Goal: Transaction & Acquisition: Register for event/course

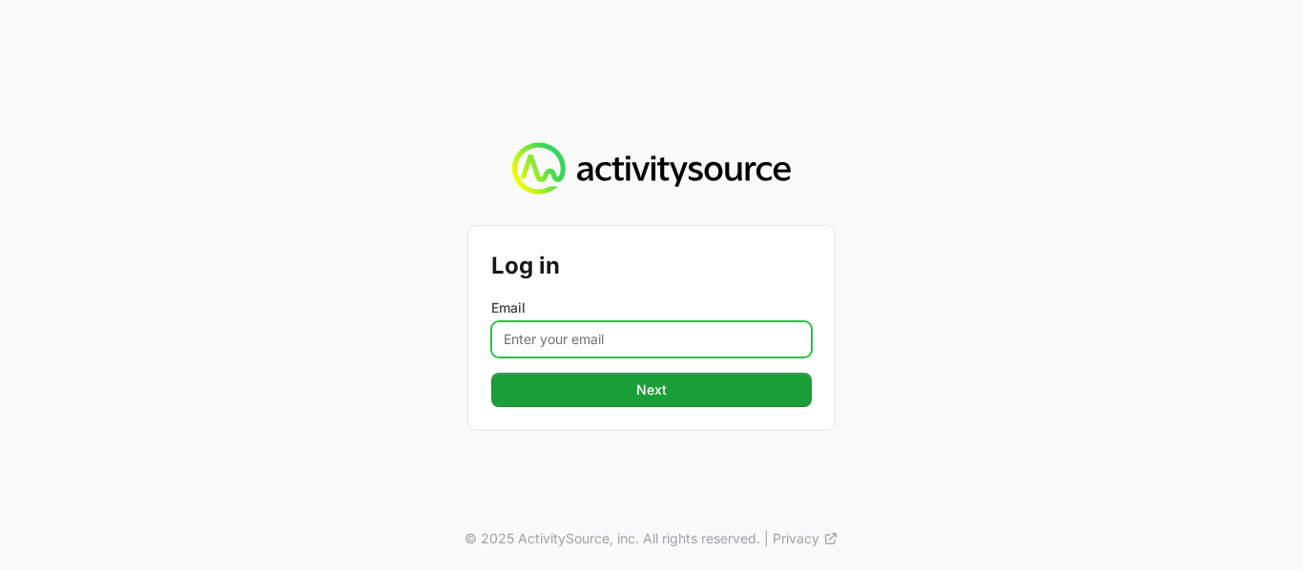
click at [610, 341] on input "Email" at bounding box center [651, 339] width 320 height 36
type input "[EMAIL_ADDRESS][DOMAIN_NAME]"
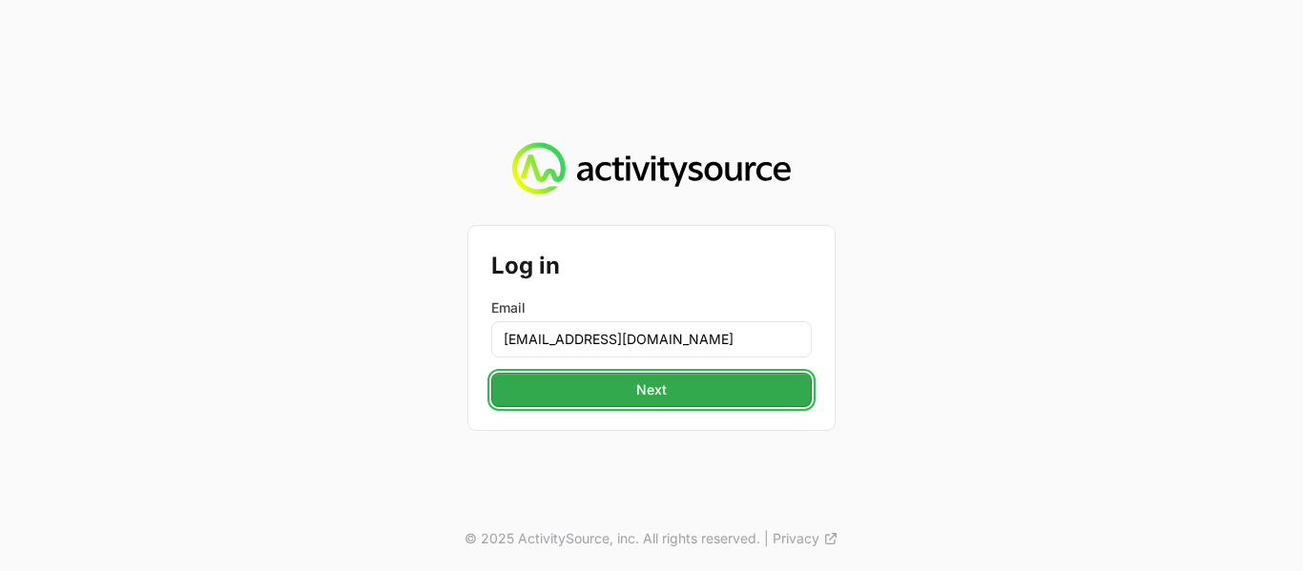
click at [640, 394] on span "Next" at bounding box center [651, 390] width 31 height 23
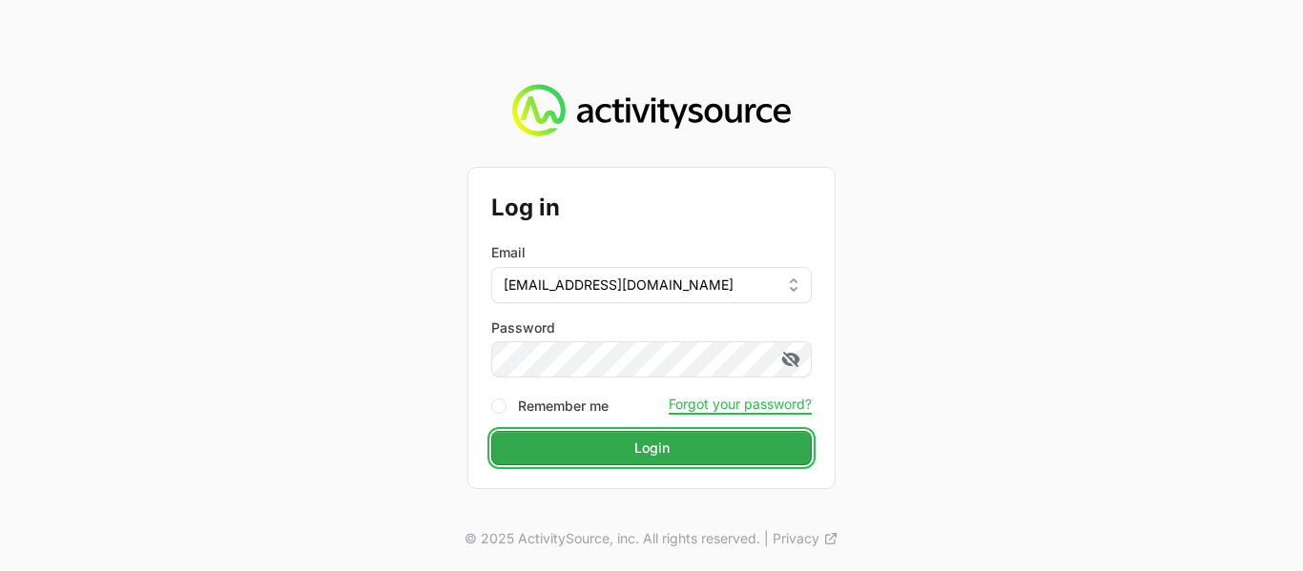
click at [558, 445] on button "Login" at bounding box center [651, 448] width 320 height 34
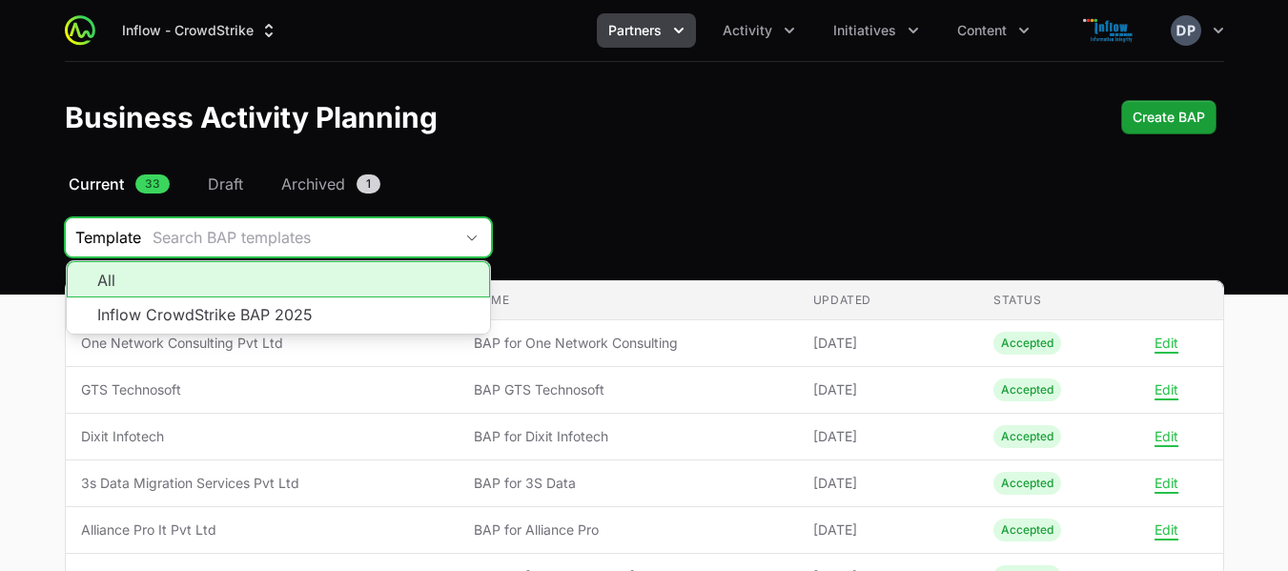
click at [286, 245] on div "Search BAP templates" at bounding box center [303, 237] width 300 height 23
click at [266, 234] on div "Search BAP templates" at bounding box center [303, 237] width 300 height 23
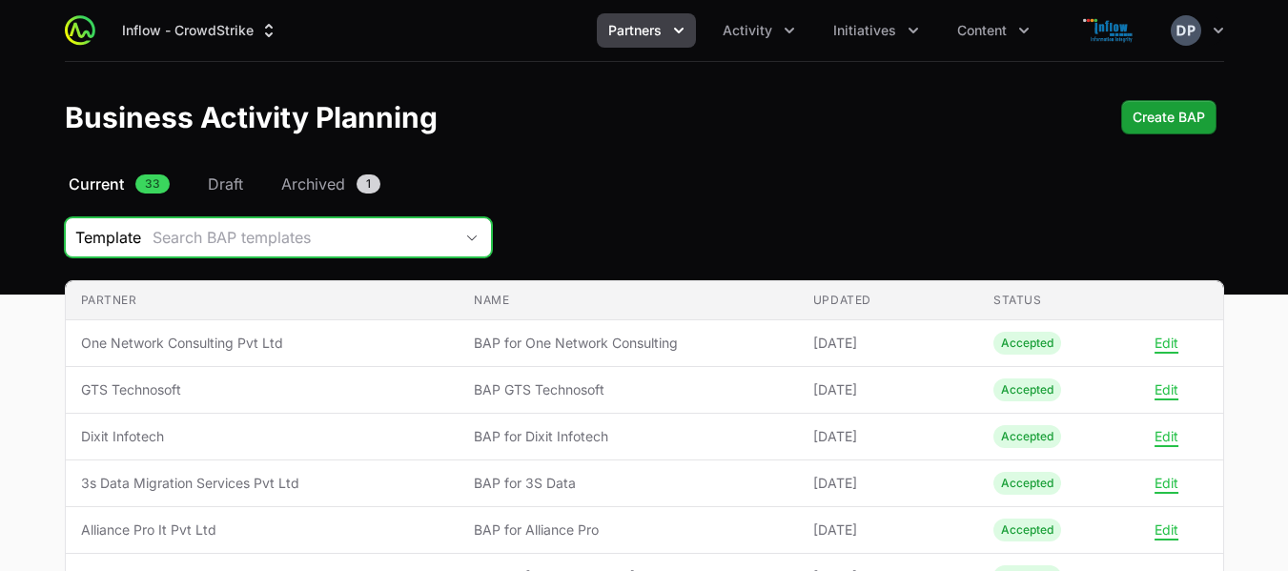
click at [248, 227] on div "Search BAP templates" at bounding box center [303, 237] width 300 height 23
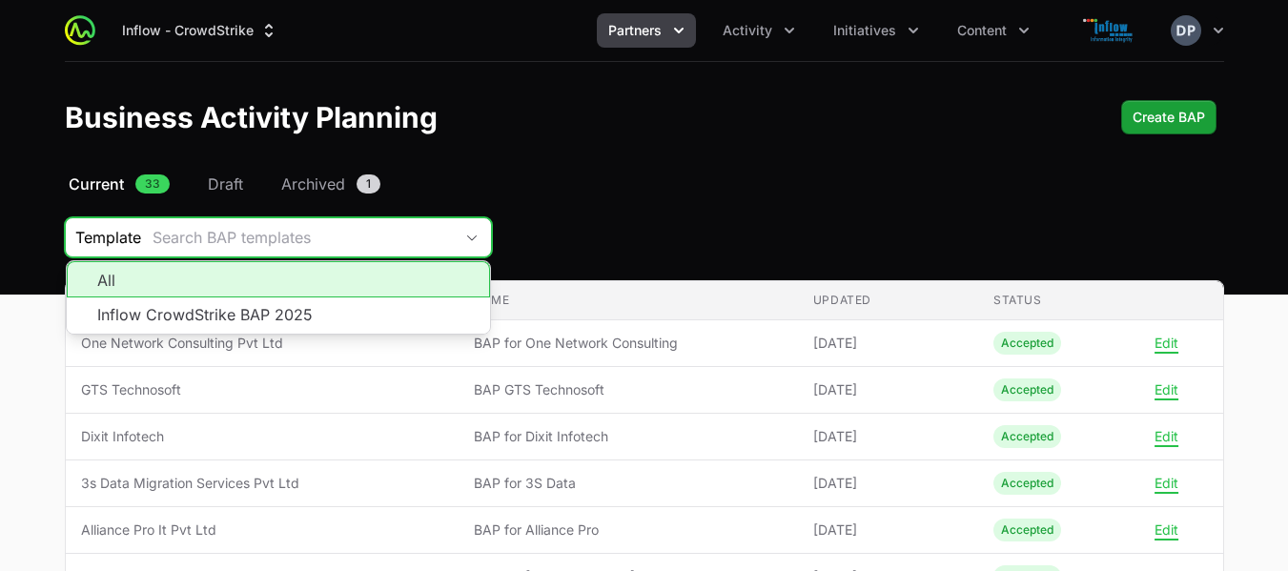
click at [229, 230] on div "Search BAP templates" at bounding box center [303, 237] width 300 height 23
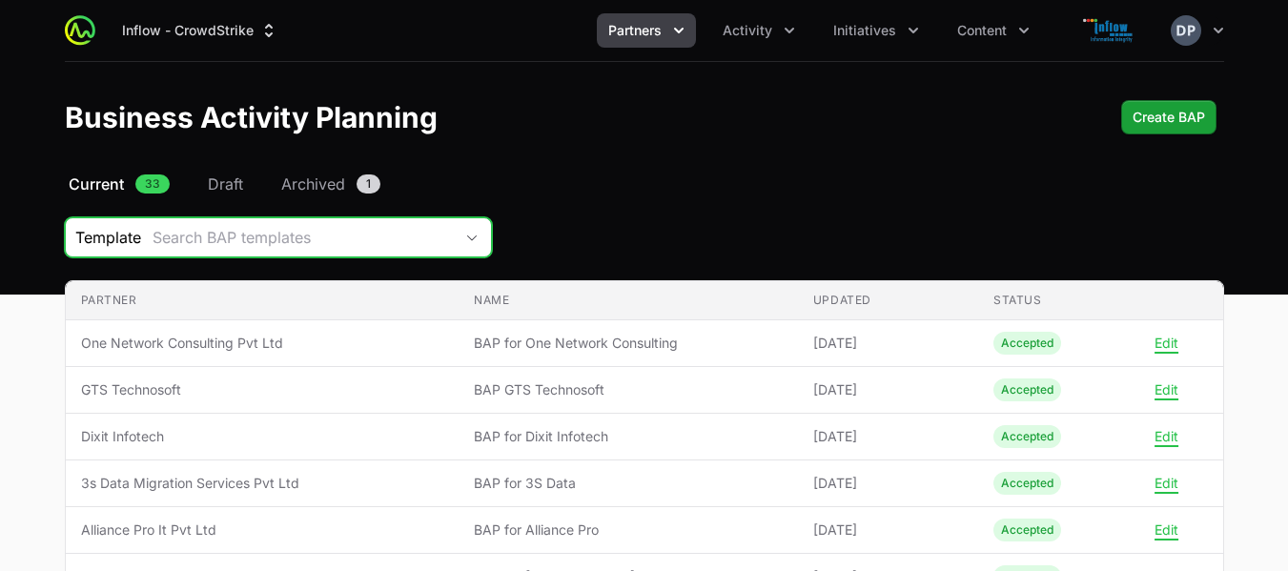
click at [214, 235] on div "Search BAP templates" at bounding box center [303, 237] width 300 height 23
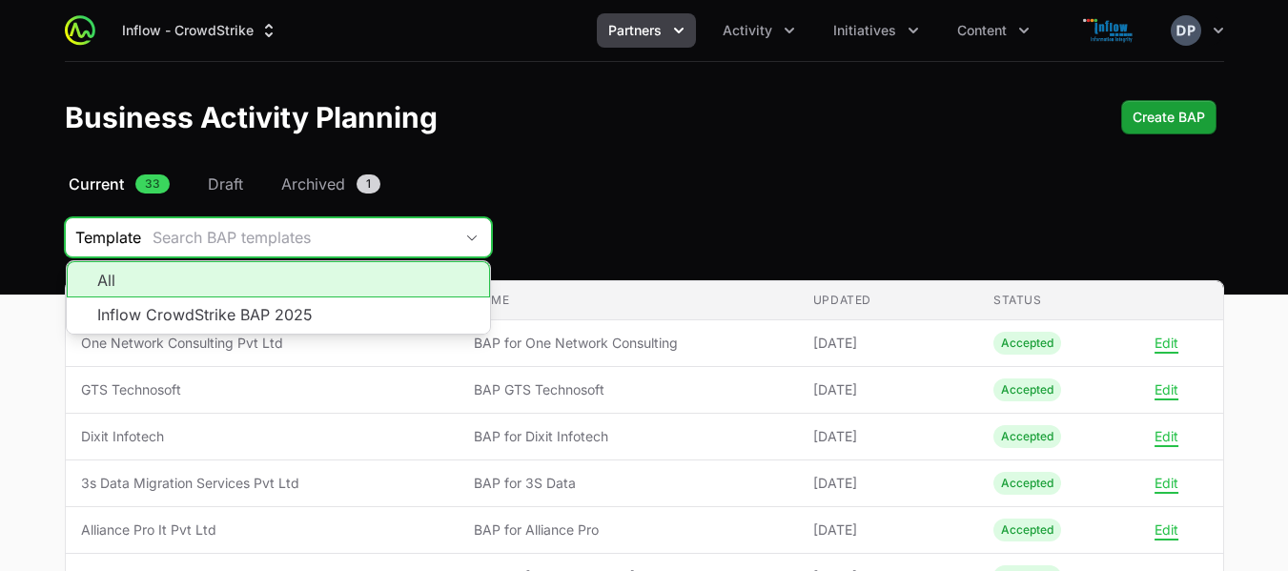
click at [675, 24] on icon "Partners menu" at bounding box center [678, 30] width 19 height 19
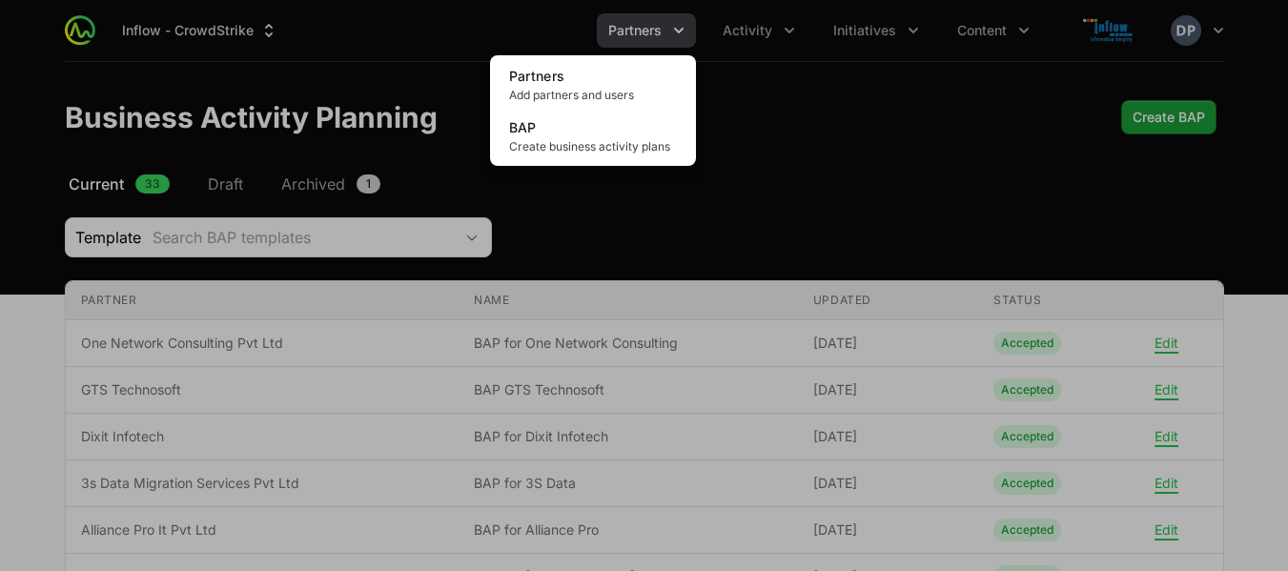
click at [321, 228] on div "Partners menu" at bounding box center [644, 285] width 1288 height 571
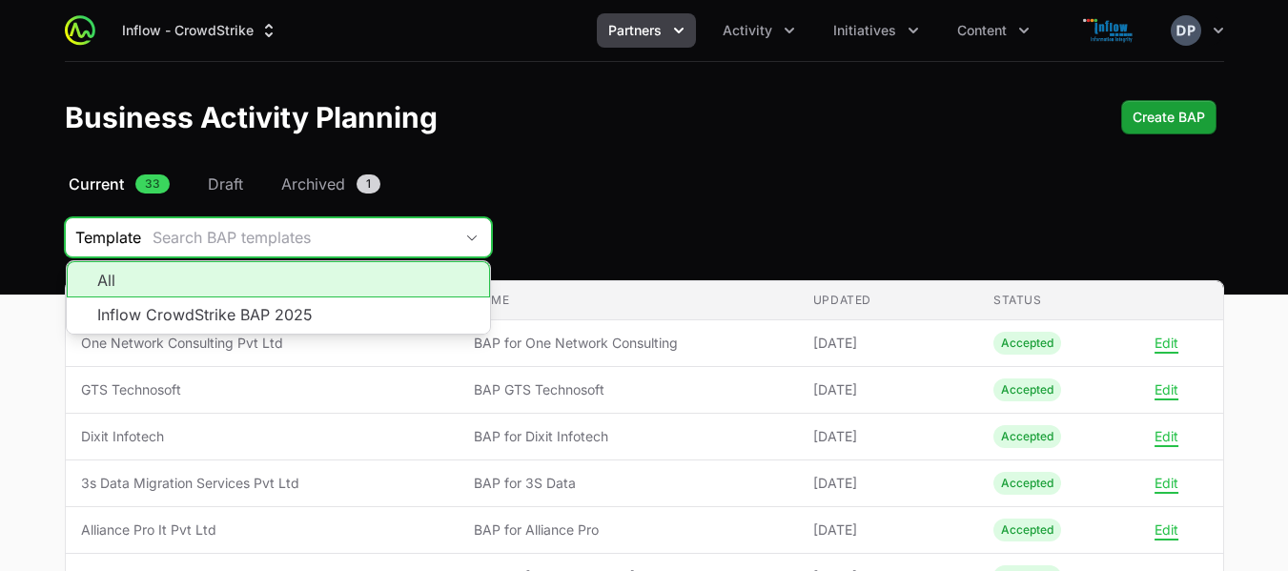
click at [286, 236] on div "Search BAP templates" at bounding box center [303, 237] width 300 height 23
click at [141, 218] on button "Search BAP templates" at bounding box center [316, 237] width 350 height 38
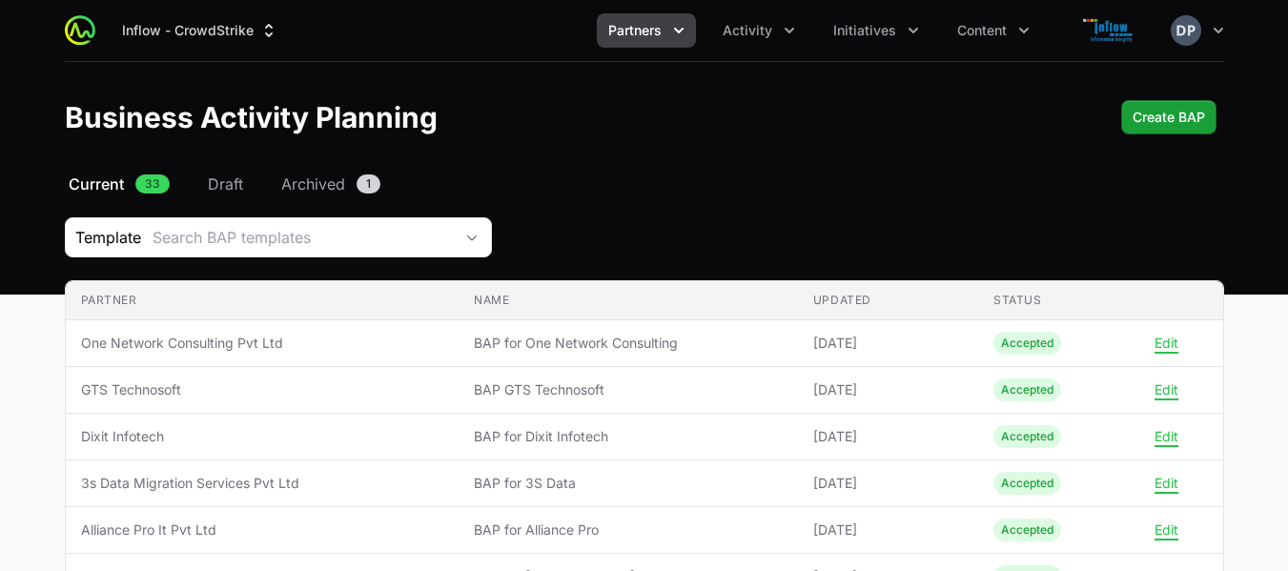
click at [820, 190] on nav "Current 33 Draft Archived 1" at bounding box center [645, 184] width 1160 height 23
click at [678, 33] on icon "Partners menu" at bounding box center [678, 30] width 19 height 19
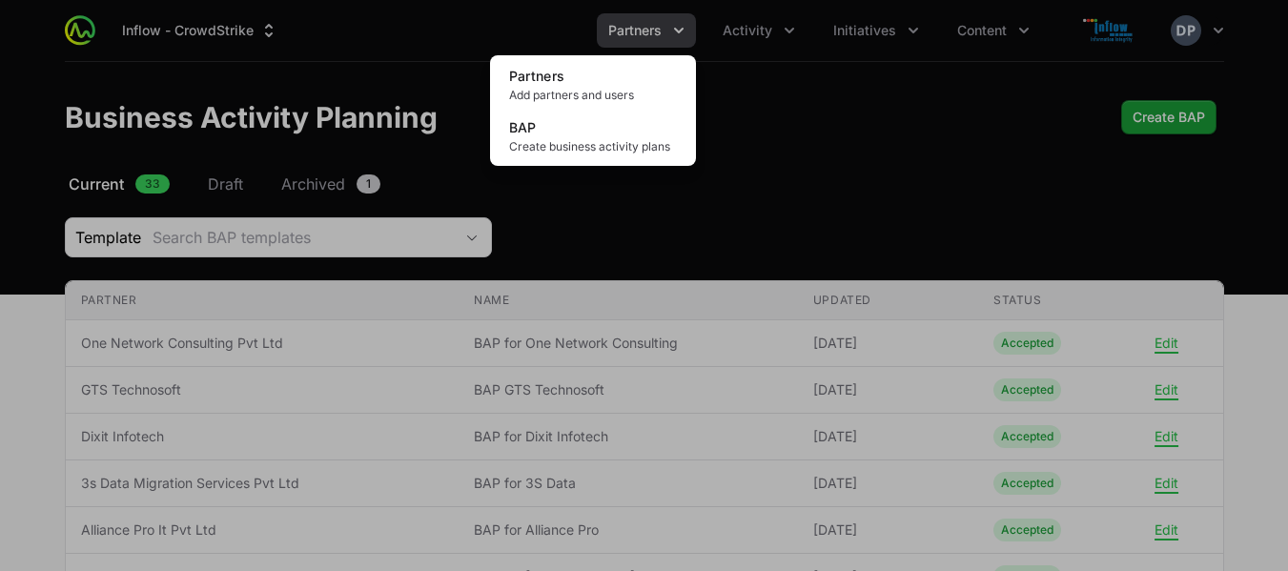
click at [1082, 168] on div "Partners menu" at bounding box center [644, 285] width 1288 height 571
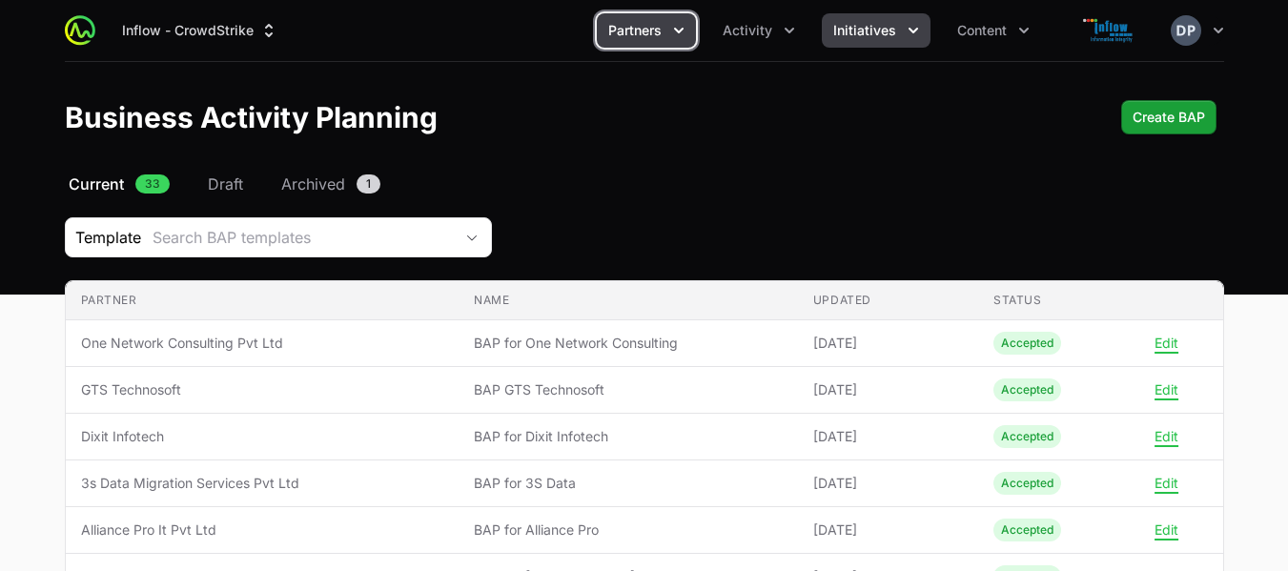
click at [912, 26] on icon "Initiatives menu" at bounding box center [913, 30] width 19 height 19
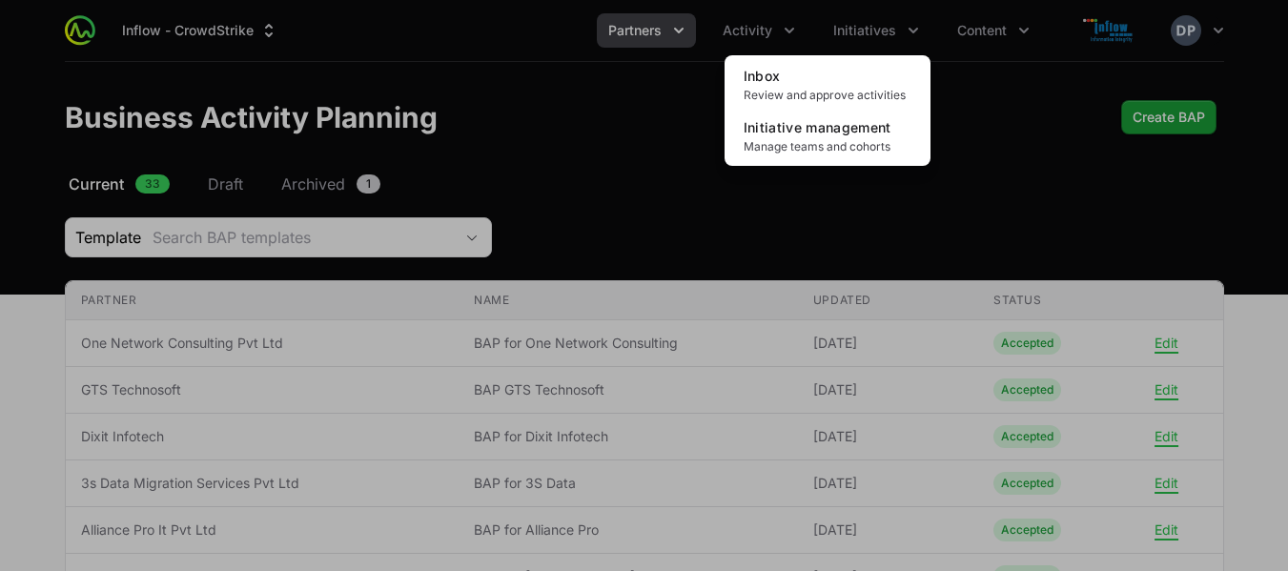
click at [1008, 104] on div "Initiatives menu" at bounding box center [644, 285] width 1288 height 571
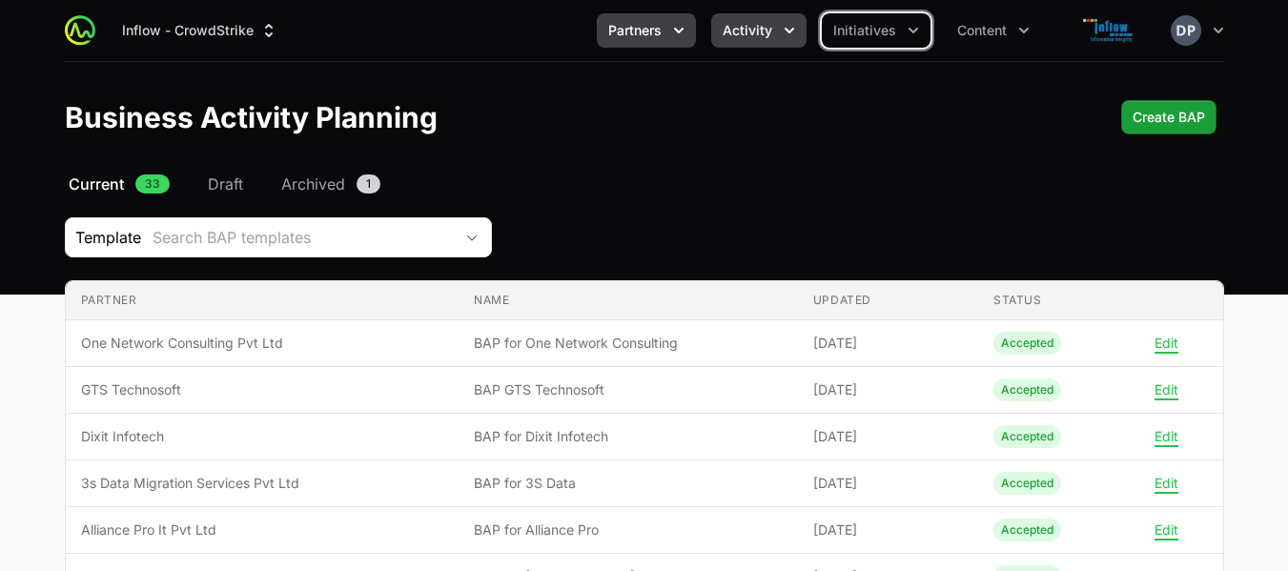
click at [791, 28] on icon "Activity menu" at bounding box center [789, 30] width 19 height 19
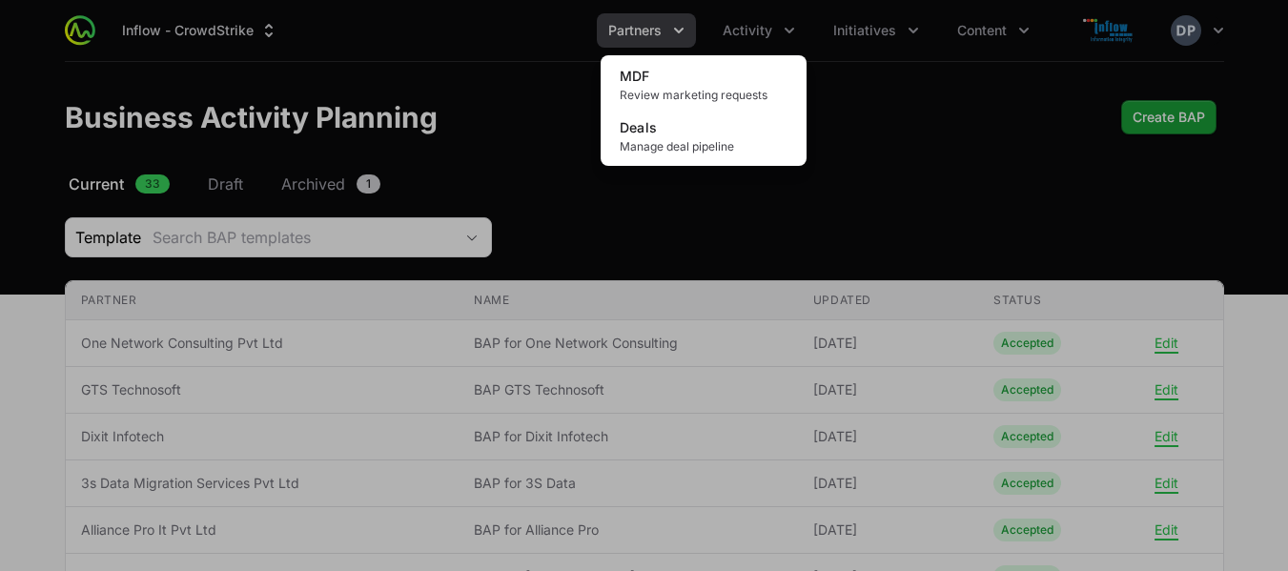
click at [1012, 26] on div "Activity menu" at bounding box center [644, 285] width 1288 height 571
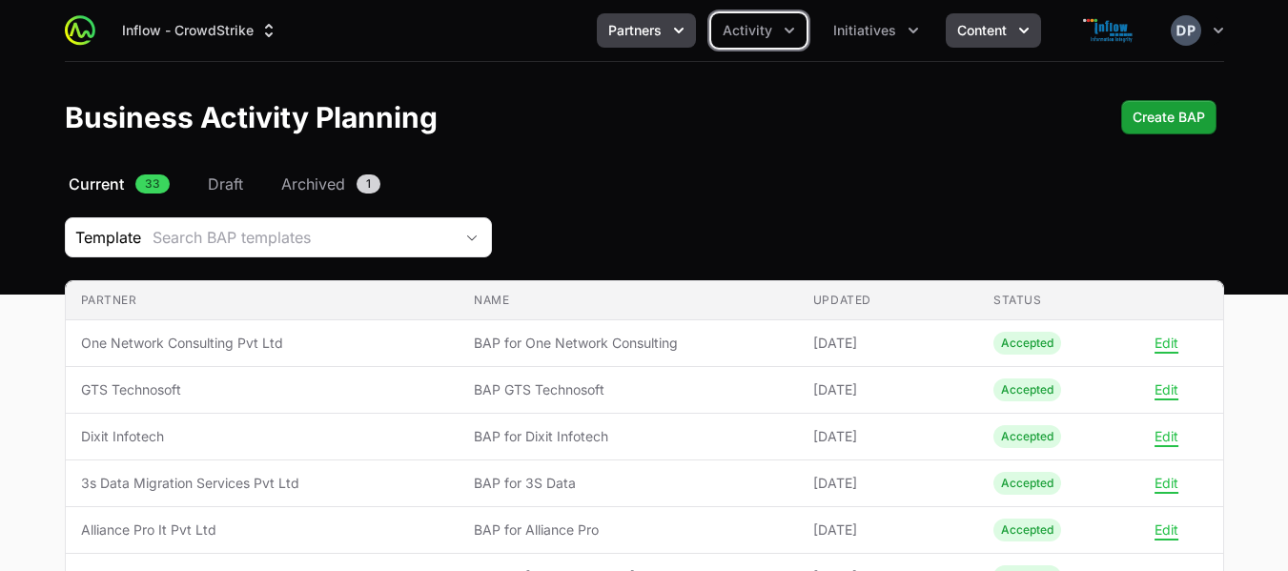
click at [1013, 26] on button "Content" at bounding box center [993, 30] width 95 height 34
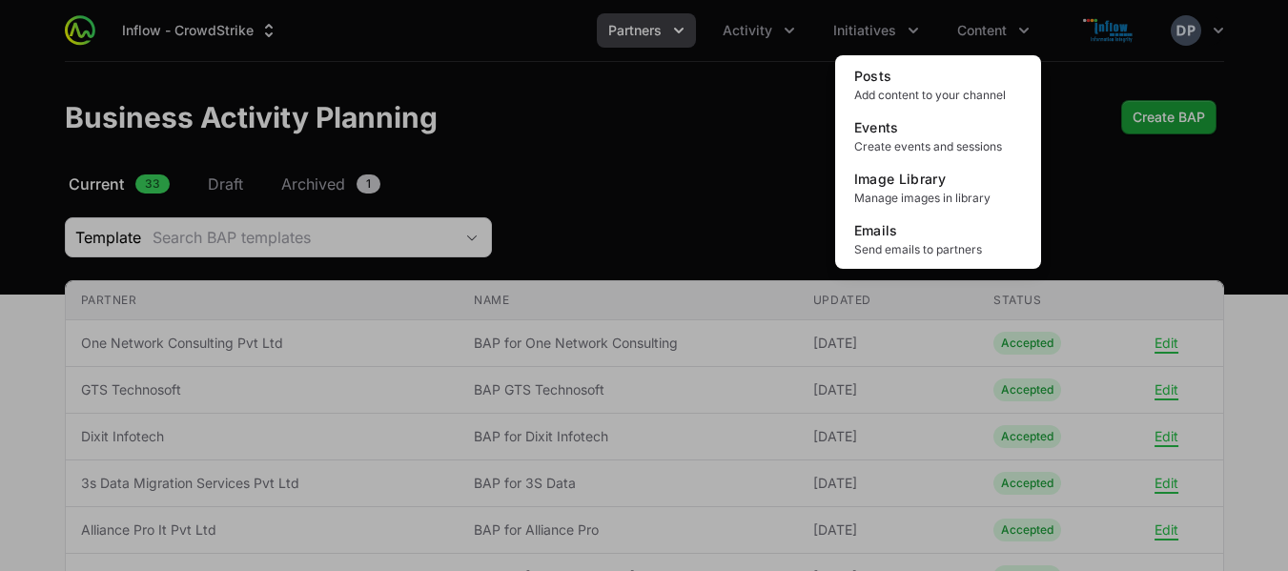
click at [730, 226] on div "Content menu" at bounding box center [644, 285] width 1288 height 571
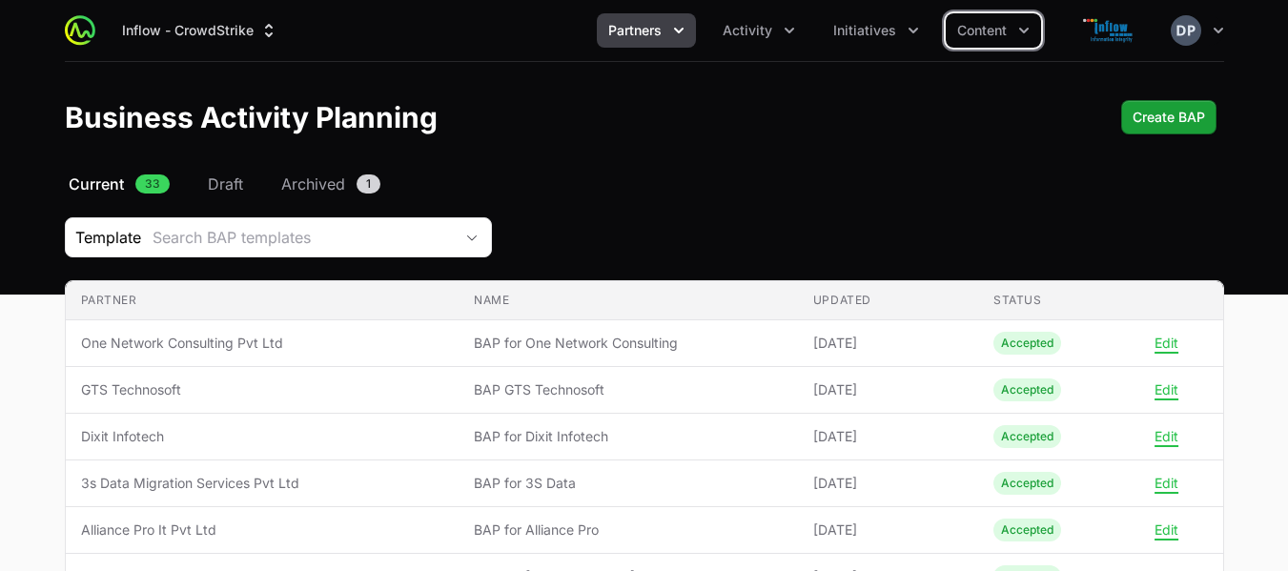
click at [686, 31] on icon "Partners menu" at bounding box center [678, 30] width 19 height 19
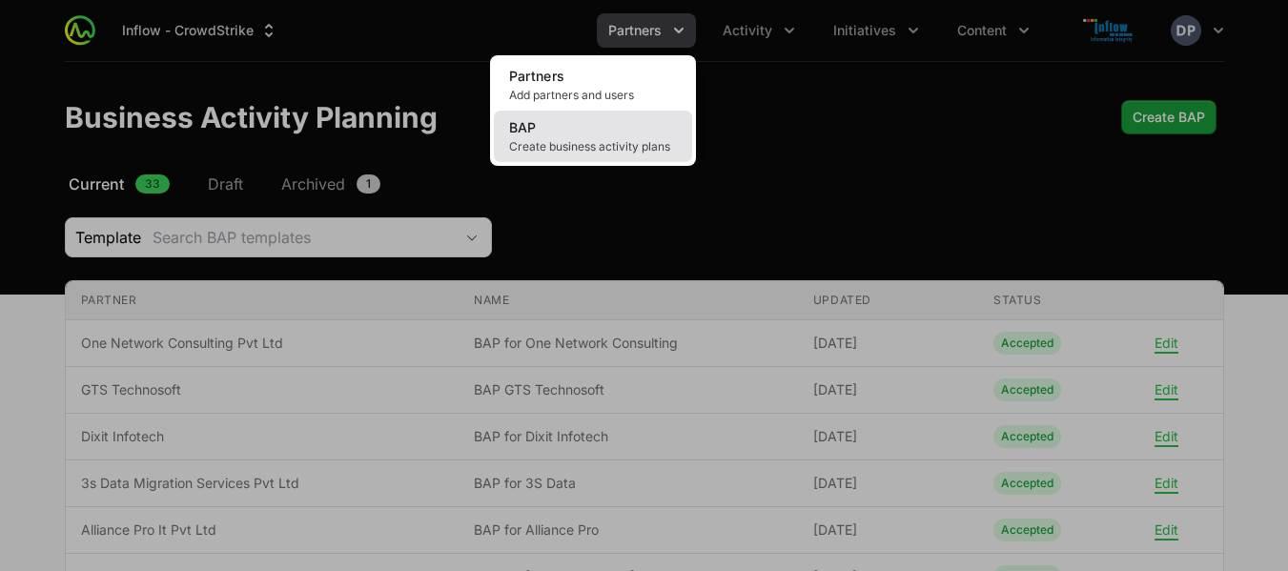
click at [585, 142] on span "Create business activity plans" at bounding box center [593, 146] width 168 height 15
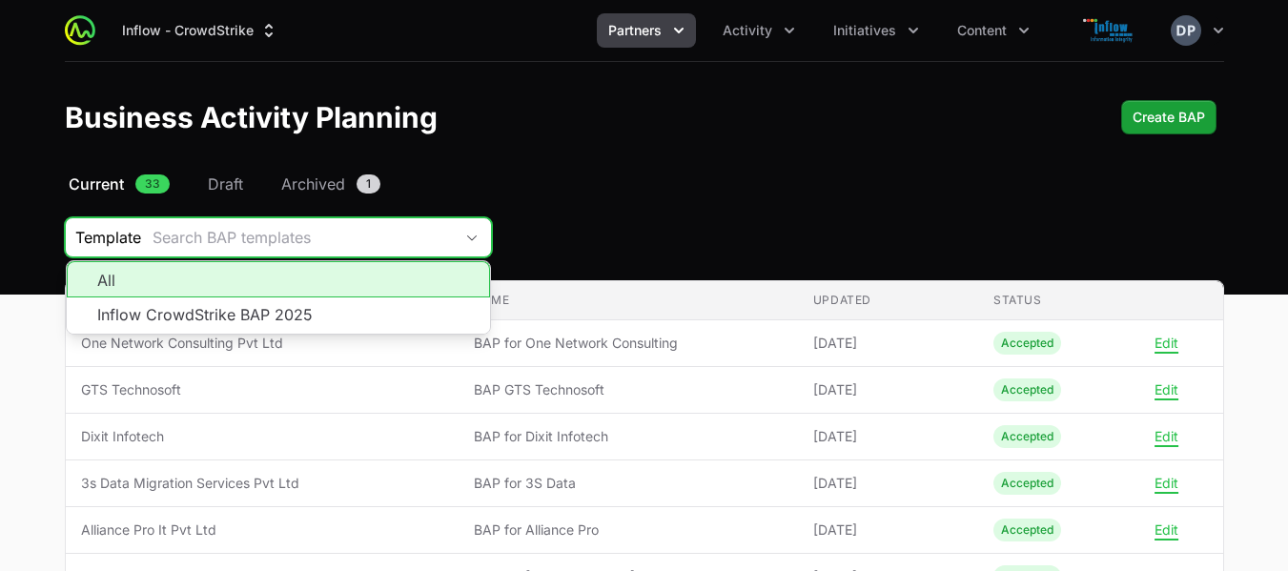
click at [324, 249] on button "Search BAP templates" at bounding box center [316, 237] width 350 height 38
click at [298, 277] on li "All" at bounding box center [278, 279] width 423 height 36
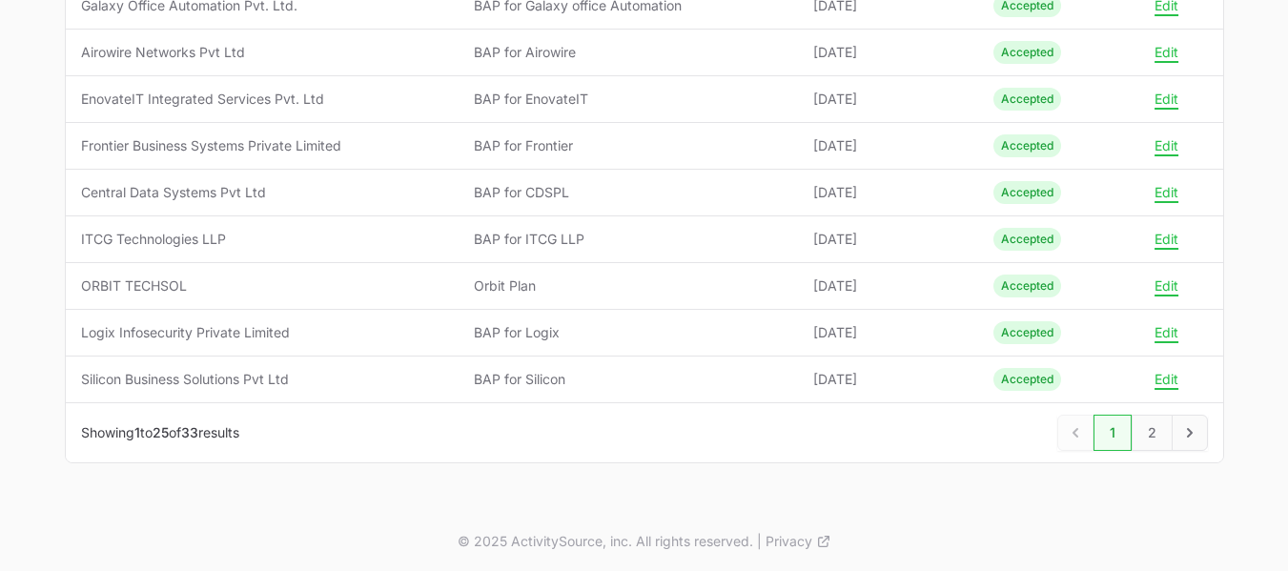
scroll to position [1088, 0]
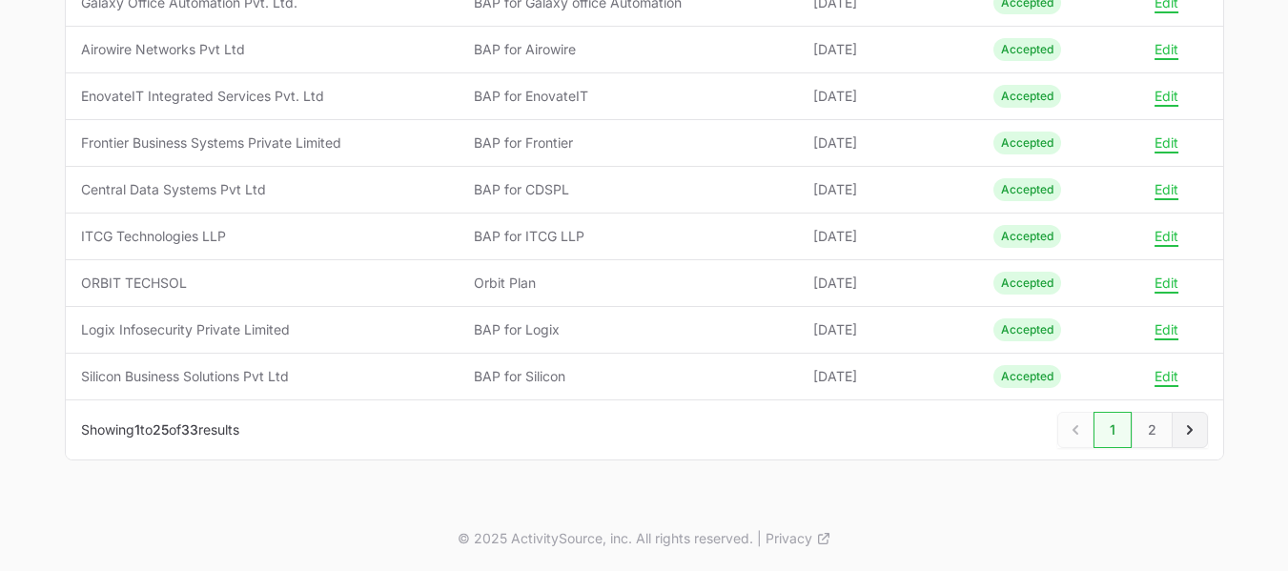
click at [1192, 415] on link "Next" at bounding box center [1190, 430] width 36 height 36
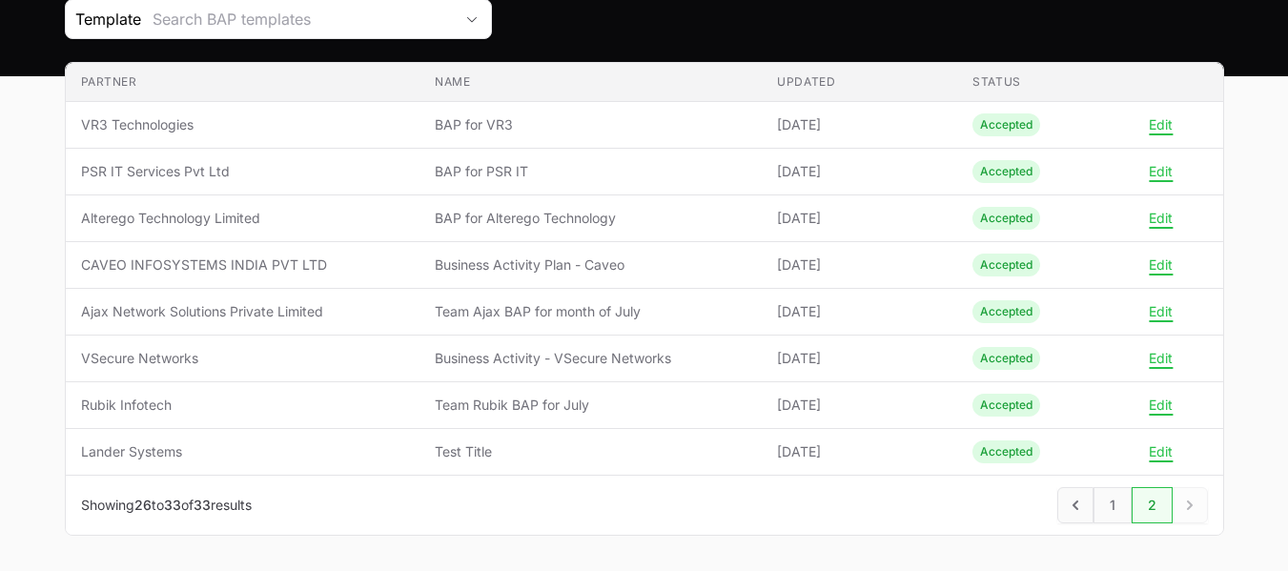
scroll to position [294, 0]
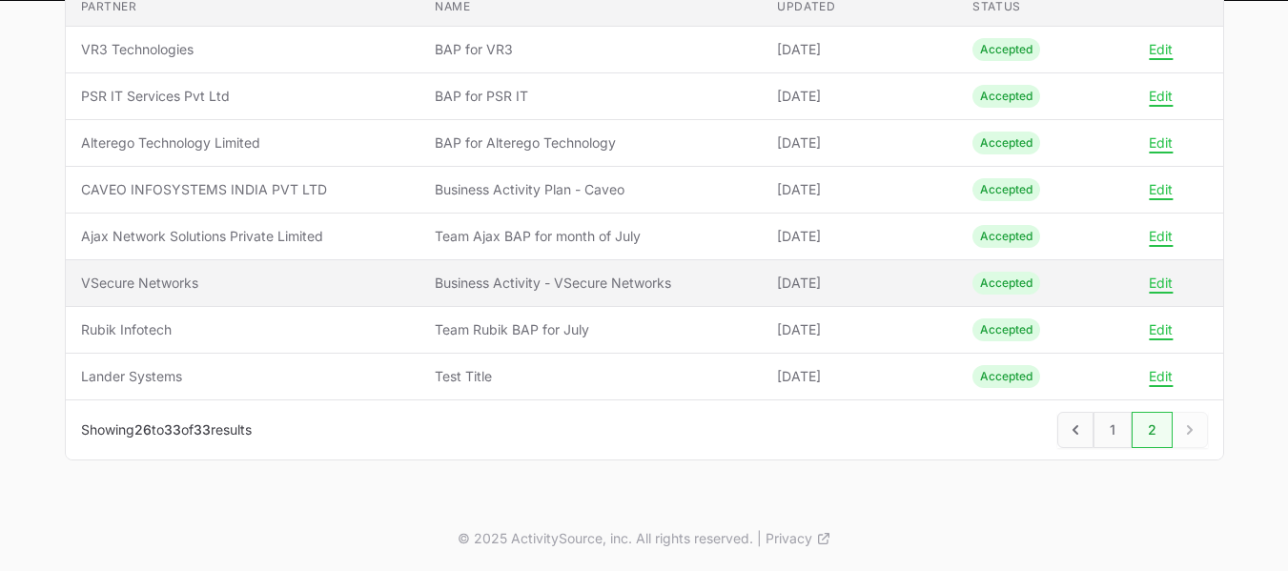
click at [210, 281] on span "VSecure Networks" at bounding box center [243, 283] width 324 height 19
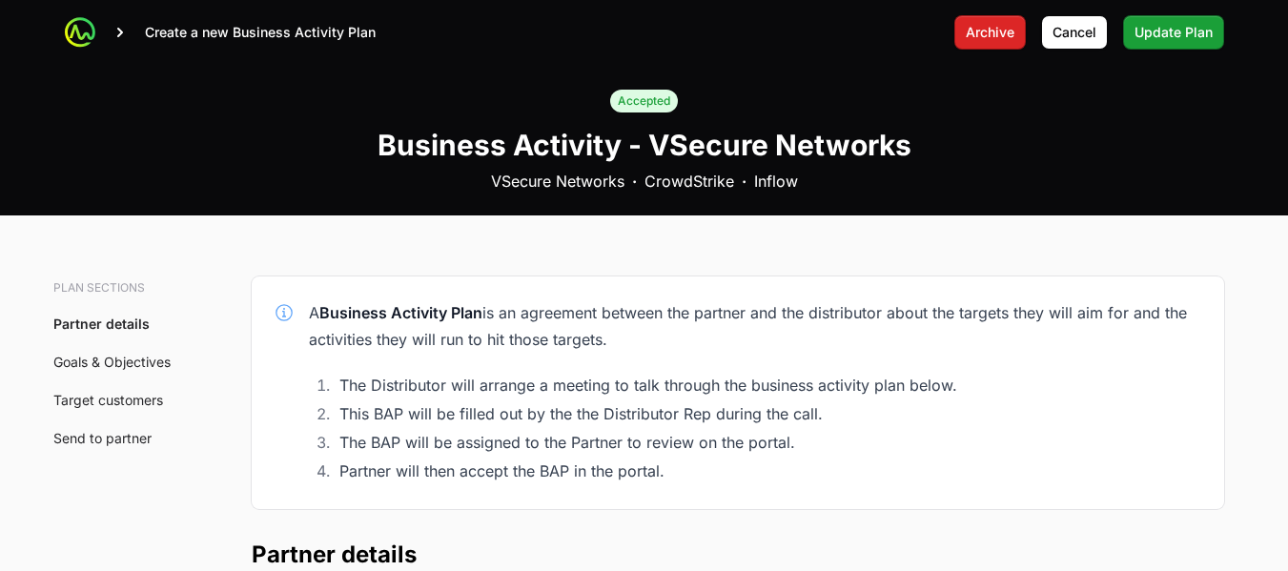
drag, startPoint x: 169, startPoint y: 122, endPoint x: 147, endPoint y: 104, distance: 28.4
click at [147, 104] on div "Accepted Business Activity - VSecure Networks VSecure Networks · CrowdStrike · …" at bounding box center [644, 140] width 1288 height 151
click at [1094, 31] on span "Cancel" at bounding box center [1075, 32] width 44 height 23
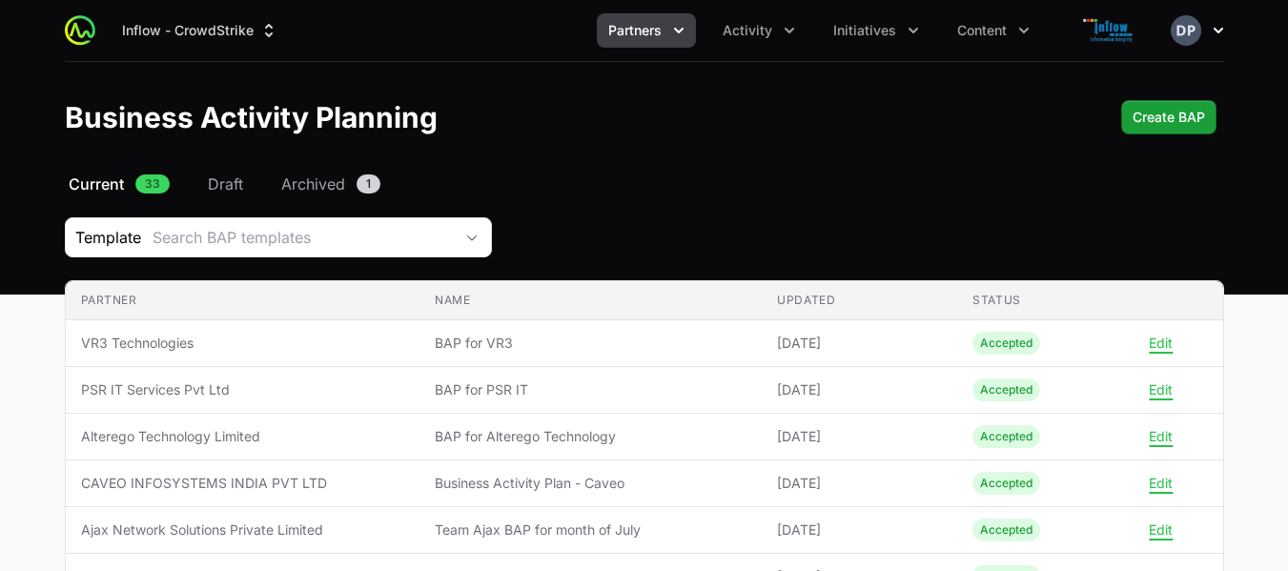
click at [1214, 28] on icon "button" at bounding box center [1218, 30] width 19 height 19
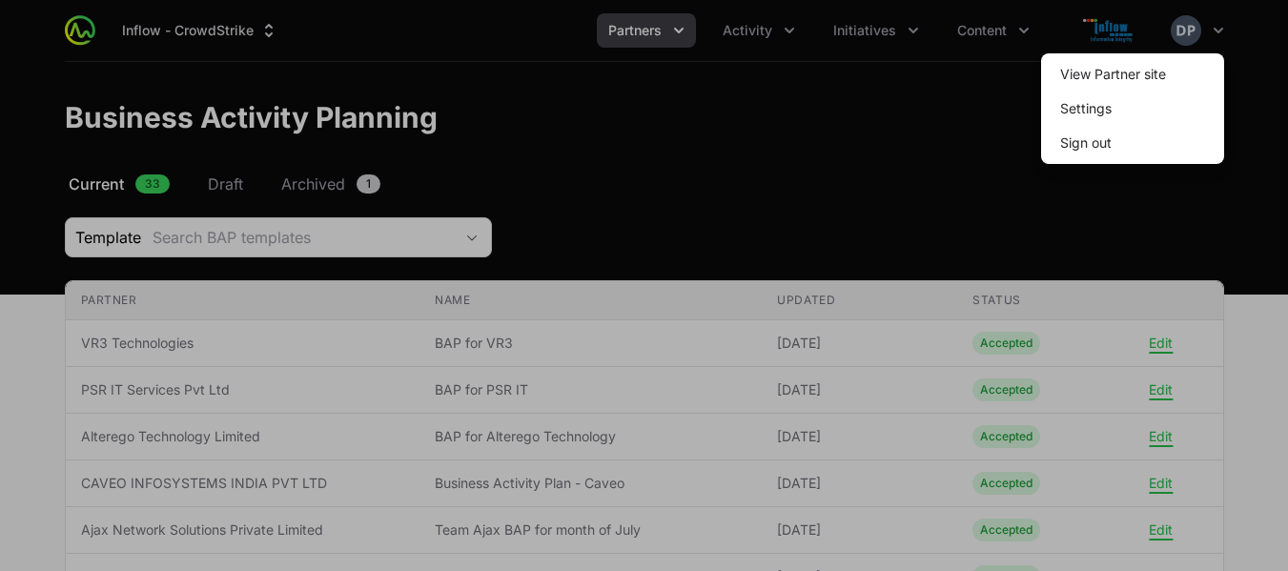
click at [995, 84] on div at bounding box center [644, 285] width 1288 height 571
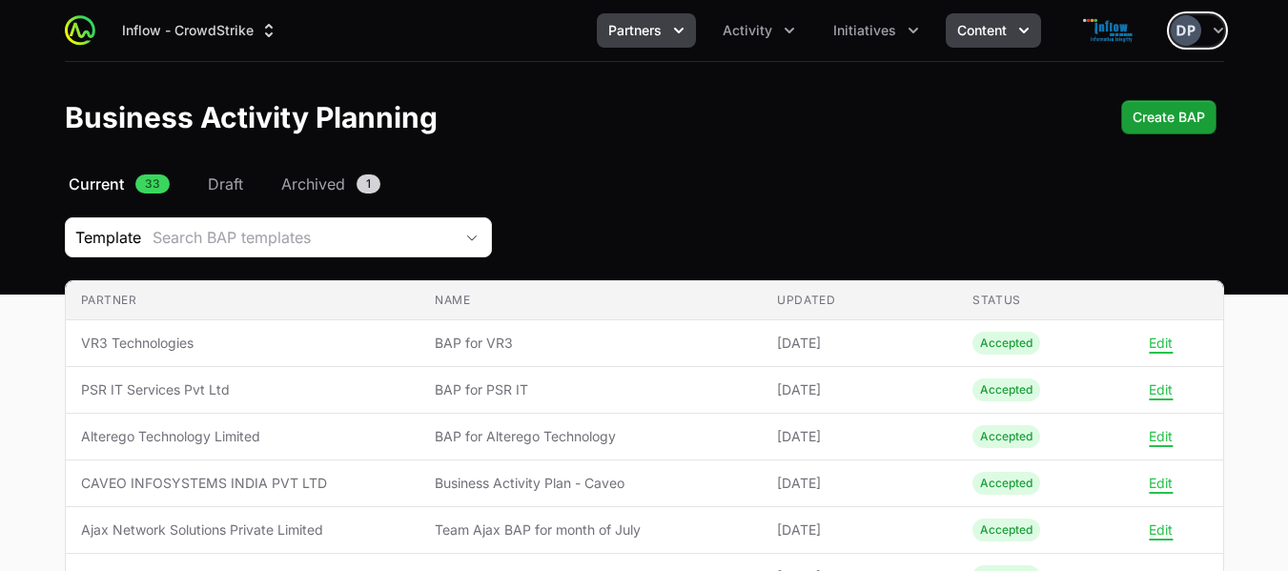
click at [1029, 22] on icon "Content menu" at bounding box center [1024, 30] width 19 height 19
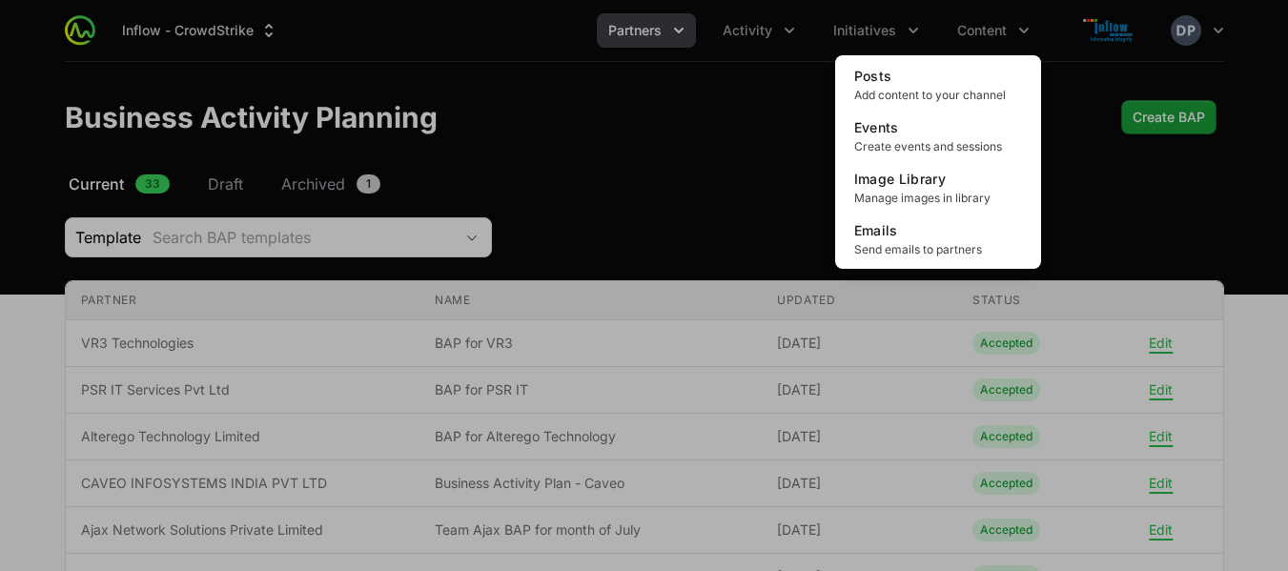
click at [793, 92] on div "Content menu" at bounding box center [644, 285] width 1288 height 571
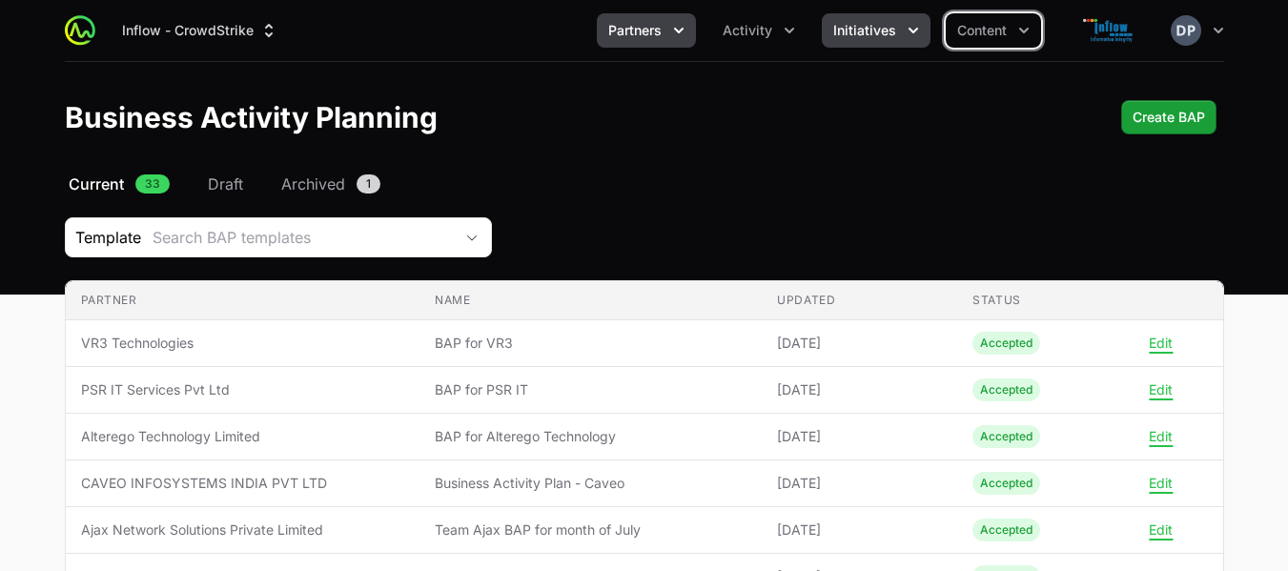
click at [893, 32] on span "Initiatives" at bounding box center [864, 30] width 63 height 19
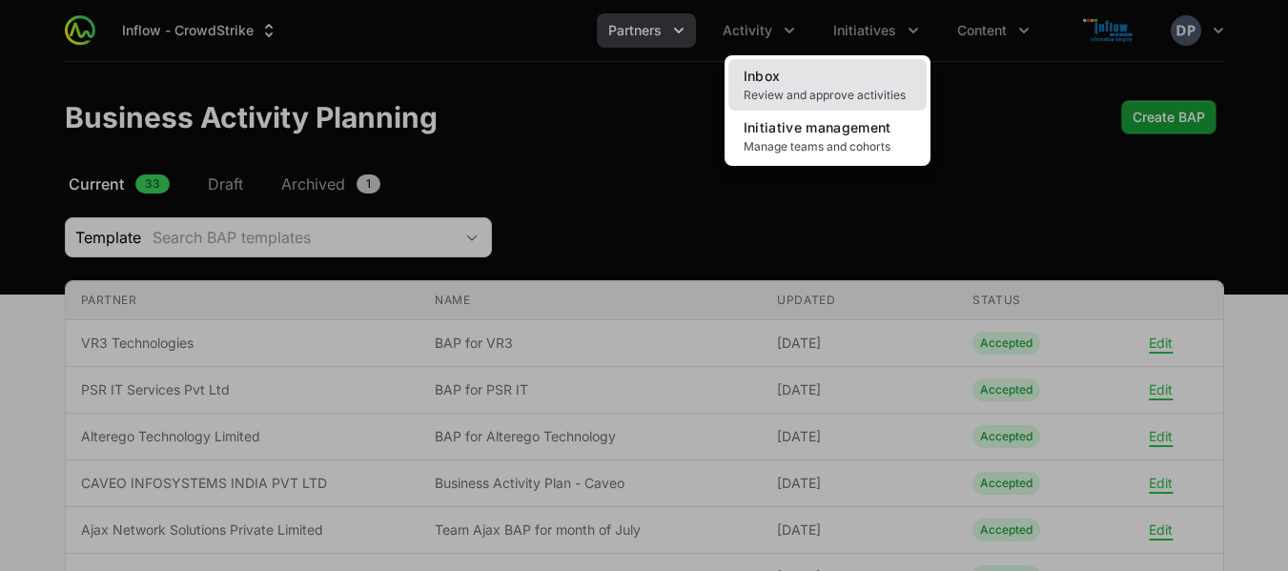
click at [782, 95] on span "Review and approve activities" at bounding box center [828, 95] width 168 height 15
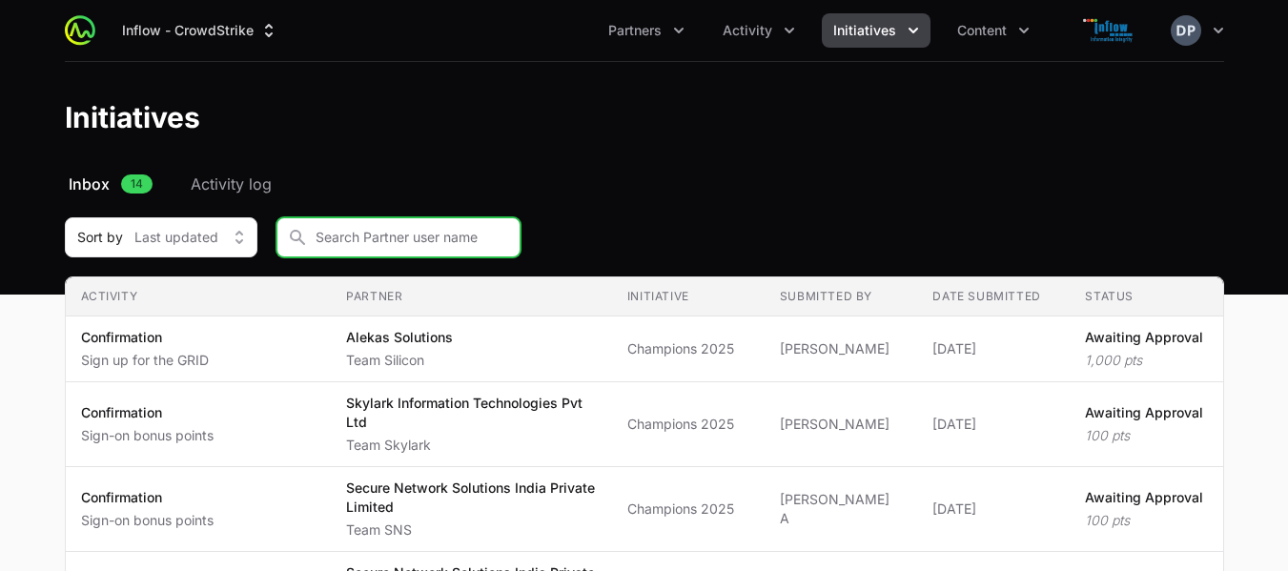
click at [314, 242] on input "Initiative Approvals Filters" at bounding box center [399, 237] width 244 height 40
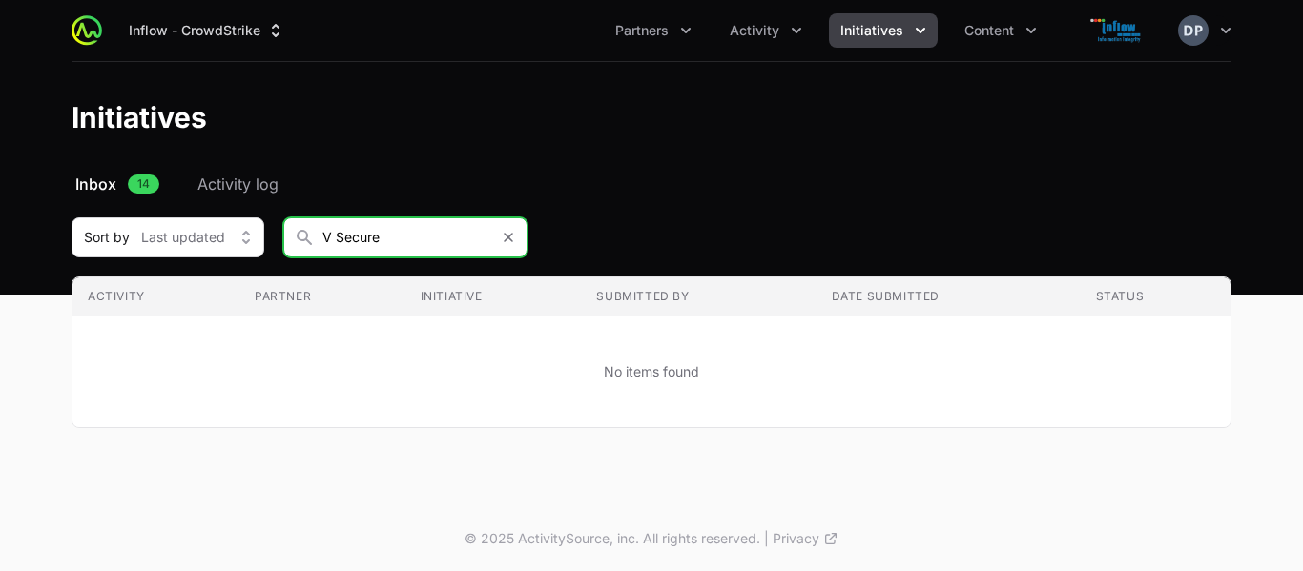
drag, startPoint x: 399, startPoint y: 235, endPoint x: 255, endPoint y: 236, distance: 144.0
click at [255, 236] on div "Sort by Last updated V Secure" at bounding box center [652, 237] width 1160 height 40
type input "E"
type input "Team V Secure"
drag, startPoint x: 1302, startPoint y: 120, endPoint x: 1168, endPoint y: 218, distance: 165.7
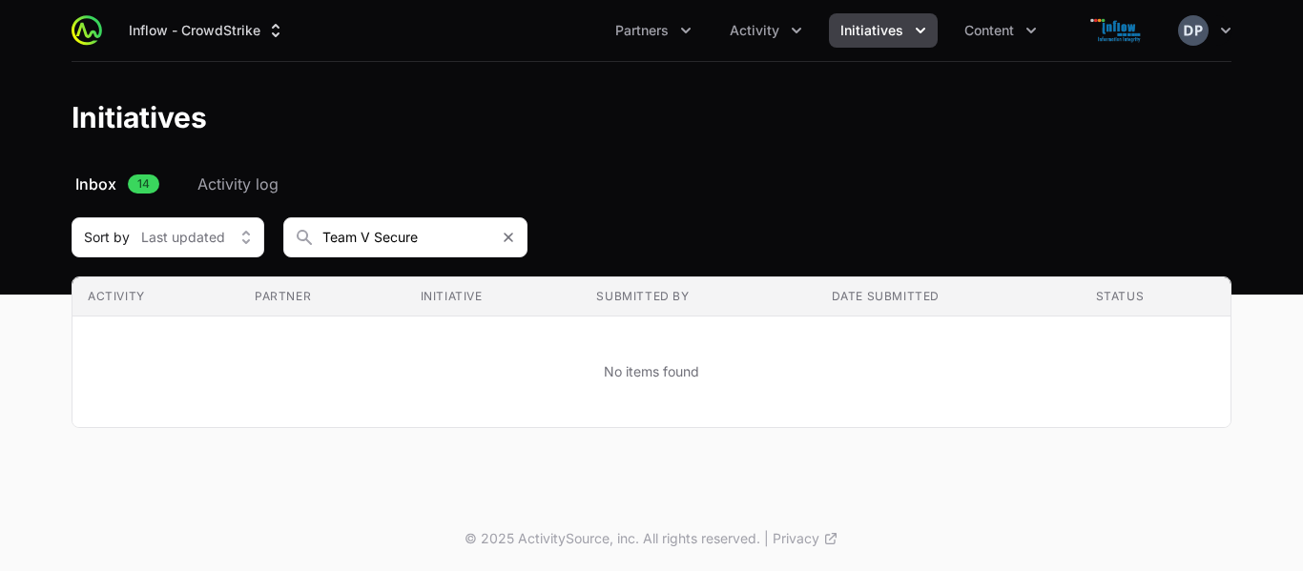
click at [1168, 218] on div "Inflow - CrowdStrike Partners Activity Initiatives Content Open user menu Open …" at bounding box center [651, 237] width 1303 height 474
click at [1014, 207] on div "Select a tab Inbox Activity log Inbox 14 Activity log Sort by Last updated Team…" at bounding box center [651, 323] width 1221 height 301
click at [95, 182] on span "Inbox" at bounding box center [95, 184] width 41 height 23
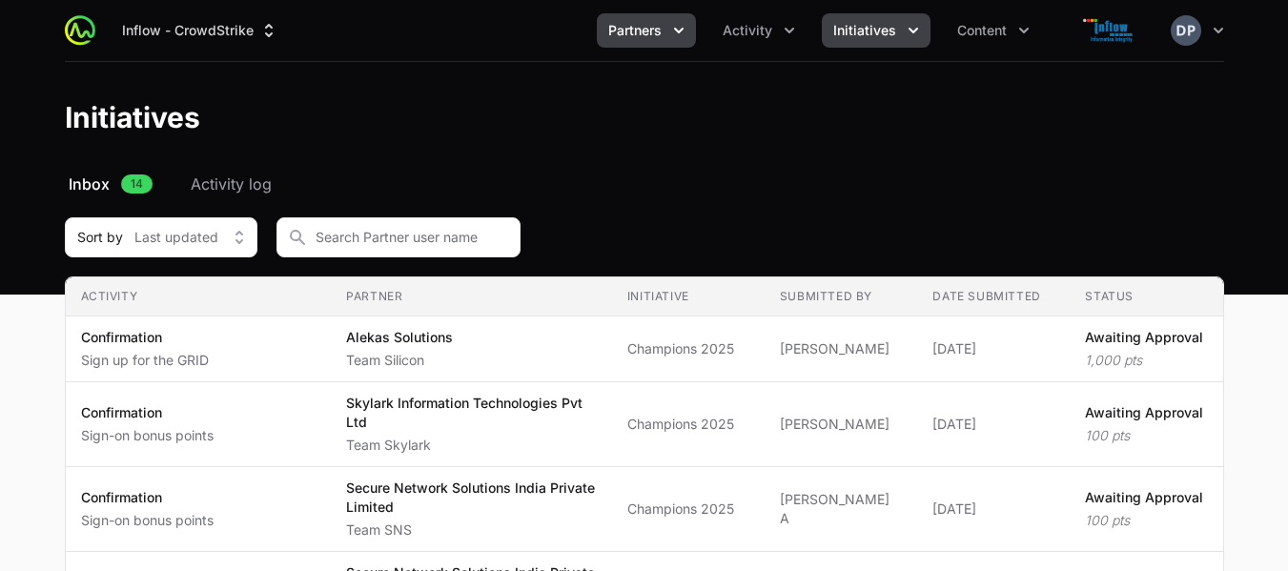
click at [682, 26] on icon "Partners menu" at bounding box center [678, 30] width 19 height 19
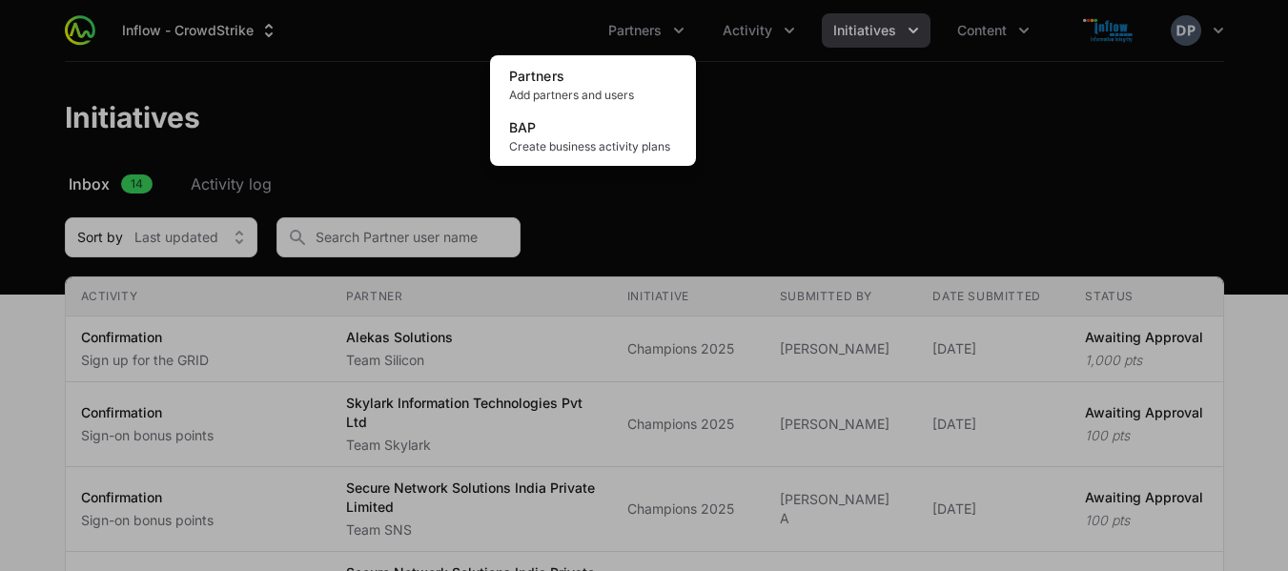
click at [789, 41] on div "Partners menu" at bounding box center [644, 285] width 1288 height 571
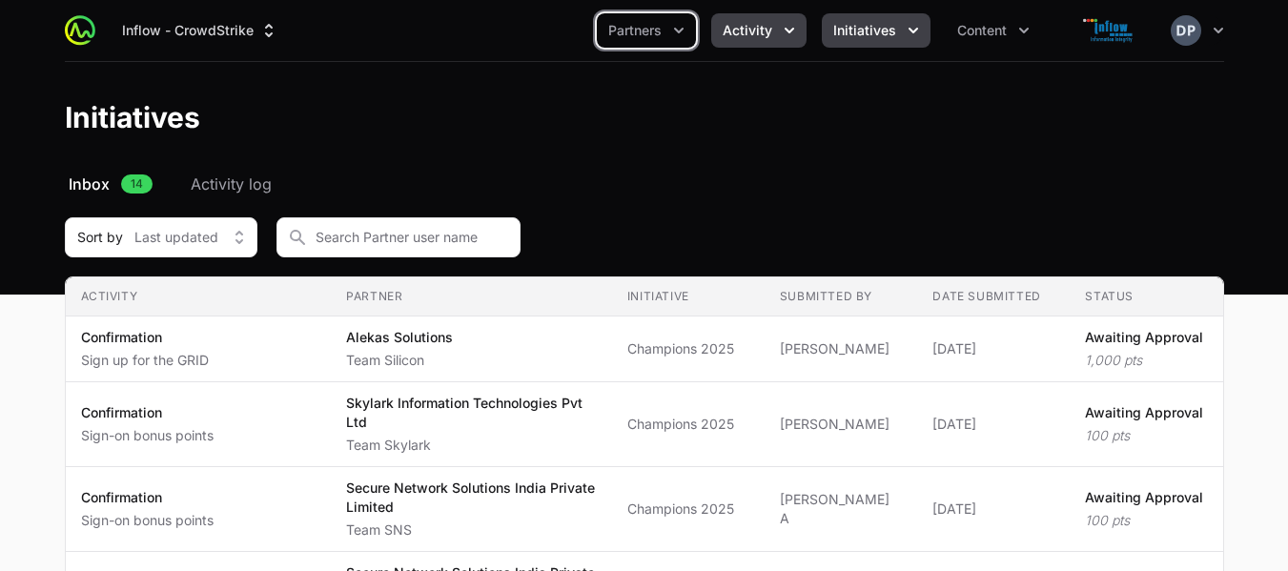
click at [788, 32] on icon "Activity menu" at bounding box center [789, 30] width 19 height 19
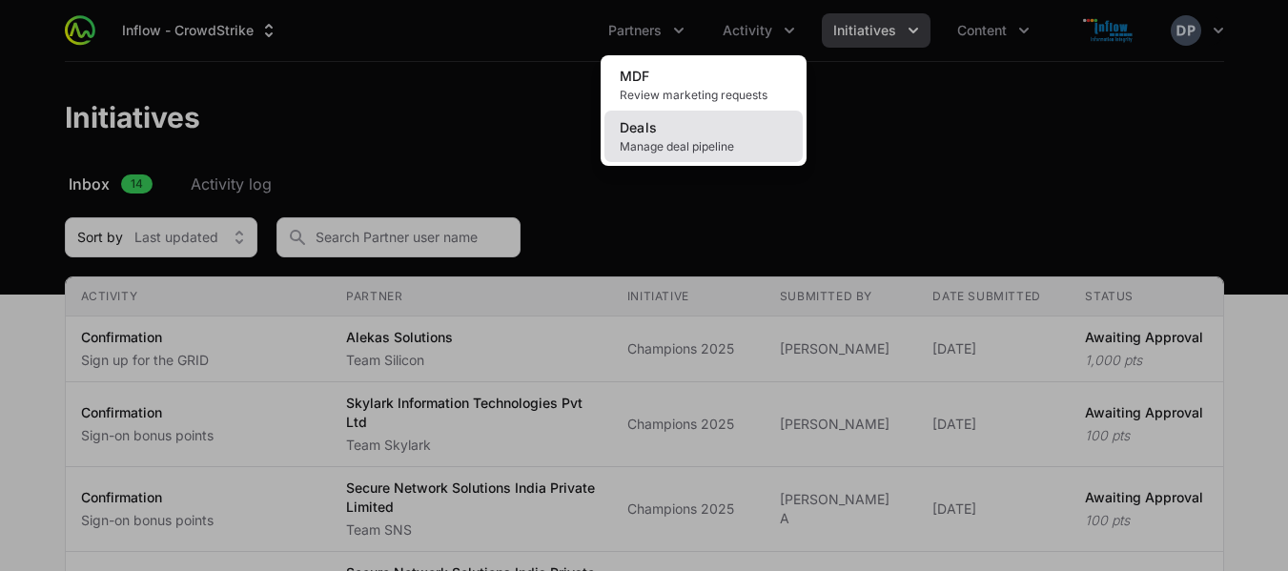
click at [685, 147] on span "Manage deal pipeline" at bounding box center [704, 146] width 168 height 15
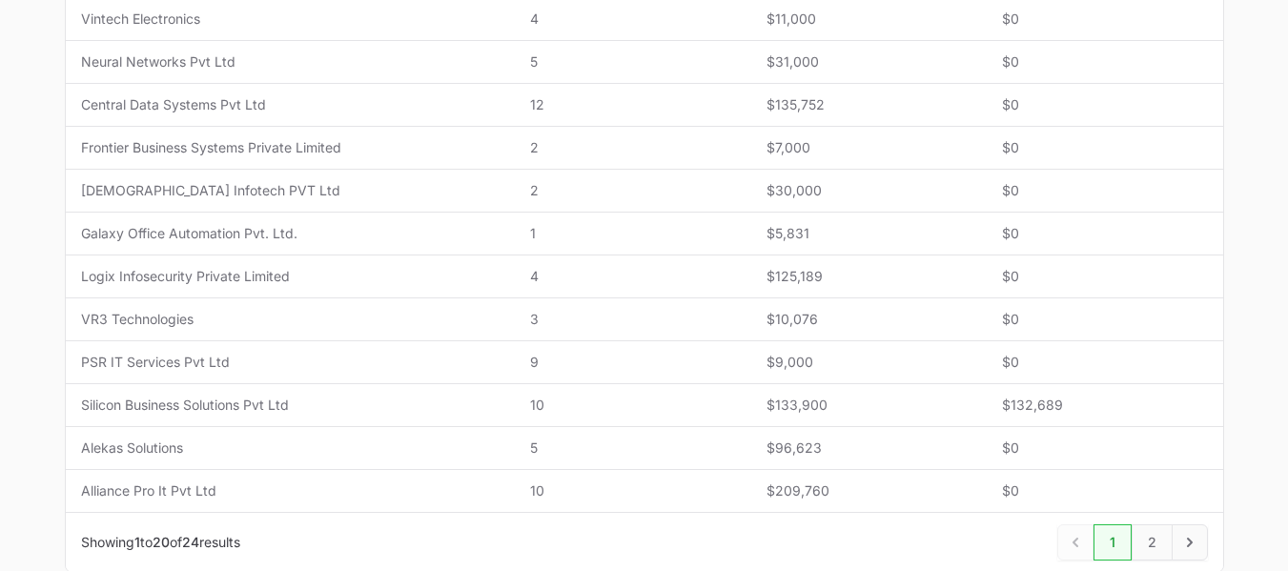
scroll to position [934, 0]
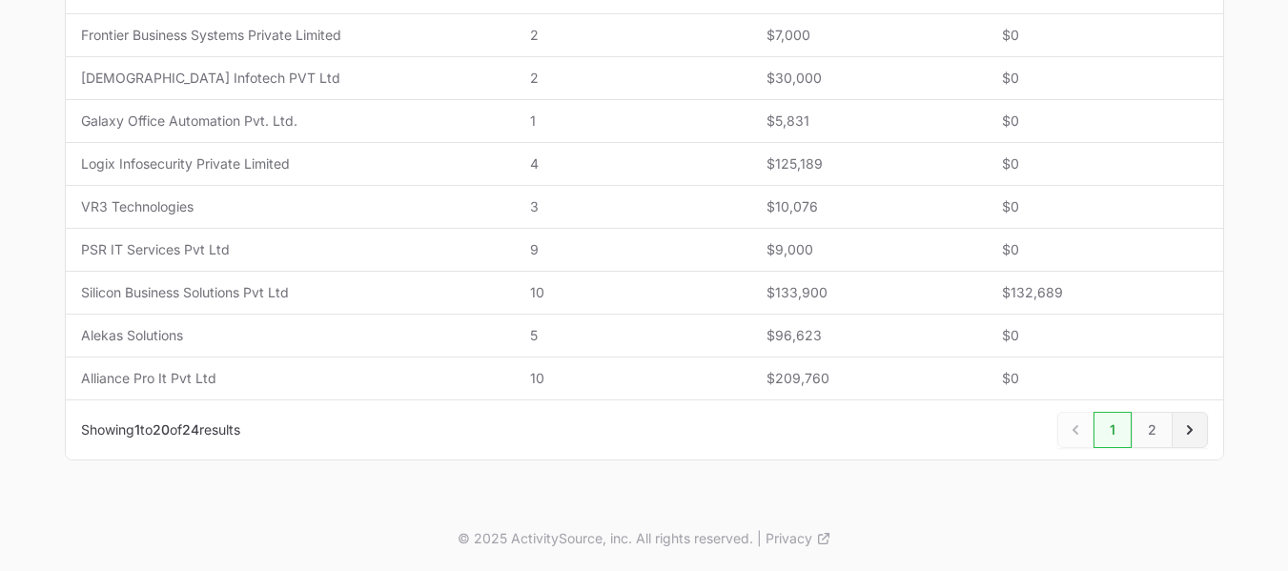
click at [1187, 441] on link "Next" at bounding box center [1190, 430] width 36 height 36
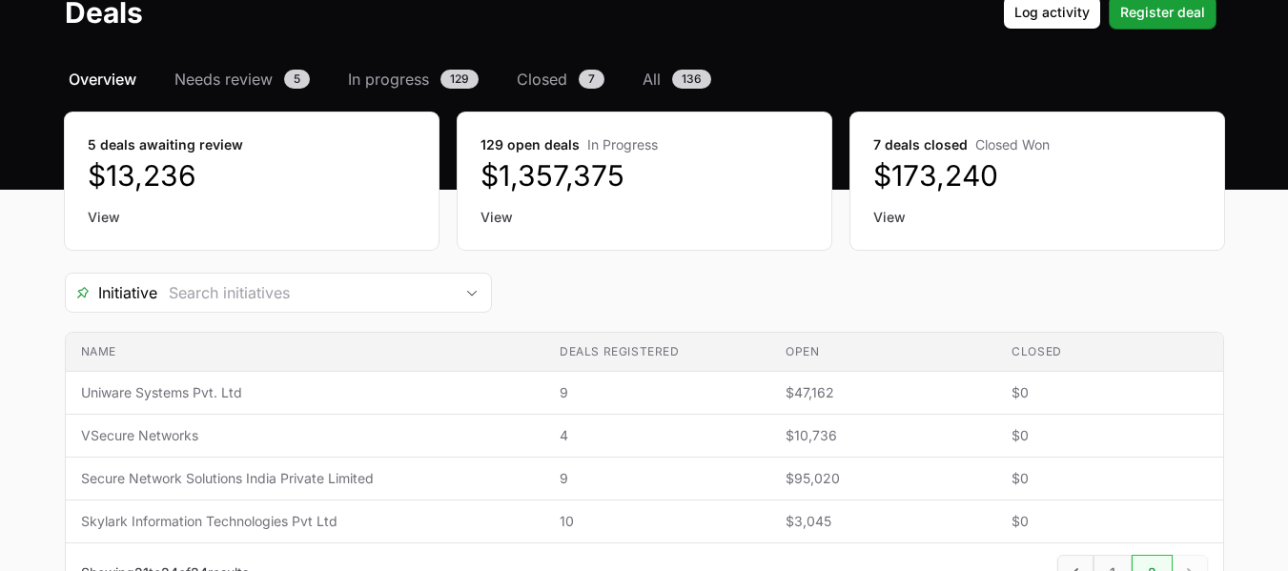
scroll to position [107, 0]
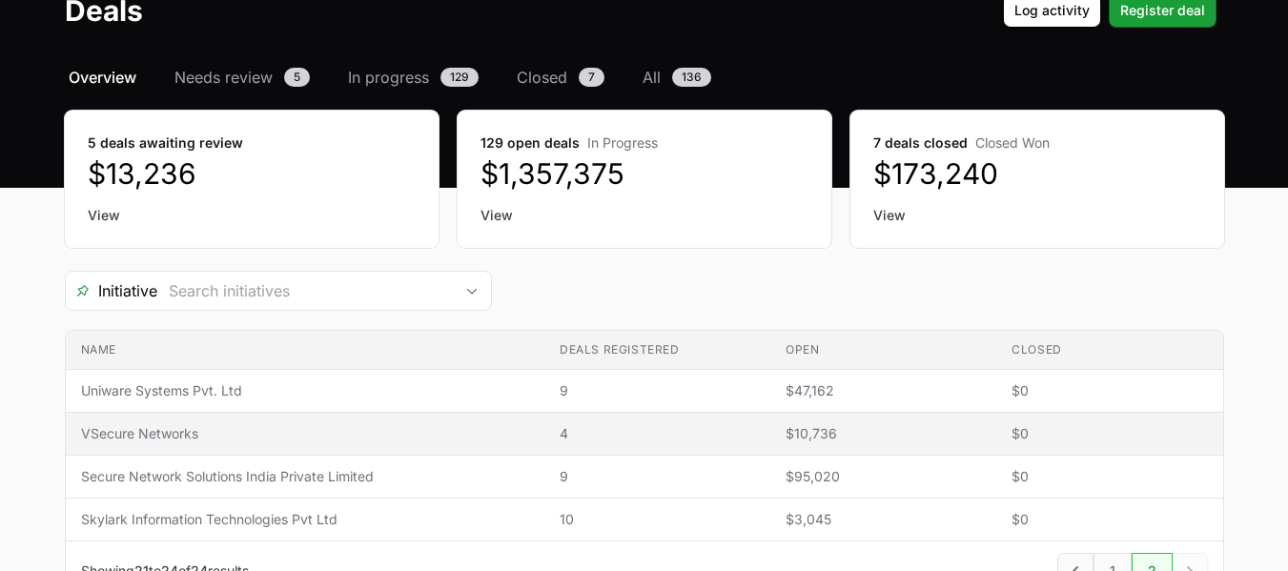
click at [175, 438] on span "VSecure Networks" at bounding box center [305, 433] width 448 height 19
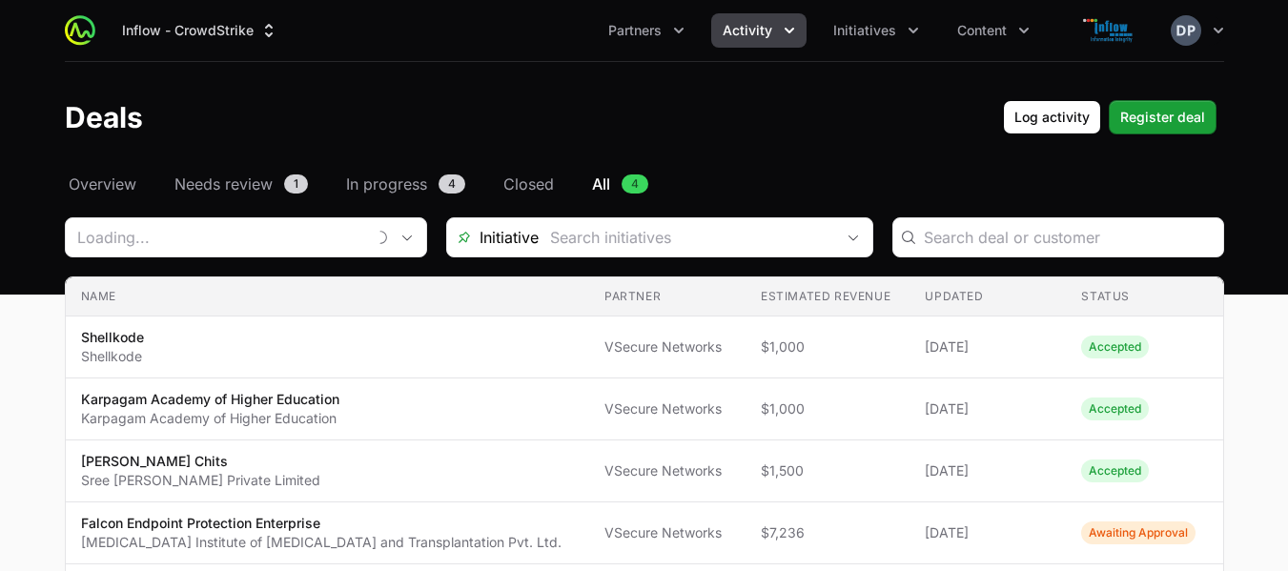
type input "VSecure Networks"
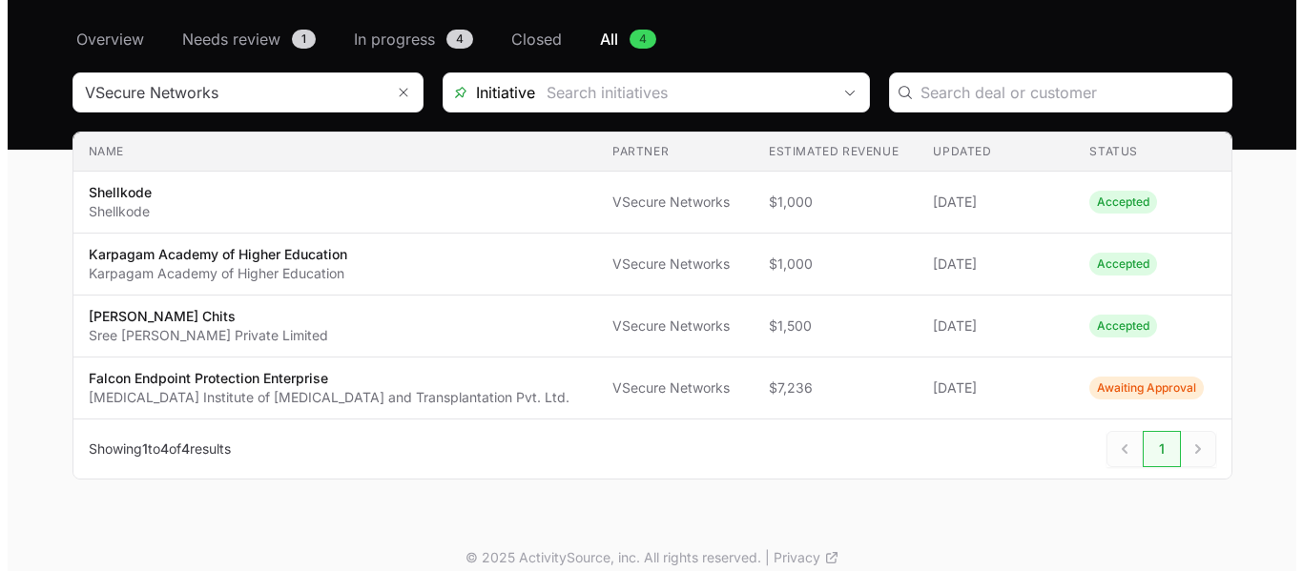
scroll to position [164, 0]
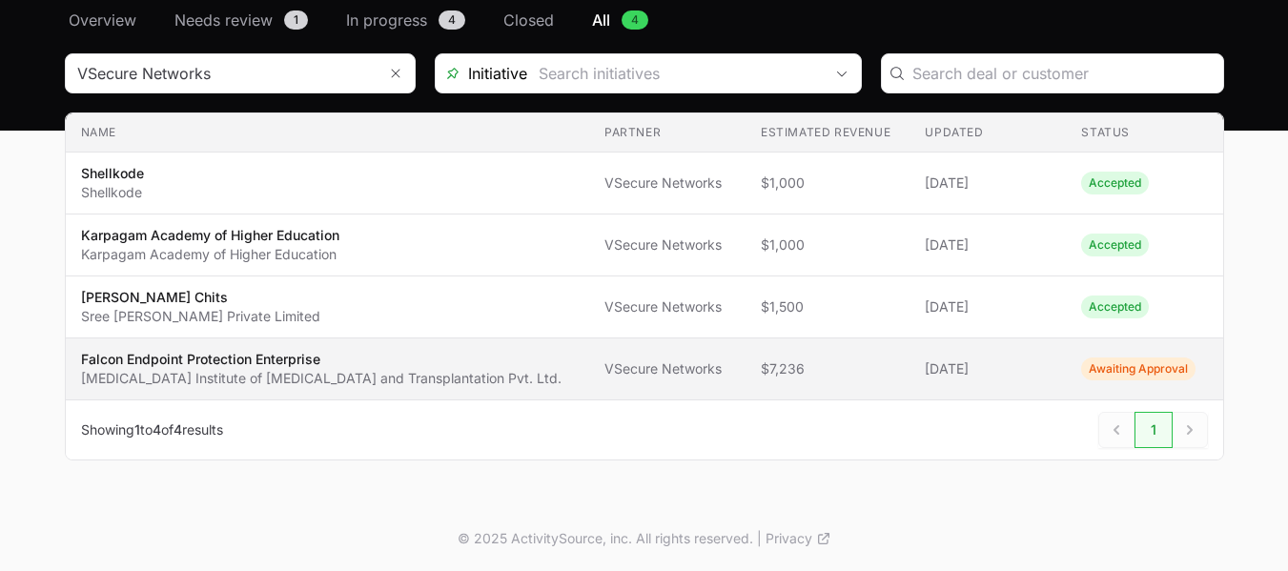
click at [214, 371] on p "[MEDICAL_DATA] Institute of [MEDICAL_DATA] and Transplantation Pvt. Ltd." at bounding box center [321, 378] width 481 height 19
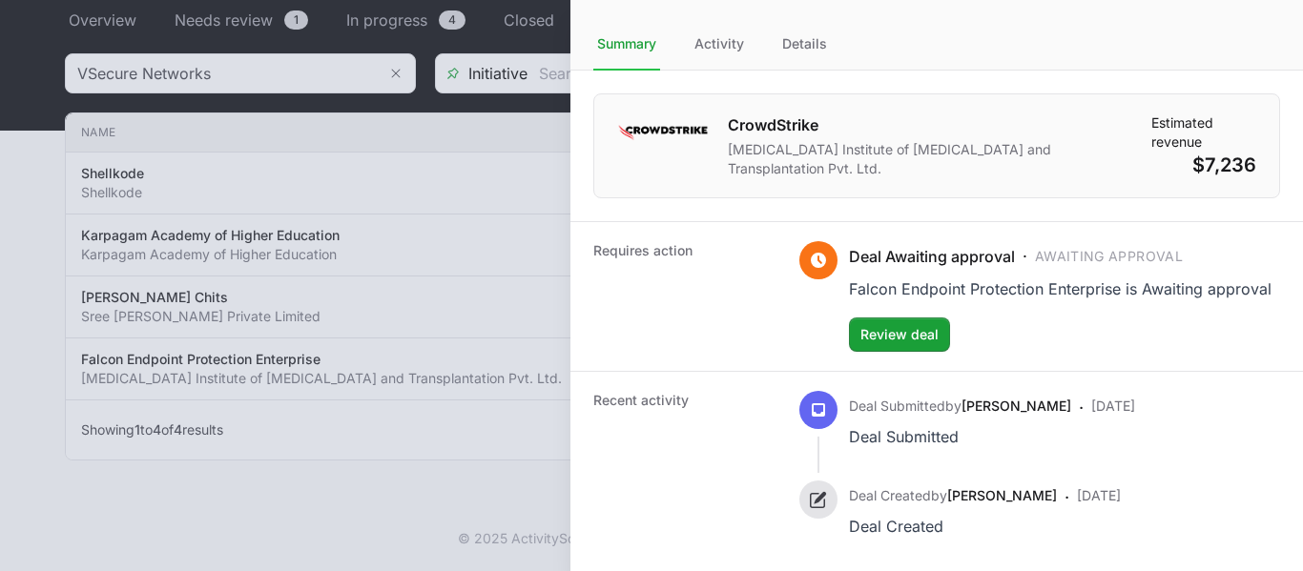
scroll to position [188, 0]
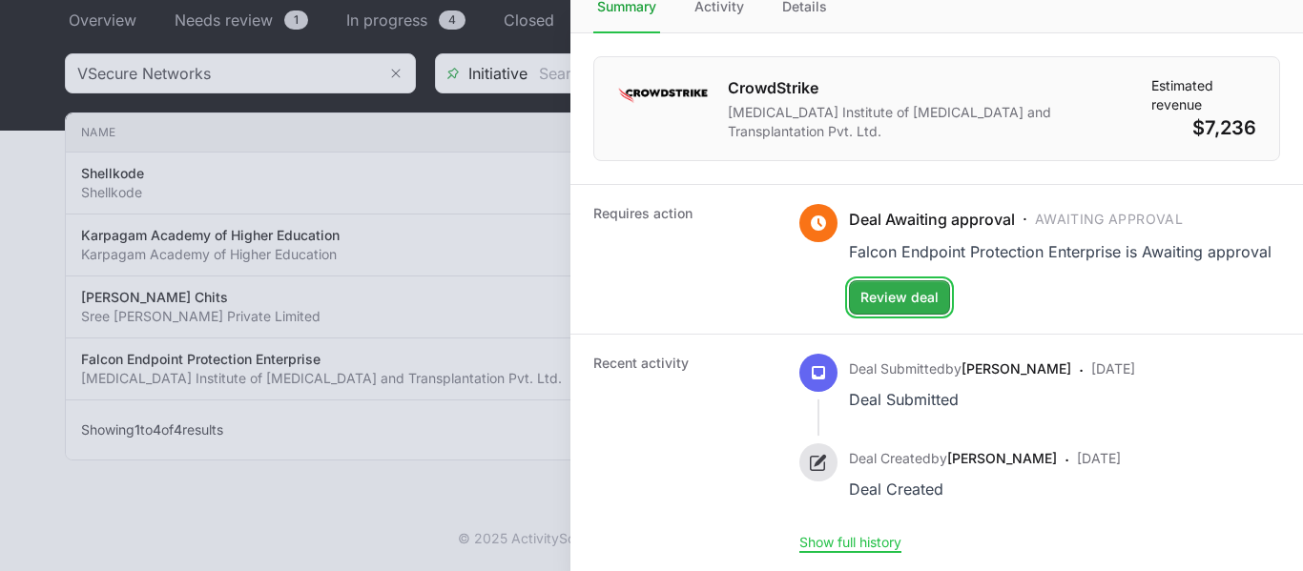
click at [887, 290] on span "Review deal" at bounding box center [899, 297] width 78 height 23
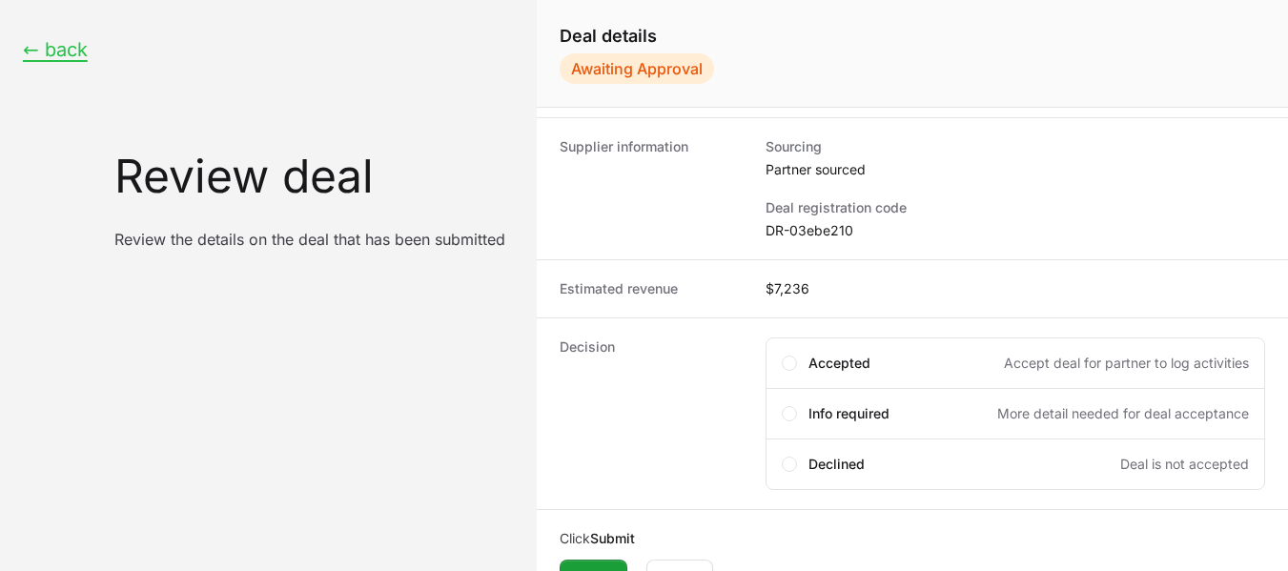
scroll to position [202, 0]
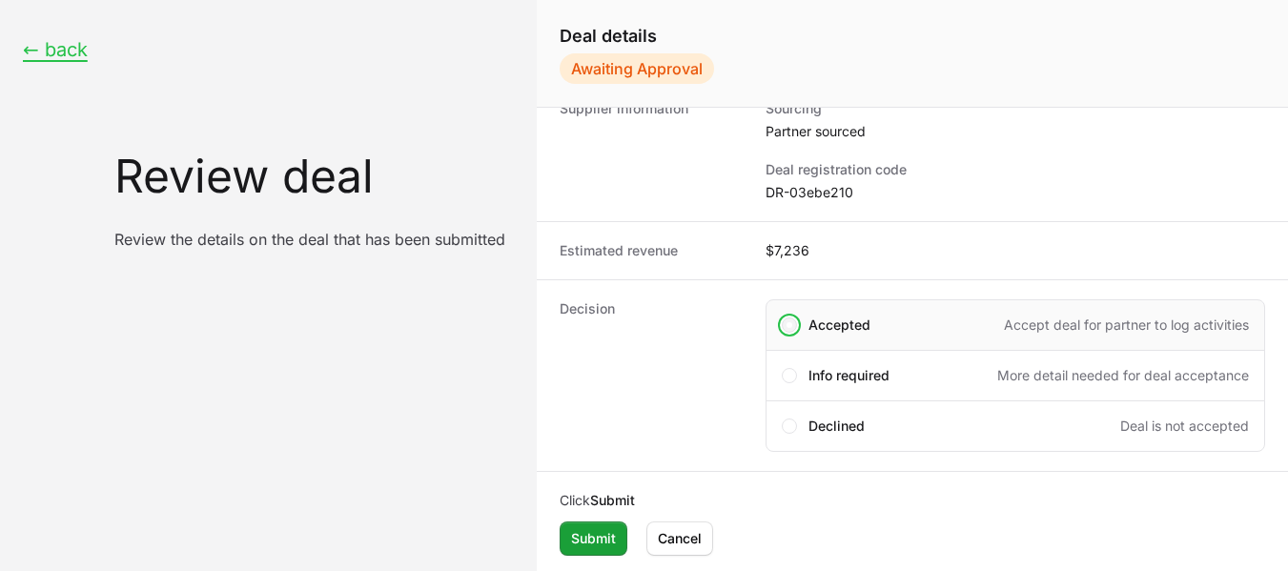
click at [789, 323] on span "Create deal form" at bounding box center [790, 325] width 6 height 6
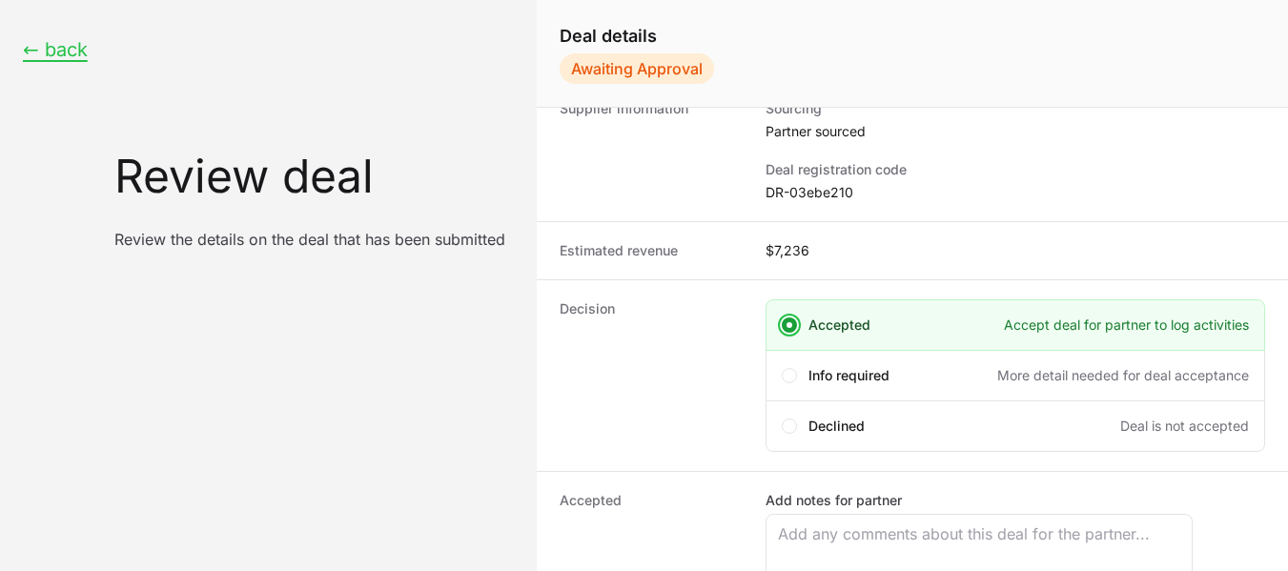
scroll to position [363, 0]
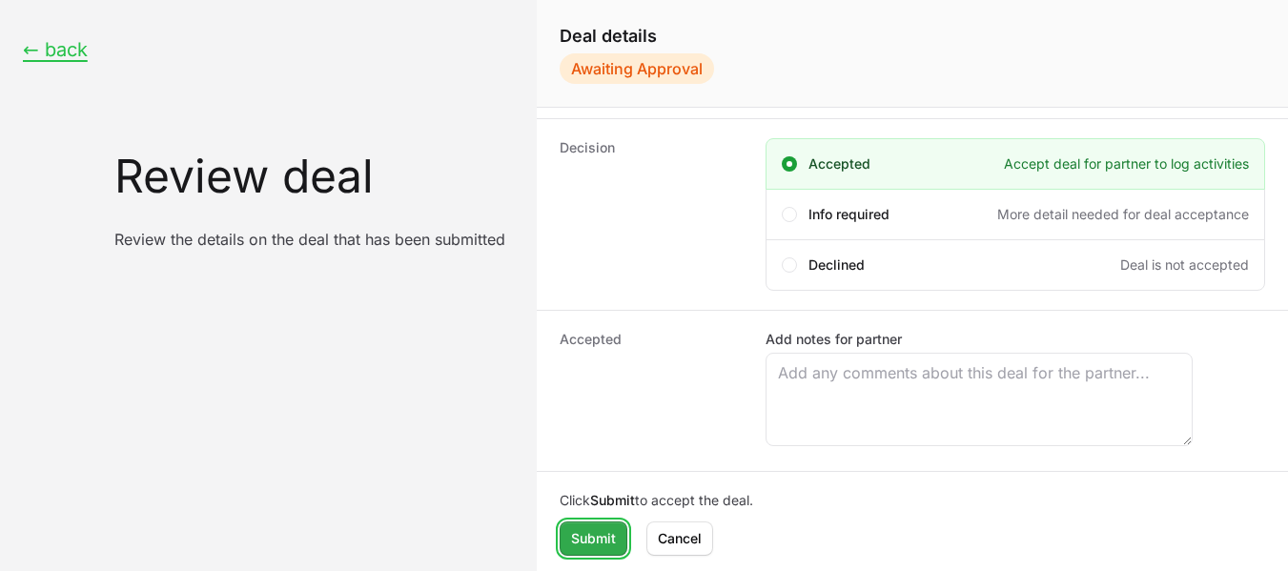
click at [601, 524] on button "Submit" at bounding box center [594, 539] width 68 height 34
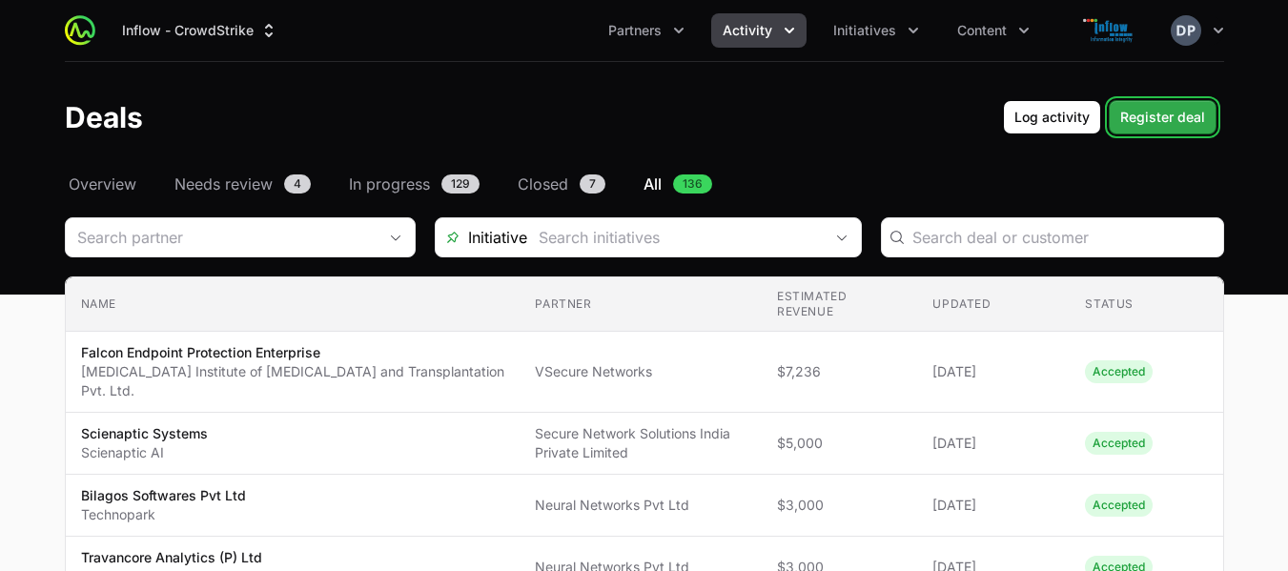
click at [1138, 112] on span "Register deal" at bounding box center [1162, 117] width 85 height 23
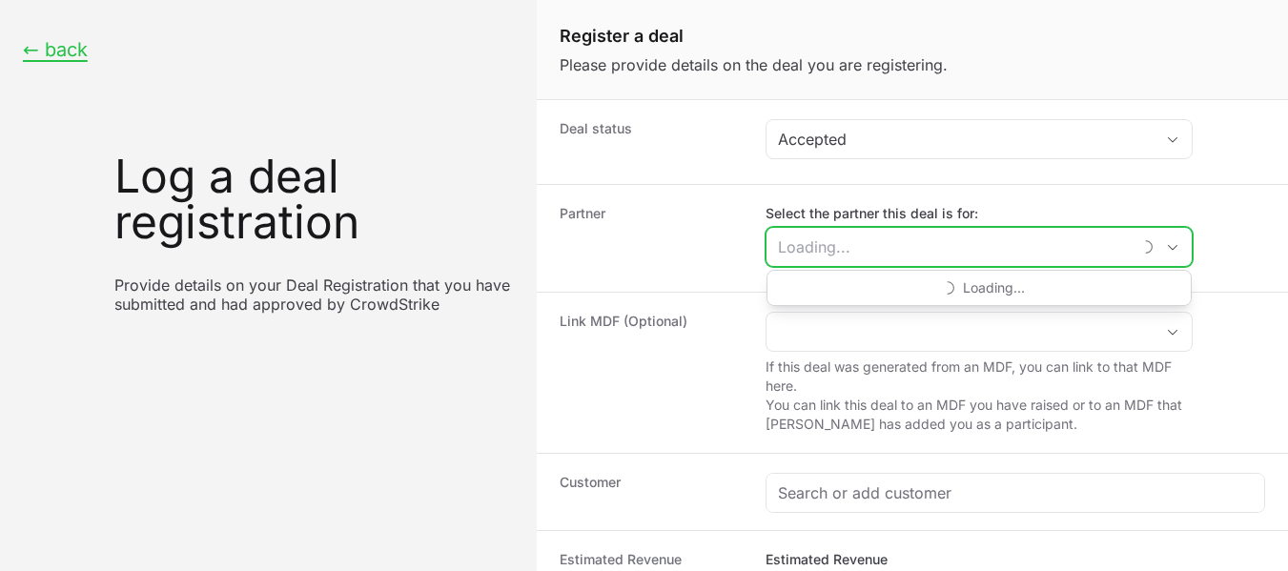
click at [959, 244] on input "Select the partner this deal is for:" at bounding box center [949, 247] width 364 height 38
type input "C"
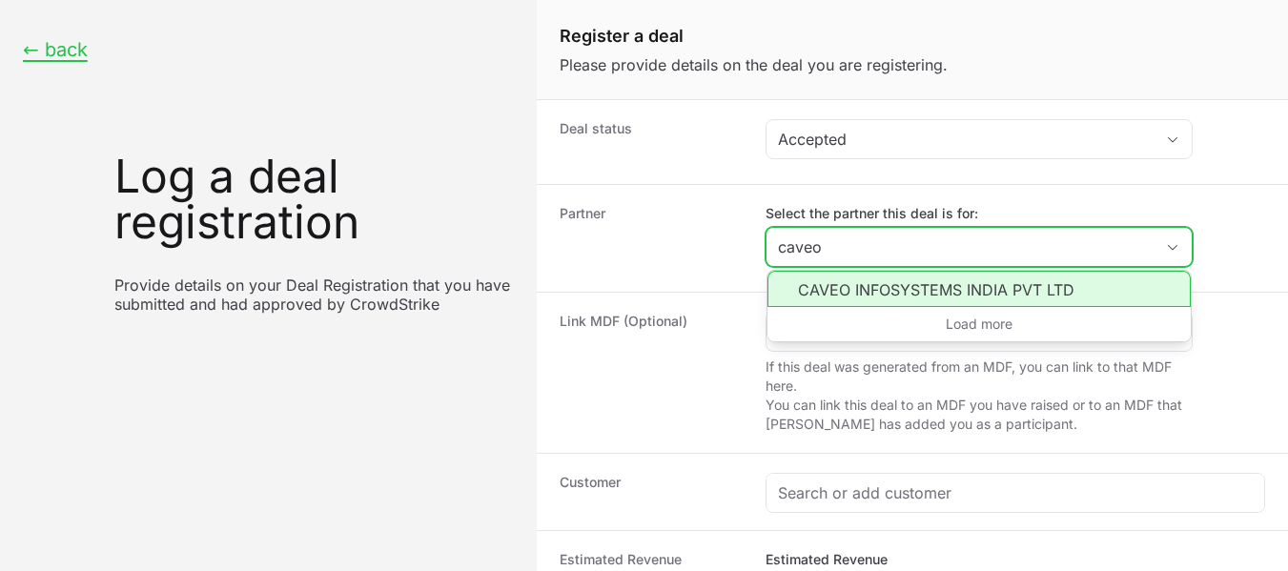
click at [955, 292] on li "CAVEO INFOSYSTEMS INDIA PVT LTD" at bounding box center [979, 289] width 423 height 36
type input "CAVEO INFOSYSTEMS INDIA PVT LTD"
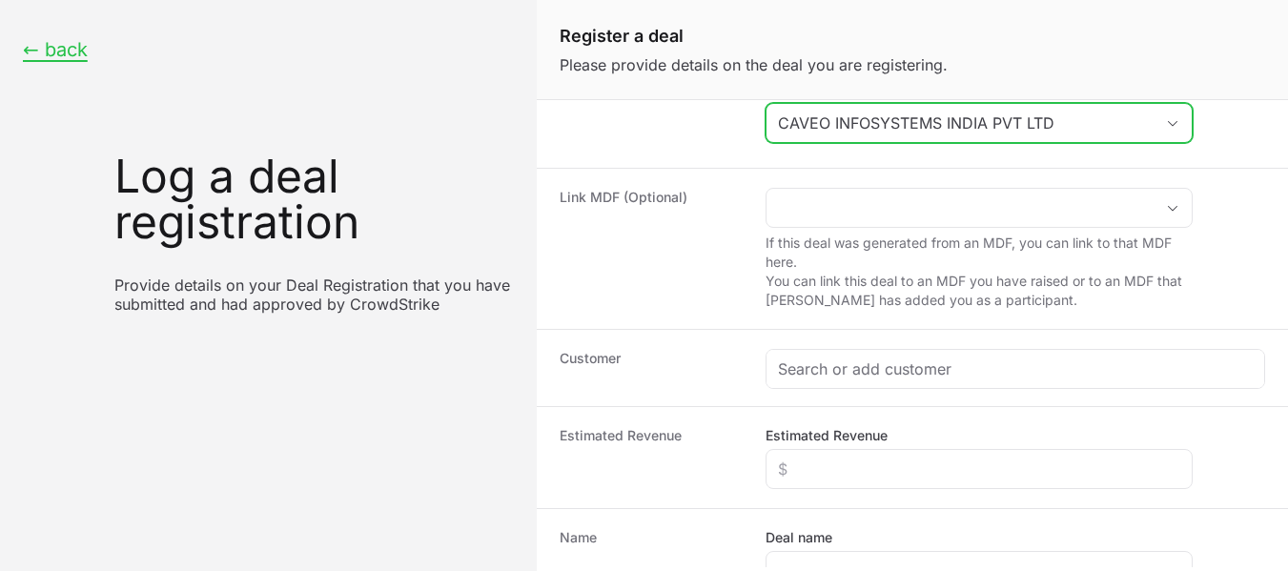
scroll to position [132, 0]
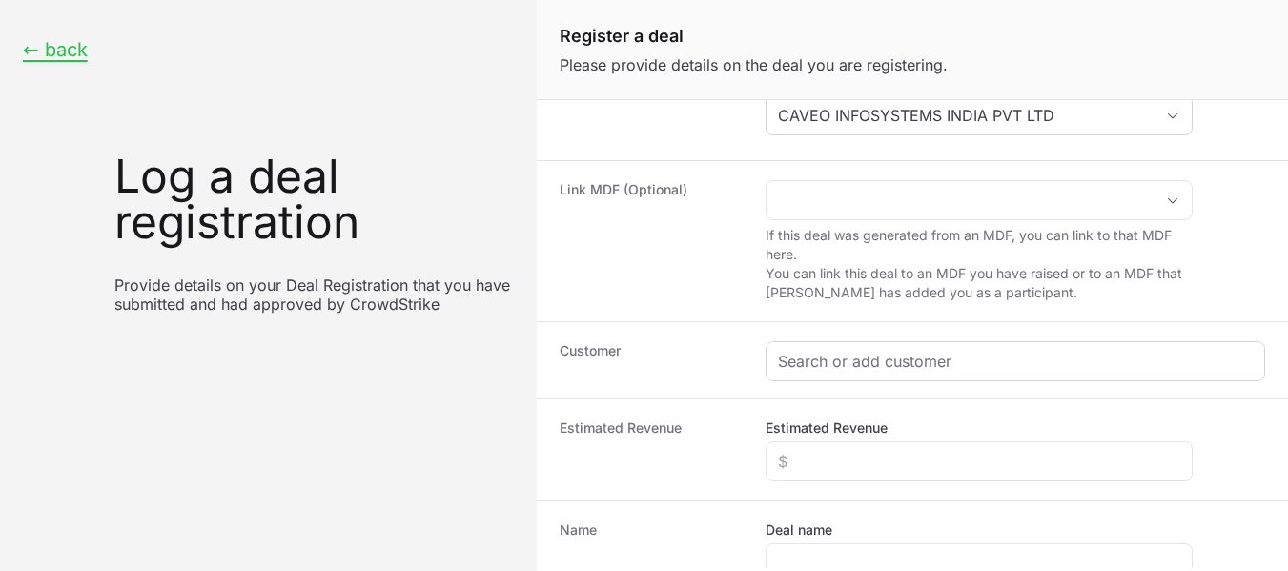
click at [928, 349] on div "Create activity form" at bounding box center [1016, 361] width 498 height 38
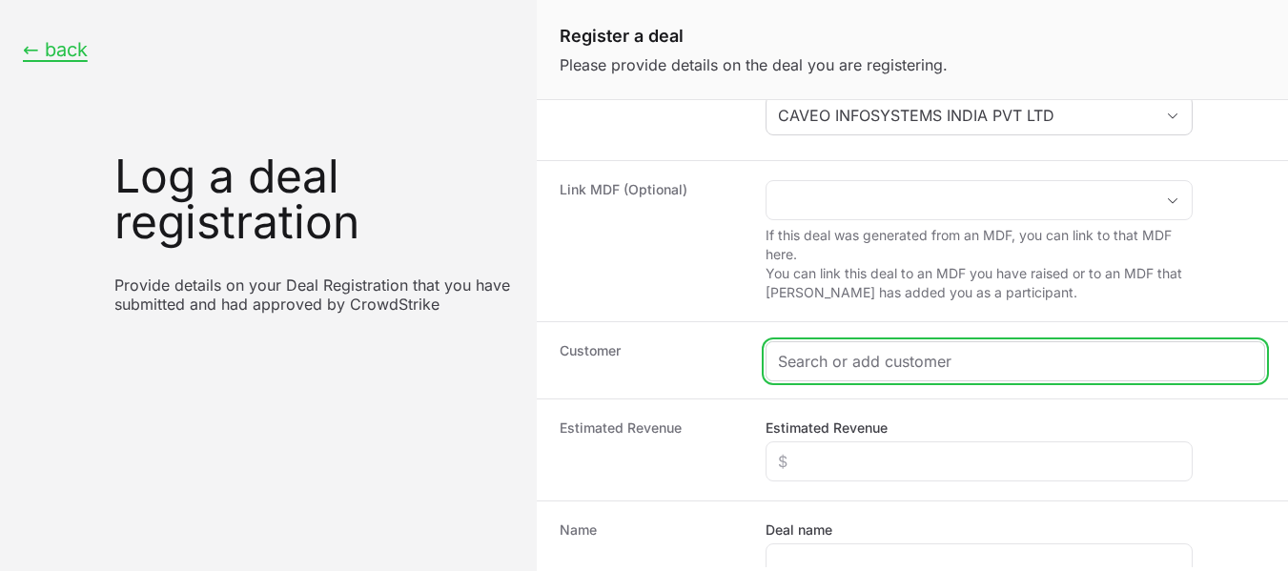
click at [897, 360] on input "Create activity form" at bounding box center [1015, 361] width 475 height 23
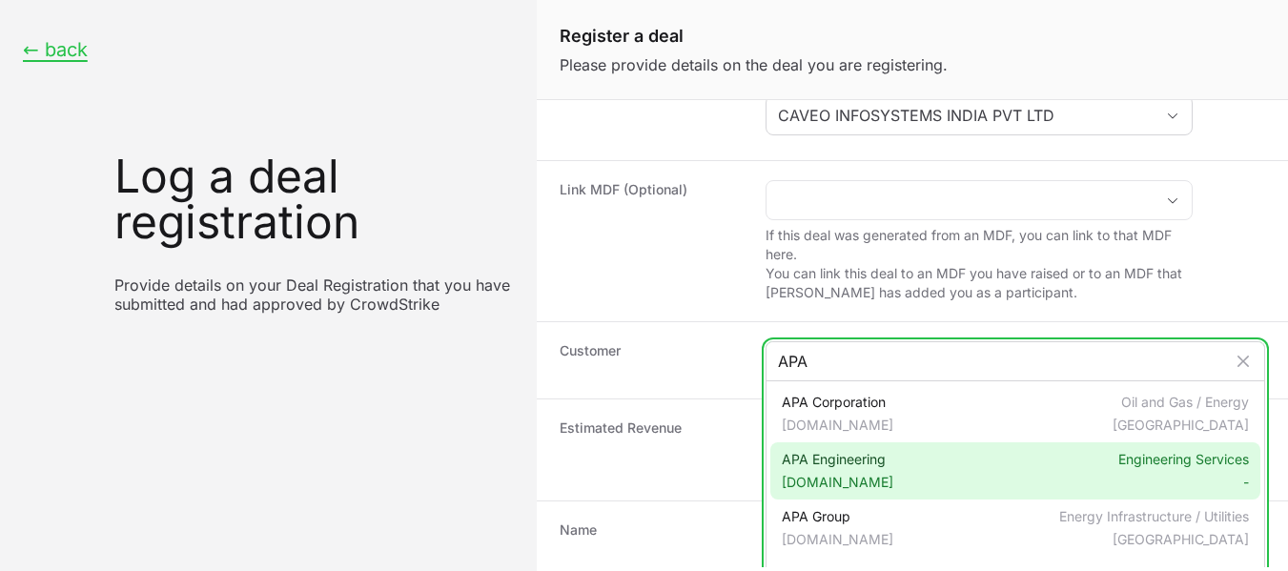
type input "APA"
click at [880, 479] on span "[DOMAIN_NAME]" at bounding box center [838, 482] width 112 height 19
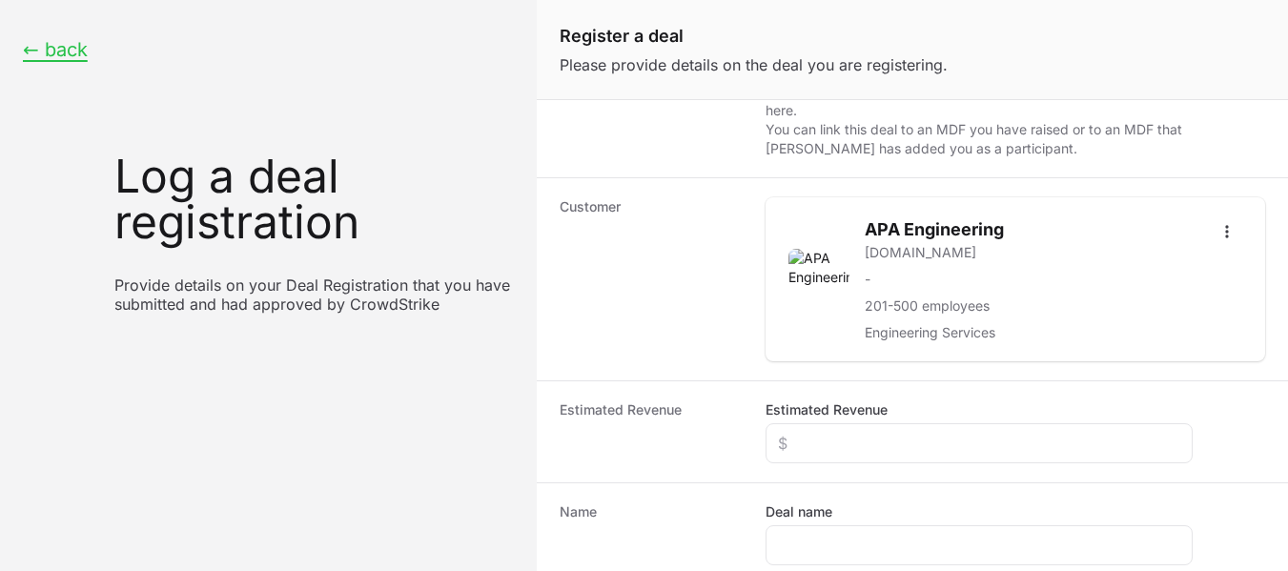
scroll to position [481, 0]
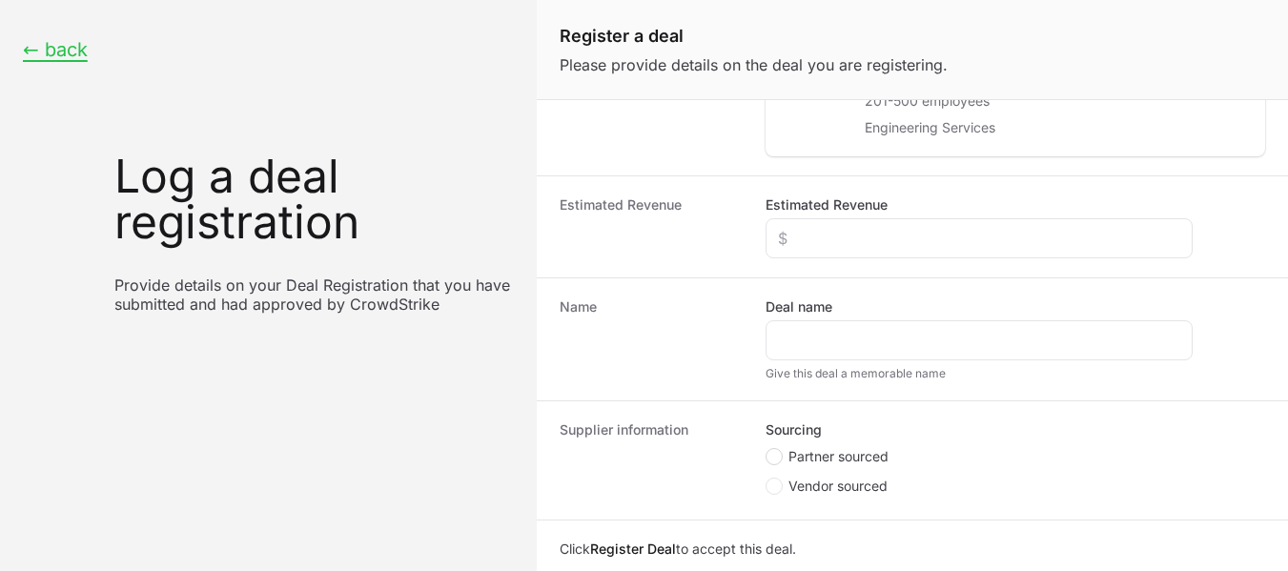
click at [778, 458] on span "Create activity form" at bounding box center [774, 456] width 17 height 17
radio input "true"
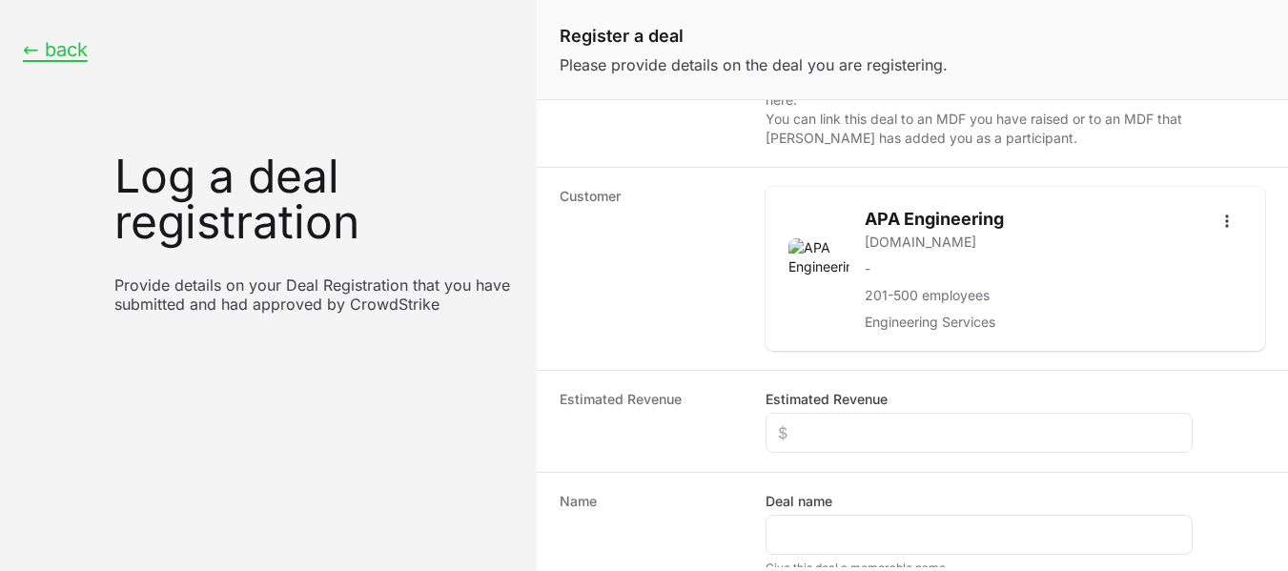
scroll to position [0, 0]
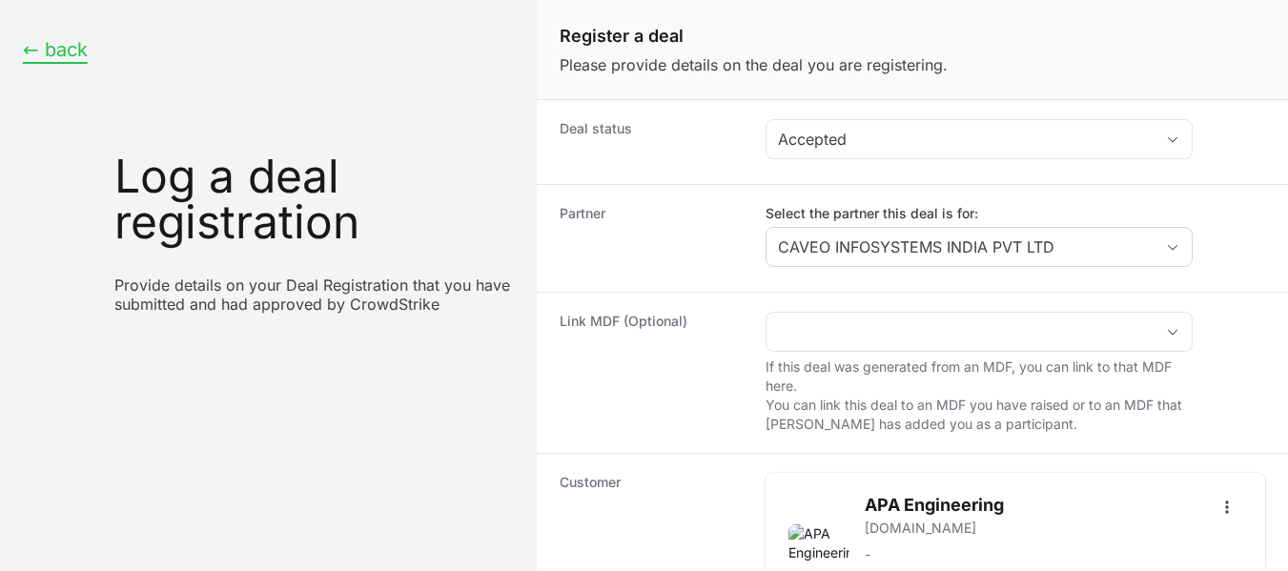
click at [41, 49] on button "← back" at bounding box center [55, 50] width 65 height 24
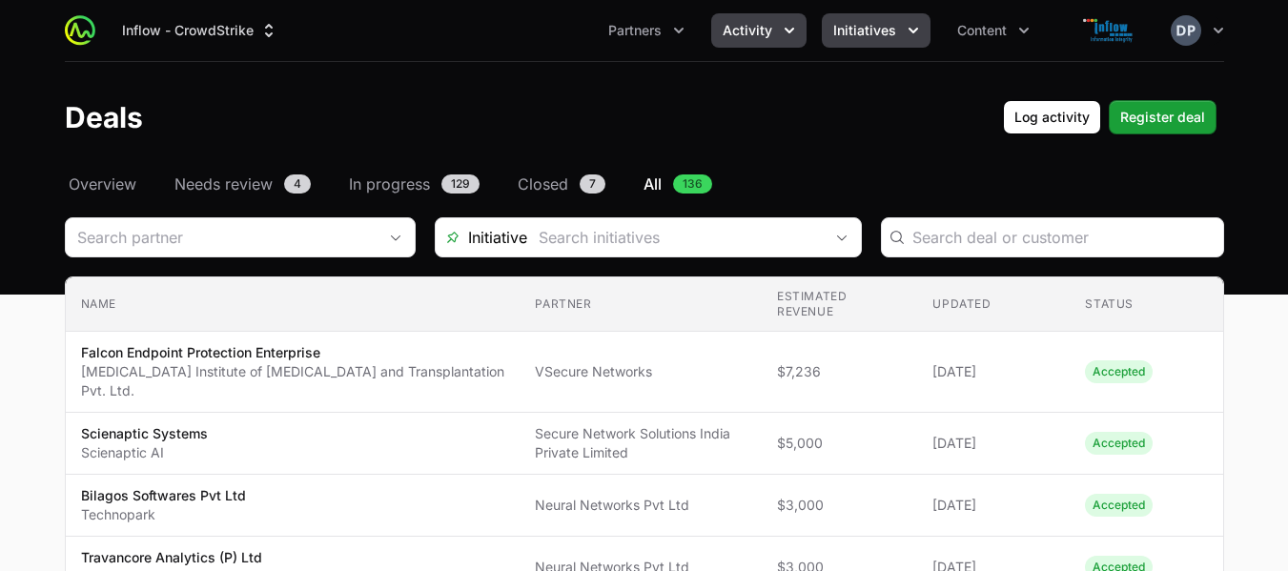
click at [912, 33] on icon "Initiatives menu" at bounding box center [913, 30] width 19 height 19
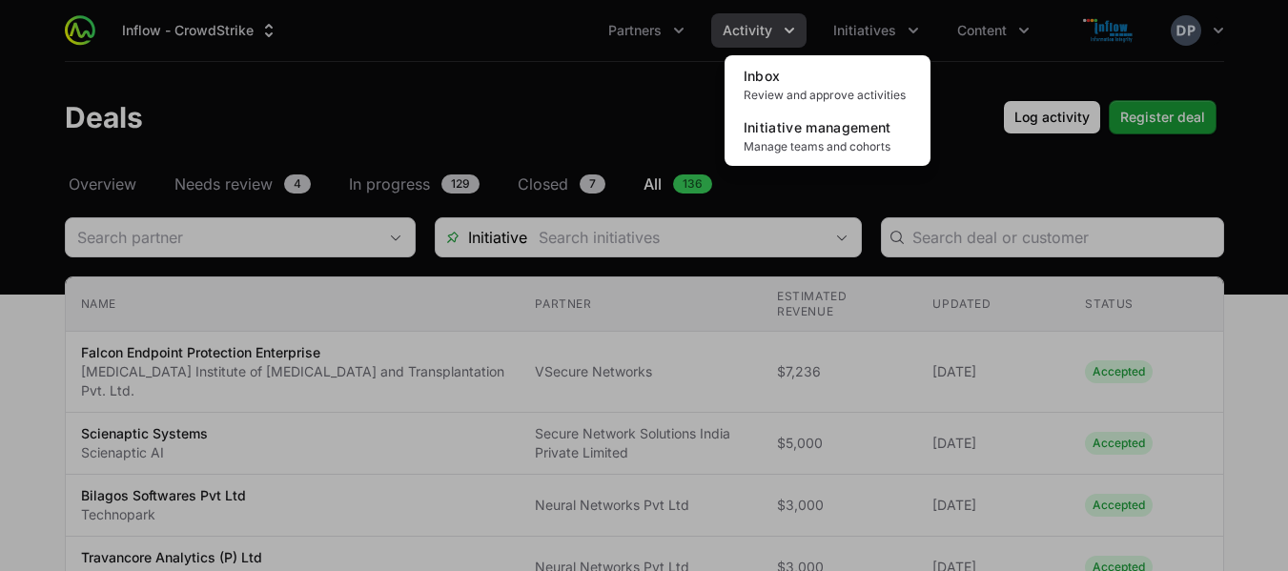
click at [782, 31] on div "Initiatives menu" at bounding box center [644, 285] width 1288 height 571
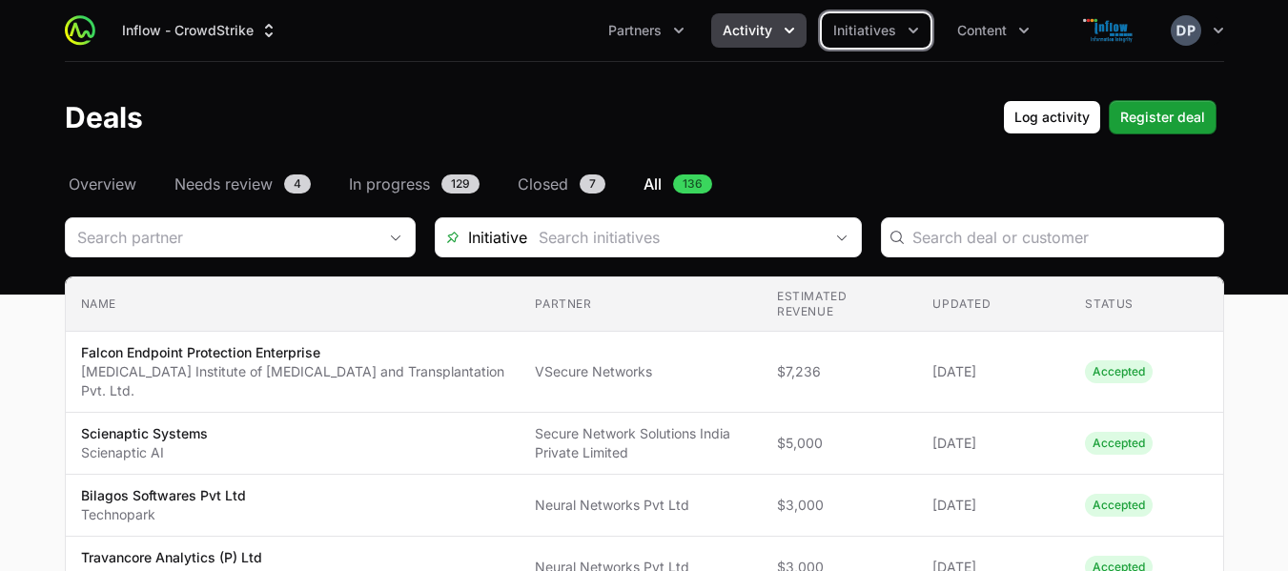
click at [782, 31] on icon "Activity menu" at bounding box center [789, 30] width 19 height 19
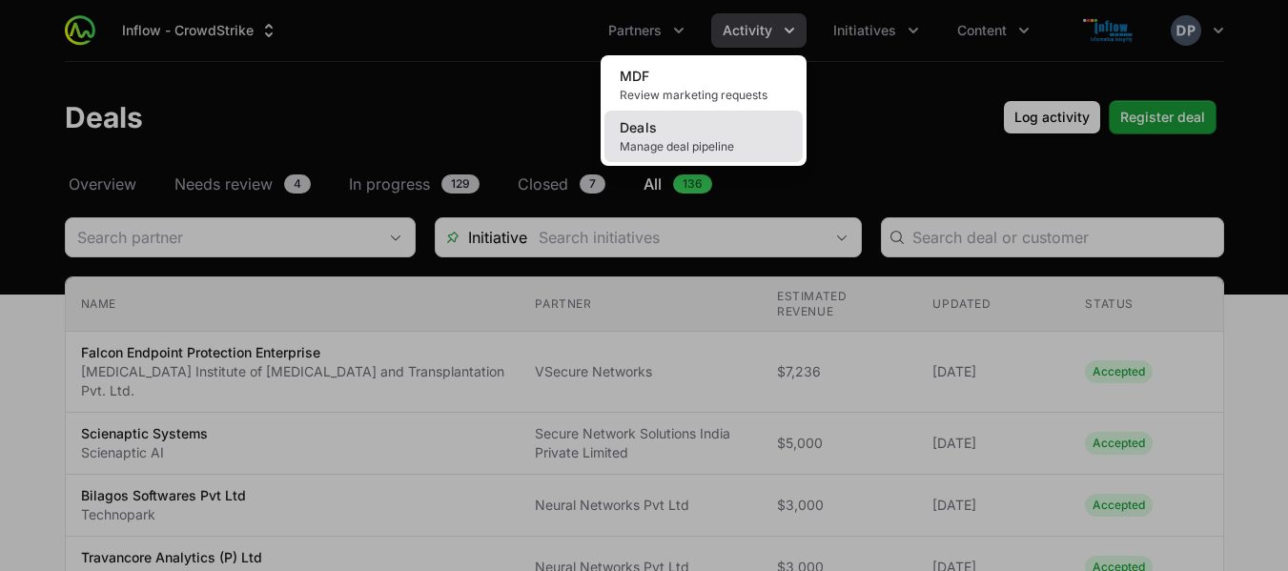
click at [693, 127] on link "Deals Manage deal pipeline" at bounding box center [704, 136] width 198 height 51
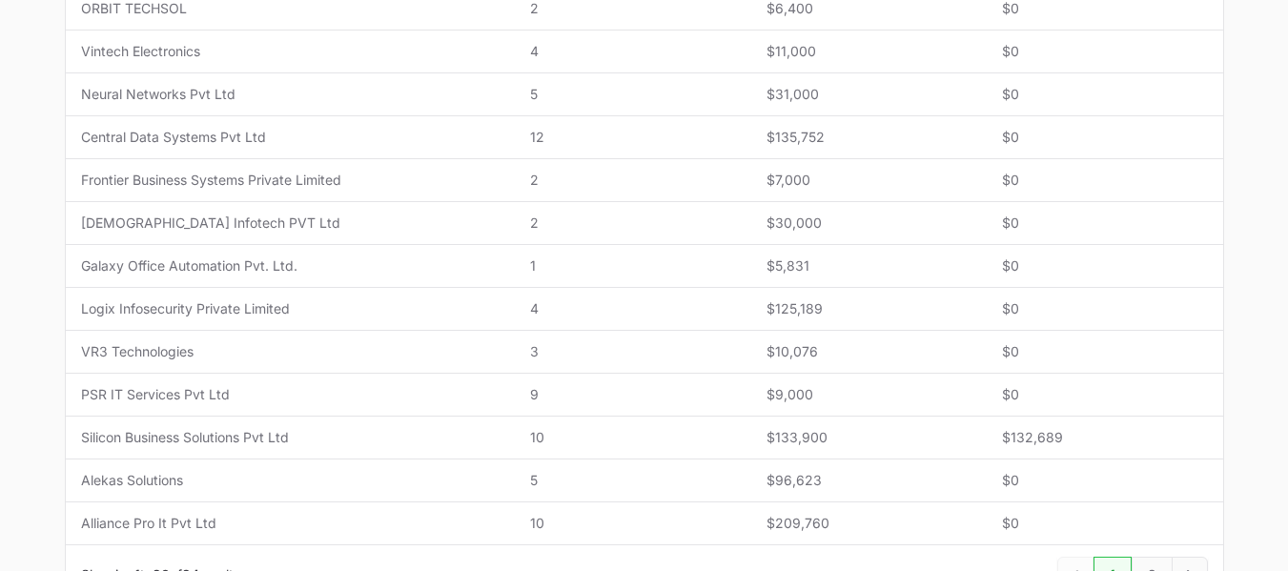
scroll to position [934, 0]
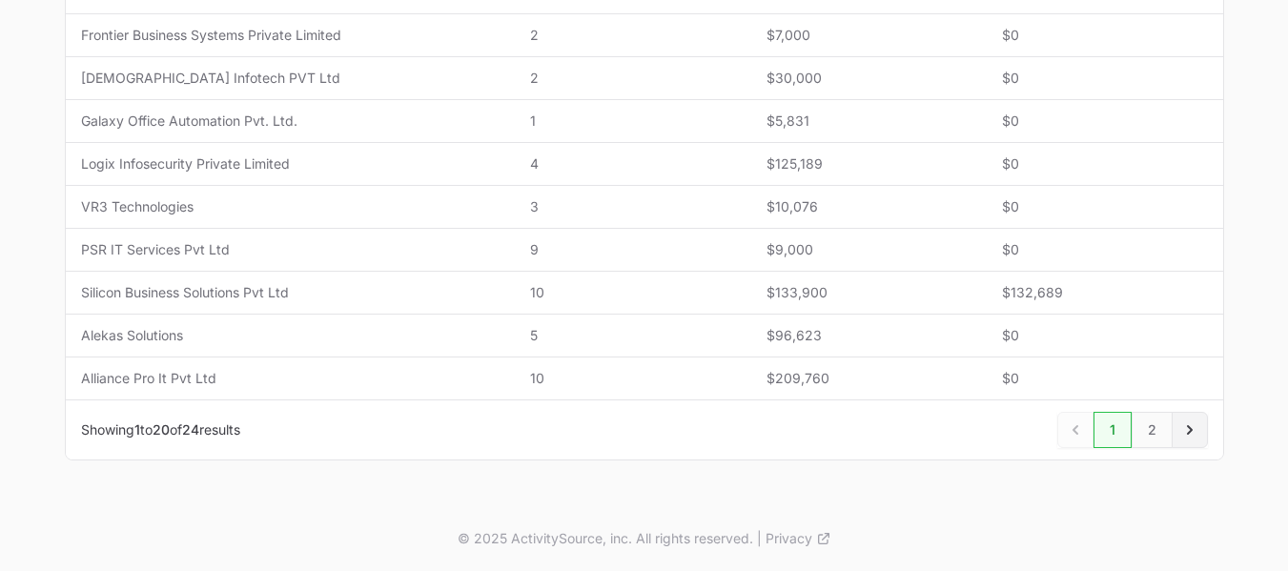
click at [1181, 426] on icon "Next" at bounding box center [1190, 430] width 19 height 19
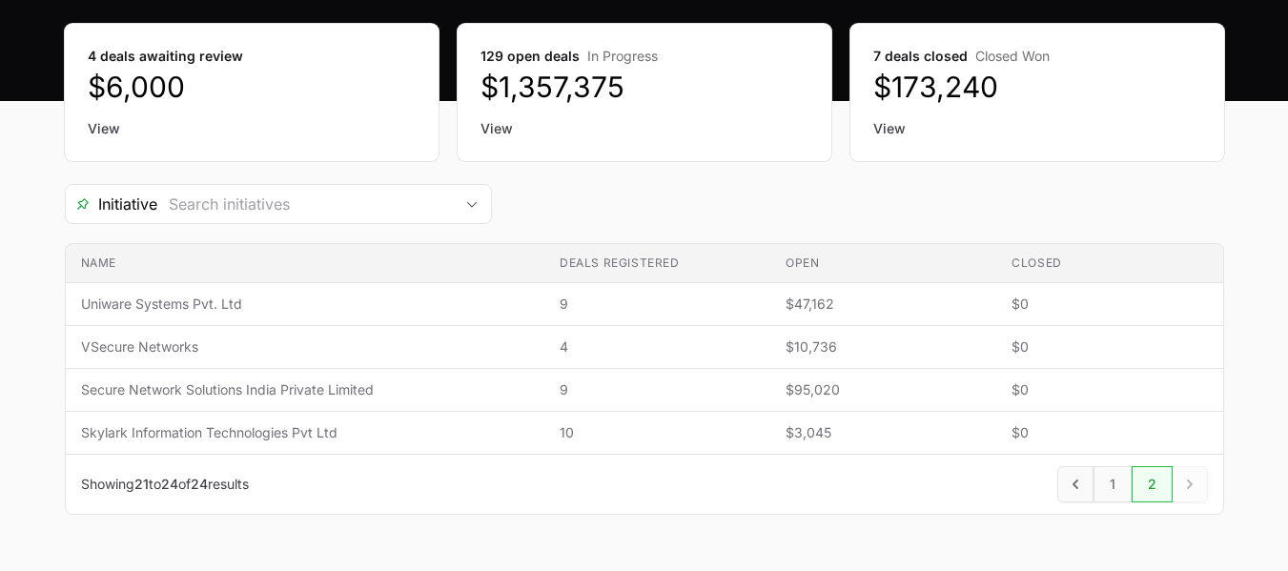
scroll to position [248, 0]
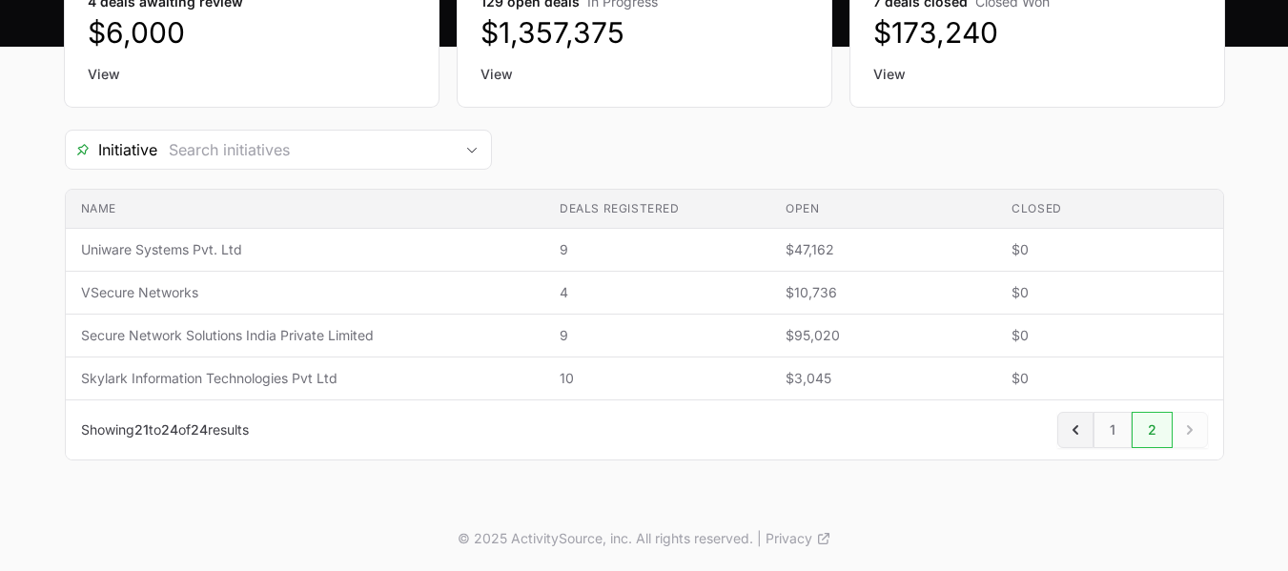
click at [1075, 426] on icon "Previous" at bounding box center [1075, 430] width 19 height 19
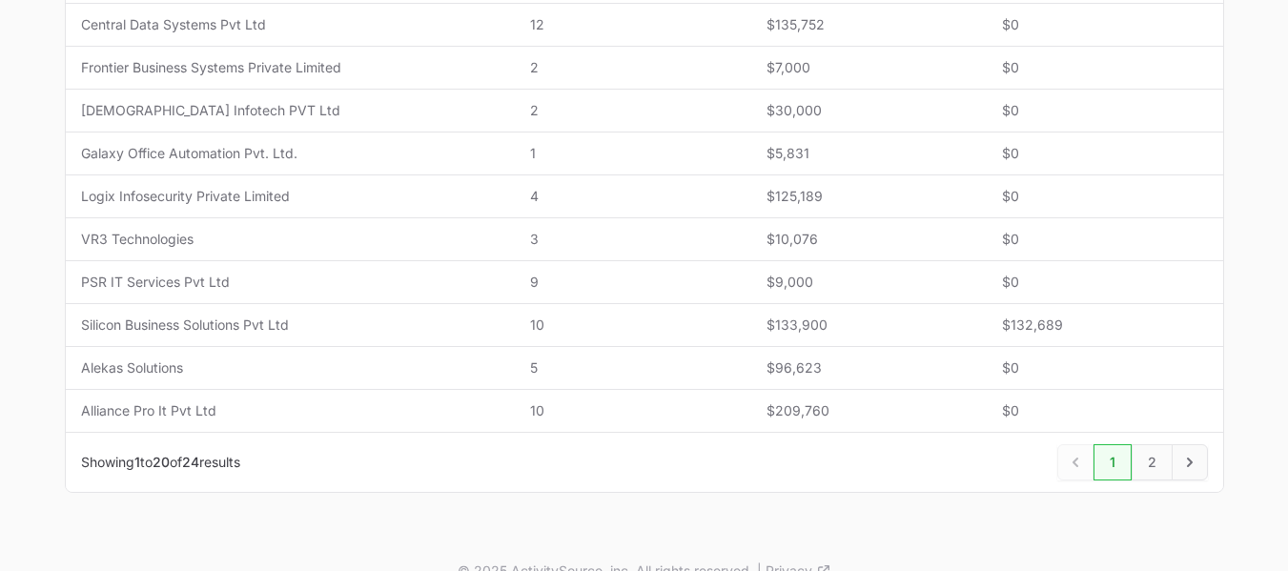
scroll to position [934, 0]
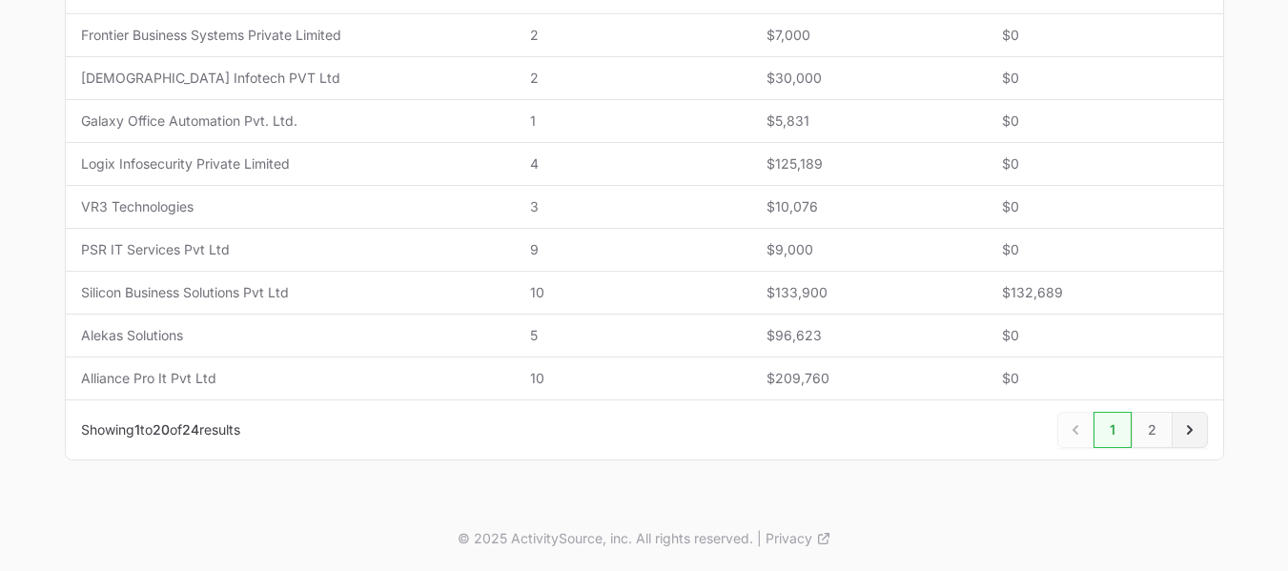
click at [1178, 434] on link "Next" at bounding box center [1190, 430] width 36 height 36
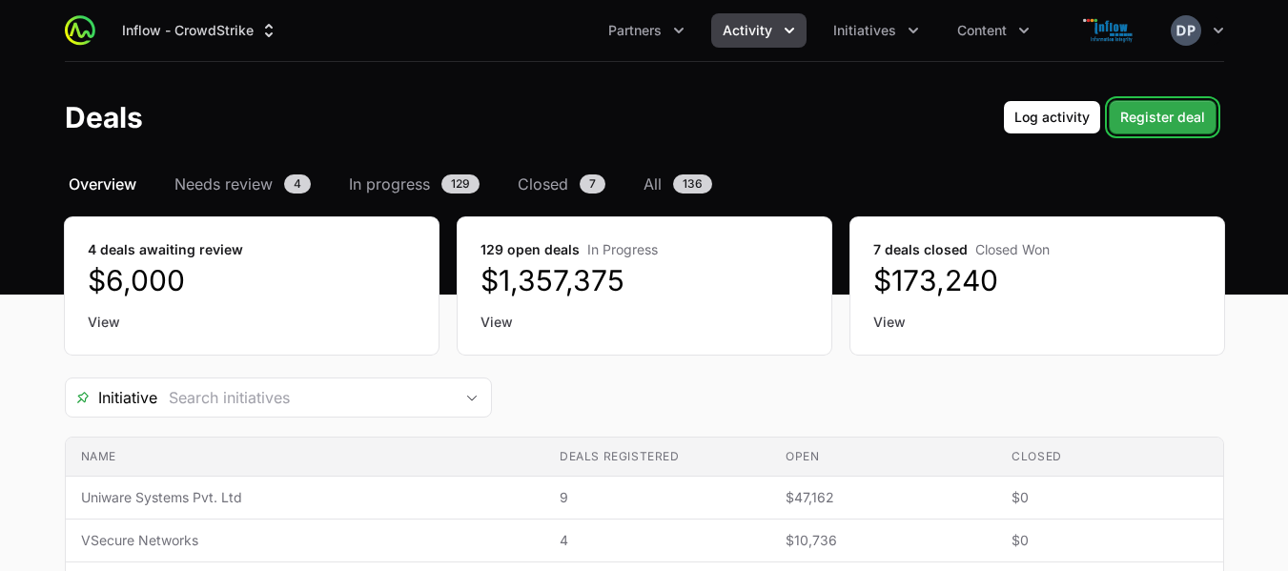
click at [1178, 114] on span "Register deal" at bounding box center [1162, 117] width 85 height 23
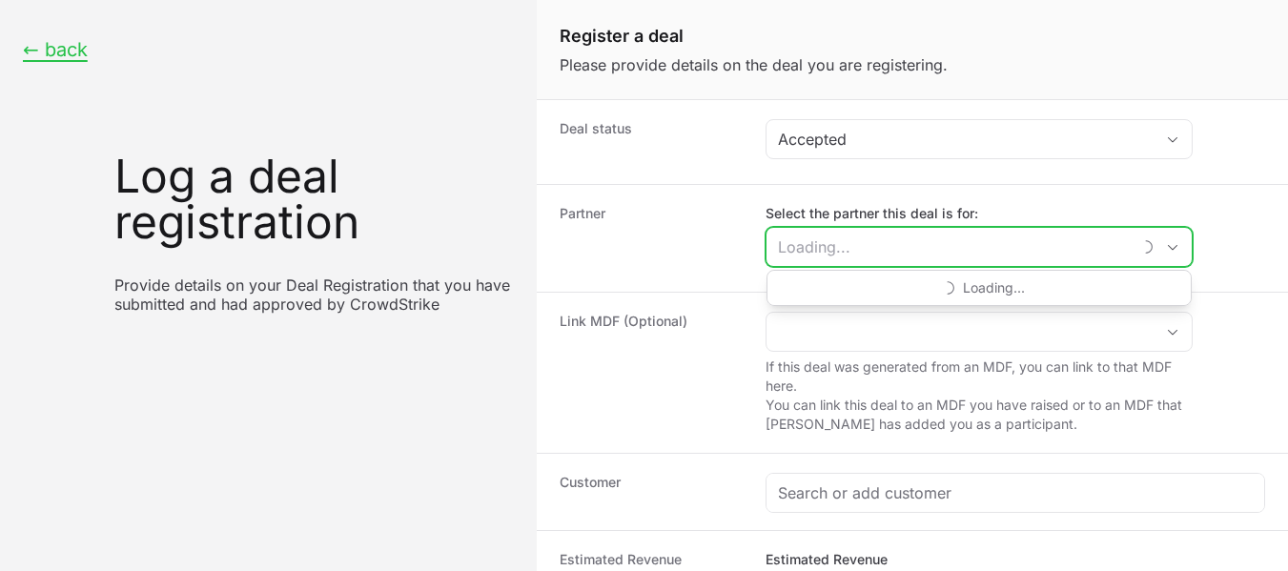
click at [1004, 241] on input "Select the partner this deal is for:" at bounding box center [949, 247] width 364 height 38
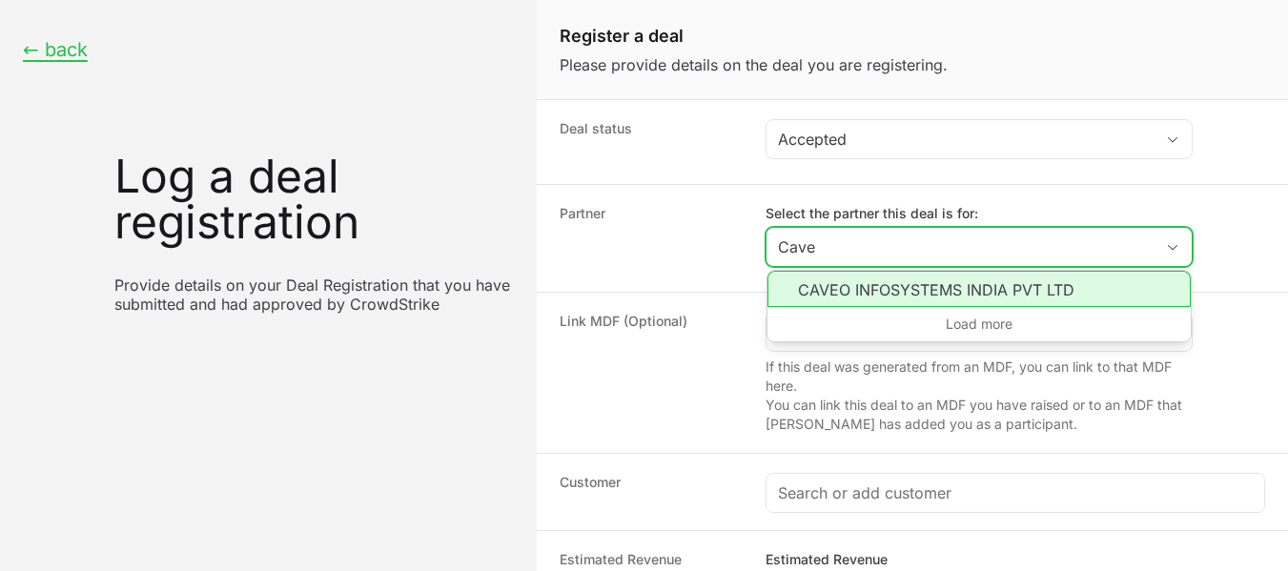
click at [987, 295] on li "CAVEO INFOSYSTEMS INDIA PVT LTD" at bounding box center [979, 289] width 423 height 36
type input "CAVEO INFOSYSTEMS INDIA PVT LTD"
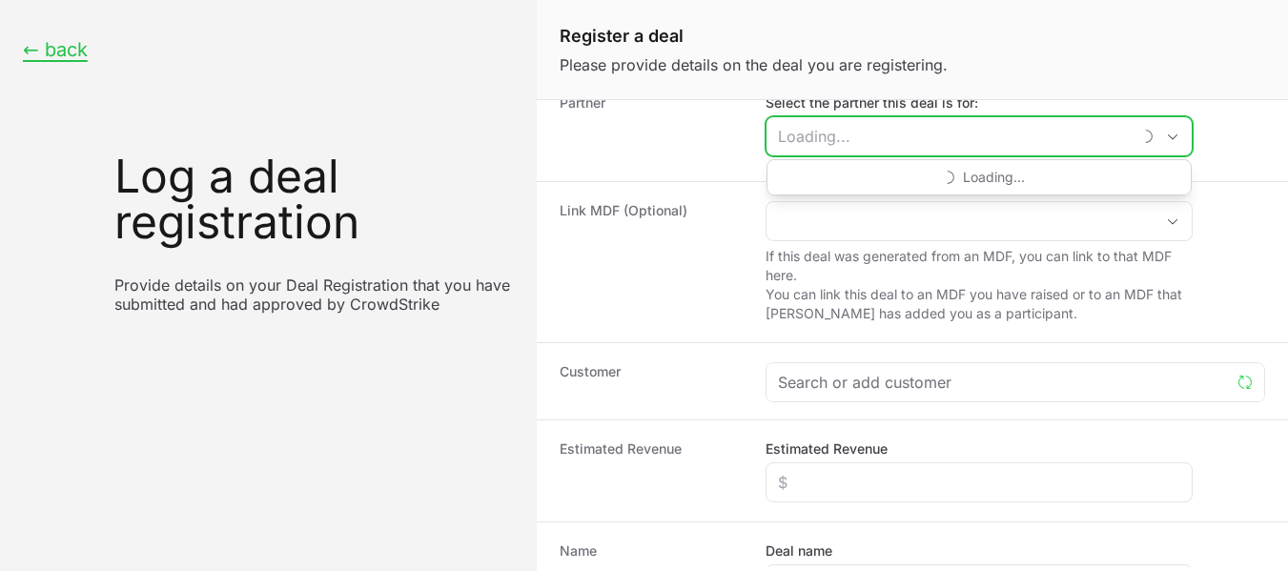
scroll to position [116, 0]
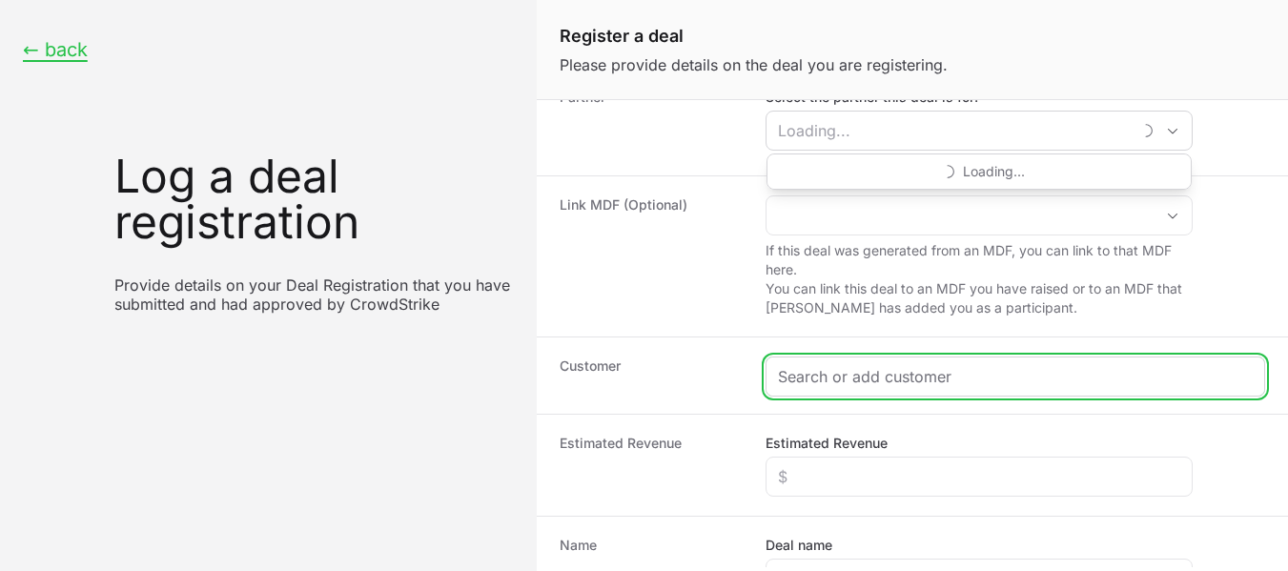
type input "CAVEO INFOSYSTEMS INDIA PVT LTD"
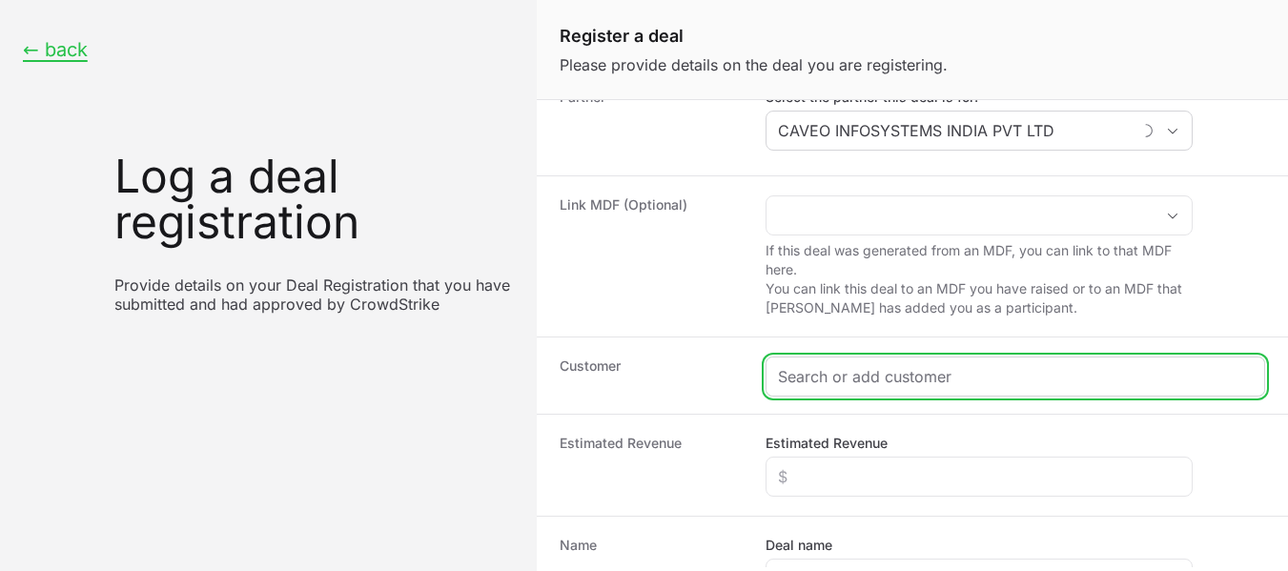
click at [953, 380] on input "Create activity form" at bounding box center [1015, 376] width 475 height 23
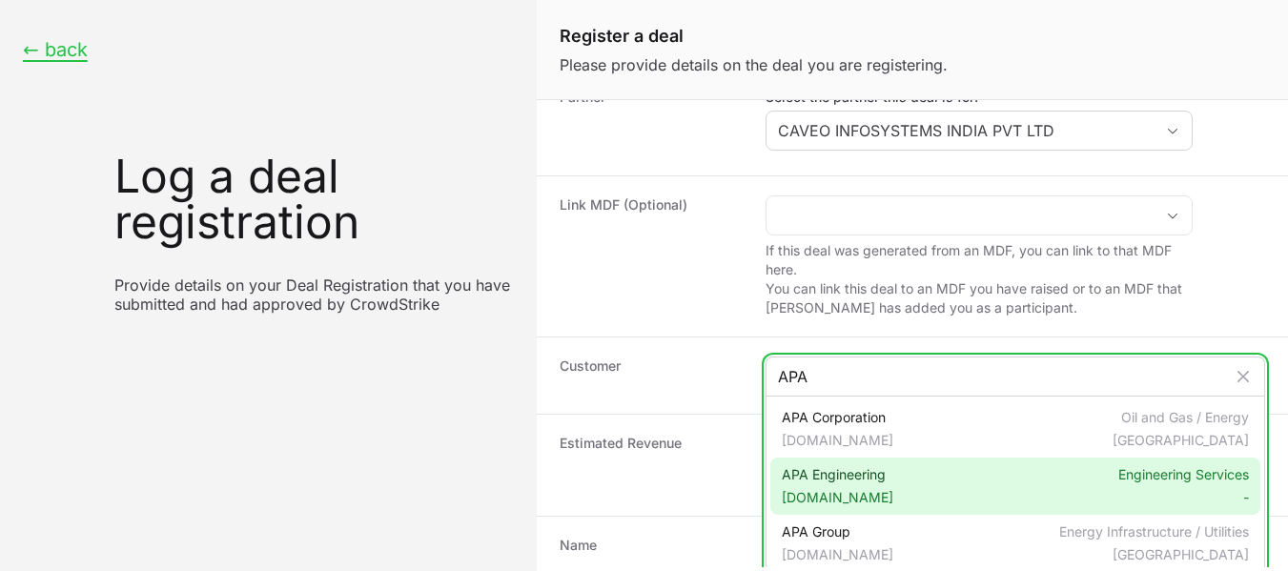
type input "APA"
click at [852, 478] on span "APA Engineering [DOMAIN_NAME]" at bounding box center [838, 486] width 112 height 42
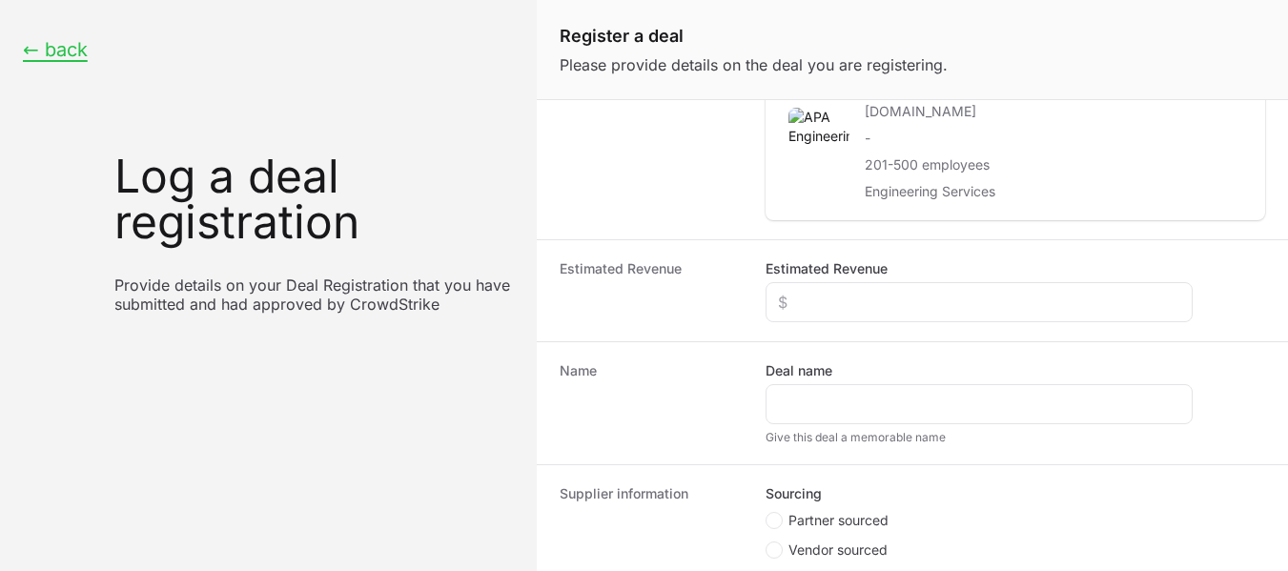
scroll to position [423, 0]
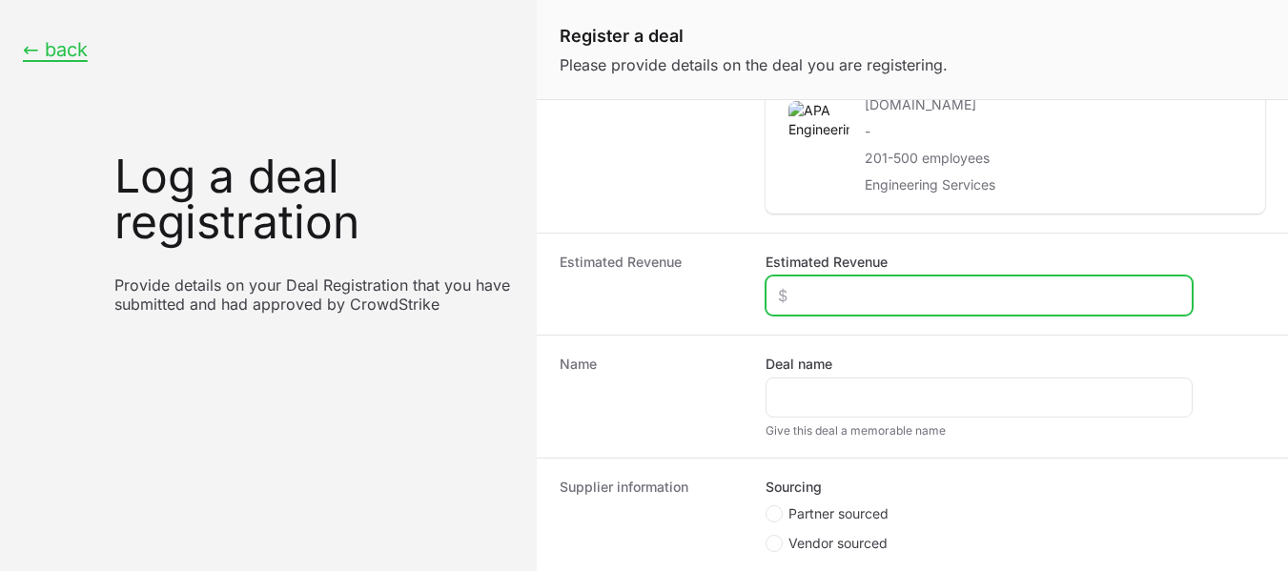
click at [819, 298] on input "Estimated Revenue" at bounding box center [979, 295] width 402 height 23
type input "$788"
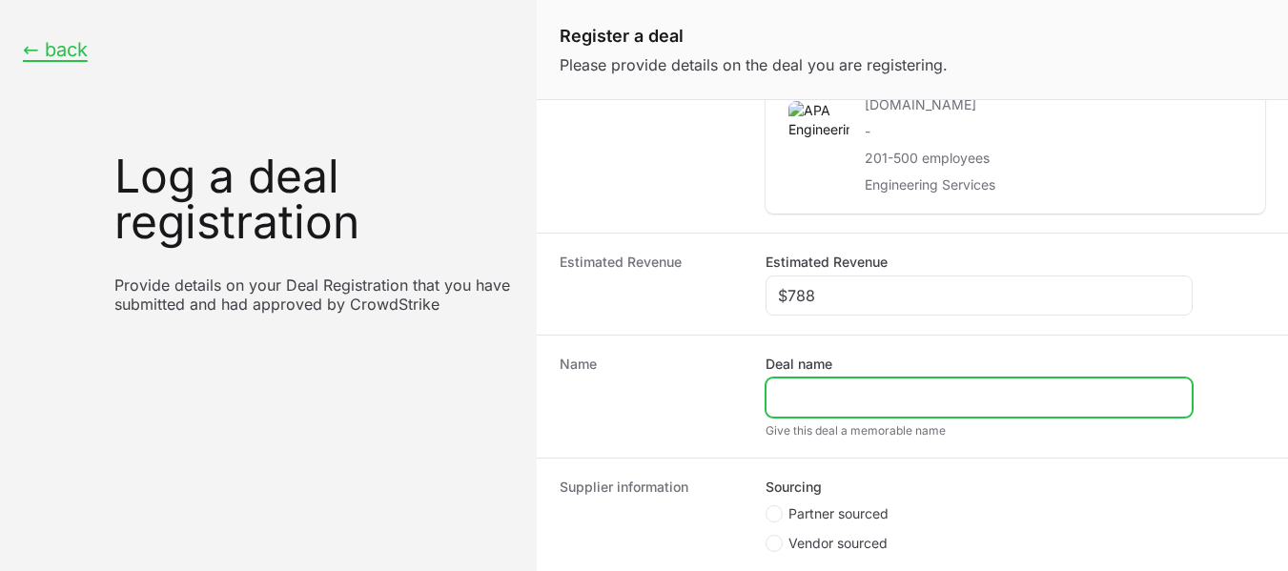
click at [823, 397] on input "Deal name" at bounding box center [979, 397] width 402 height 23
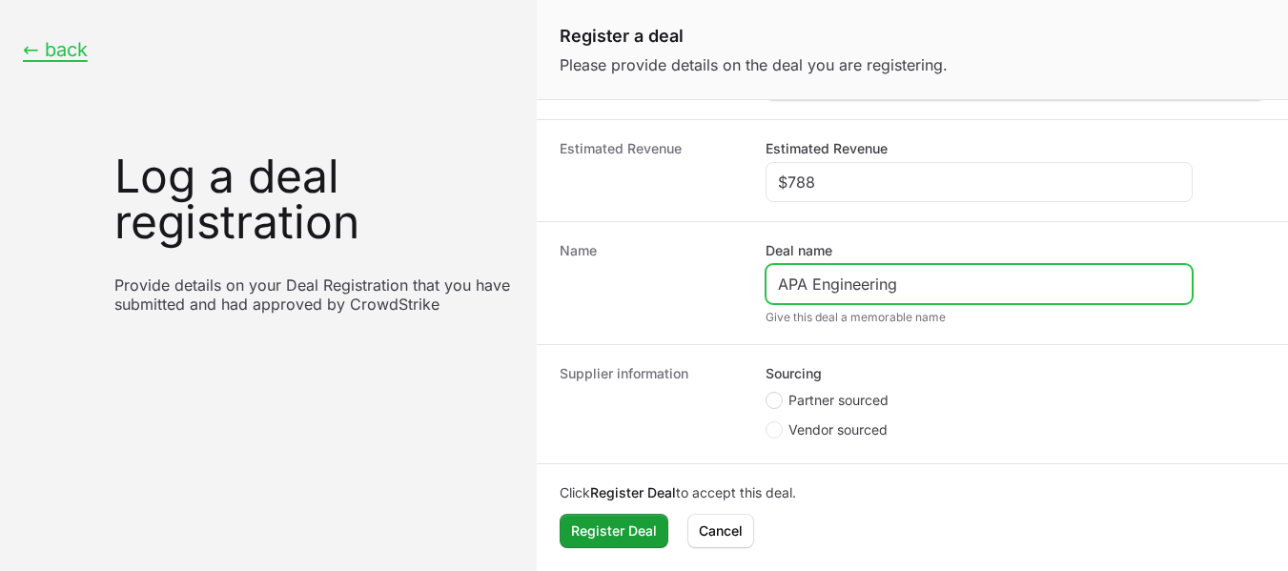
type input "APA Engineering"
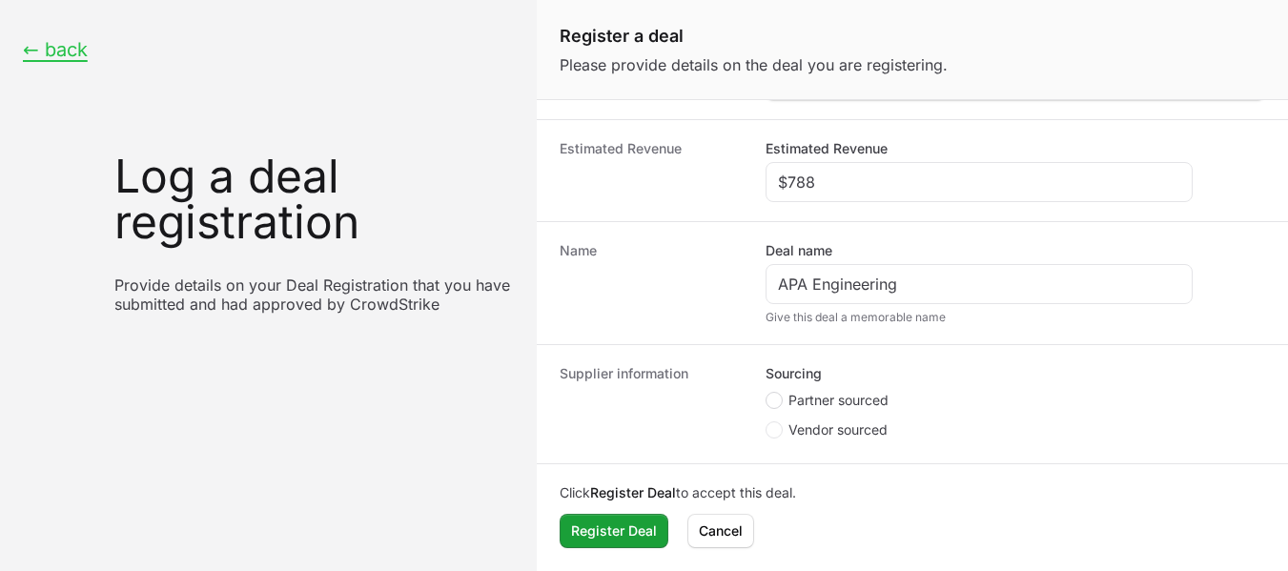
click at [773, 405] on icon "Create activity form" at bounding box center [774, 400] width 8 height 15
radio input "true"
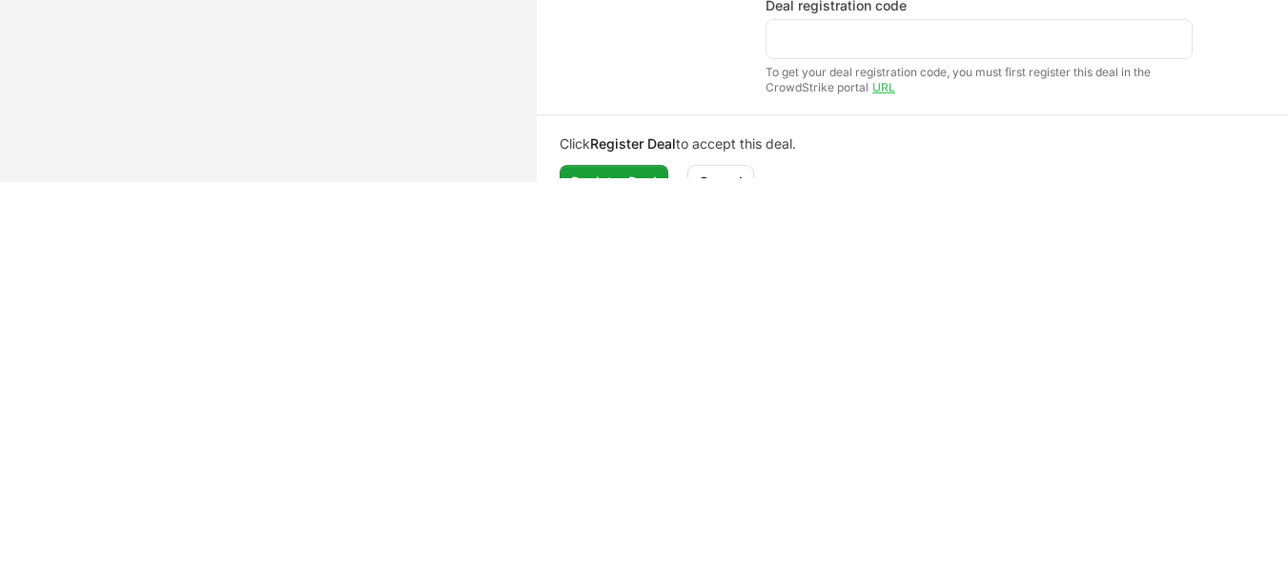
scroll to position [604, 0]
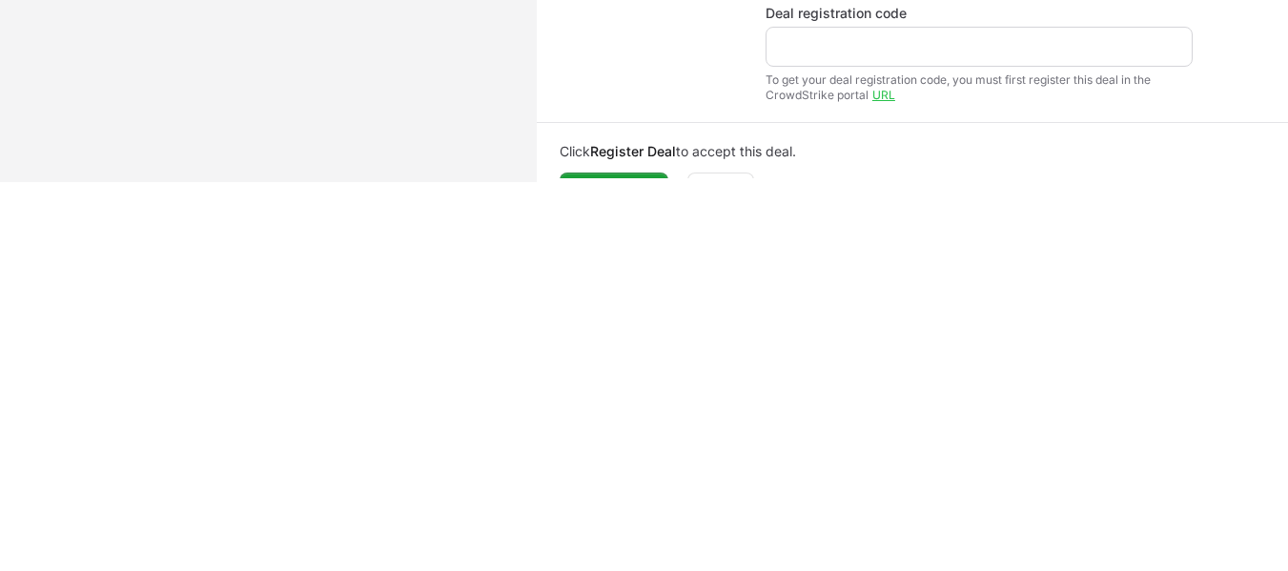
drag, startPoint x: 834, startPoint y: 34, endPoint x: 821, endPoint y: 45, distance: 17.0
click at [821, 45] on div "Create activity form" at bounding box center [979, 47] width 427 height 40
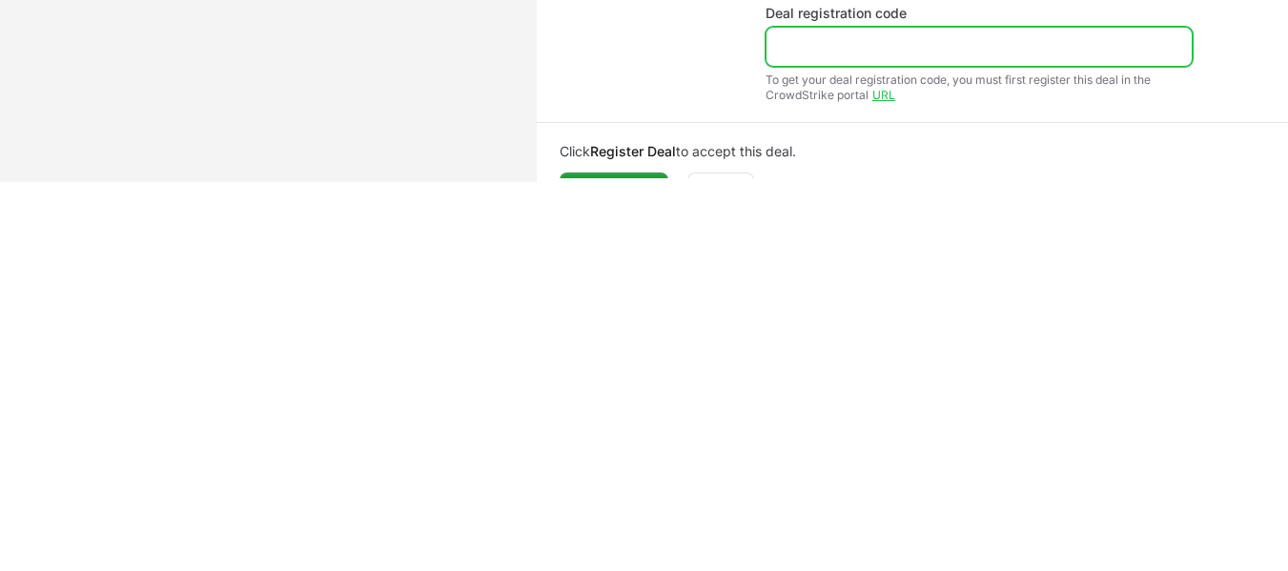
click at [821, 45] on input "Deal registration code" at bounding box center [979, 46] width 402 height 23
click at [819, 54] on input "Deal registration code" at bounding box center [979, 46] width 402 height 23
paste input "DR-ea2d054a"
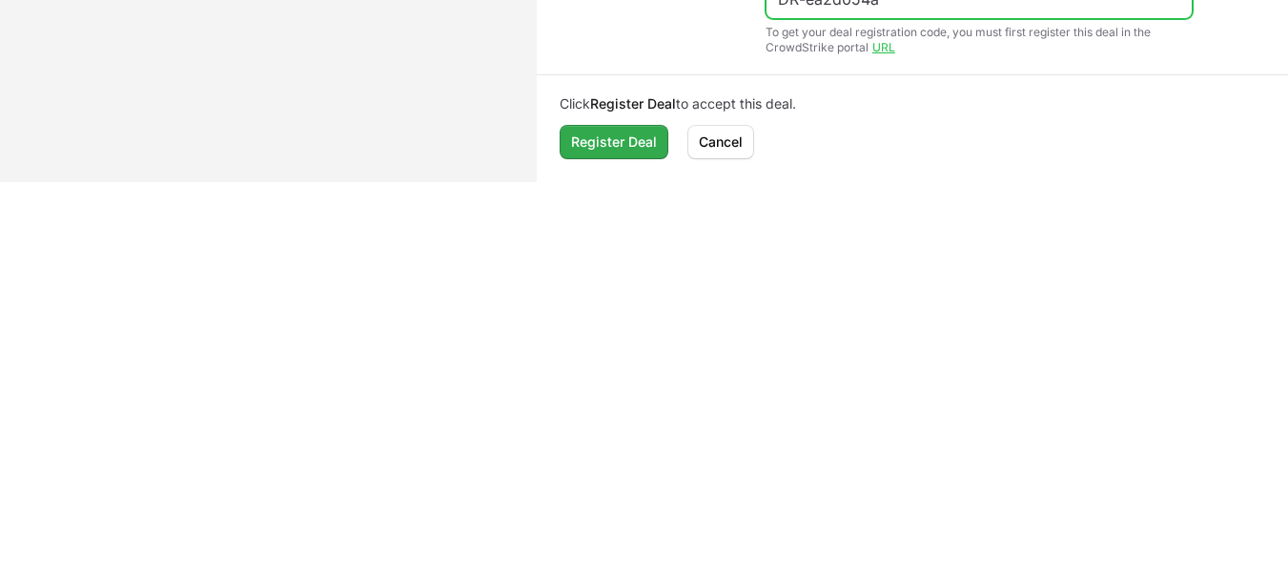
type input "DR-ea2d054a"
click at [637, 138] on span "Register Deal" at bounding box center [614, 142] width 86 height 23
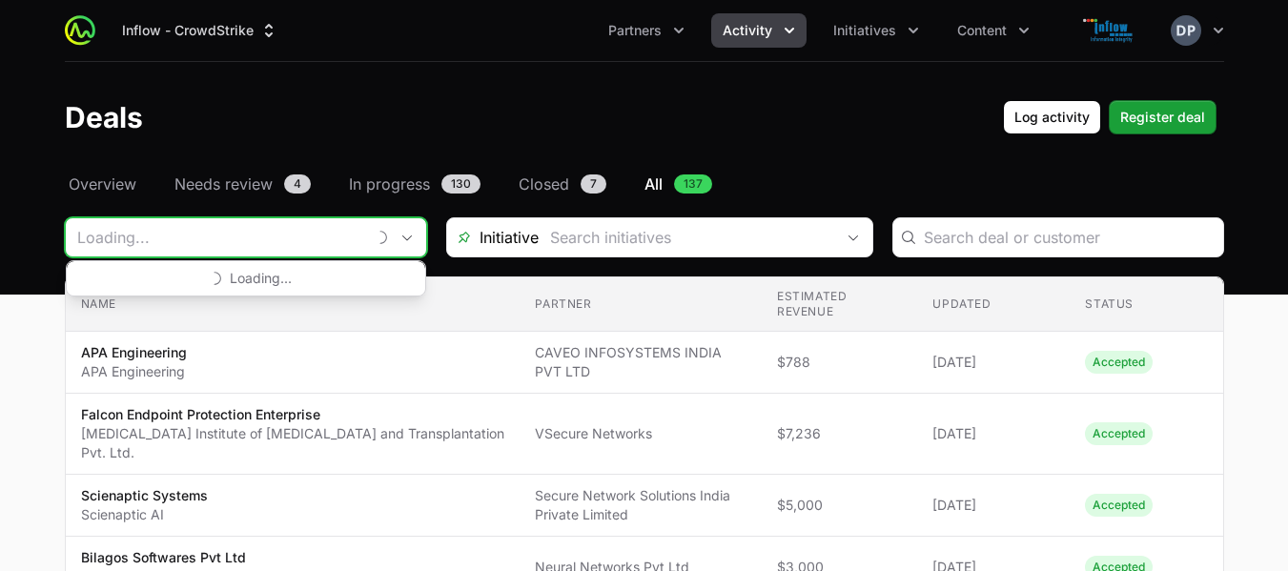
click at [258, 244] on input "Deals Filters" at bounding box center [215, 237] width 299 height 38
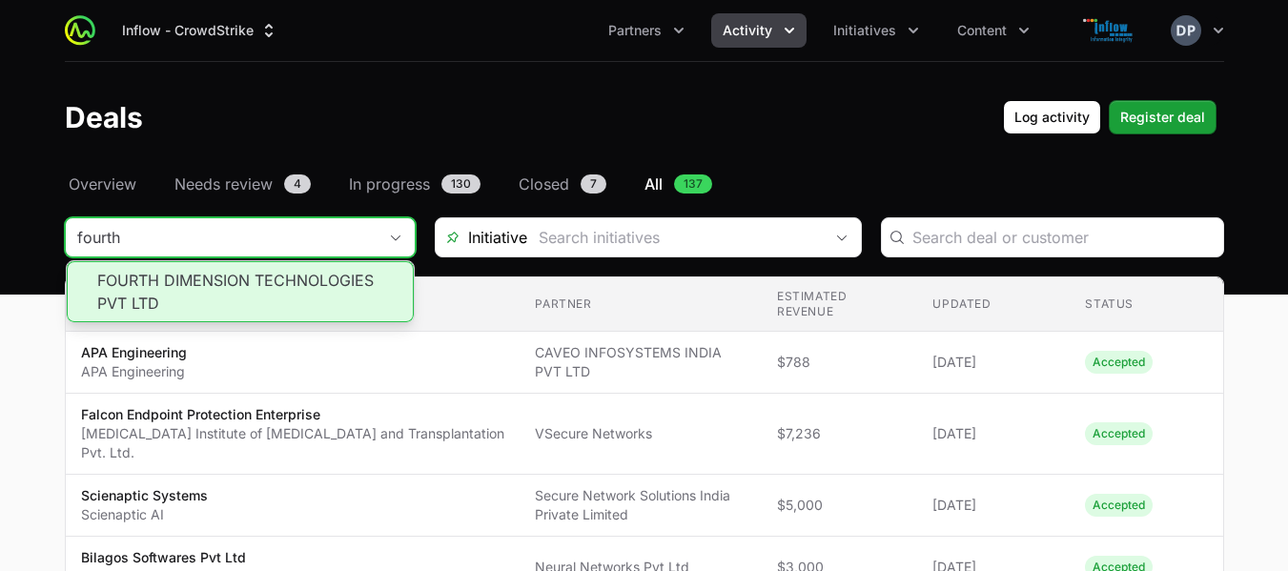
click at [231, 296] on li "FOURTH DIMENSION TECHNOLOGIES PVT LTD" at bounding box center [240, 291] width 347 height 61
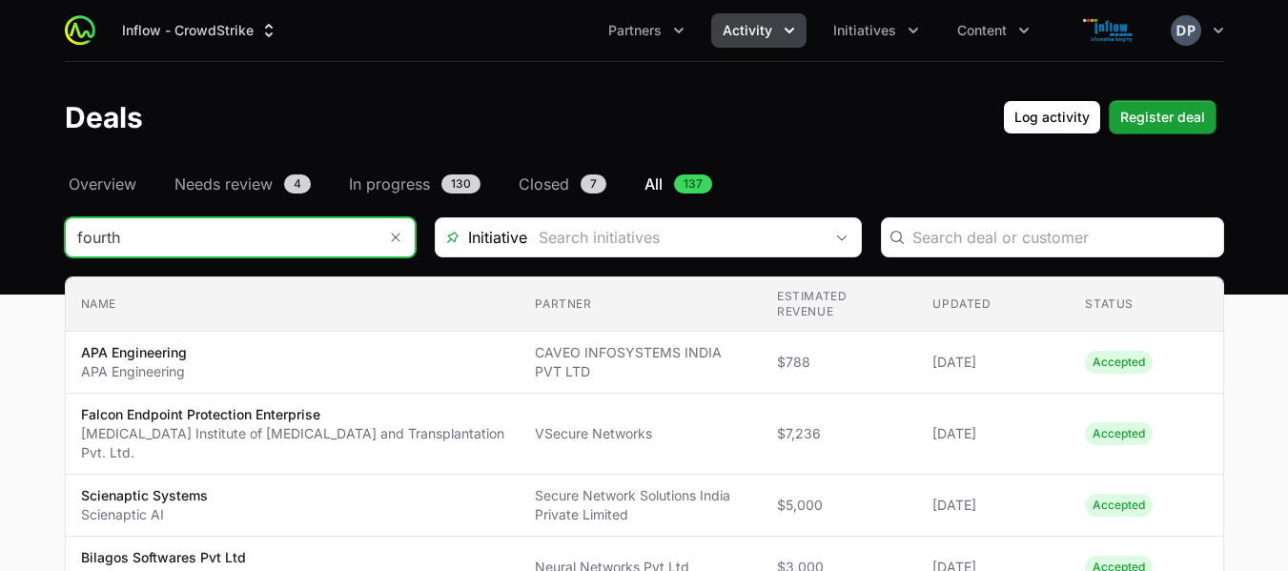
type input "FOURTH DIMENSION TECHNOLOGIES PVT LTD"
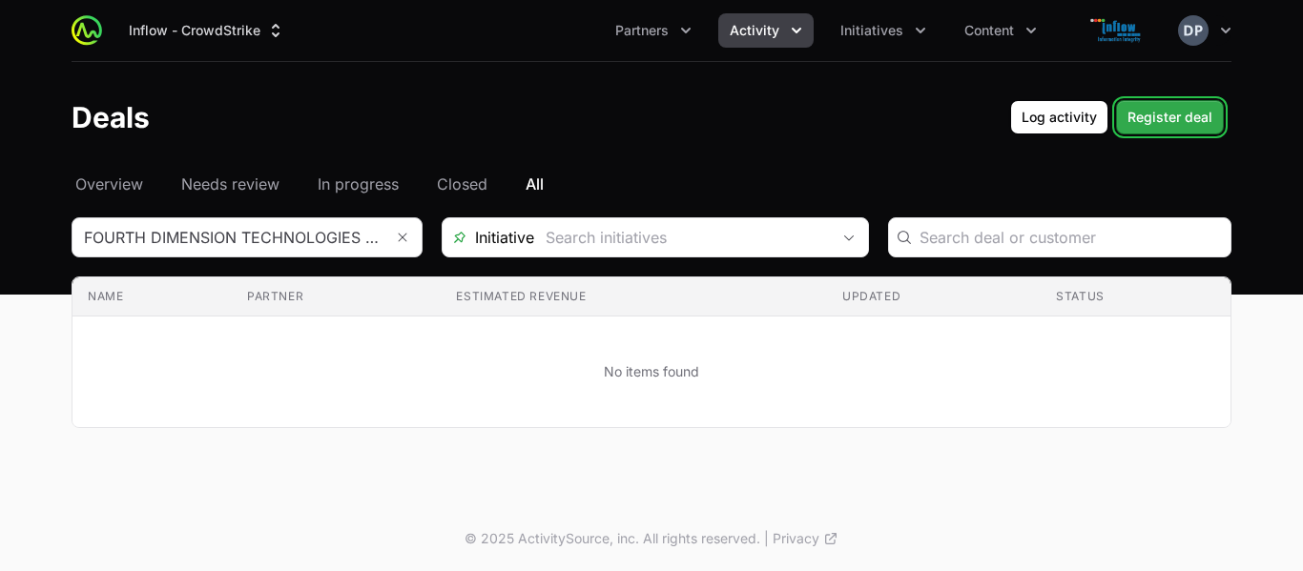
click at [1170, 114] on span "Register deal" at bounding box center [1169, 117] width 85 height 23
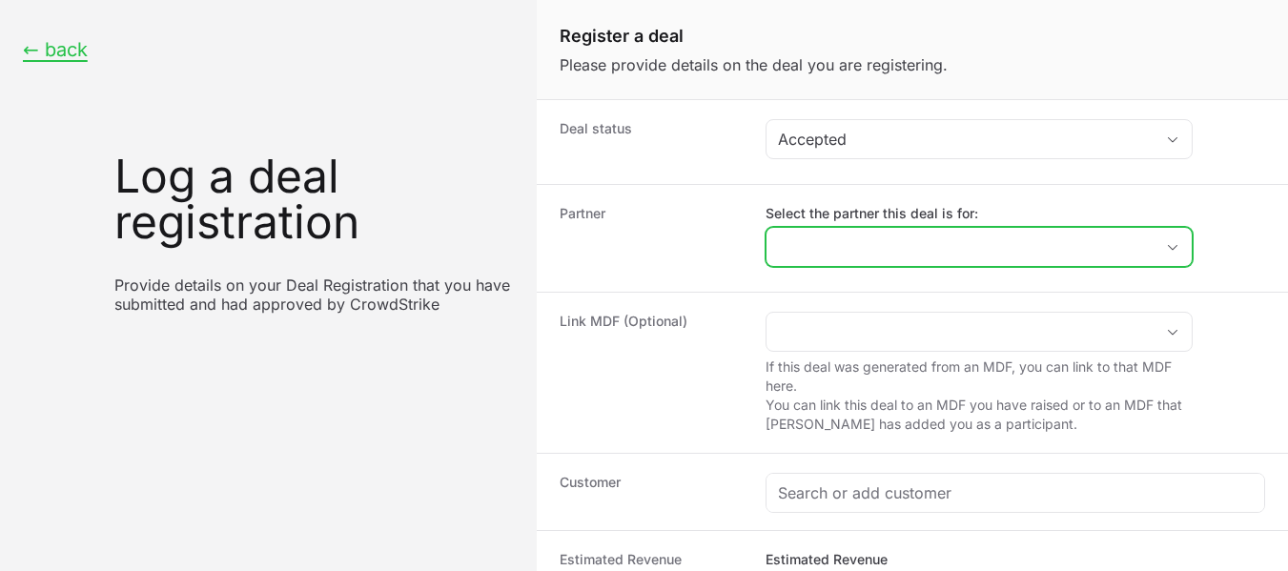
click at [1168, 250] on icon "Open" at bounding box center [1172, 247] width 15 height 7
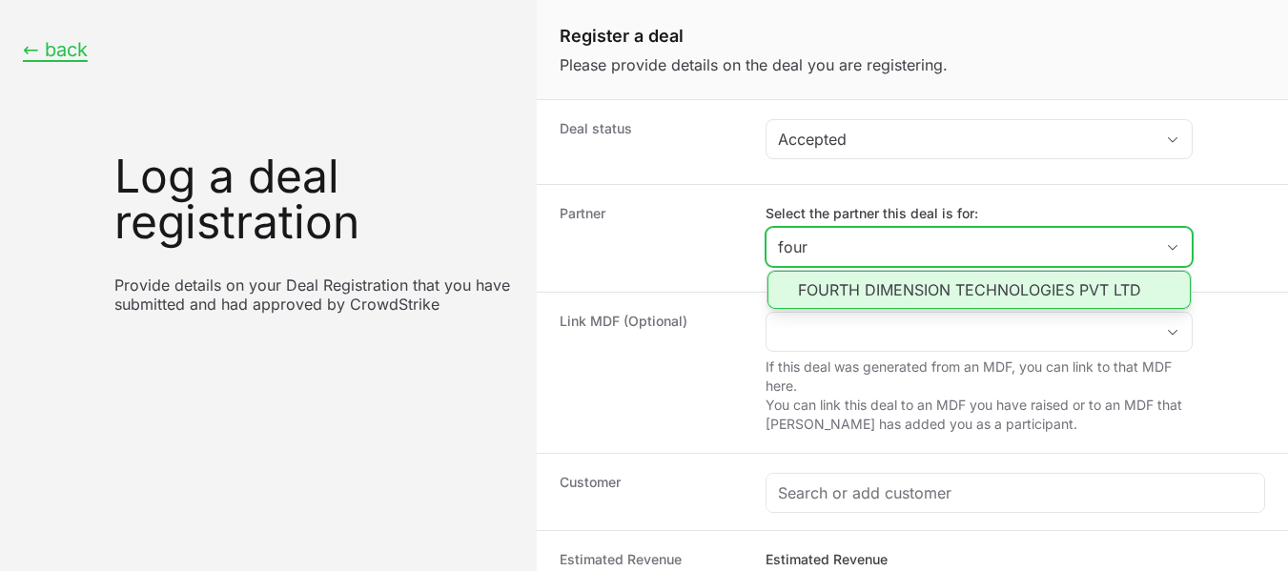
click at [971, 285] on li "FOURTH DIMENSION TECHNOLOGIES PVT LTD" at bounding box center [979, 290] width 423 height 38
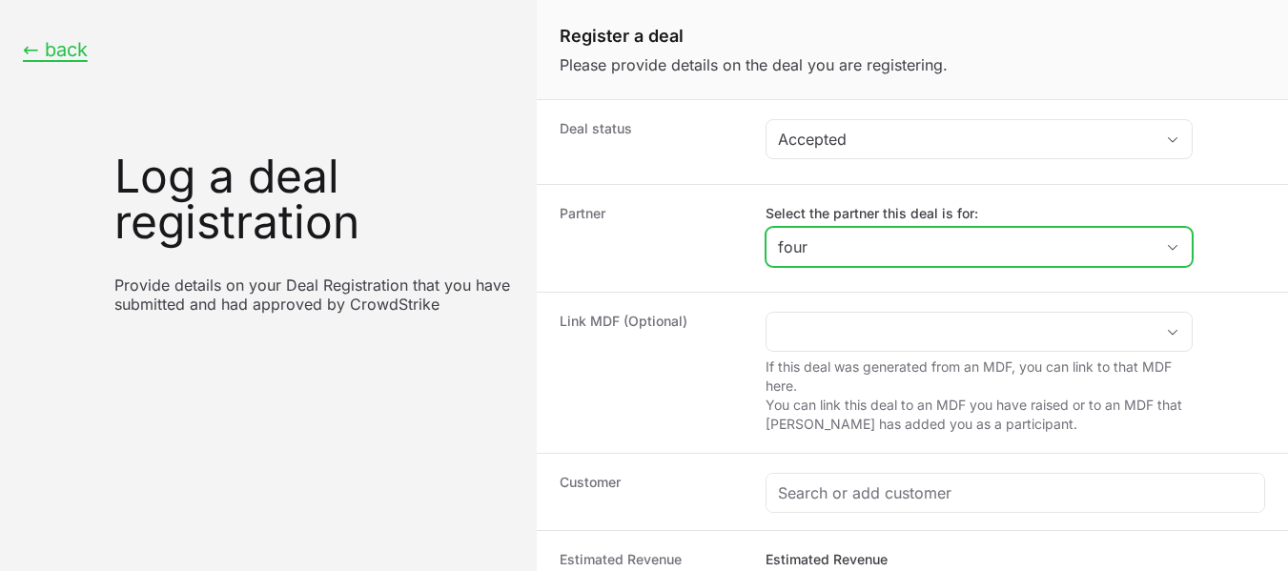
type input "FOURTH DIMENSION TECHNOLOGIES PVT LTD"
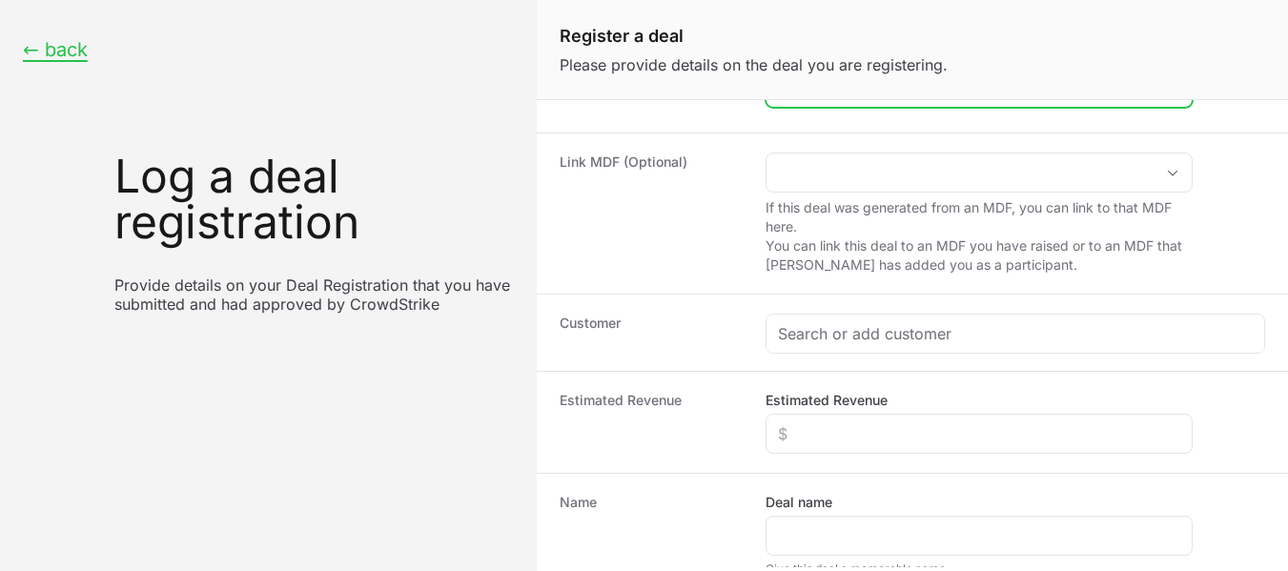
scroll to position [190, 0]
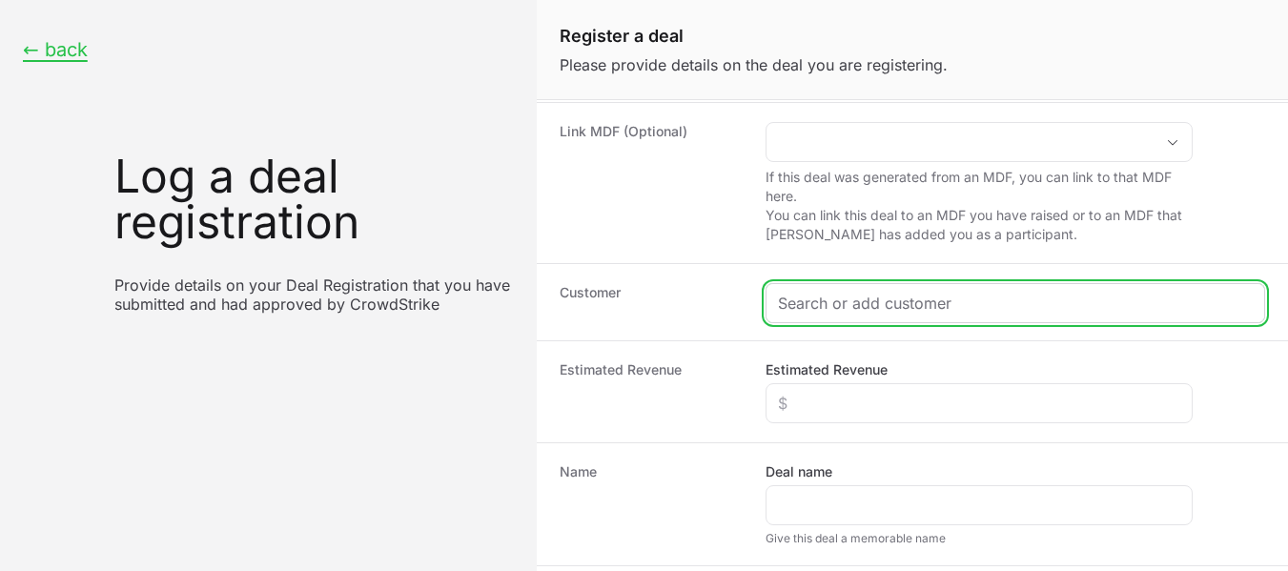
click at [847, 296] on input "Create activity form" at bounding box center [1015, 303] width 475 height 23
paste input "Unifi Capitals"
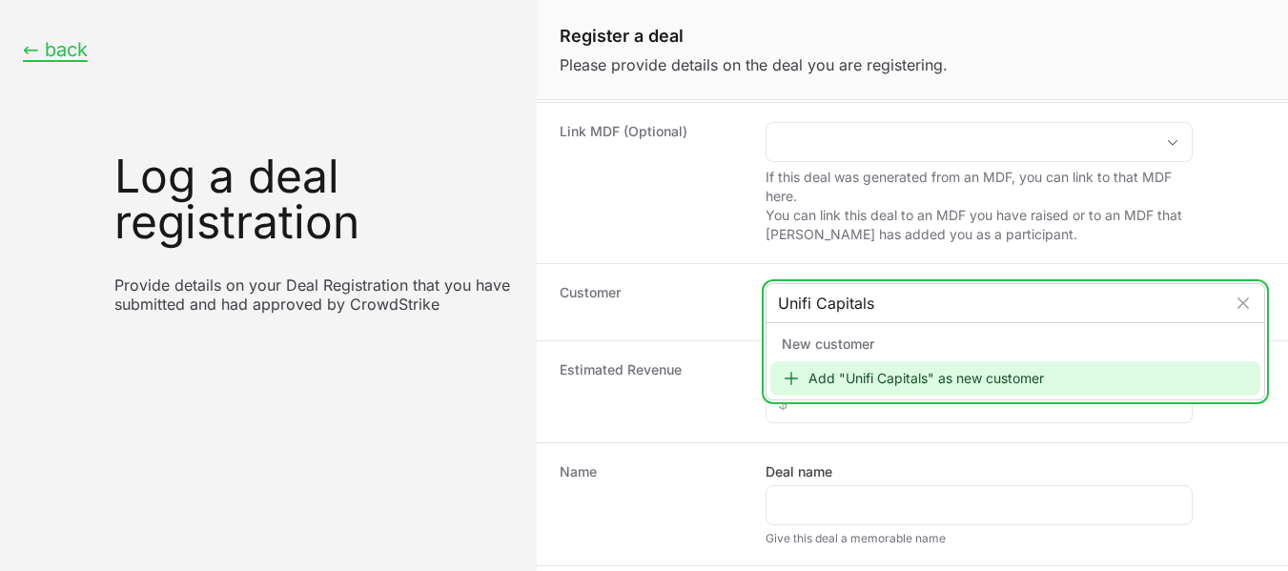
type input "Unifi Capitals"
click at [927, 379] on div "Add "Unifi Capitals" as new customer" at bounding box center [1015, 378] width 490 height 34
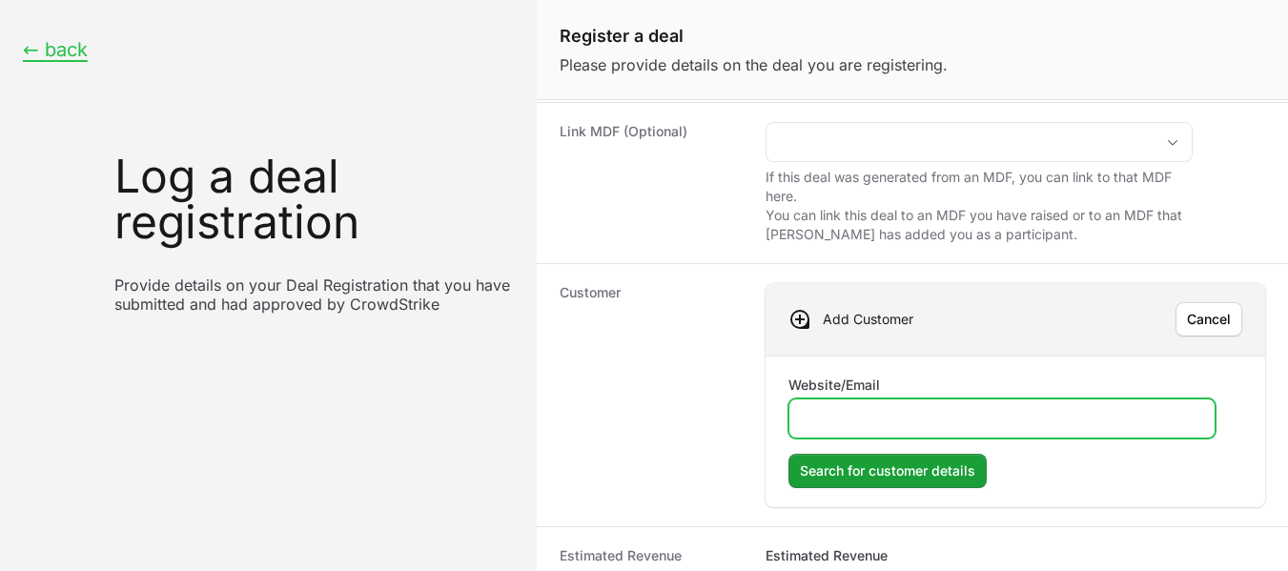
paste input "[URL][DOMAIN_NAME]"
type input "[URL][DOMAIN_NAME]"
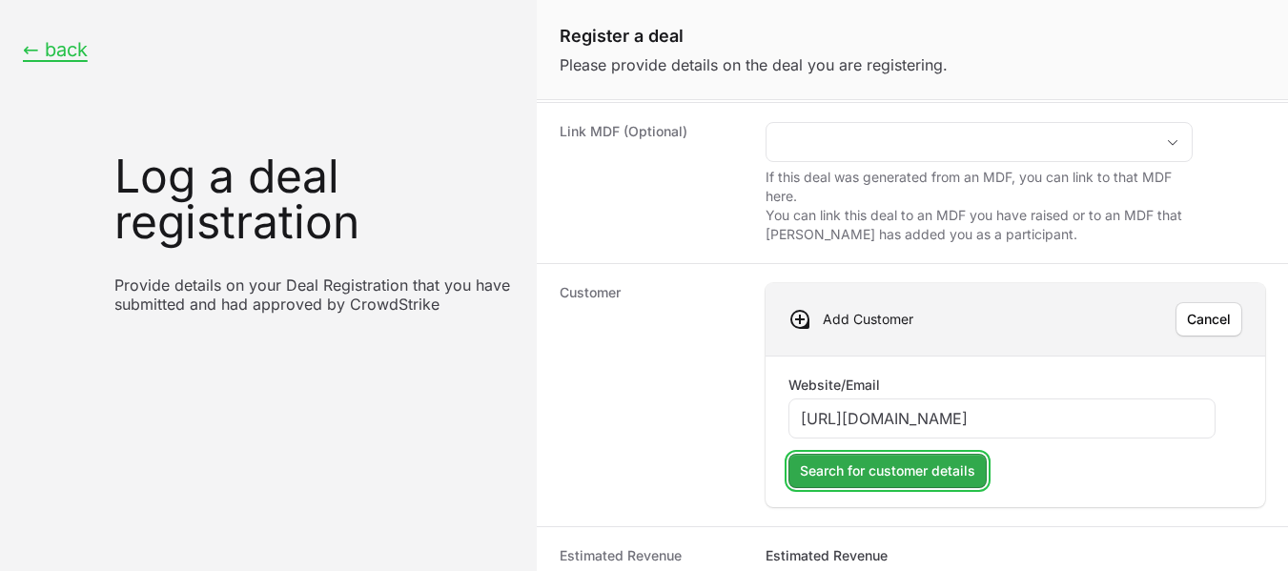
click at [922, 476] on span "Search for customer details" at bounding box center [887, 471] width 175 height 23
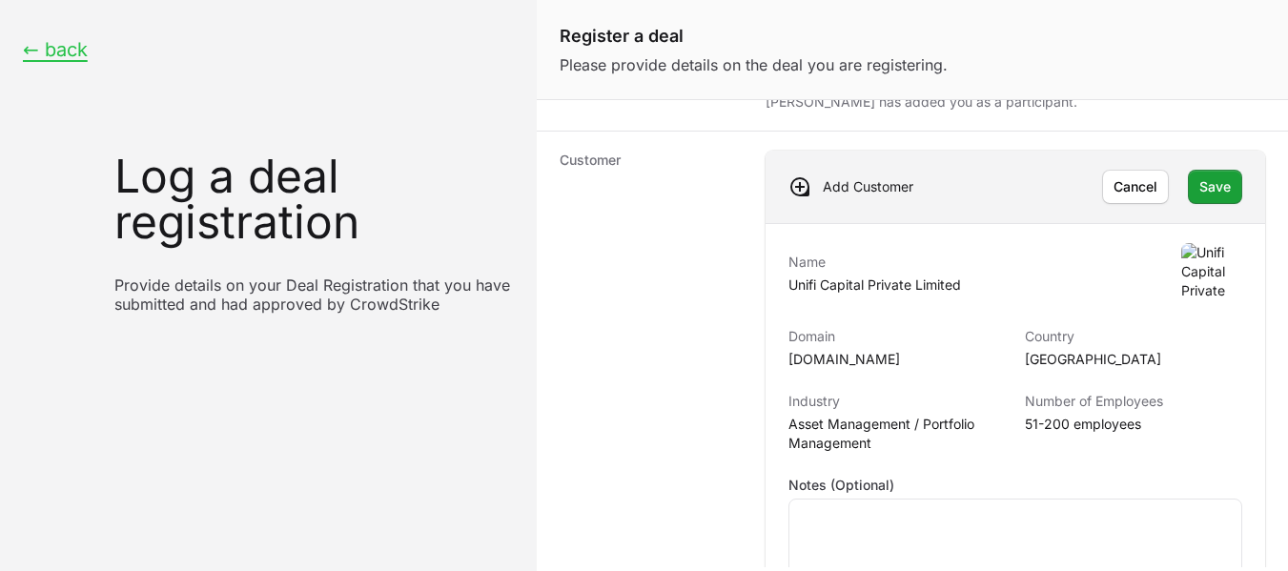
scroll to position [319, 0]
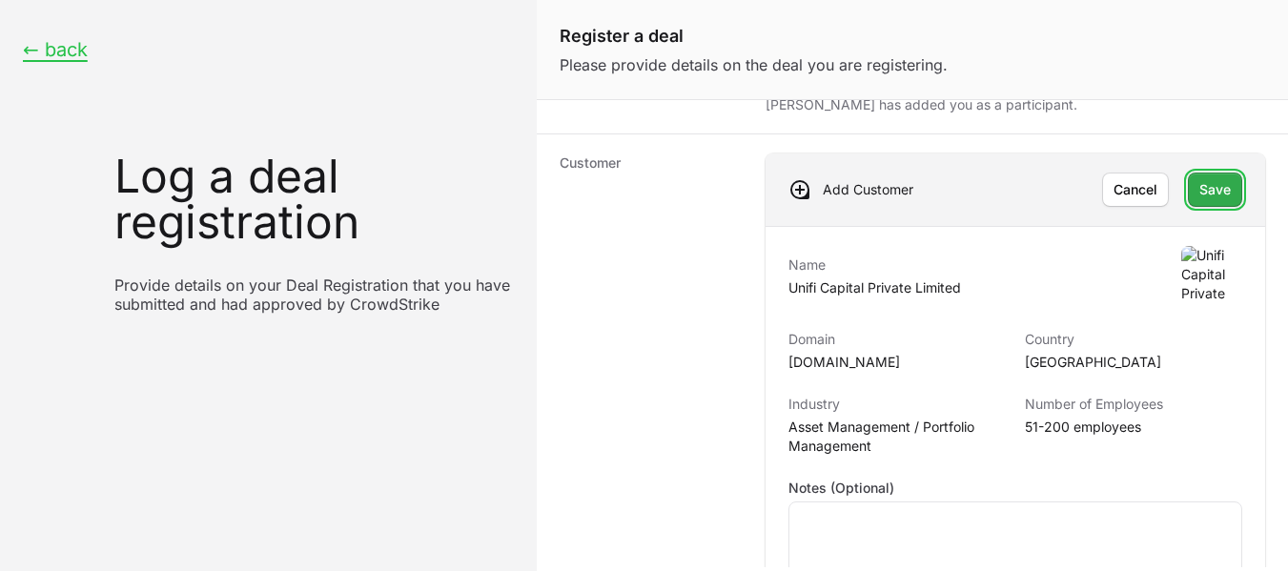
click at [1205, 199] on span "Save" at bounding box center [1215, 189] width 31 height 23
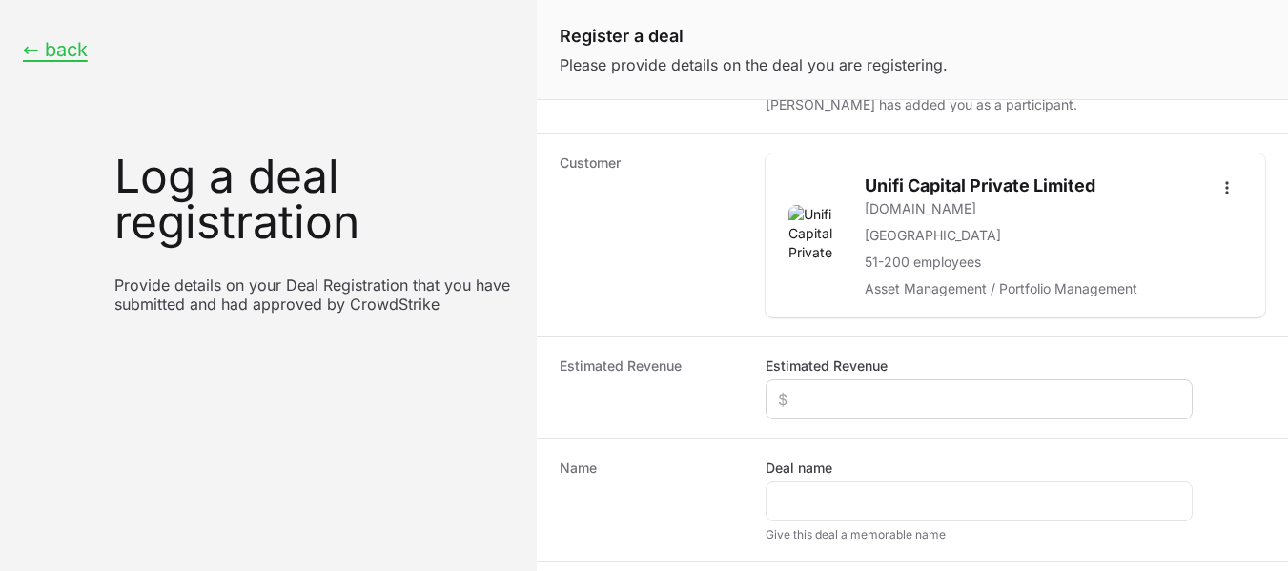
click at [928, 412] on div "Create activity form" at bounding box center [979, 400] width 427 height 40
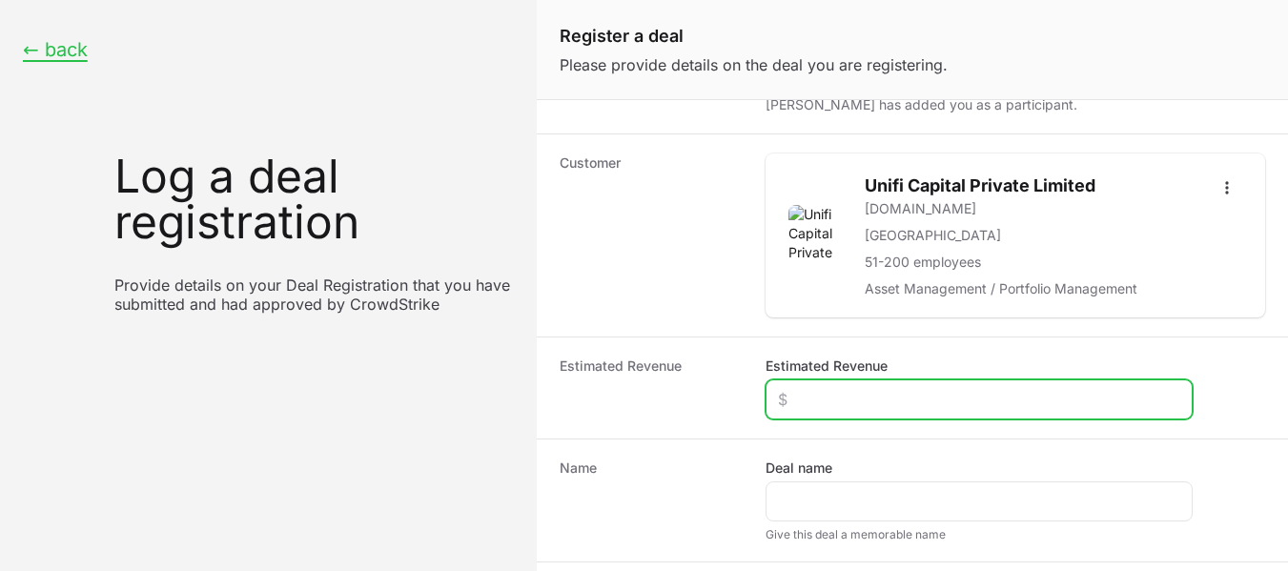
click at [896, 400] on input "Estimated Revenue" at bounding box center [979, 399] width 402 height 23
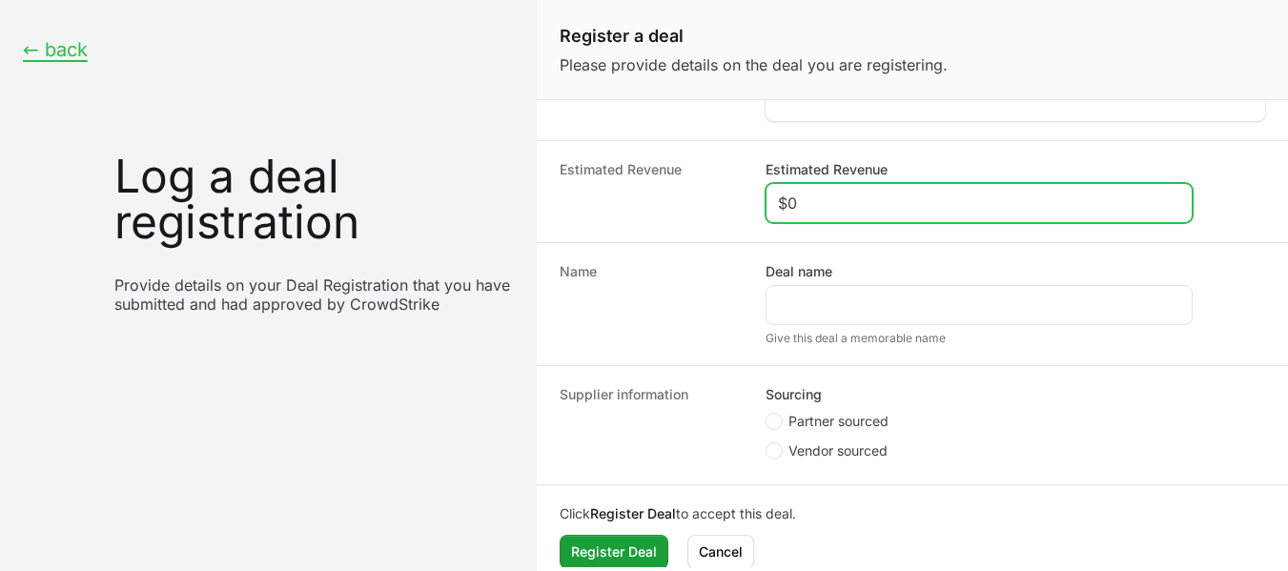
scroll to position [531, 0]
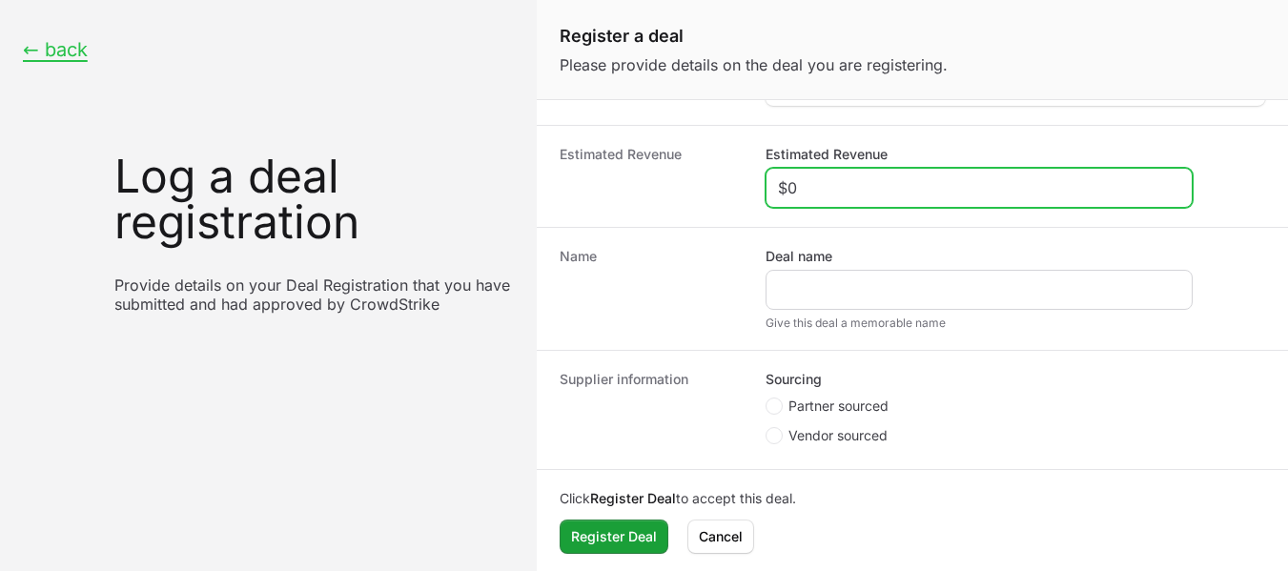
type input "$0"
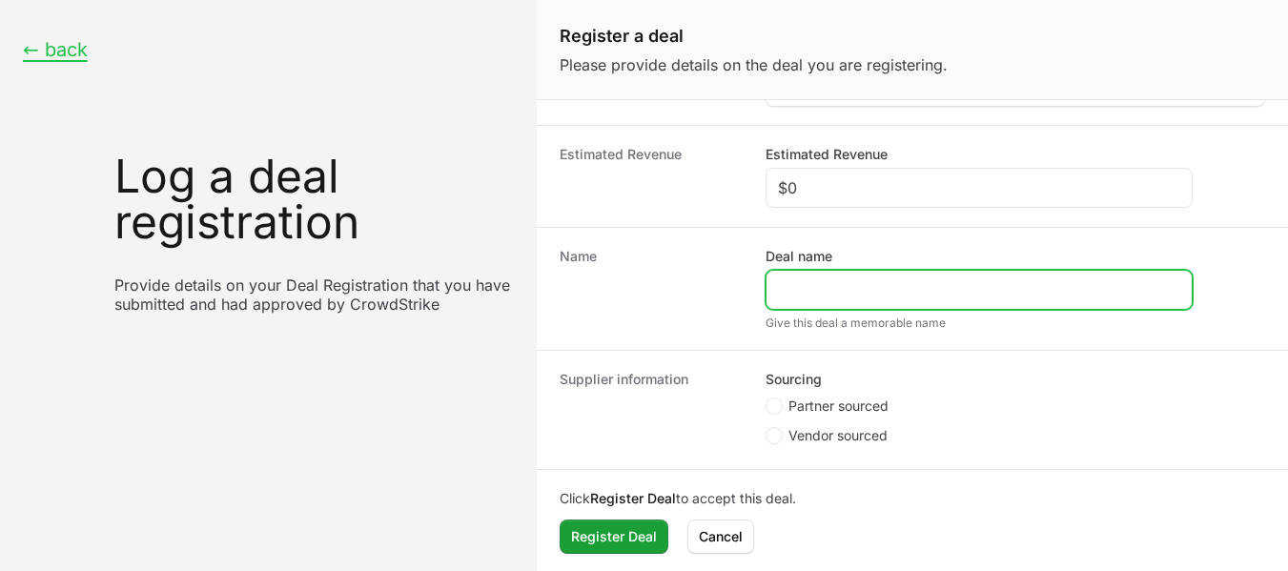
click at [831, 290] on input "Deal name" at bounding box center [979, 289] width 402 height 23
paste input "DR-f3277cc7"
type input "DR-f3277cc7"
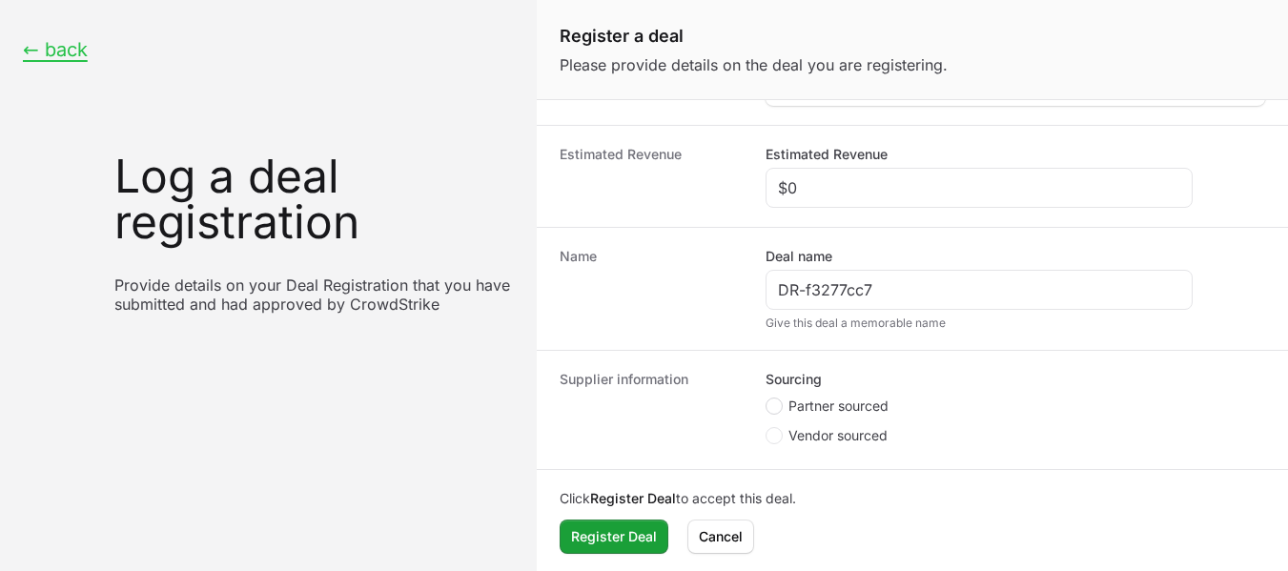
click at [777, 401] on icon "Create activity form" at bounding box center [774, 406] width 8 height 15
radio input "true"
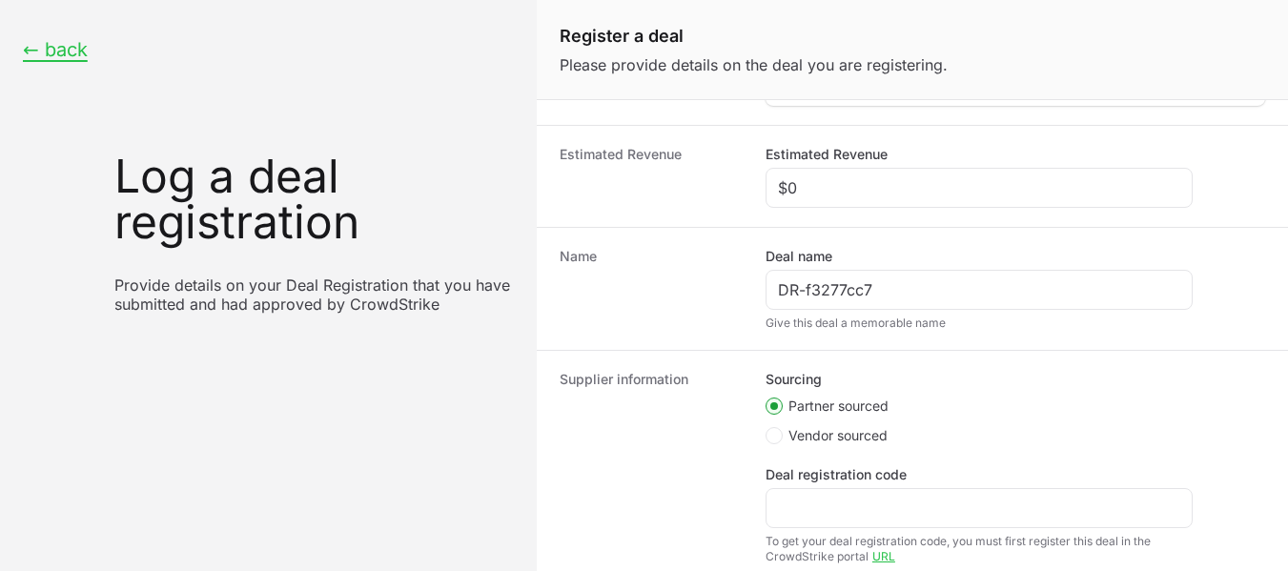
scroll to position [651, 0]
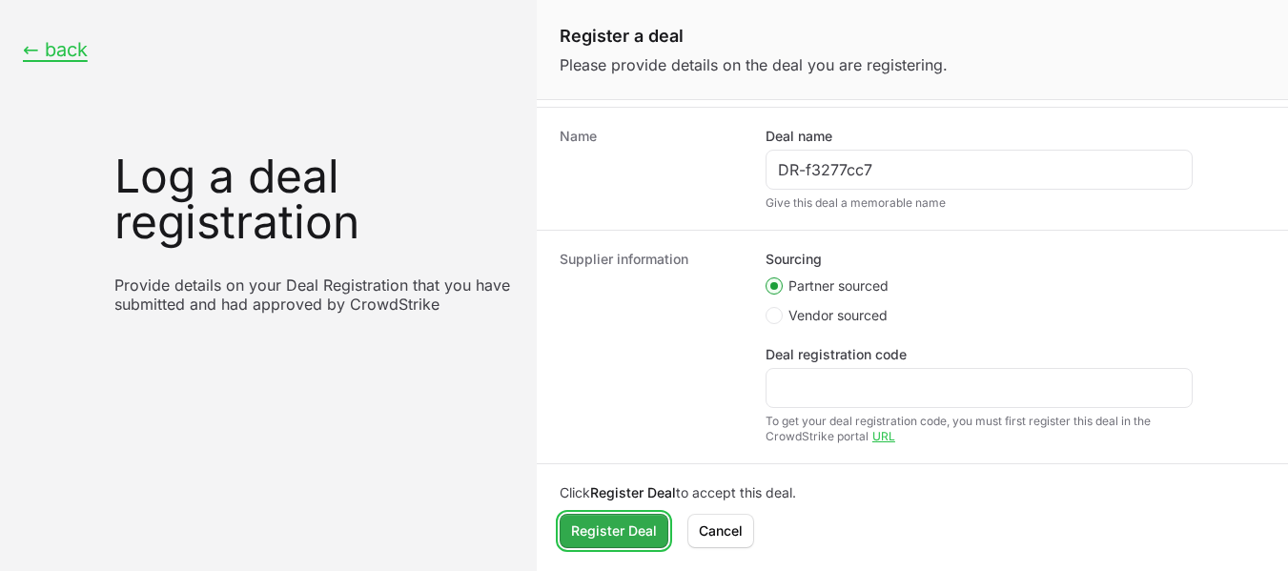
click at [637, 521] on span "Register Deal" at bounding box center [614, 531] width 86 height 23
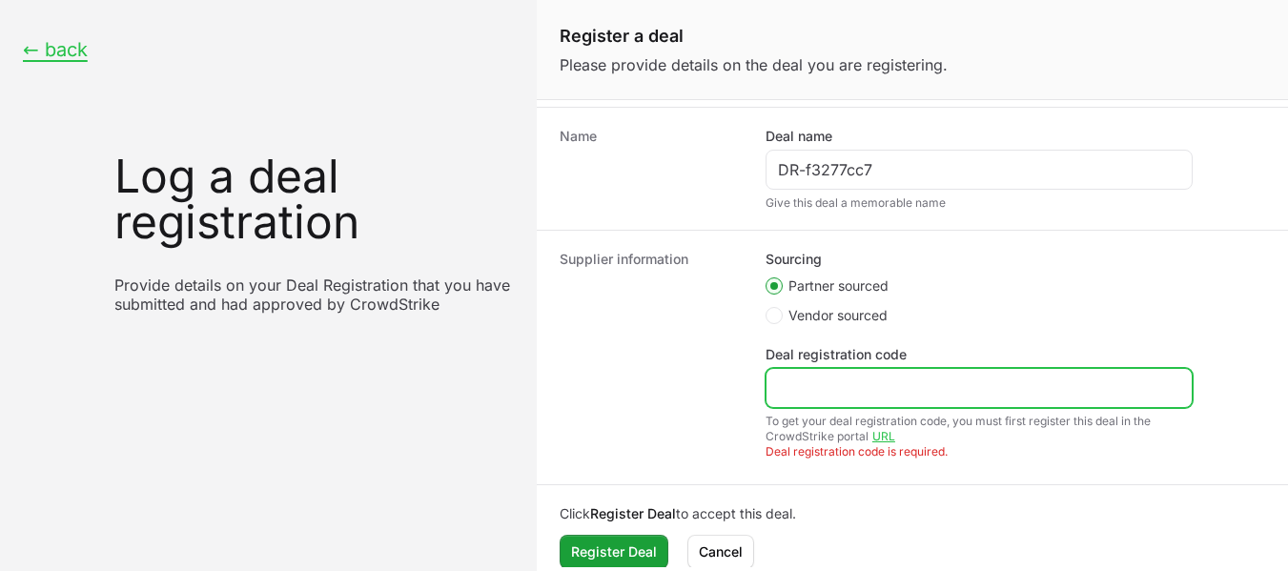
click at [814, 387] on input "Deal registration code" at bounding box center [979, 388] width 402 height 23
paste input "DR-f3277cc7"
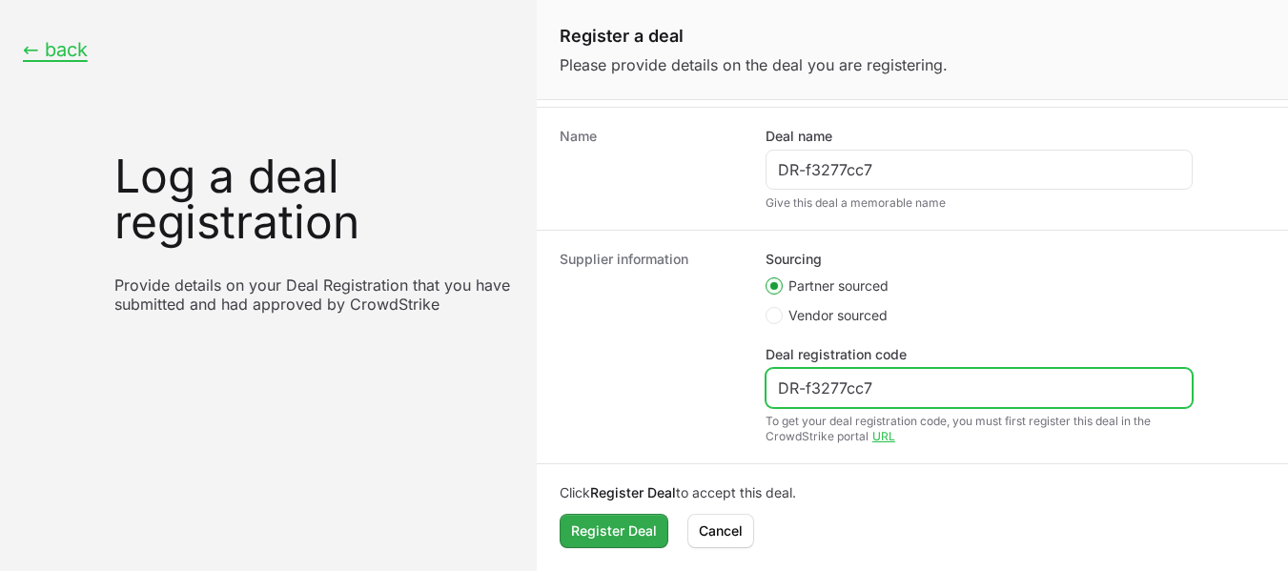
type input "DR-f3277cc7"
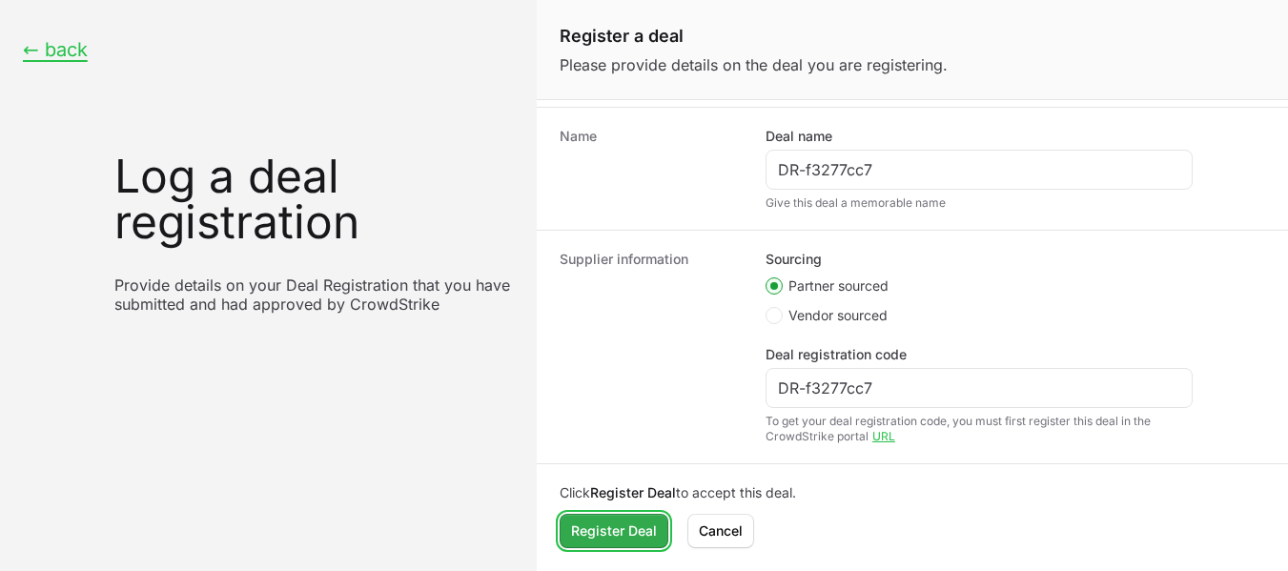
click at [587, 535] on span "Register Deal" at bounding box center [614, 531] width 86 height 23
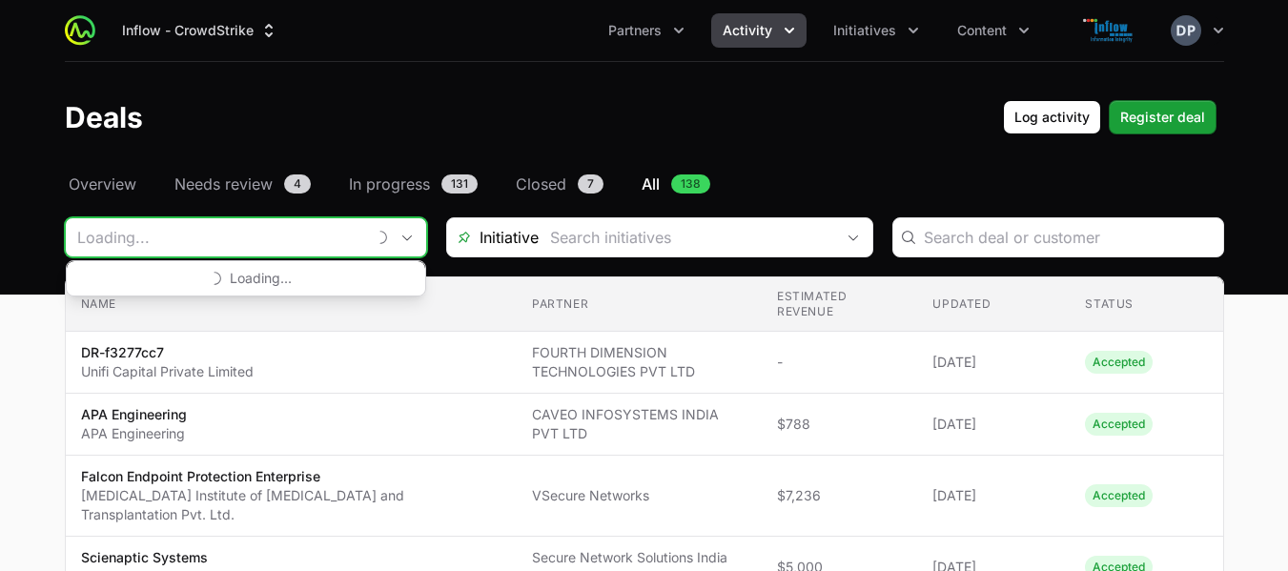
click at [264, 244] on input "Deals Filters" at bounding box center [215, 237] width 299 height 38
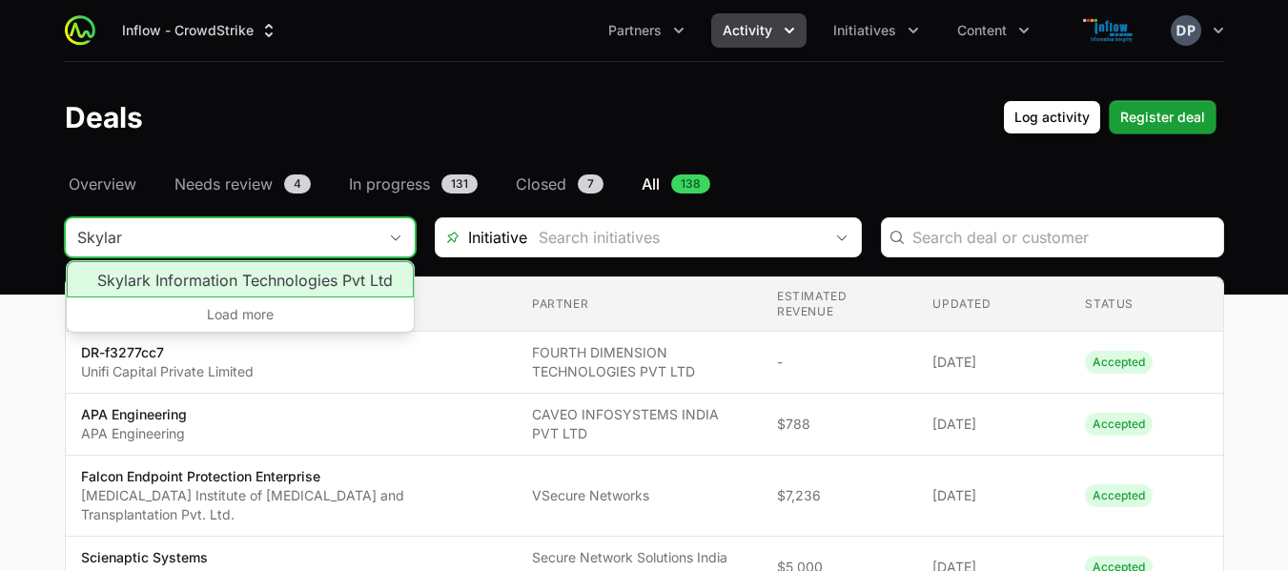
click at [262, 277] on li "Skylark Information Technologies Pvt Ltd" at bounding box center [240, 279] width 347 height 36
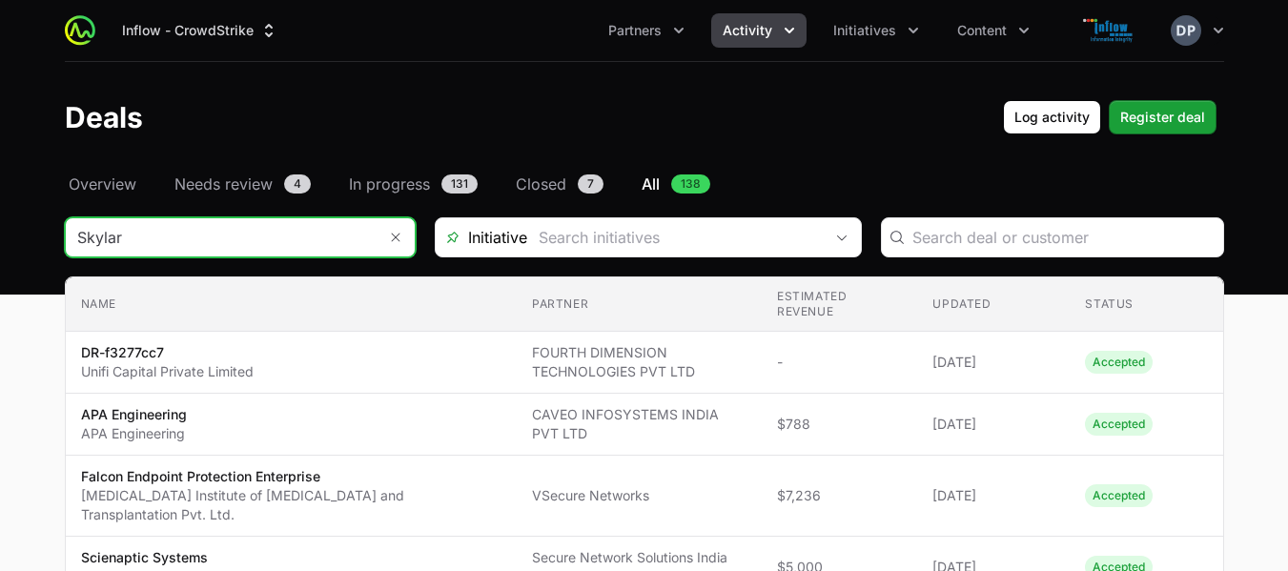
type input "Skylark Information Technologies Pvt Ltd"
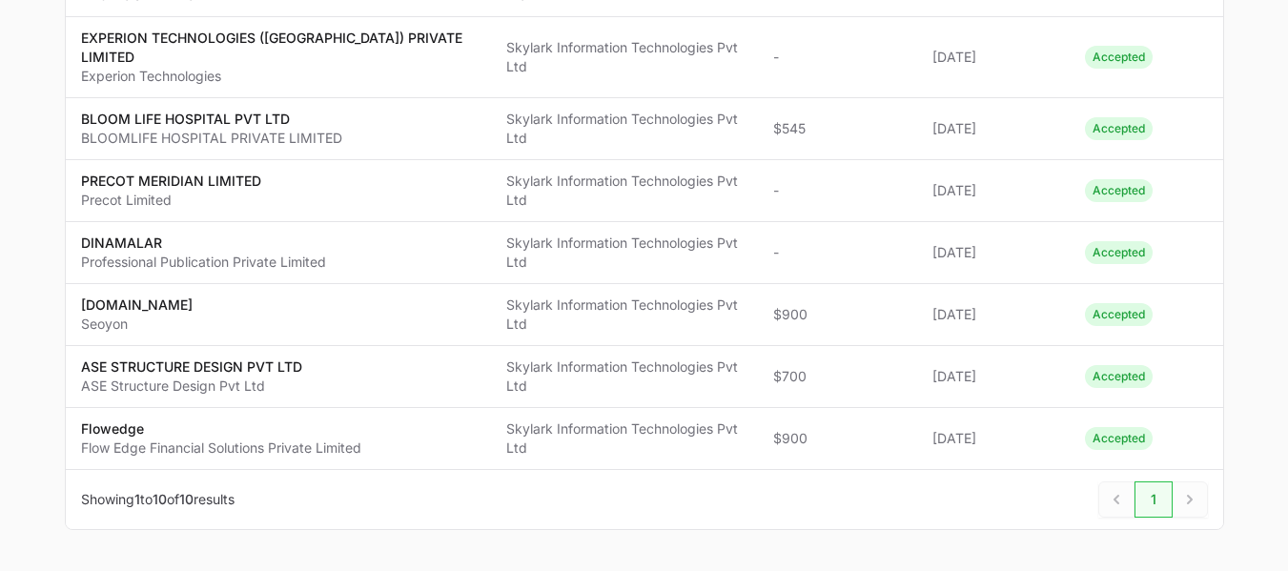
scroll to position [504, 0]
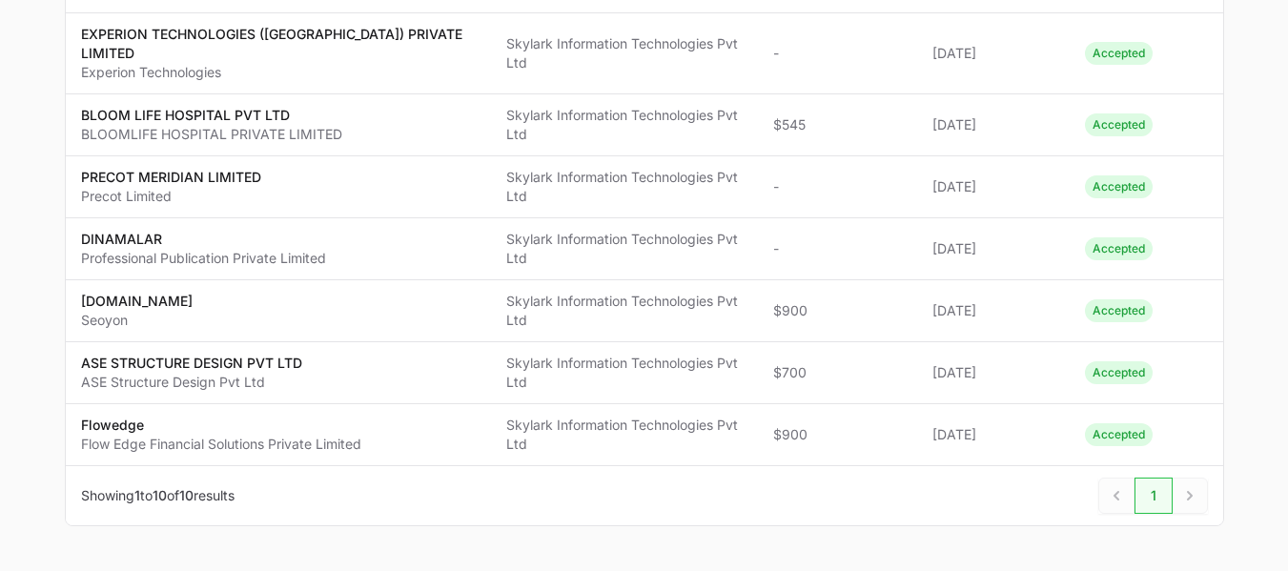
click at [1183, 478] on div "Next" at bounding box center [1190, 496] width 35 height 36
click at [1196, 478] on div "Next" at bounding box center [1190, 496] width 35 height 36
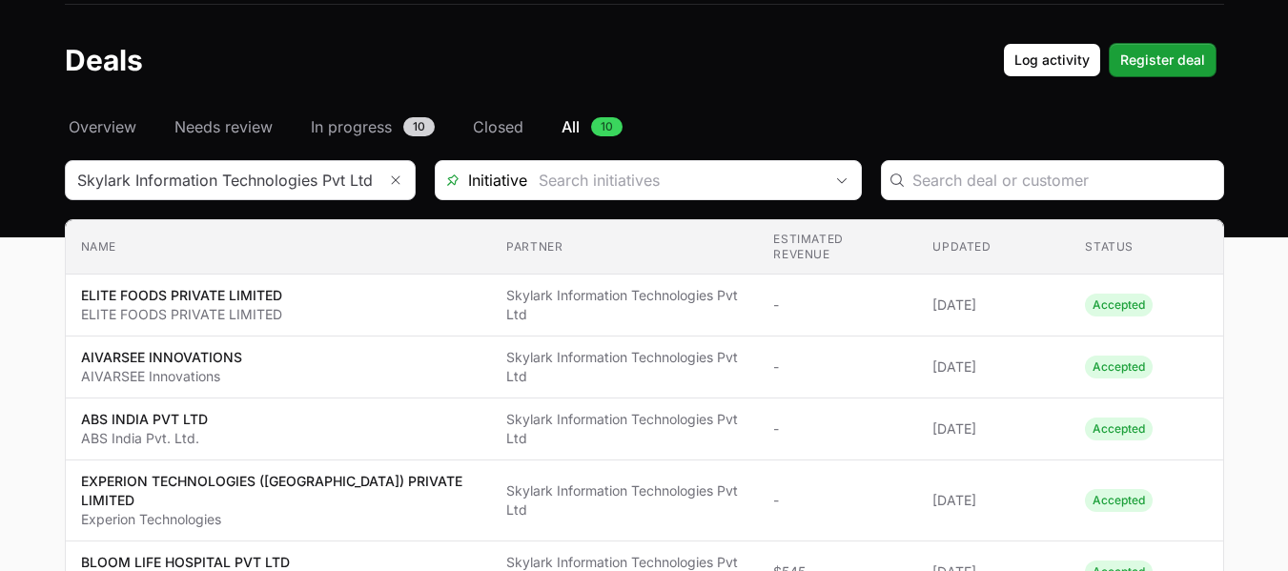
scroll to position [55, 0]
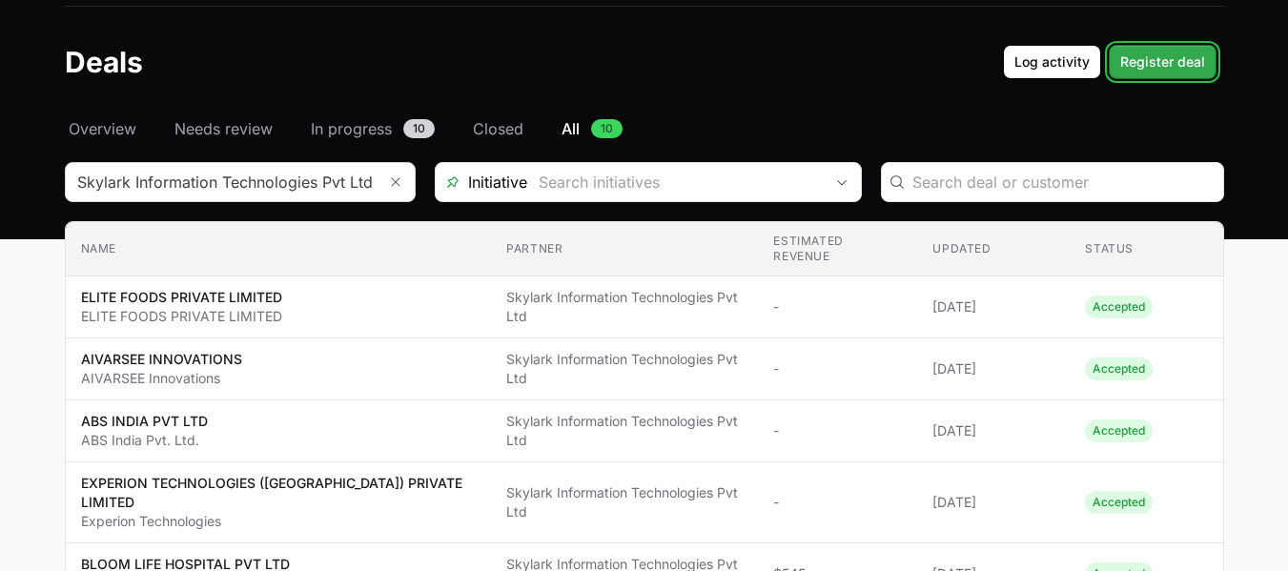
click at [1150, 72] on span "Register deal" at bounding box center [1162, 62] width 85 height 23
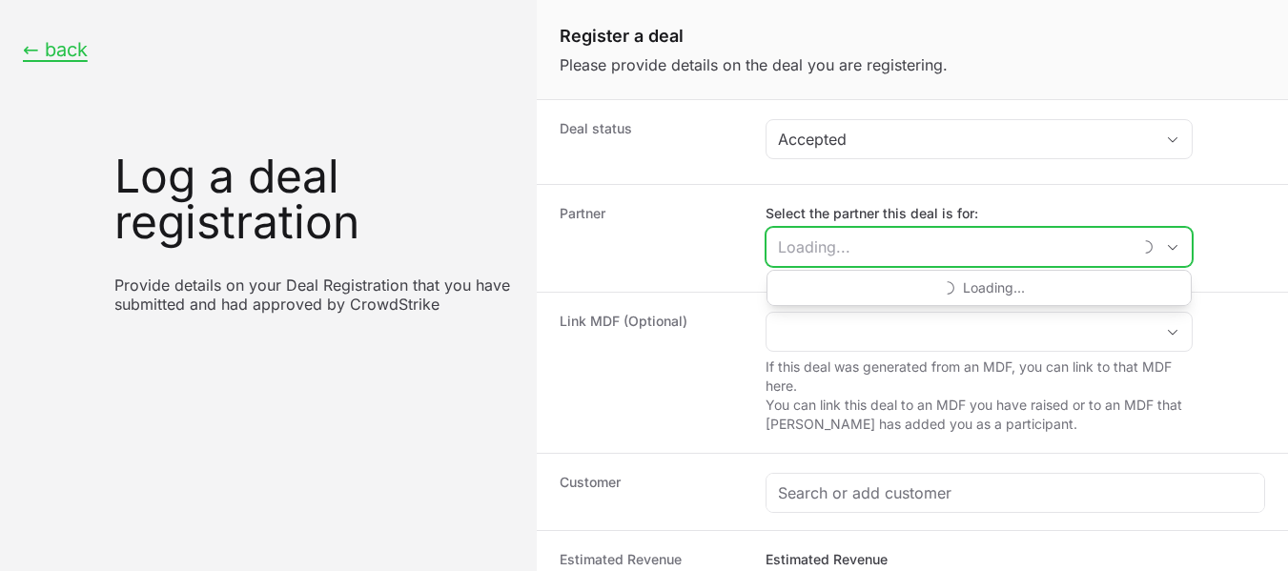
click at [996, 236] on input "Select the partner this deal is for:" at bounding box center [949, 247] width 364 height 38
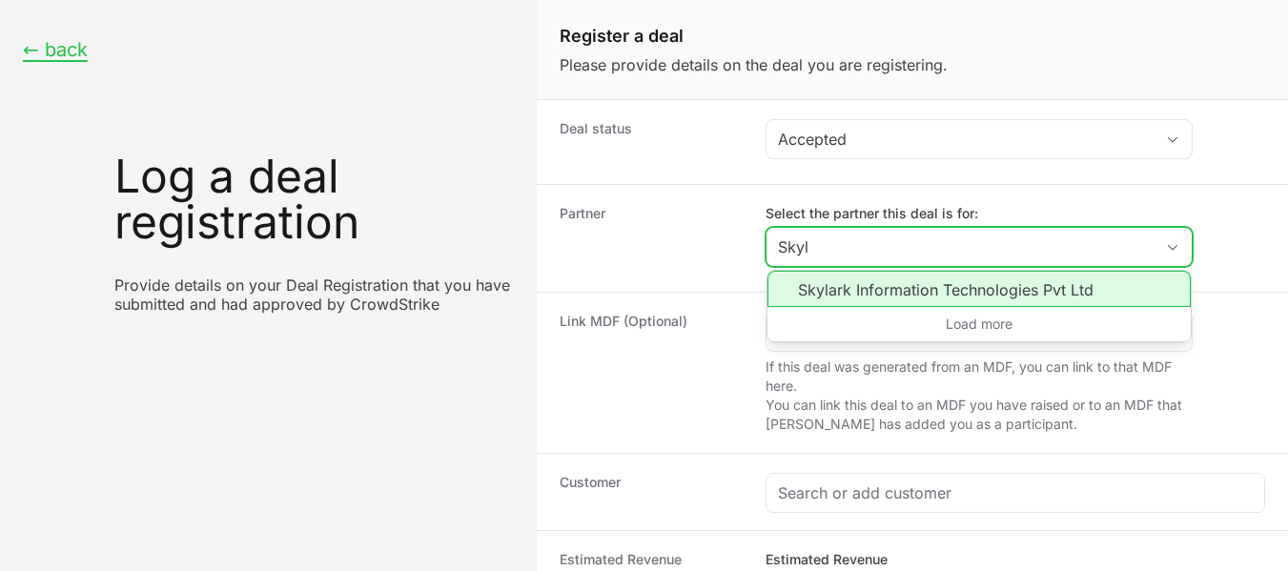
click at [933, 293] on li "Skylark Information Technologies Pvt Ltd" at bounding box center [979, 289] width 423 height 36
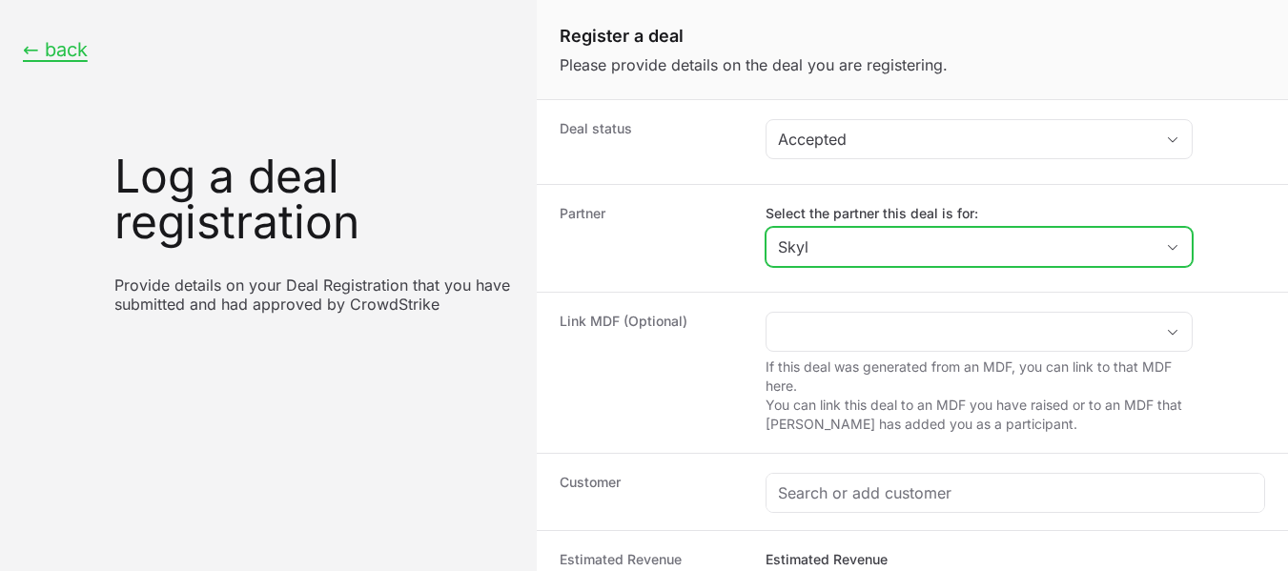
type input "Skylark Information Technologies Pvt Ltd"
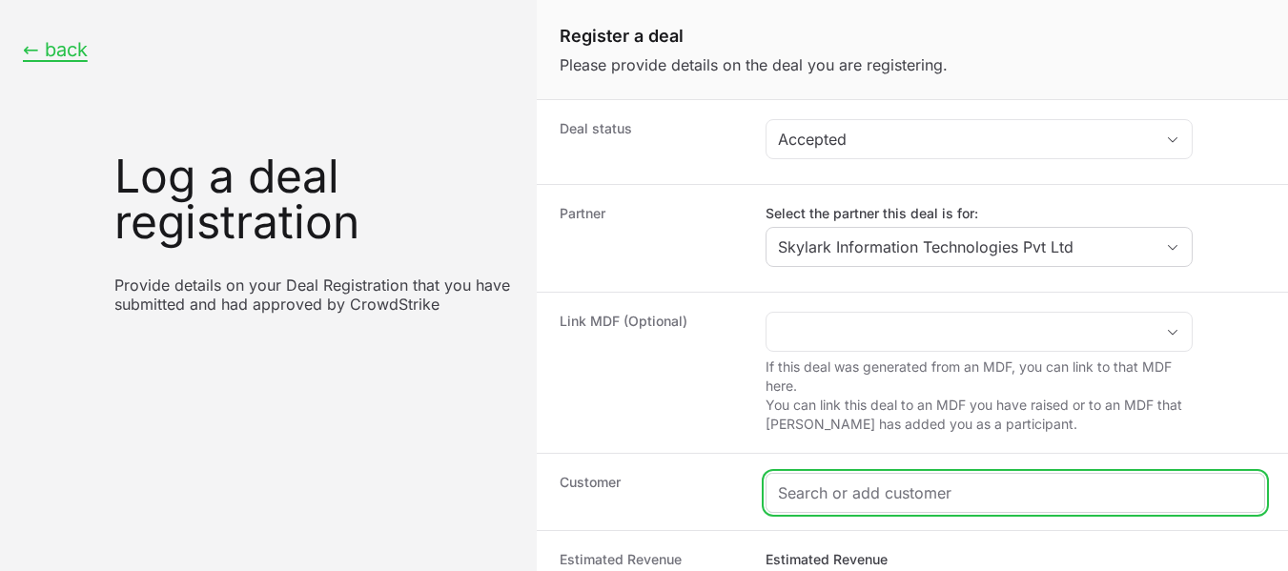
click at [957, 495] on input "Create activity form" at bounding box center [1015, 493] width 475 height 23
paste input "IOPEX TECHNOLOGIES PVT LTD"
type input "IOPEX TECHNOLOGIES PVT LTD"
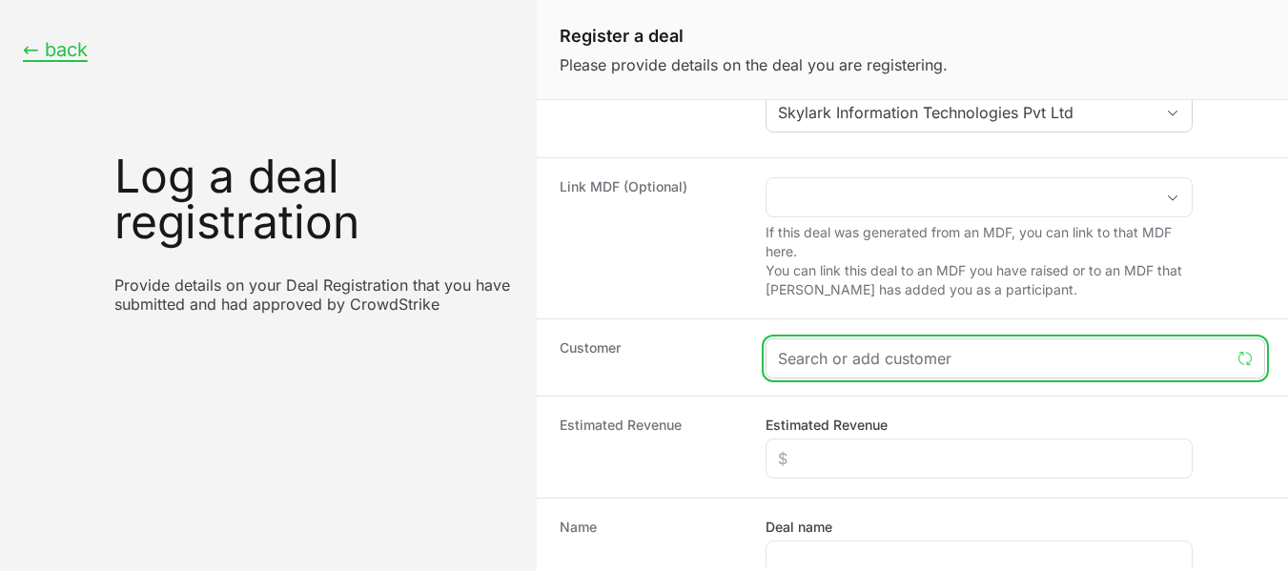
scroll to position [138, 0]
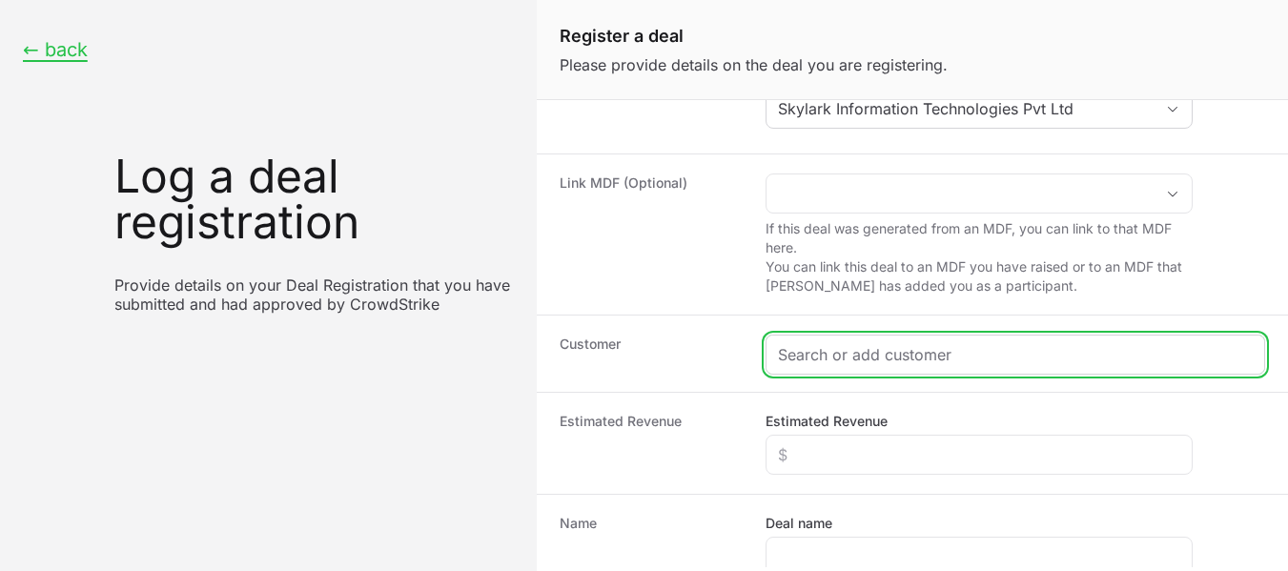
click at [919, 354] on input "Create activity form" at bounding box center [1015, 354] width 475 height 23
paste input "IOPEX TECHNOLOGIES PVT LTD"
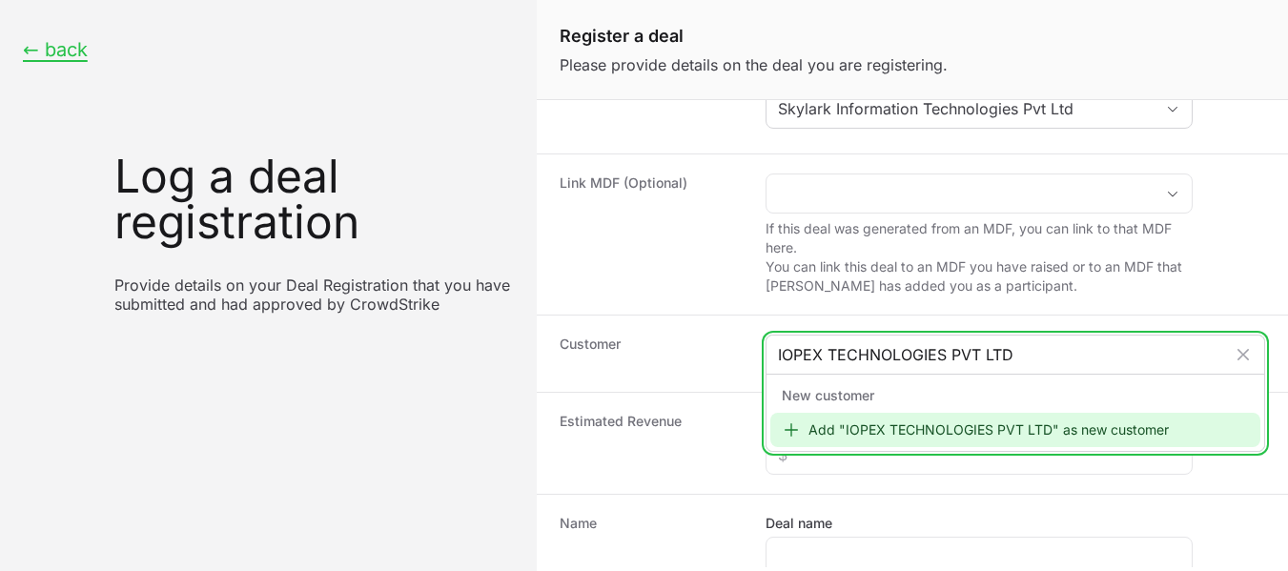
type input "IOPEX TECHNOLOGIES PVT LTD"
click at [943, 423] on div "Add "IOPEX TECHNOLOGIES PVT LTD" as new customer" at bounding box center [1015, 430] width 490 height 34
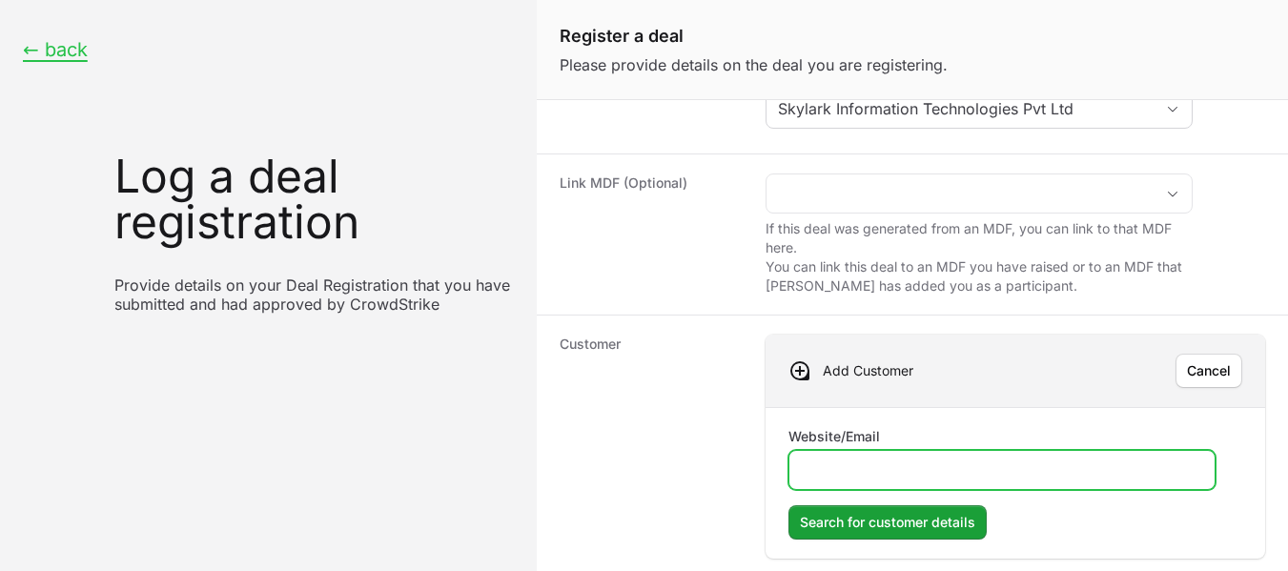
click at [834, 471] on input "Website/Email" at bounding box center [1002, 470] width 402 height 23
paste input "[URL][DOMAIN_NAME]"
type input "[URL][DOMAIN_NAME]"
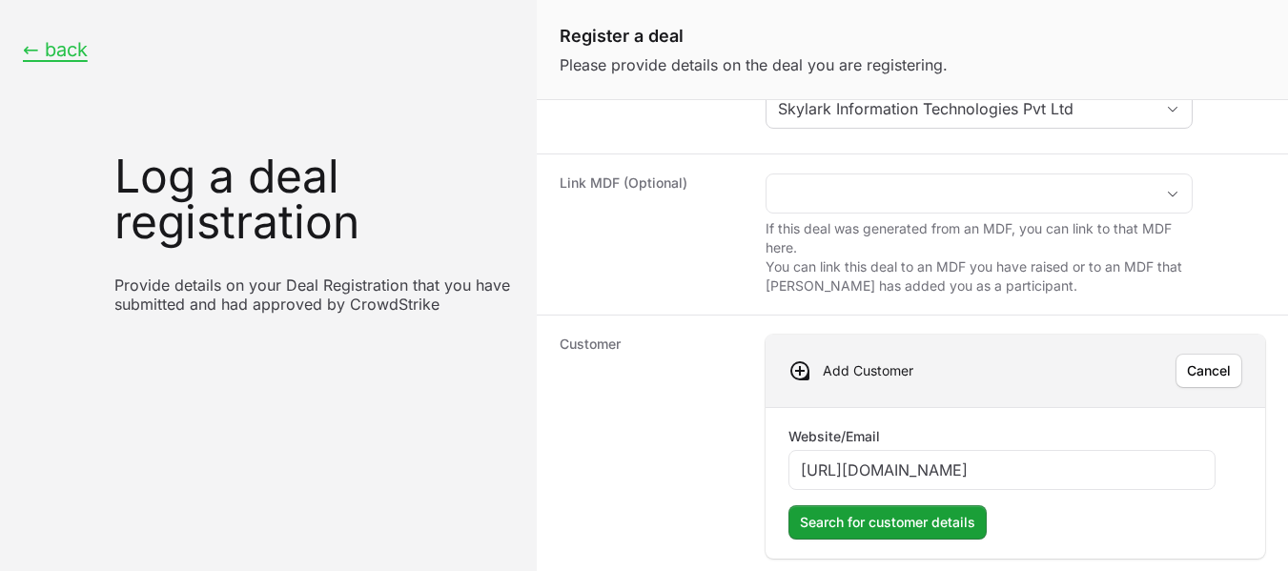
click at [1151, 433] on div "Website/Email [URL][DOMAIN_NAME] Search for customer details" at bounding box center [1016, 483] width 500 height 152
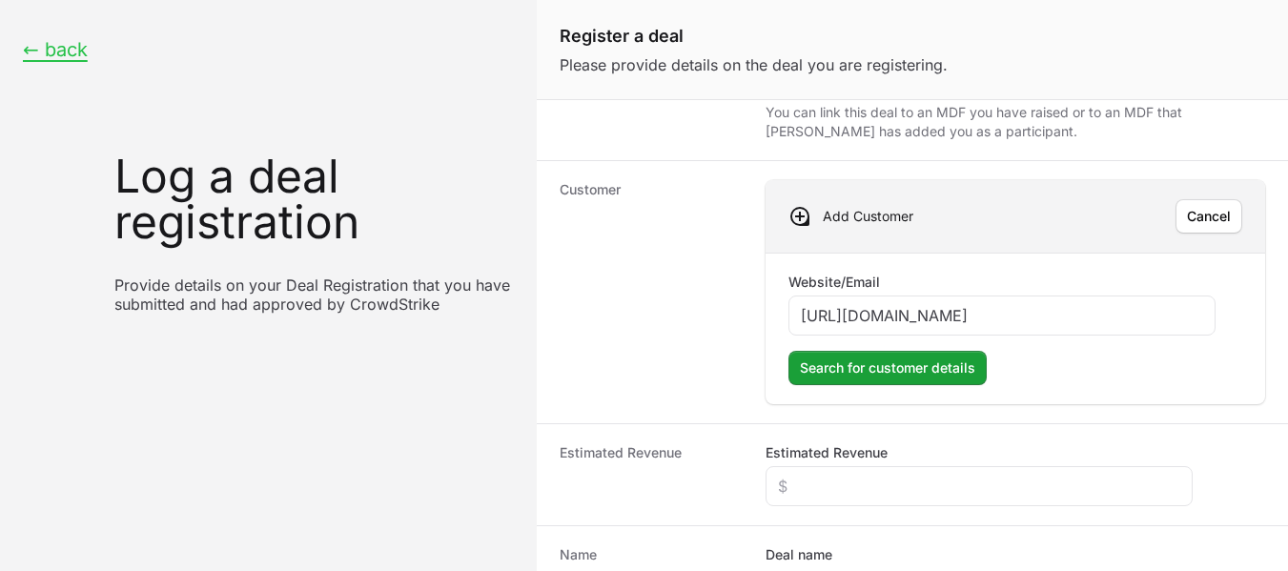
scroll to position [349, 0]
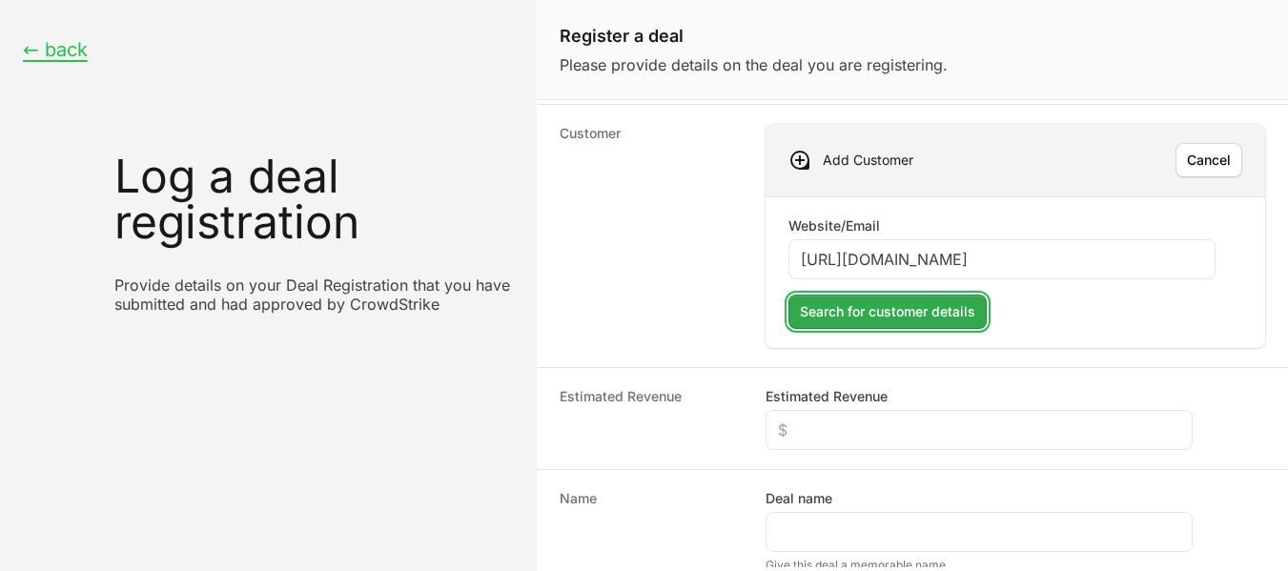
click at [913, 316] on span "Search for customer details" at bounding box center [887, 311] width 175 height 23
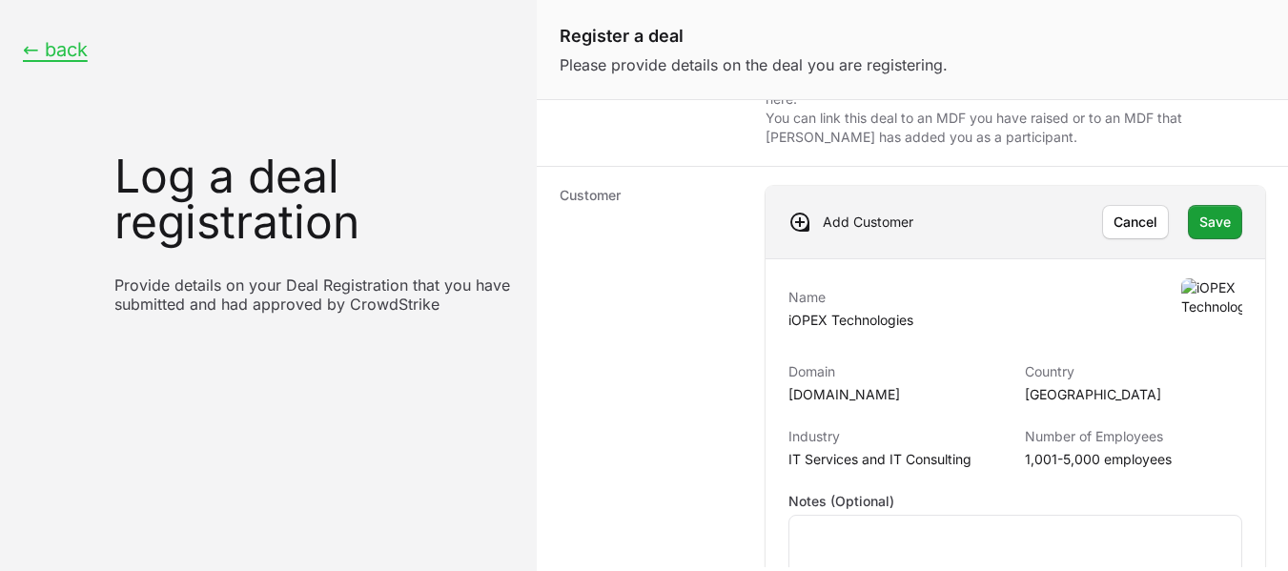
scroll to position [273, 0]
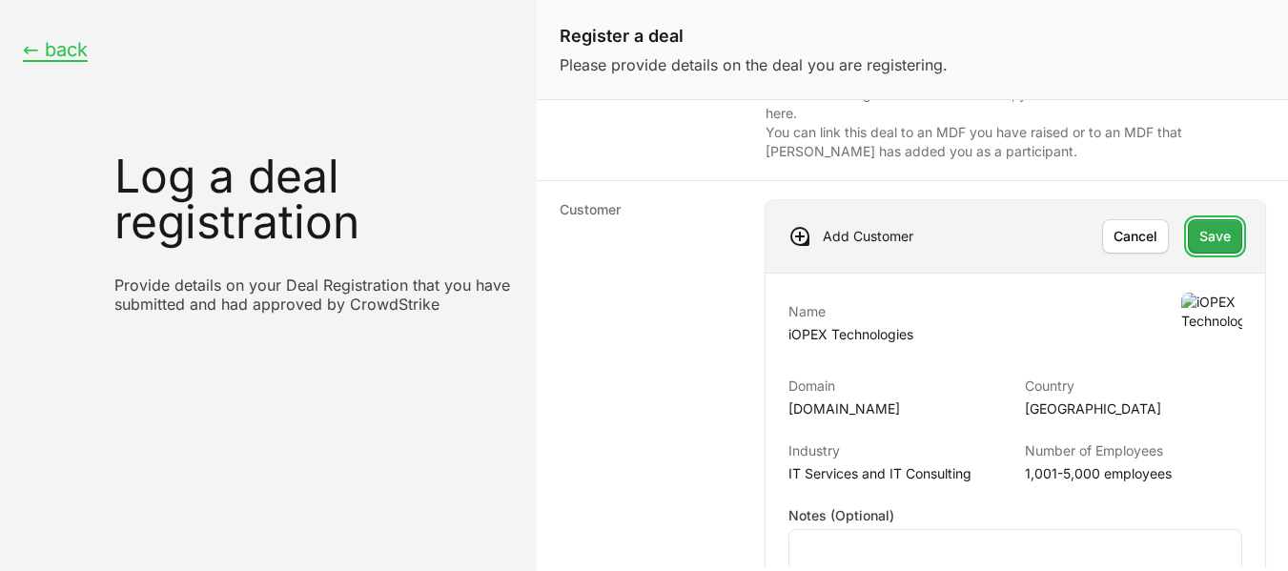
click at [1209, 242] on span "Save" at bounding box center [1215, 236] width 31 height 23
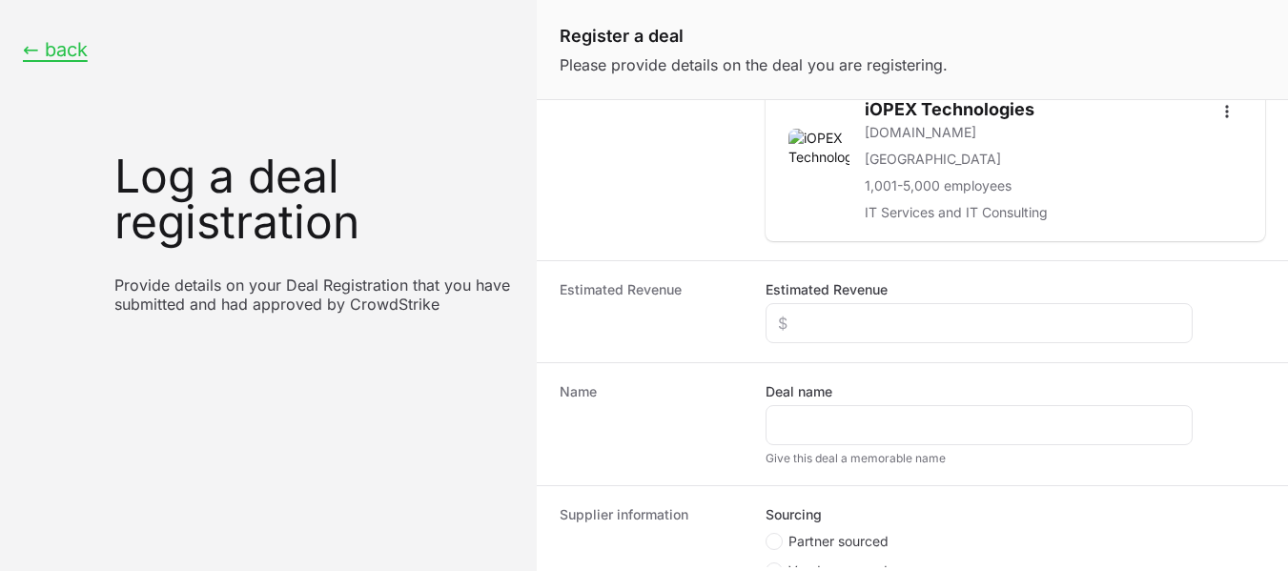
scroll to position [425, 0]
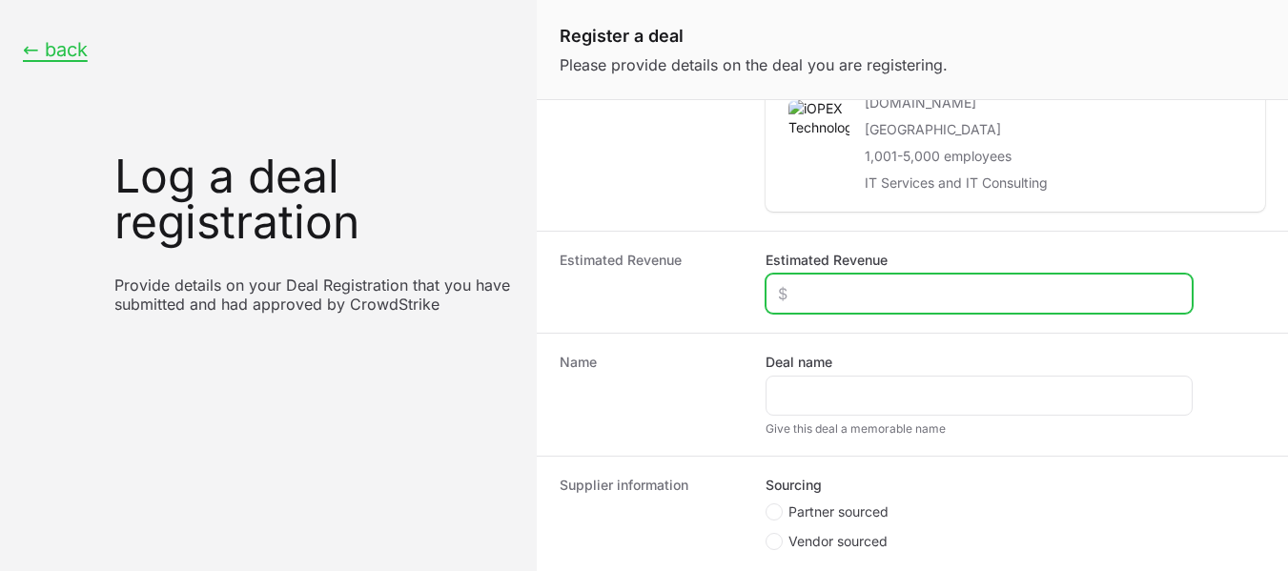
click at [938, 304] on input "Estimated Revenue" at bounding box center [979, 293] width 402 height 23
type input "$1"
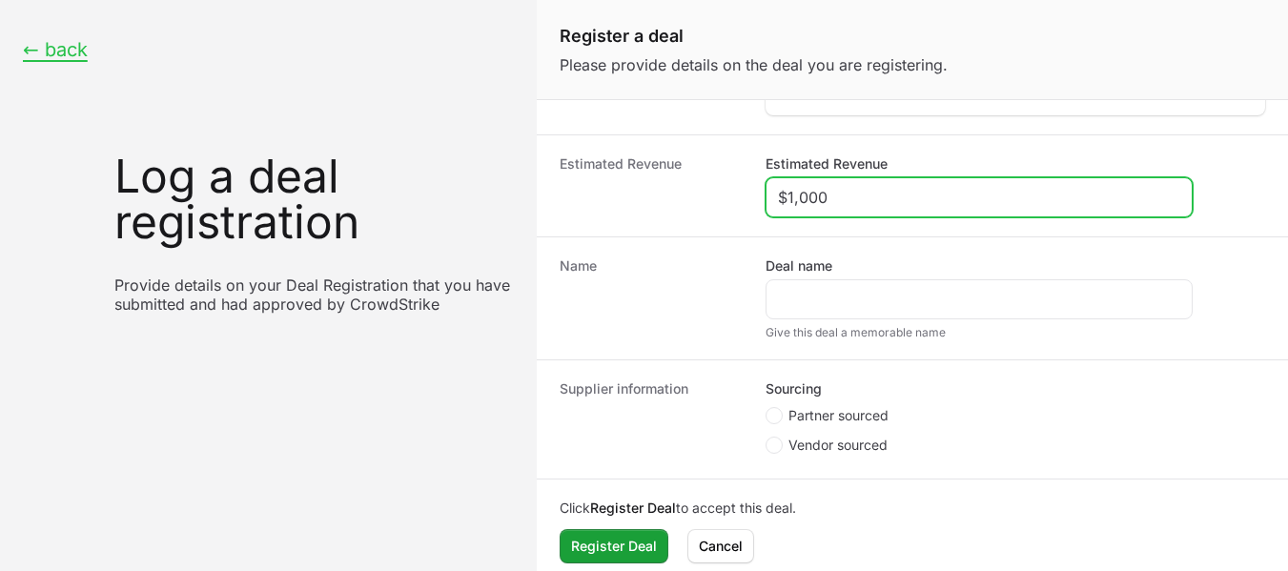
scroll to position [537, 0]
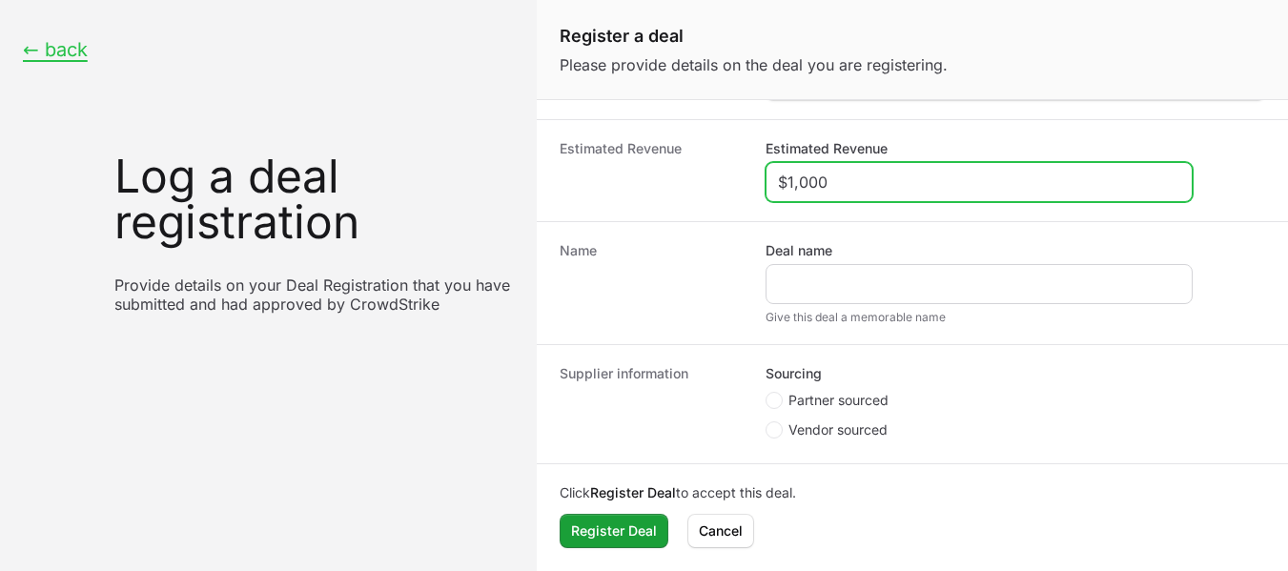
type input "$1,000"
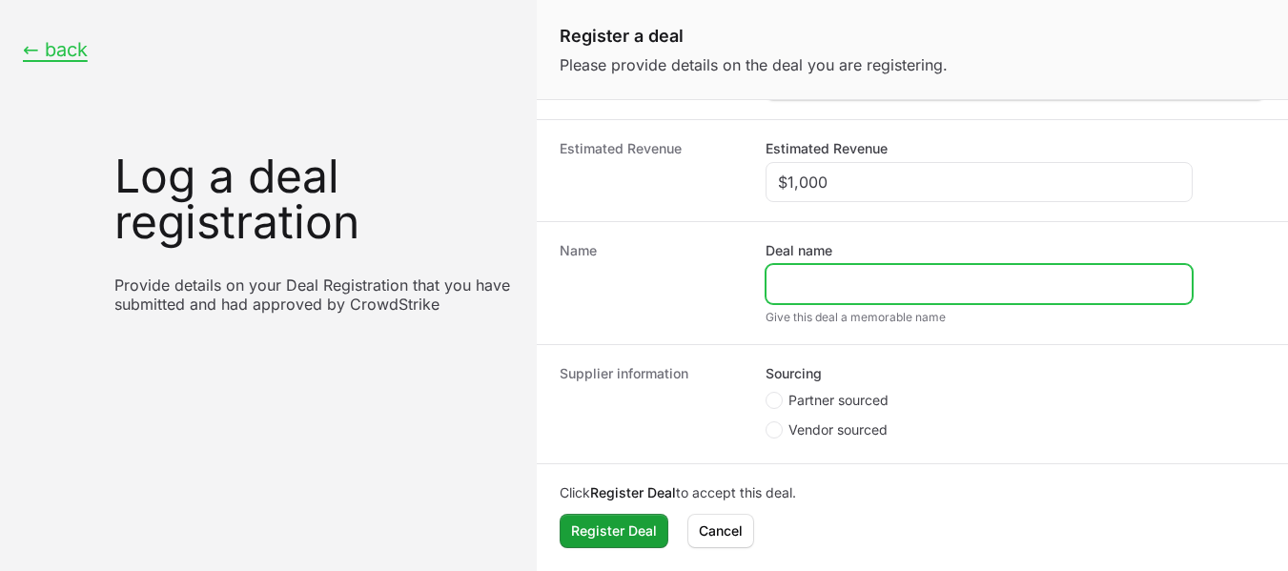
click at [811, 277] on input "Deal name" at bounding box center [979, 284] width 402 height 23
paste input "[URL][DOMAIN_NAME]"
drag, startPoint x: 871, startPoint y: 289, endPoint x: 725, endPoint y: 298, distance: 146.1
click at [725, 298] on div "Name Deal name [URL][DOMAIN_NAME] Give this deal a memorable name" at bounding box center [912, 282] width 751 height 123
click at [946, 280] on input "[DOMAIN_NAME][URL]" at bounding box center [979, 284] width 402 height 23
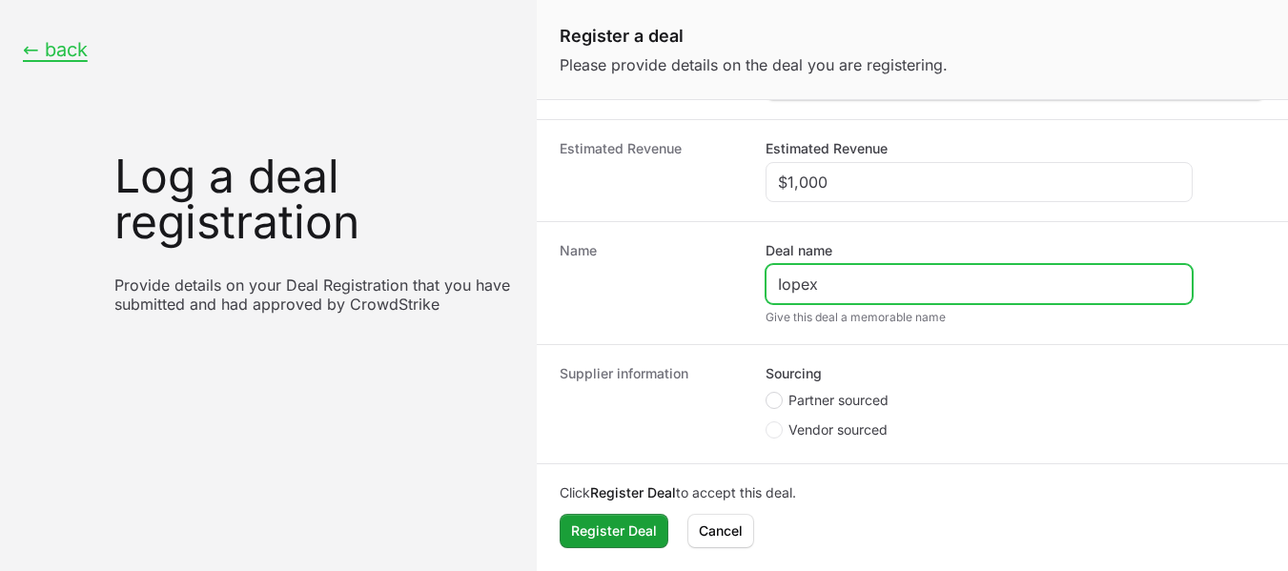
type input "Iopex"
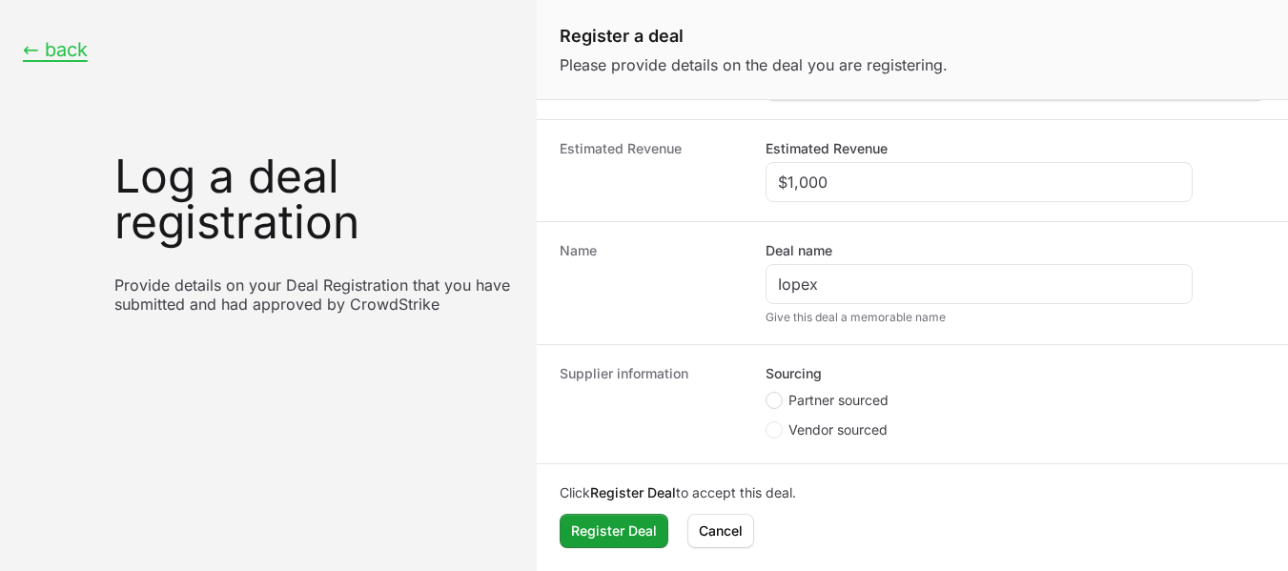
click at [779, 397] on span "Create activity form" at bounding box center [774, 400] width 17 height 17
radio input "true"
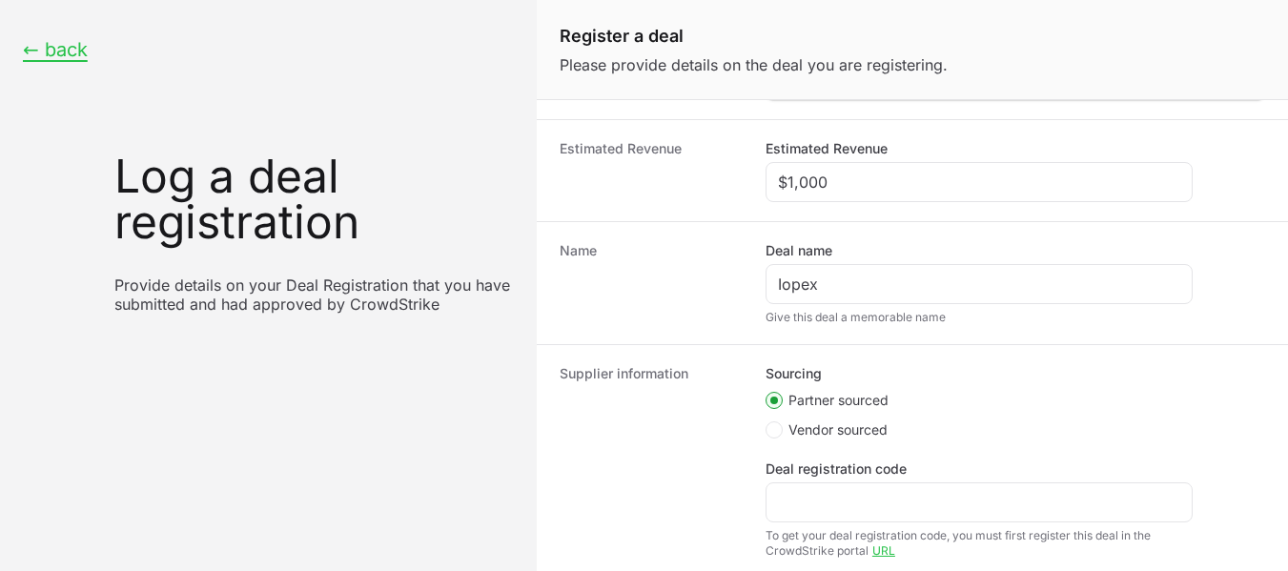
scroll to position [389, 0]
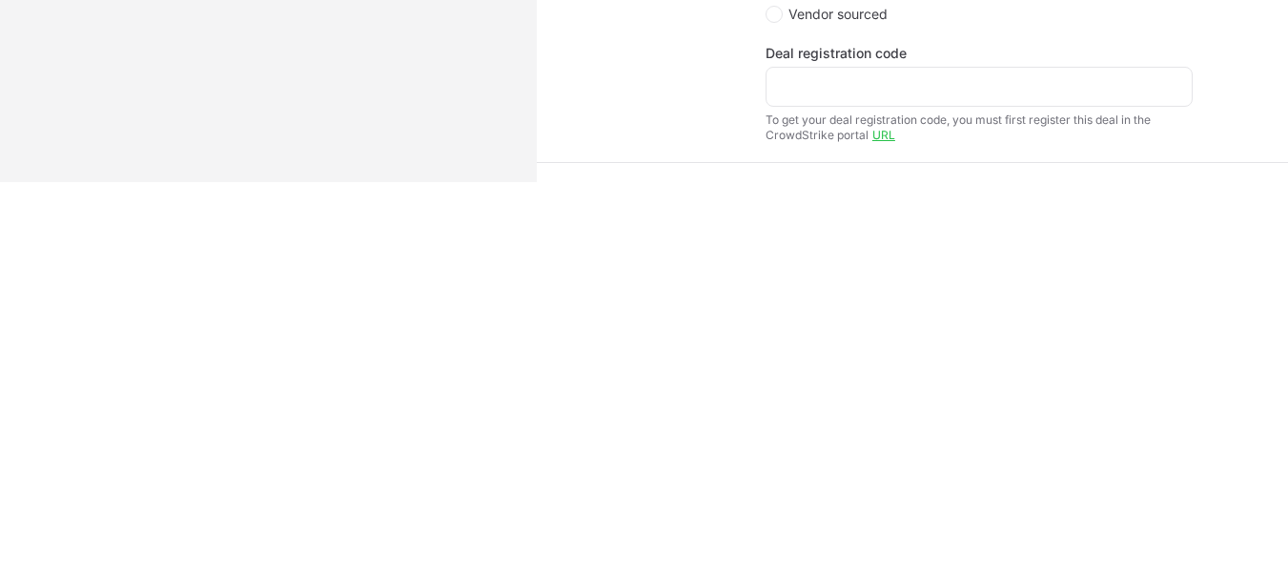
scroll to position [559, 0]
click at [842, 79] on div "Create activity form" at bounding box center [979, 92] width 427 height 40
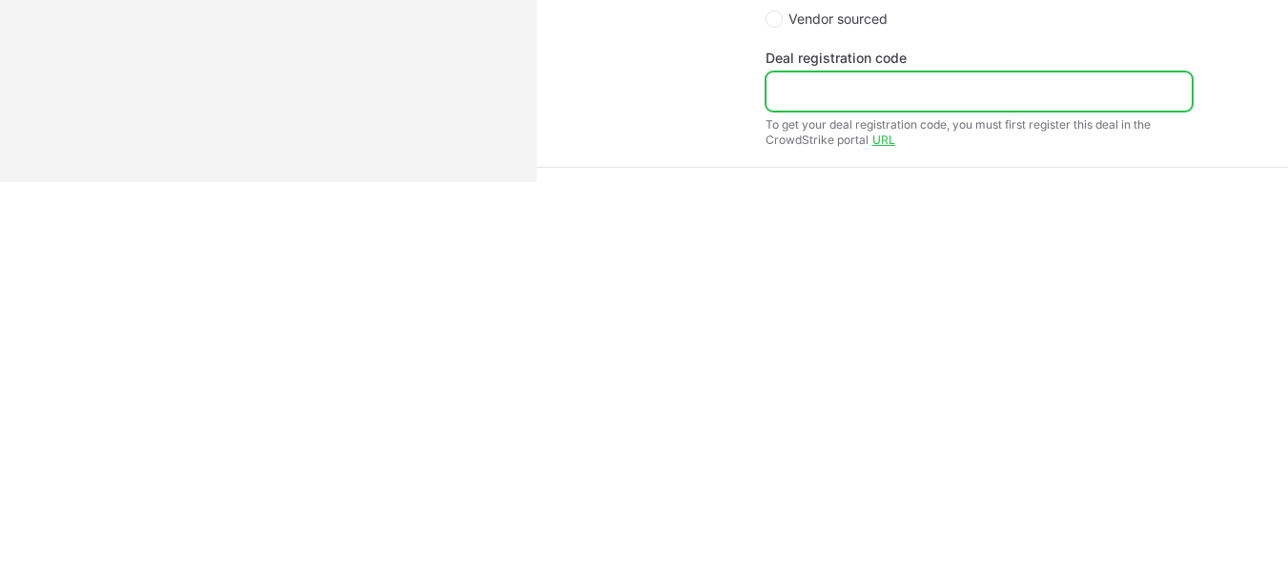
click at [821, 90] on input "Deal registration code" at bounding box center [979, 91] width 402 height 23
paste input "DR-28575f71"
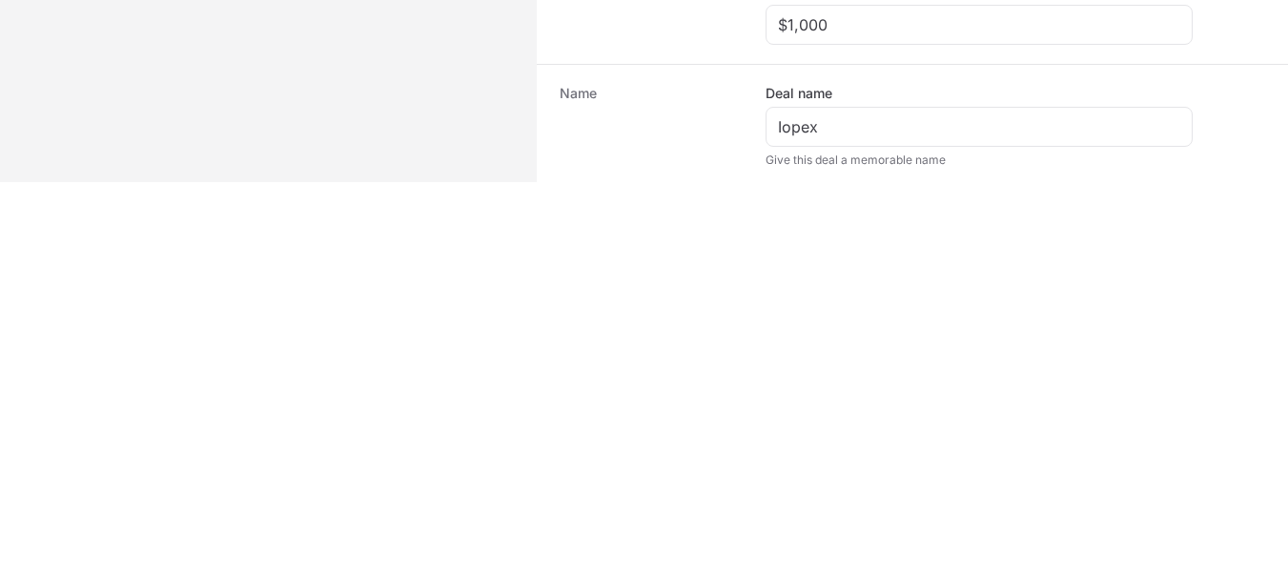
scroll to position [651, 0]
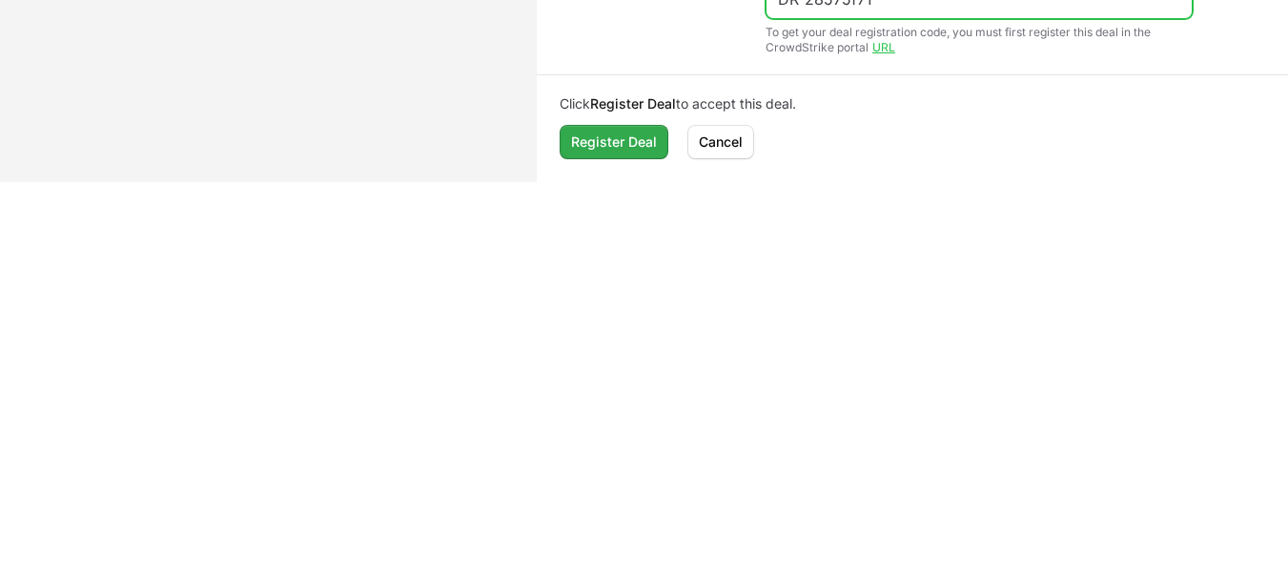
type input "DR-28575f71"
click at [630, 143] on span "Register Deal" at bounding box center [614, 142] width 86 height 23
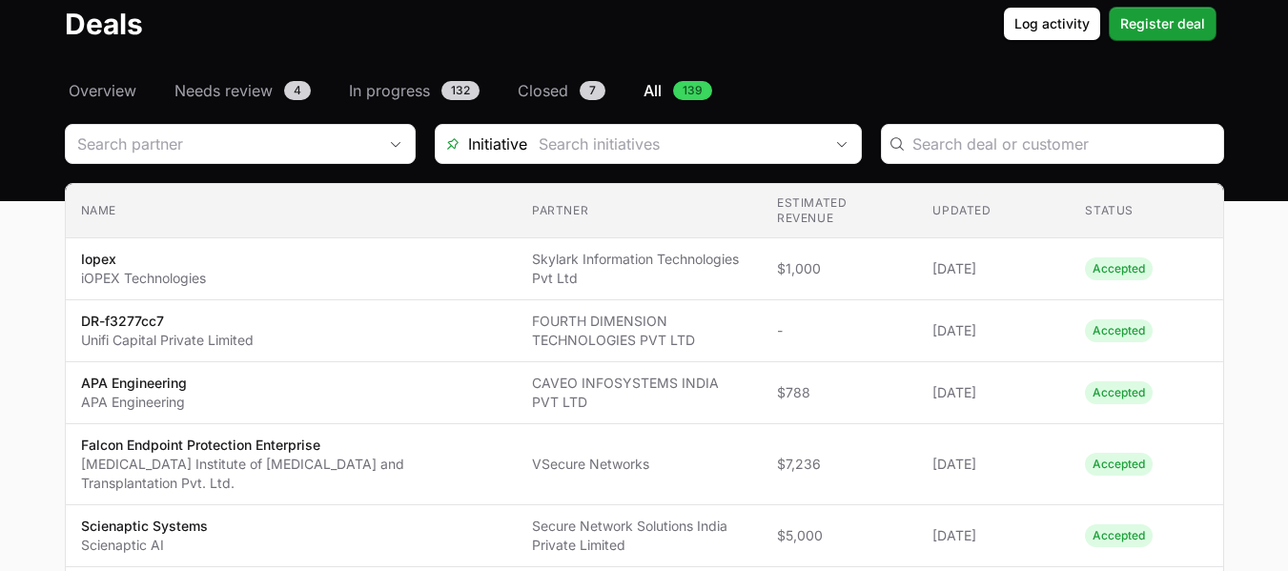
scroll to position [77, 0]
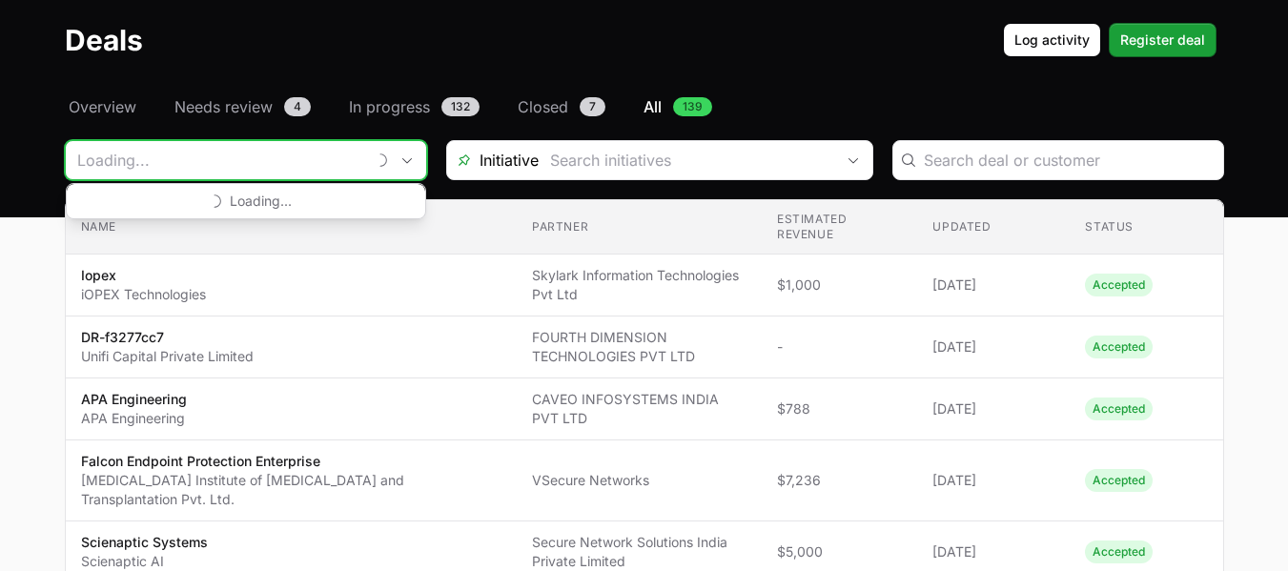
click at [196, 160] on input "Deals Filters" at bounding box center [215, 160] width 299 height 38
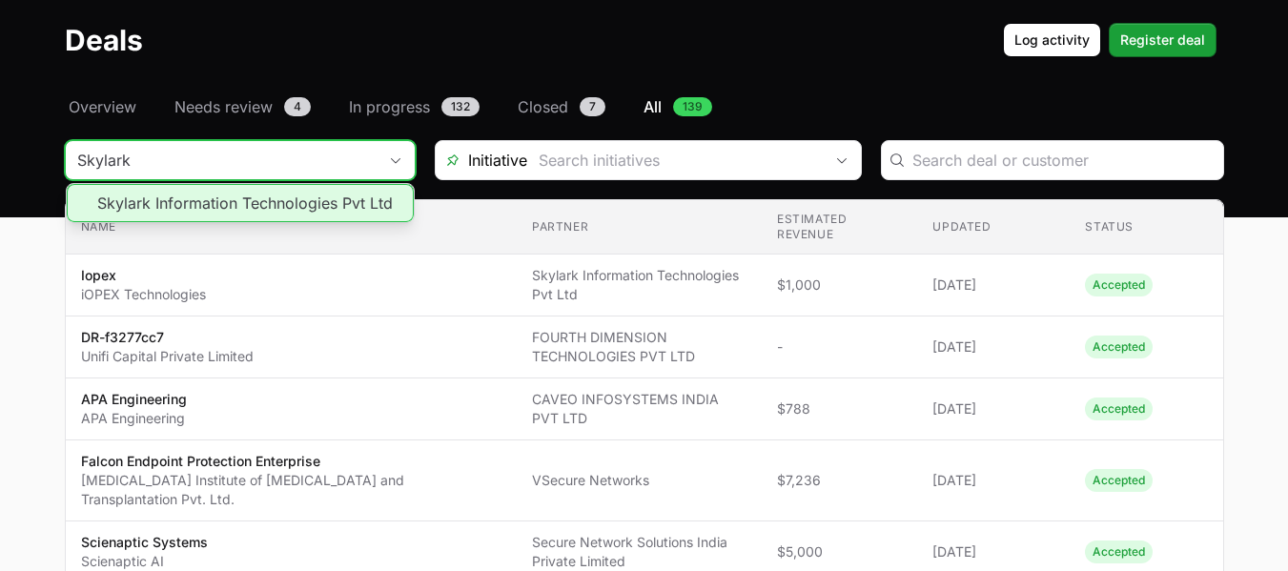
click at [346, 210] on li "Skylark Information Technologies Pvt Ltd" at bounding box center [240, 203] width 347 height 38
type input "Skylark Information Technologies Pvt Ltd"
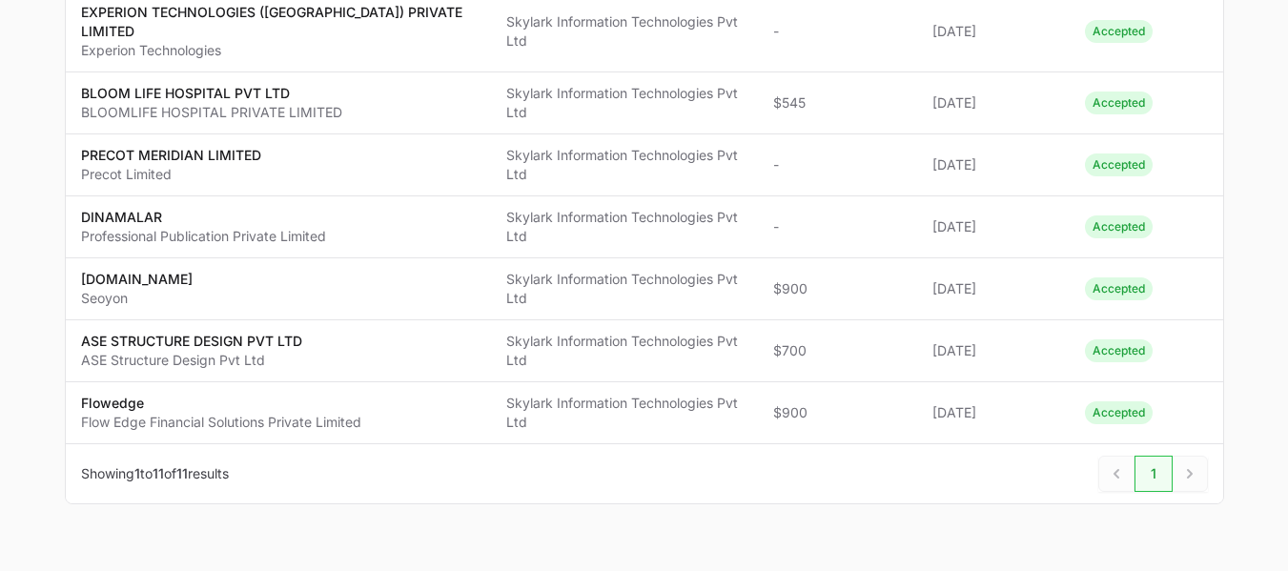
scroll to position [598, 0]
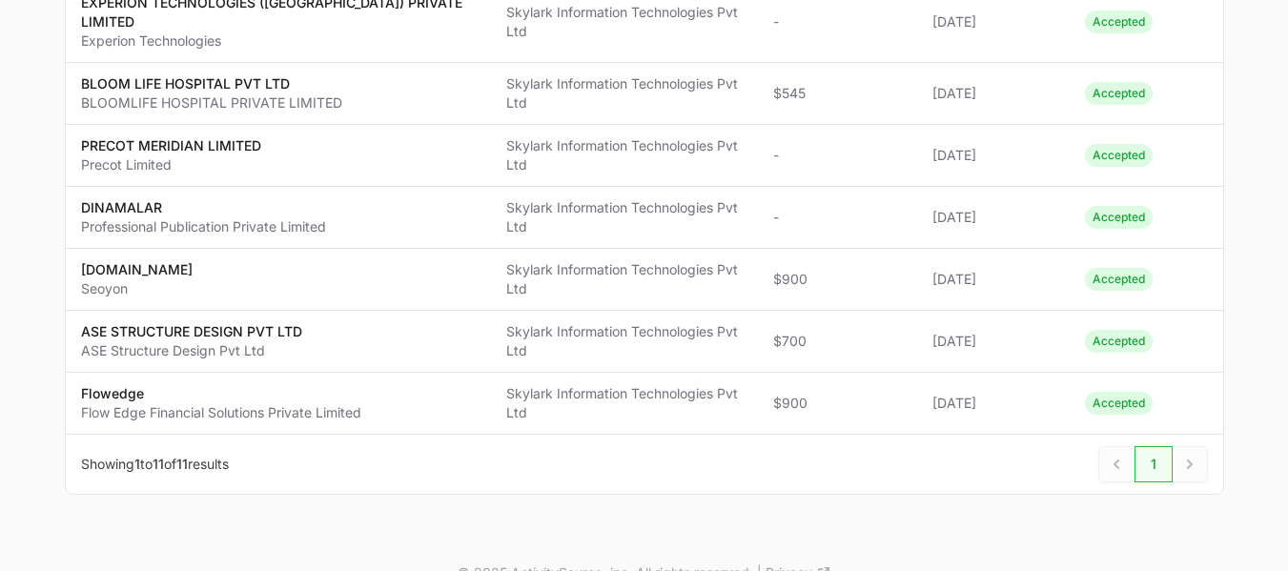
click at [1200, 446] on div "Next" at bounding box center [1190, 464] width 35 height 36
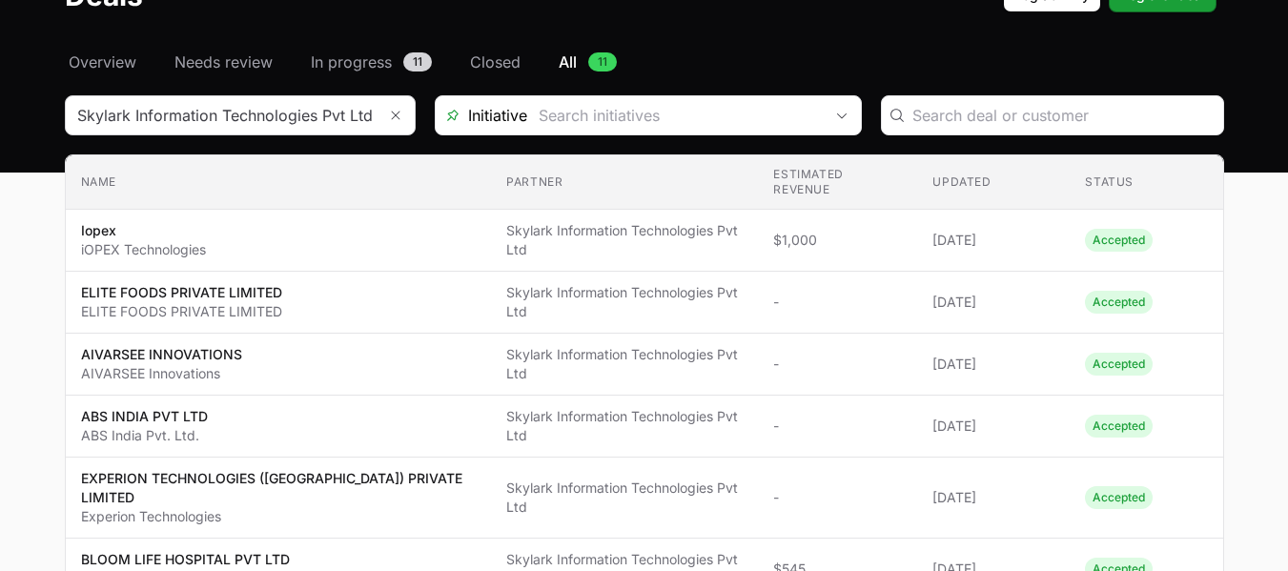
scroll to position [0, 0]
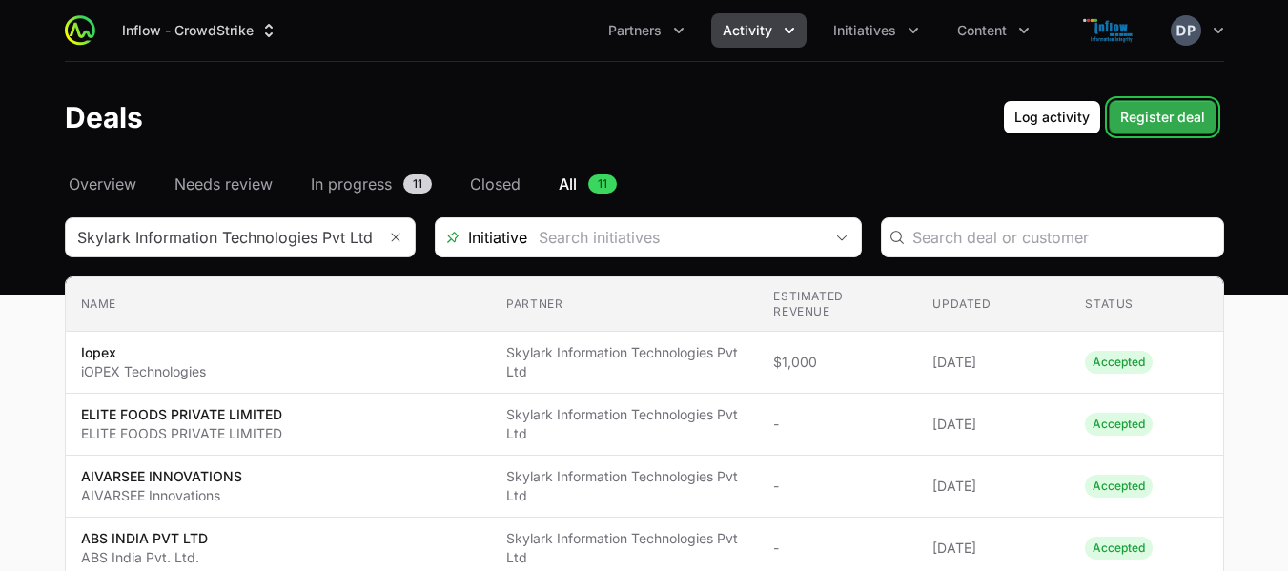
click at [1197, 109] on span "Register deal" at bounding box center [1162, 117] width 85 height 23
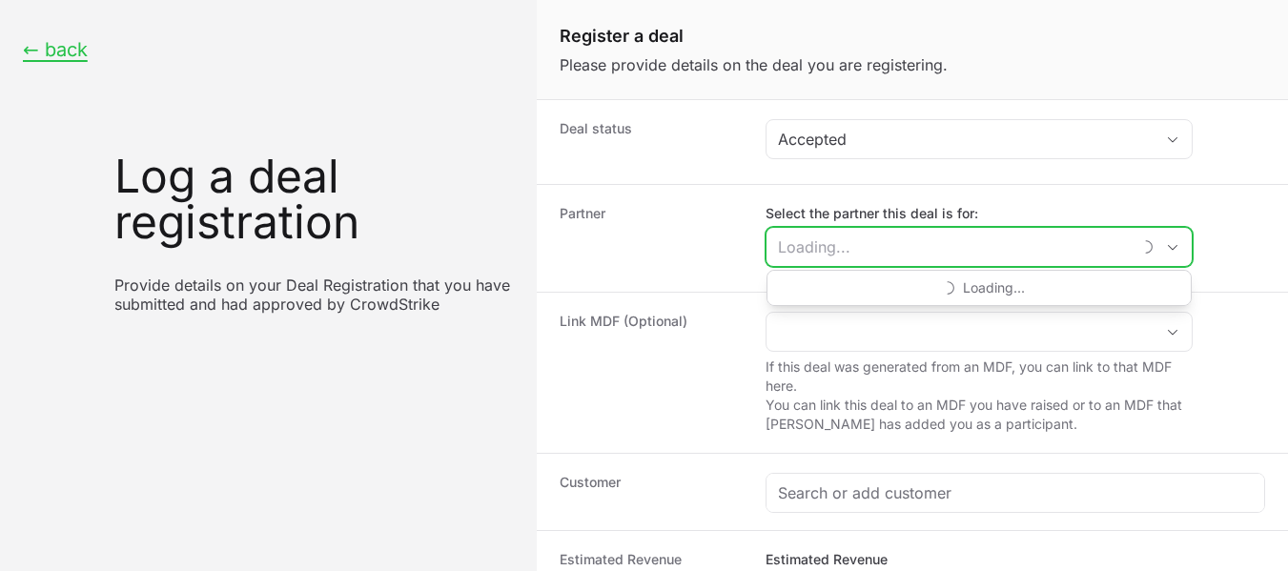
click at [812, 244] on input "Select the partner this deal is for:" at bounding box center [949, 247] width 364 height 38
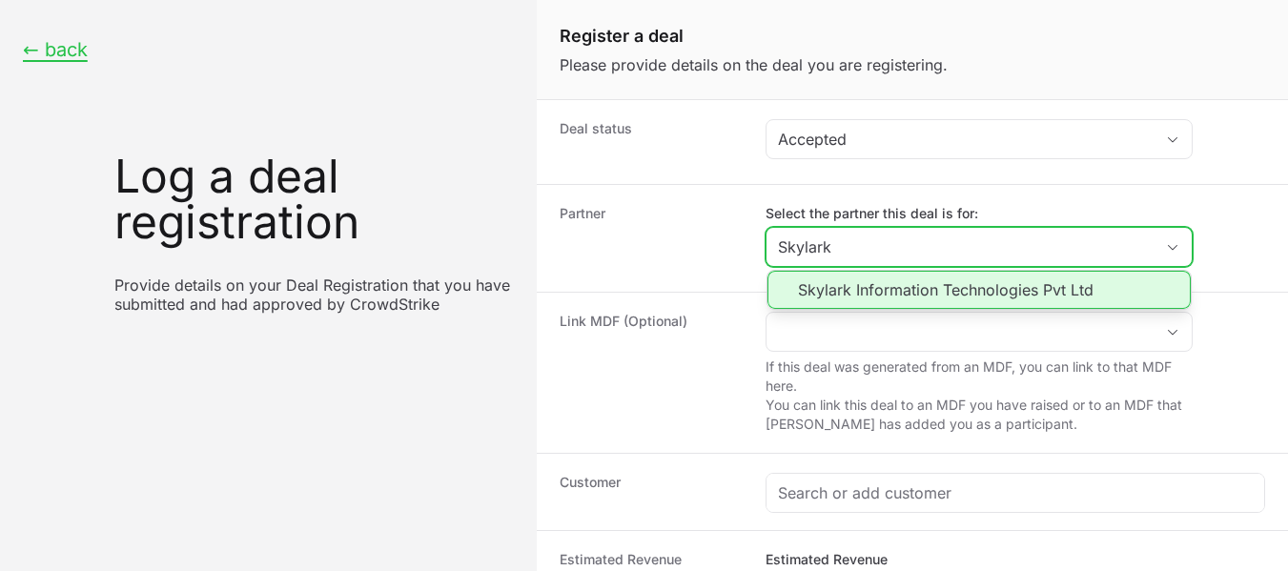
click at [926, 295] on li "Skylark Information Technologies Pvt Ltd" at bounding box center [979, 290] width 423 height 38
type input "Skylark Information Technologies Pvt Ltd"
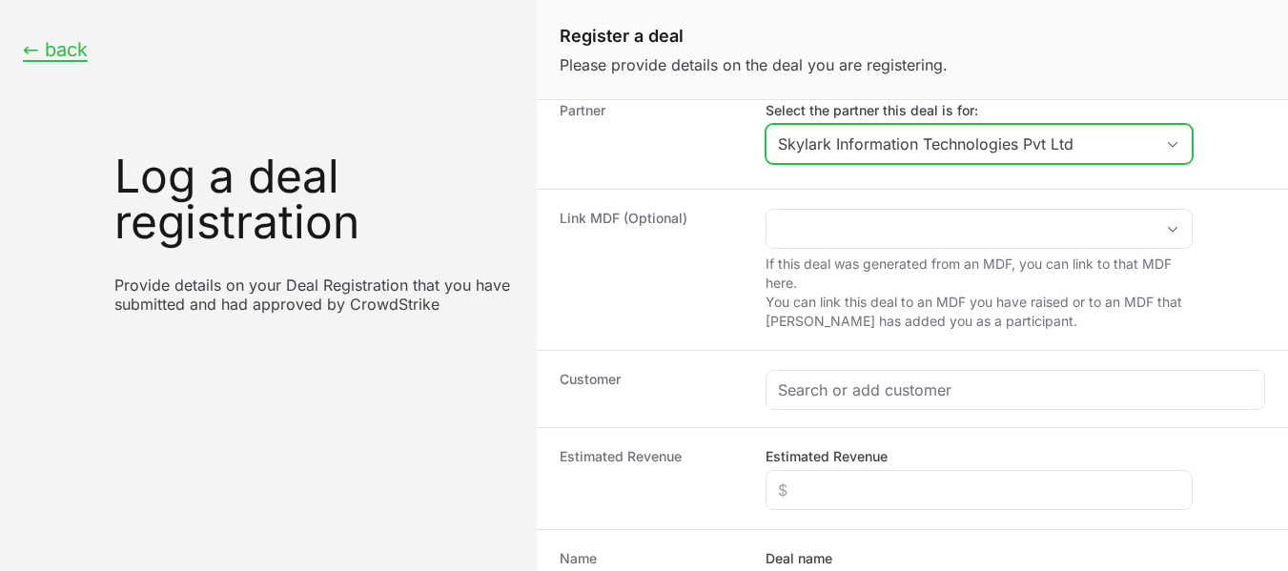
scroll to position [109, 0]
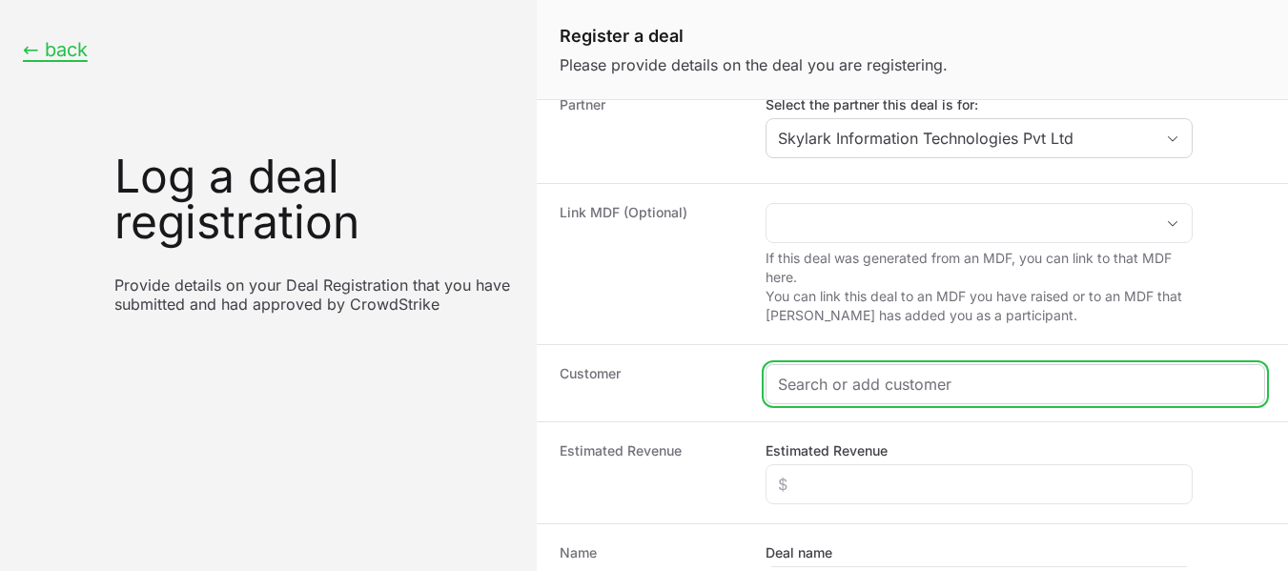
click at [820, 383] on input "Create activity form" at bounding box center [1015, 384] width 475 height 23
paste input "FIVES [PERSON_NAME] - KCP LIMITED"
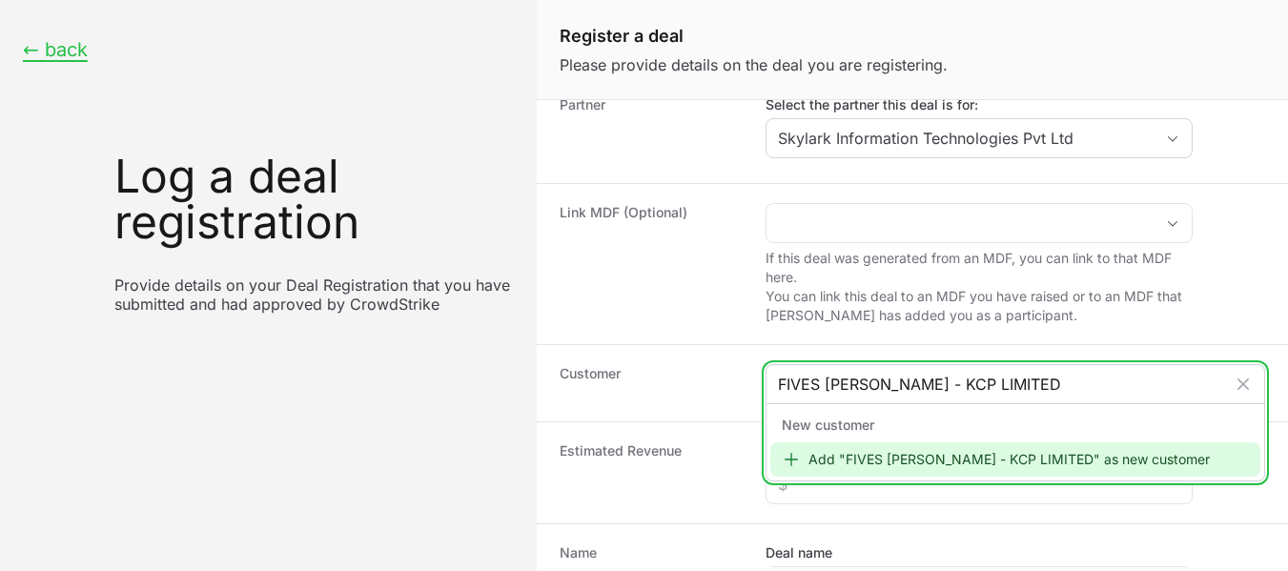
type input "FIVES [PERSON_NAME] - KCP LIMITED"
click at [910, 458] on div "Add "FIVES [PERSON_NAME] - KCP LIMITED" as new customer" at bounding box center [1015, 459] width 490 height 34
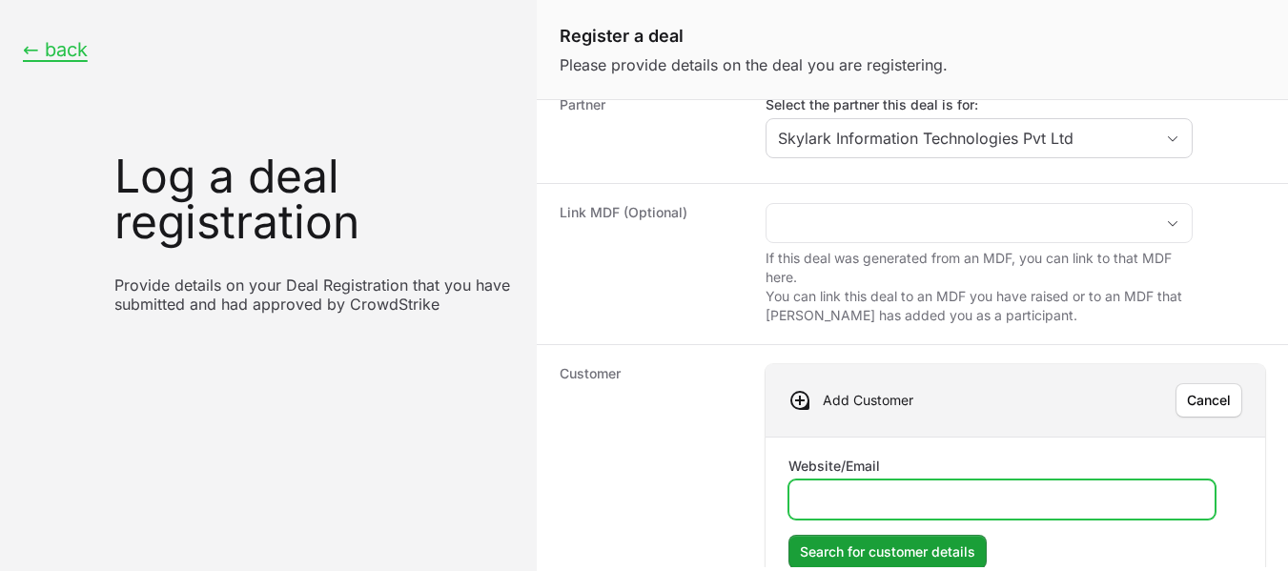
click at [814, 506] on input "Website/Email" at bounding box center [1002, 499] width 402 height 23
paste input "[URL][DOMAIN_NAME]"
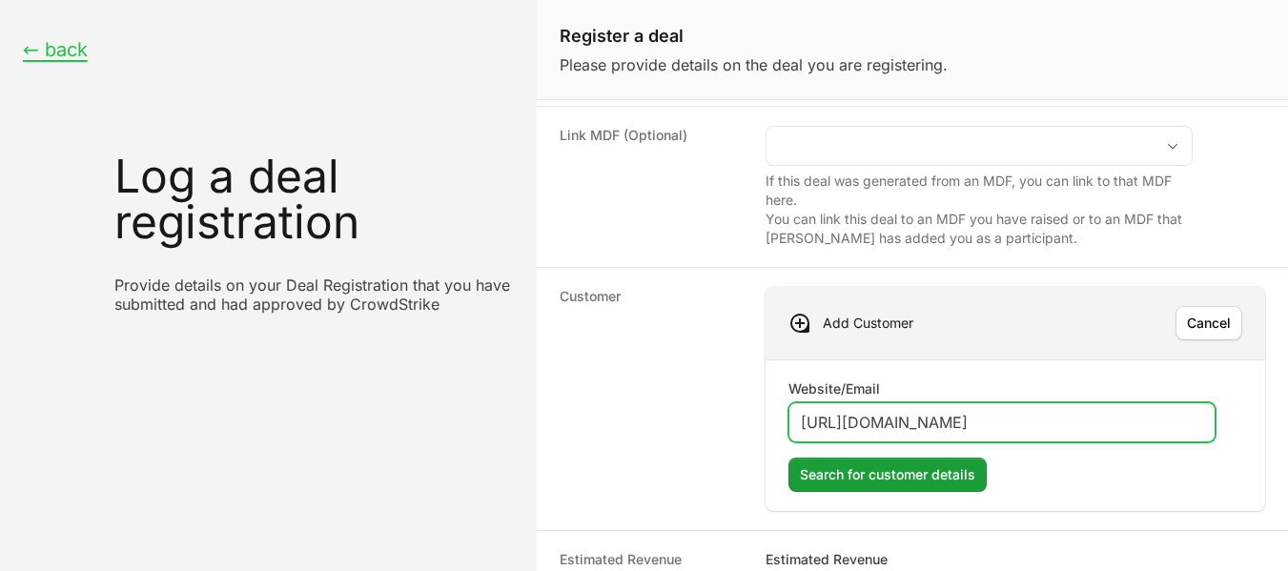
scroll to position [205, 0]
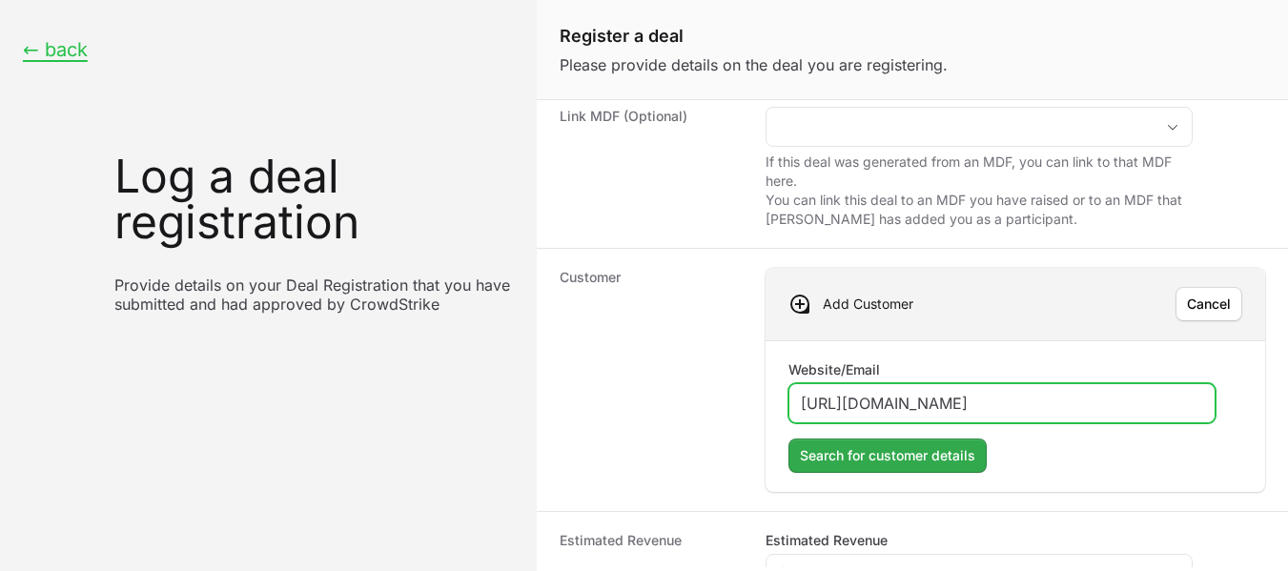
type input "[URL][DOMAIN_NAME]"
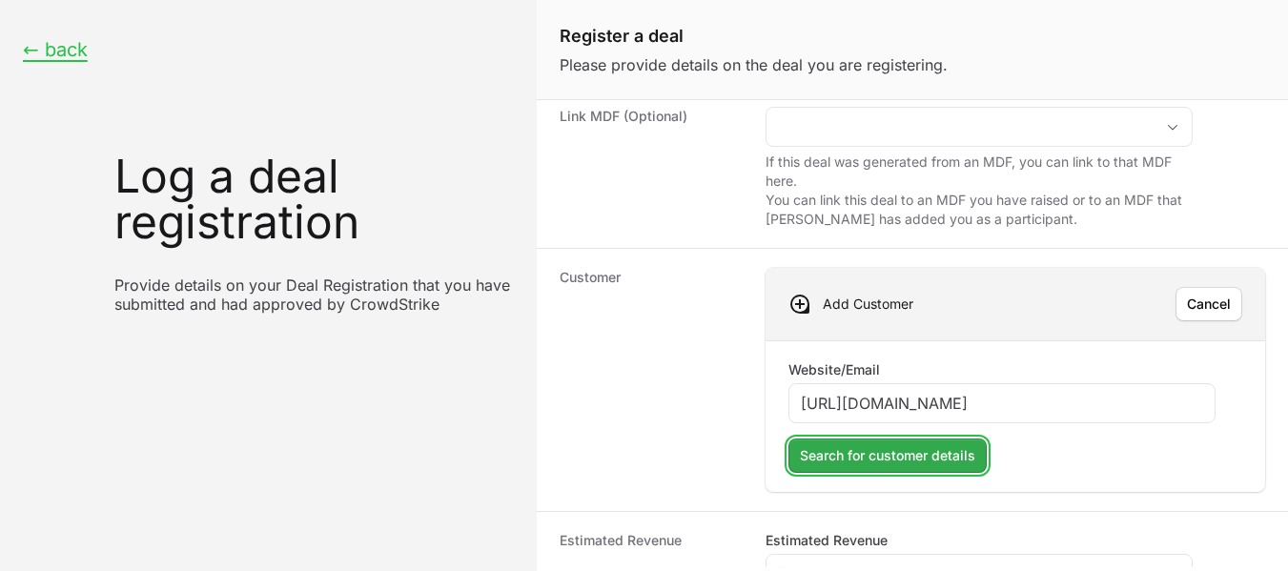
click at [898, 457] on span "Search for customer details" at bounding box center [887, 455] width 175 height 23
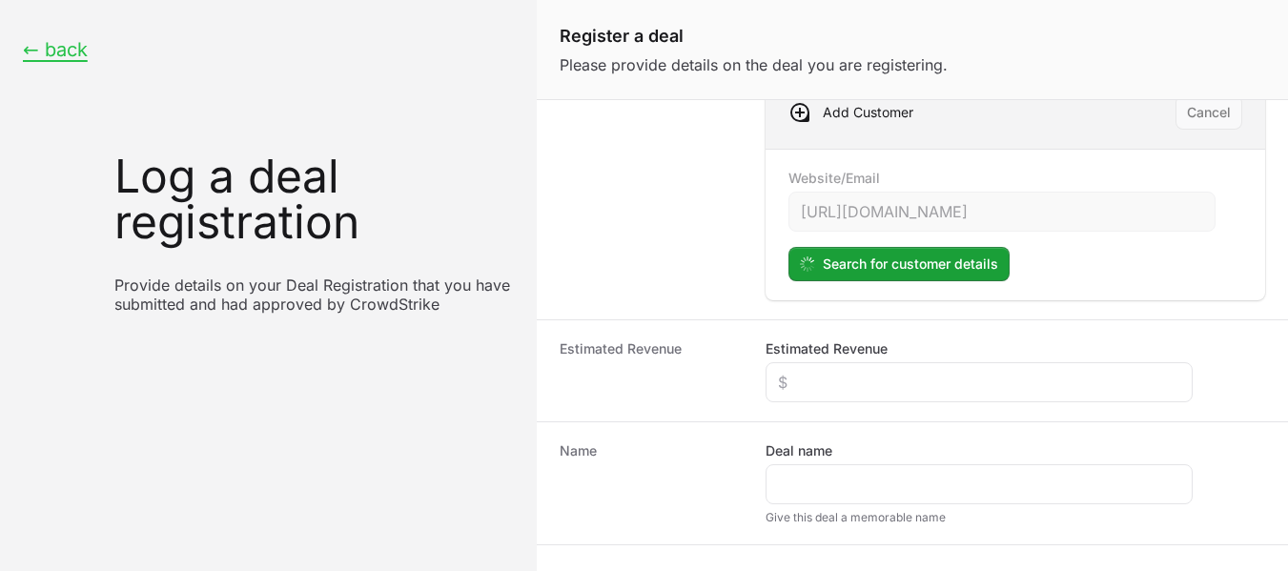
scroll to position [408, 0]
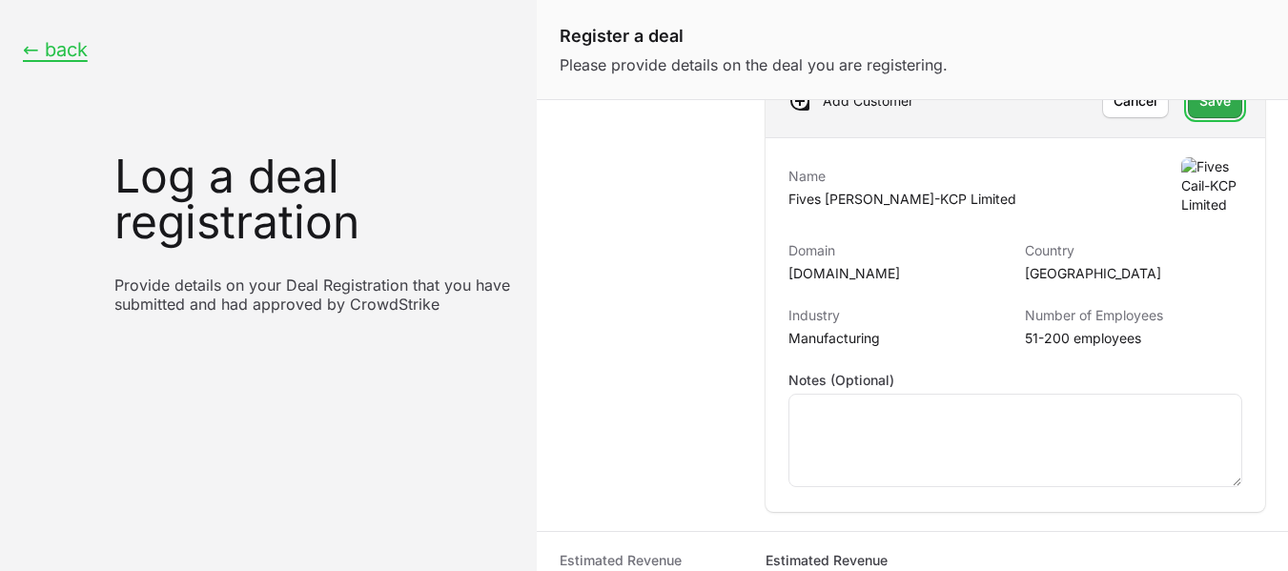
click at [1200, 109] on span "Save" at bounding box center [1215, 101] width 31 height 23
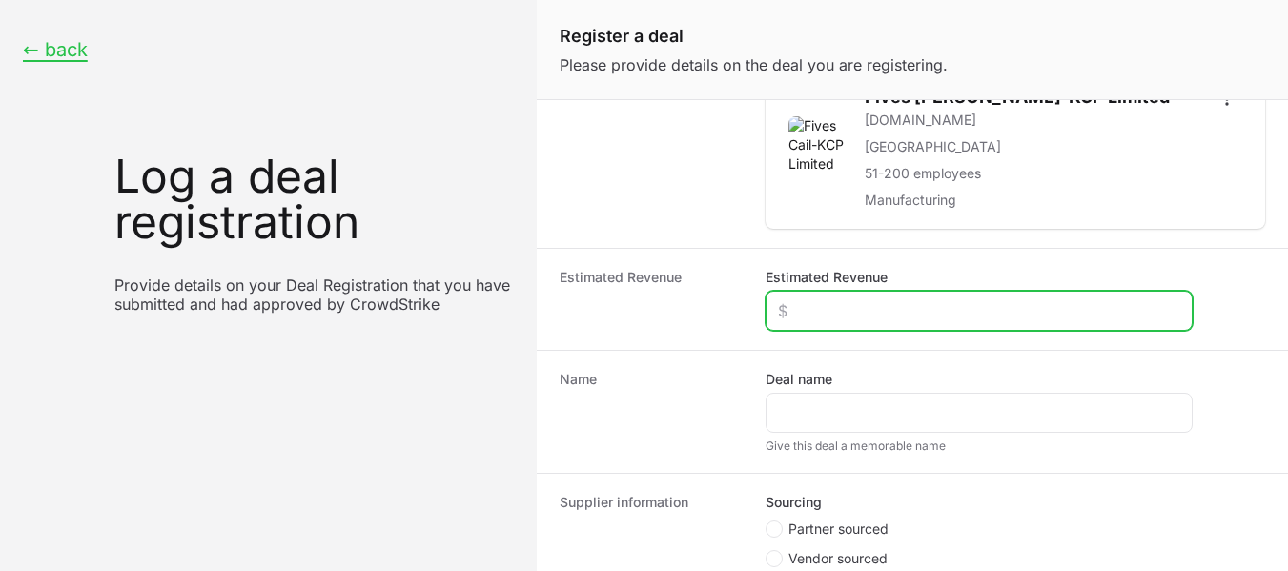
click at [998, 303] on input "Estimated Revenue" at bounding box center [979, 310] width 402 height 23
type input "$1"
type input "$900"
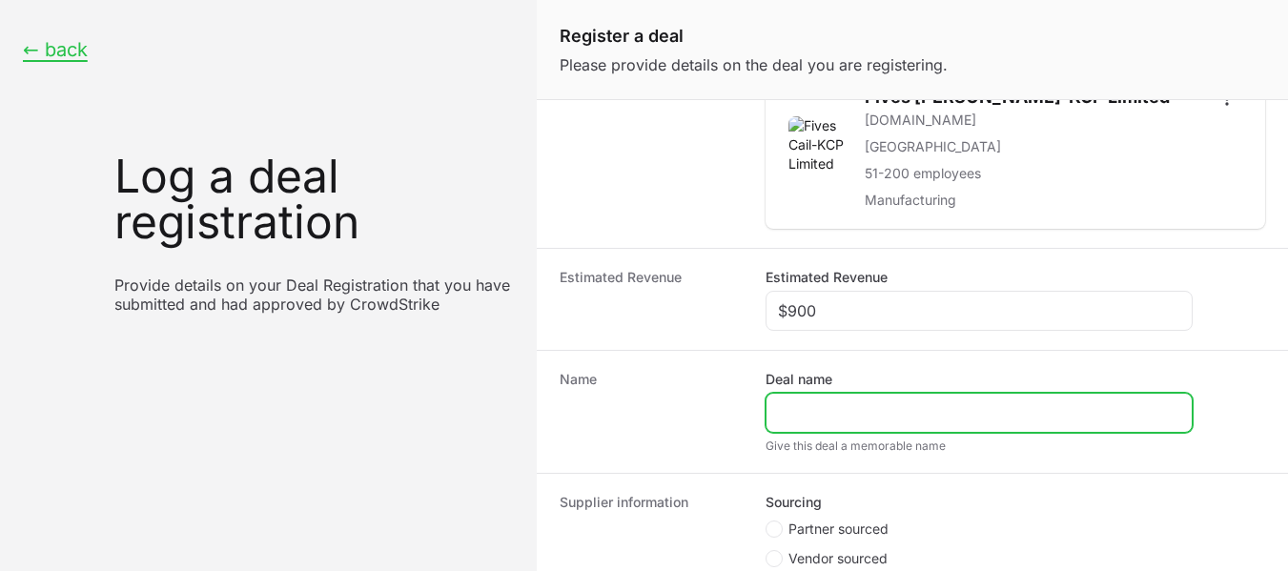
click at [968, 405] on input "Deal name" at bounding box center [979, 412] width 402 height 23
paste input "[URL][DOMAIN_NAME]"
drag, startPoint x: 832, startPoint y: 413, endPoint x: 696, endPoint y: 414, distance: 135.4
click at [696, 414] on div "Name Deal name [URL][DOMAIN_NAME] Give this deal a memorable name" at bounding box center [912, 411] width 751 height 123
click at [961, 411] on input "[DOMAIN_NAME][URL]" at bounding box center [979, 412] width 402 height 23
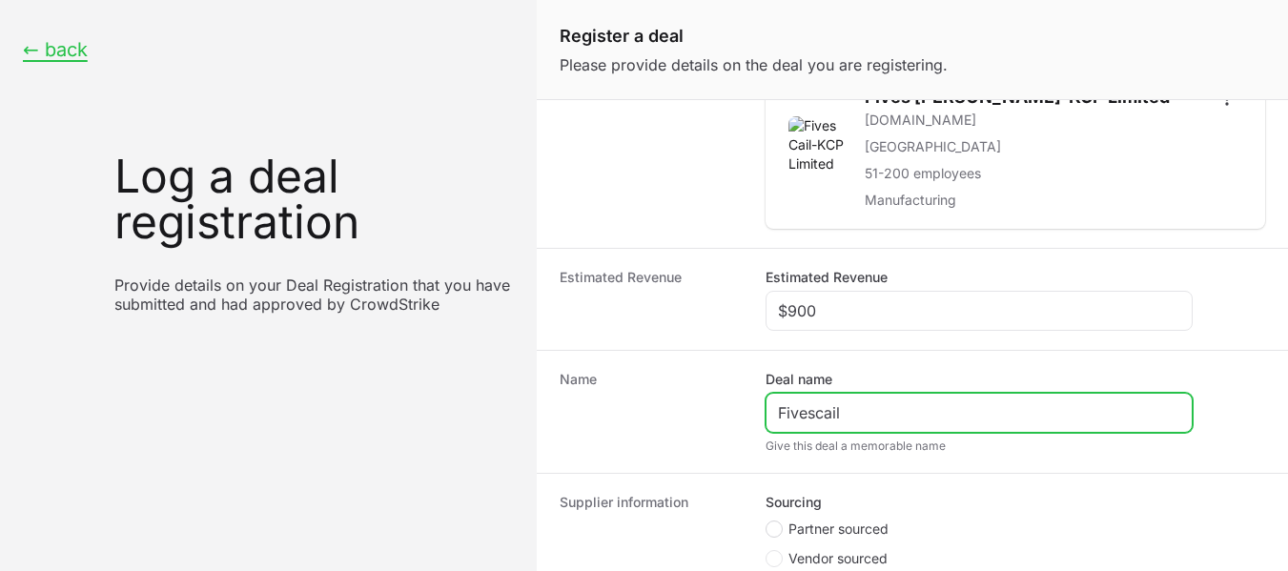
type input "Fivescail"
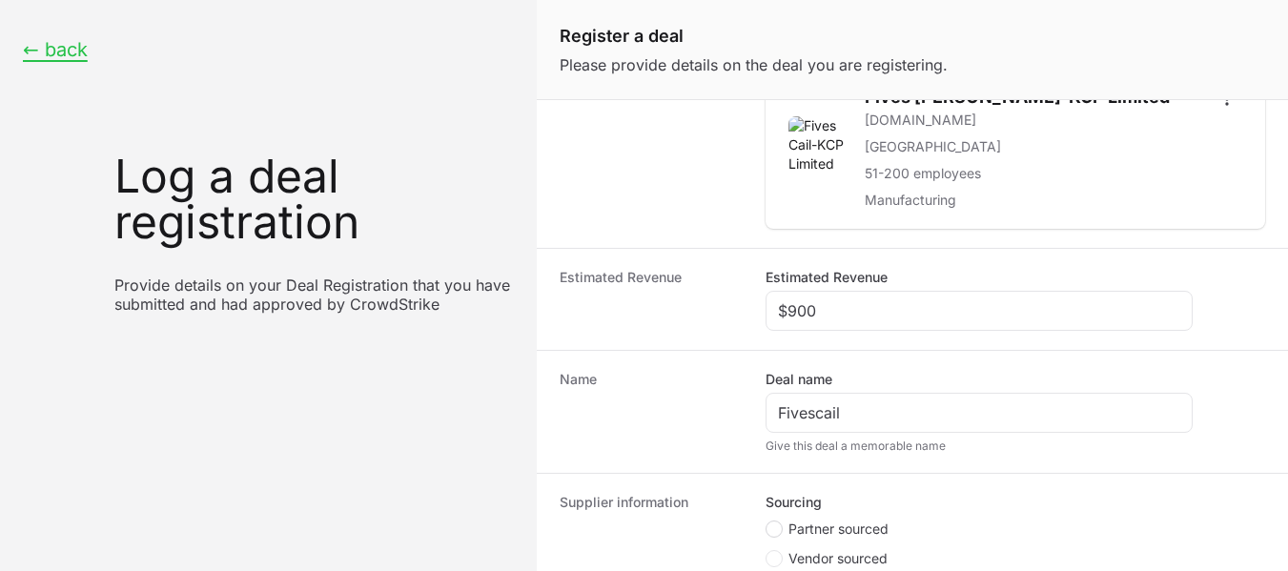
click at [776, 530] on circle "Create activity form" at bounding box center [774, 529] width 8 height 8
radio input "true"
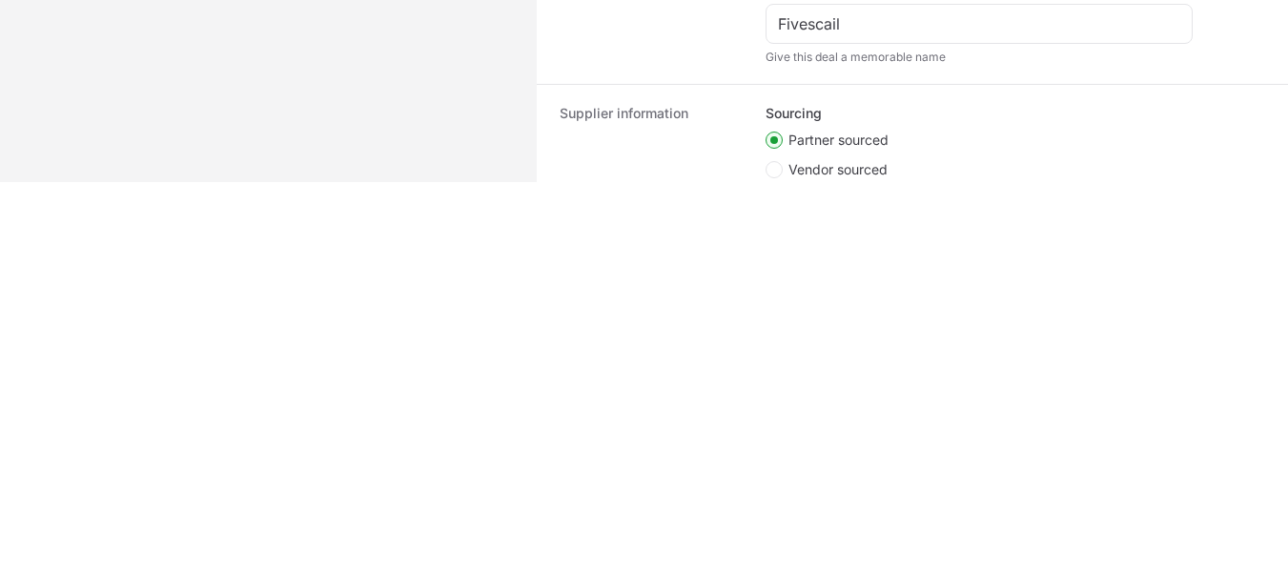
click at [1174, 133] on li "Partner sourced" at bounding box center [979, 143] width 427 height 24
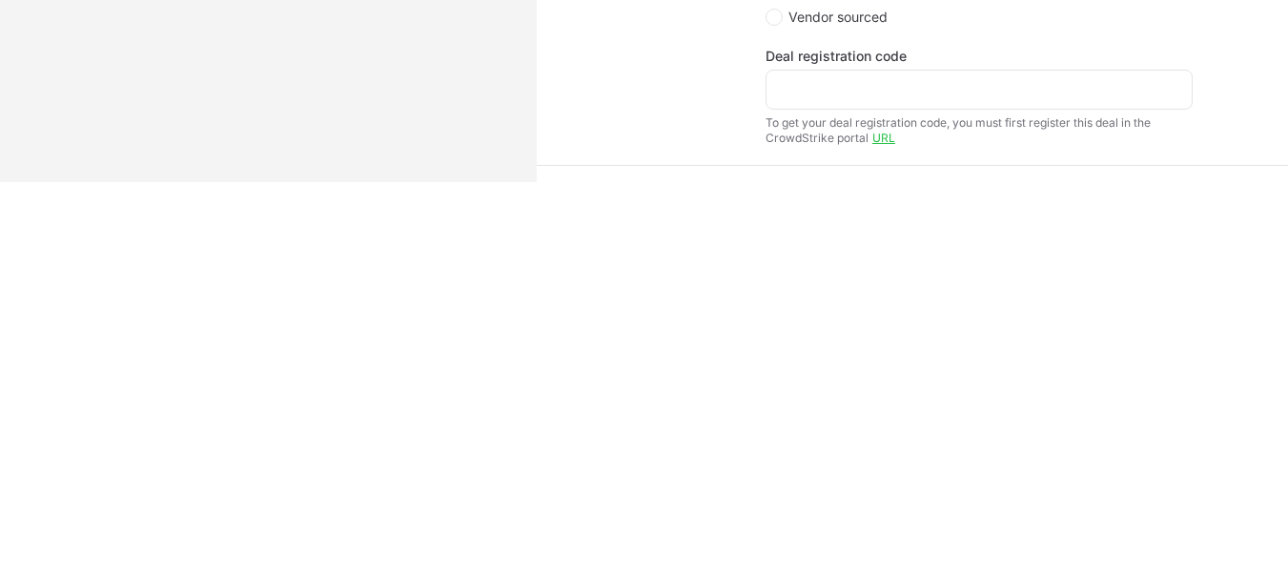
scroll to position [568, 0]
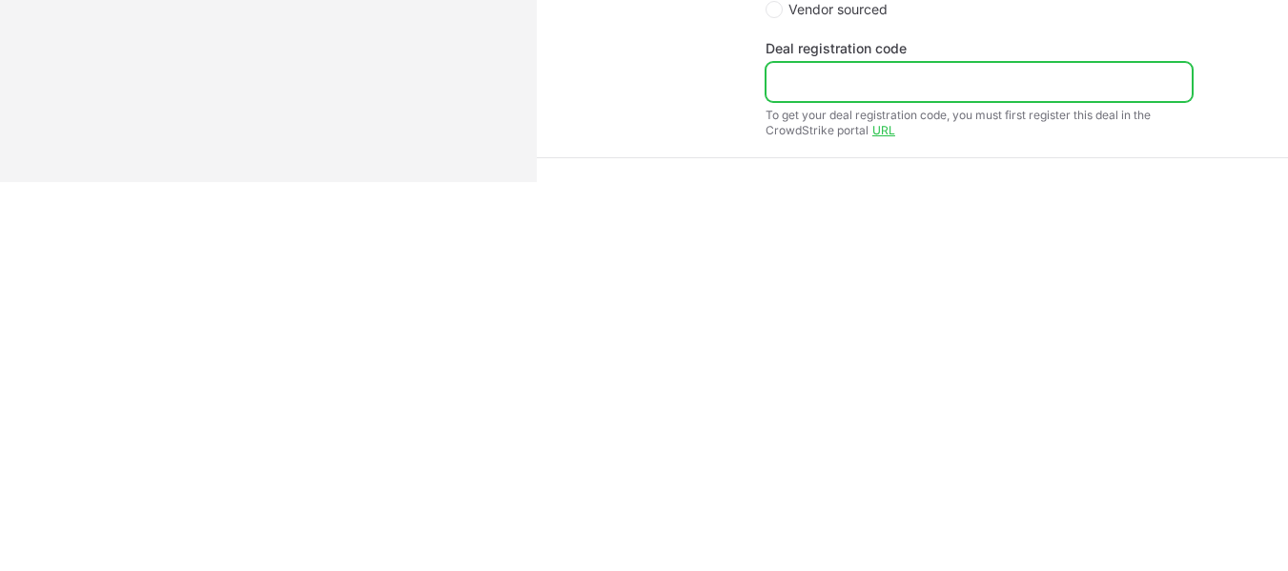
click at [1065, 92] on input "Deal registration code" at bounding box center [979, 82] width 402 height 23
paste input "DR-fe5d64b1"
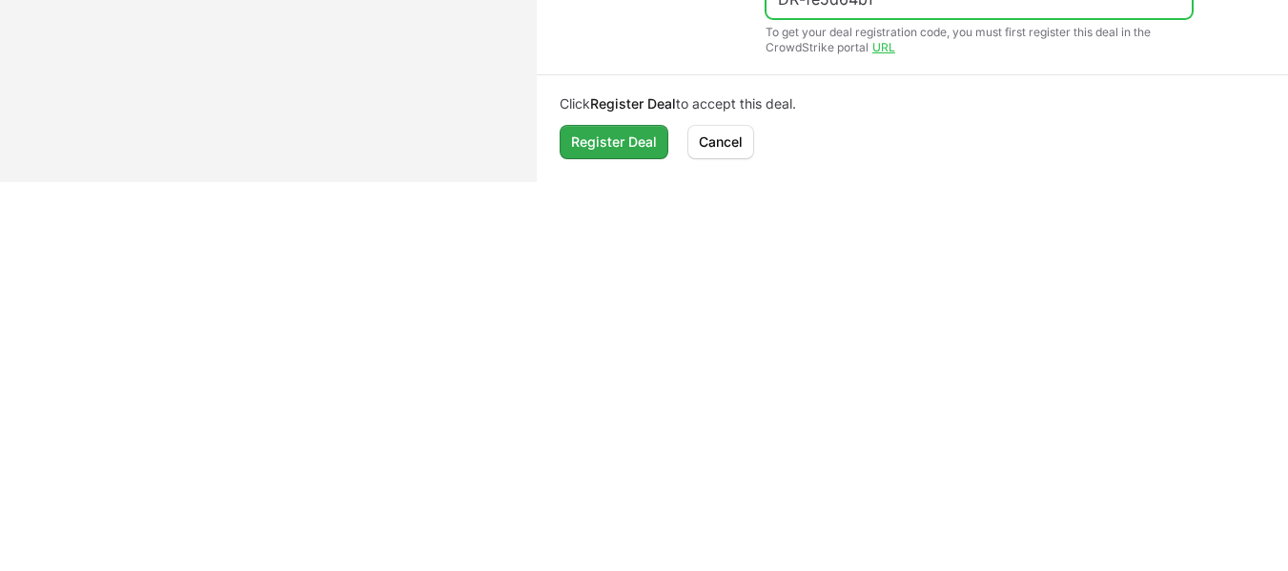
type input "DR-fe5d64b1"
click at [606, 142] on span "Register Deal" at bounding box center [614, 142] width 86 height 23
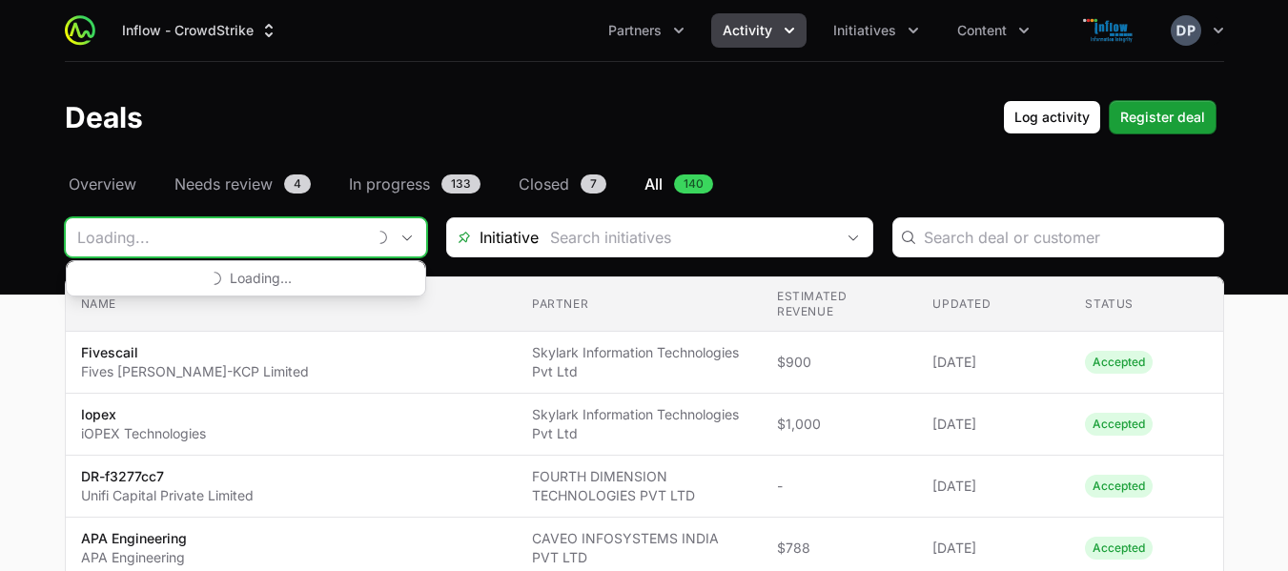
click at [209, 239] on input "Deals Filters" at bounding box center [215, 237] width 299 height 38
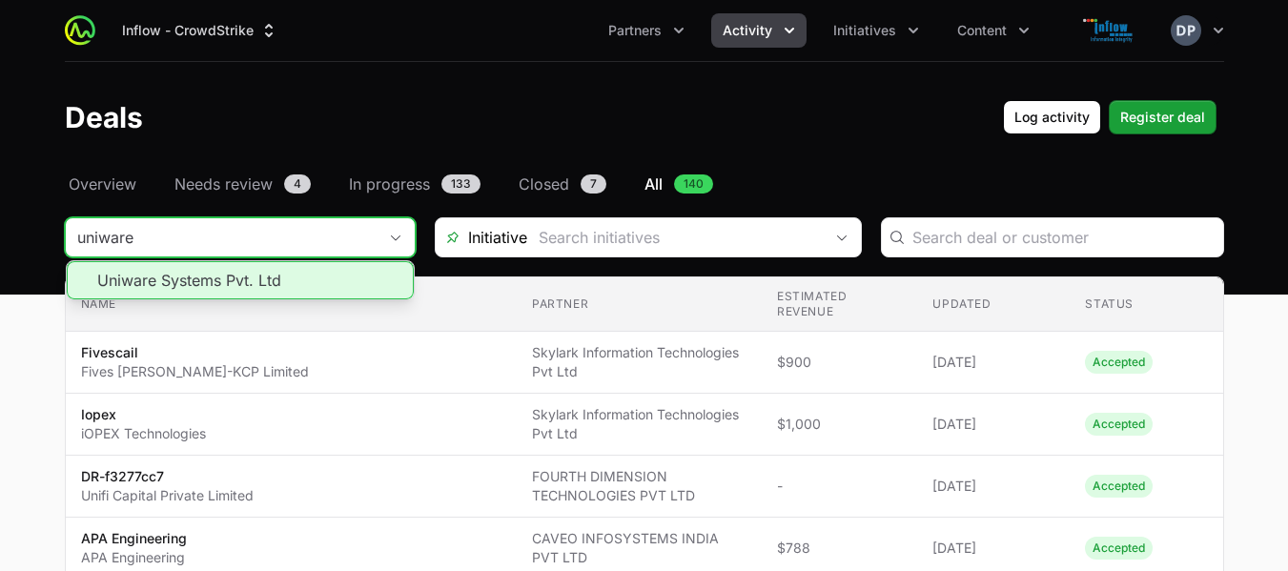
click at [217, 289] on li "Uniware Systems Pvt. Ltd" at bounding box center [240, 280] width 347 height 38
type input "Uniware Systems Pvt. Ltd"
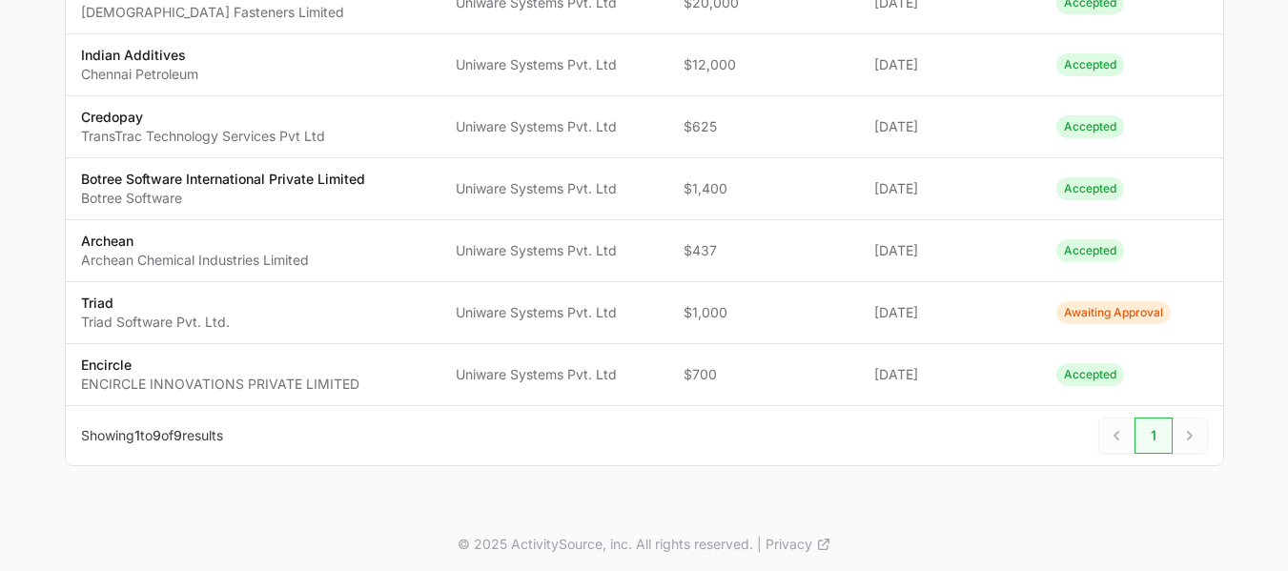
scroll to position [474, 0]
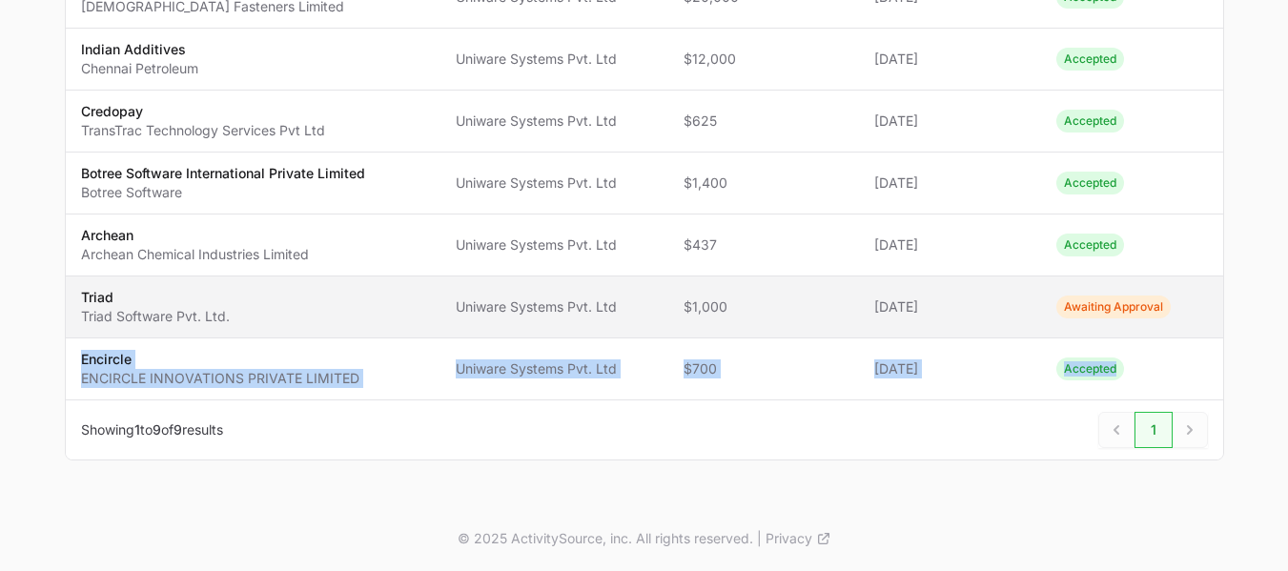
drag, startPoint x: 1175, startPoint y: 360, endPoint x: 1166, endPoint y: 317, distance: 44.7
click at [1166, 317] on tbody "Name Buzzworks Business Services Pvt Ltd Buzzworks Business Services Pvt. Ltd. …" at bounding box center [645, 122] width 1158 height 558
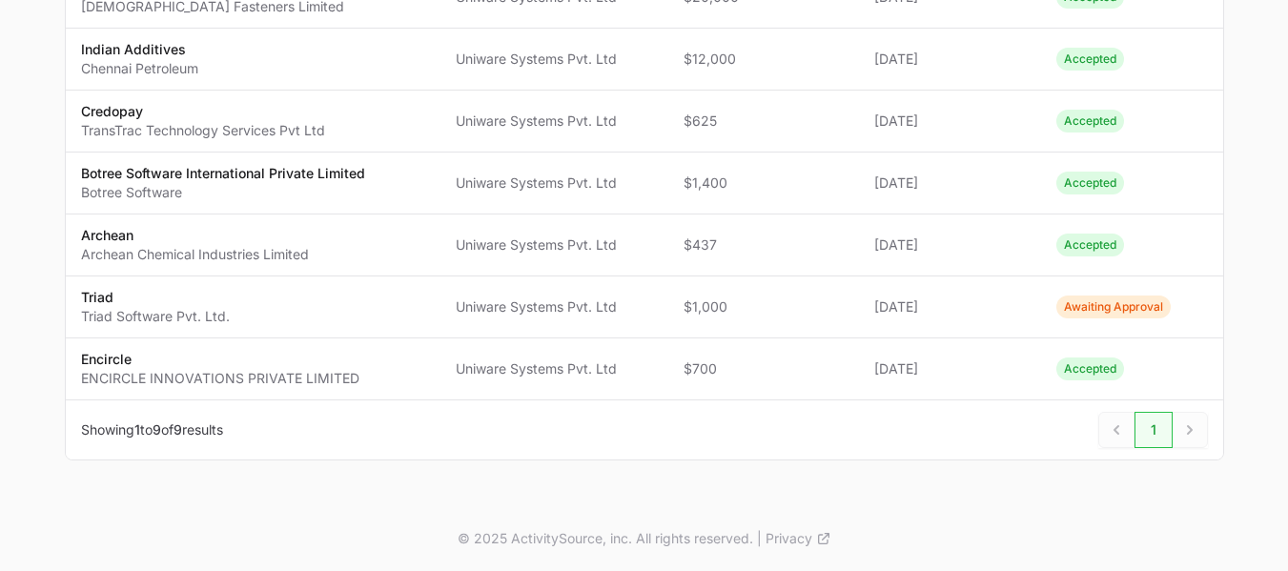
click at [1201, 427] on div "Next" at bounding box center [1190, 430] width 35 height 36
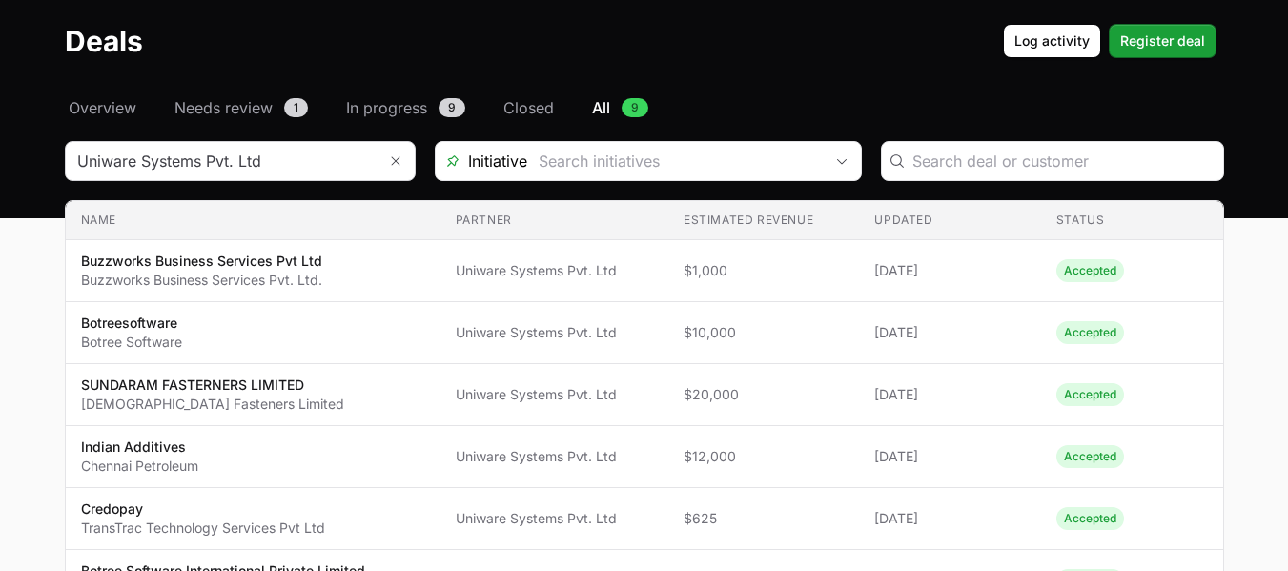
scroll to position [69, 0]
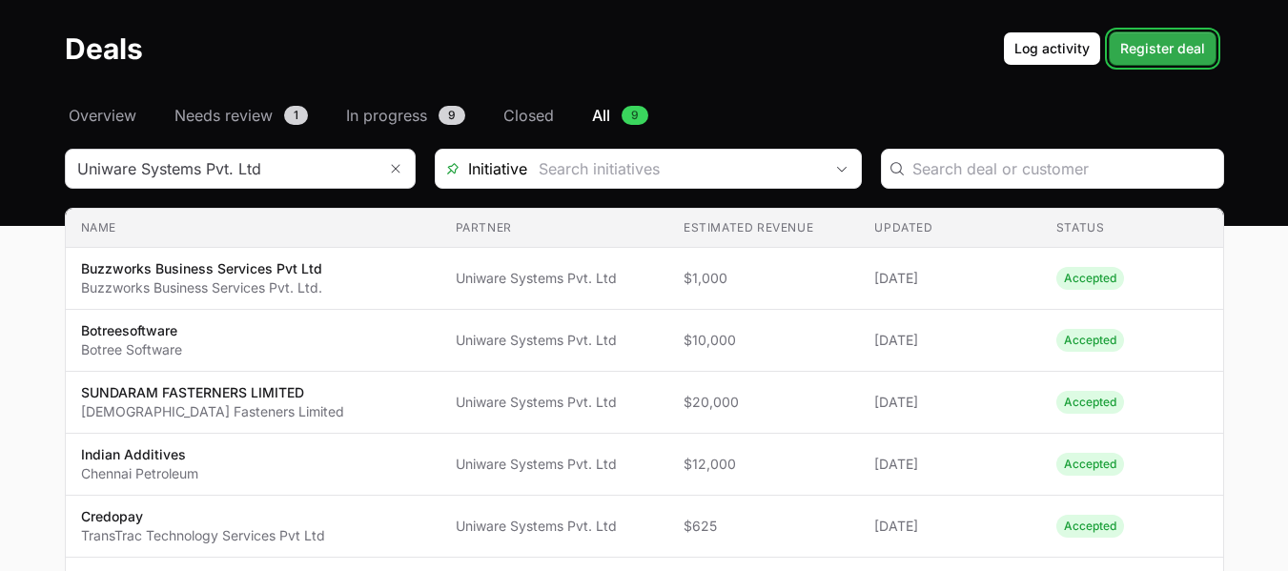
click at [1149, 60] on button "Register deal" at bounding box center [1163, 48] width 108 height 34
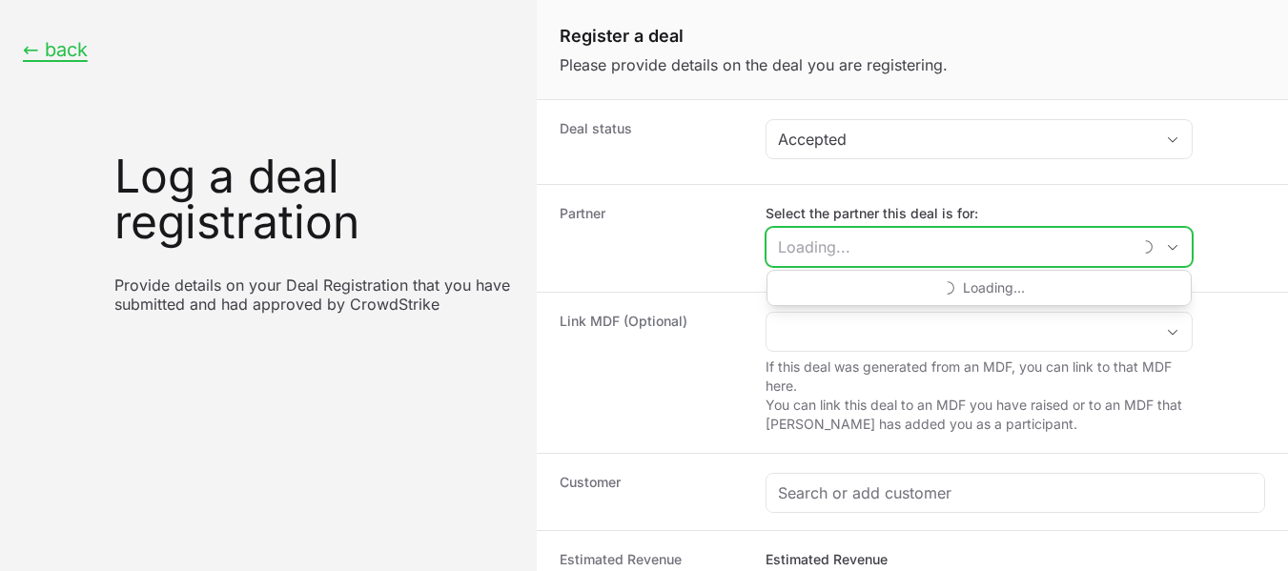
click at [801, 242] on input "Select the partner this deal is for:" at bounding box center [949, 247] width 364 height 38
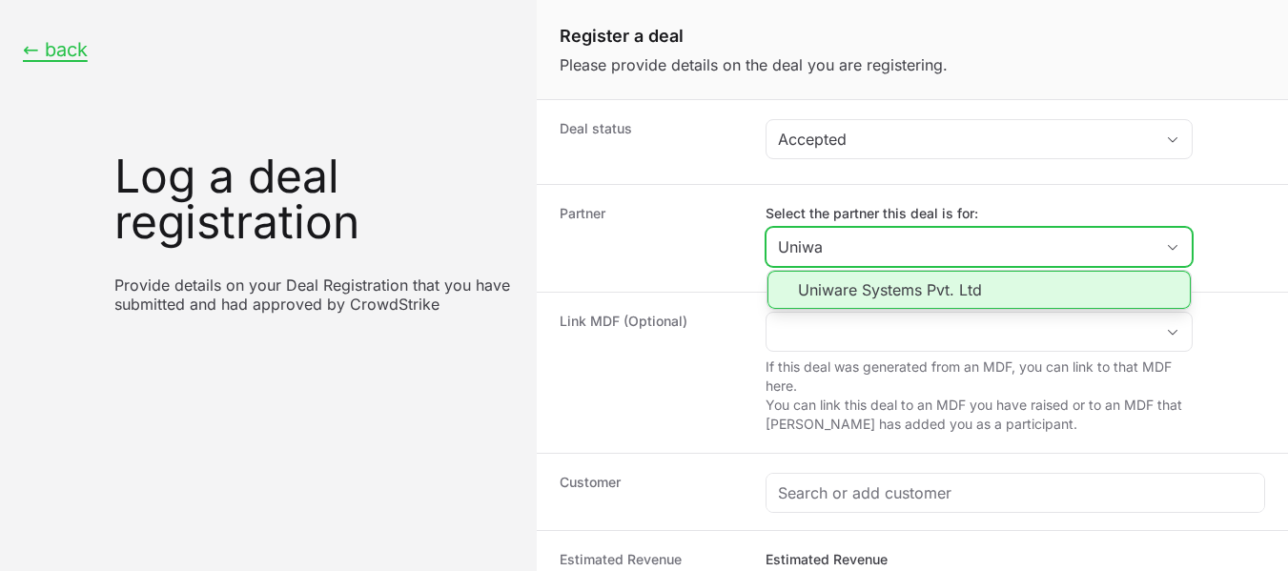
click at [946, 294] on li "Uniware Systems Pvt. Ltd" at bounding box center [979, 290] width 423 height 38
type input "Uniware Systems Pvt. Ltd"
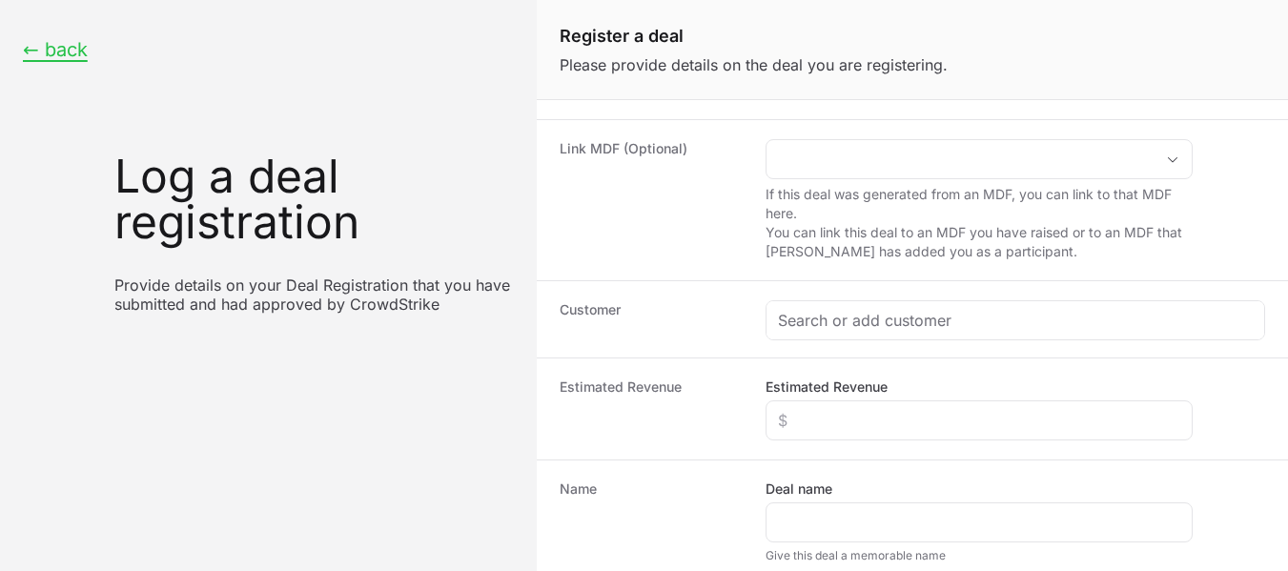
scroll to position [178, 0]
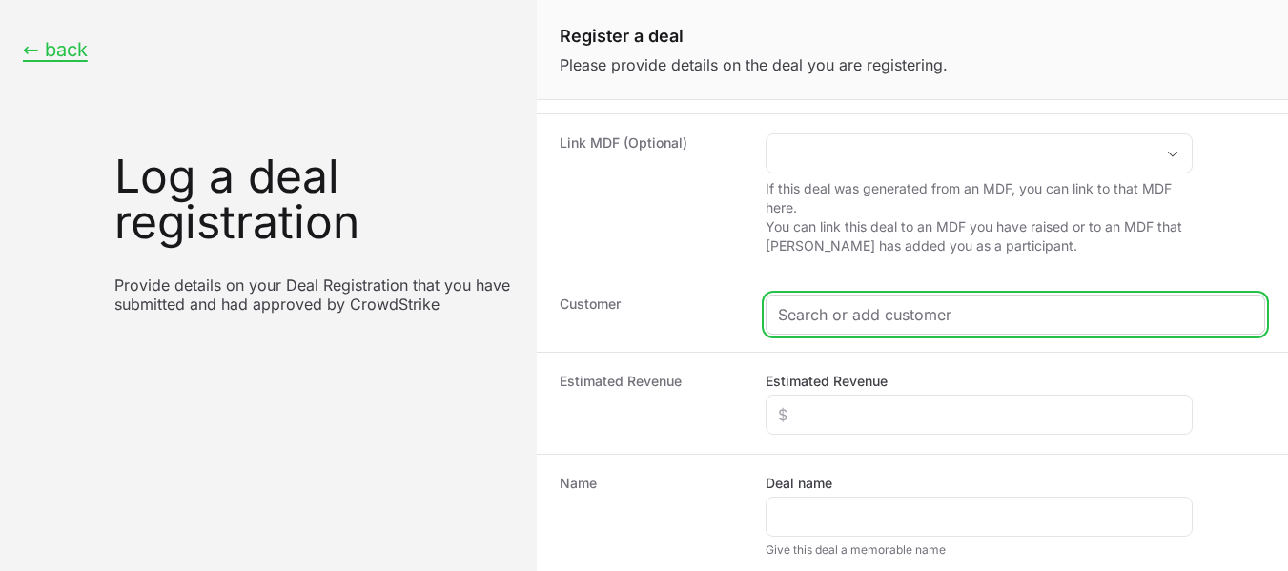
click at [961, 309] on input "Create activity form" at bounding box center [1015, 314] width 475 height 23
paste input "Kobelco Industrial Machinery India Private Limited"
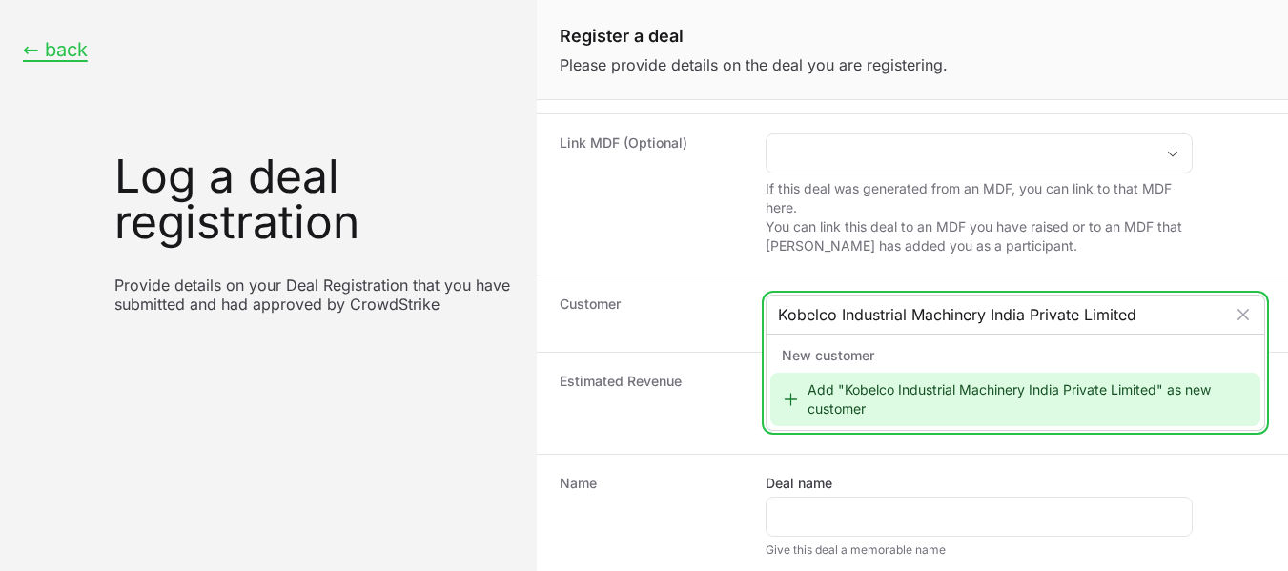
type input "Kobelco Industrial Machinery India Private Limited"
click at [918, 382] on div "Add "Kobelco Industrial Machinery India Private Limited" as new customer" at bounding box center [1015, 399] width 490 height 53
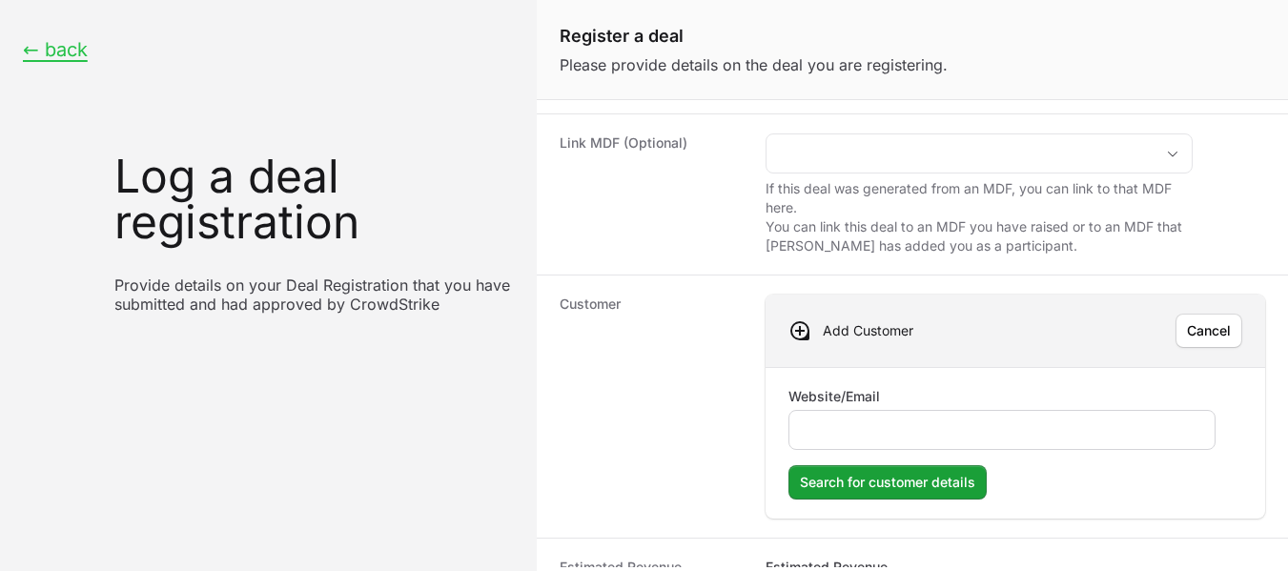
drag, startPoint x: 874, startPoint y: 408, endPoint x: 816, endPoint y: 448, distance: 70.6
click at [816, 448] on div "Website/Email" at bounding box center [1002, 418] width 427 height 63
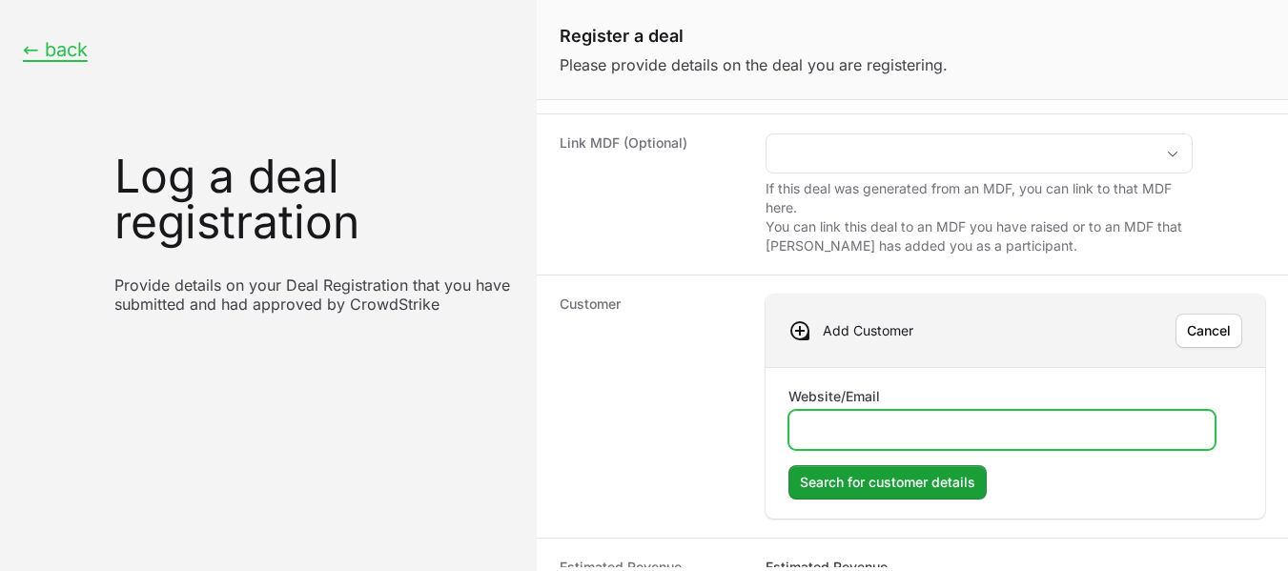
click at [814, 432] on input "Website/Email" at bounding box center [1002, 430] width 402 height 23
paste input "[URL][DOMAIN_NAME]"
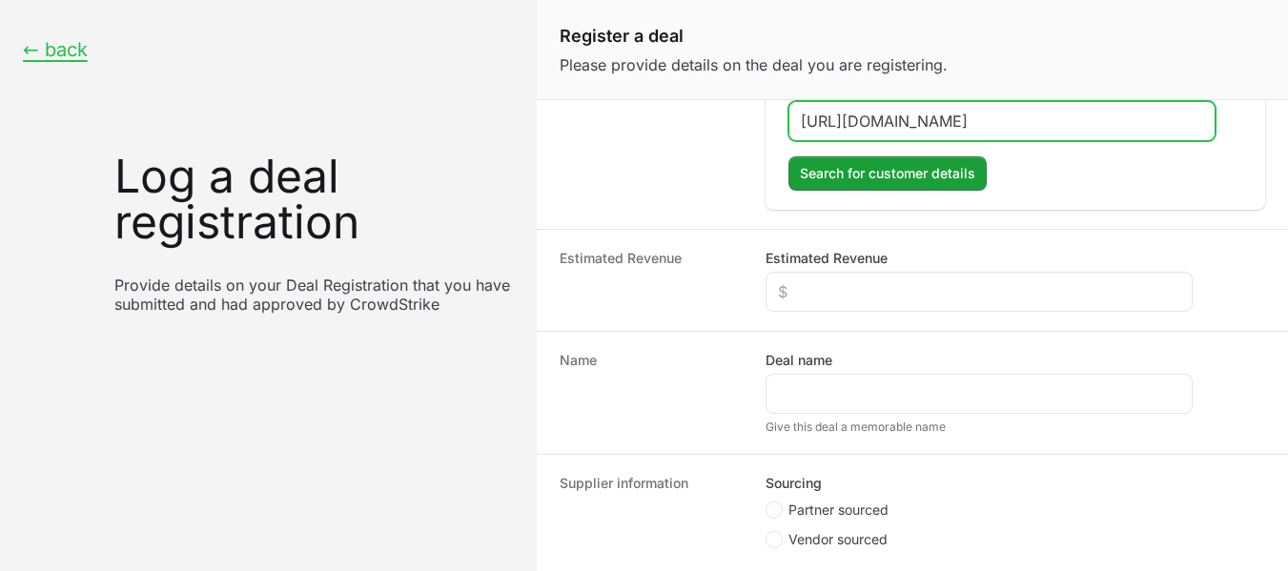
scroll to position [490, 0]
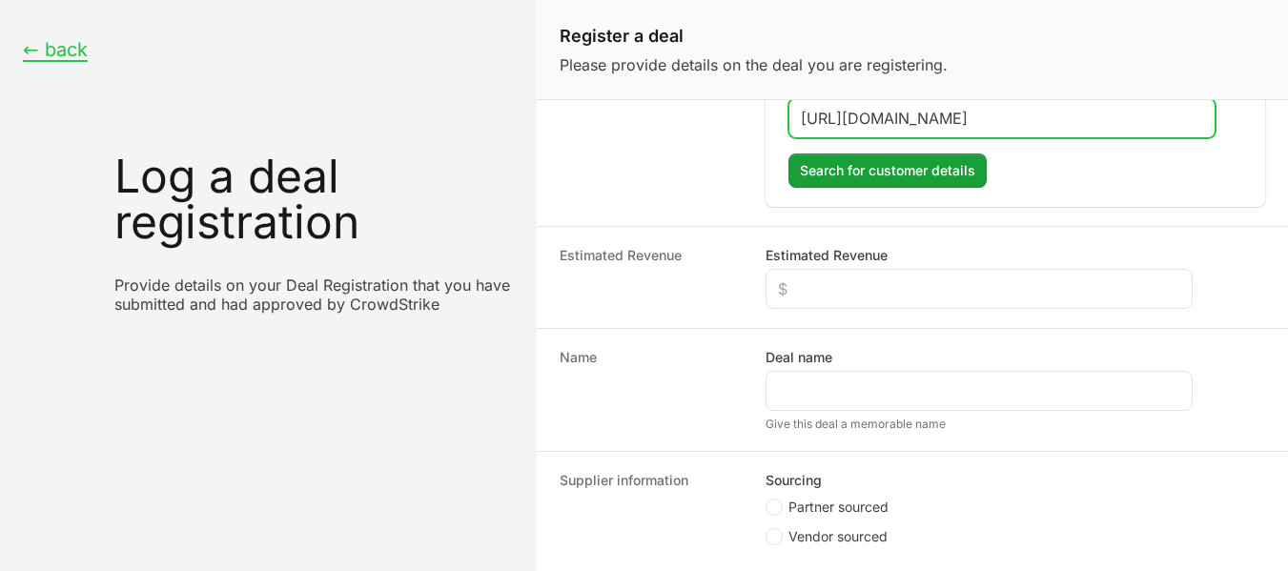
type input "[URL][DOMAIN_NAME]"
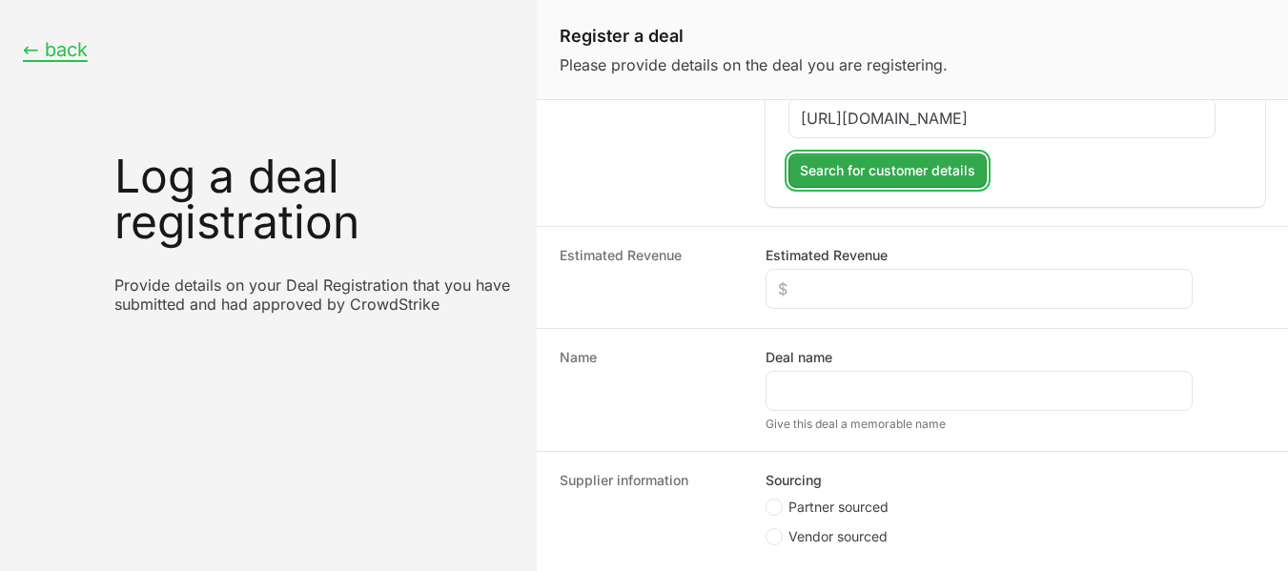
click at [909, 169] on span "Search for customer details" at bounding box center [887, 170] width 175 height 23
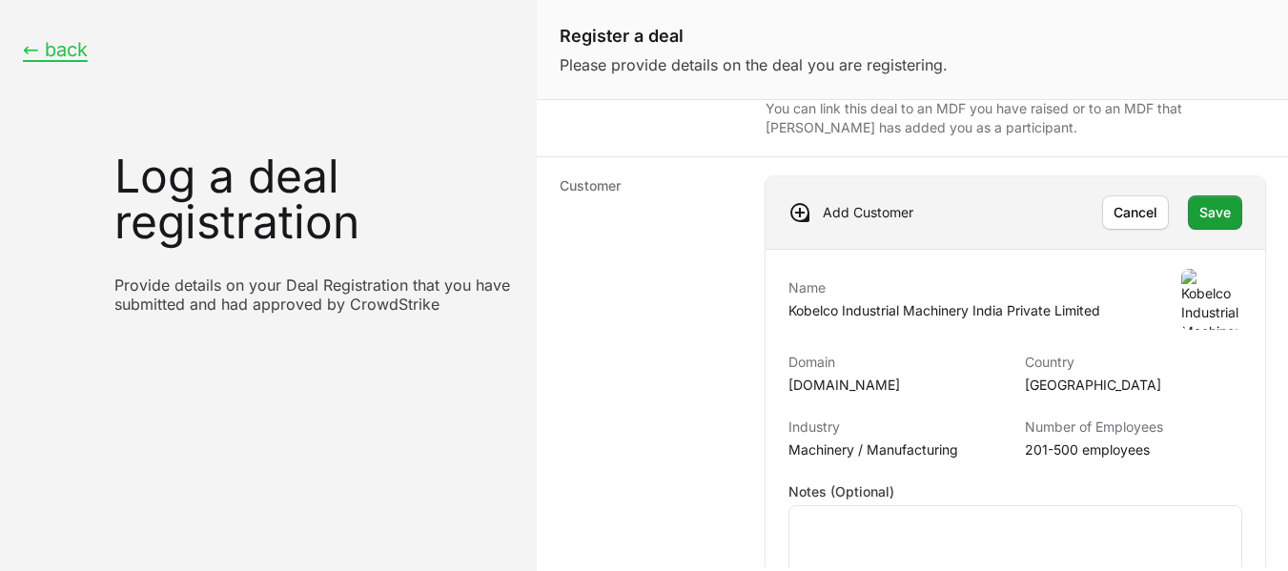
scroll to position [288, 0]
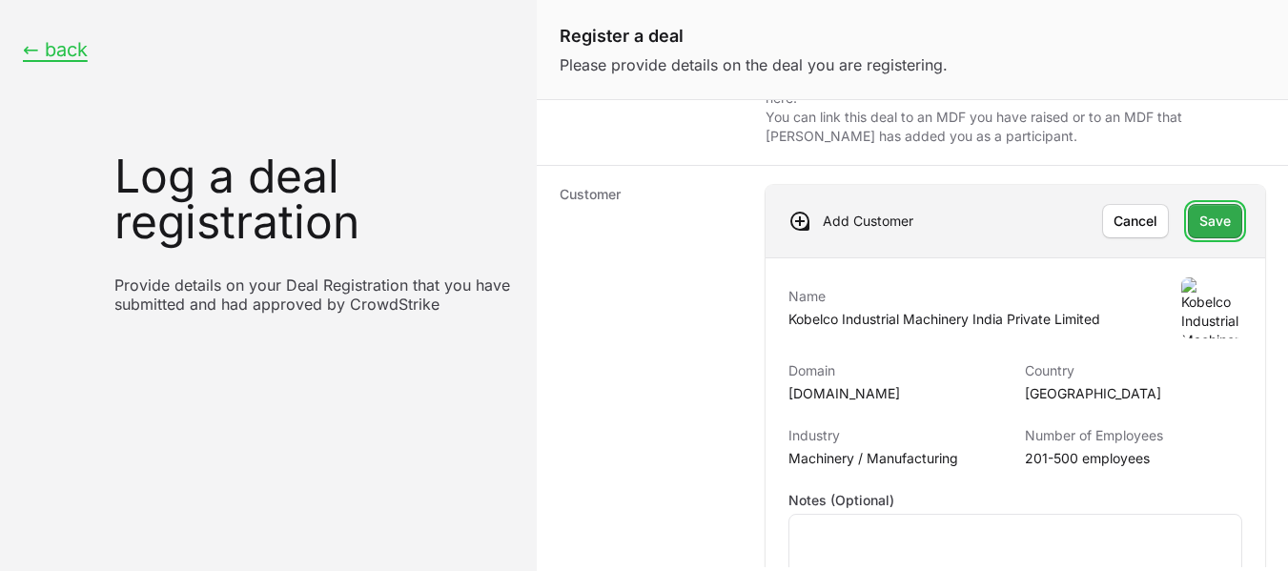
click at [1209, 230] on span "Save" at bounding box center [1215, 221] width 31 height 23
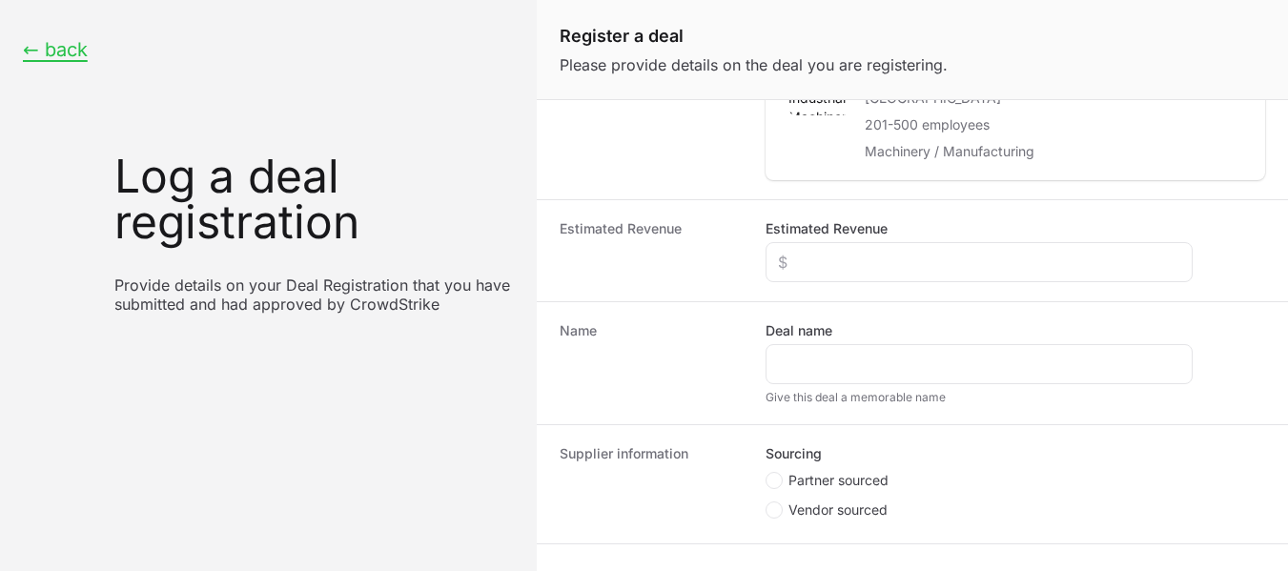
scroll to position [486, 0]
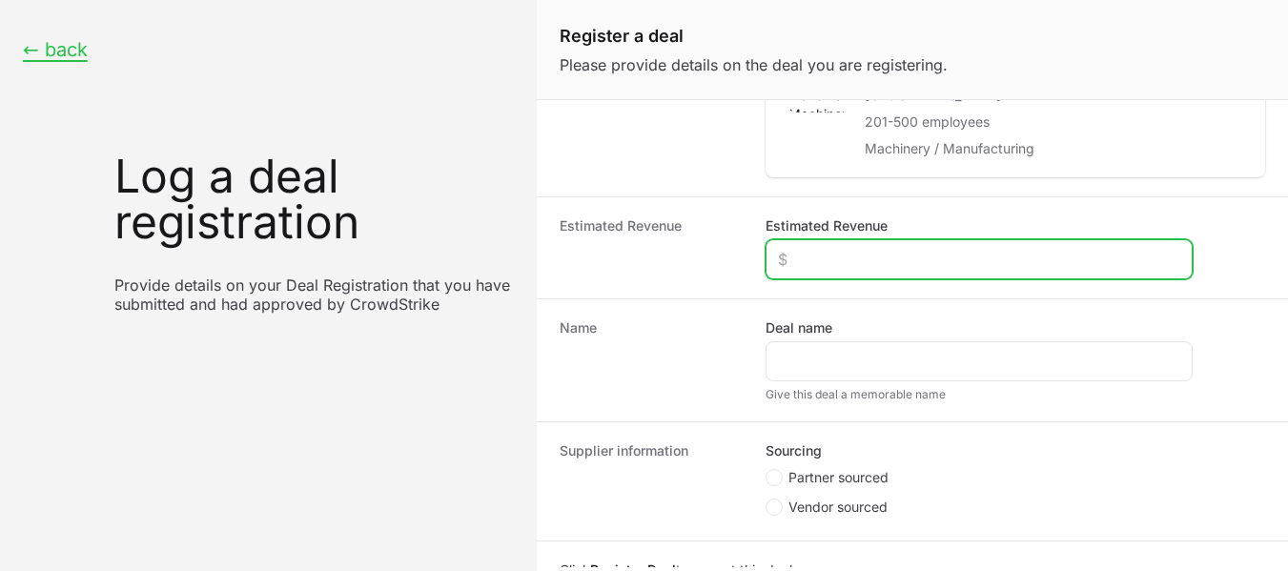
click at [832, 252] on input "Estimated Revenue" at bounding box center [979, 259] width 402 height 23
type input "$1,200"
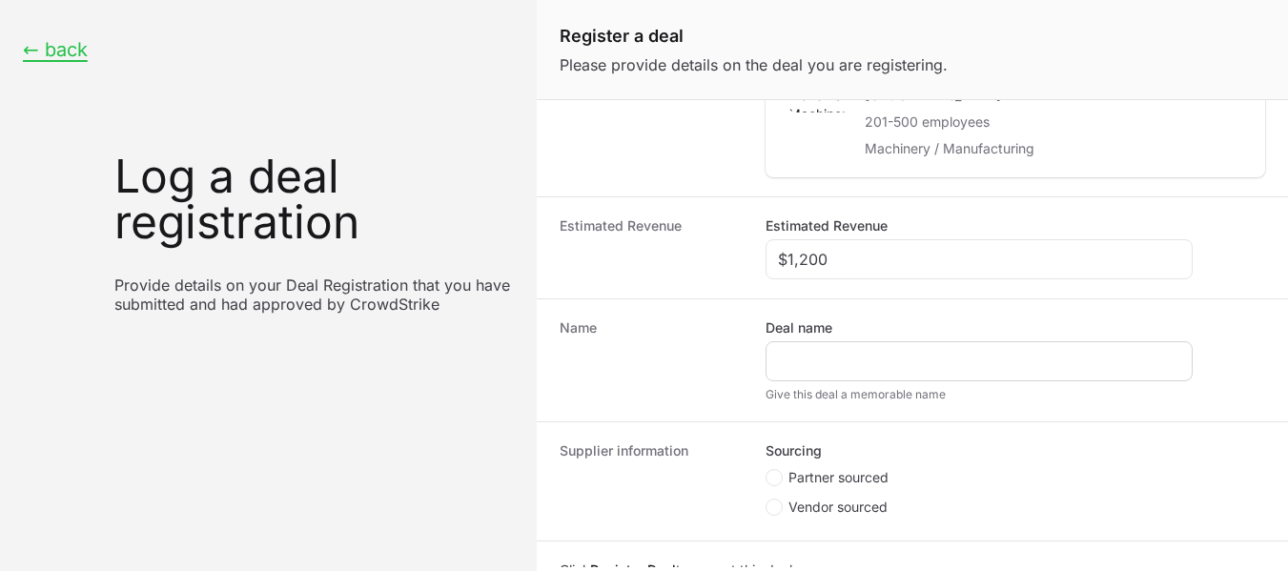
click at [817, 349] on div "Create activity form" at bounding box center [979, 361] width 427 height 40
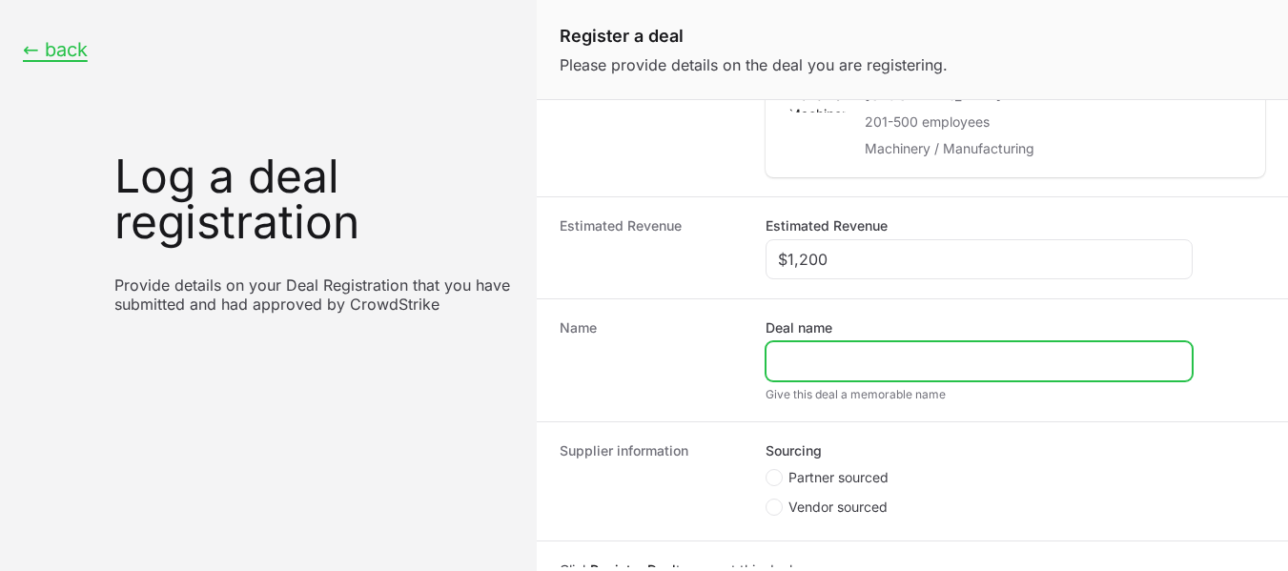
click at [808, 357] on input "Deal name" at bounding box center [979, 361] width 402 height 23
paste input "Kobelco Industrial Machinery India Private Limited"
type input "Kobelco Industrial Machinery India Private Limited"
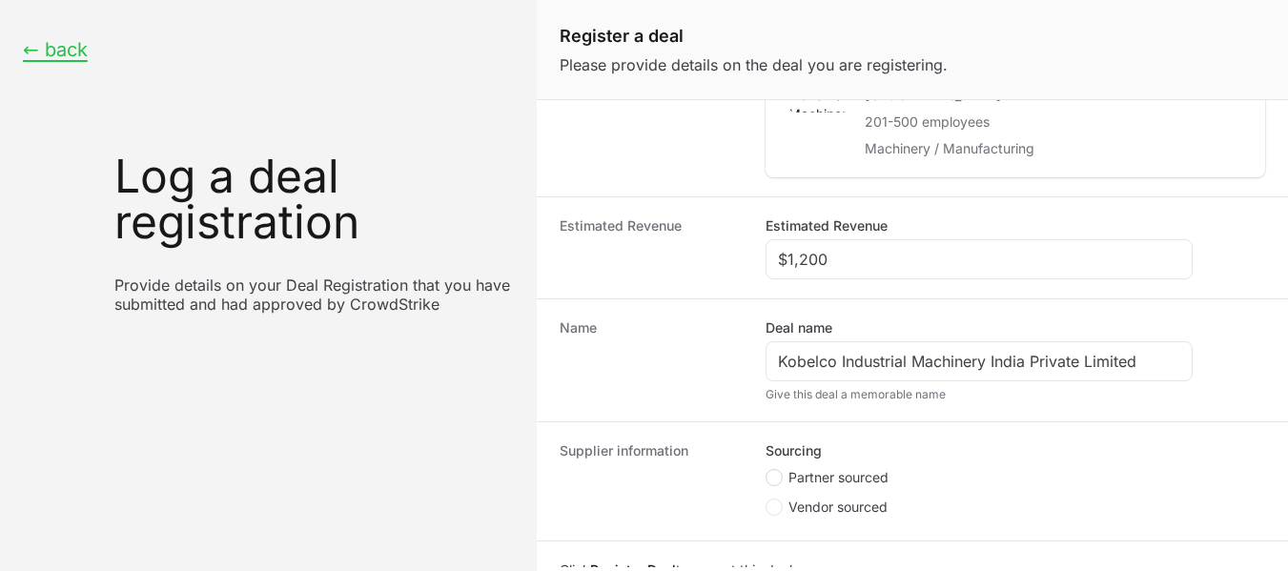
click at [779, 477] on span "Create activity form" at bounding box center [774, 477] width 17 height 17
radio input "true"
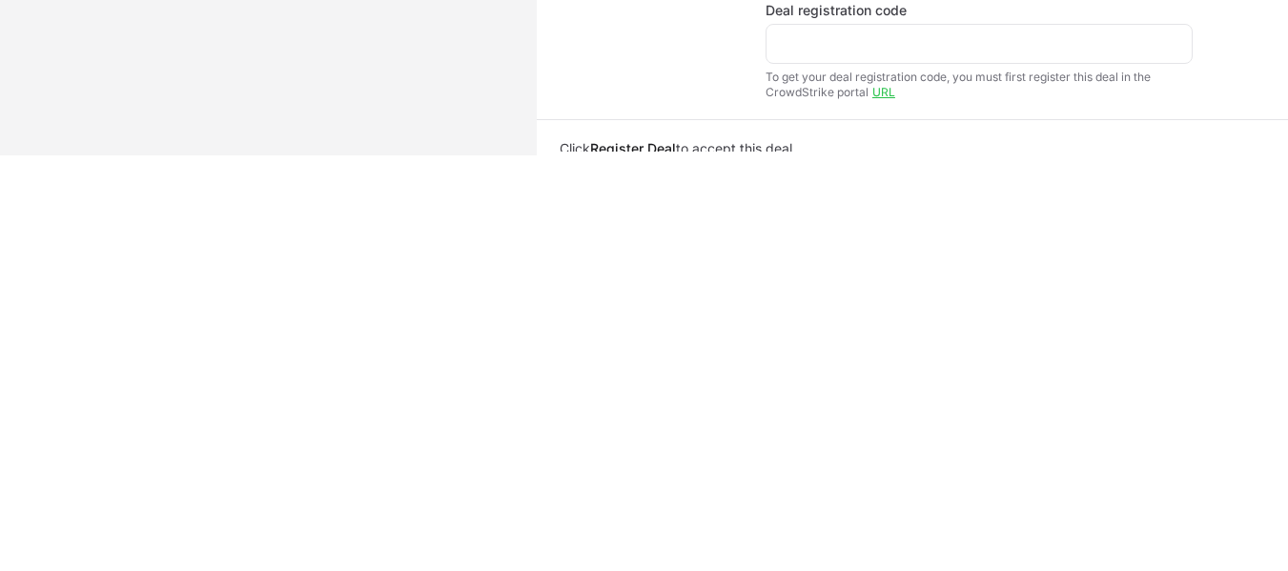
scroll to position [589, 0]
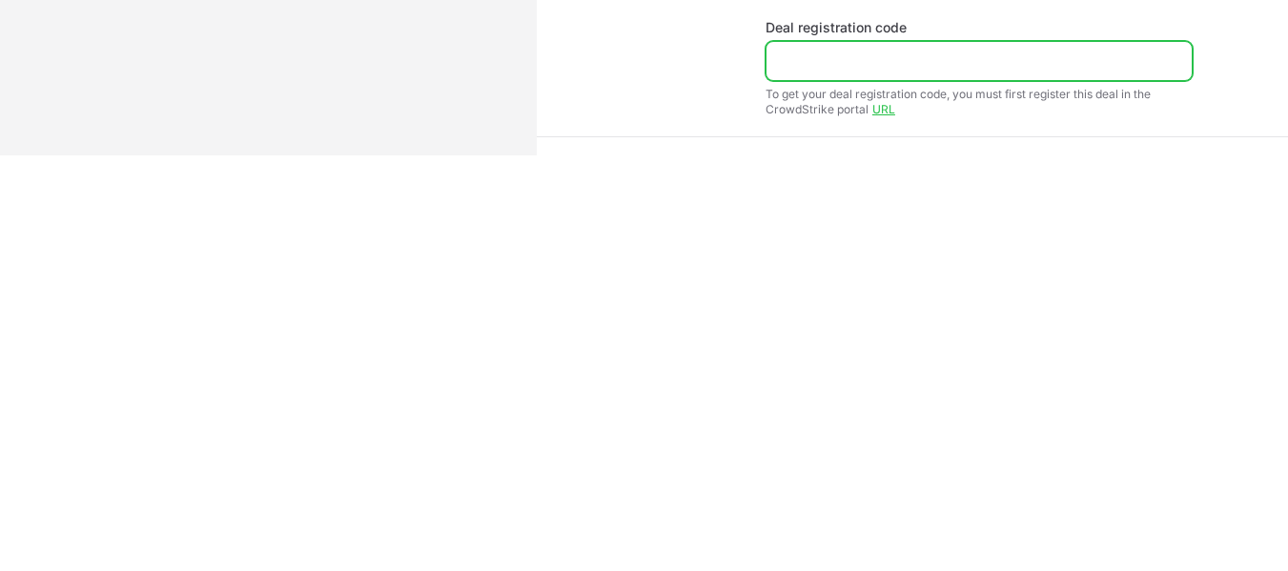
click at [903, 57] on input "Deal registration code" at bounding box center [979, 61] width 402 height 23
paste input "DR-1f758e8e"
type input "DR-1f758e8e"
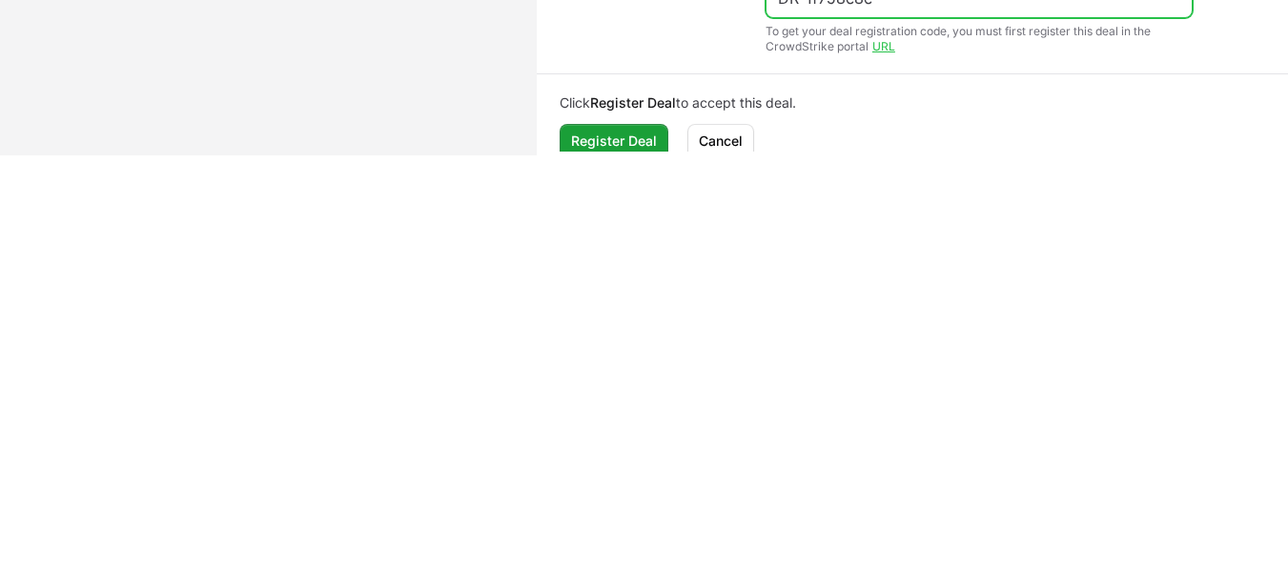
scroll to position [678, 0]
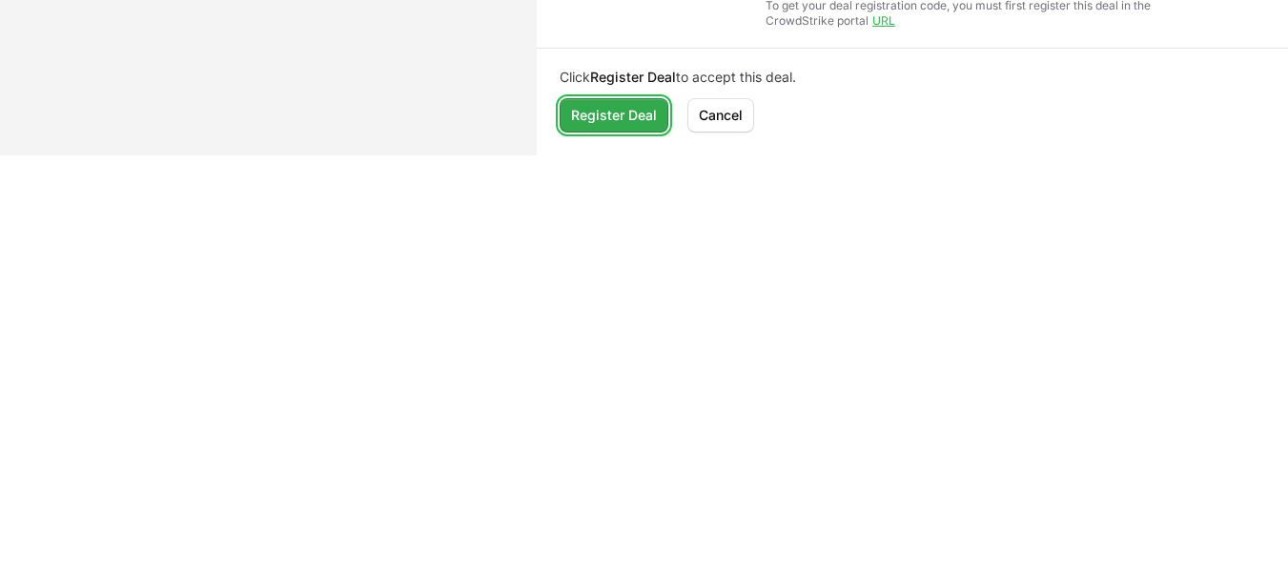
click at [635, 123] on span "Register Deal" at bounding box center [614, 115] width 86 height 23
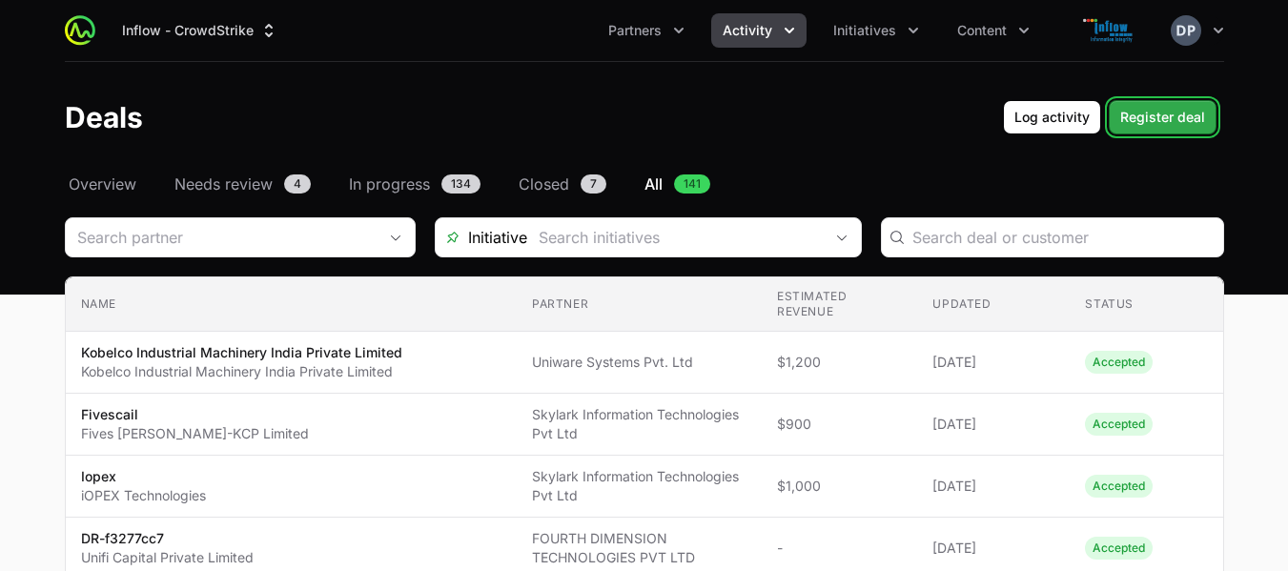
click at [1181, 106] on span "Register deal" at bounding box center [1162, 117] width 85 height 23
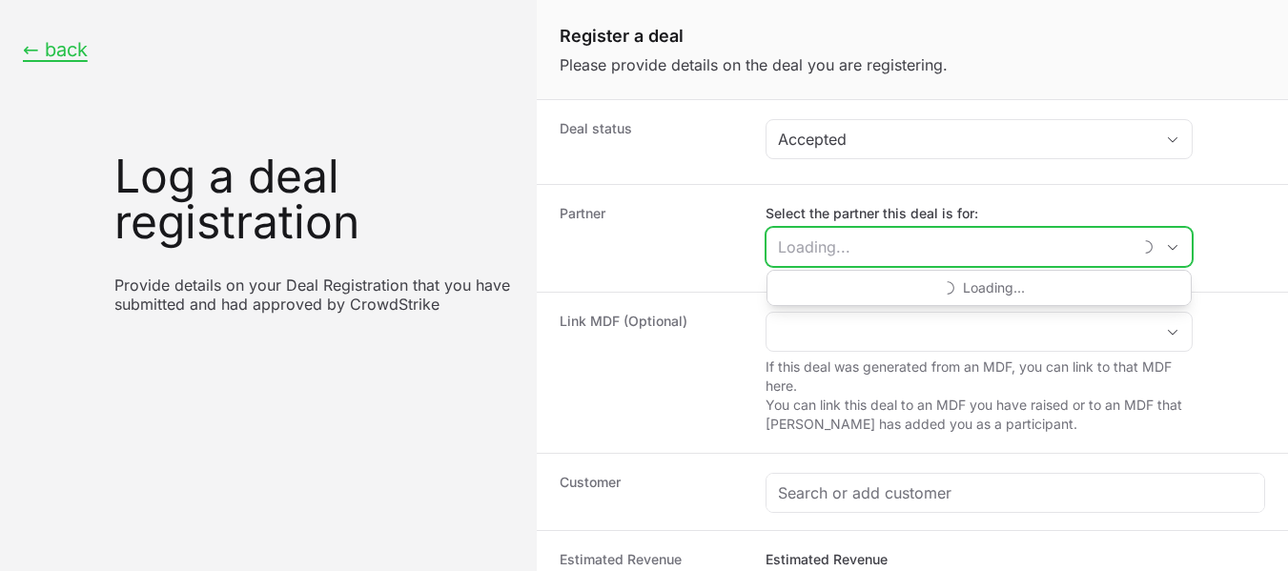
click at [834, 265] on input "Select the partner this deal is for:" at bounding box center [949, 247] width 364 height 38
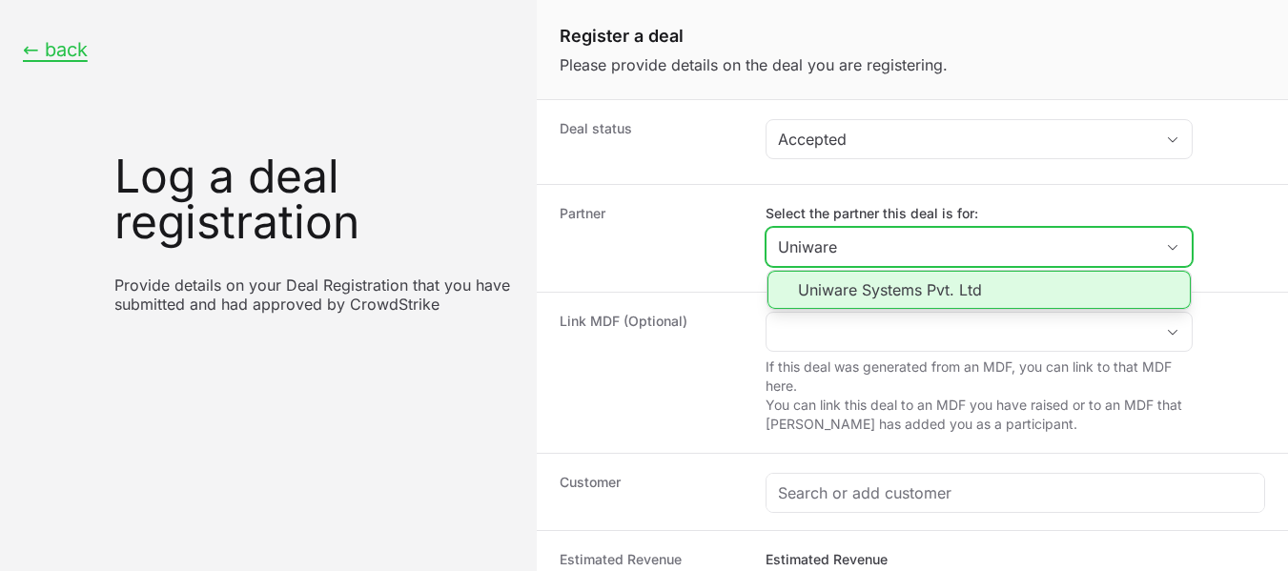
click at [869, 294] on li "Uniware Systems Pvt. Ltd" at bounding box center [979, 290] width 423 height 38
type input "Uniware Systems Pvt. Ltd"
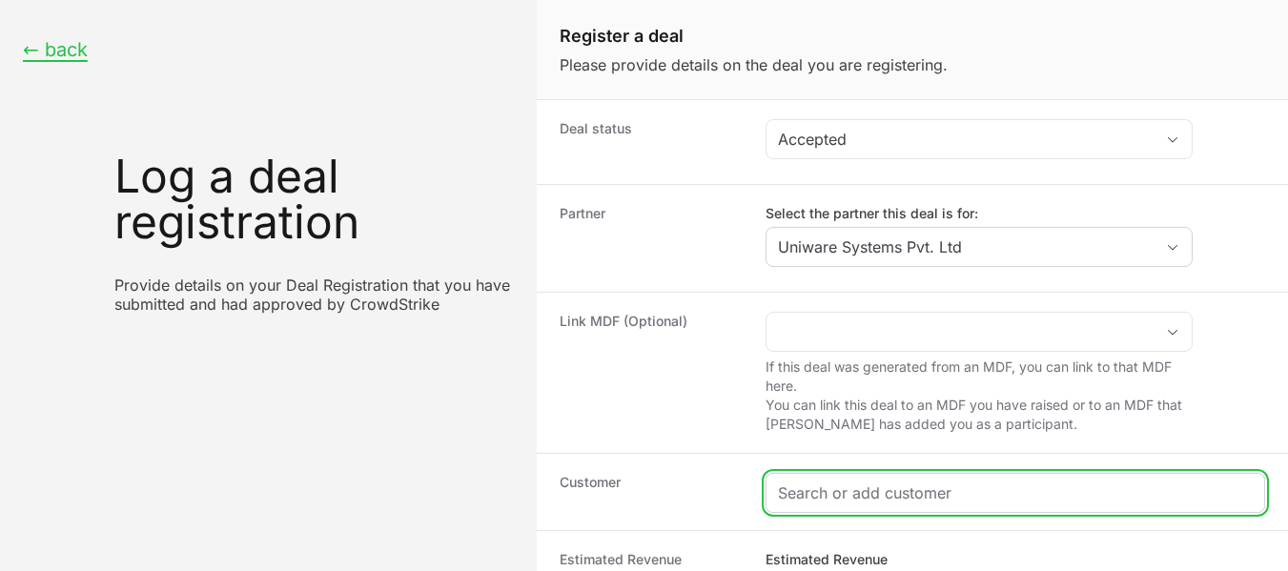
click at [862, 489] on input "Create activity form" at bounding box center [1015, 493] width 475 height 23
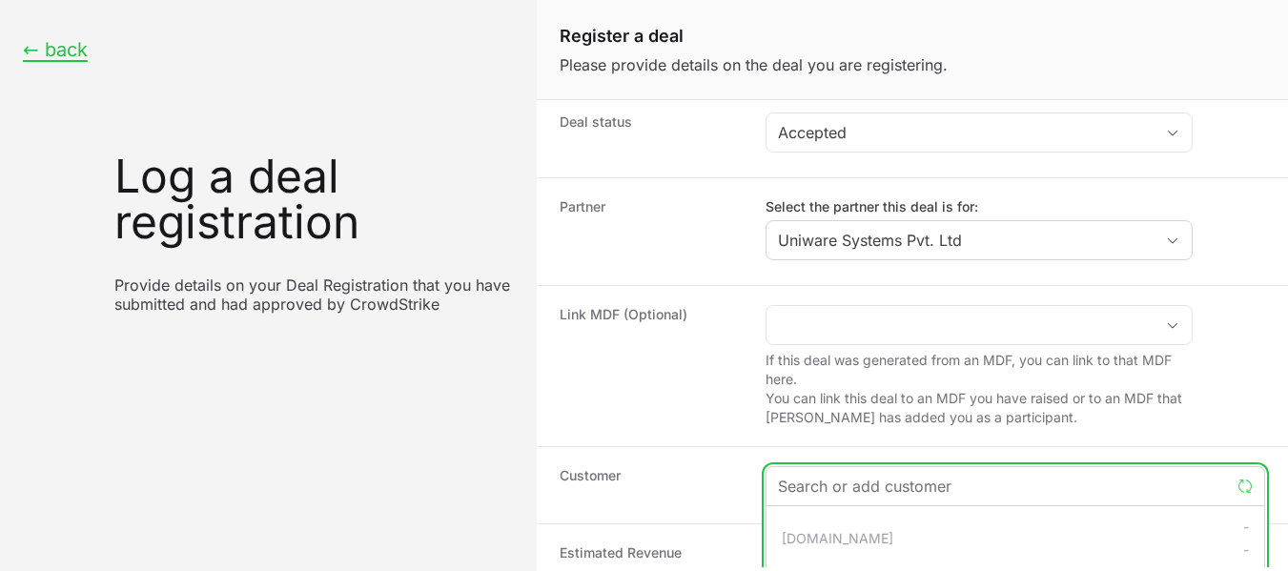
paste input "SBN Technologics Pvt Ltd"
type input "SBN Technologics Pvt Ltd"
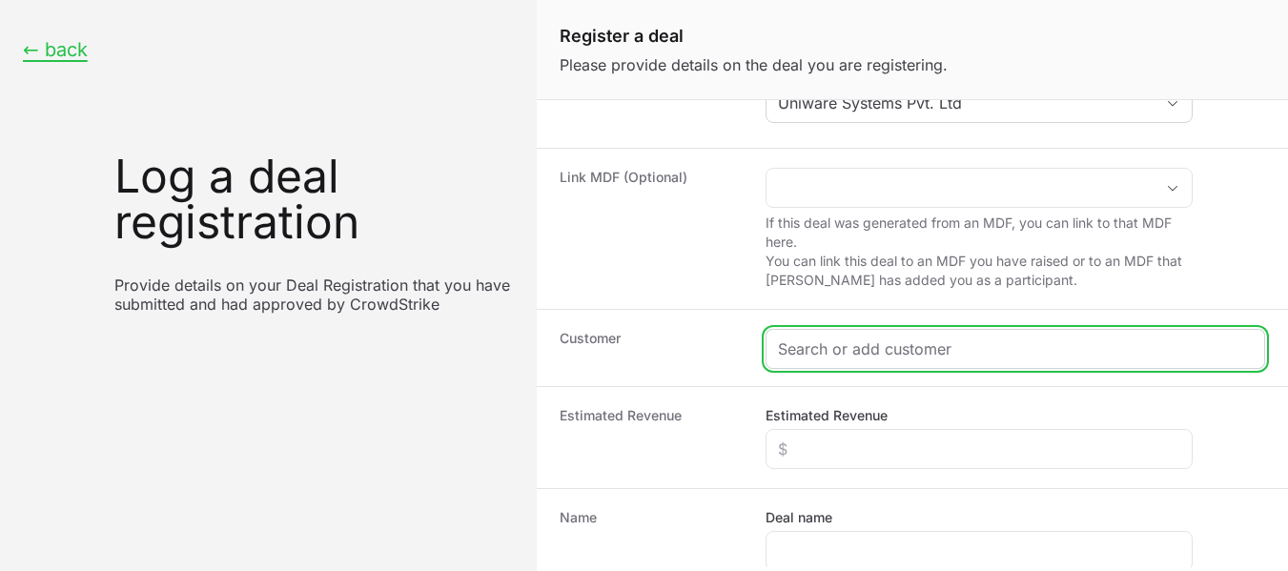
scroll to position [157, 0]
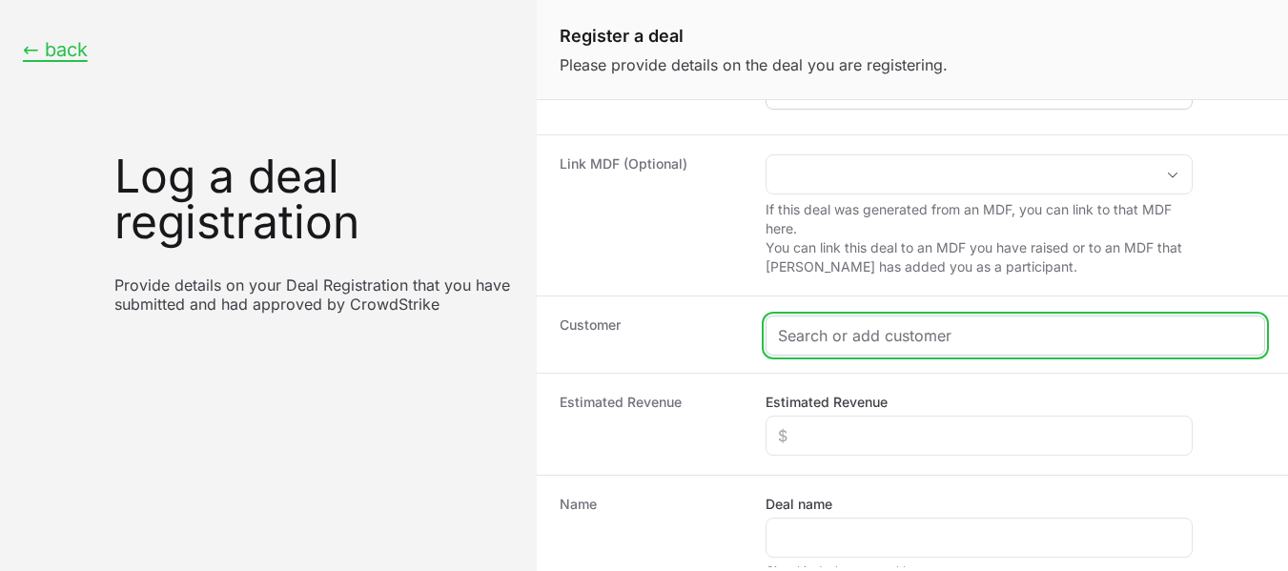
click at [1001, 334] on input "Create activity form" at bounding box center [1015, 335] width 475 height 23
paste input "SBN Technologics Pvt Ltd"
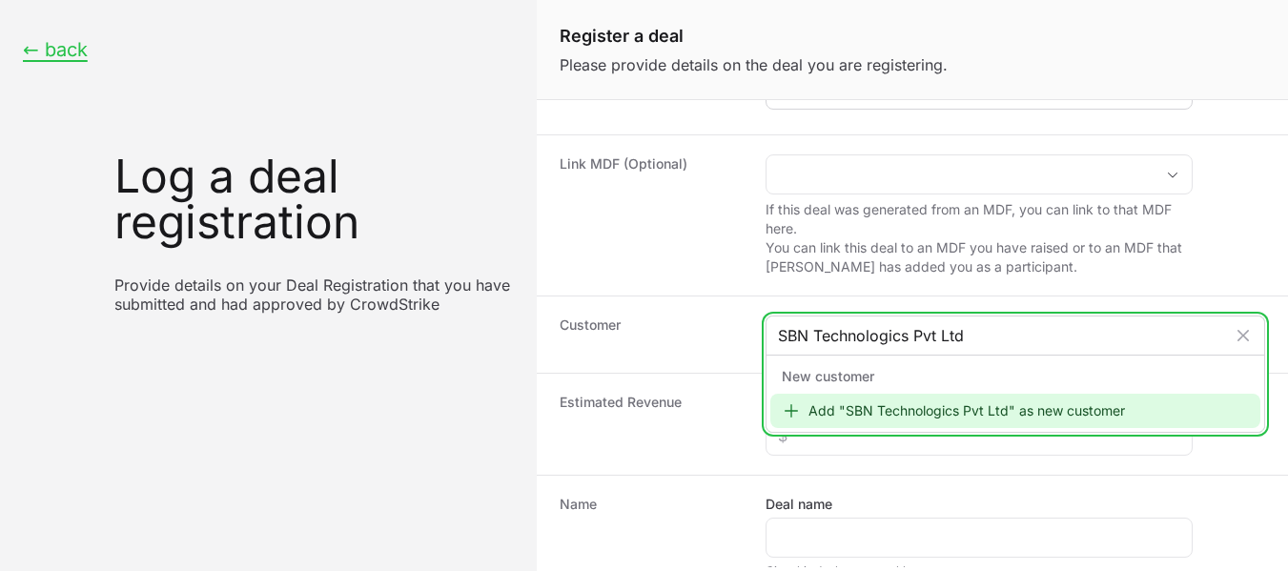
type input "SBN Technologics Pvt Ltd"
click at [936, 419] on div "Add "SBN Technologics Pvt Ltd" as new customer" at bounding box center [1015, 411] width 490 height 34
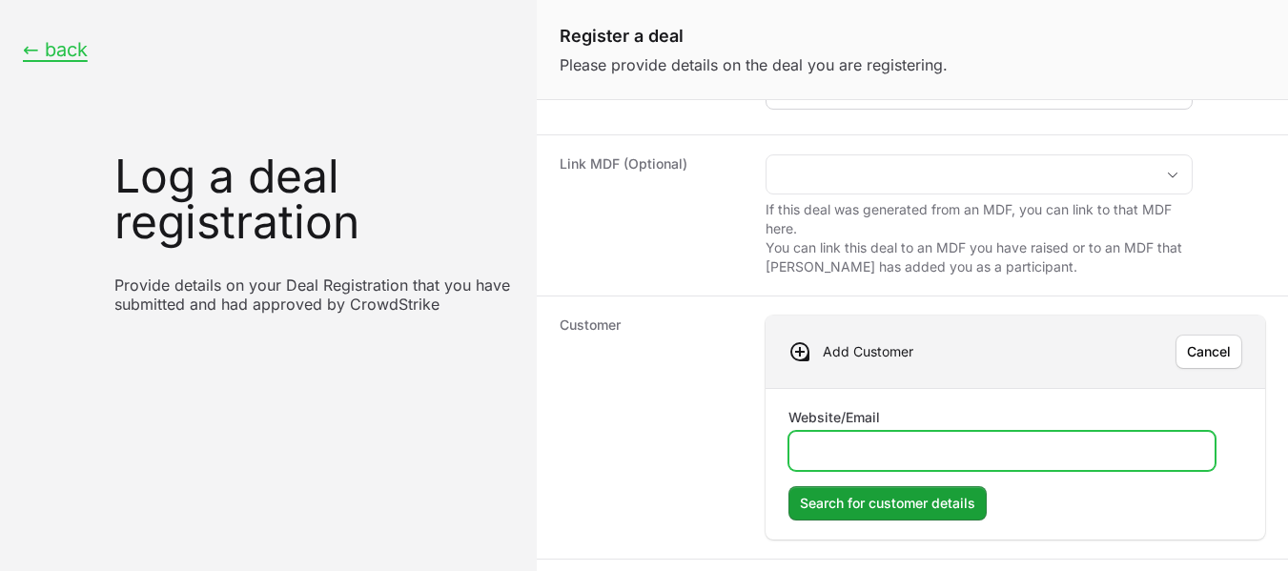
click at [823, 444] on input "Website/Email" at bounding box center [1002, 451] width 402 height 23
paste input "[URL][DOMAIN_NAME]"
type input "[URL][DOMAIN_NAME]"
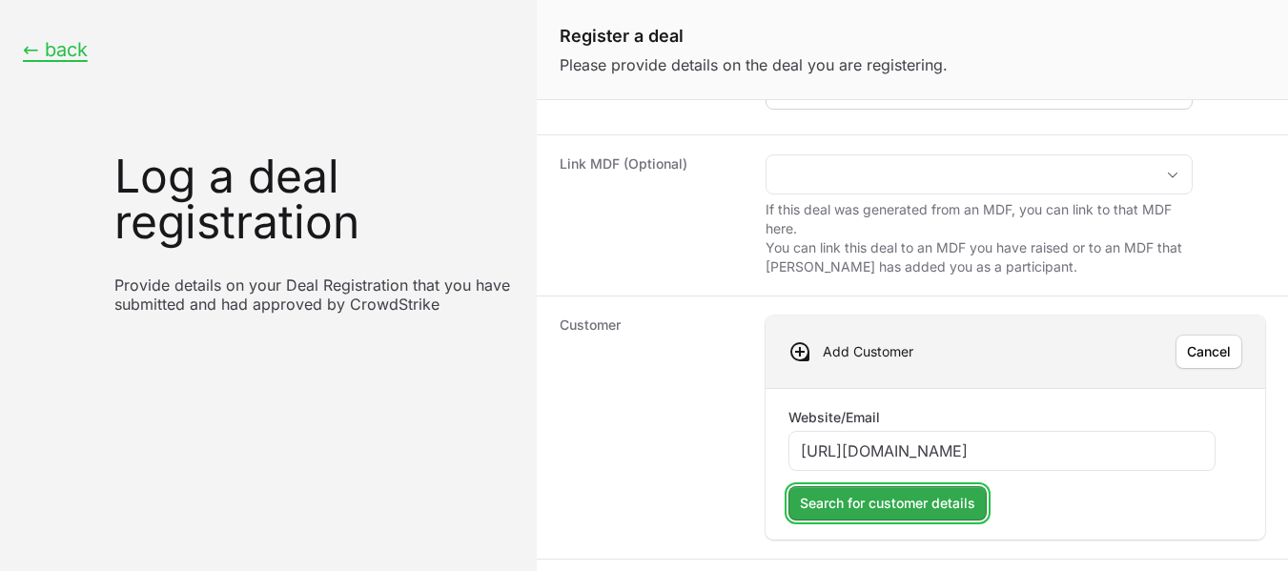
click at [920, 507] on span "Search for customer details" at bounding box center [887, 503] width 175 height 23
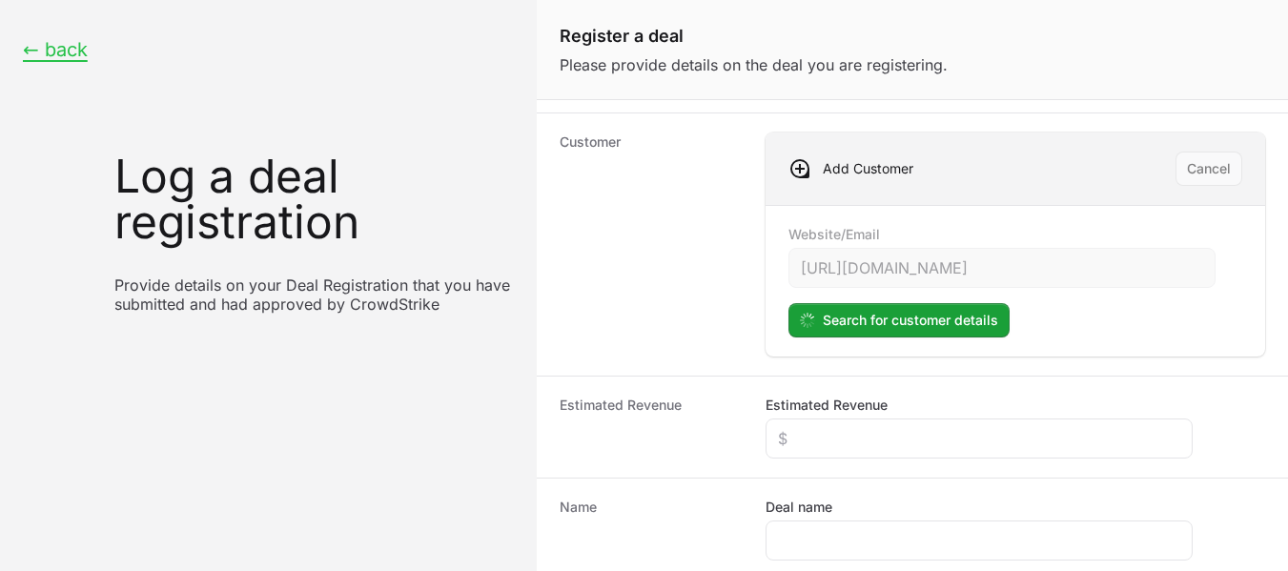
scroll to position [347, 0]
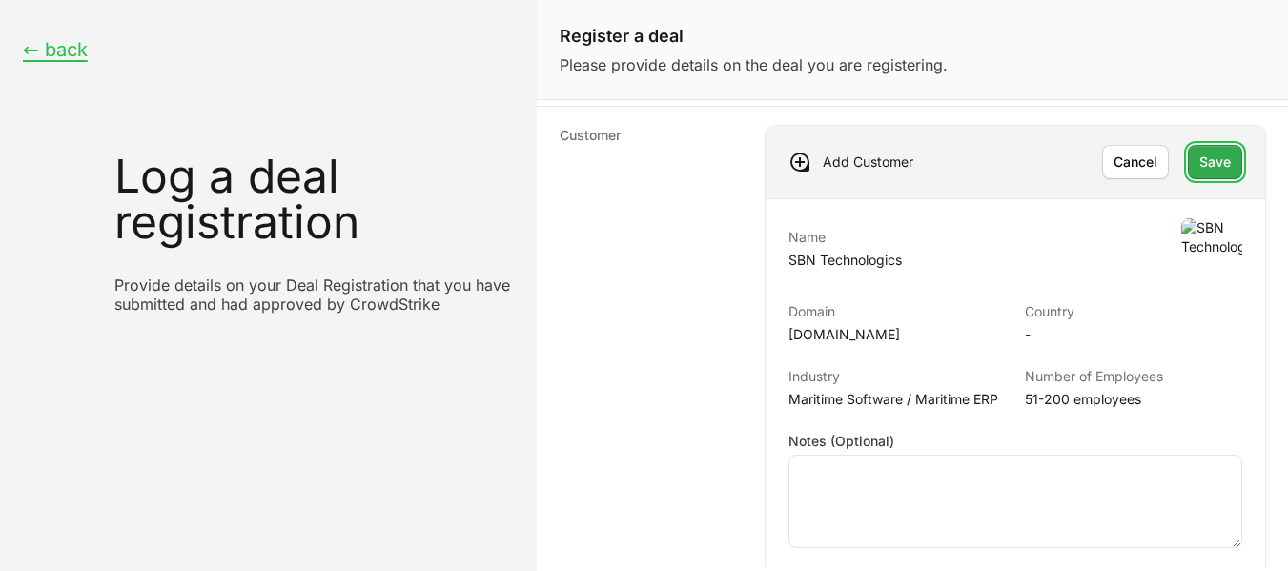
click at [1200, 165] on span "Save" at bounding box center [1215, 162] width 31 height 23
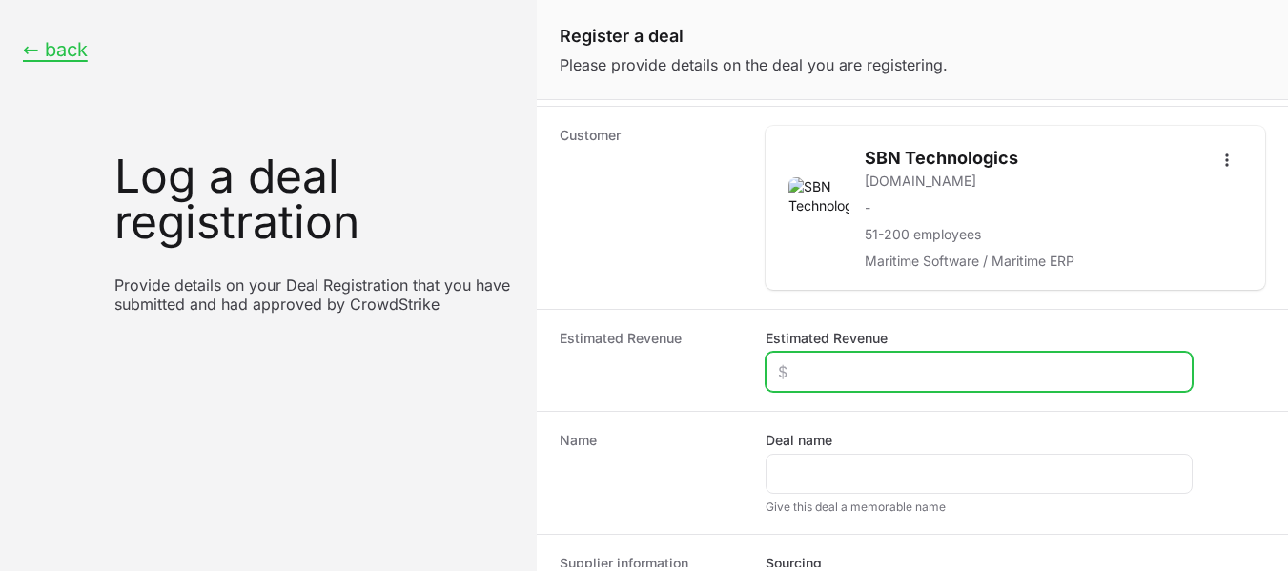
click at [867, 376] on input "Estimated Revenue" at bounding box center [979, 371] width 402 height 23
type input "$0"
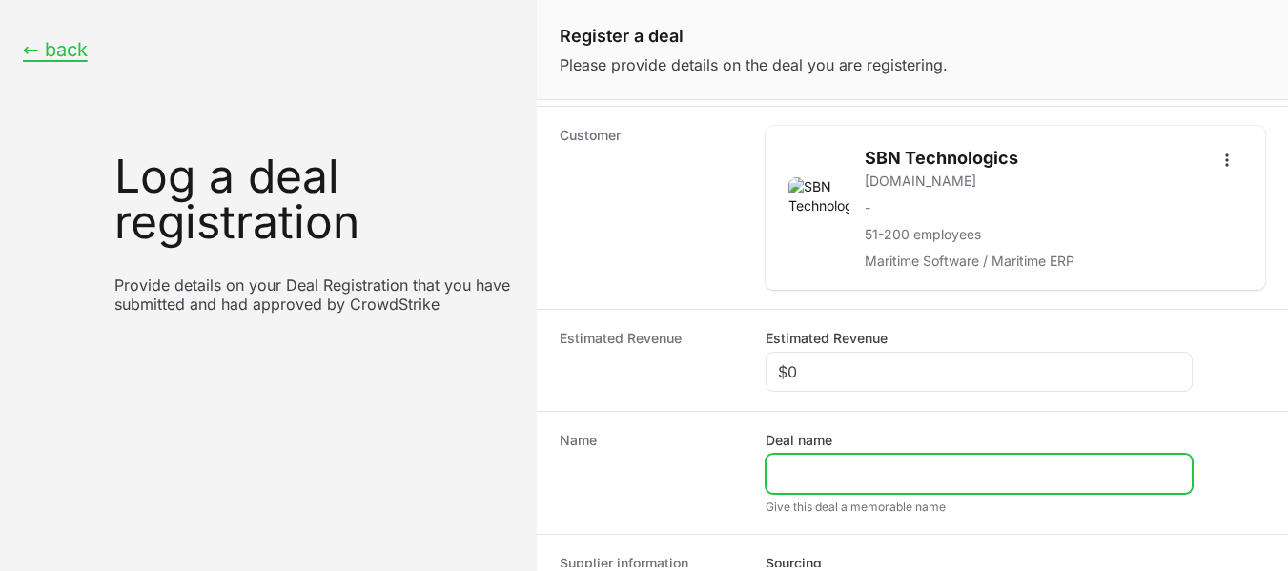
click at [991, 477] on input "Deal name" at bounding box center [979, 473] width 402 height 23
paste input "DR-3c115a48"
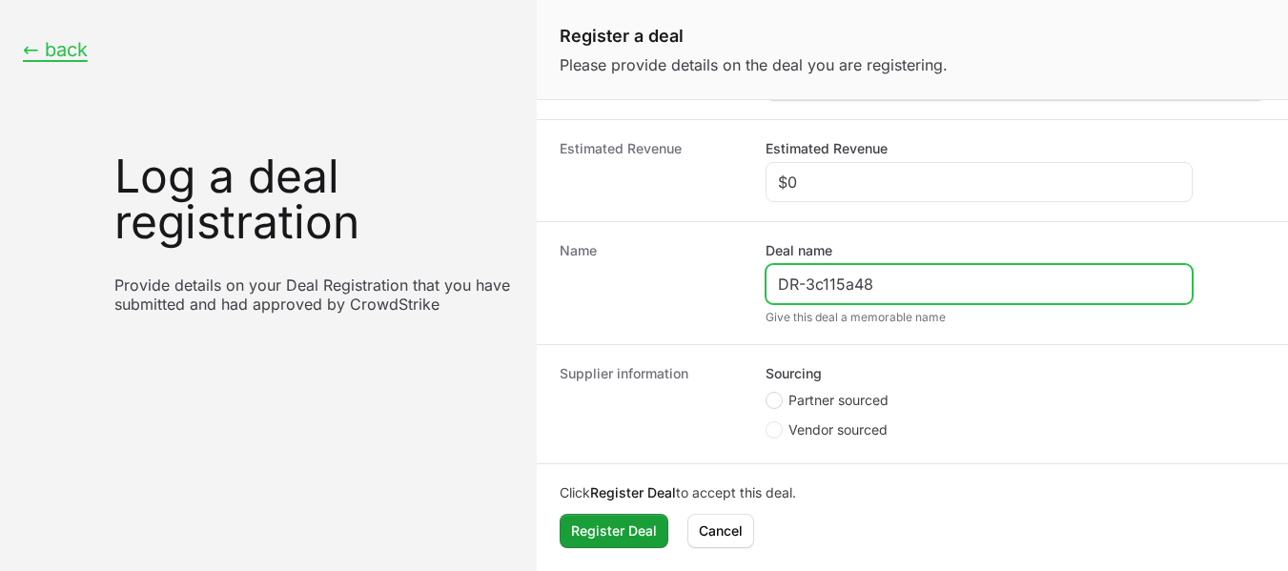
type input "DR-3c115a48"
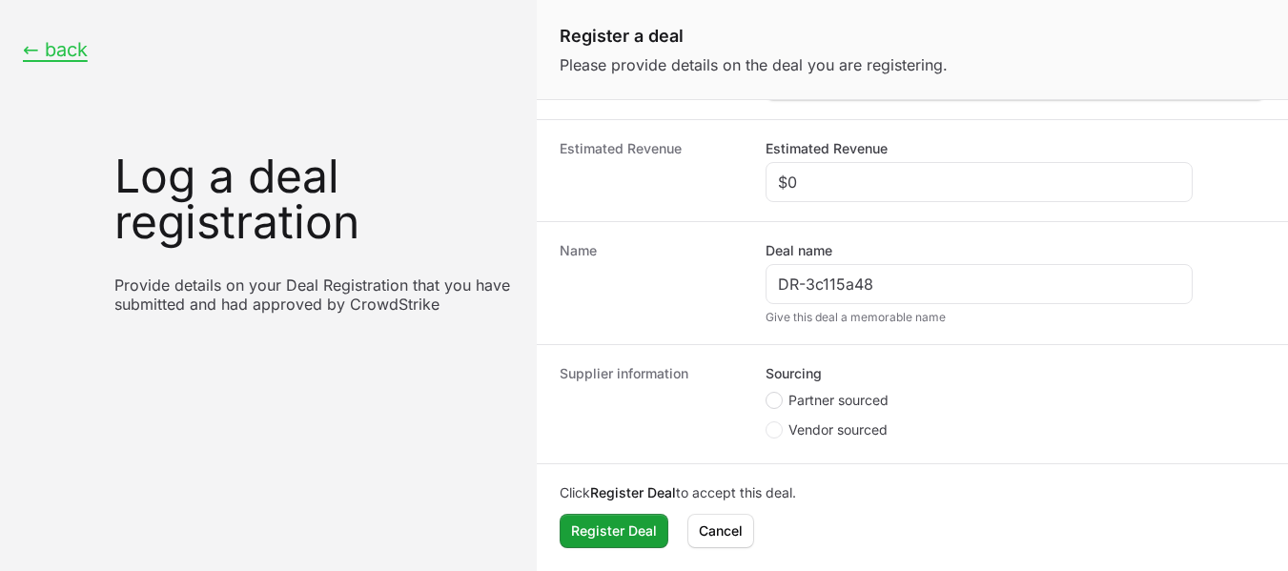
click at [774, 400] on circle "Create activity form" at bounding box center [774, 401] width 8 height 8
radio input "true"
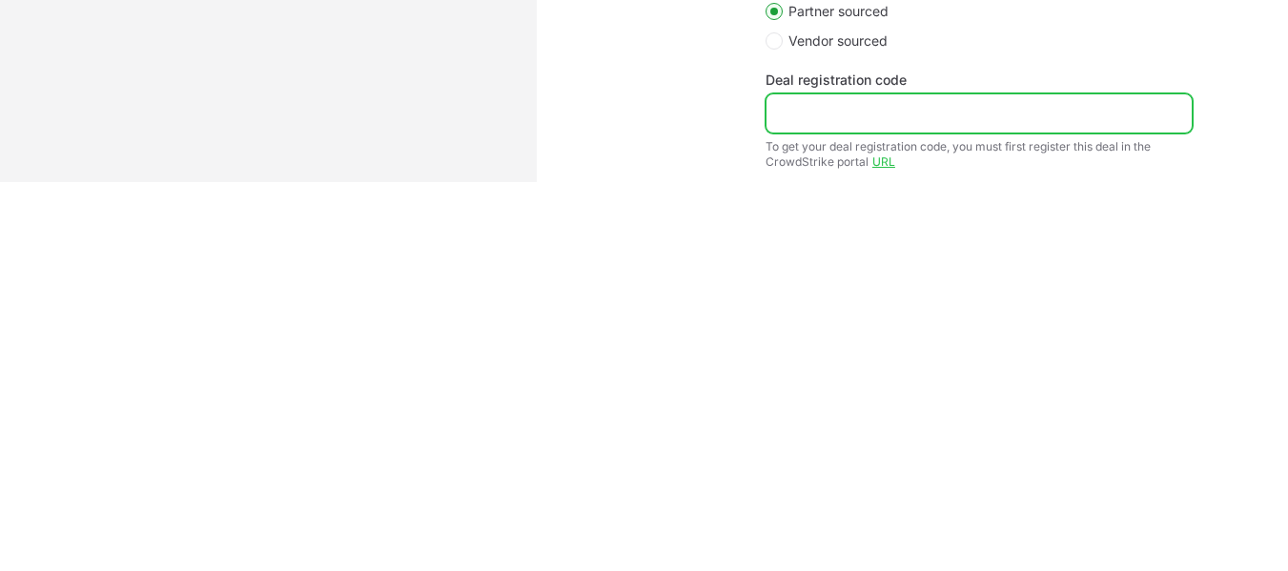
click at [912, 119] on input "Deal registration code" at bounding box center [979, 113] width 402 height 23
paste input "DR-3c115a48"
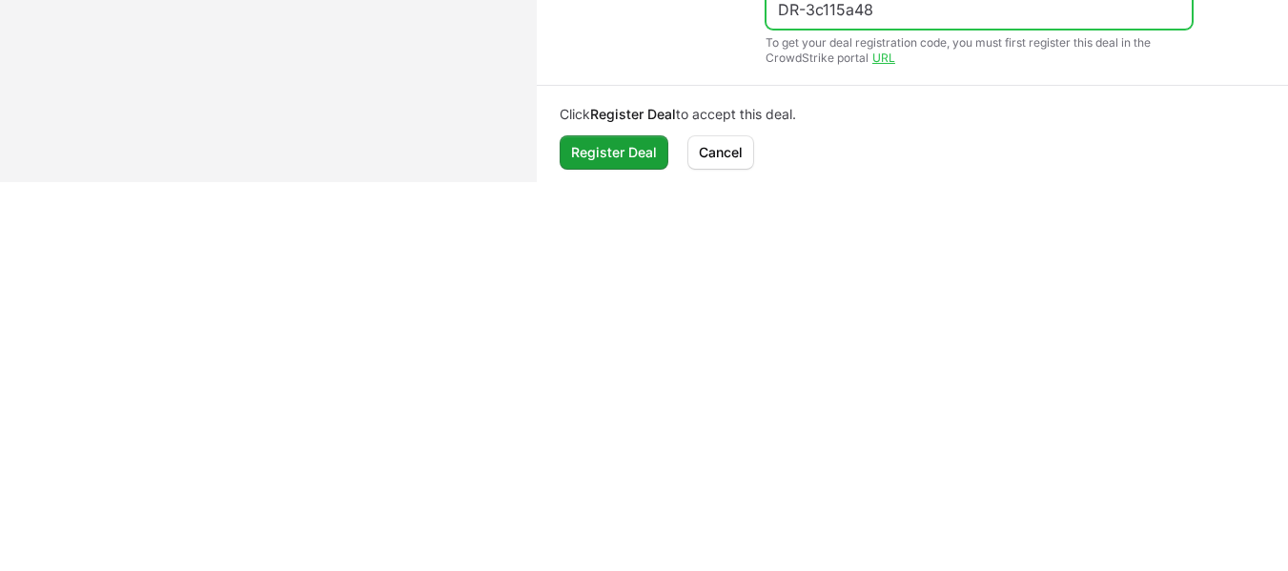
scroll to position [651, 0]
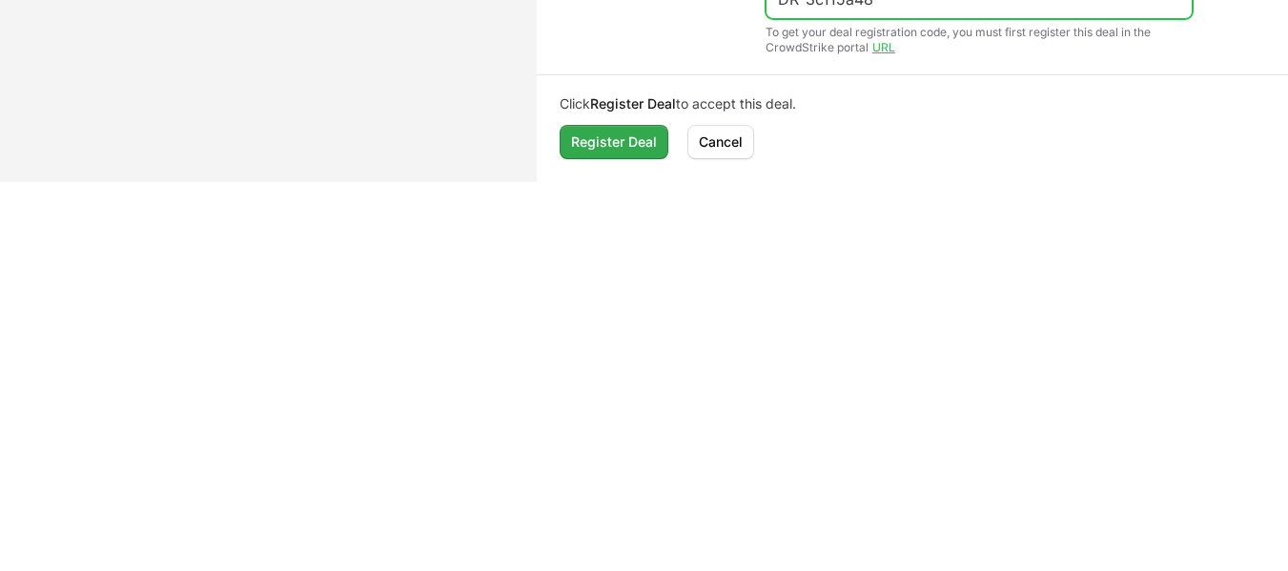
type input "DR-3c115a48"
click at [629, 141] on span "Register Deal" at bounding box center [614, 142] width 86 height 23
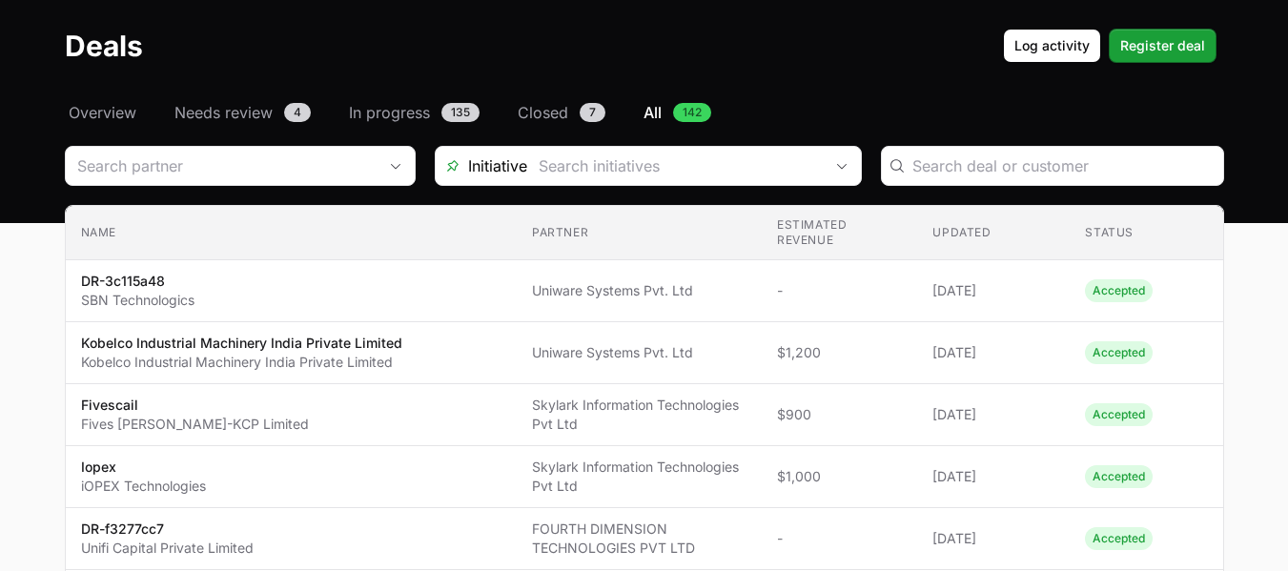
scroll to position [45, 0]
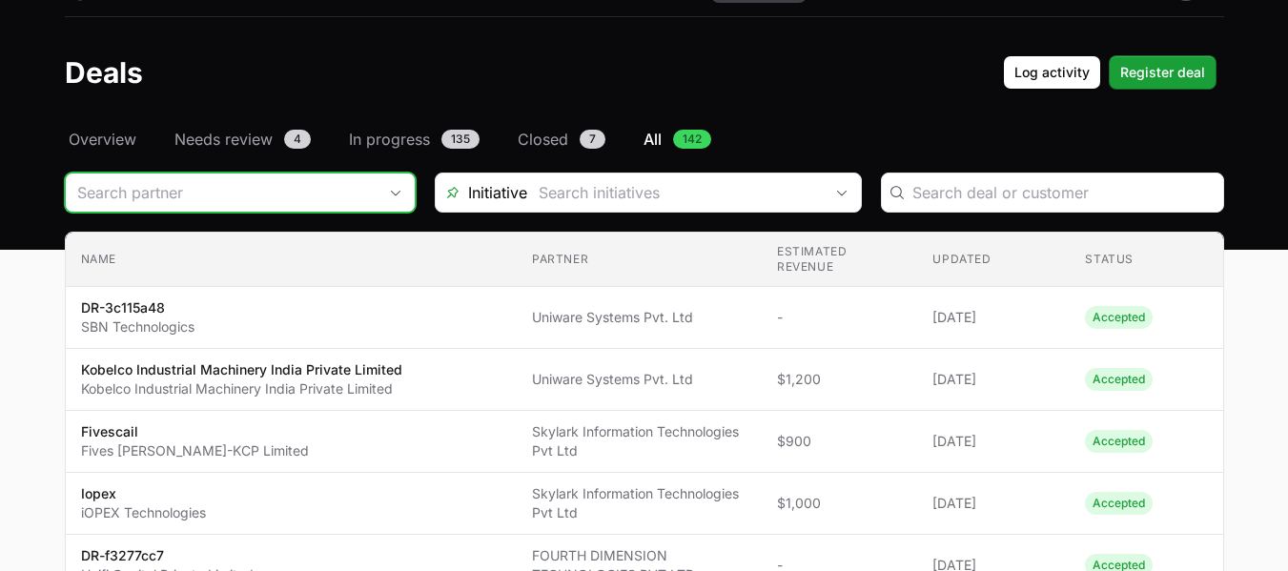
click at [287, 197] on input "Deals Filters" at bounding box center [221, 193] width 311 height 38
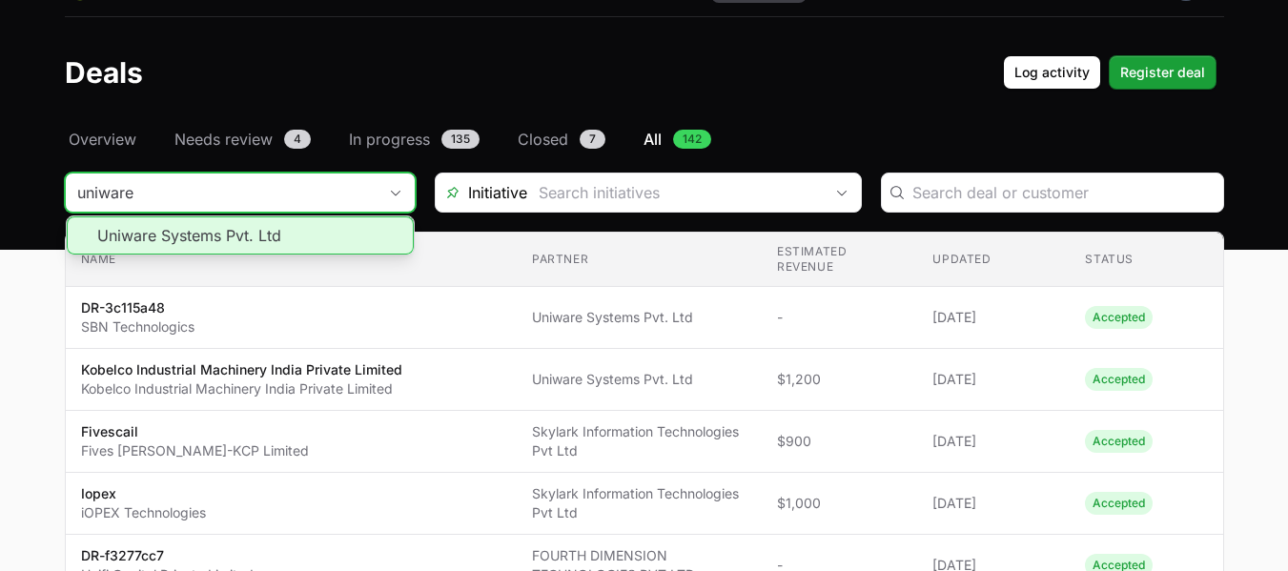
click at [274, 243] on li "Uniware Systems Pvt. Ltd" at bounding box center [240, 235] width 347 height 38
type input "Uniware Systems Pvt. Ltd"
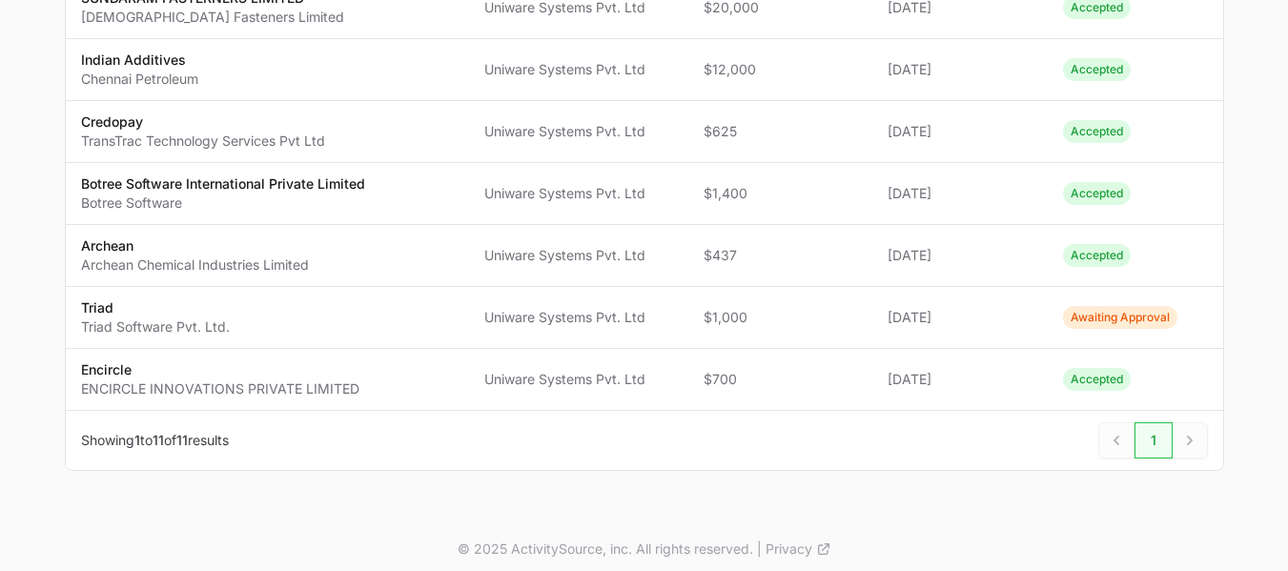
scroll to position [598, 0]
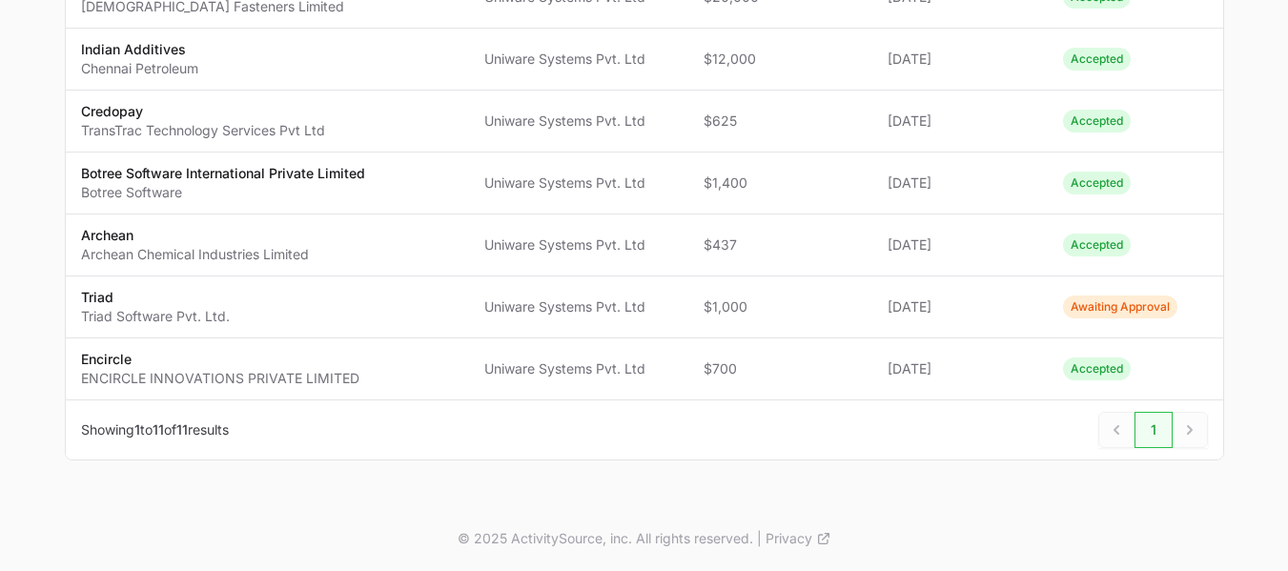
click at [1185, 427] on div "Next" at bounding box center [1190, 430] width 35 height 36
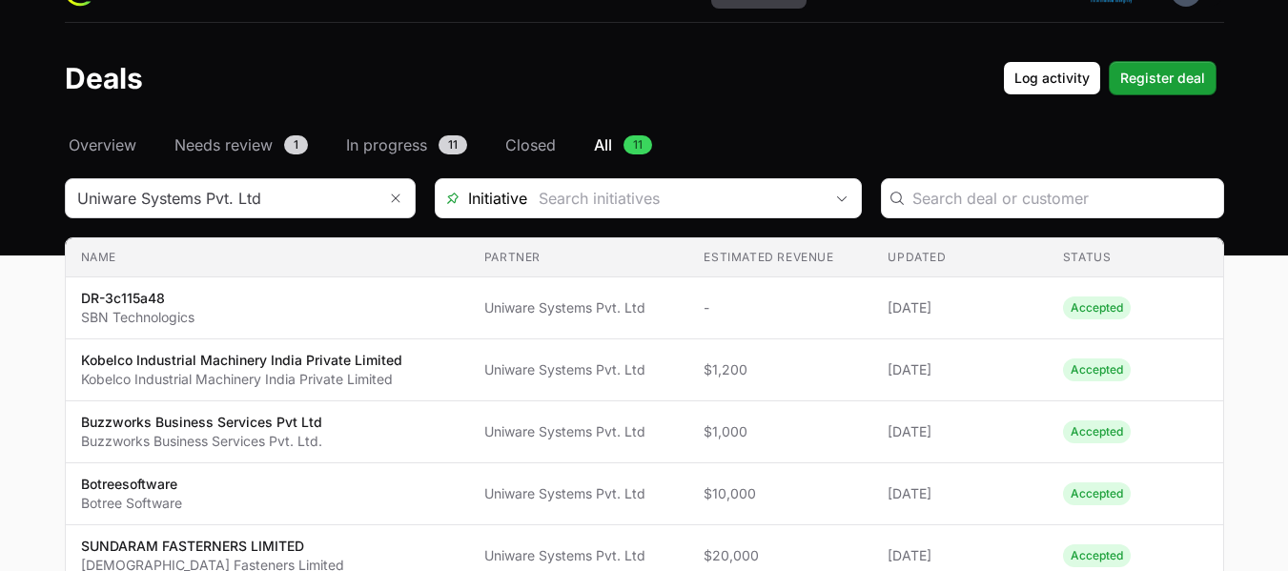
scroll to position [0, 0]
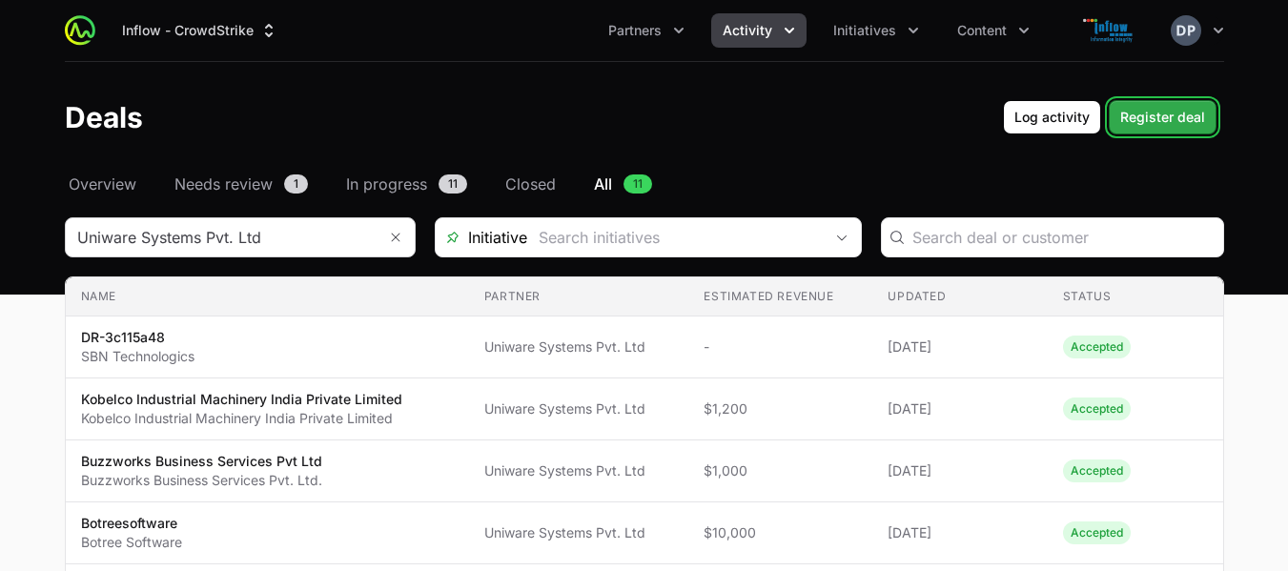
click at [1148, 116] on span "Register deal" at bounding box center [1162, 117] width 85 height 23
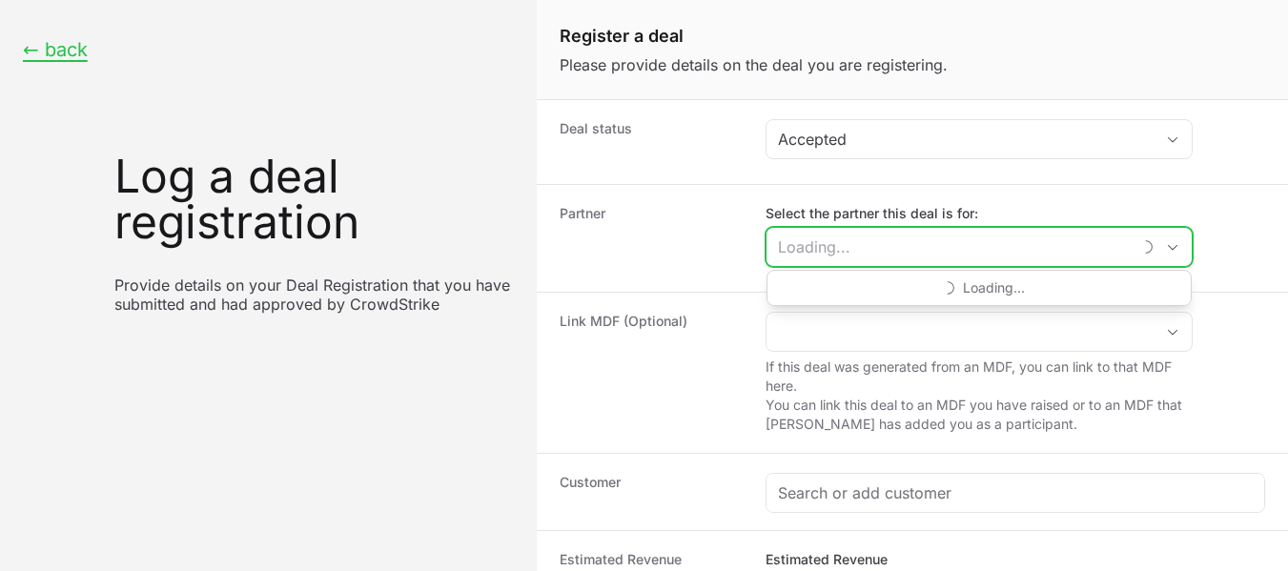
click at [851, 237] on input "Select the partner this deal is for:" at bounding box center [949, 247] width 364 height 38
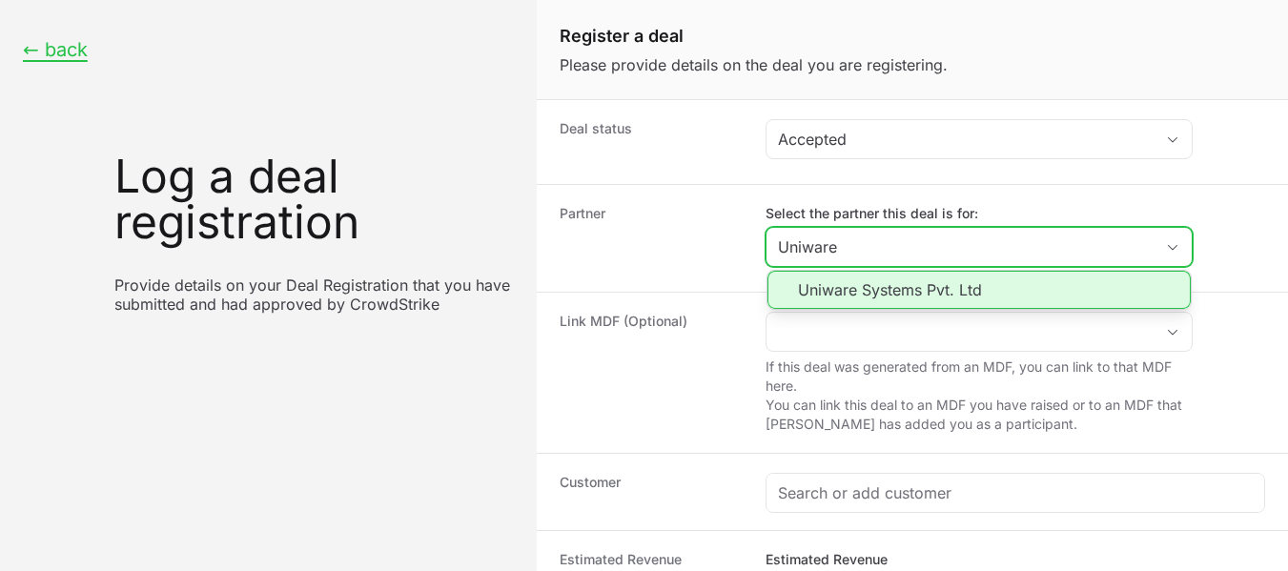
click at [869, 278] on li "Uniware Systems Pvt. Ltd" at bounding box center [979, 290] width 423 height 38
type input "Uniware Systems Pvt. Ltd"
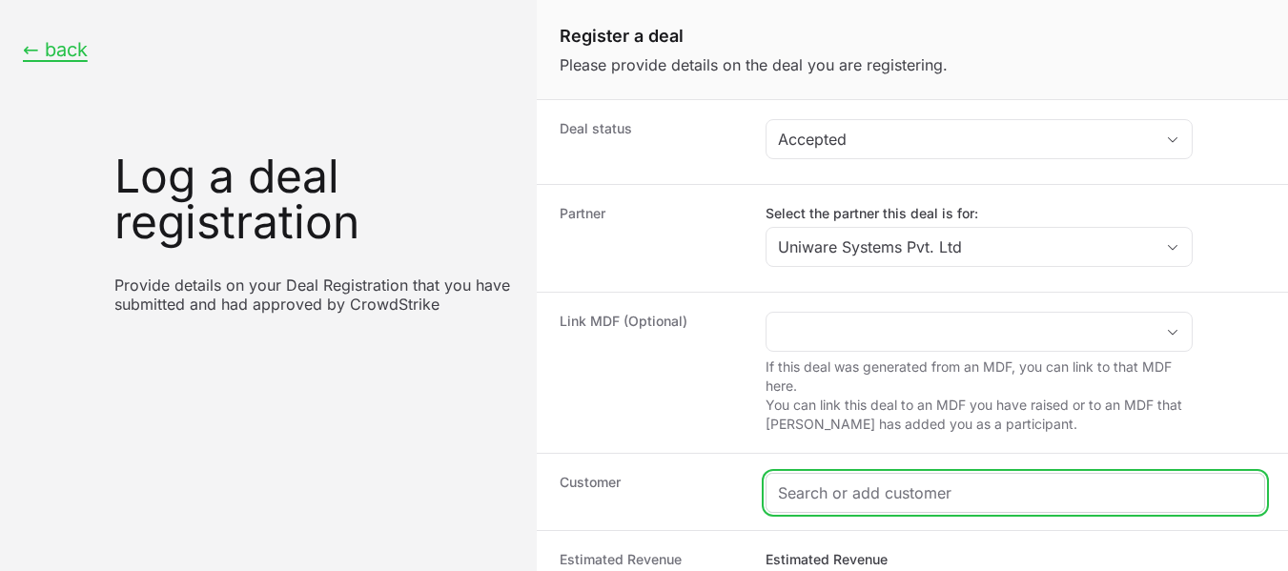
click at [920, 491] on input "Create activity form" at bounding box center [1015, 493] width 475 height 23
paste input "Indian Additives Limited"
type input "Indian Additives Limited"
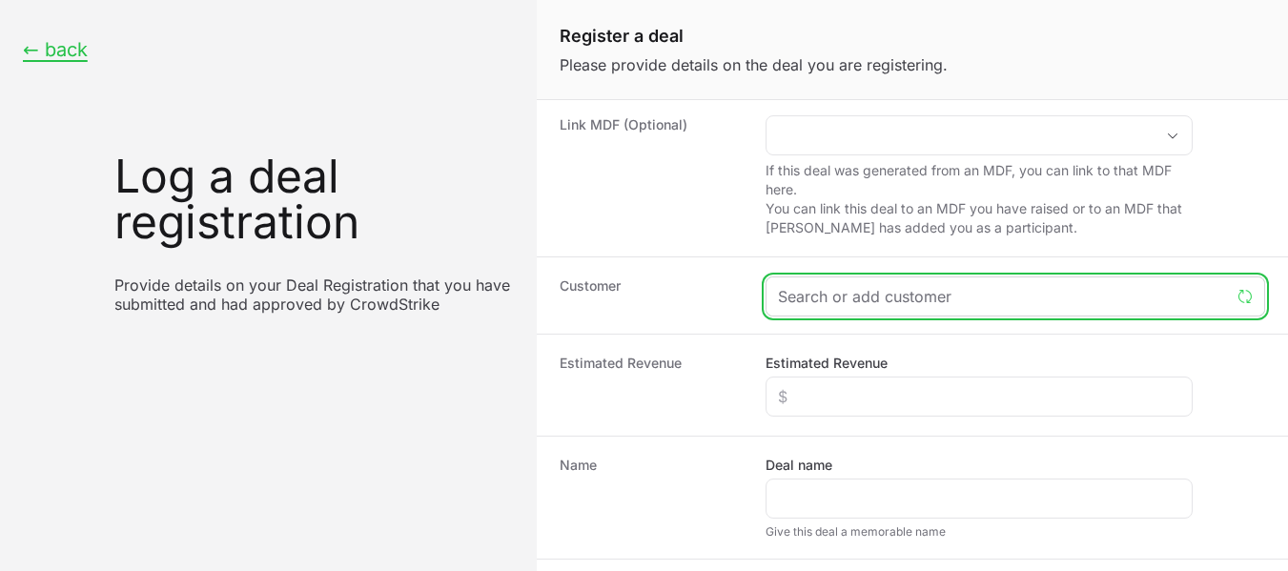
scroll to position [202, 0]
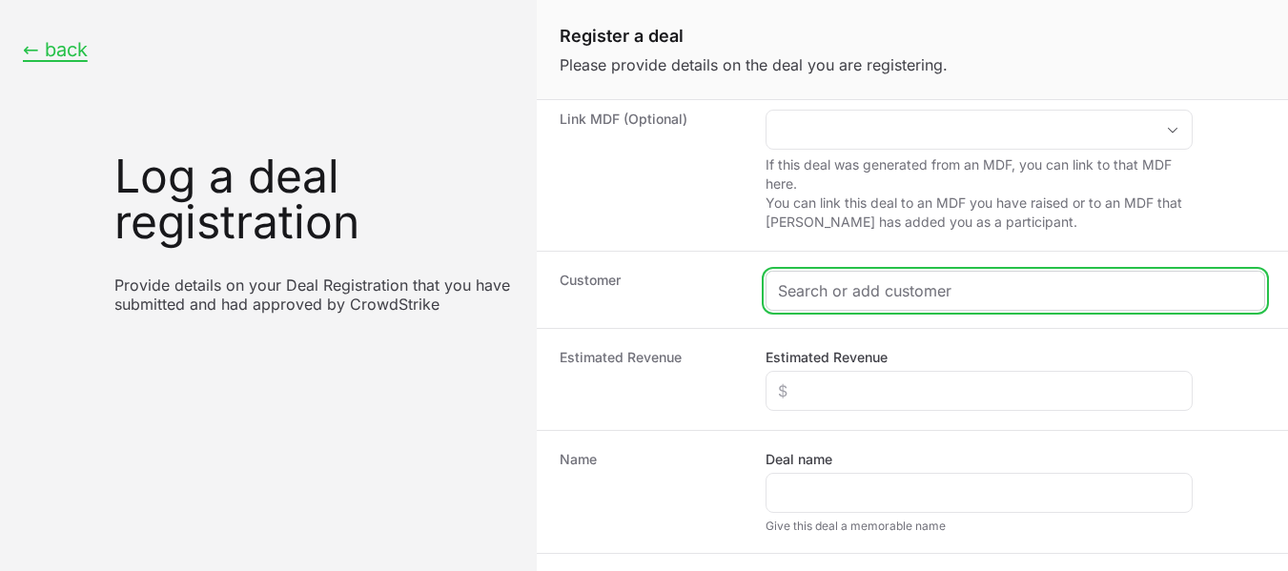
click at [1012, 284] on input "Create activity form" at bounding box center [1015, 290] width 475 height 23
paste input "Indian Additives Limited"
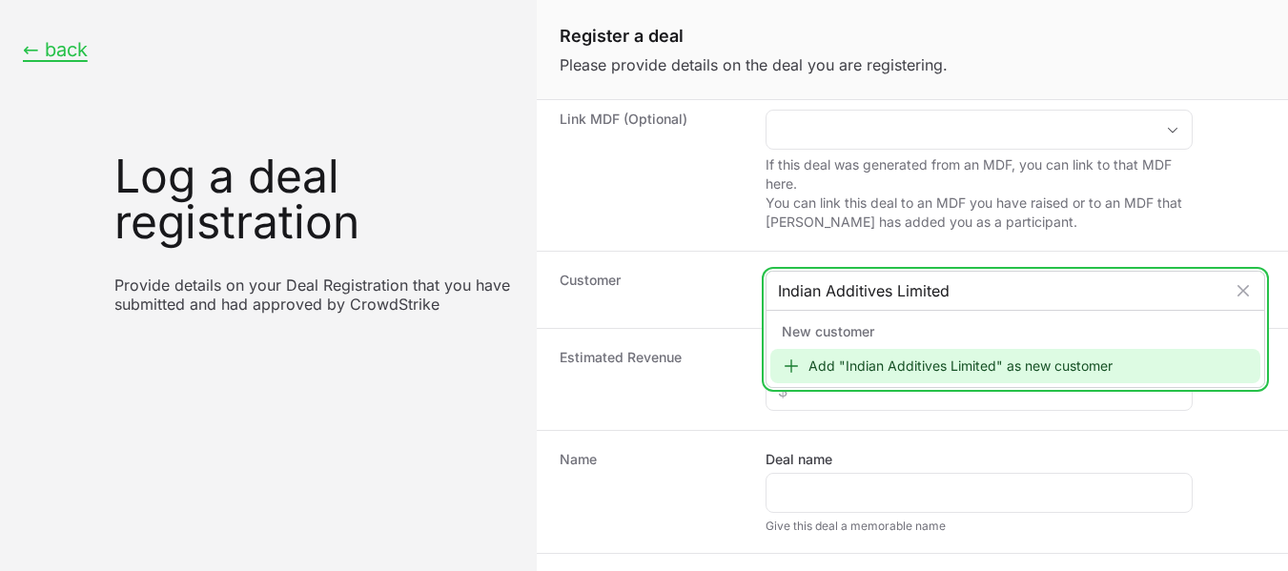
type input "Indian Additives Limited"
click at [972, 362] on div "Add "Indian Additives Limited" as new customer" at bounding box center [1015, 366] width 490 height 34
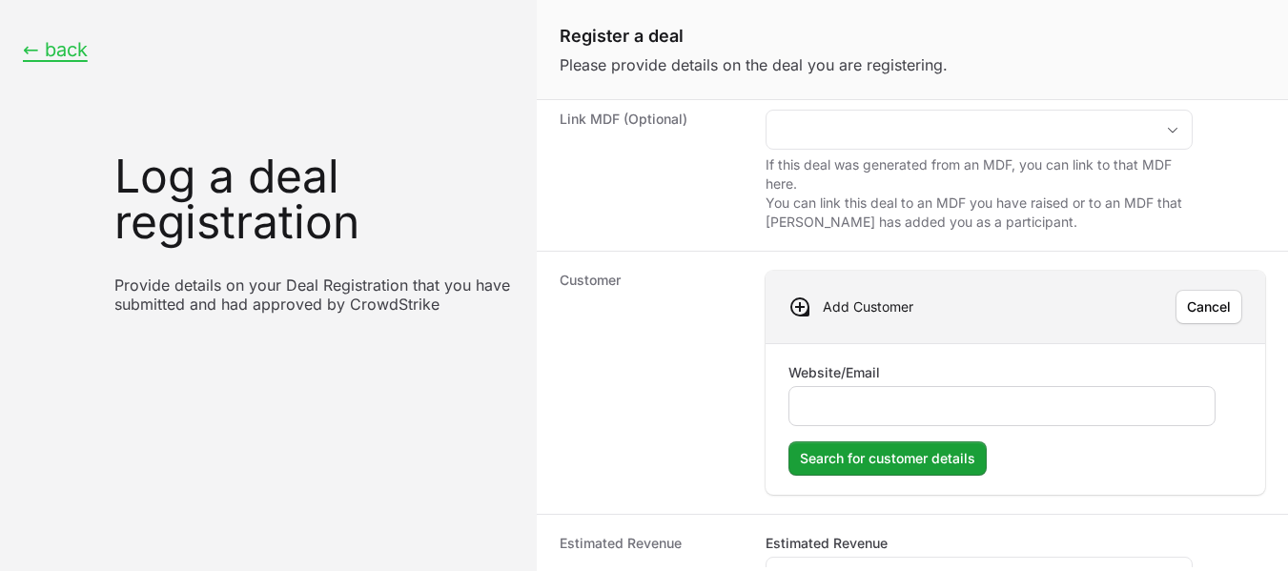
click at [822, 393] on div "Create activity form" at bounding box center [1002, 406] width 427 height 40
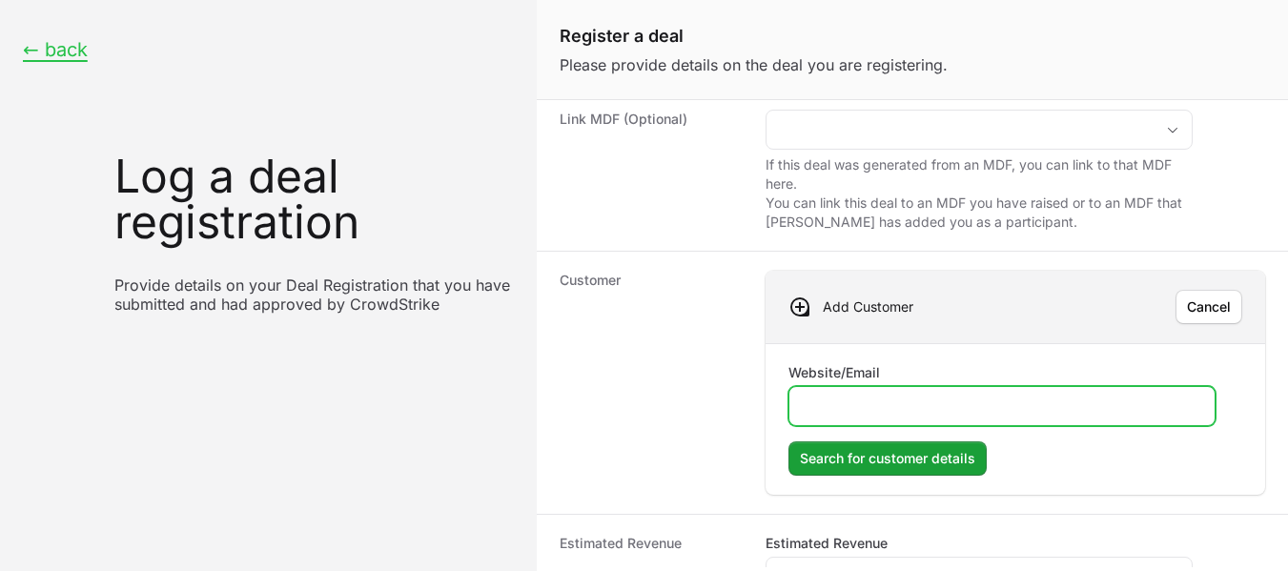
click at [821, 407] on input "Website/Email" at bounding box center [1002, 406] width 402 height 23
paste input "[URL][DOMAIN_NAME]"
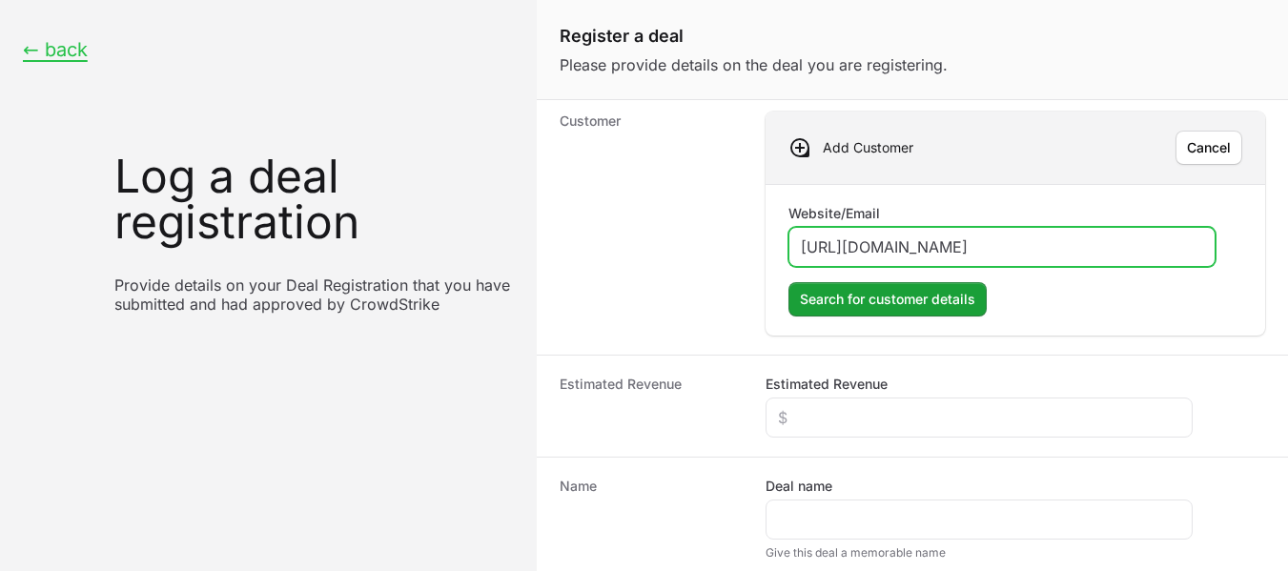
scroll to position [385, 0]
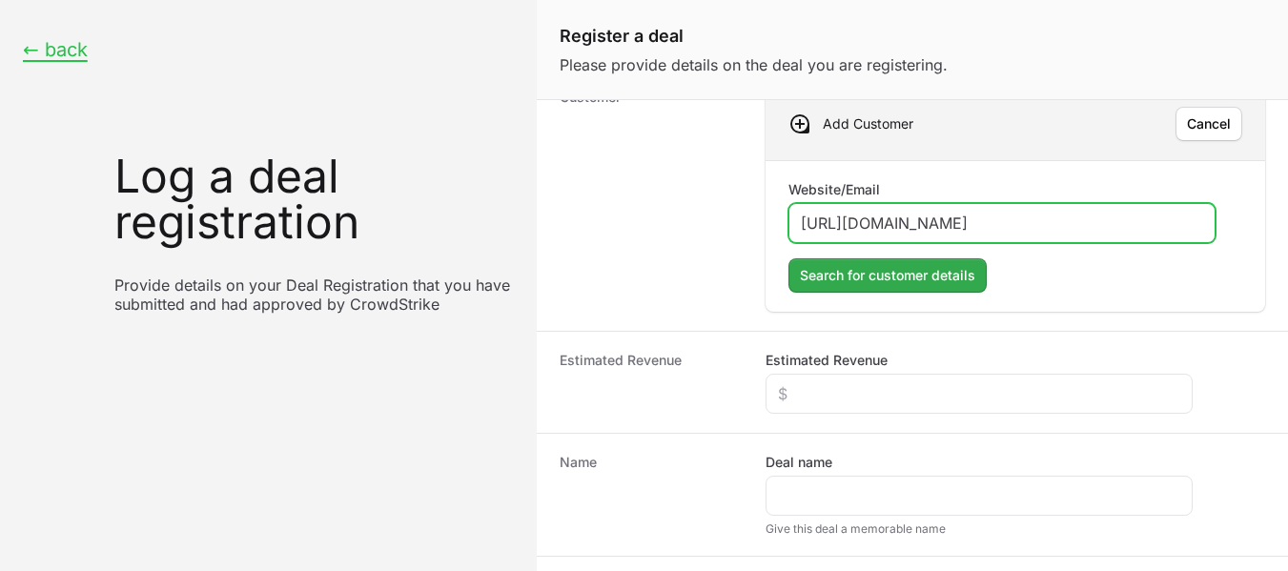
type input "[URL][DOMAIN_NAME]"
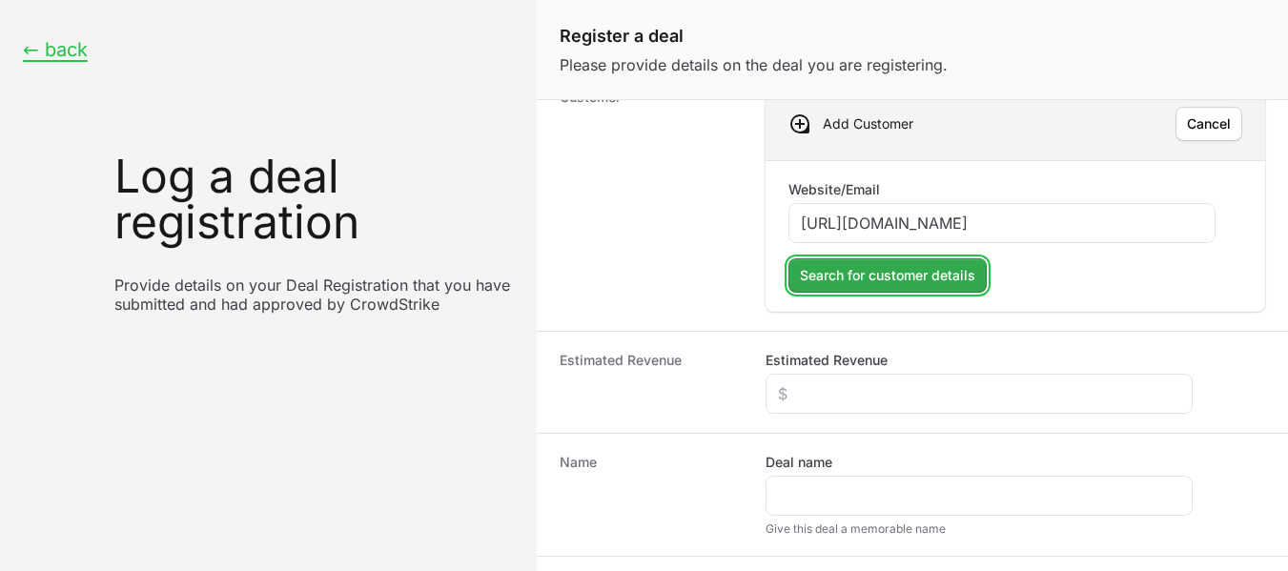
click at [849, 279] on span "Search for customer details" at bounding box center [887, 275] width 175 height 23
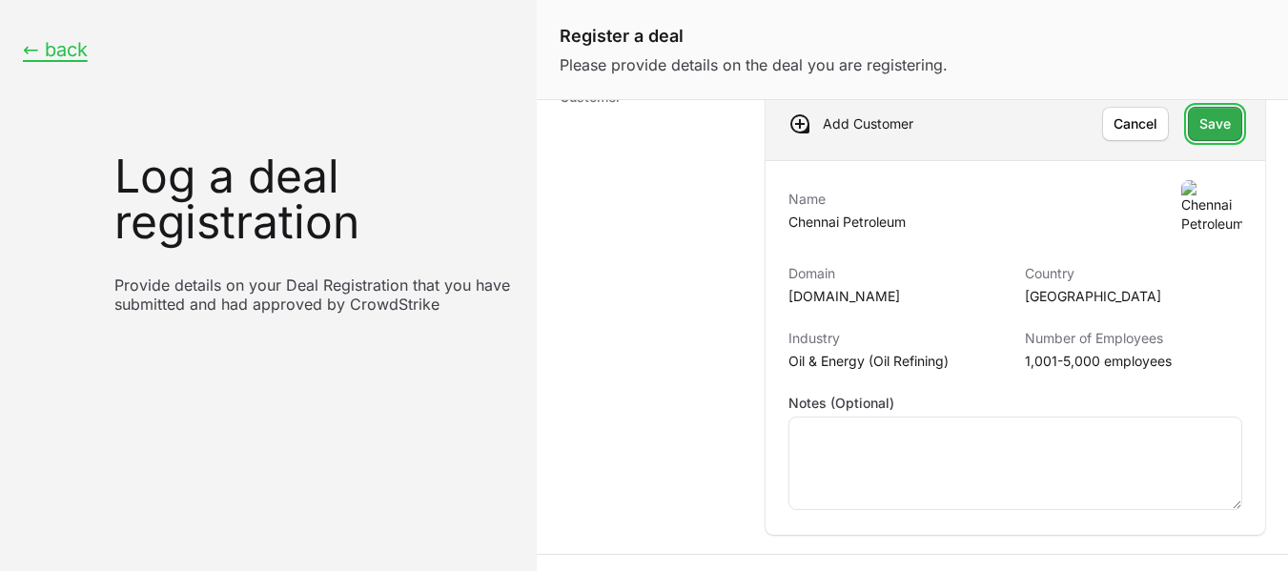
click at [1205, 112] on button "Save" at bounding box center [1215, 124] width 54 height 34
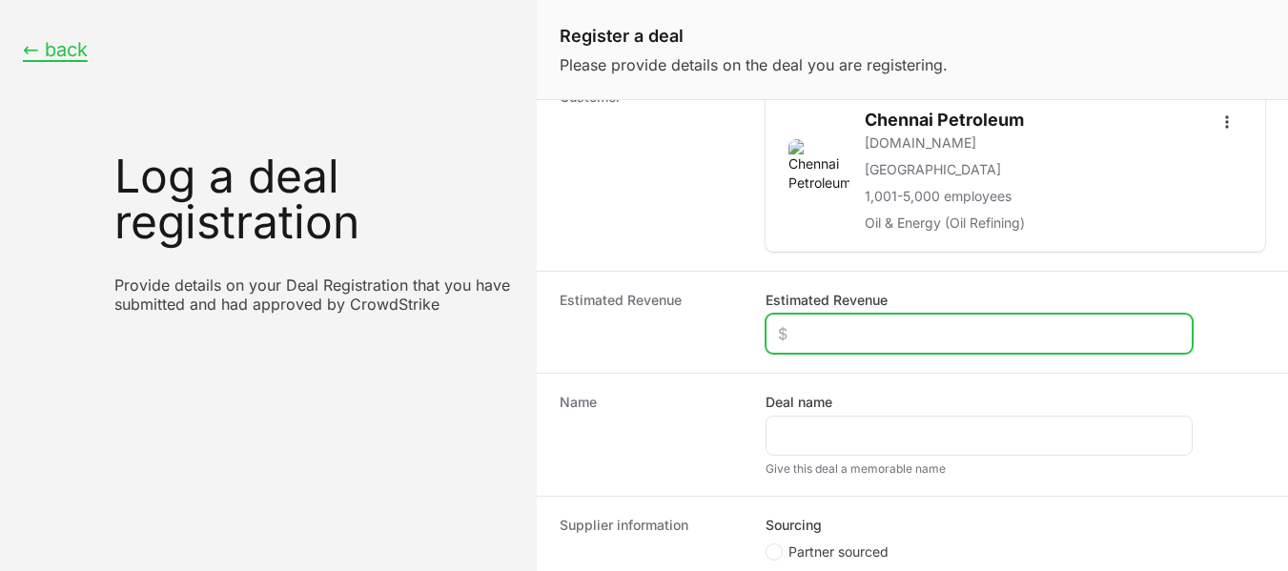
click at [1063, 336] on input "Estimated Revenue" at bounding box center [979, 333] width 402 height 23
type input "$0"
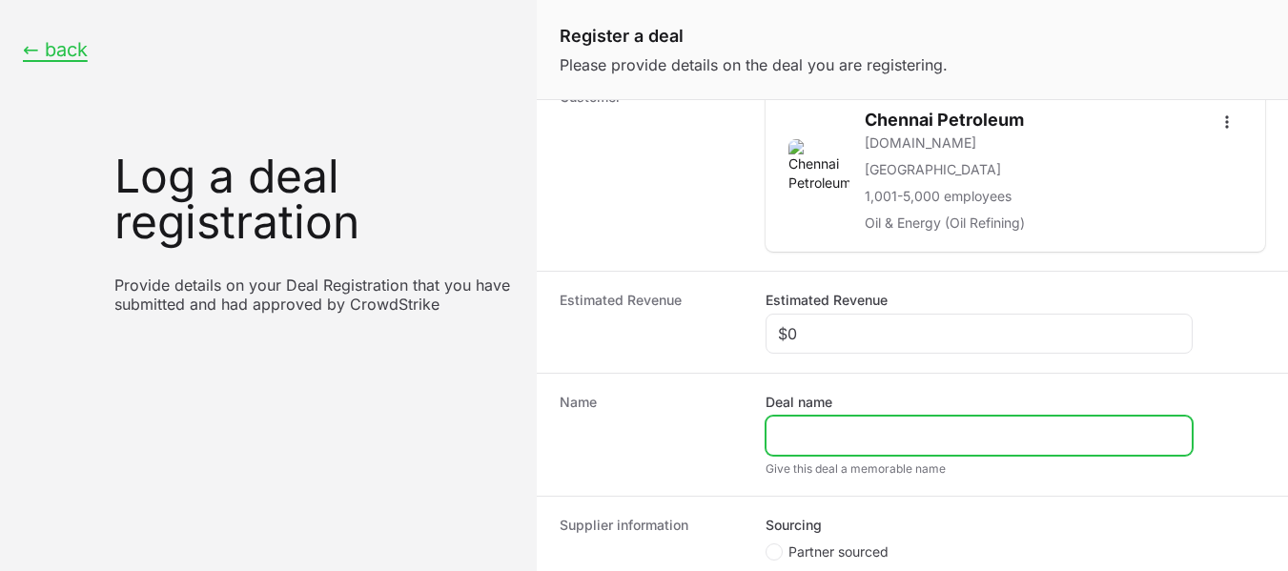
click at [931, 433] on input "Deal name" at bounding box center [979, 435] width 402 height 23
paste input "Indian Additives Limited"
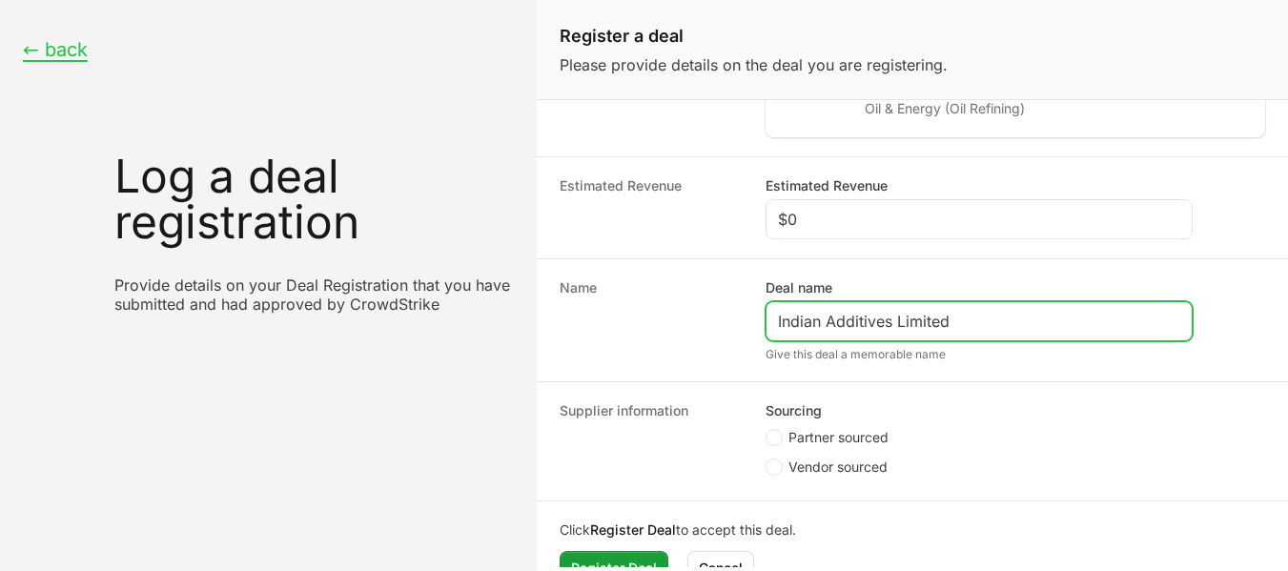
scroll to position [537, 0]
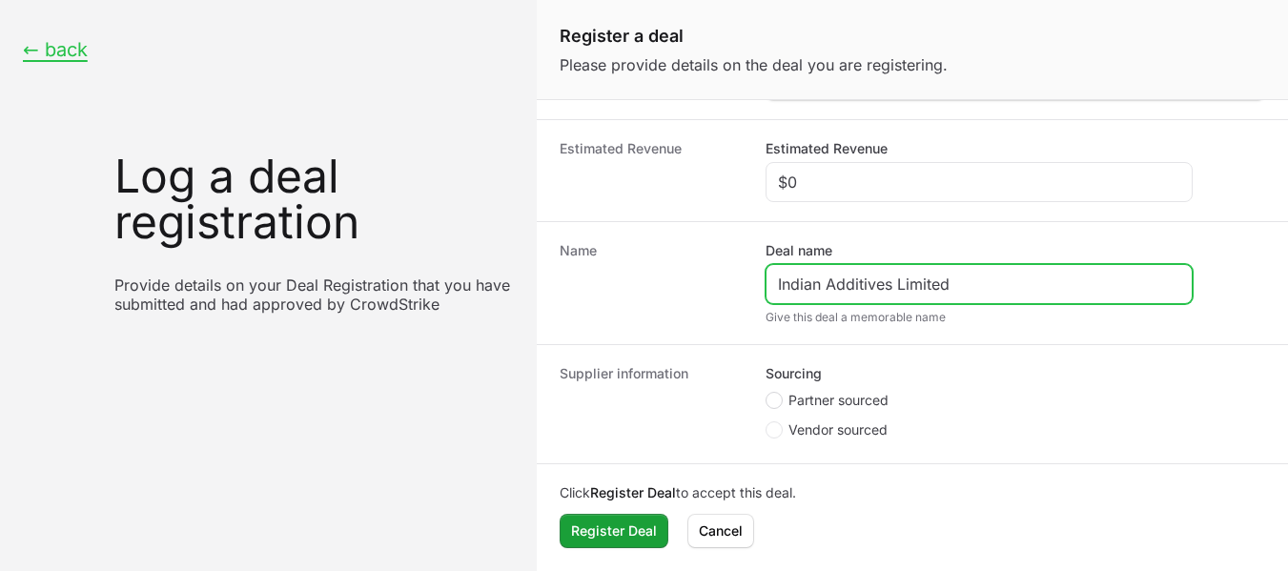
type input "Indian Additives Limited"
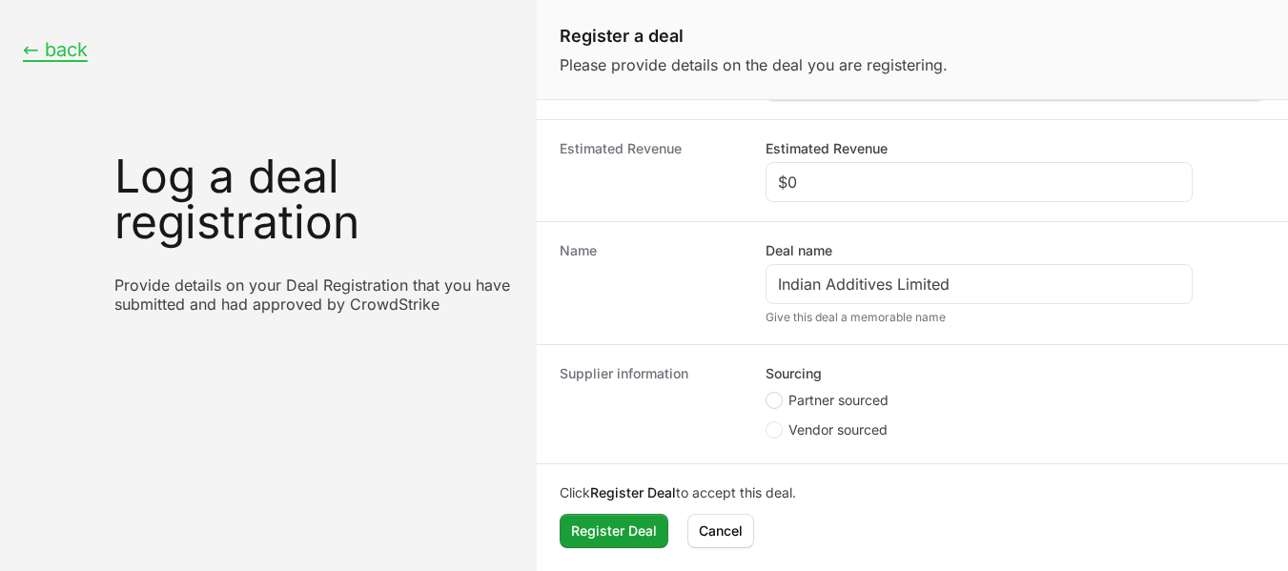
click at [775, 395] on icon "Create activity form" at bounding box center [774, 400] width 8 height 15
radio input "true"
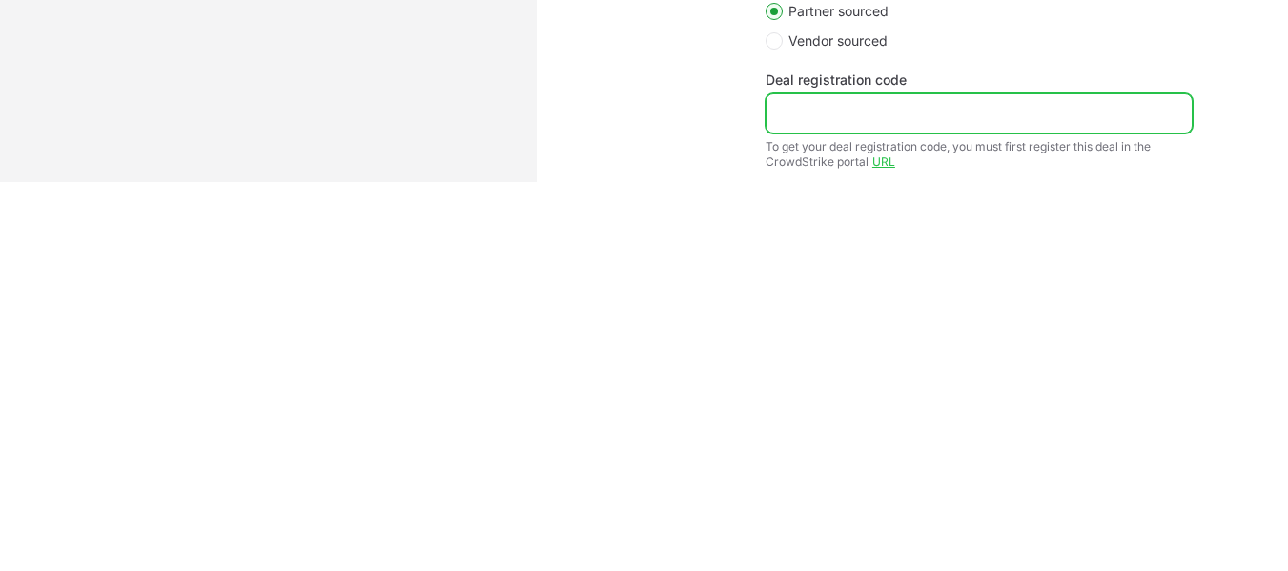
click at [861, 103] on input "Deal registration code" at bounding box center [979, 113] width 402 height 23
paste input "DR-3d916c66"
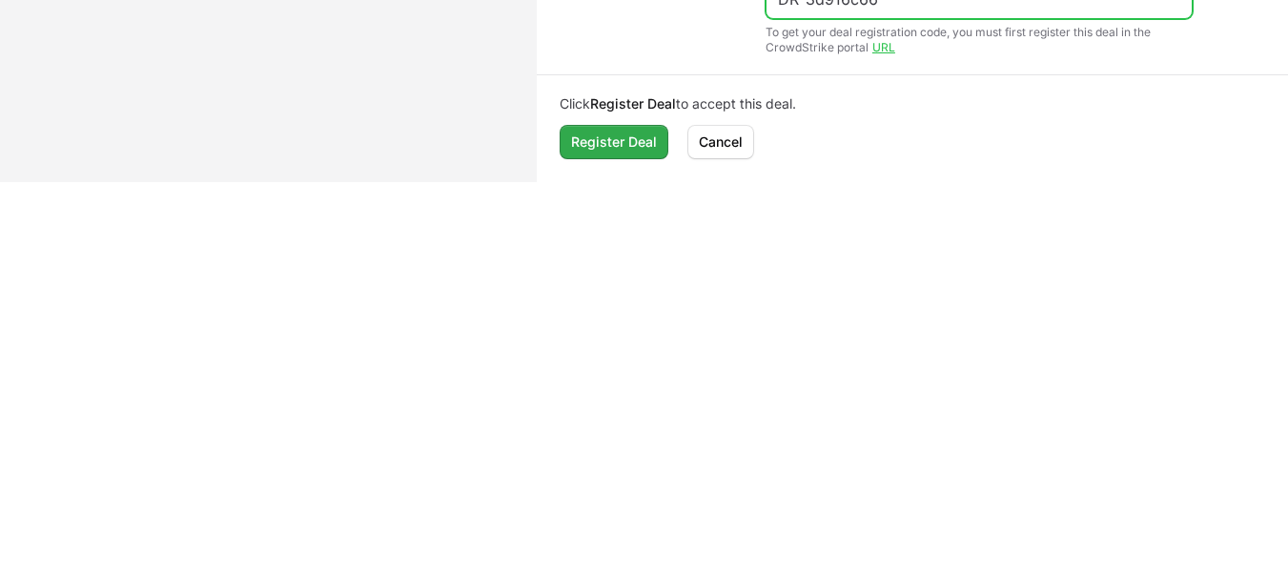
type input "DR-3d916c66"
click at [641, 144] on span "Register Deal" at bounding box center [614, 142] width 86 height 23
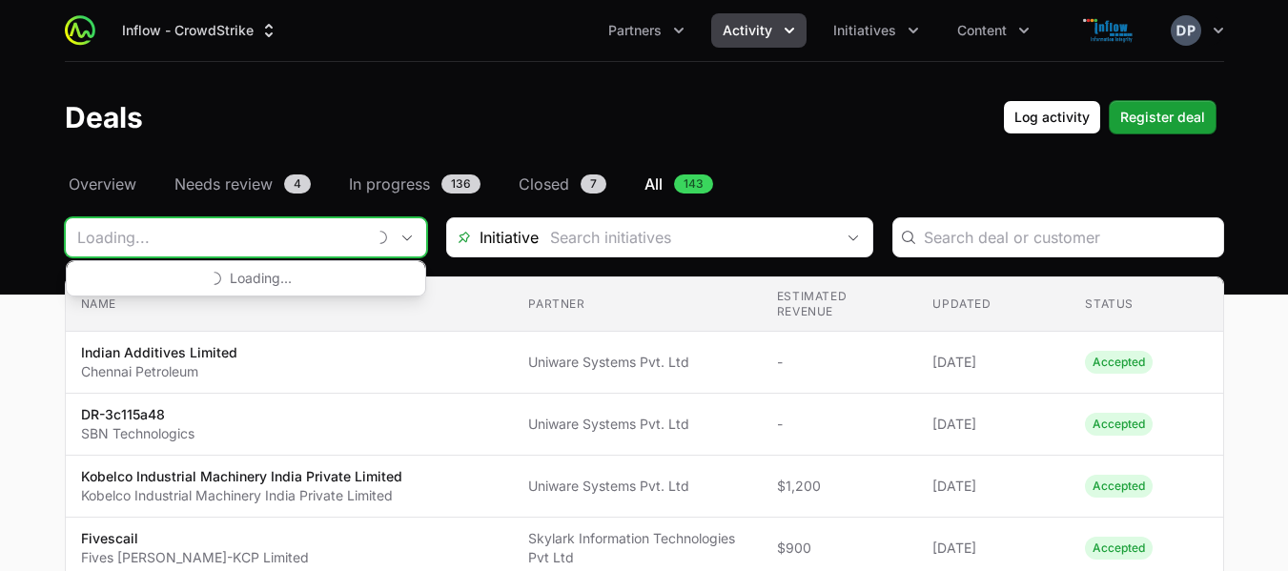
click at [294, 245] on input "Deals Filters" at bounding box center [215, 237] width 299 height 38
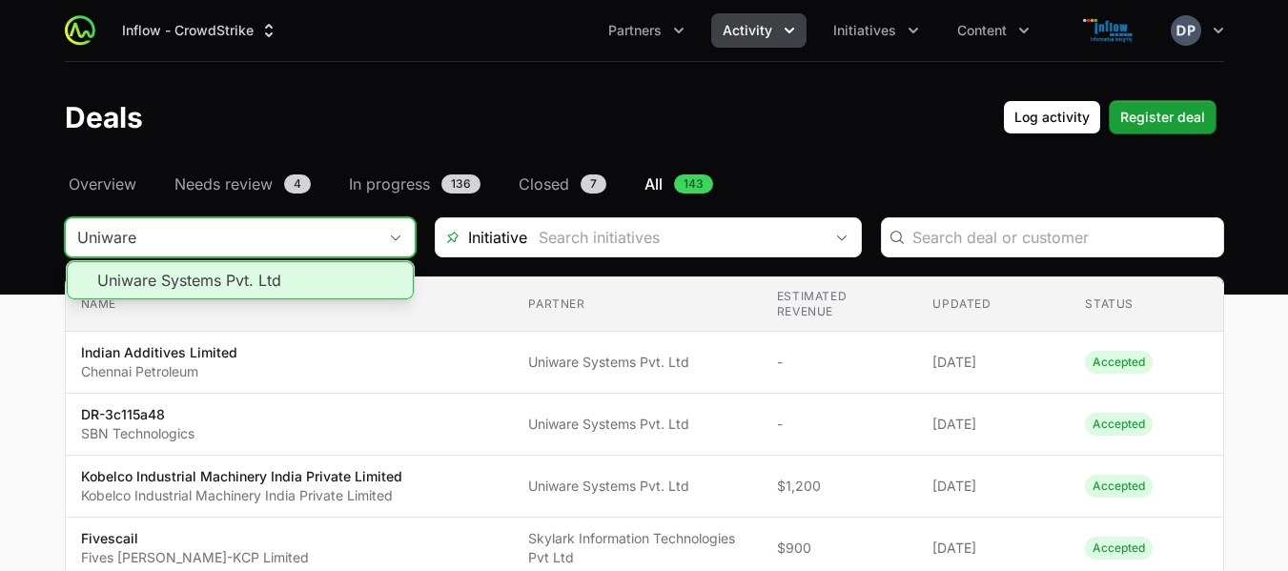
click at [304, 293] on li "Uniware Systems Pvt. Ltd" at bounding box center [240, 280] width 347 height 38
type input "Uniware Systems Pvt. Ltd"
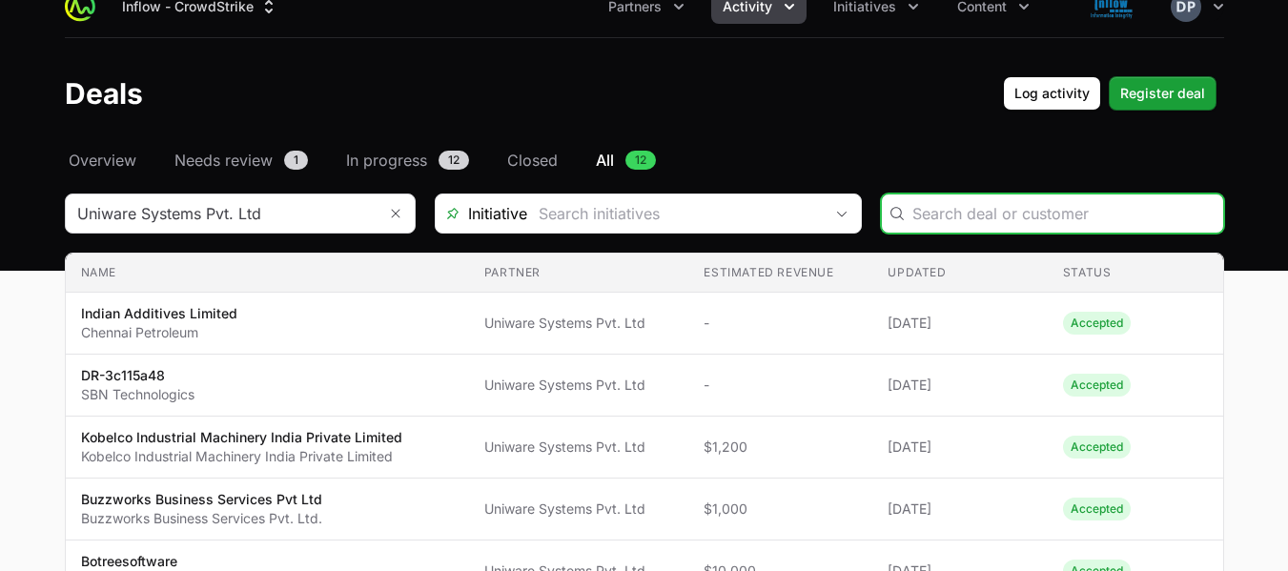
scroll to position [9, 0]
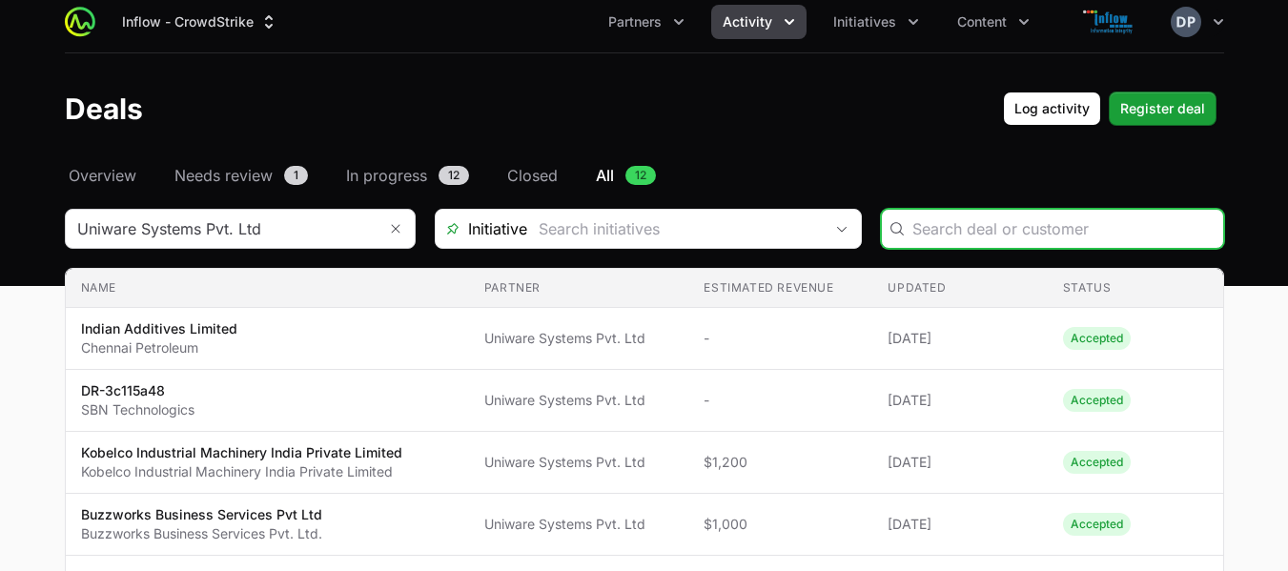
click at [985, 229] on input "Deals Filters" at bounding box center [1062, 228] width 299 height 23
paste input "ENCIRCLE INNOVATIONS PVT LTD"
type input "ENCIRCLE INNOVATIONS PVT LTD"
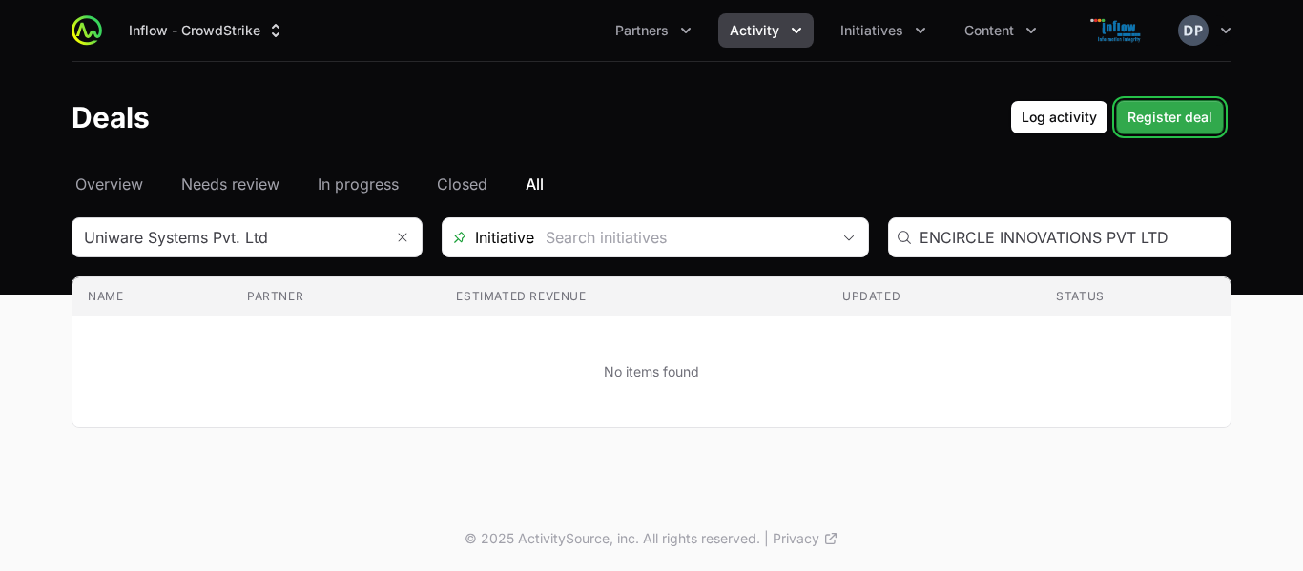
click at [1156, 108] on span "Register deal" at bounding box center [1169, 117] width 85 height 23
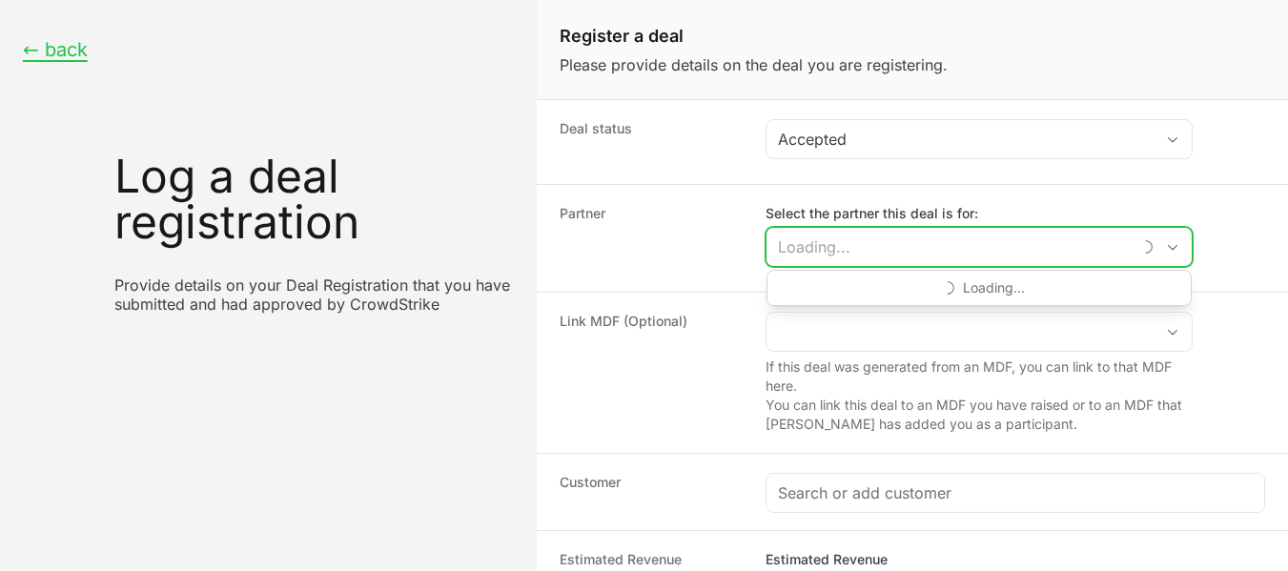
click at [884, 245] on input "Select the partner this deal is for:" at bounding box center [949, 247] width 364 height 38
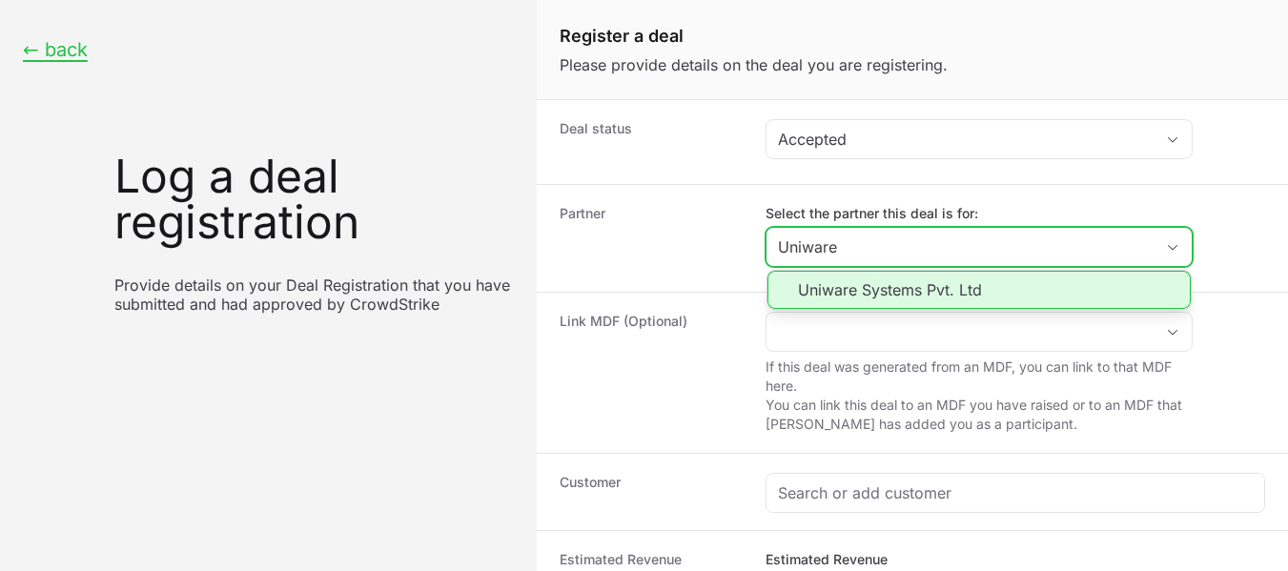
click at [983, 294] on li "Uniware Systems Pvt. Ltd" at bounding box center [979, 290] width 423 height 38
type input "Uniware Systems Pvt. Ltd"
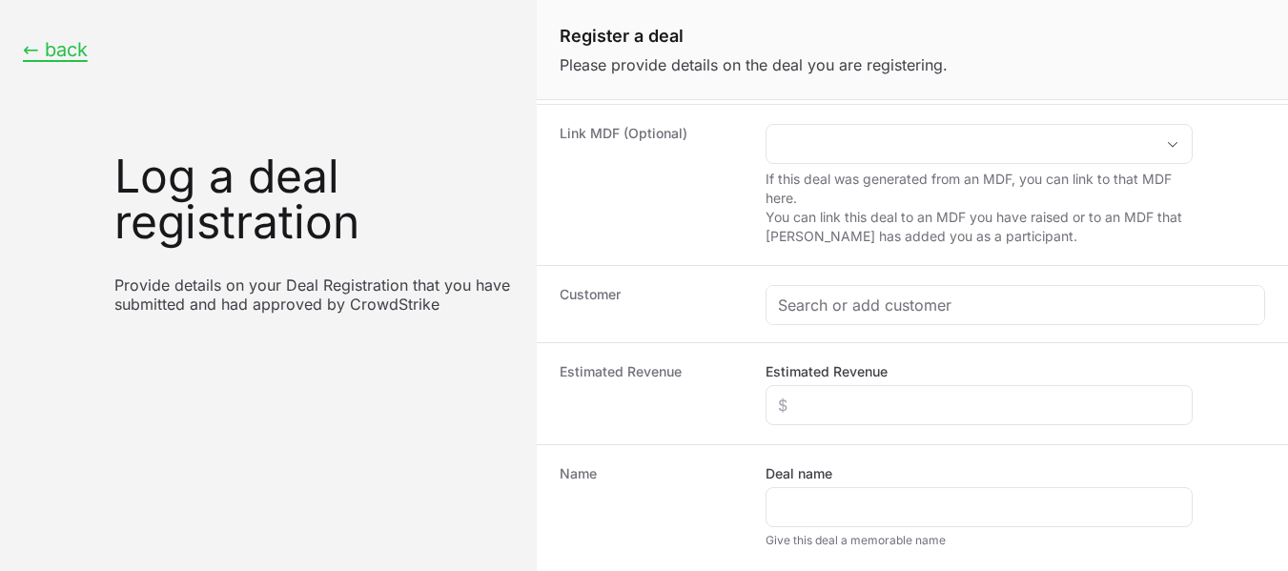
scroll to position [206, 0]
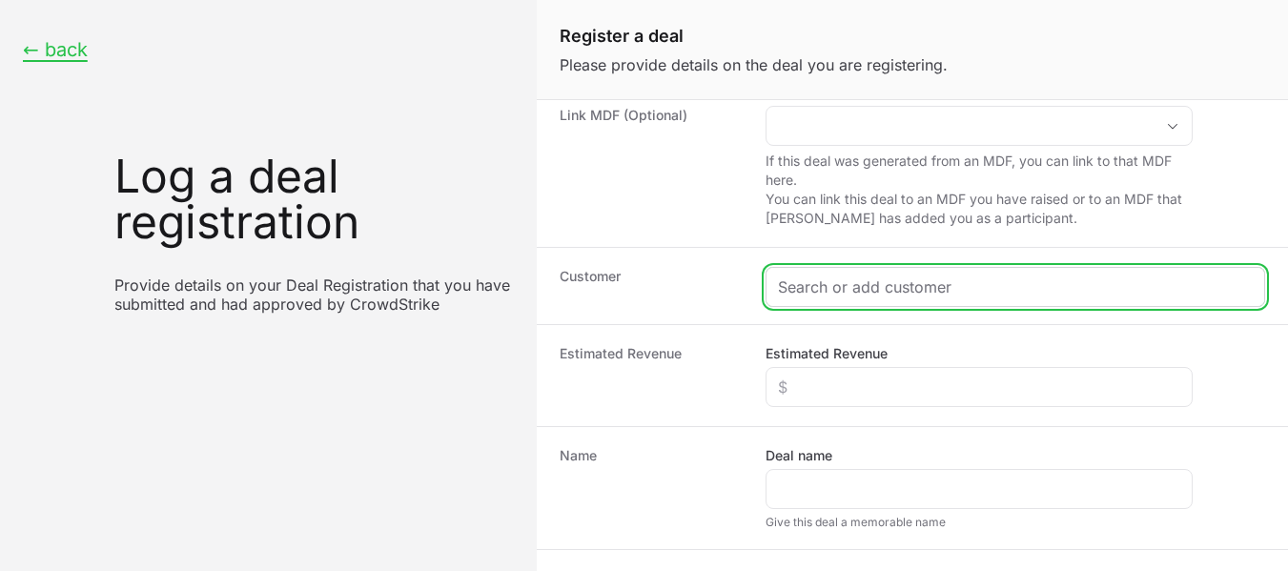
click at [957, 285] on input "Create activity form" at bounding box center [1015, 287] width 475 height 23
paste input "ENCIRCLE INNOVATIONS PVT LTD"
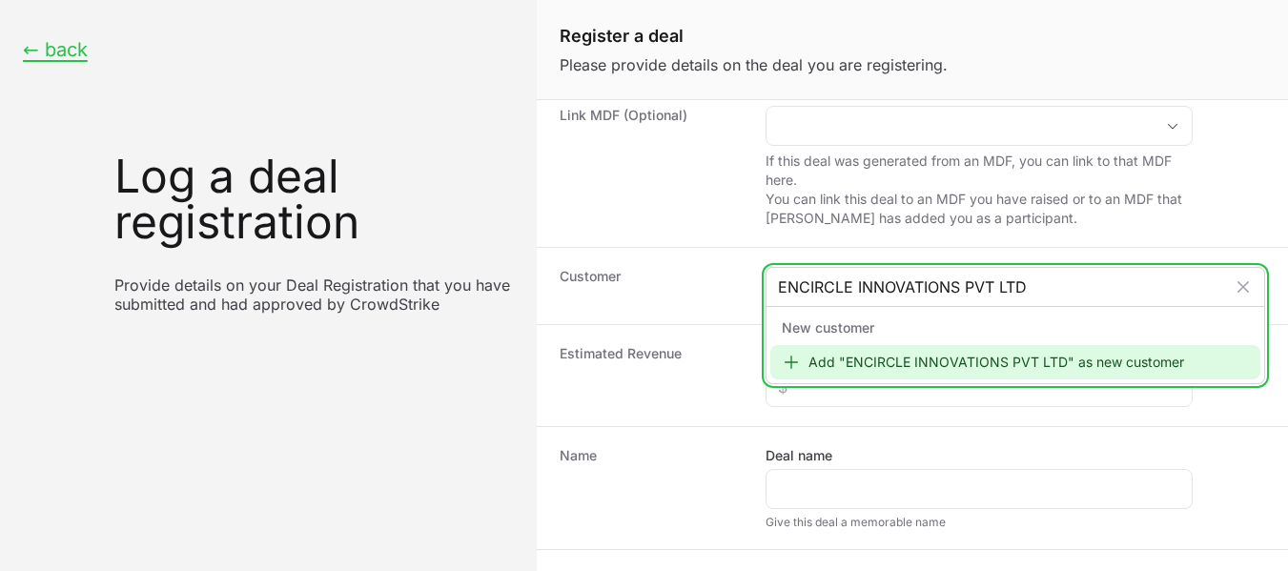
type input "ENCIRCLE INNOVATIONS PVT LTD"
click at [949, 369] on div "Add "ENCIRCLE INNOVATIONS PVT LTD" as new customer" at bounding box center [1015, 362] width 490 height 34
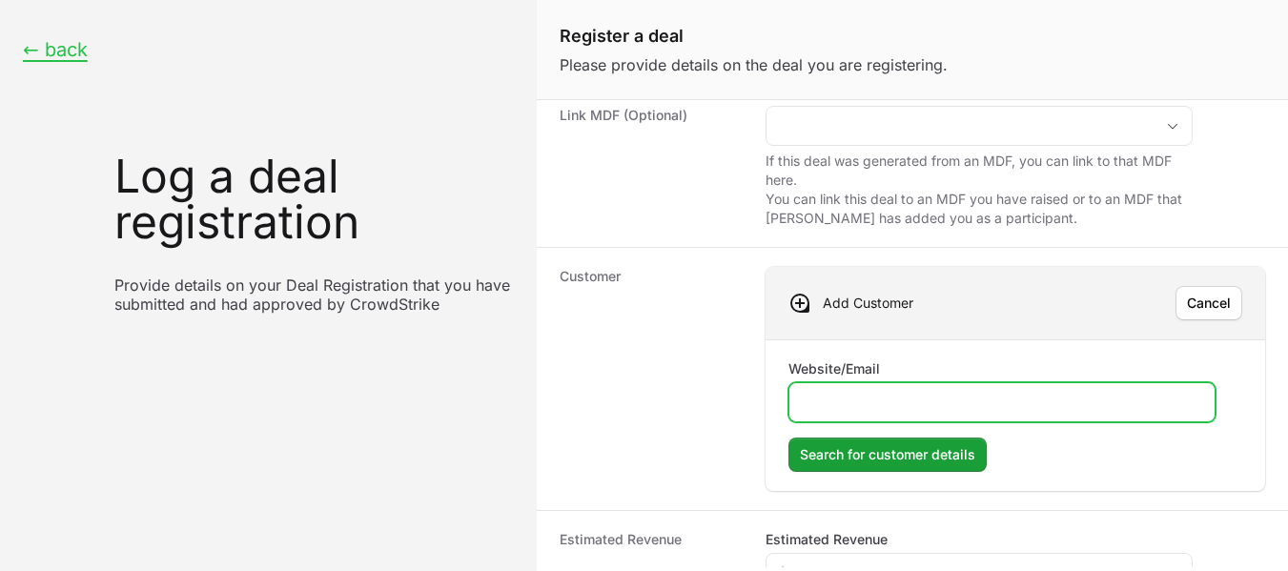
click at [808, 405] on input "Website/Email" at bounding box center [1002, 402] width 402 height 23
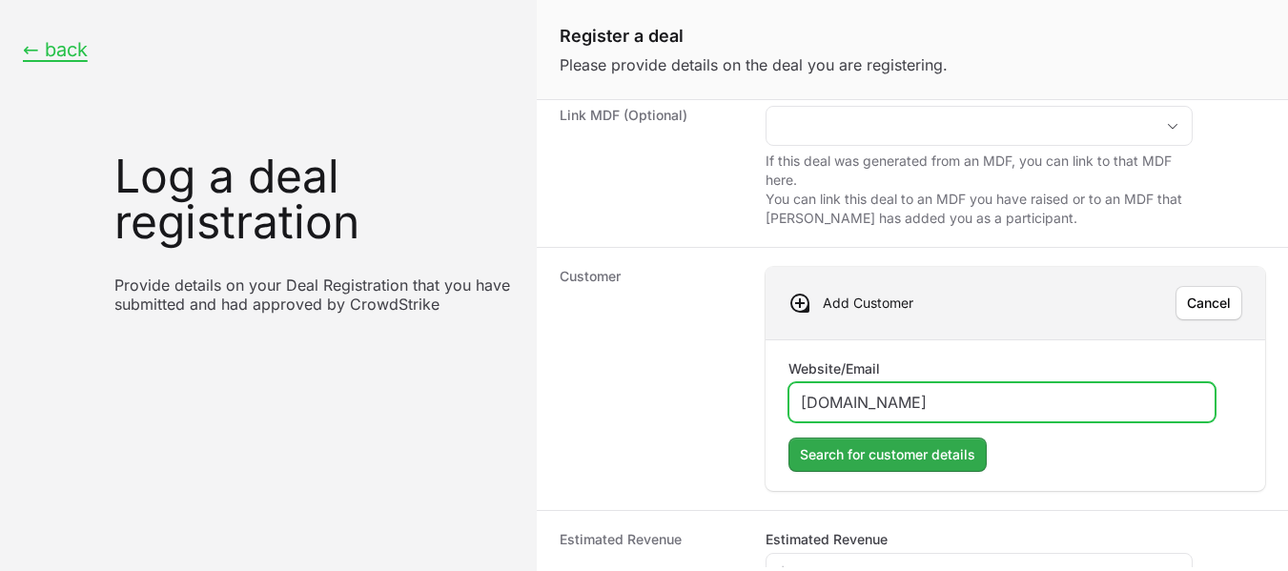
type input "[DOMAIN_NAME]"
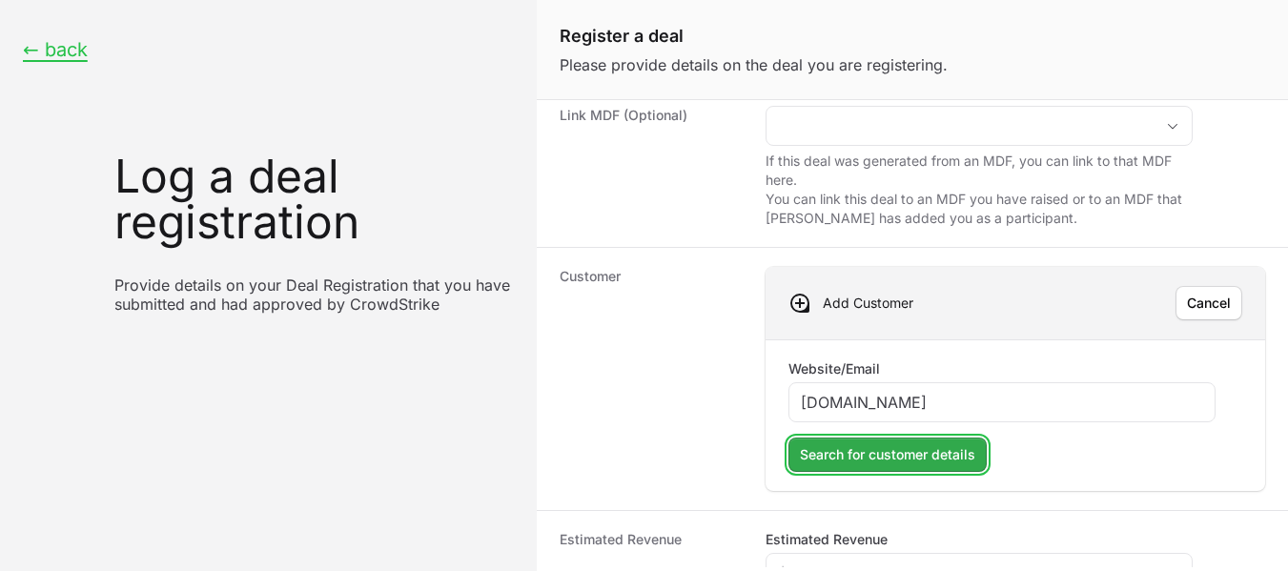
click at [948, 449] on span "Search for customer details" at bounding box center [887, 454] width 175 height 23
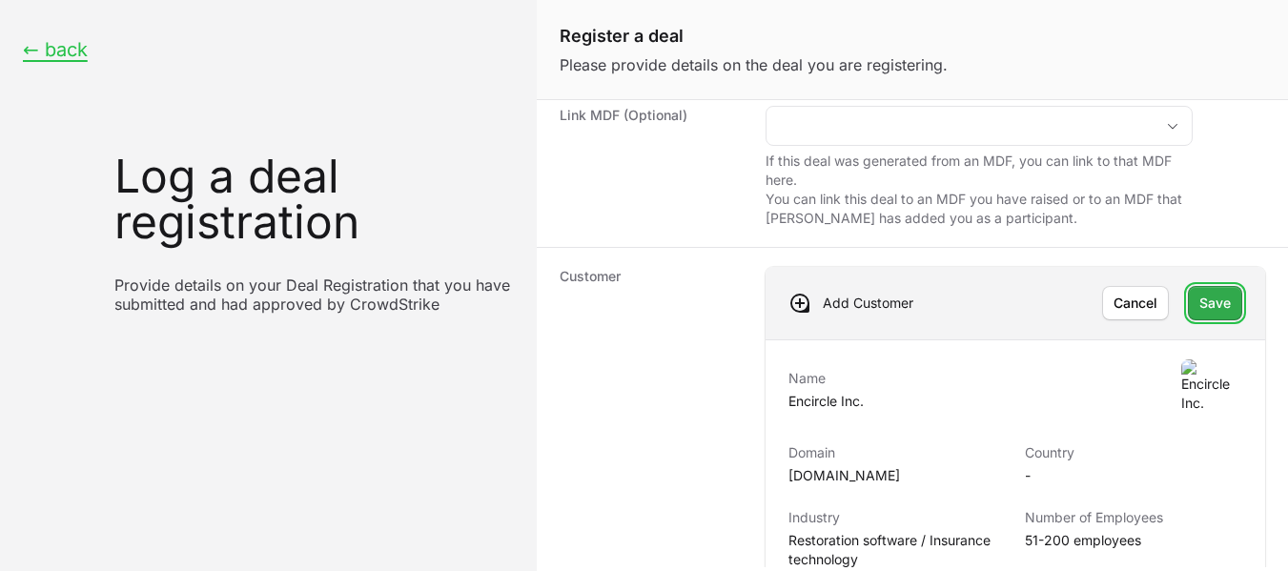
click at [1222, 305] on button "Save" at bounding box center [1215, 303] width 54 height 34
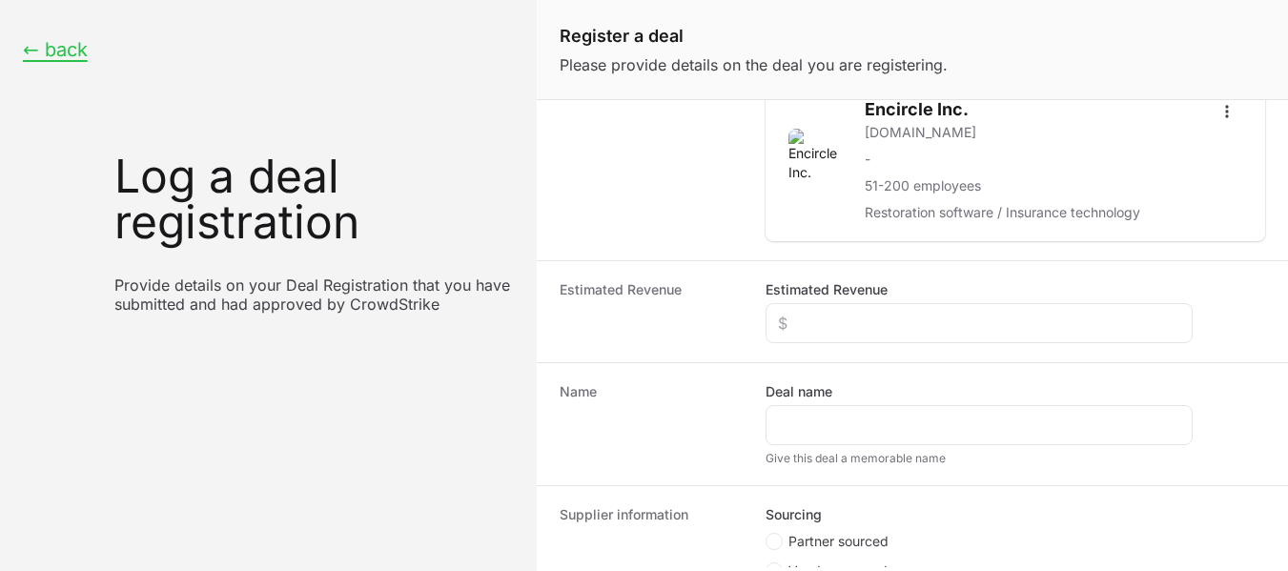
scroll to position [422, 0]
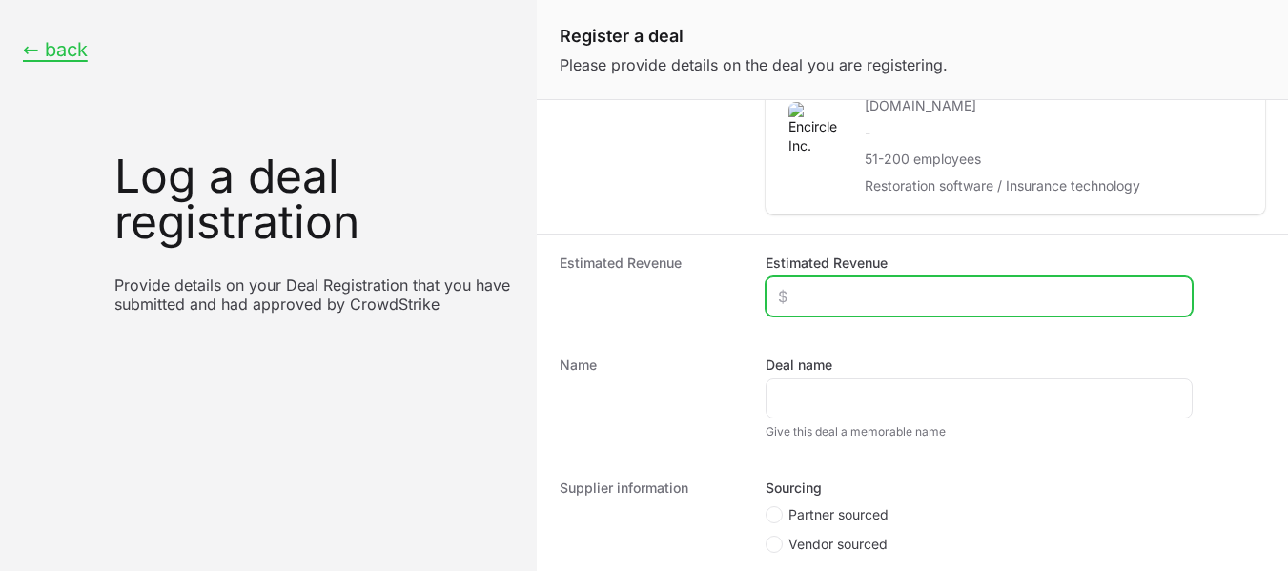
click at [889, 293] on input "Estimated Revenue" at bounding box center [979, 296] width 402 height 23
type input "$967"
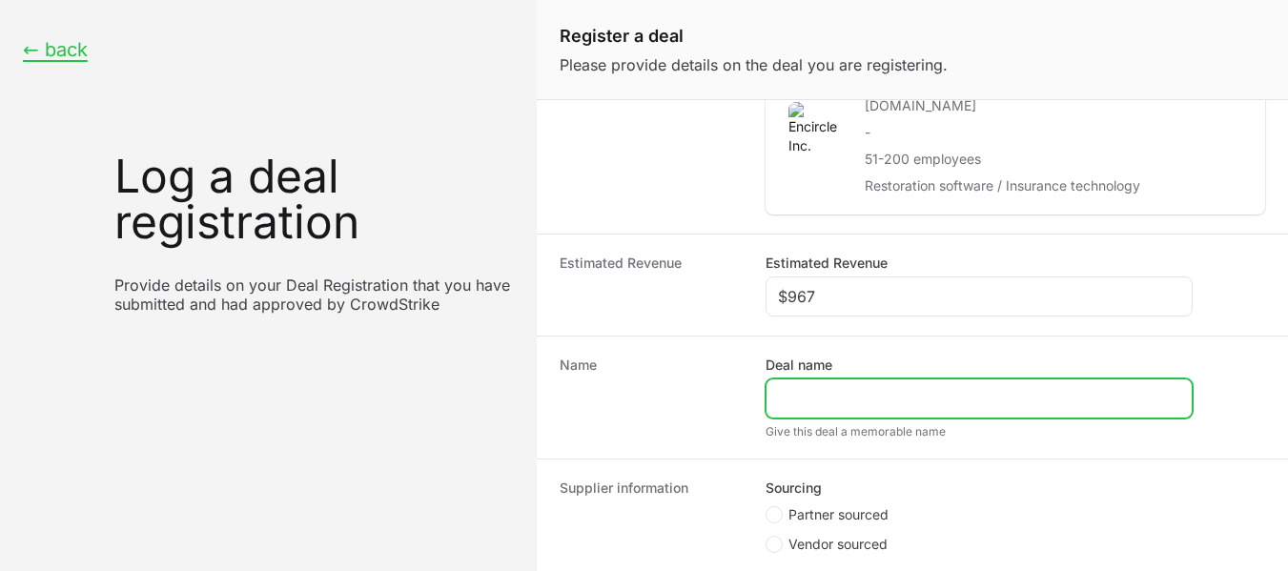
click at [803, 394] on input "Deal name" at bounding box center [979, 398] width 402 height 23
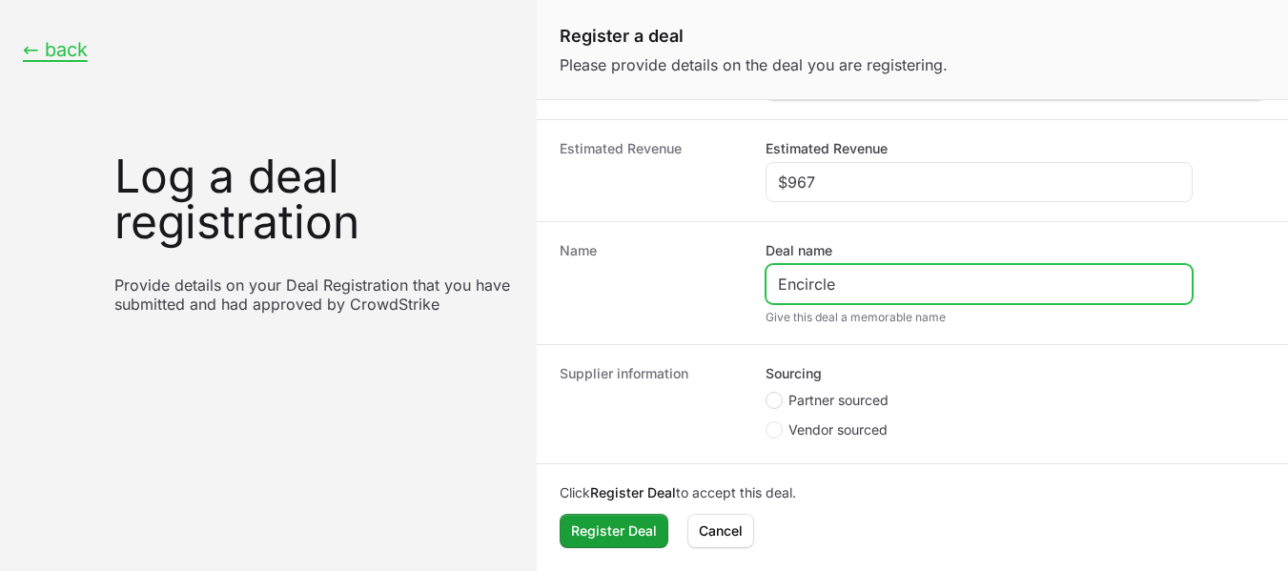
type input "Encircle"
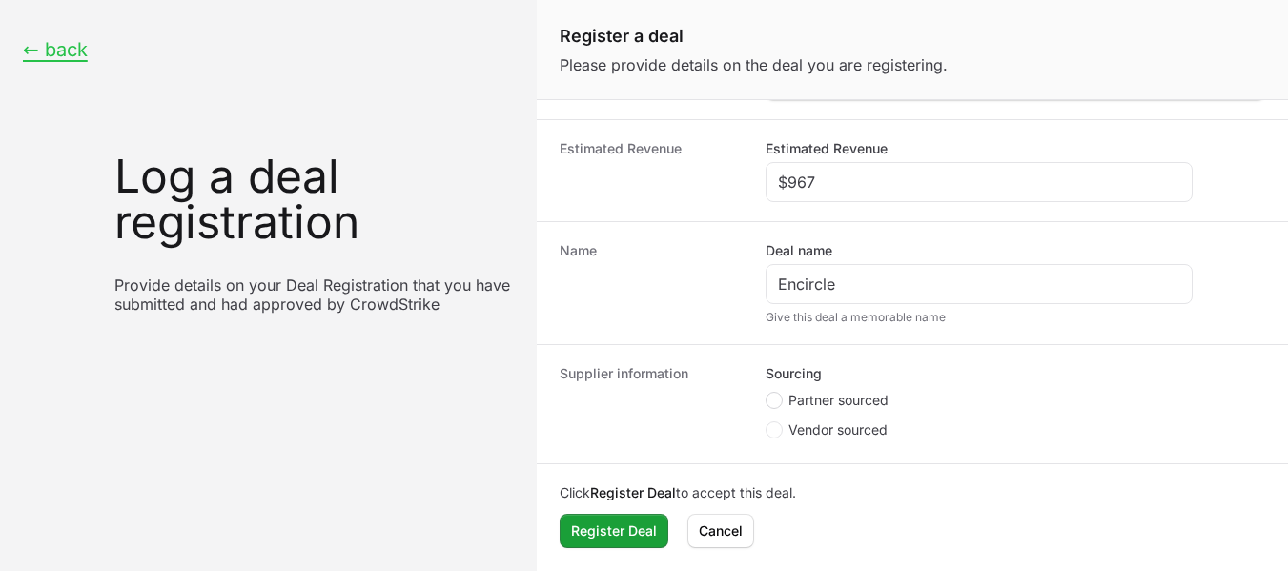
click at [779, 398] on span "Create activity form" at bounding box center [774, 400] width 17 height 17
radio input "true"
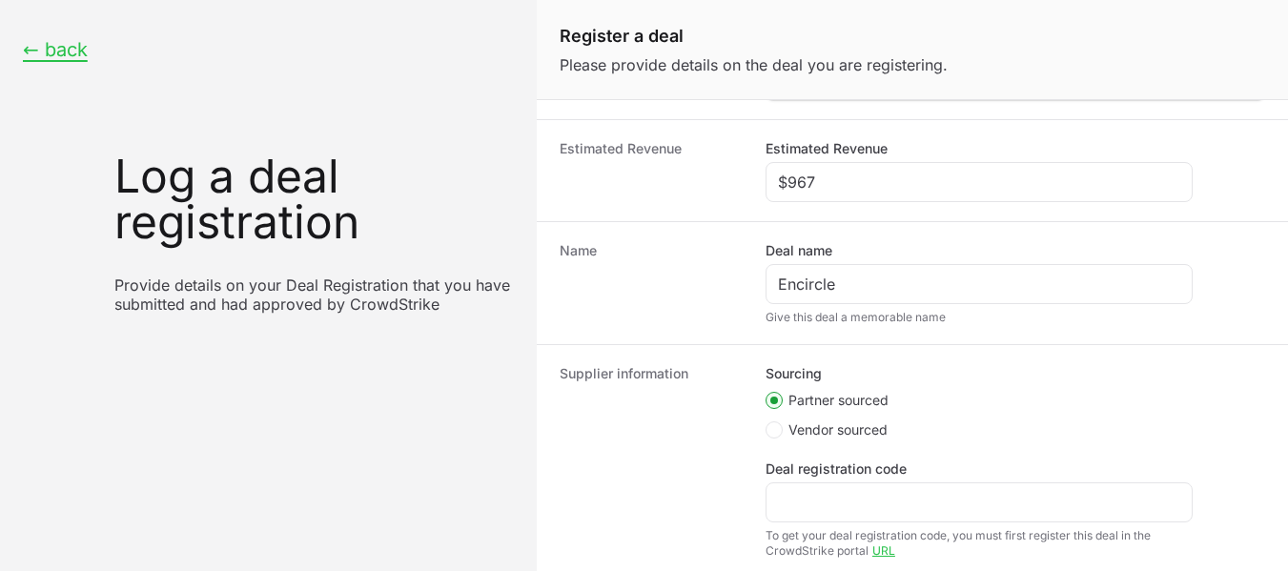
scroll to position [389, 0]
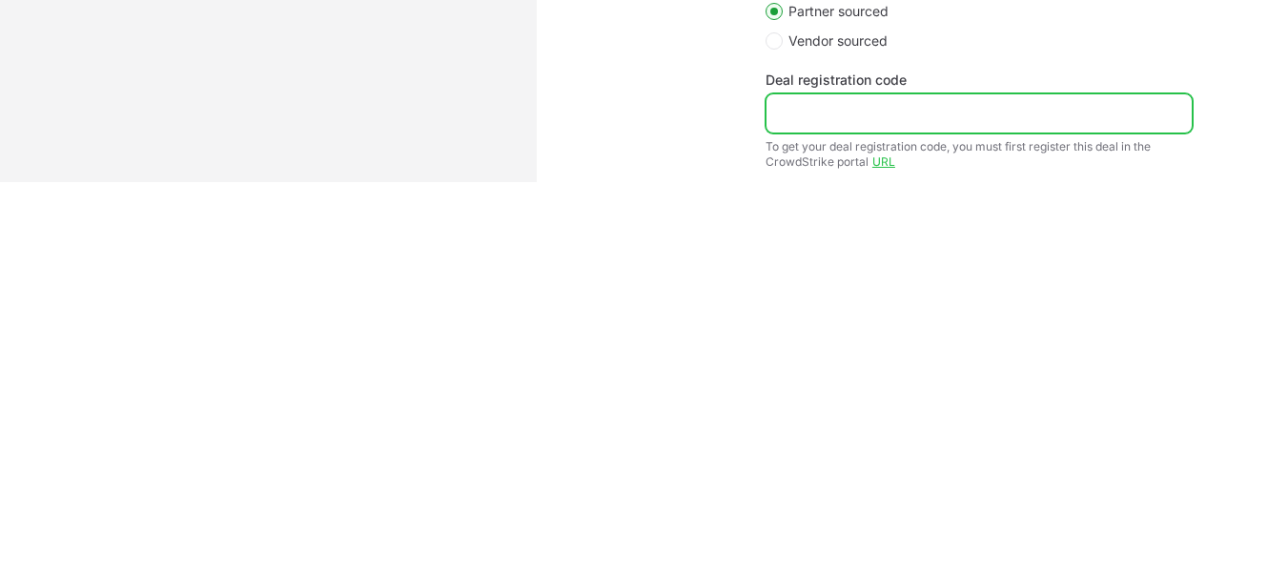
click at [916, 109] on input "Deal registration code" at bounding box center [979, 113] width 402 height 23
click at [897, 123] on input "Deal registration code" at bounding box center [979, 113] width 402 height 23
paste input "DR-3e71660a"
type input "DR-3e71660a"
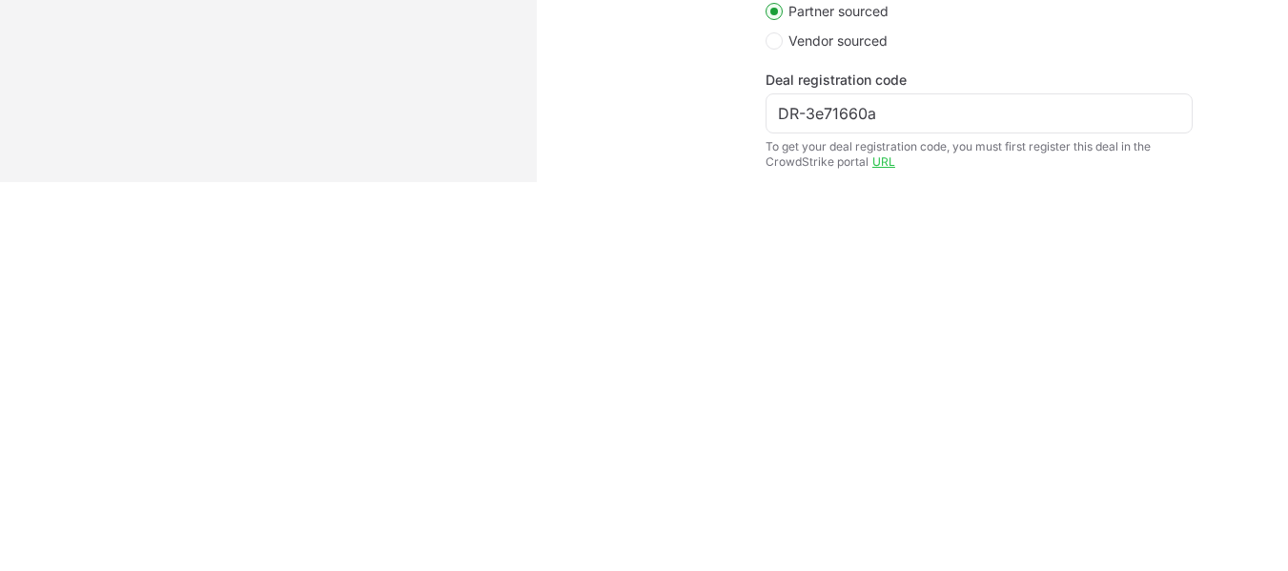
click at [1194, 149] on div "Sourcing Partner sourced Vendor sourced Deal registration code DR-3e71660a To g…" at bounding box center [1016, 72] width 500 height 195
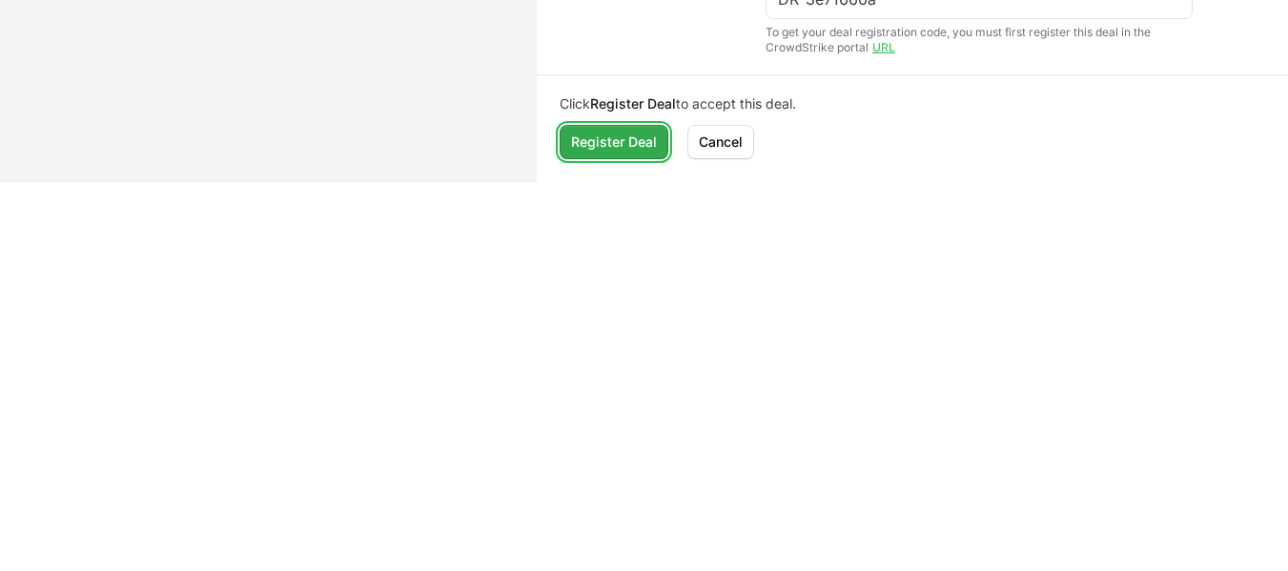
click at [610, 141] on span "Register Deal" at bounding box center [614, 142] width 86 height 23
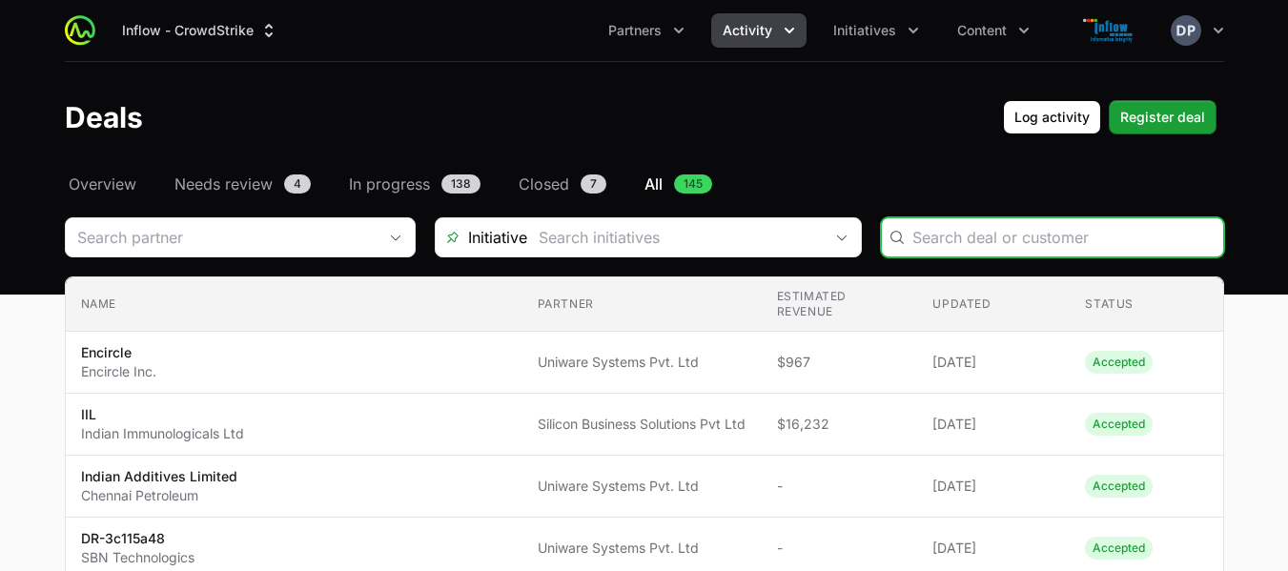
click at [1065, 233] on input "Deals Filters" at bounding box center [1062, 237] width 299 height 23
paste input "TVS NEXT"
type input "TVS NEXT"
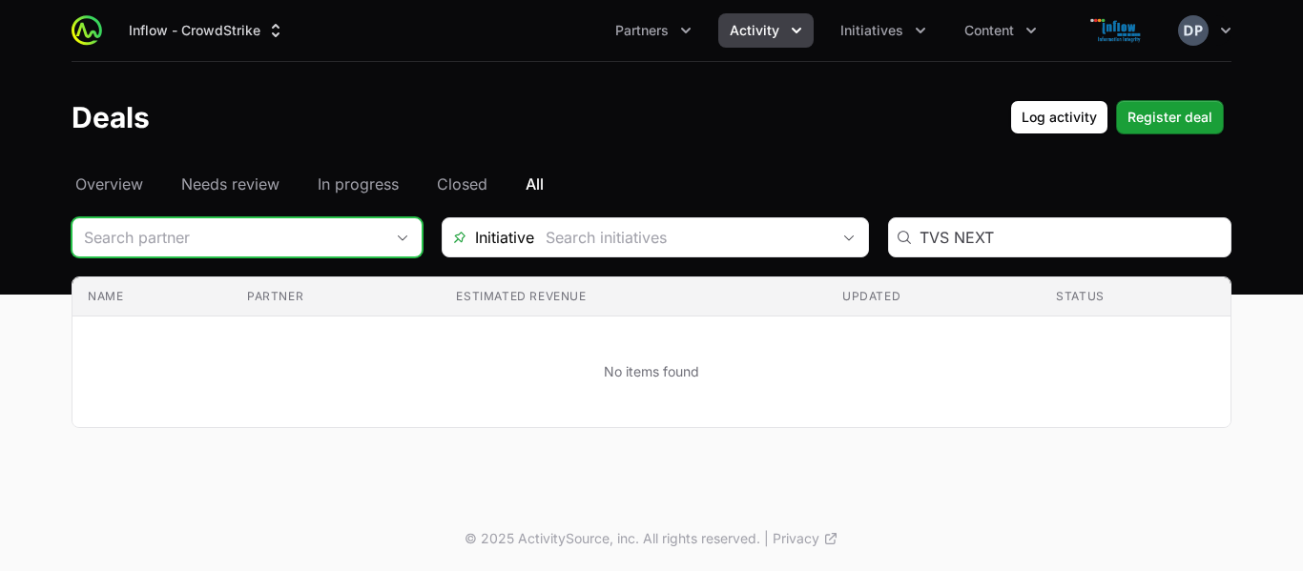
click at [259, 240] on input "Deals Filters" at bounding box center [227, 237] width 311 height 38
click at [1171, 113] on span "Register deal" at bounding box center [1169, 117] width 85 height 23
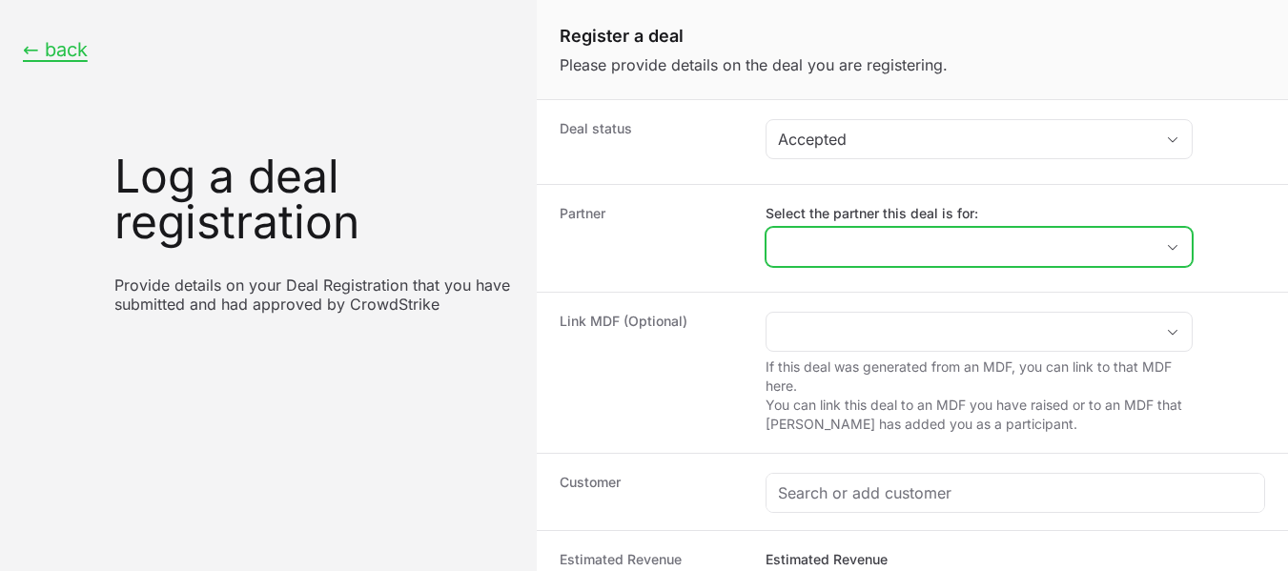
click at [825, 251] on input "Select the partner this deal is for:" at bounding box center [960, 247] width 387 height 38
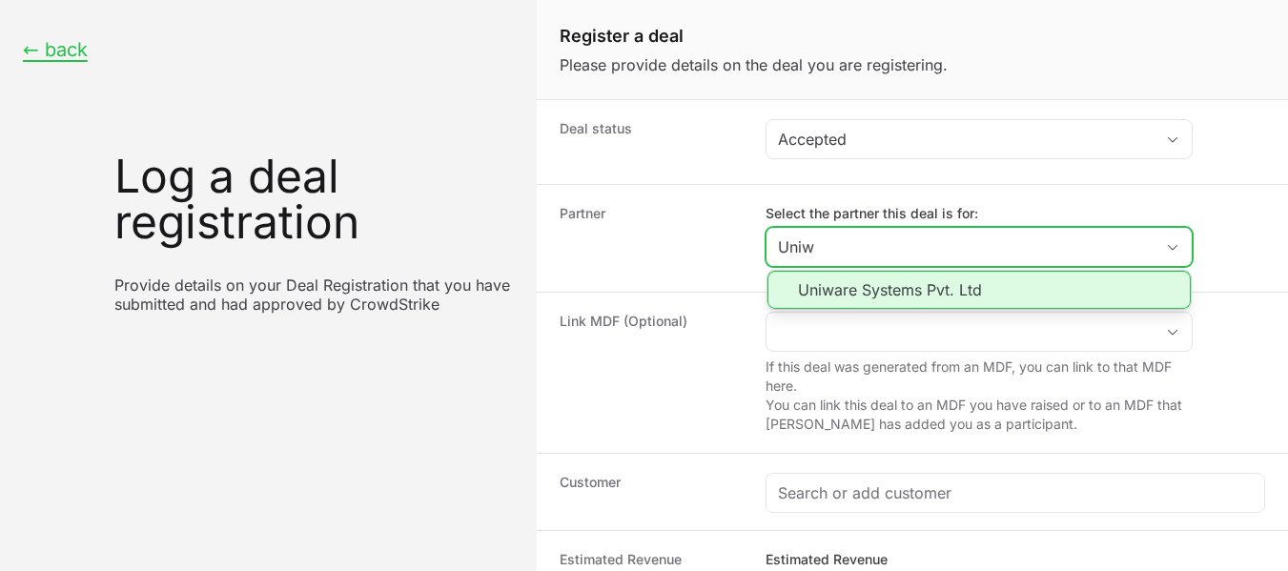
click at [848, 289] on li "Uniware Systems Pvt. Ltd" at bounding box center [979, 290] width 423 height 38
type input "Uniware Systems Pvt. Ltd"
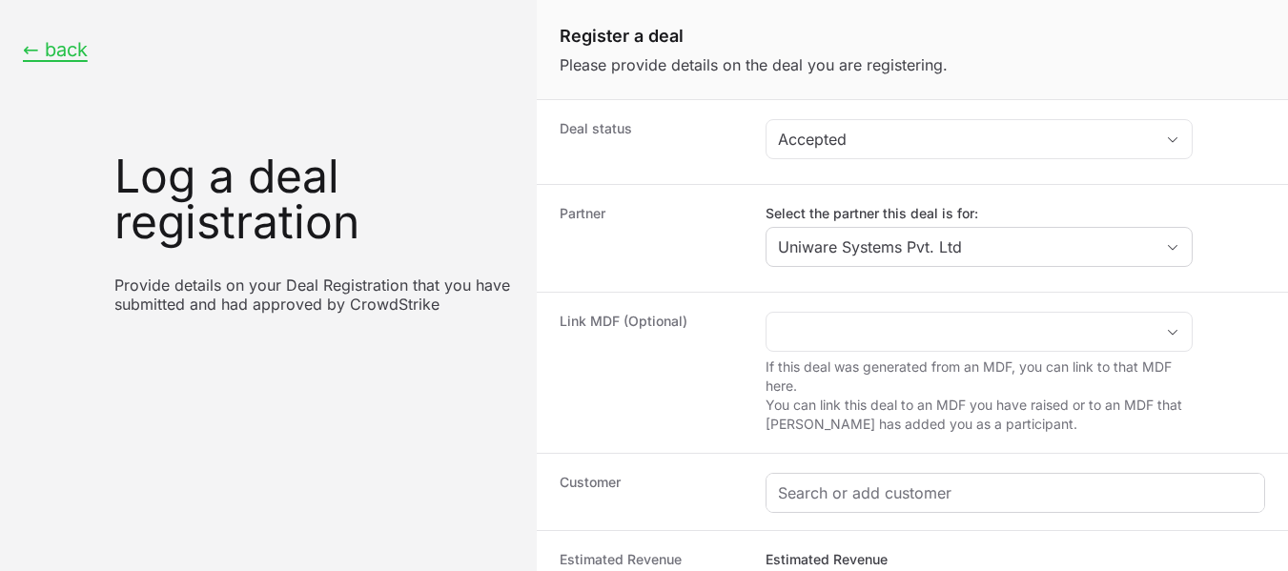
drag, startPoint x: 902, startPoint y: 505, endPoint x: 886, endPoint y: 483, distance: 27.3
click at [886, 483] on div "Create activity form" at bounding box center [1016, 493] width 498 height 38
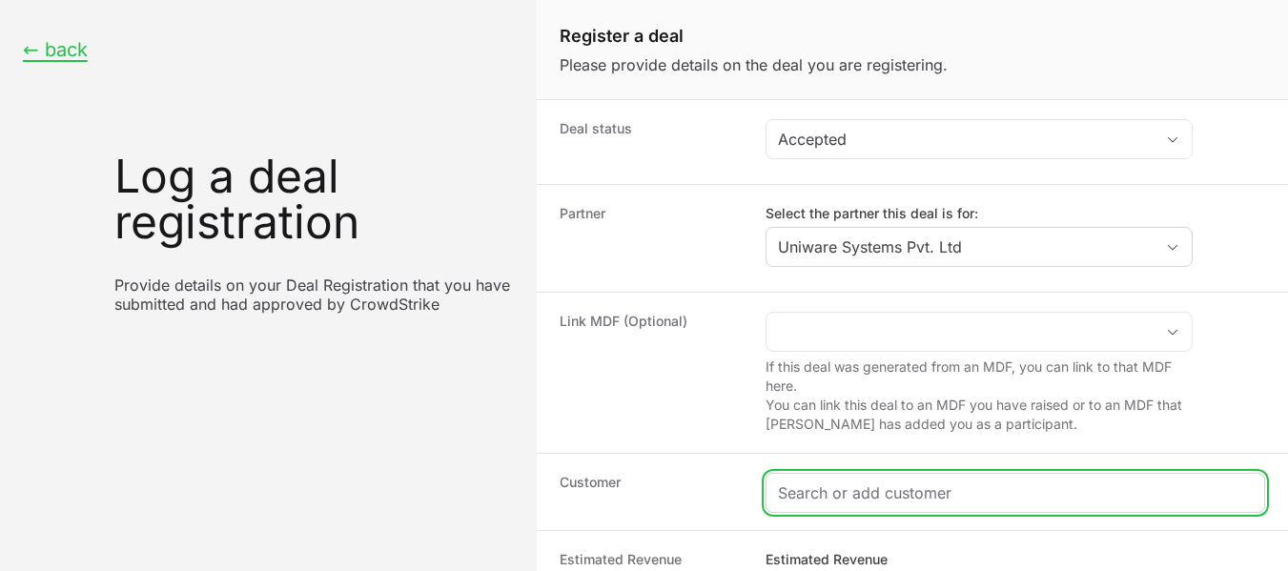
click at [886, 483] on input "Create activity form" at bounding box center [1015, 493] width 475 height 23
paste input "TVS NEXT"
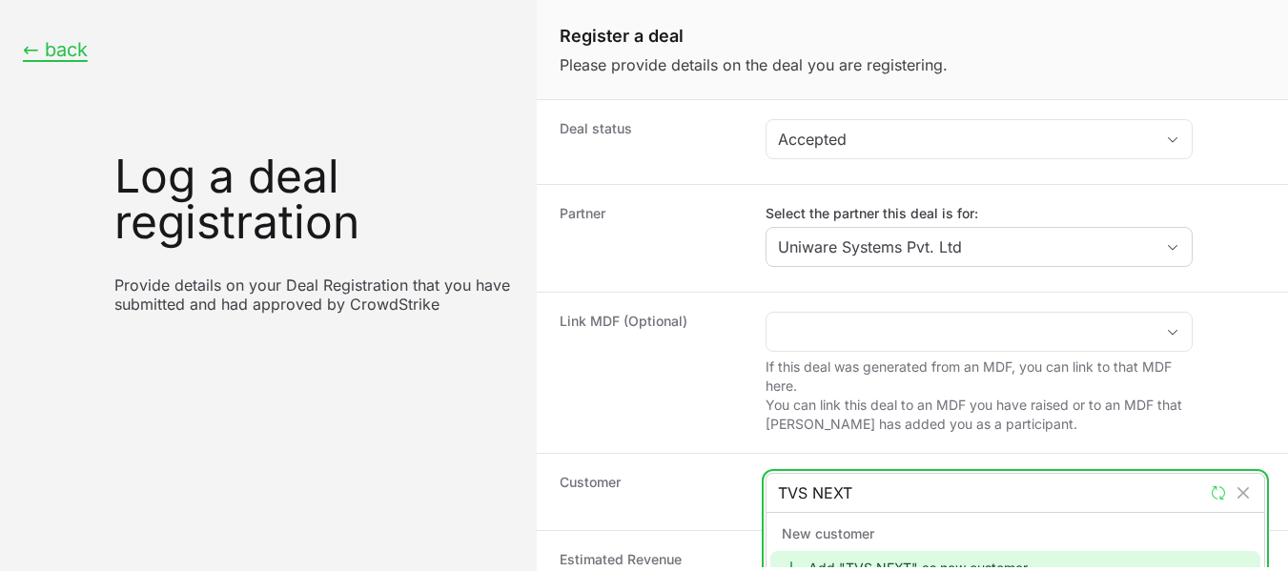
scroll to position [18, 0]
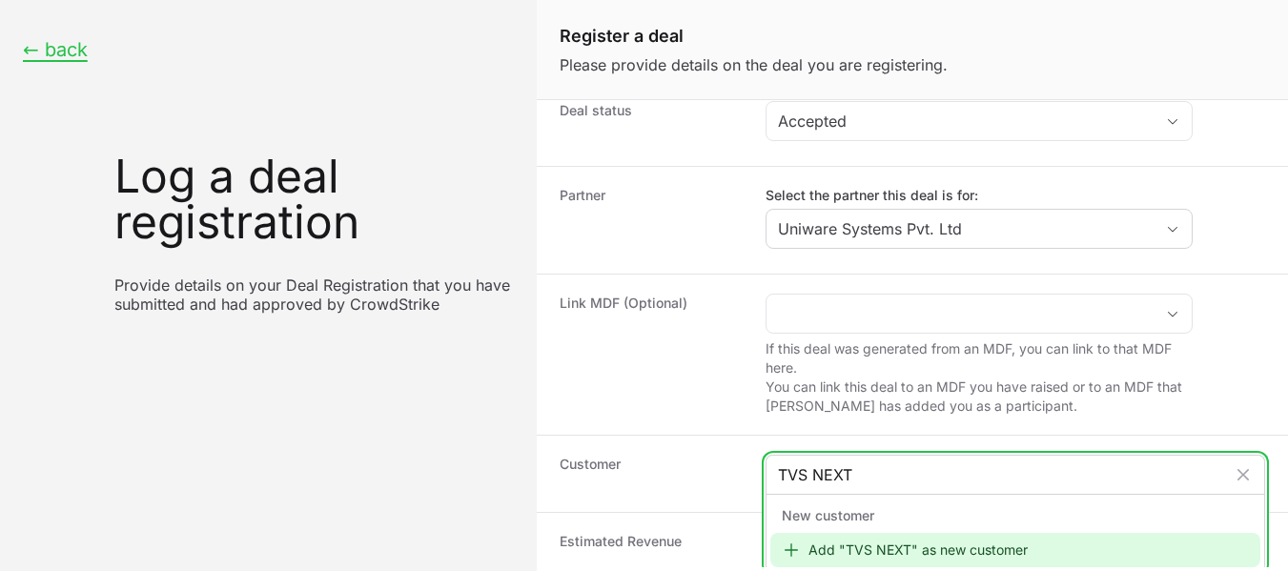
type input "TVS NEXT"
click at [942, 549] on div "Add "TVS NEXT" as new customer" at bounding box center [1015, 550] width 490 height 34
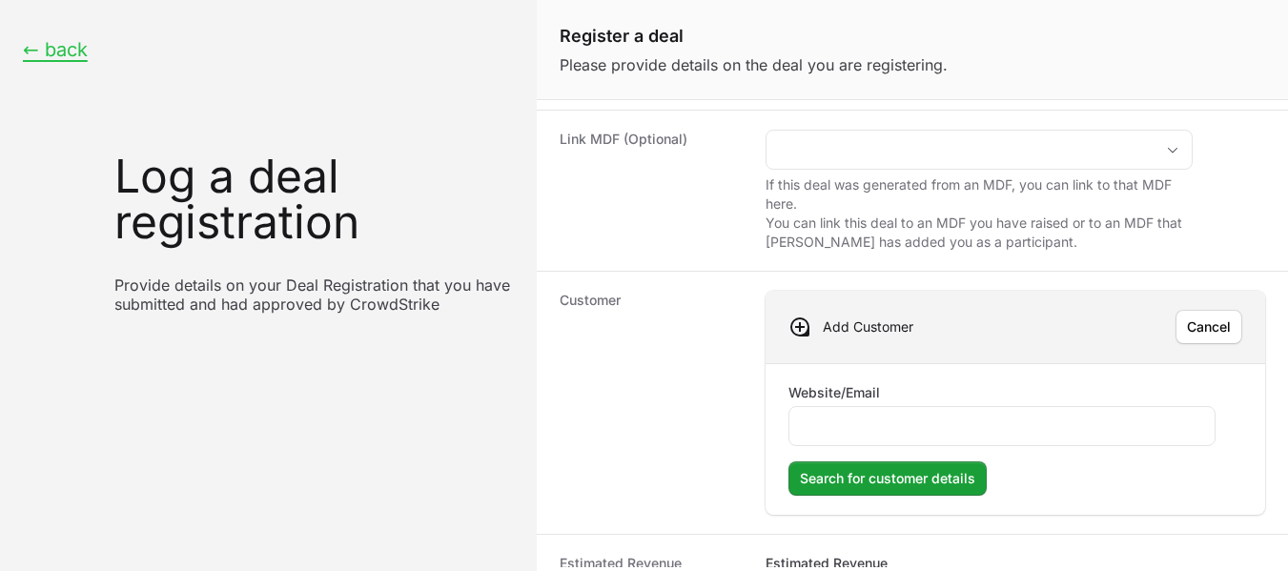
scroll to position [210, 0]
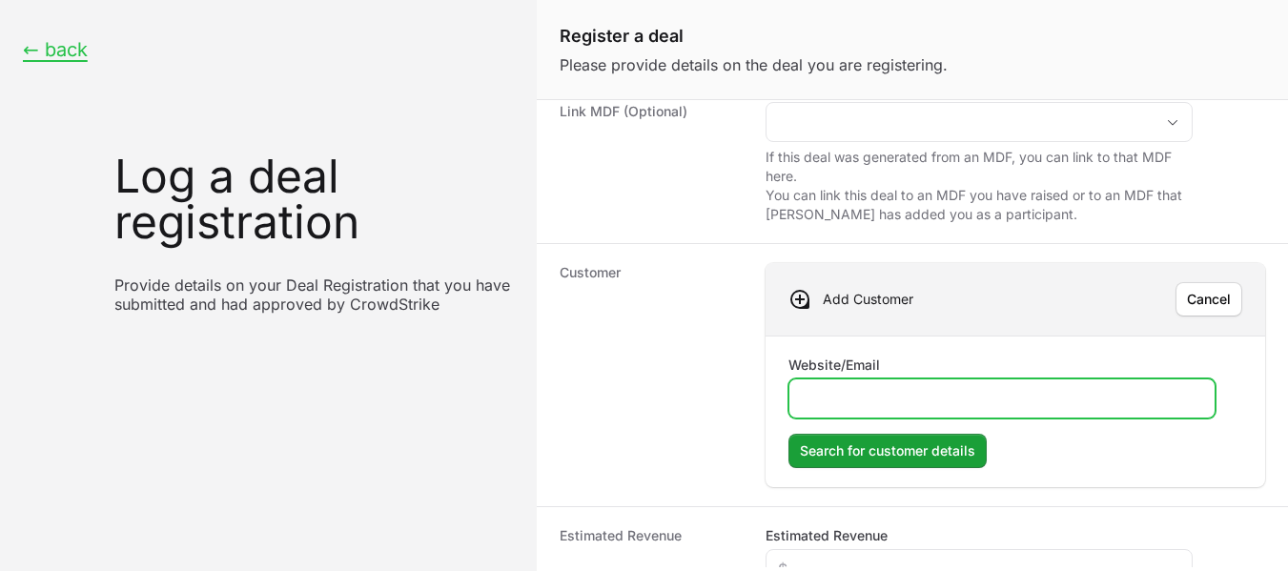
click at [827, 390] on input "Website/Email" at bounding box center [1002, 398] width 402 height 23
paste input "[URL][DOMAIN_NAME]"
type input "[URL][DOMAIN_NAME]"
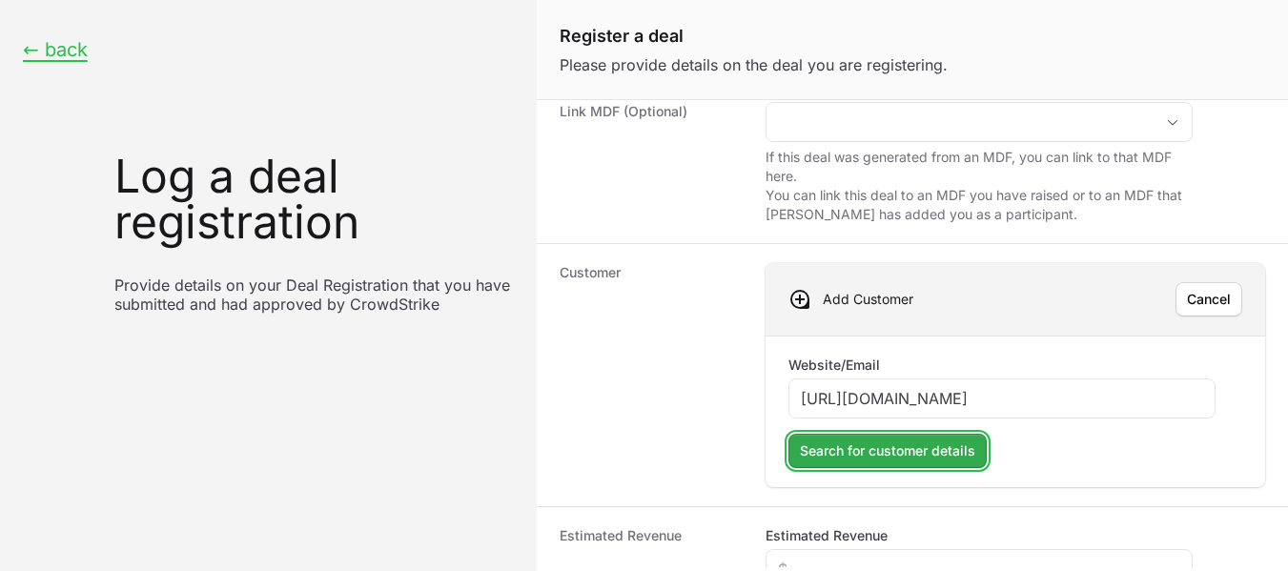
click at [873, 457] on span "Search for customer details" at bounding box center [887, 451] width 175 height 23
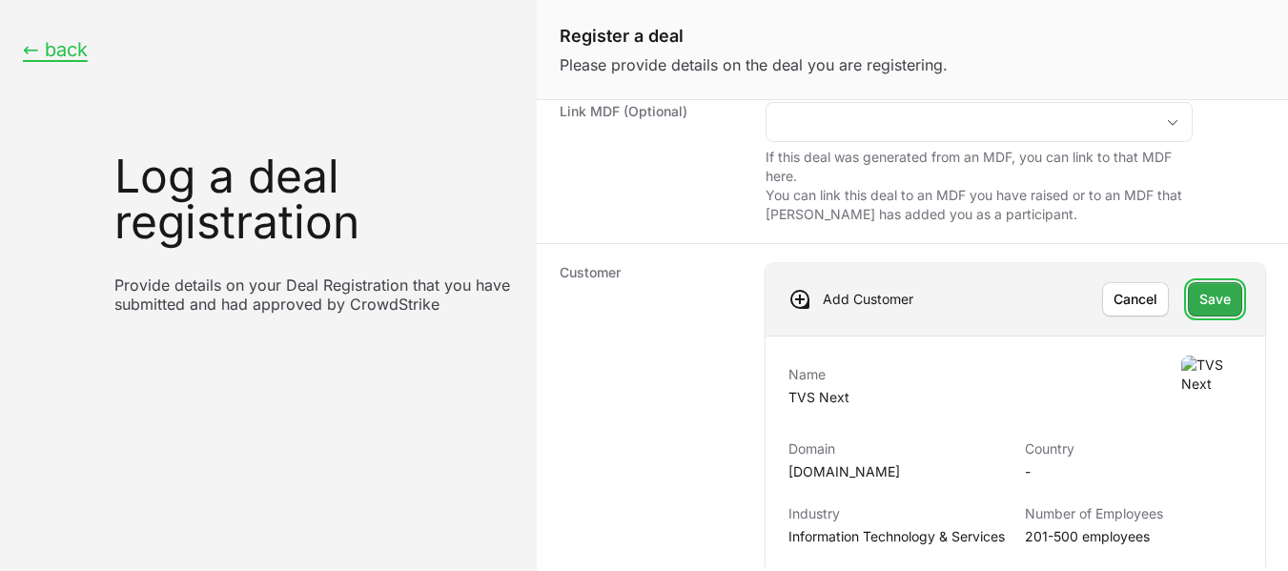
click at [1204, 303] on span "Save" at bounding box center [1215, 299] width 31 height 23
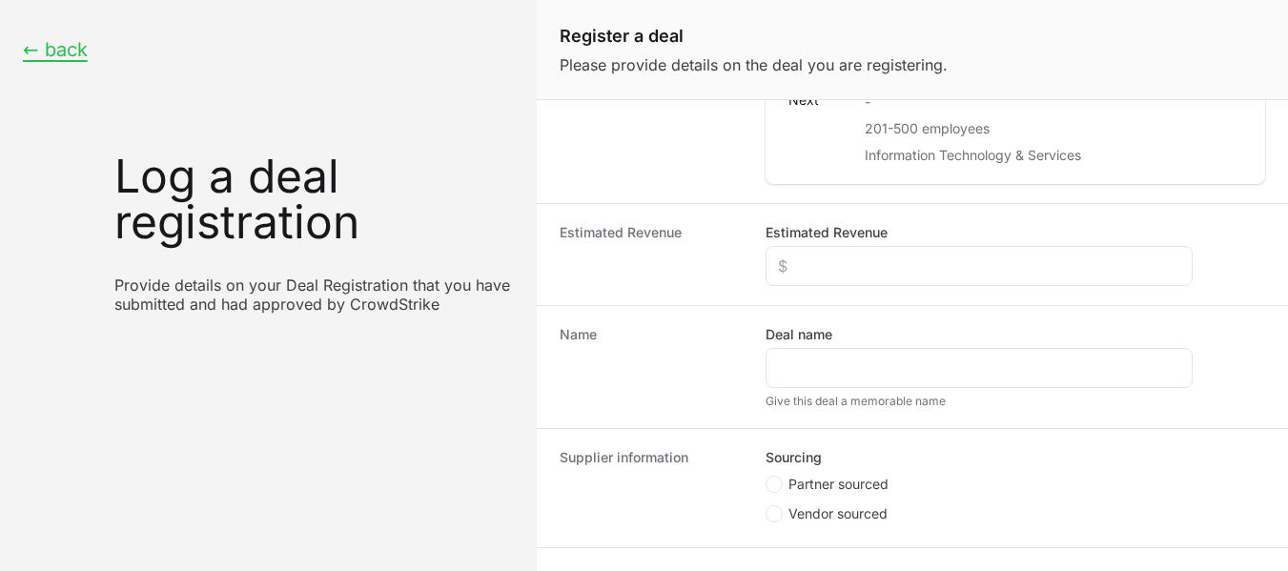
scroll to position [449, 0]
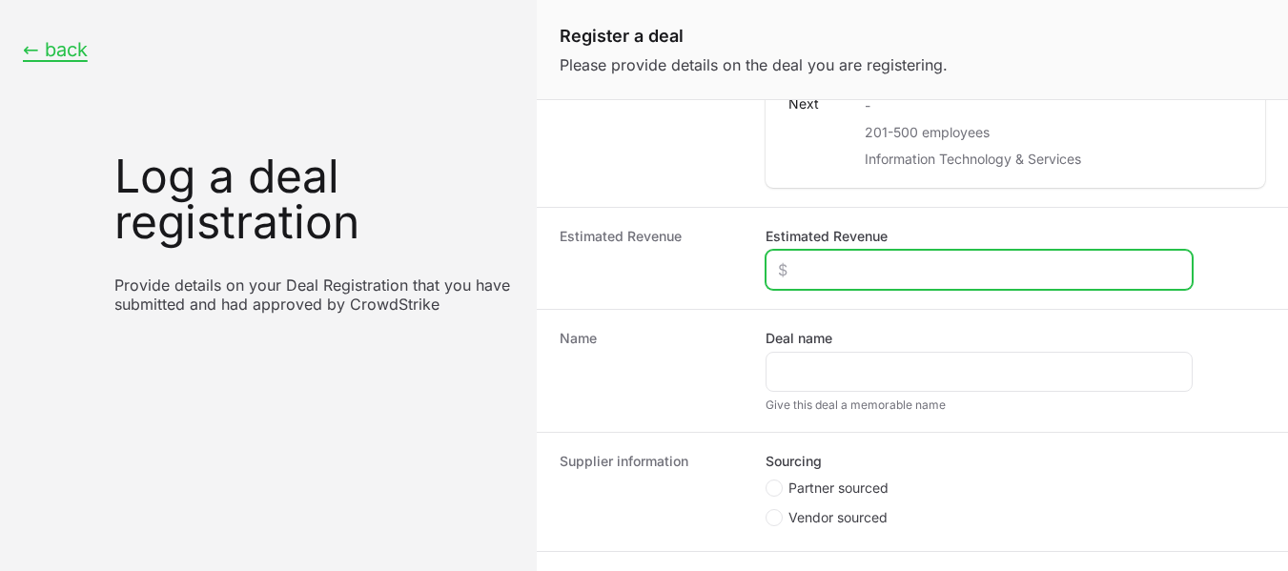
click at [899, 267] on input "Estimated Revenue" at bounding box center [979, 269] width 402 height 23
type input "$0"
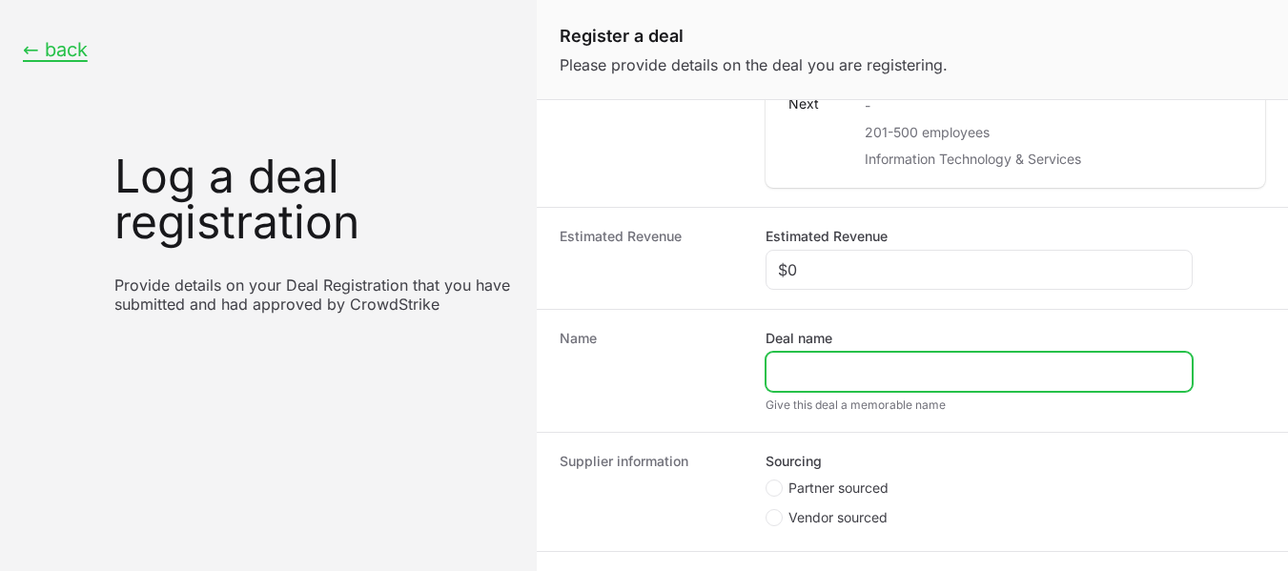
click at [825, 373] on input "Deal name" at bounding box center [979, 371] width 402 height 23
paste input "[URL][DOMAIN_NAME]"
drag, startPoint x: 833, startPoint y: 365, endPoint x: 690, endPoint y: 384, distance: 144.3
click at [690, 384] on div "Name Deal name [URL][DOMAIN_NAME] Give this deal a memorable name" at bounding box center [912, 370] width 751 height 123
click at [904, 366] on input "[DOMAIN_NAME][URL]" at bounding box center [979, 371] width 402 height 23
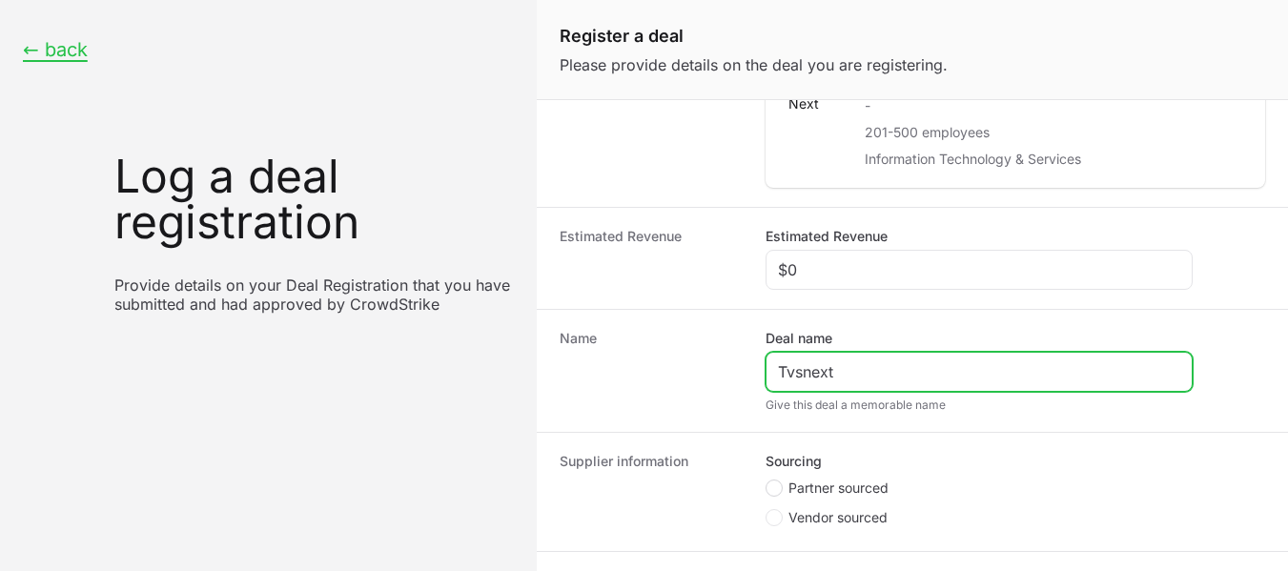
type input "Tvsnext"
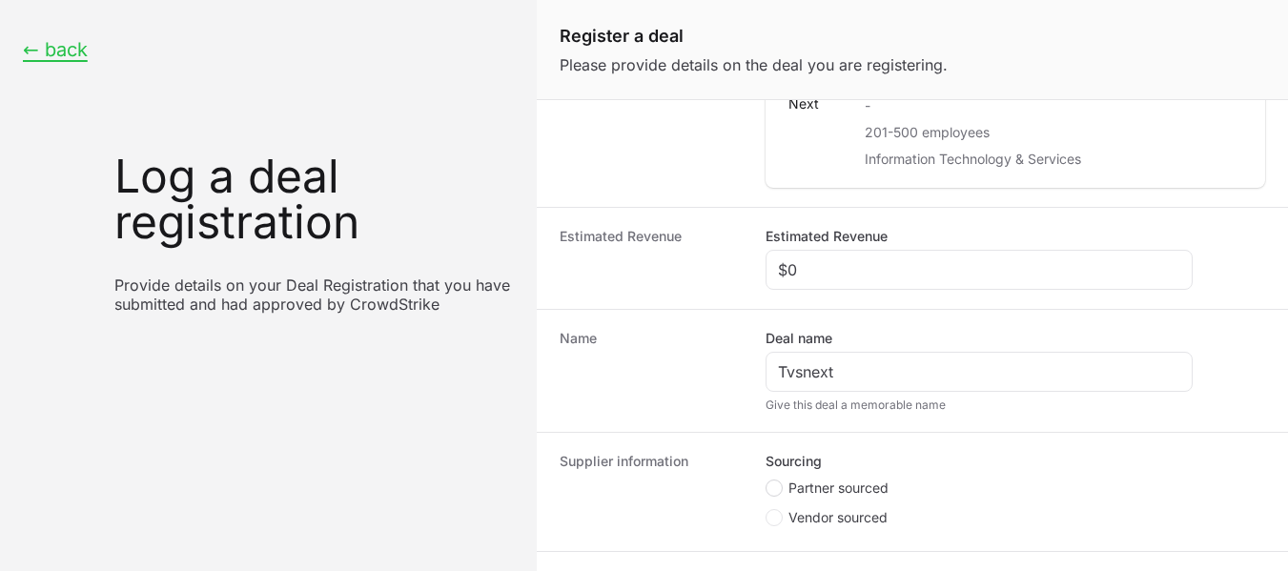
click at [779, 492] on span "Create activity form" at bounding box center [774, 488] width 17 height 17
radio input "true"
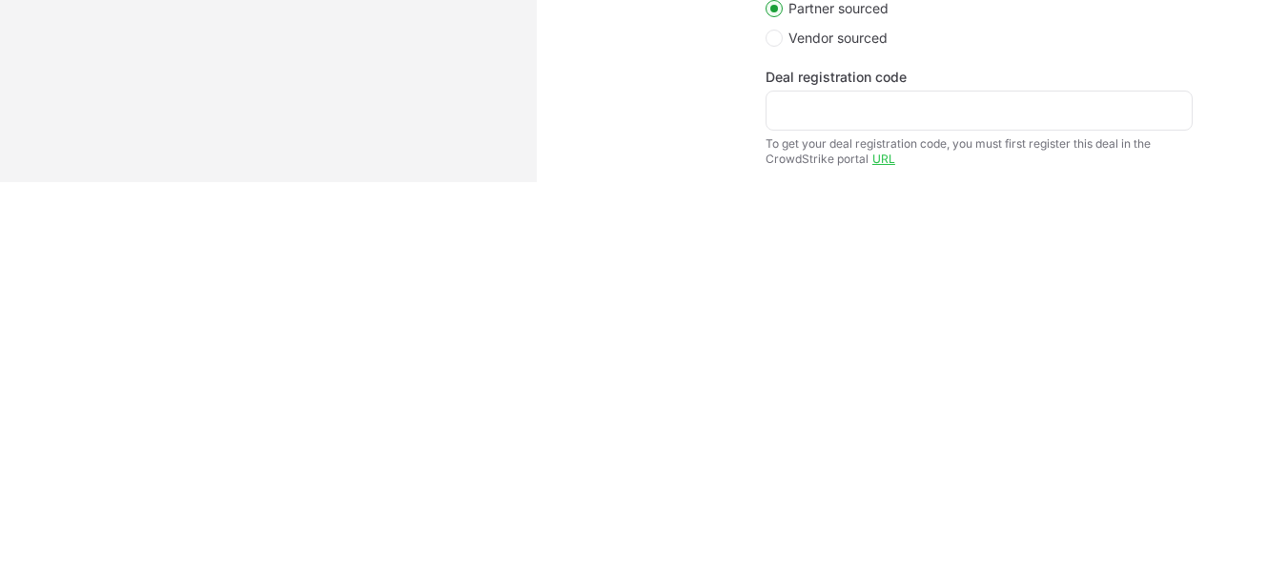
scroll to position [592, 0]
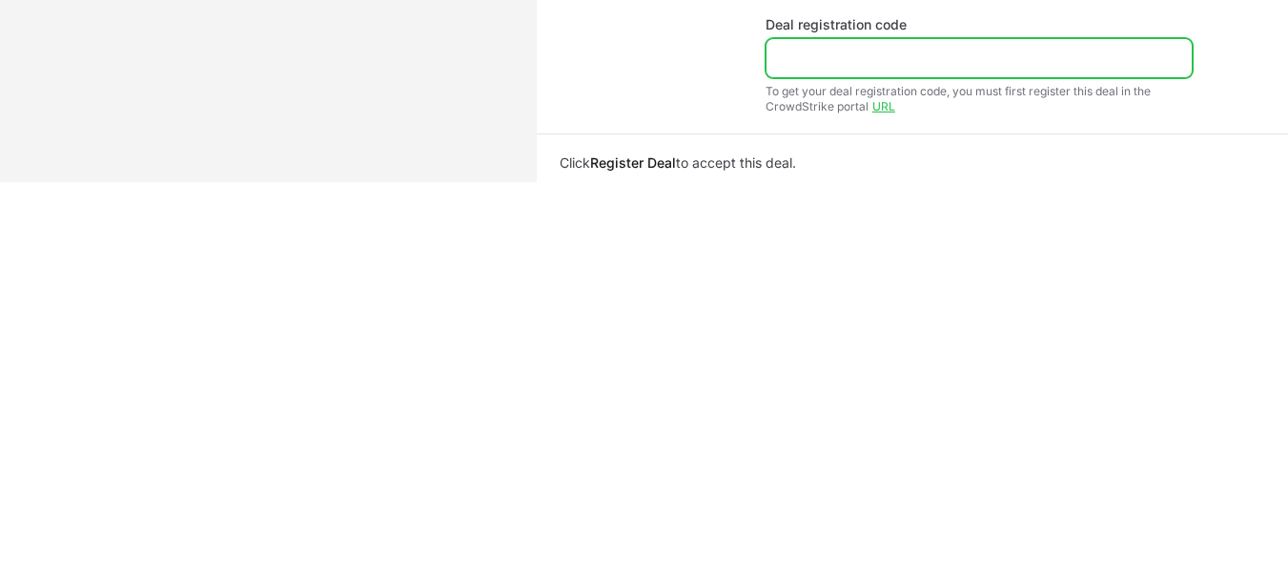
click at [876, 66] on input "Deal registration code" at bounding box center [979, 58] width 402 height 23
paste input "DR-4d2bdcb6"
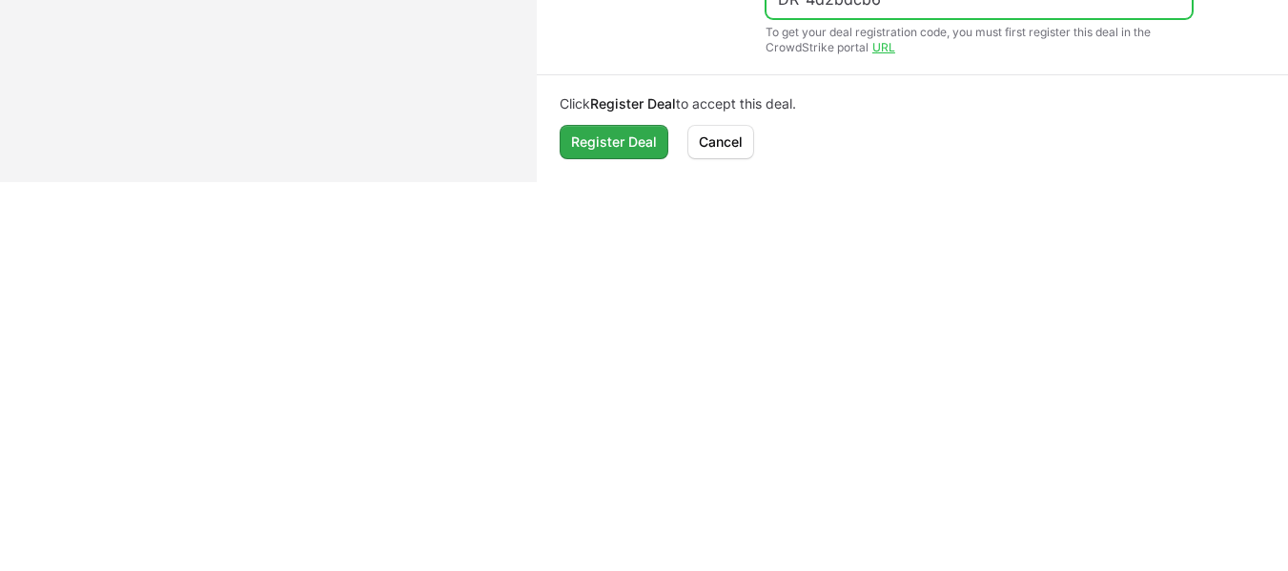
type input "DR-4d2bdcb6"
click at [626, 150] on span "Register Deal" at bounding box center [614, 142] width 86 height 23
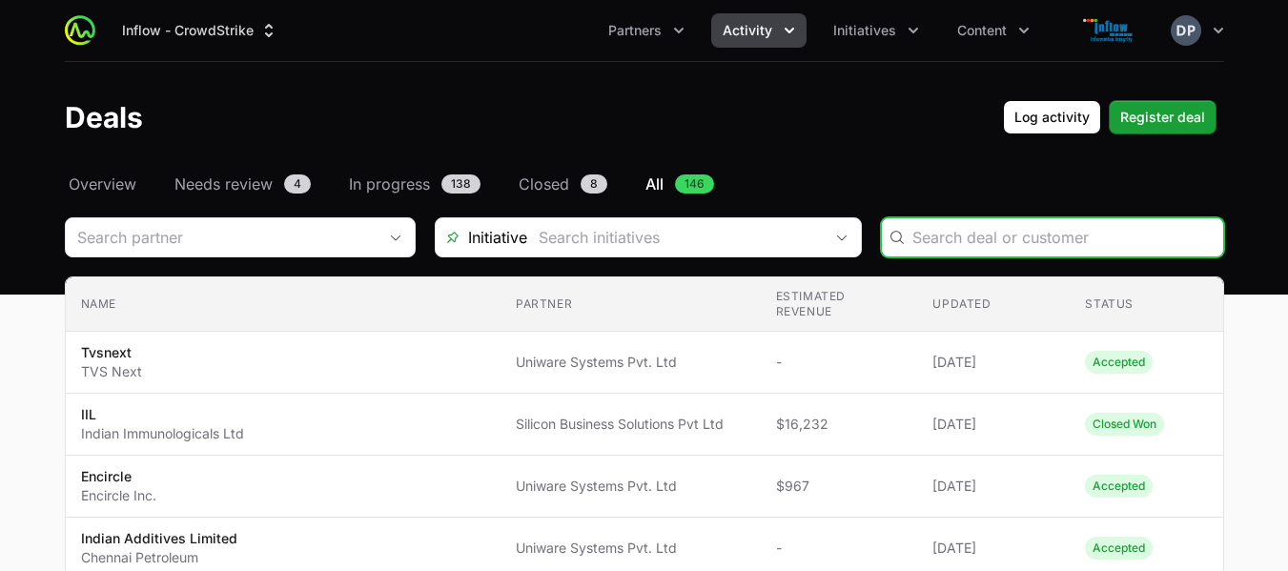
click at [1040, 231] on input "Deals Filters" at bounding box center [1062, 237] width 299 height 23
paste input "NewAge Software & Solutions"
type input "NewAge Software & Solutions"
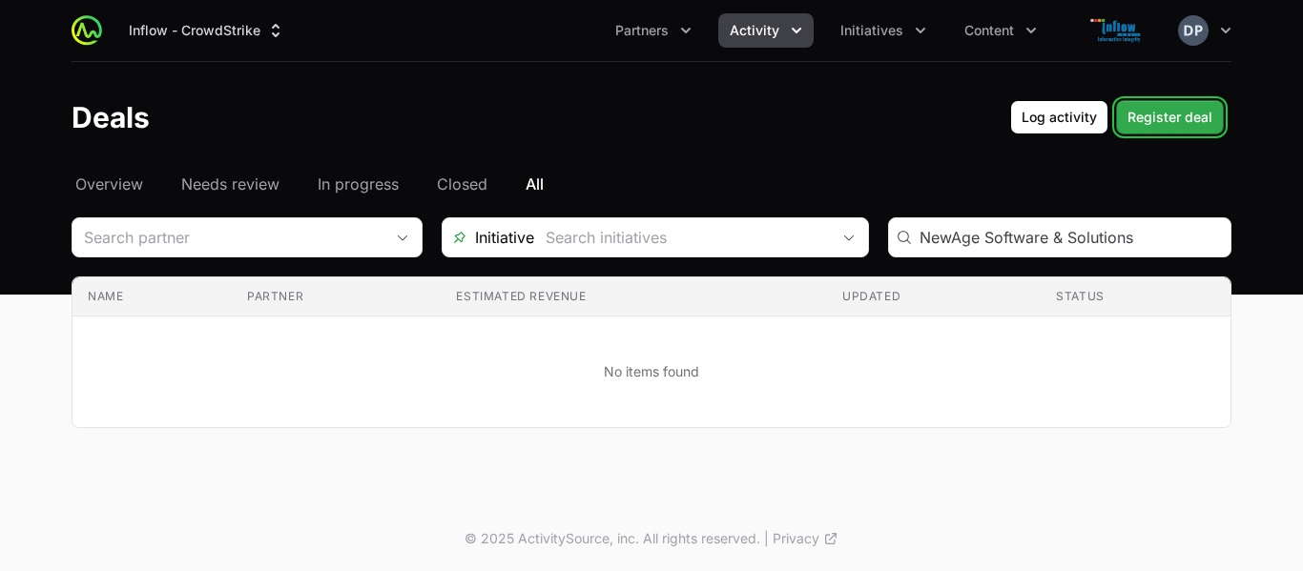
click at [1188, 126] on span "Register deal" at bounding box center [1169, 117] width 85 height 23
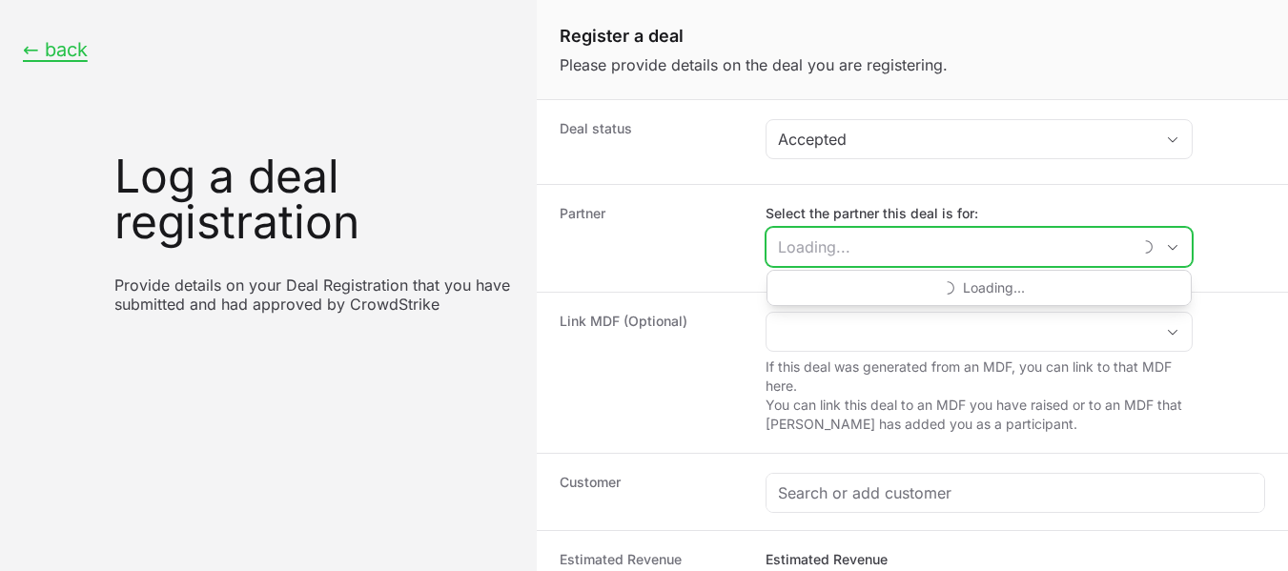
click at [839, 249] on input "Select the partner this deal is for:" at bounding box center [949, 247] width 364 height 38
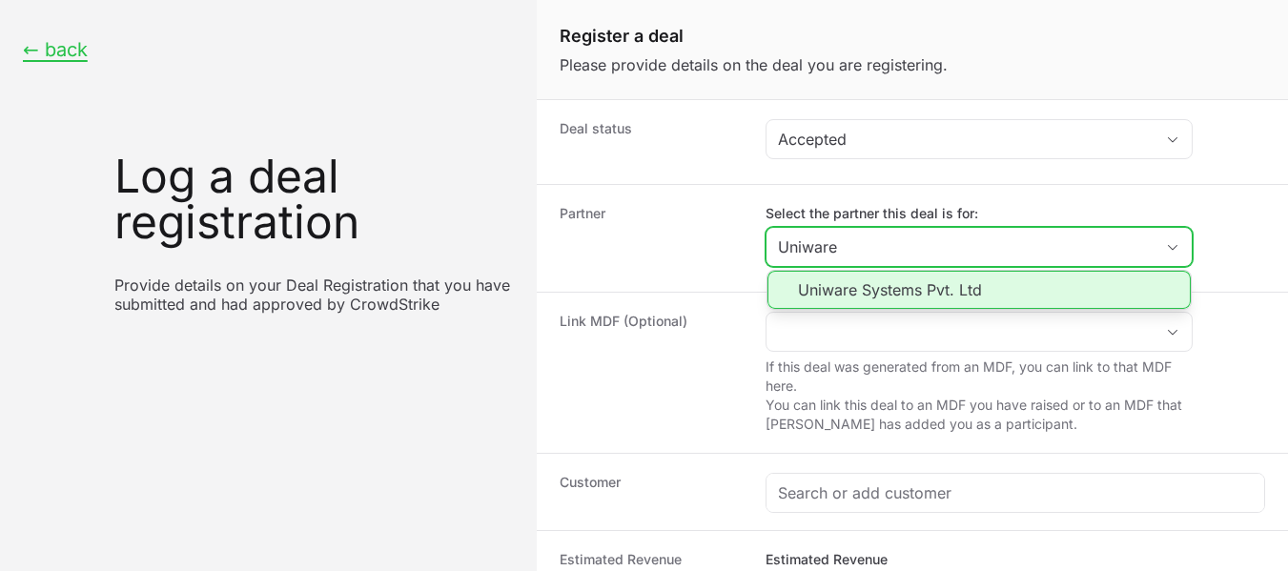
click at [872, 285] on li "Uniware Systems Pvt. Ltd" at bounding box center [979, 290] width 423 height 38
type input "Uniware Systems Pvt. Ltd"
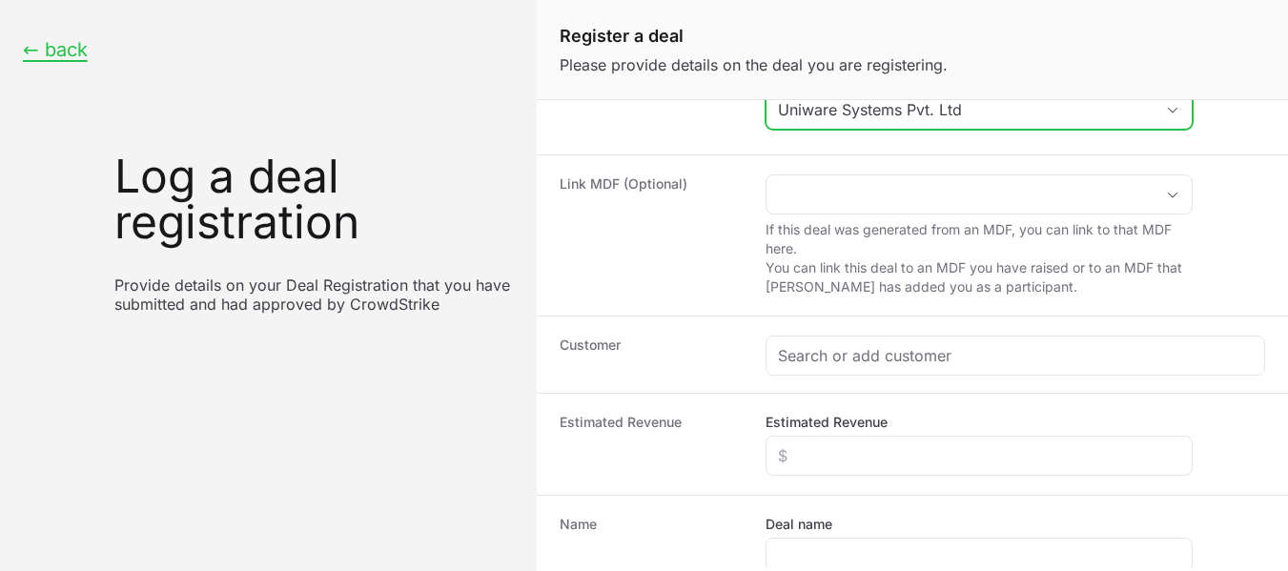
scroll to position [143, 0]
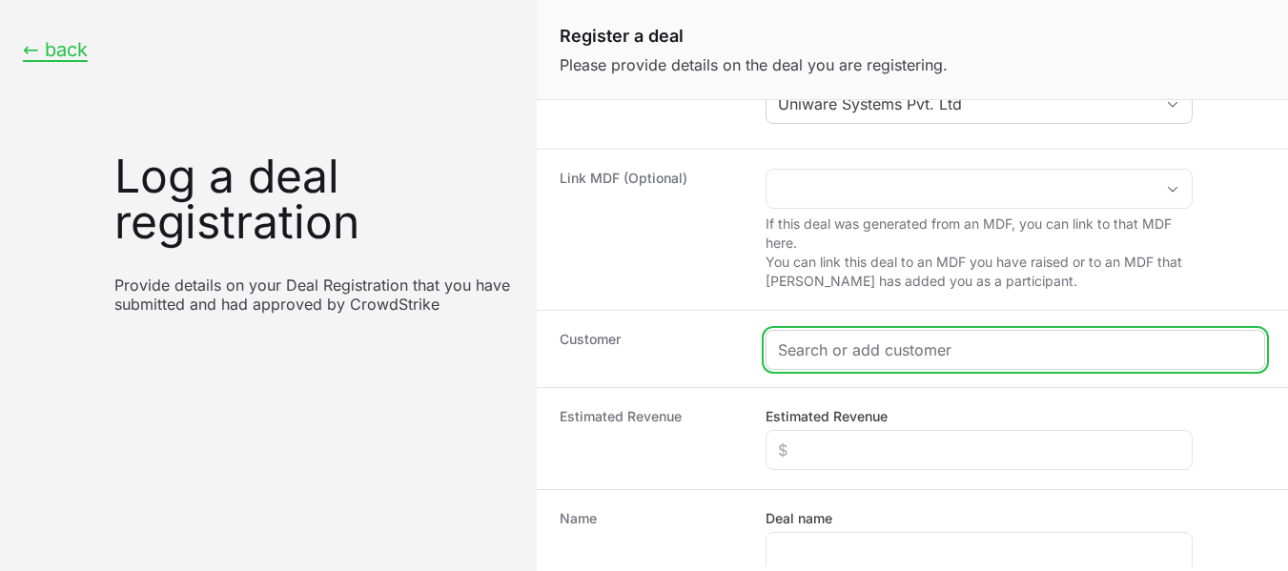
click at [946, 357] on input "Create activity form" at bounding box center [1015, 350] width 475 height 23
paste input "NewAge Software & Solutions"
type input "NewAge Software & Solutions"
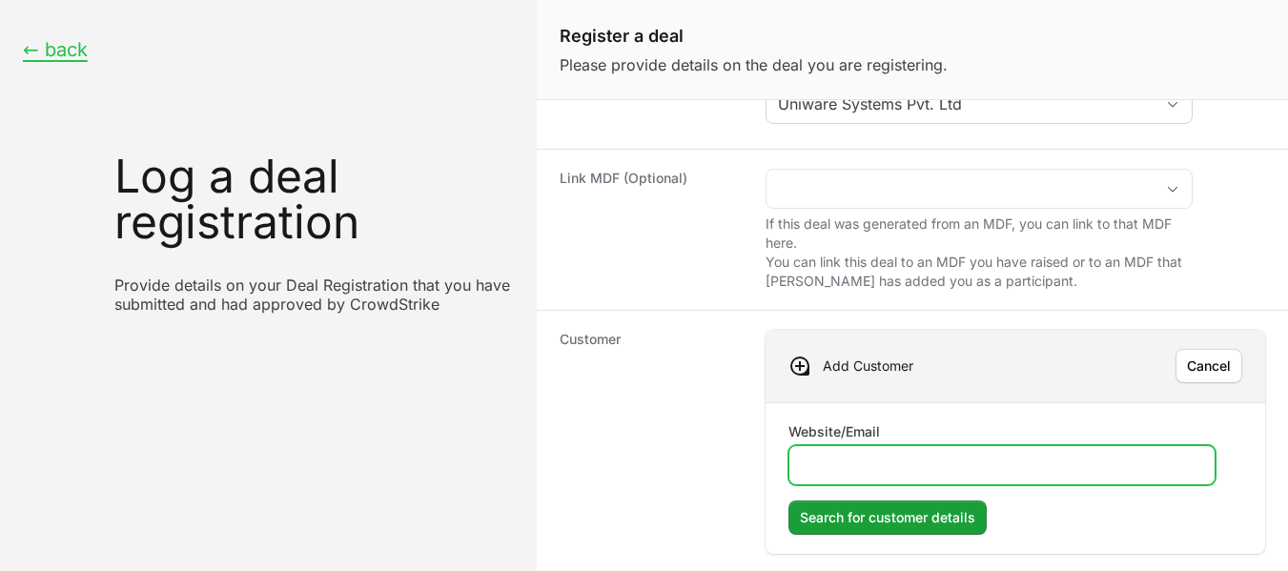
click at [902, 459] on input "Website/Email" at bounding box center [1002, 465] width 402 height 23
paste input "[URL][DOMAIN_NAME]"
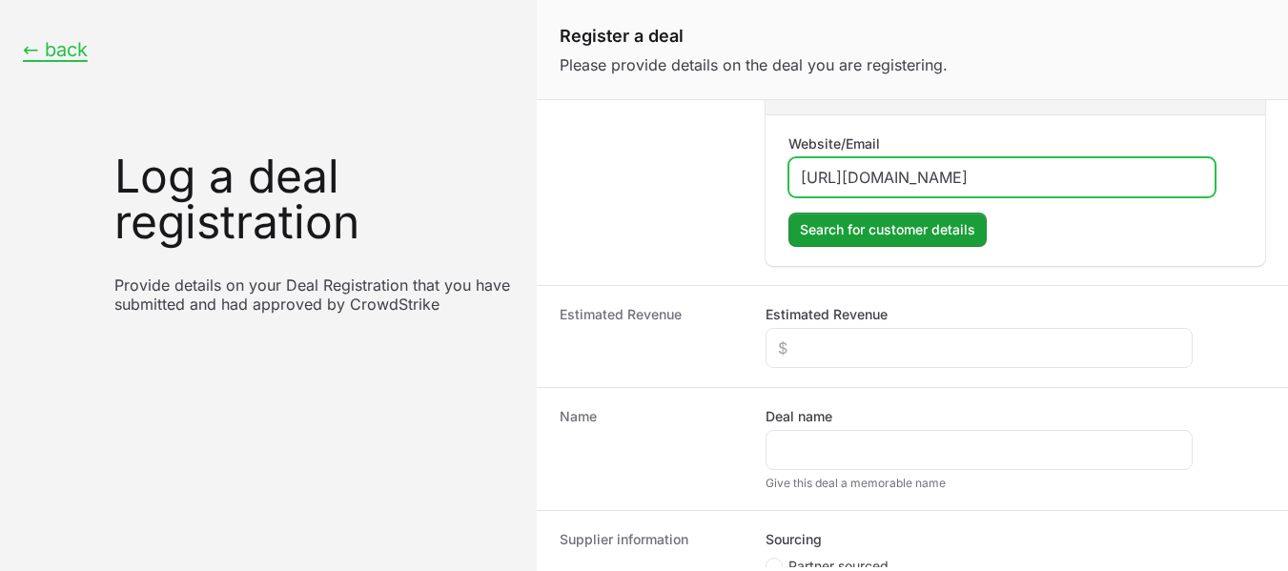
scroll to position [436, 0]
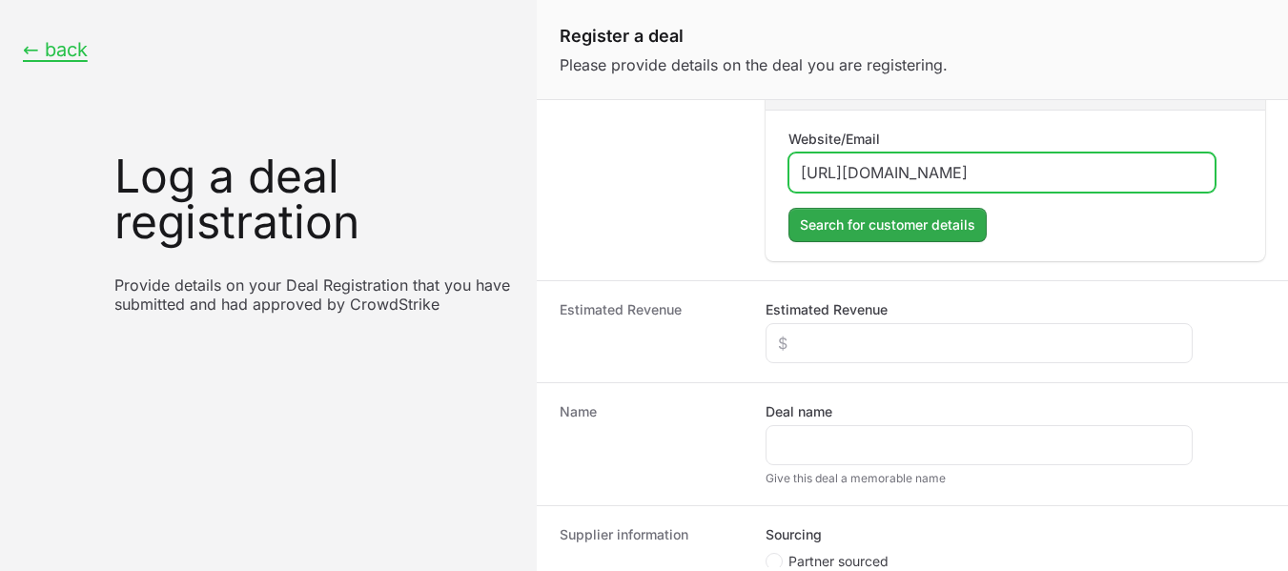
type input "[URL][DOMAIN_NAME]"
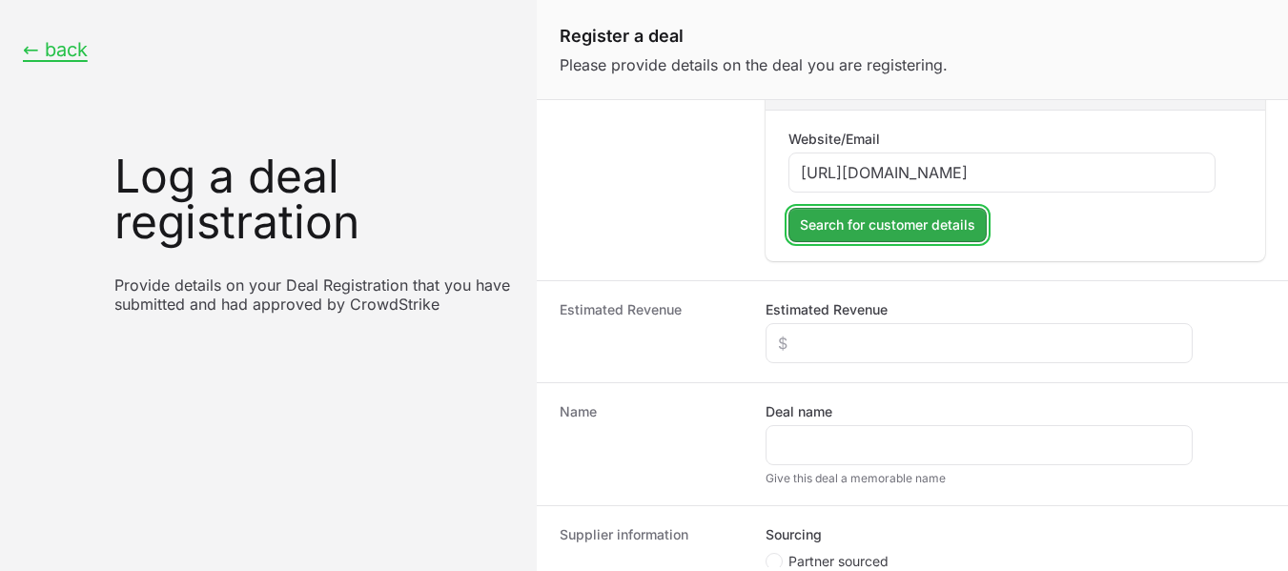
click at [832, 221] on span "Search for customer details" at bounding box center [887, 225] width 175 height 23
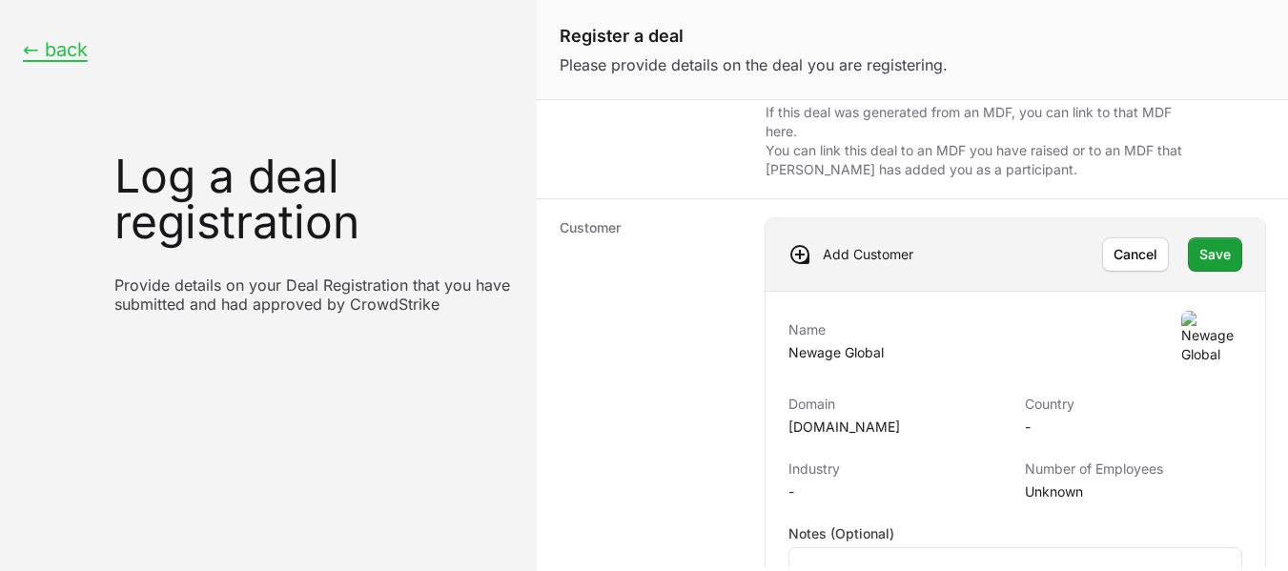
scroll to position [249, 0]
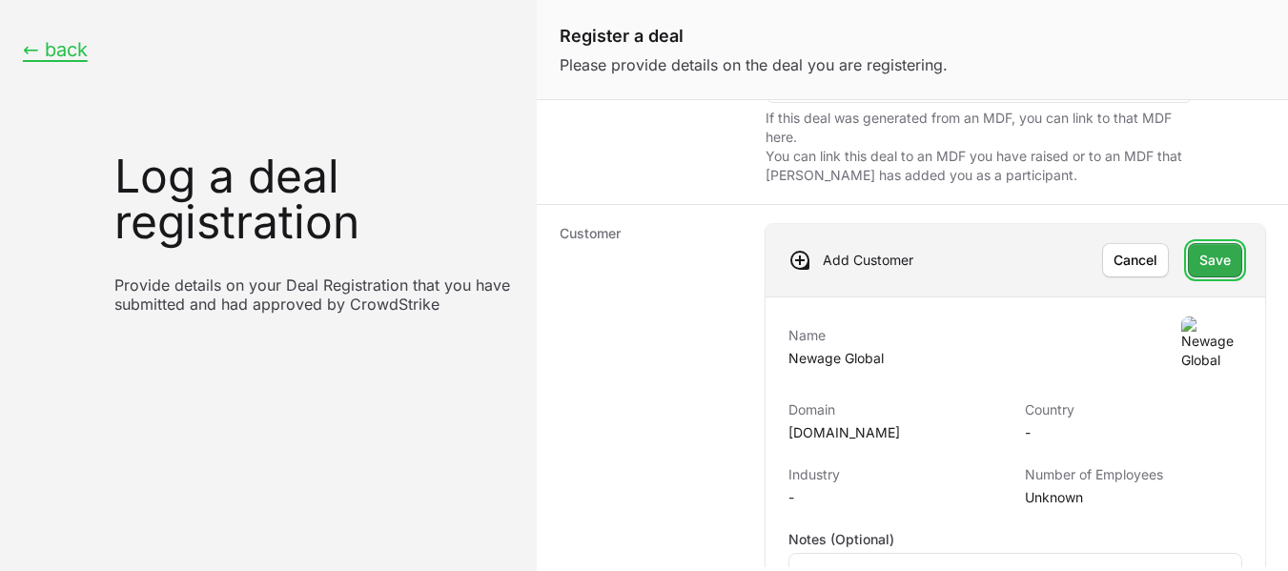
click at [1200, 260] on span "Save" at bounding box center [1215, 260] width 31 height 23
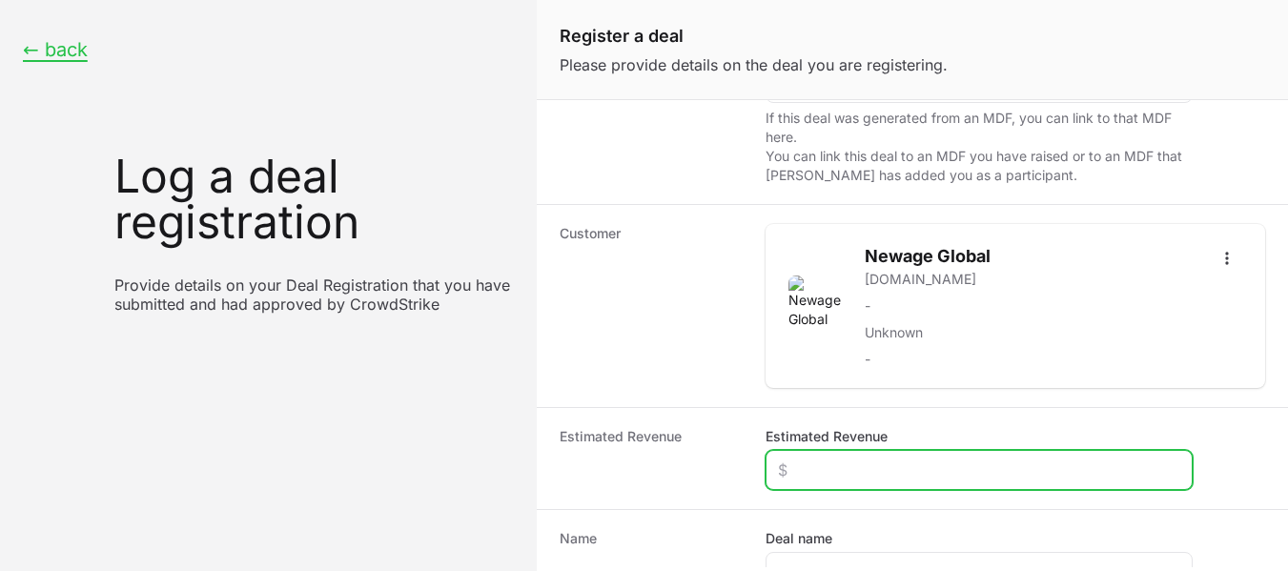
click at [846, 471] on input "Estimated Revenue" at bounding box center [979, 470] width 402 height 23
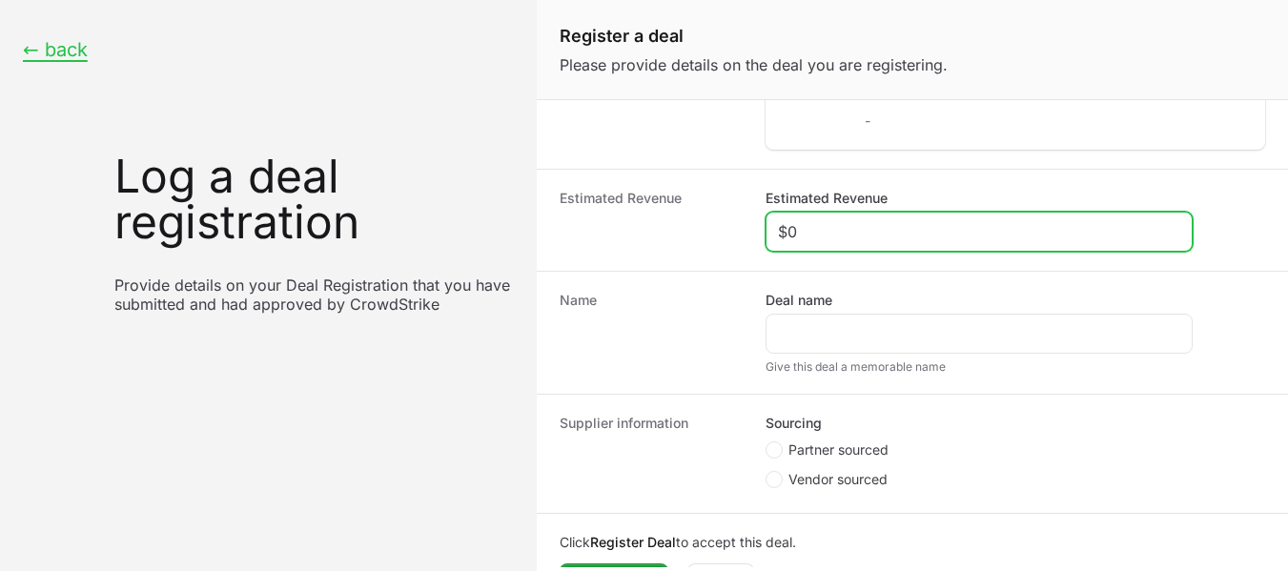
scroll to position [499, 0]
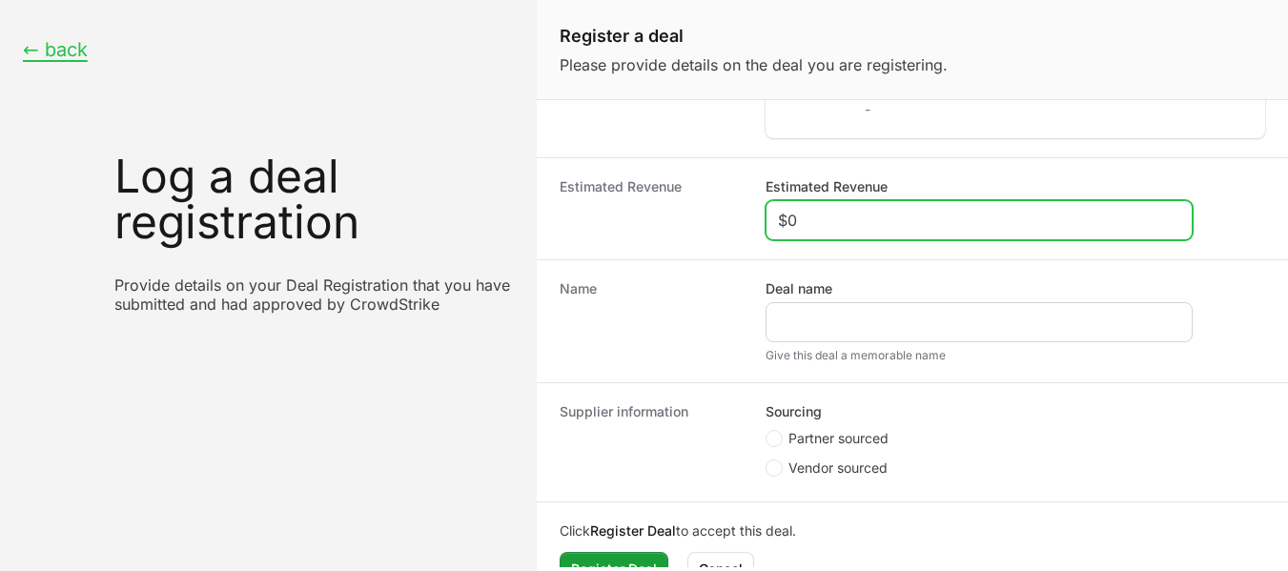
type input "$0"
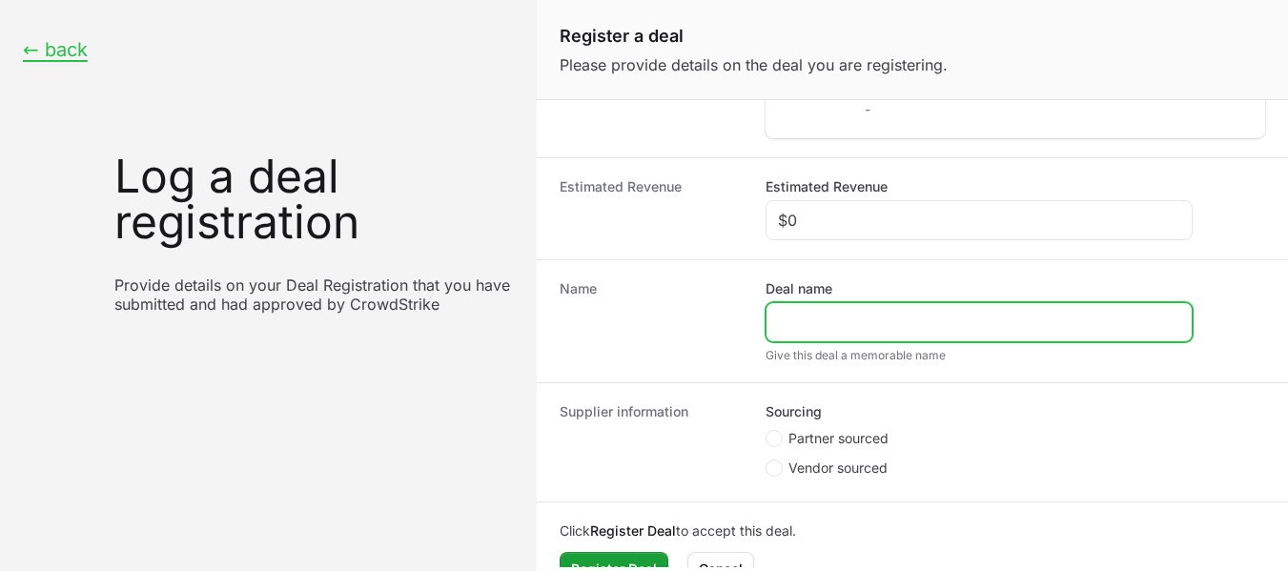
click at [871, 320] on input "Deal name" at bounding box center [979, 322] width 402 height 23
paste input "[URL][DOMAIN_NAME]"
drag, startPoint x: 873, startPoint y: 322, endPoint x: 623, endPoint y: 331, distance: 250.9
click at [623, 331] on div "Name Deal name [URL][DOMAIN_NAME] Give this deal a memorable name" at bounding box center [912, 320] width 751 height 123
click at [848, 323] on input "[DOMAIN_NAME][URL]" at bounding box center [979, 322] width 402 height 23
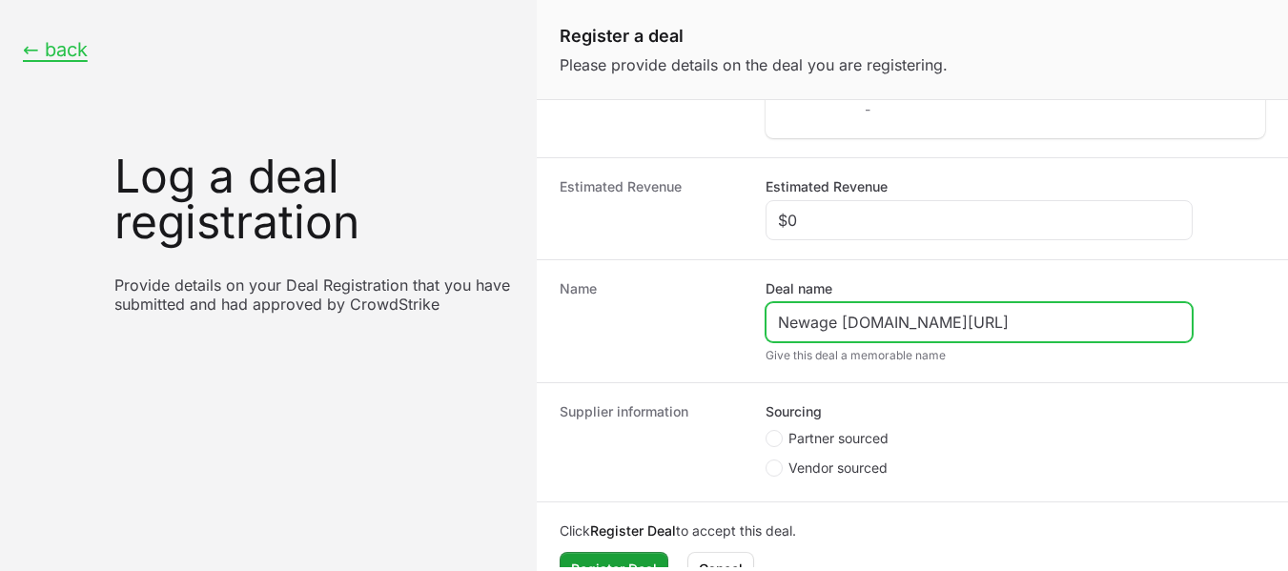
click at [945, 328] on input "Newage [DOMAIN_NAME][URL]" at bounding box center [979, 322] width 402 height 23
type input "Newage Global"
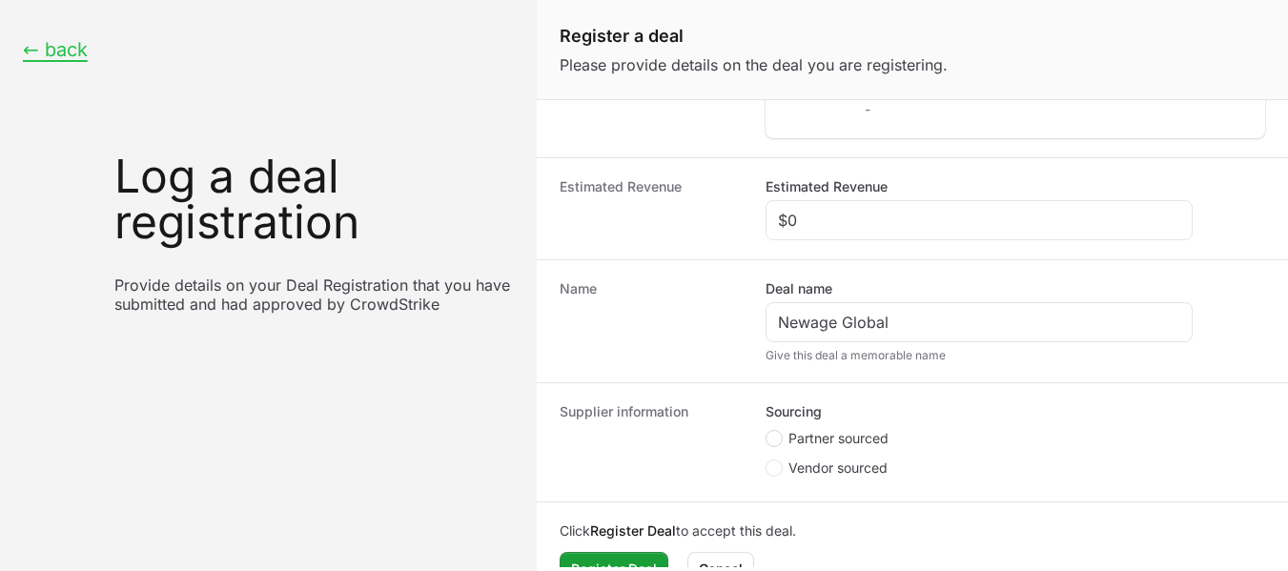
click at [781, 438] on span "Create activity form" at bounding box center [774, 438] width 17 height 17
radio input "true"
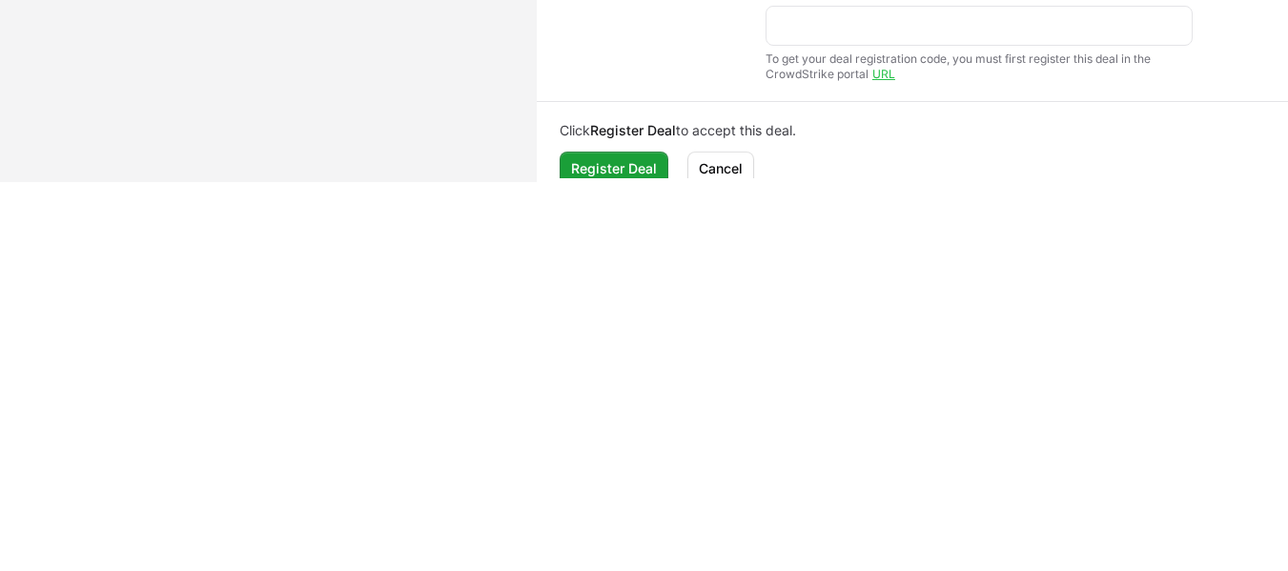
scroll to position [639, 0]
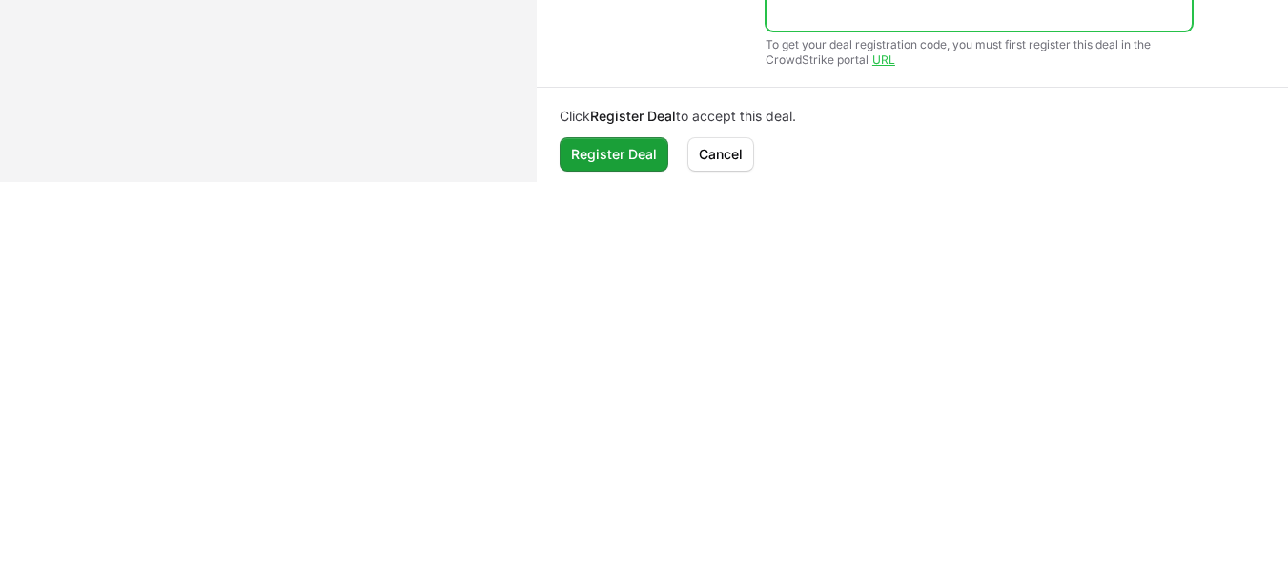
click at [858, 16] on input "Deal registration code" at bounding box center [979, 11] width 402 height 23
paste input "DR-4ee52b27"
type input "DR-4ee52b27"
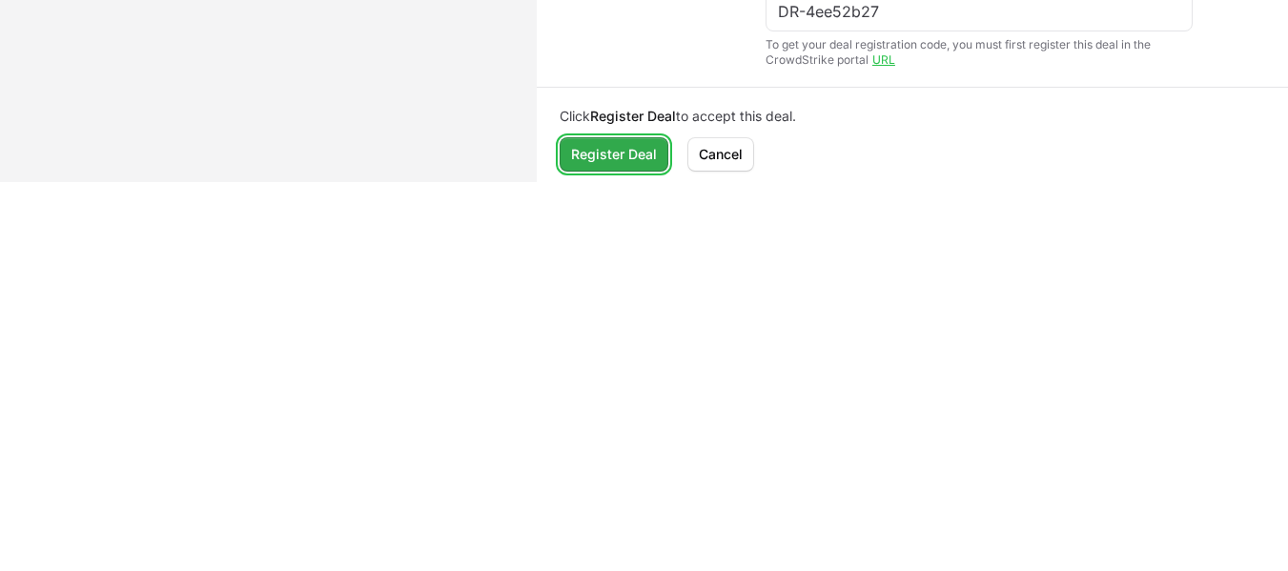
click at [641, 154] on span "Register Deal" at bounding box center [614, 154] width 86 height 23
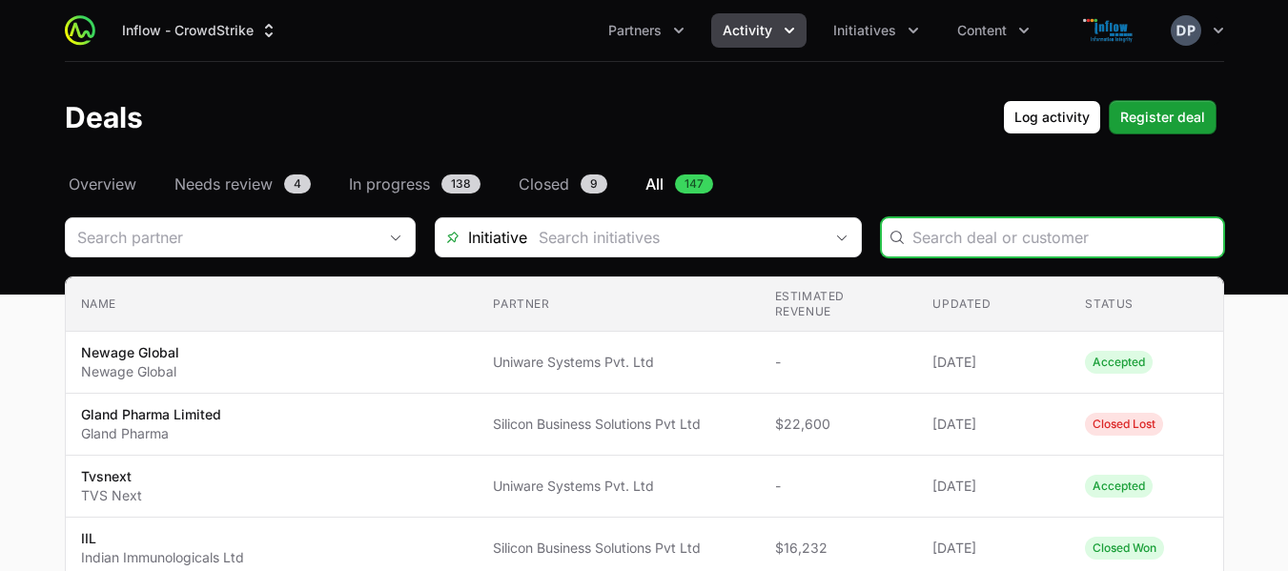
click at [1027, 243] on input "Deals Filters" at bounding box center [1062, 237] width 299 height 23
paste input "[PERSON_NAME] Lifts Pvt Ltd"
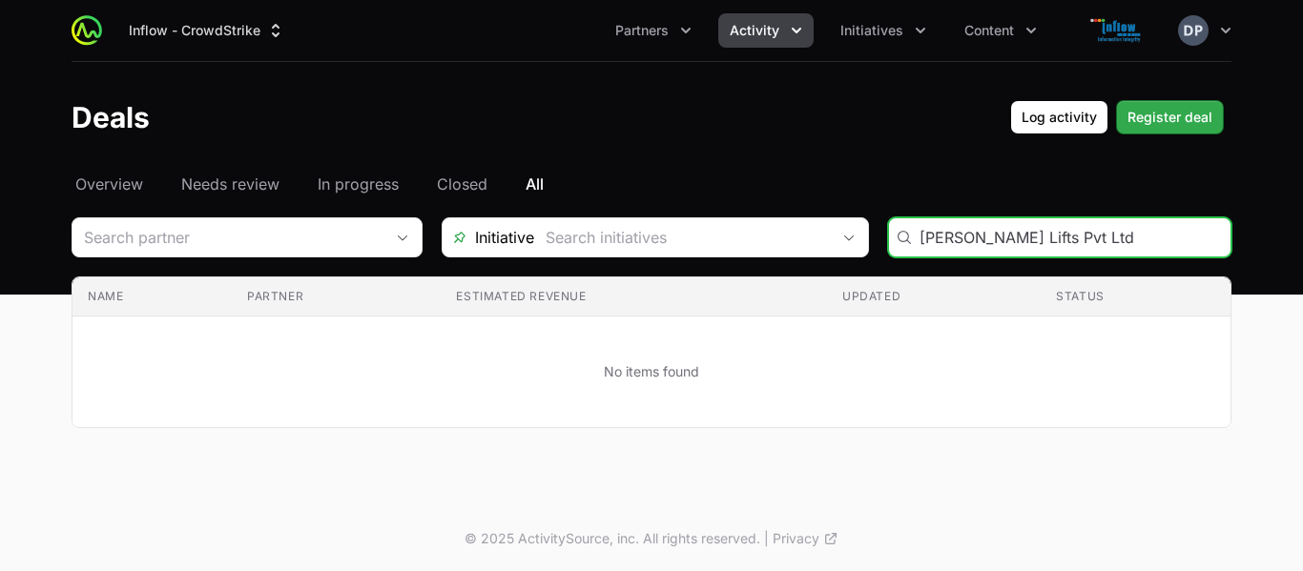
type input "[PERSON_NAME] Lifts Pvt Ltd"
click at [1154, 124] on span "Register deal" at bounding box center [1169, 117] width 85 height 23
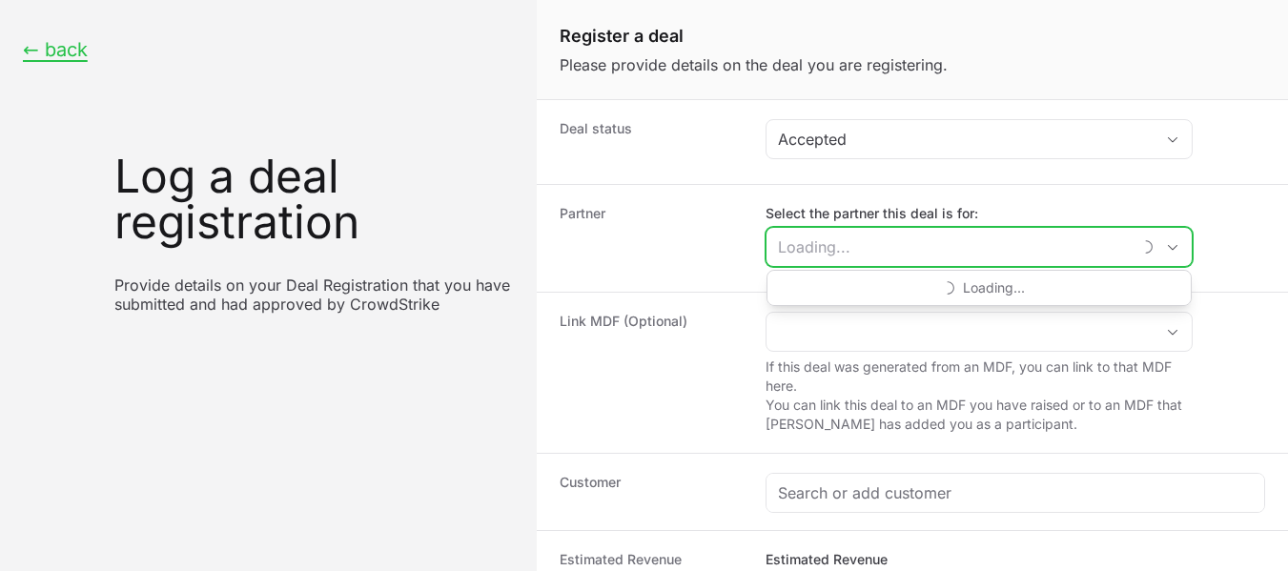
click at [852, 236] on input "Select the partner this deal is for:" at bounding box center [949, 247] width 364 height 38
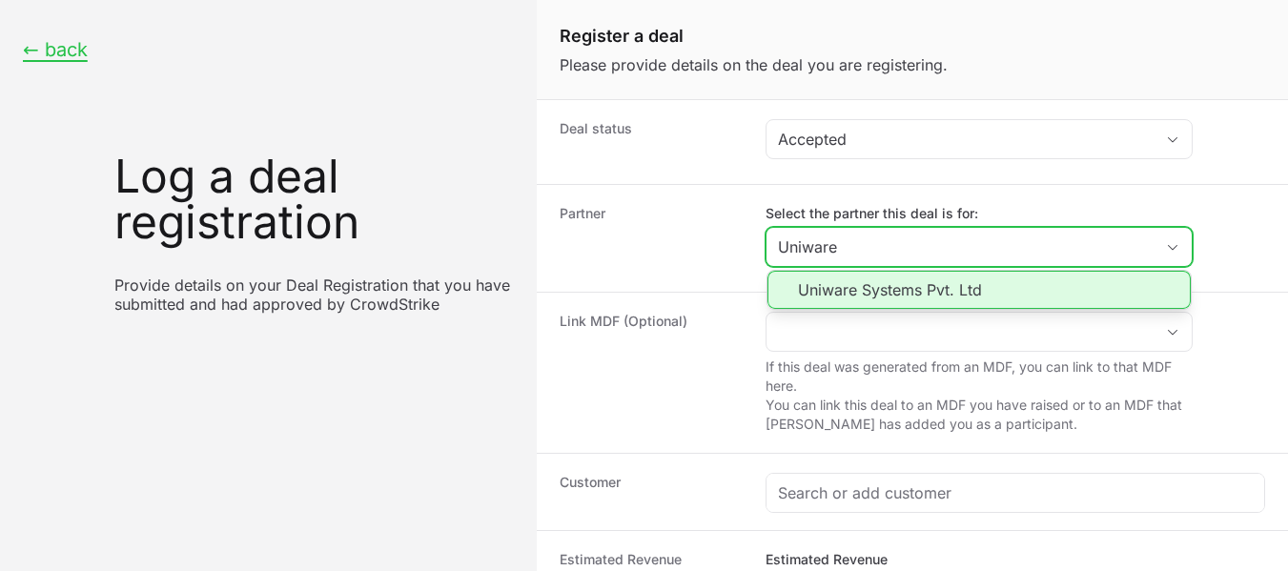
click at [879, 284] on li "Uniware Systems Pvt. Ltd" at bounding box center [979, 290] width 423 height 38
type input "Uniware Systems Pvt. Ltd"
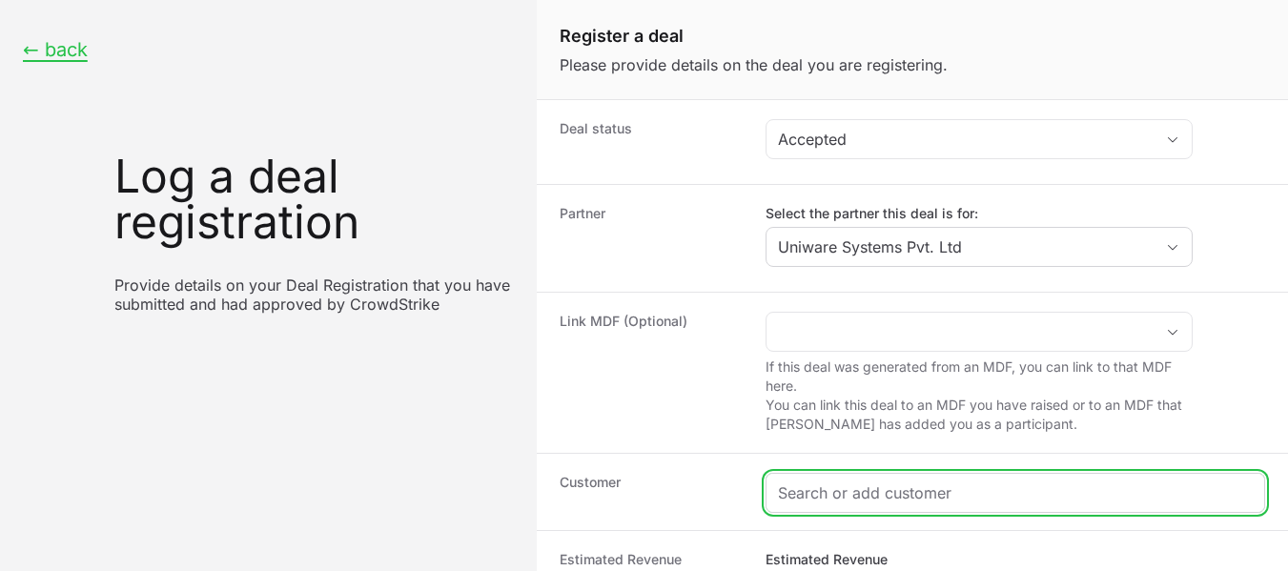
click at [958, 498] on input "Create activity form" at bounding box center [1015, 493] width 475 height 23
paste input "[PERSON_NAME] Lifts Pvt Ltd"
type input "[PERSON_NAME] Lifts Pvt Ltd"
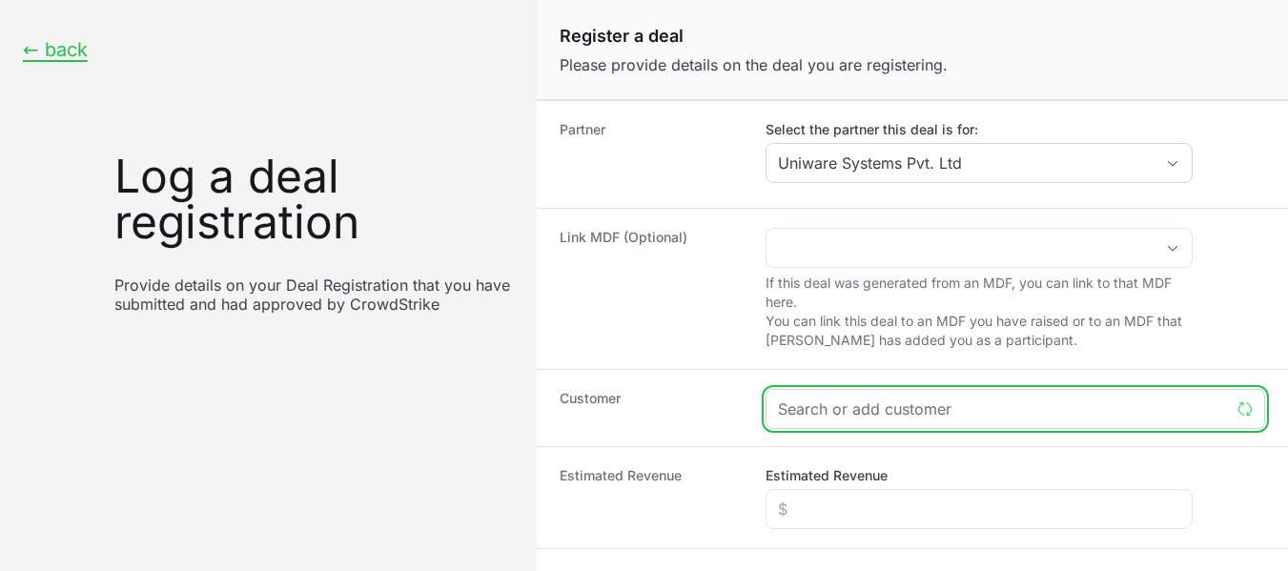
scroll to position [90, 0]
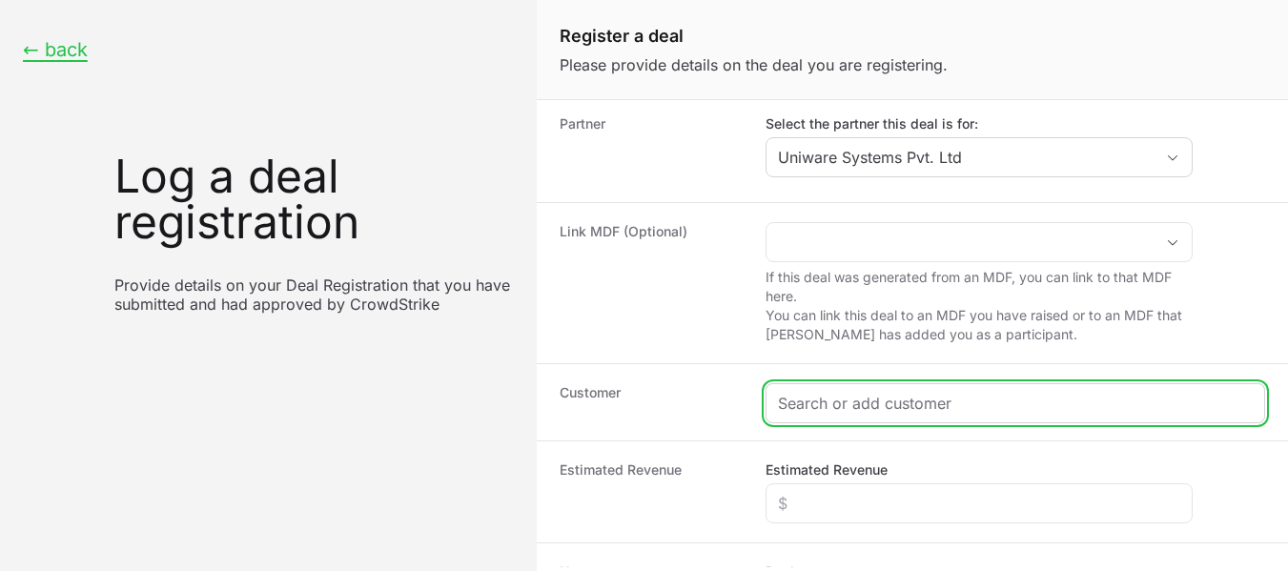
click at [967, 409] on input "Create activity form" at bounding box center [1015, 403] width 475 height 23
paste input "[PERSON_NAME] Lifts Pvt Ltd"
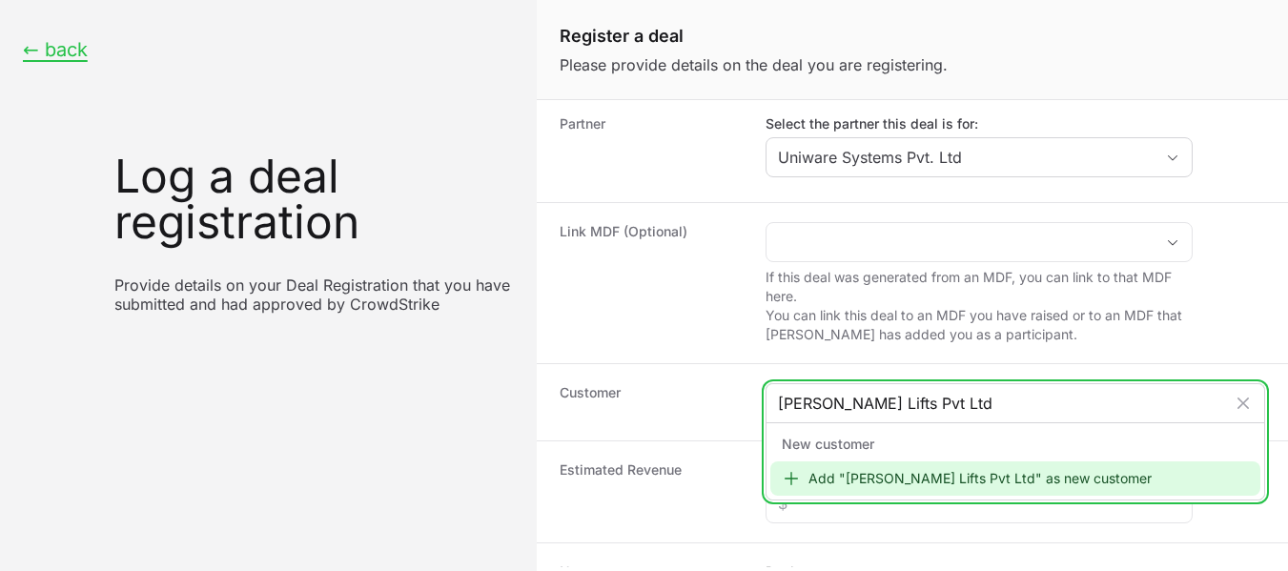
type input "[PERSON_NAME] Lifts Pvt Ltd"
click at [1061, 478] on div "Add "[PERSON_NAME] Lifts Pvt Ltd" as new customer" at bounding box center [1015, 479] width 490 height 34
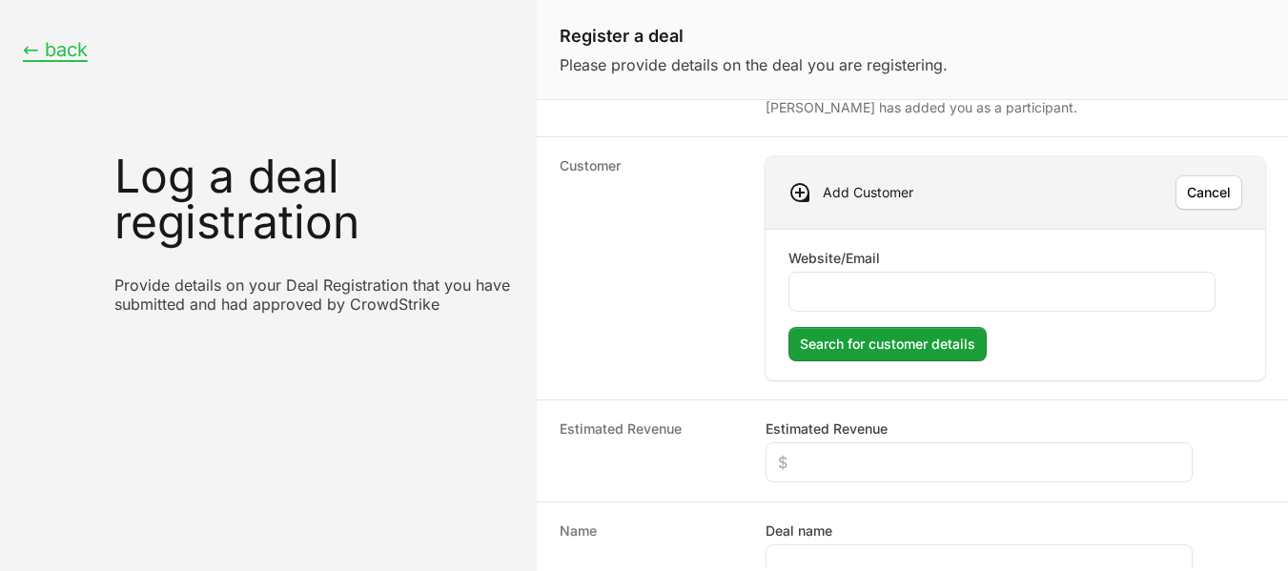
scroll to position [310, 0]
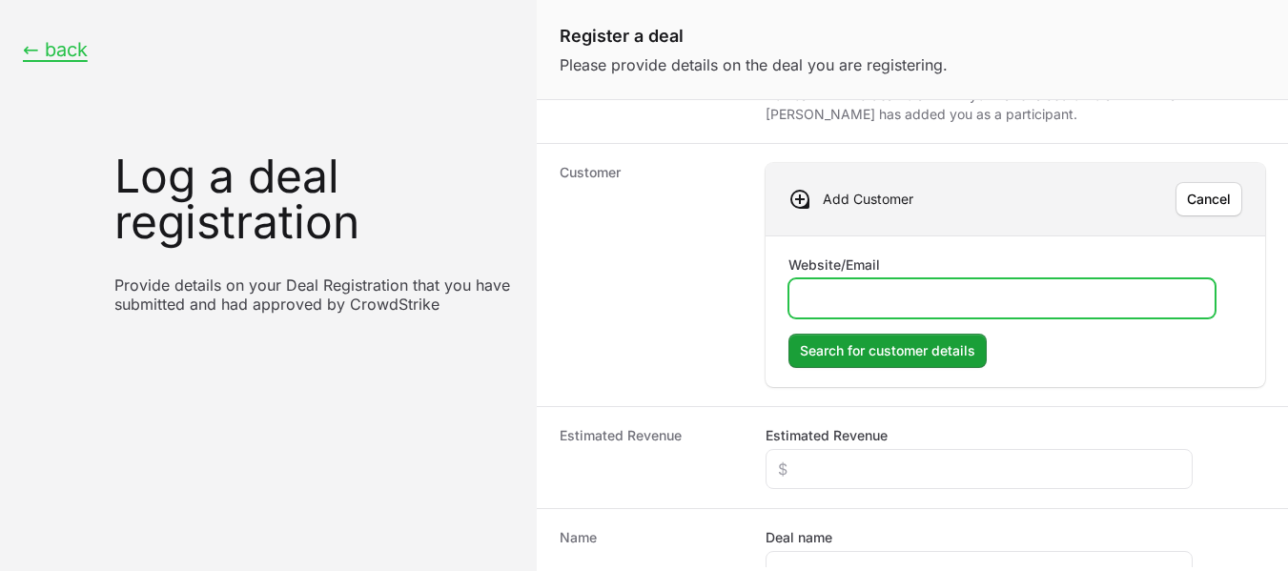
click at [835, 292] on input "Website/Email" at bounding box center [1002, 298] width 402 height 23
paste input "[URL][DOMAIN_NAME]"
type input "[URL][DOMAIN_NAME]"
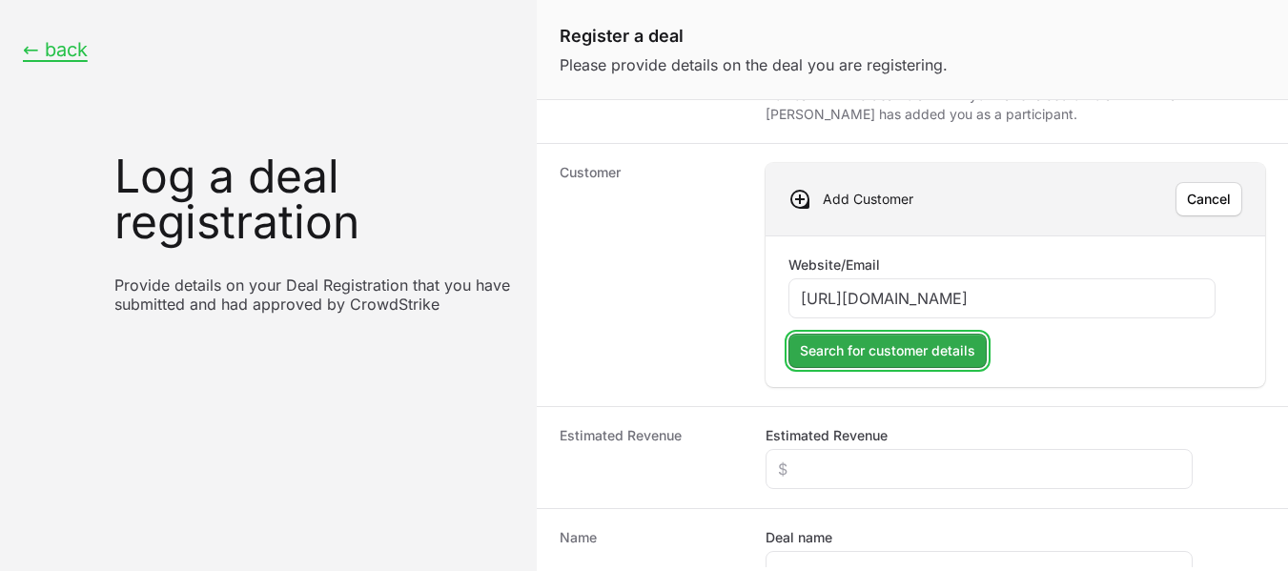
click at [886, 354] on span "Search for customer details" at bounding box center [887, 350] width 175 height 23
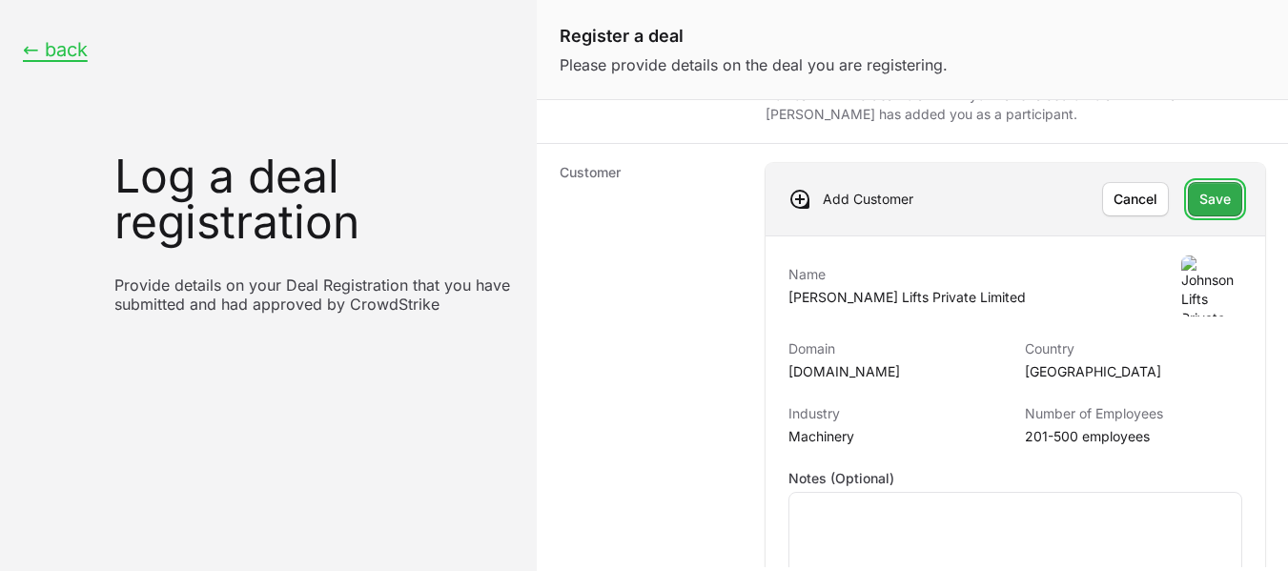
click at [1217, 204] on button "Save" at bounding box center [1215, 199] width 54 height 34
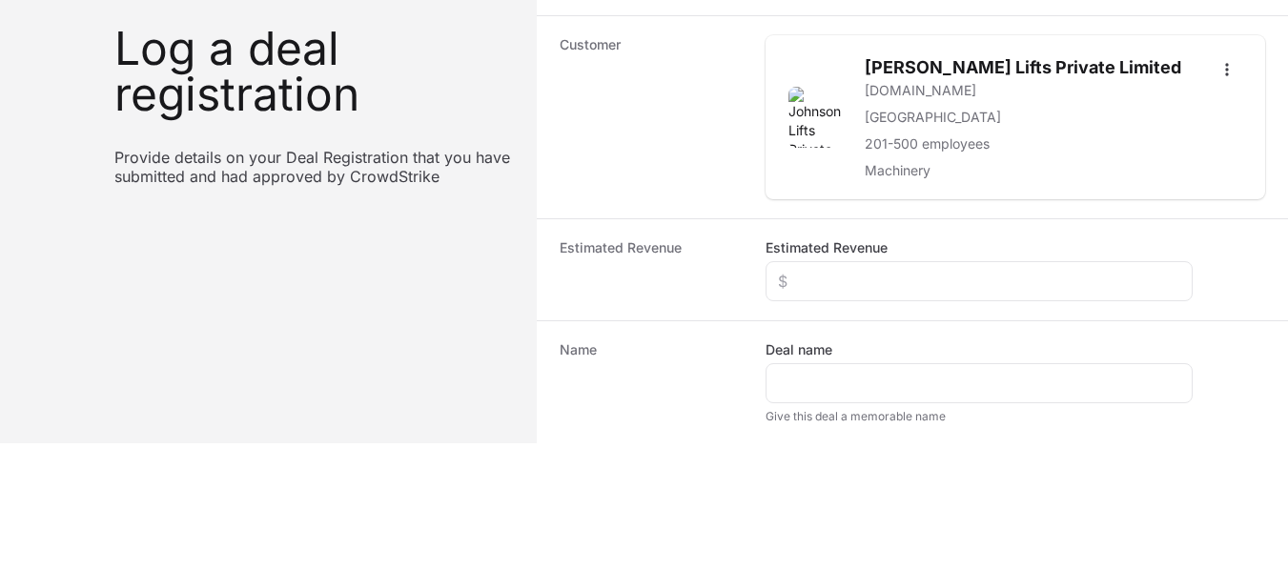
scroll to position [175, 0]
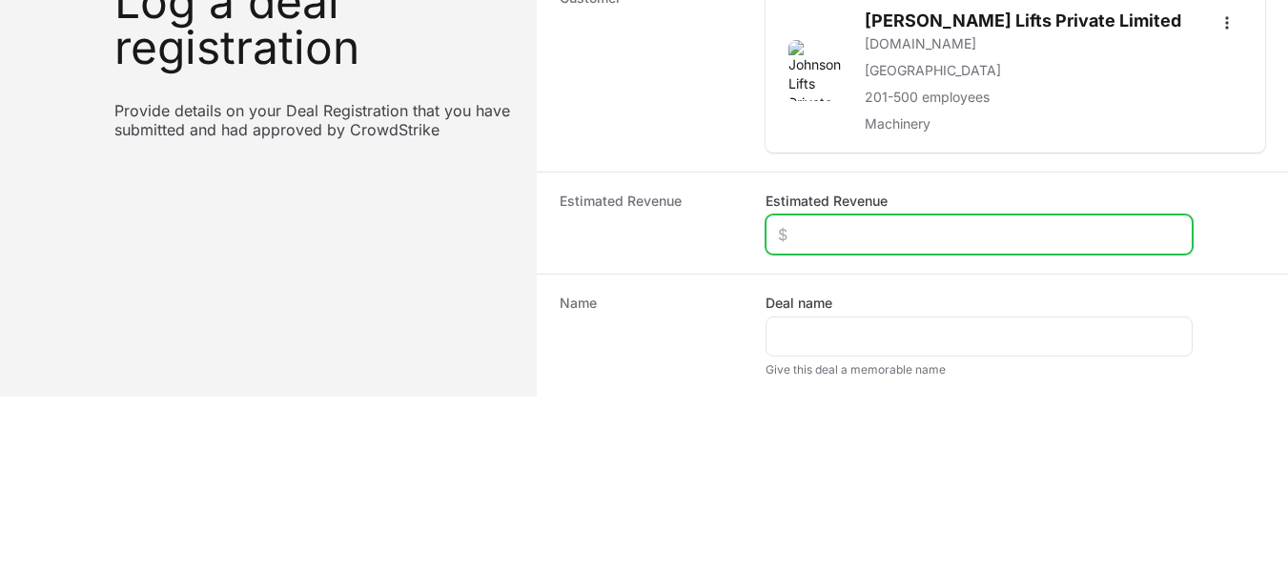
click at [847, 225] on input "Estimated Revenue" at bounding box center [979, 234] width 402 height 23
type input "$0"
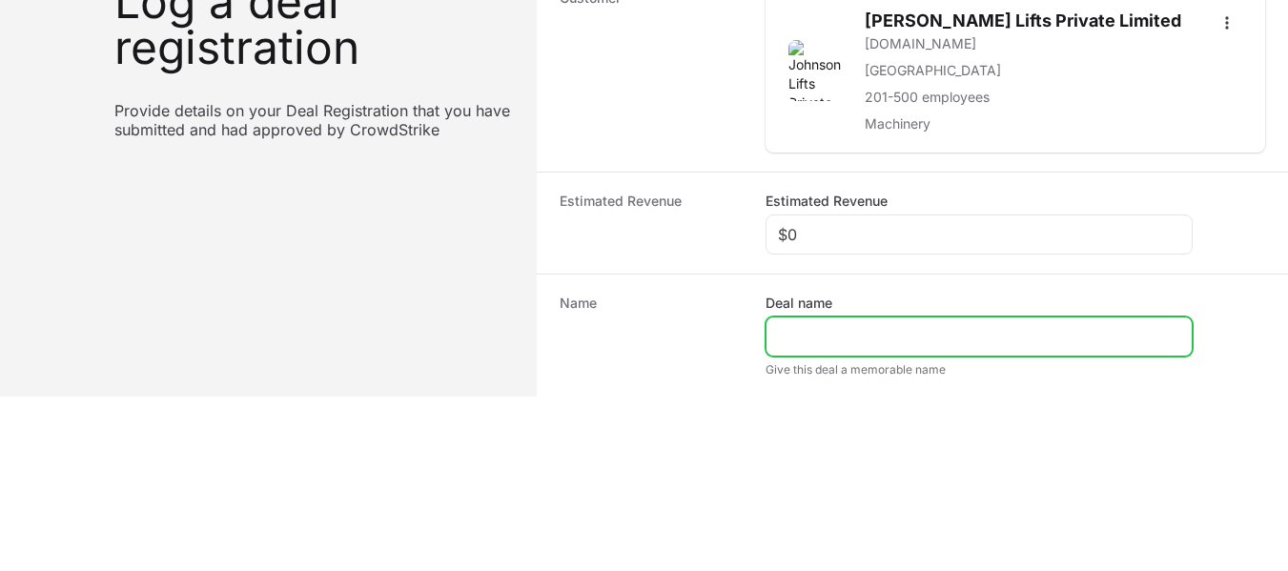
click at [857, 337] on input "Deal name" at bounding box center [979, 336] width 402 height 23
paste input "[URL][DOMAIN_NAME]"
drag, startPoint x: 870, startPoint y: 338, endPoint x: 577, endPoint y: 311, distance: 294.0
click at [577, 311] on div "Name Deal name [URL][DOMAIN_NAME] Give this deal a memorable name" at bounding box center [912, 335] width 751 height 123
click at [942, 340] on input "[DOMAIN_NAME][URL]" at bounding box center [979, 336] width 402 height 23
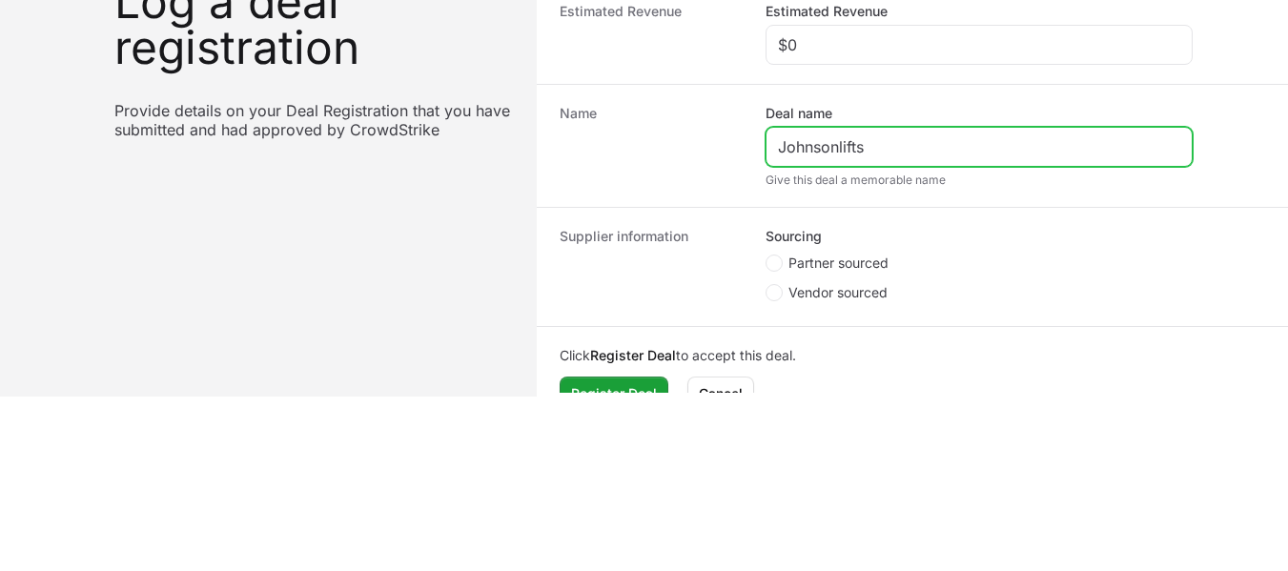
scroll to position [537, 0]
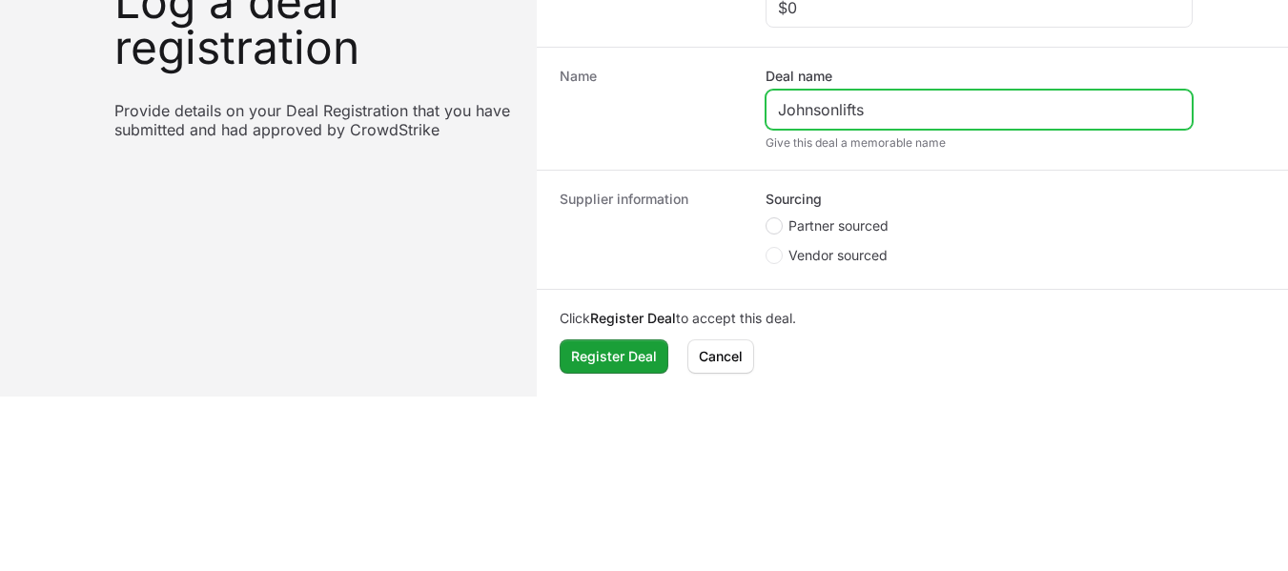
type input "Johnsonlifts"
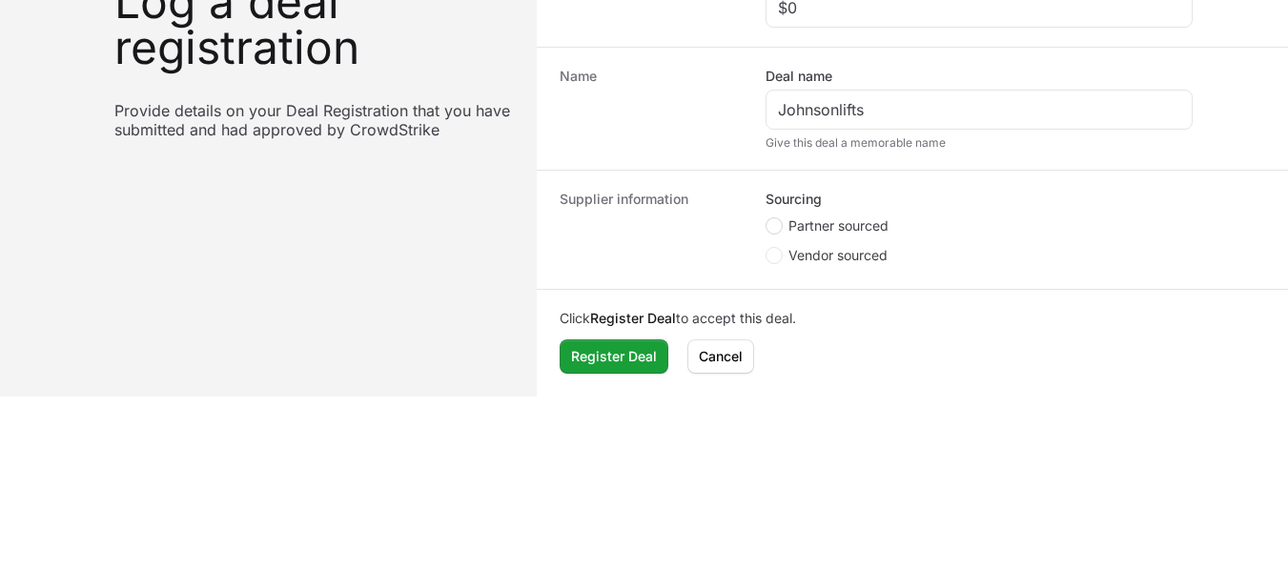
click at [779, 222] on span "Create activity form" at bounding box center [774, 225] width 17 height 17
radio input "true"
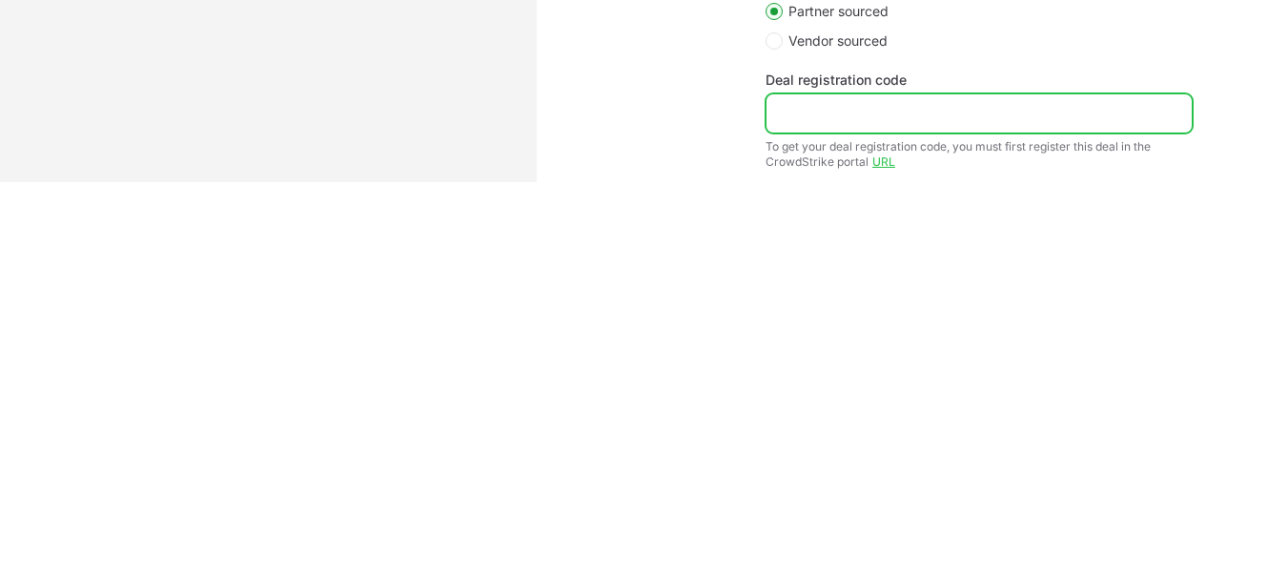
click at [823, 115] on input "Deal registration code" at bounding box center [979, 113] width 402 height 23
paste input "DR-6e4b9d6b"
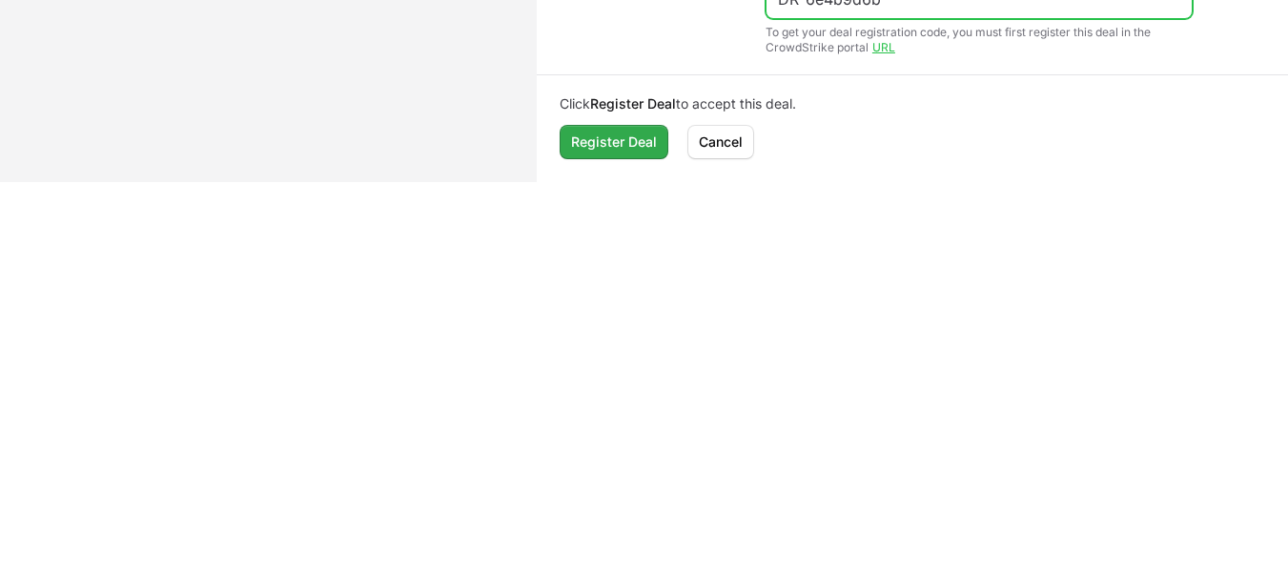
type input "DR-6e4b9d6b"
click at [638, 136] on span "Register Deal" at bounding box center [614, 142] width 86 height 23
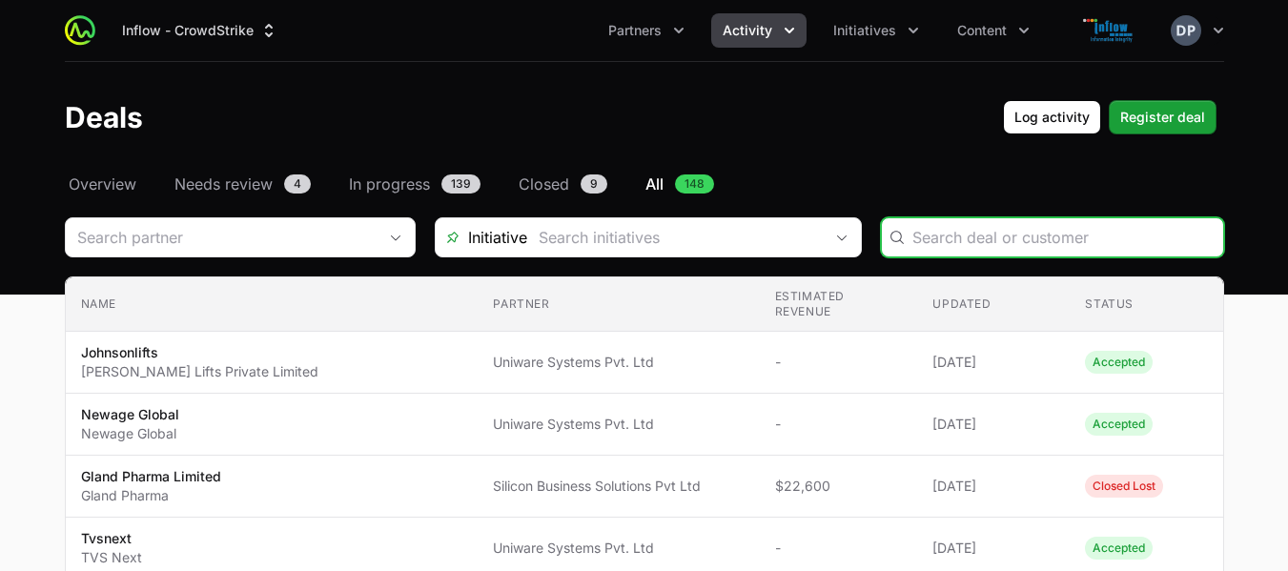
click at [952, 237] on input "Deals Filters" at bounding box center [1062, 237] width 299 height 23
paste input "Enerji Systems Private Limited"
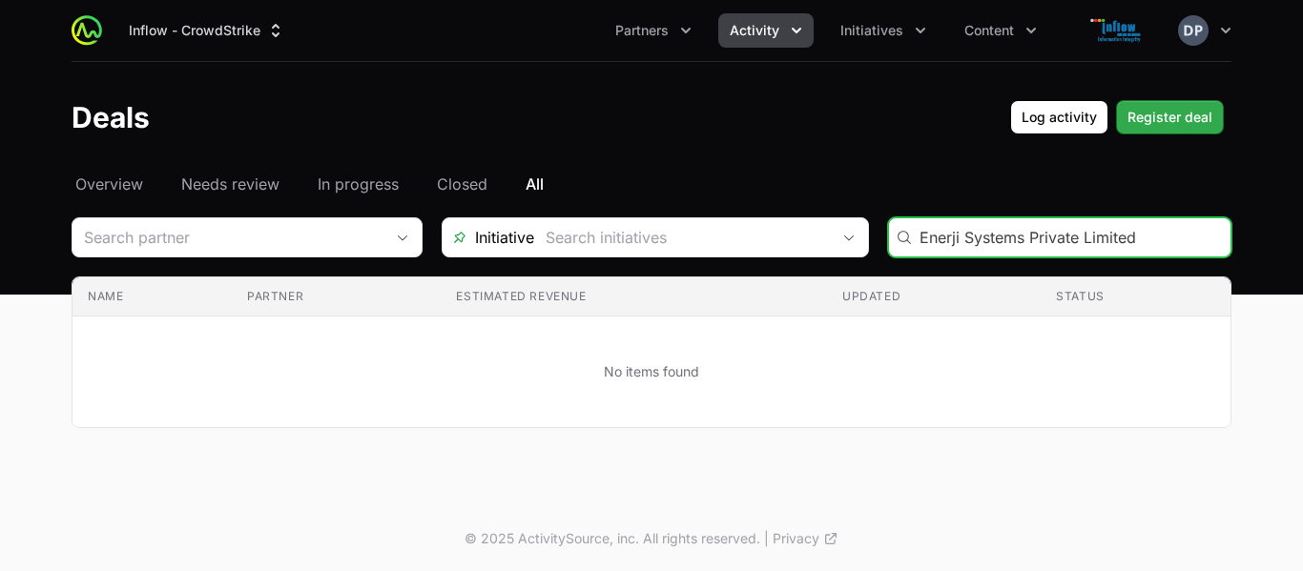
type input "Enerji Systems Private Limited"
click at [1138, 118] on span "Register deal" at bounding box center [1169, 117] width 85 height 23
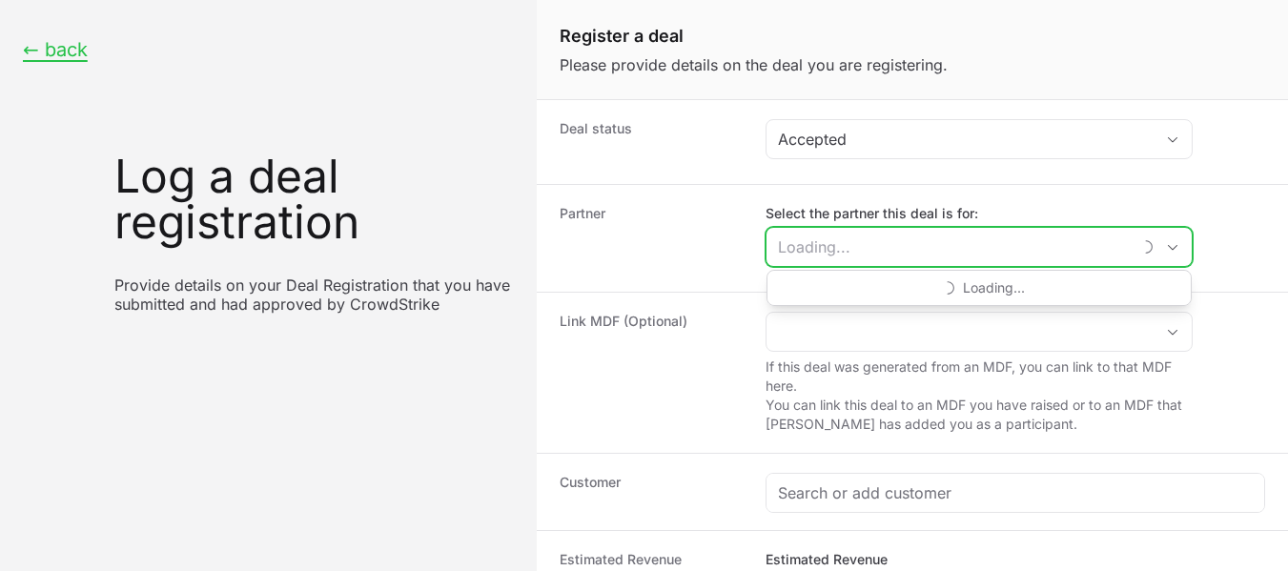
click at [922, 235] on input "Select the partner this deal is for:" at bounding box center [949, 247] width 364 height 38
type input "Uniware Systems Pvt. Ltd"
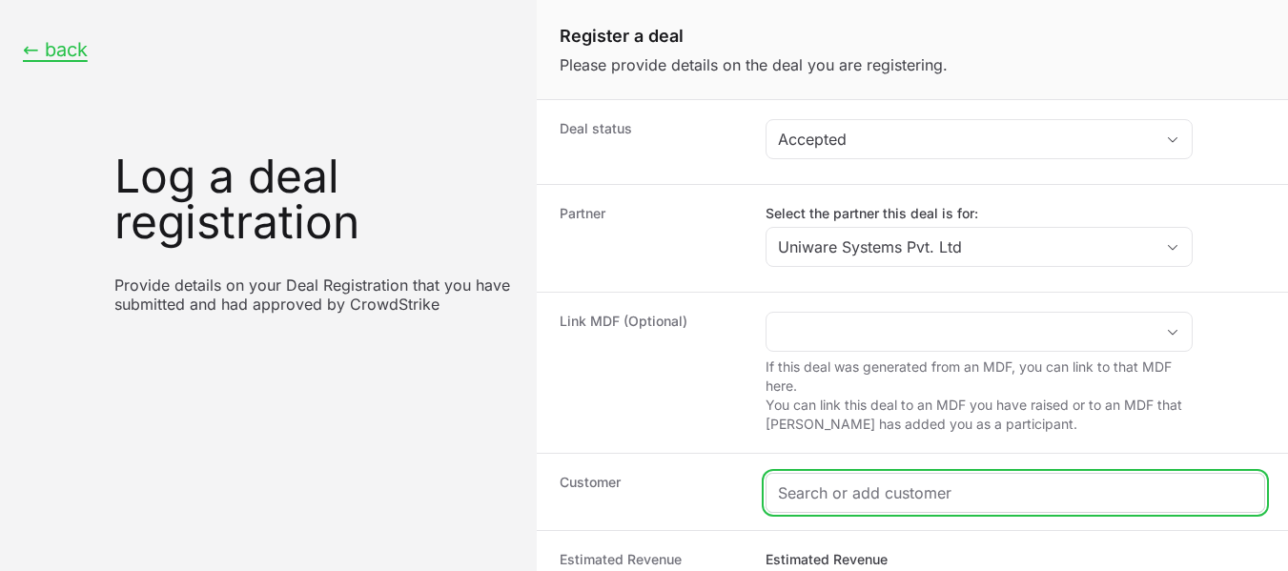
click at [868, 497] on input "Create activity form" at bounding box center [1015, 493] width 475 height 23
paste input "Enerji Systems Private Limited"
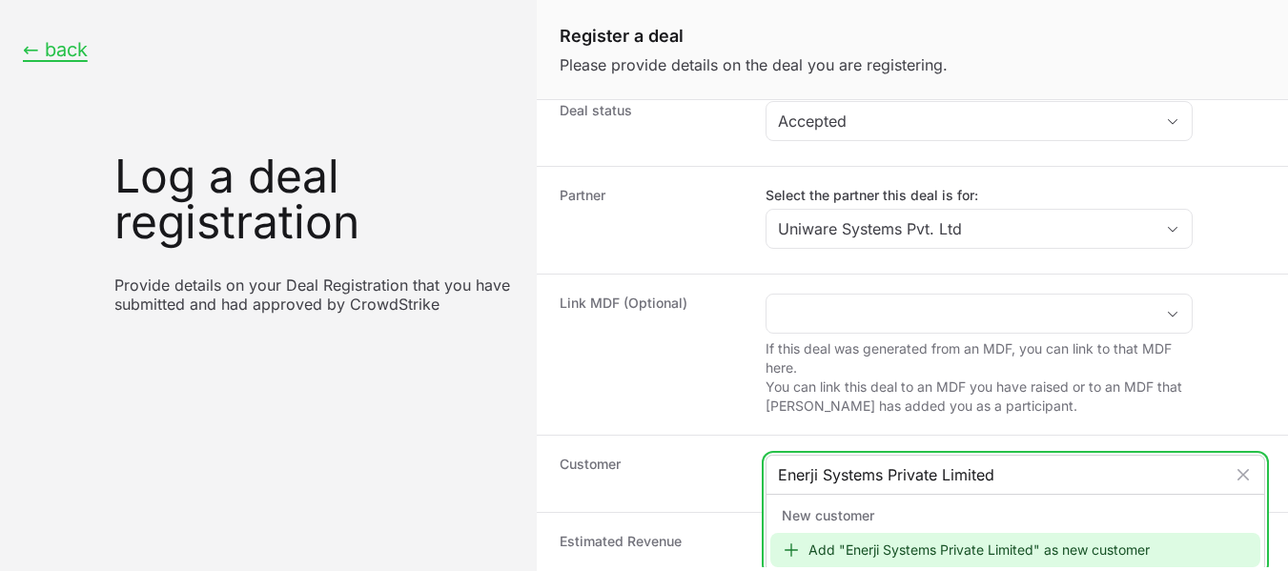
type input "Enerji Systems Private Limited"
click at [1018, 545] on div "Add "Enerji Systems Private Limited" as new customer" at bounding box center [1015, 550] width 490 height 34
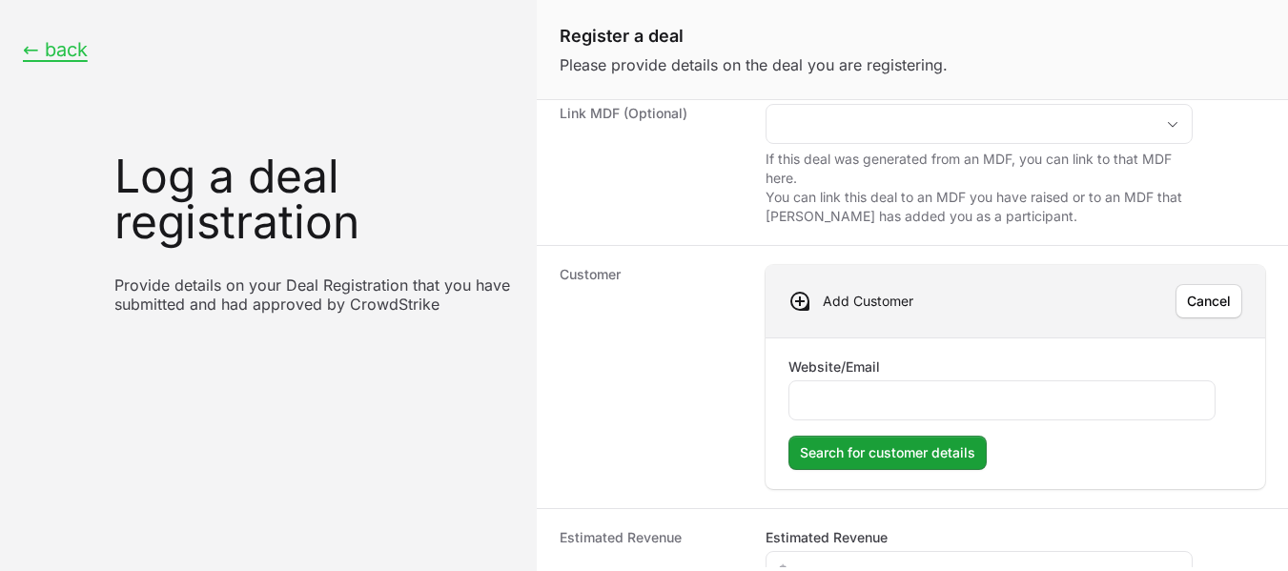
scroll to position [255, 0]
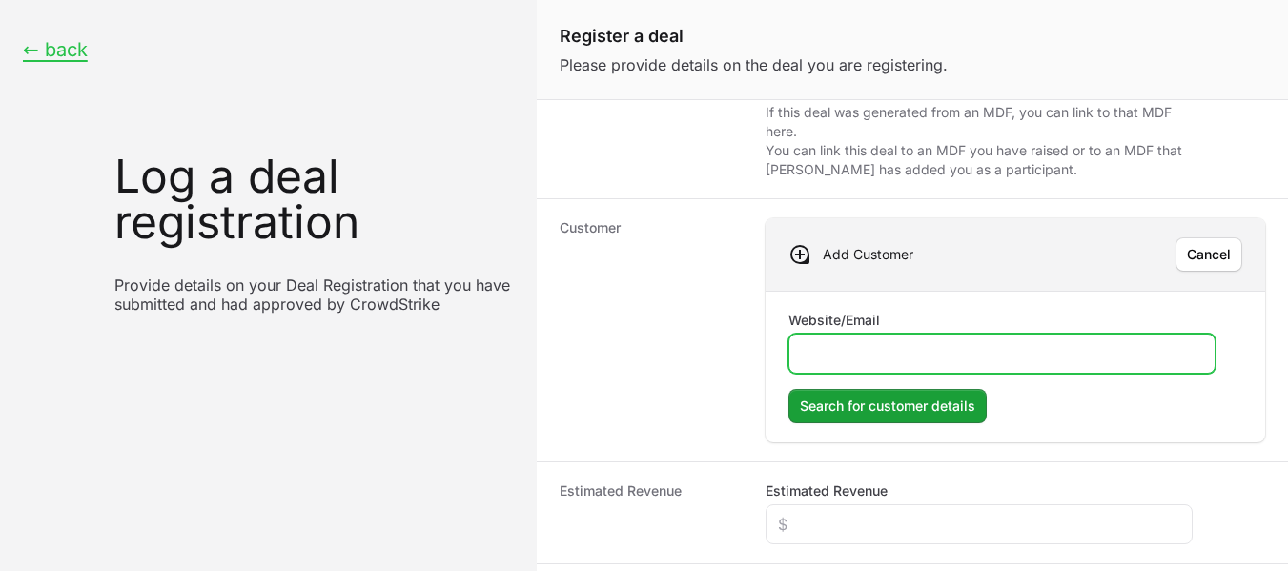
click at [811, 353] on input "Website/Email" at bounding box center [1002, 353] width 402 height 23
paste input "[URL][DOMAIN_NAME]"
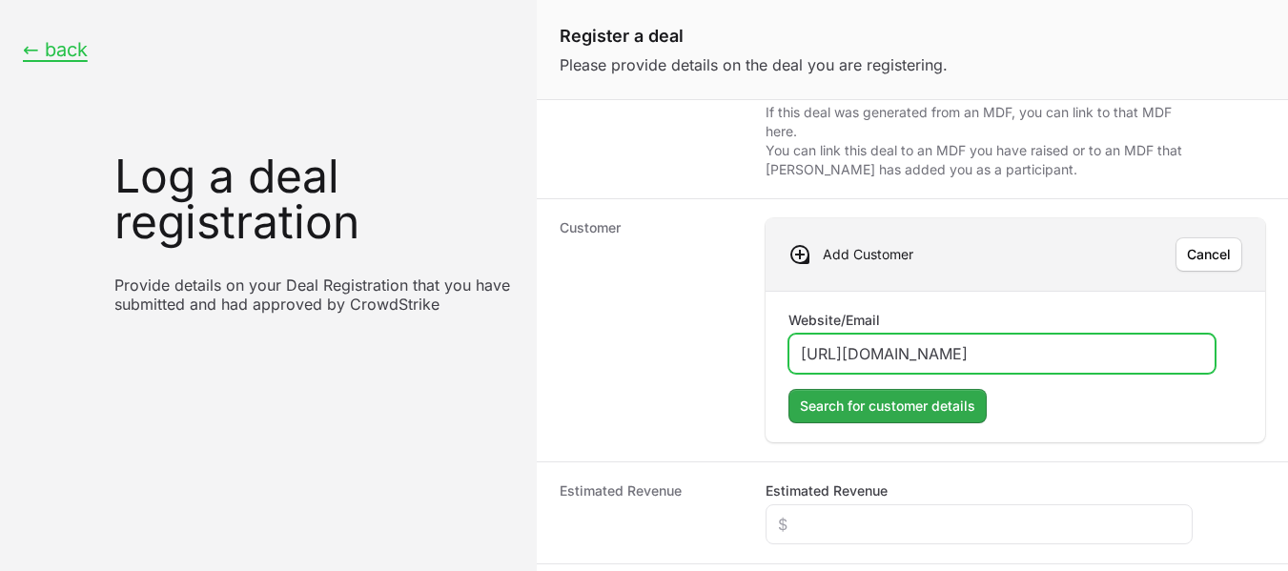
type input "[URL][DOMAIN_NAME]"
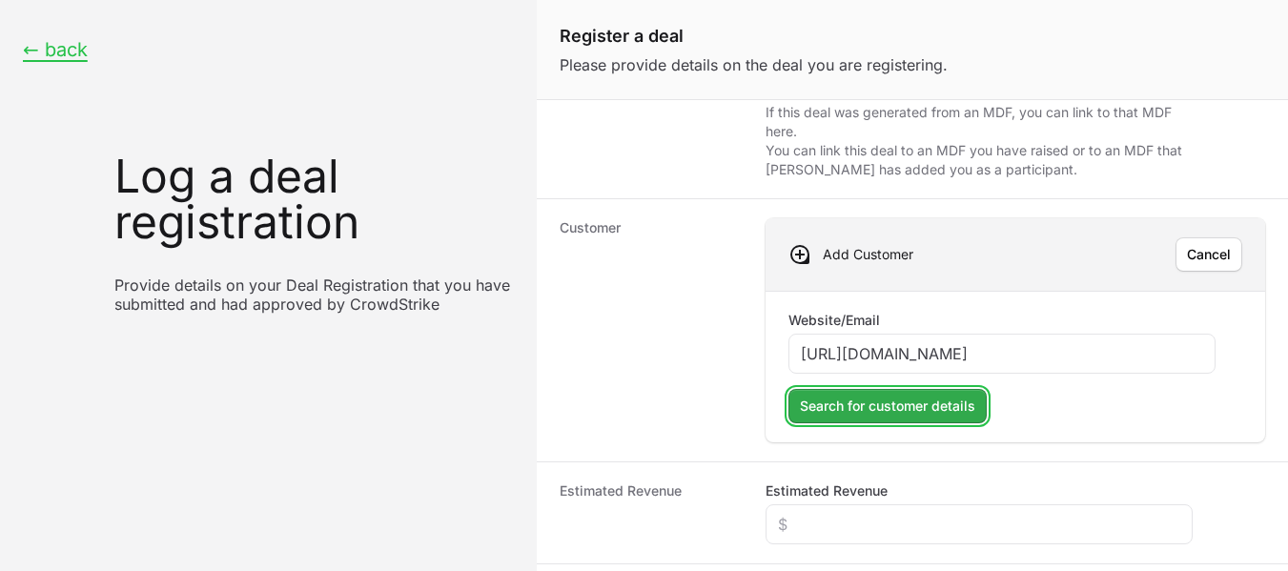
click at [885, 401] on span "Search for customer details" at bounding box center [887, 406] width 175 height 23
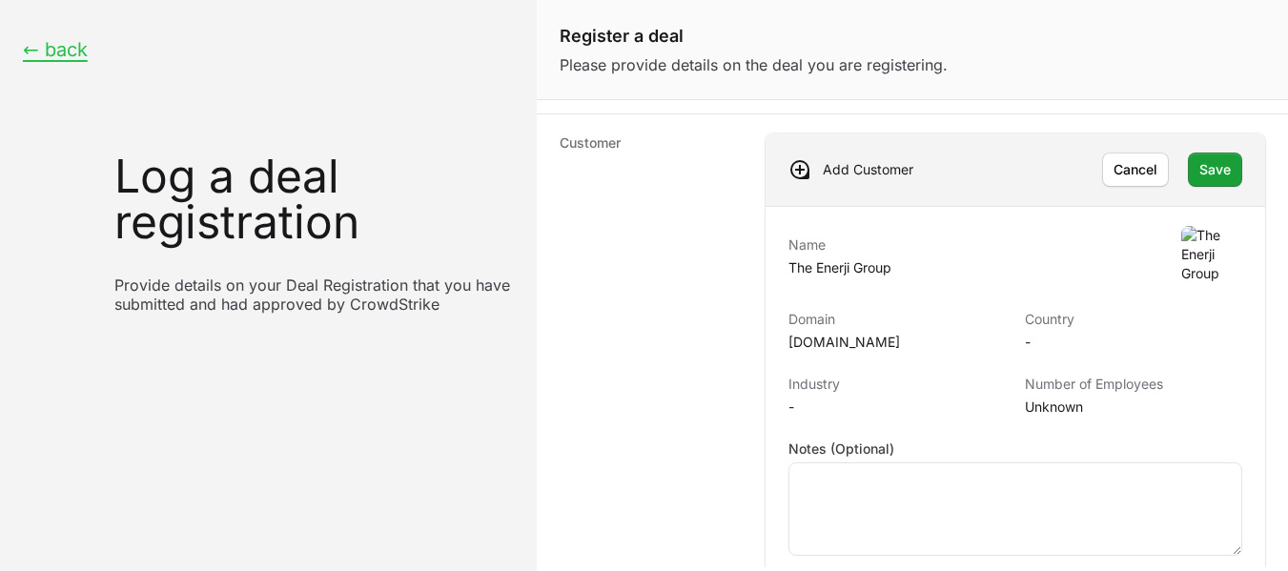
scroll to position [328, 0]
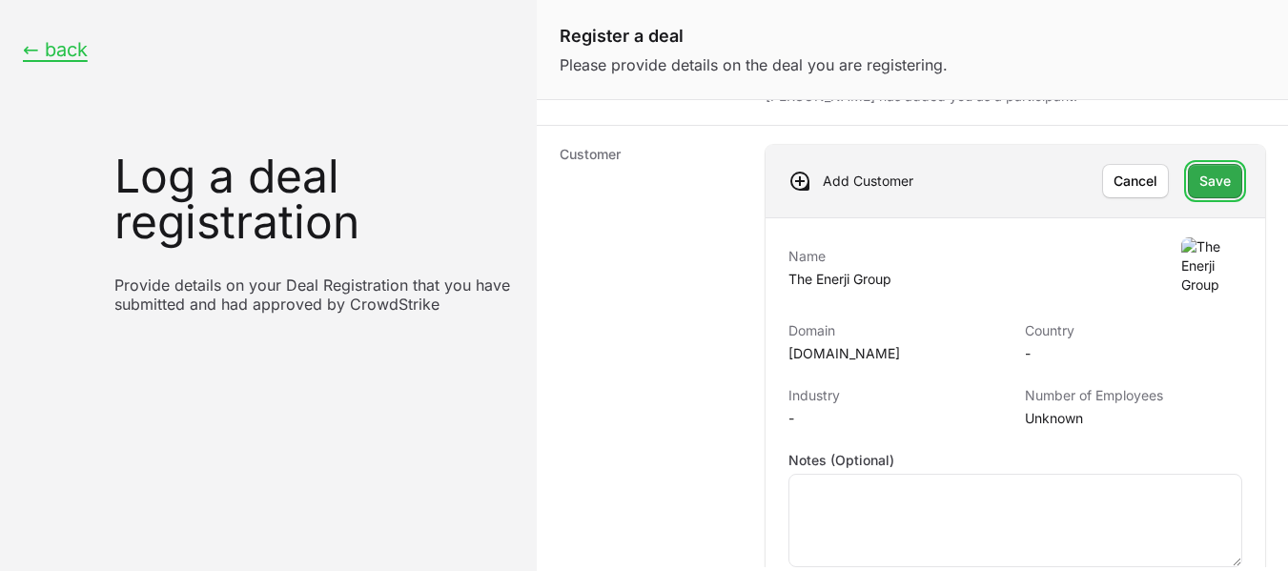
click at [1191, 193] on button "Save" at bounding box center [1215, 181] width 54 height 34
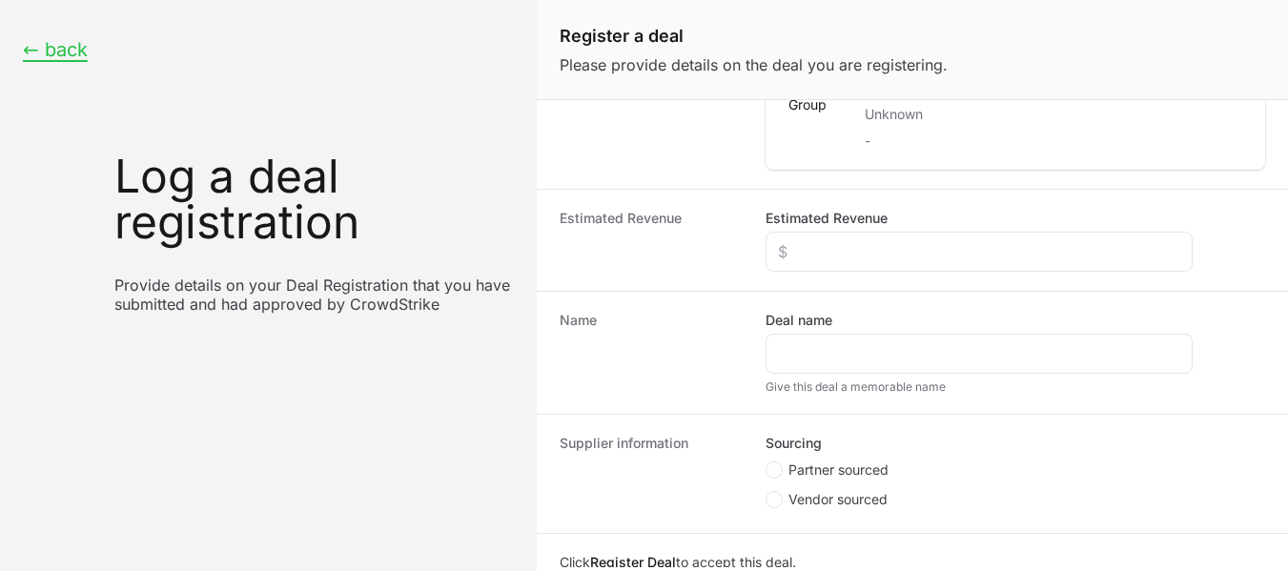
scroll to position [485, 0]
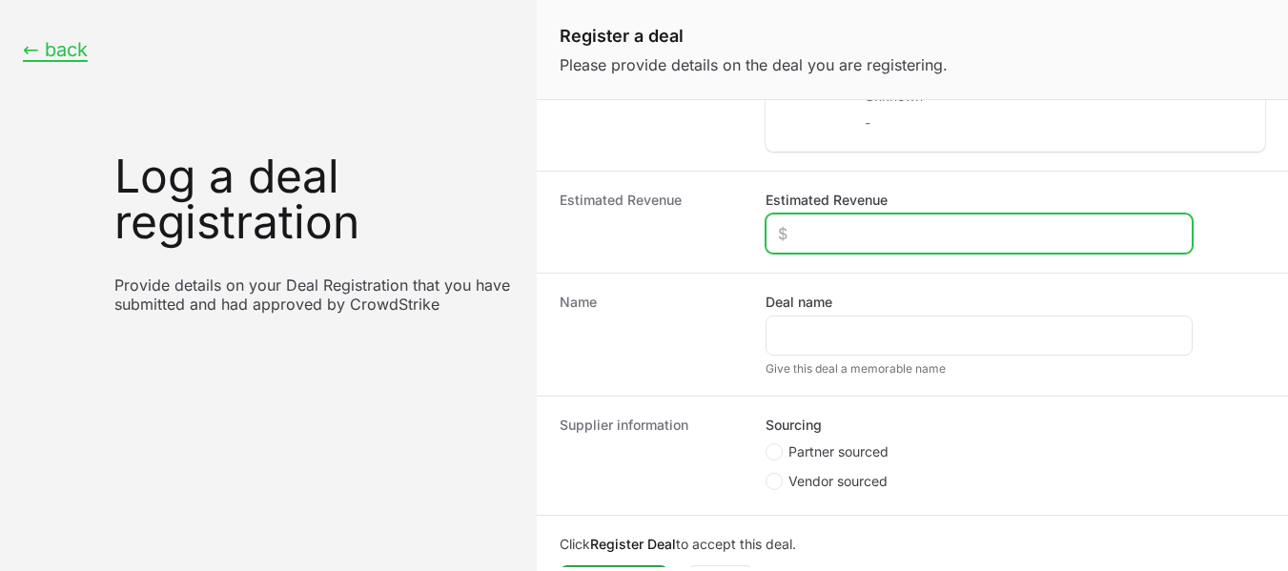
click at [900, 233] on input "Estimated Revenue" at bounding box center [979, 233] width 402 height 23
type input "$0"
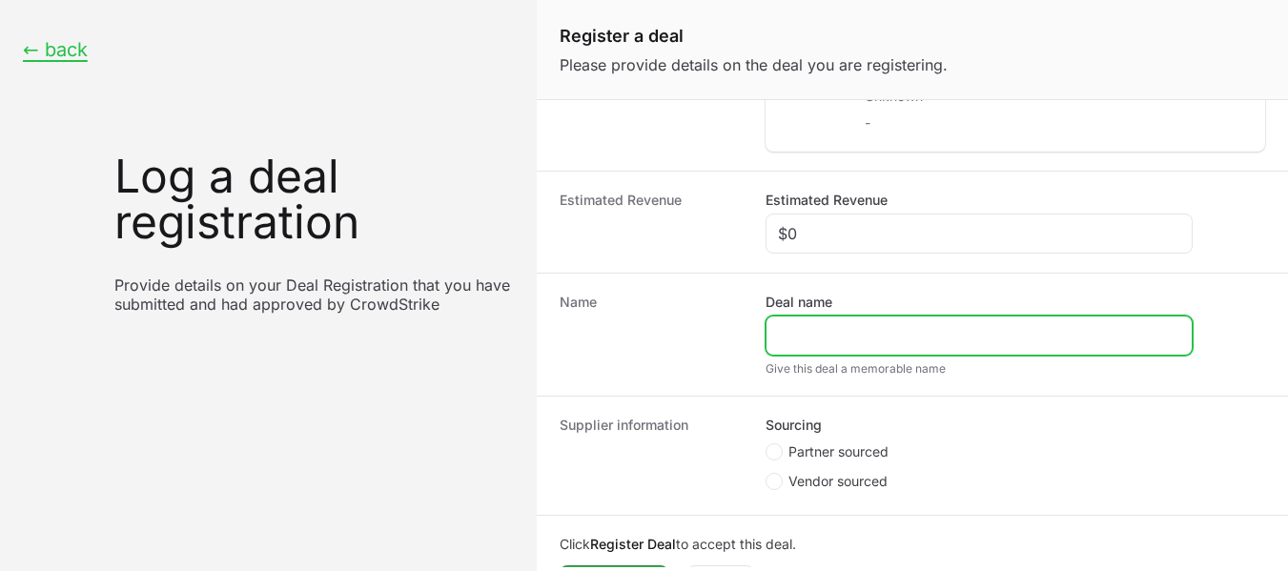
click at [891, 336] on input "Deal name" at bounding box center [979, 335] width 402 height 23
paste input "[URL][DOMAIN_NAME]"
drag, startPoint x: 833, startPoint y: 328, endPoint x: 758, endPoint y: 335, distance: 75.6
click at [758, 335] on div "Name Deal name [URL][DOMAIN_NAME] Give this deal a memorable name" at bounding box center [912, 334] width 751 height 123
click at [926, 336] on input "[DOMAIN_NAME][URL]" at bounding box center [979, 335] width 402 height 23
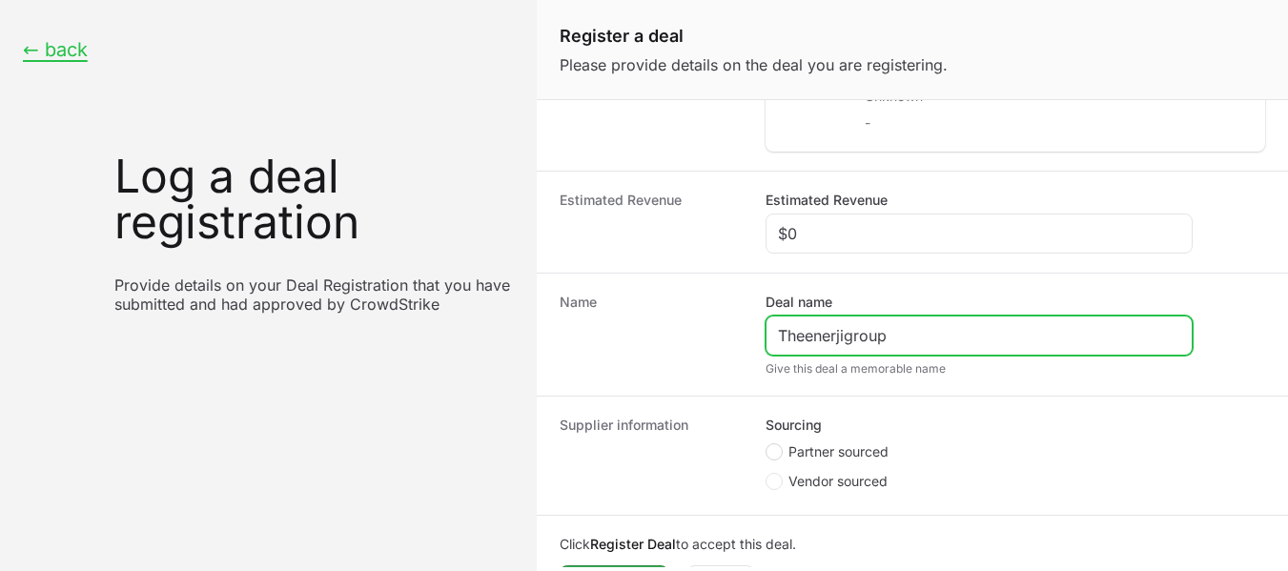
type input "Theenerjigroup"
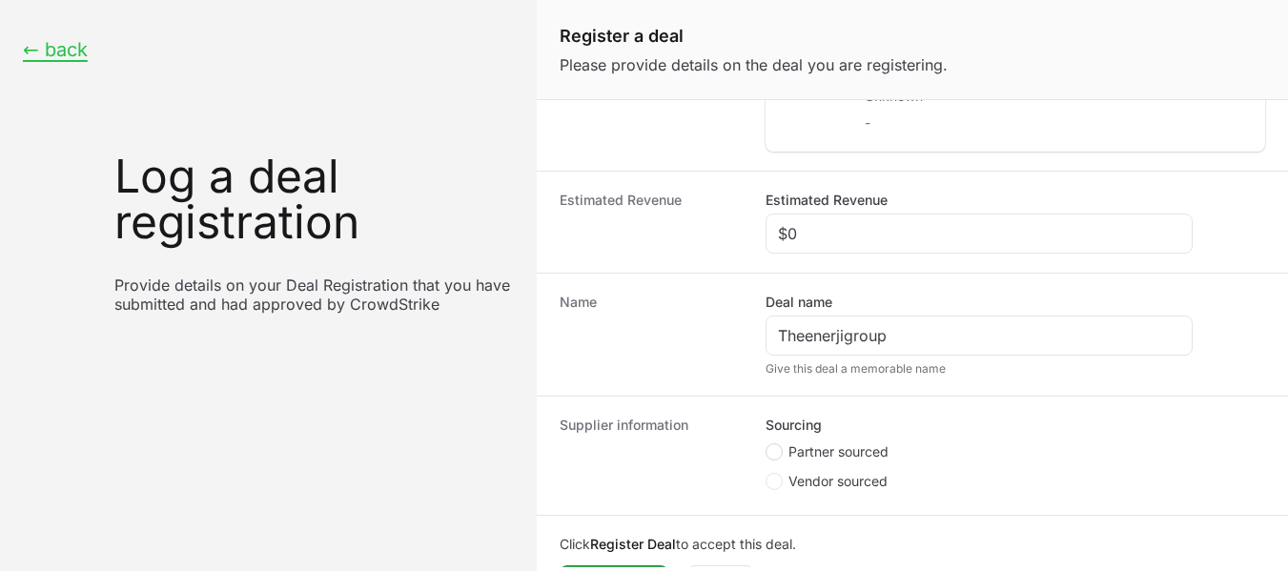
click at [766, 455] on span "Create activity form" at bounding box center [774, 451] width 17 height 17
radio input "true"
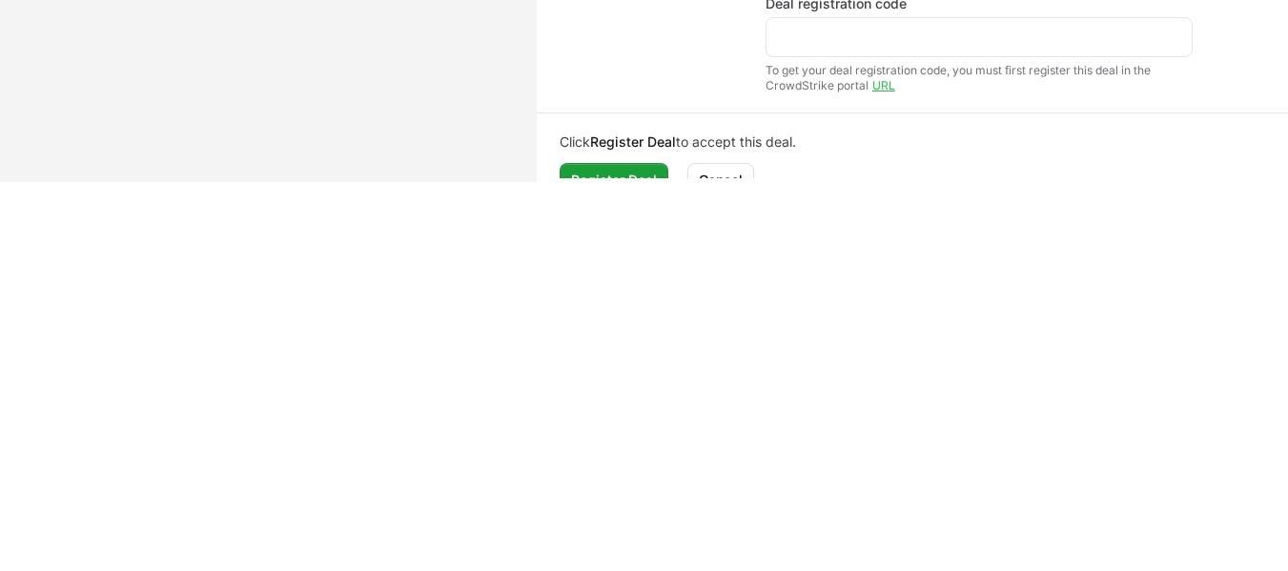
scroll to position [621, 0]
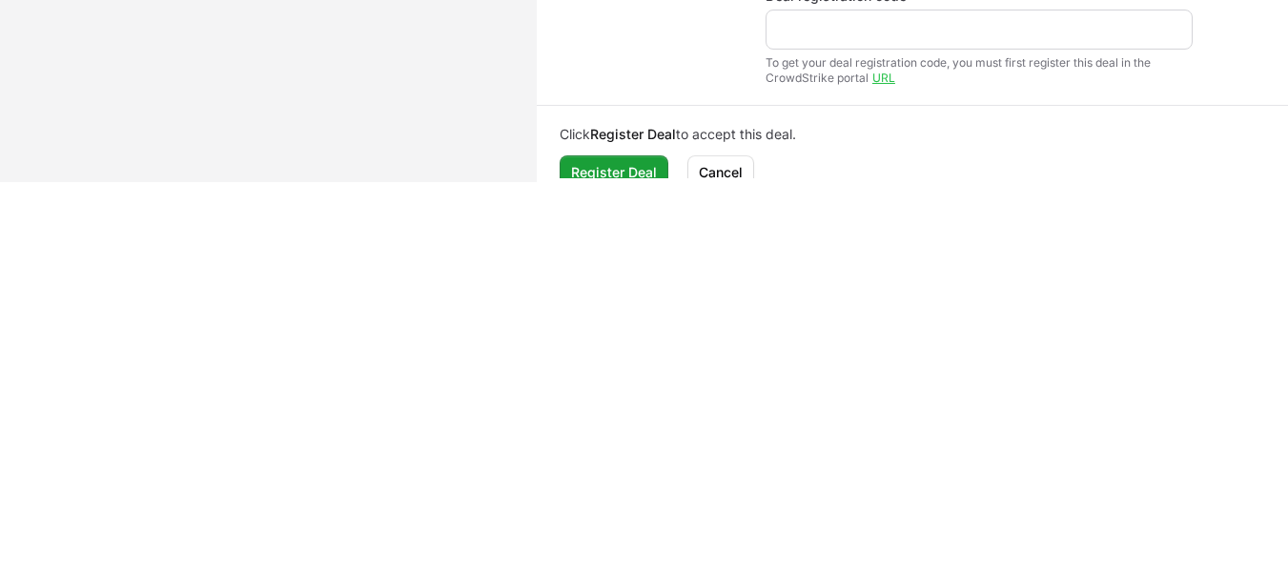
click at [970, 41] on div "Create activity form" at bounding box center [979, 30] width 427 height 40
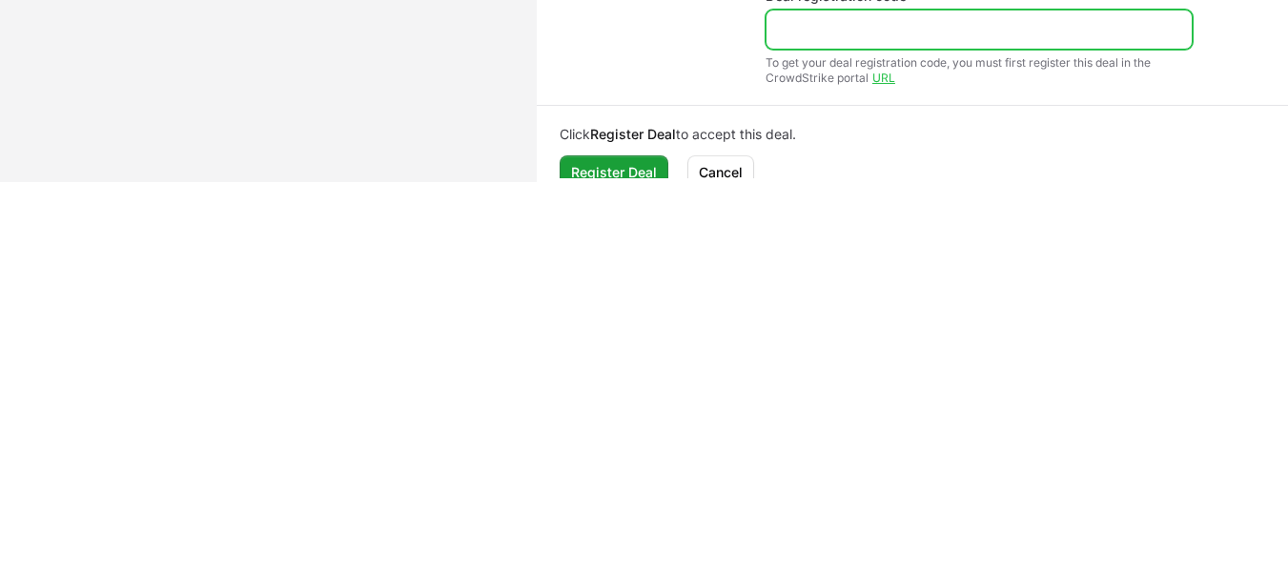
click at [907, 30] on input "Deal registration code" at bounding box center [979, 29] width 402 height 23
paste input "DR-7efd7d99"
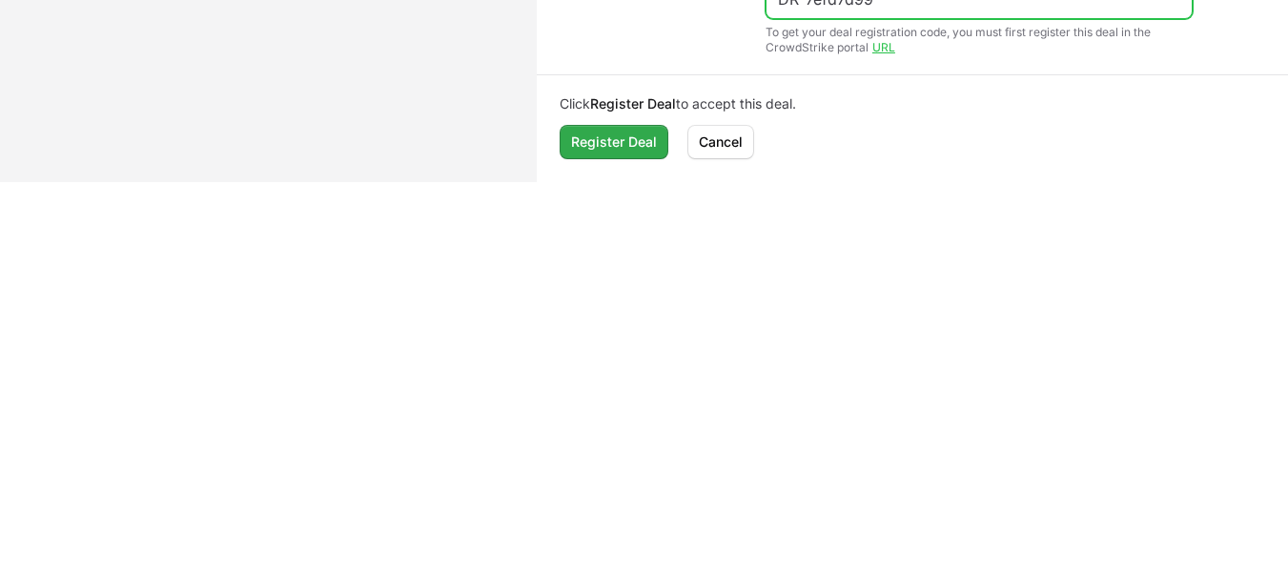
type input "DR-7efd7d99"
click at [623, 138] on span "Register Deal" at bounding box center [614, 142] width 86 height 23
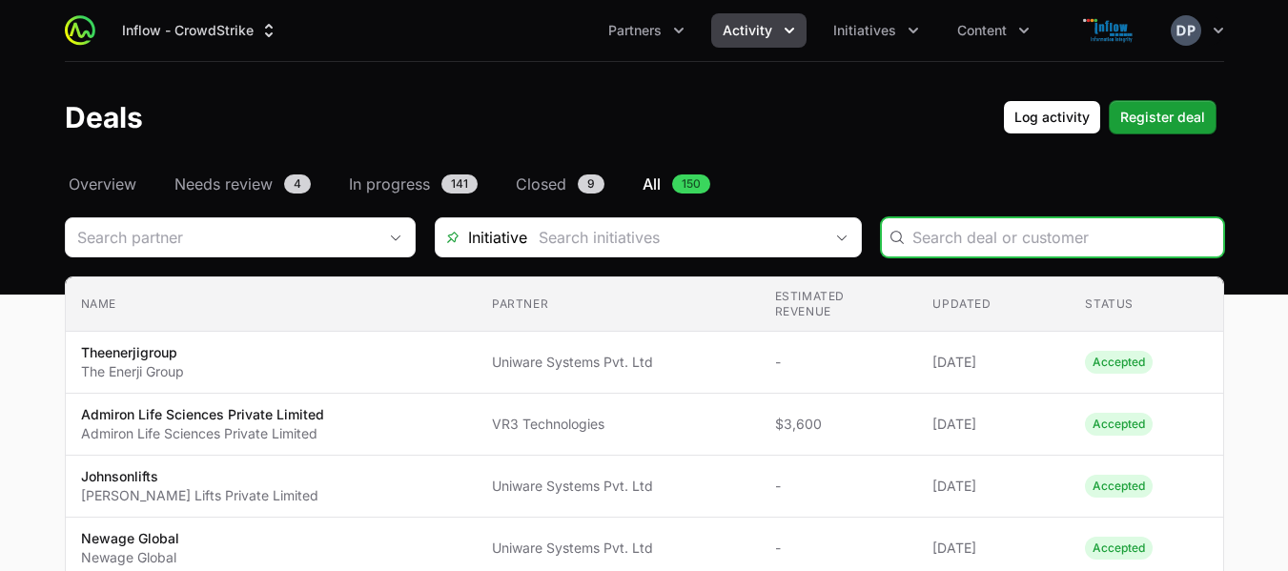
drag, startPoint x: 1031, startPoint y: 252, endPoint x: 1016, endPoint y: 236, distance: 21.6
click at [1016, 236] on div "Deals Filters" at bounding box center [1052, 237] width 343 height 40
click at [1016, 236] on input "Deals Filters" at bounding box center [1062, 237] width 299 height 23
paste input "Xuzhou Construction Machinery Manufacturing ([GEOGRAPHIC_DATA]) Pvt., Ltd"
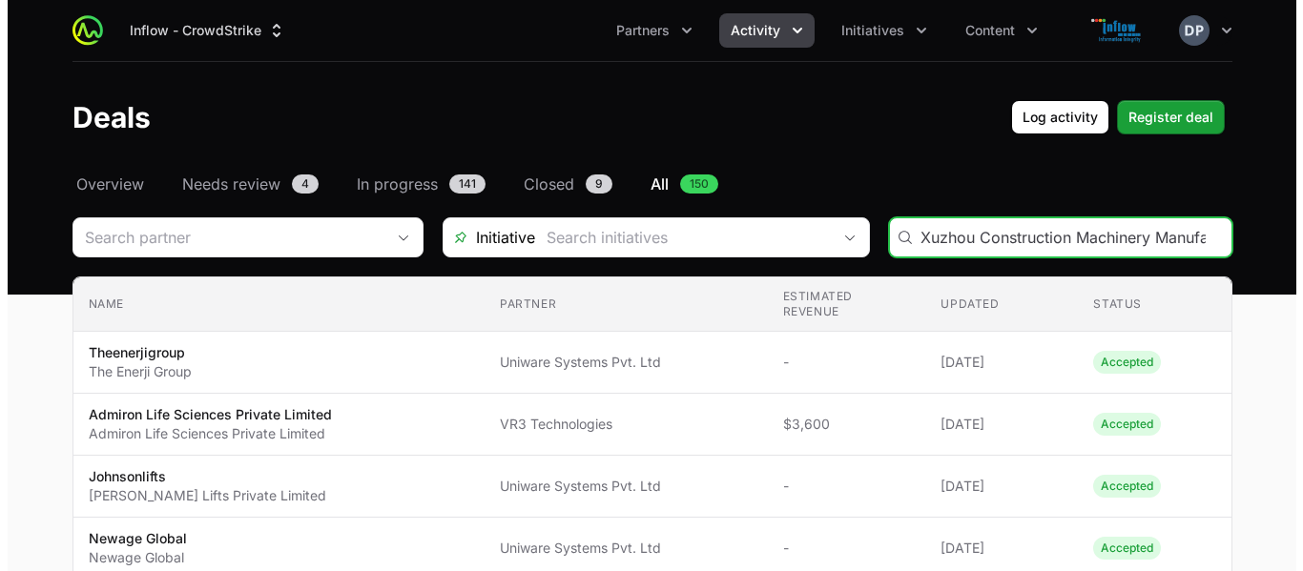
scroll to position [0, 171]
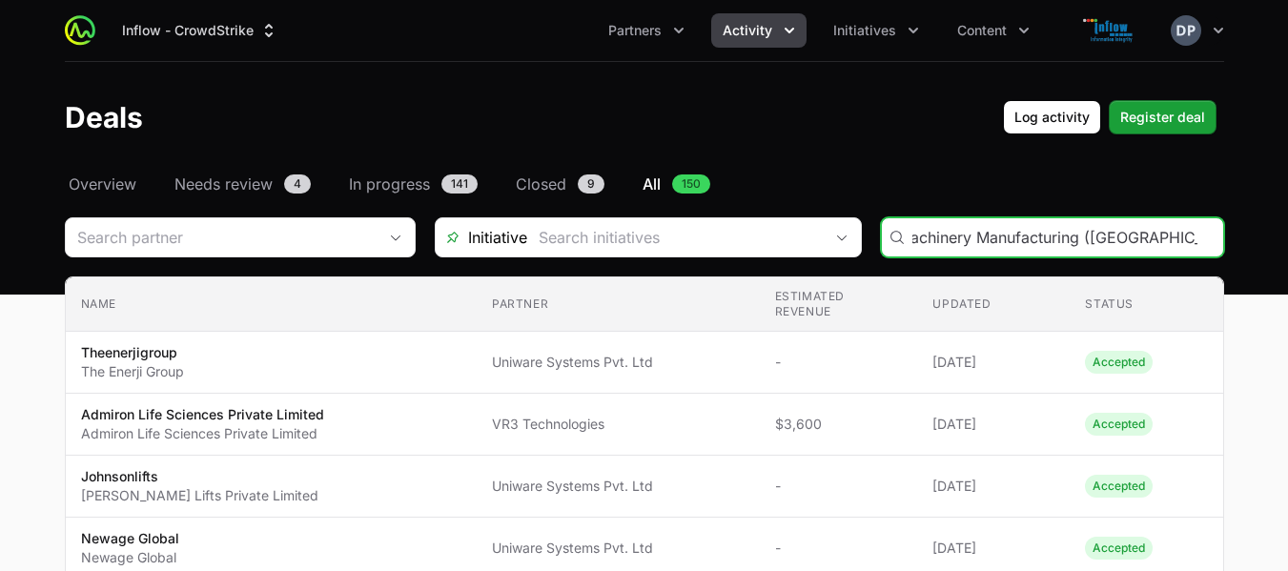
type input "Xuzhou Construction Machinery Manufacturing ([GEOGRAPHIC_DATA]) Pvt., Ltd"
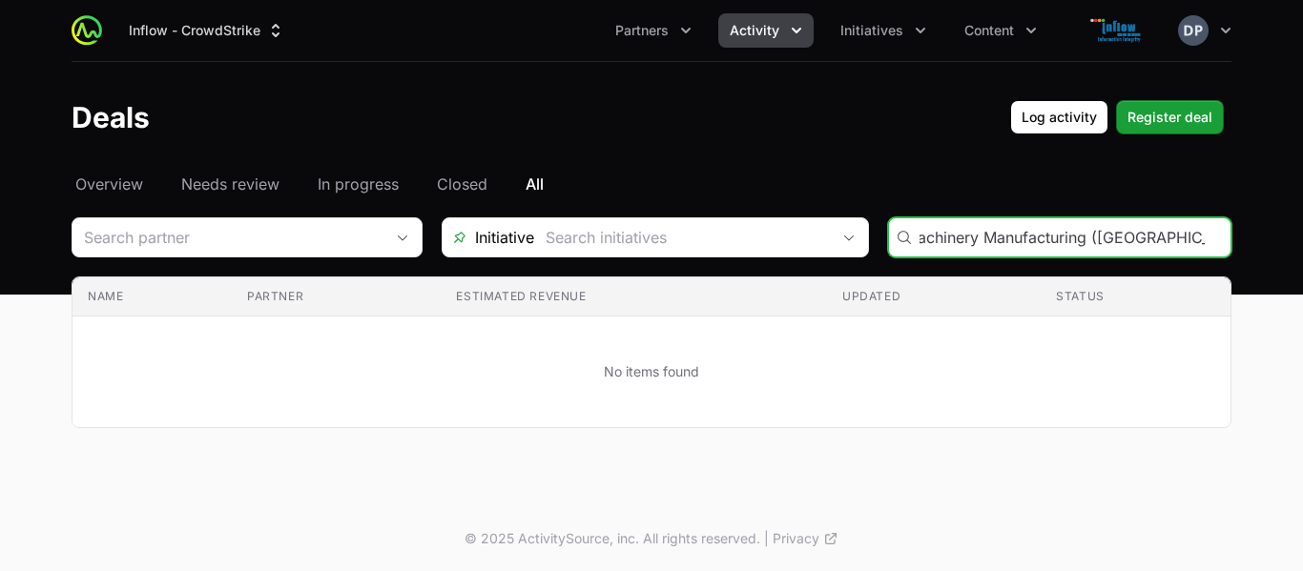
click at [932, 239] on input "Xuzhou Construction Machinery Manufacturing ([GEOGRAPHIC_DATA]) Pvt., Ltd" at bounding box center [1068, 237] width 299 height 23
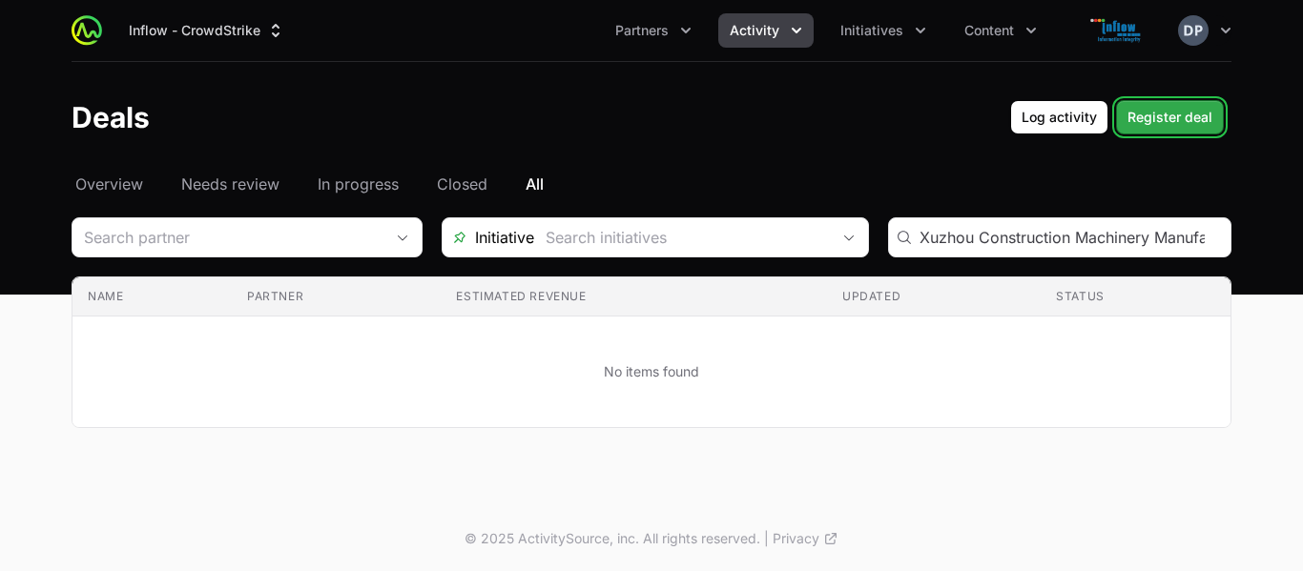
click at [1170, 118] on span "Register deal" at bounding box center [1169, 117] width 85 height 23
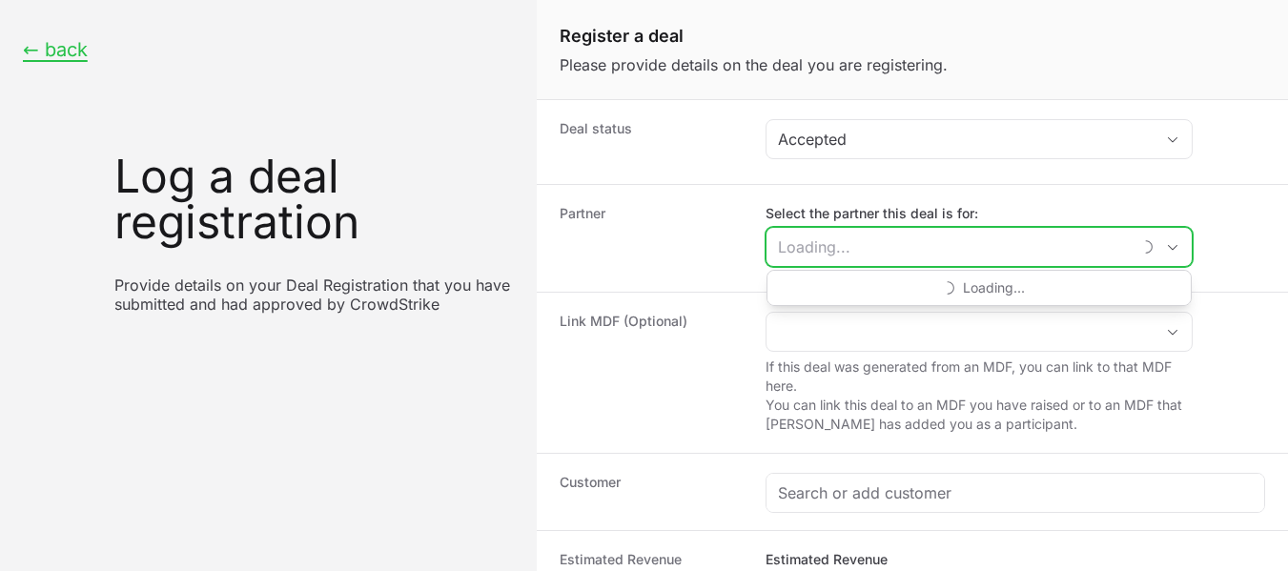
click at [890, 243] on input "Select the partner this deal is for:" at bounding box center [949, 247] width 364 height 38
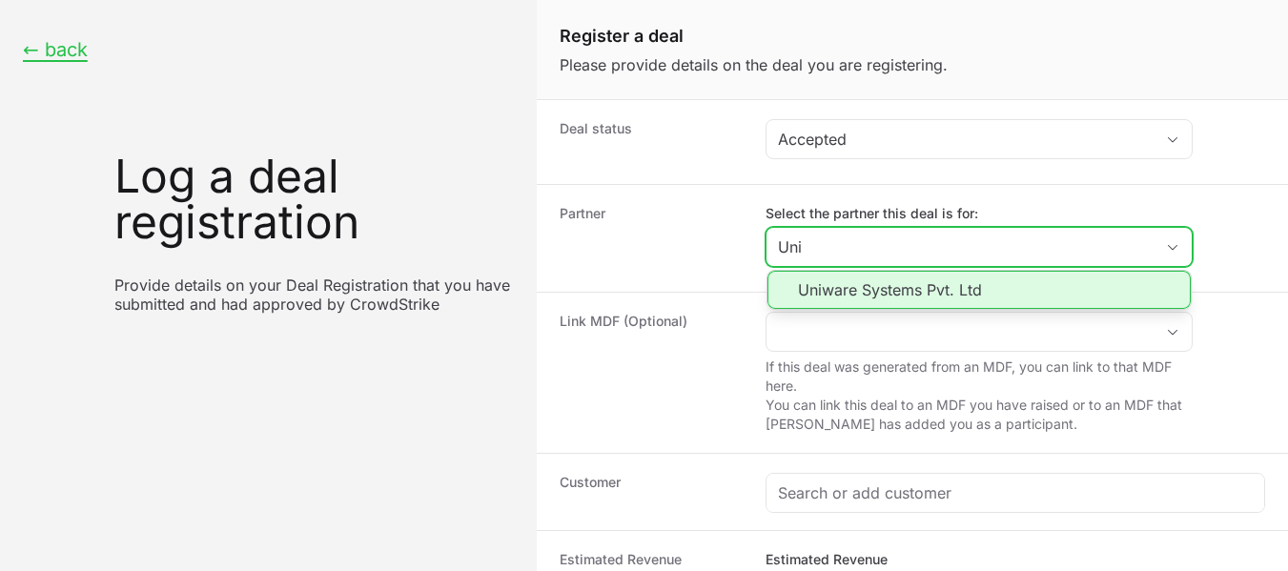
click at [890, 285] on li "Uniware Systems Pvt. Ltd" at bounding box center [979, 290] width 423 height 38
type input "Uniware Systems Pvt. Ltd"
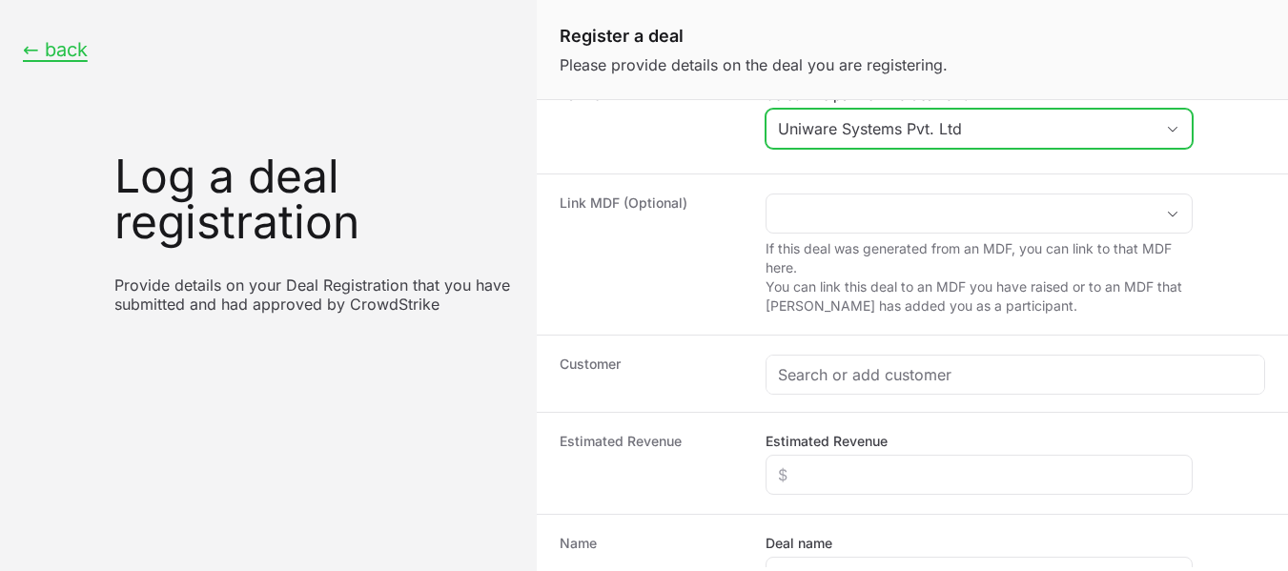
scroll to position [143, 0]
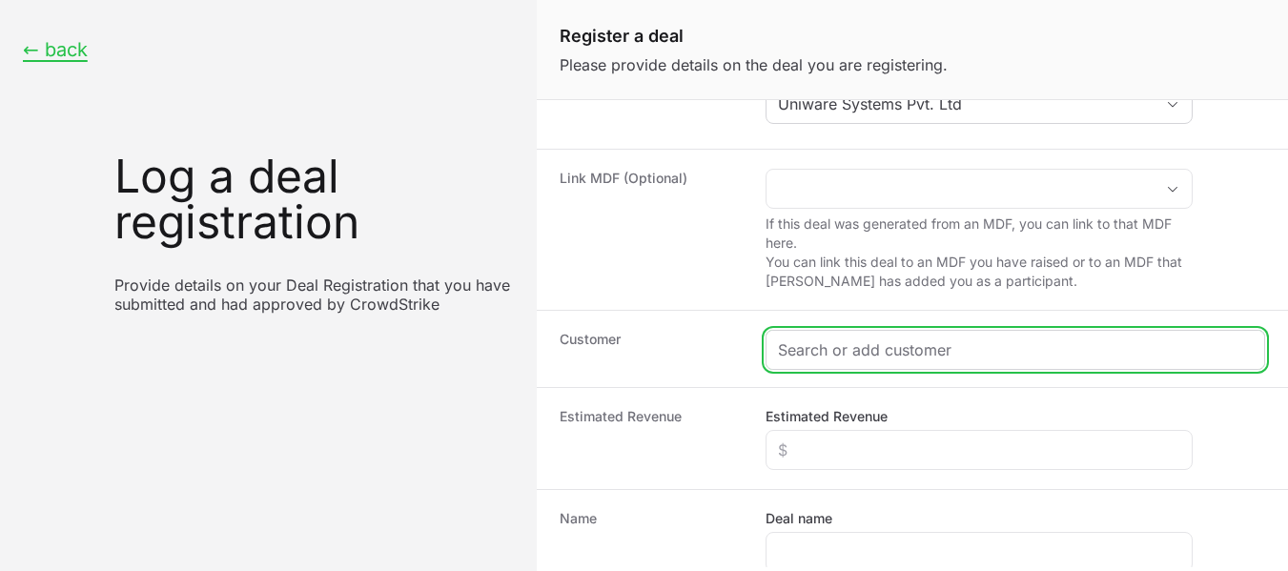
click at [795, 348] on input "Create activity form" at bounding box center [1015, 350] width 475 height 23
paste input "Xuzhou Construction Machinery Manufacturing ([GEOGRAPHIC_DATA]) Pvt., Ltd"
type input "Xuzhou Construction Machinery Manufacturing ([GEOGRAPHIC_DATA]) Pvt., Ltd"
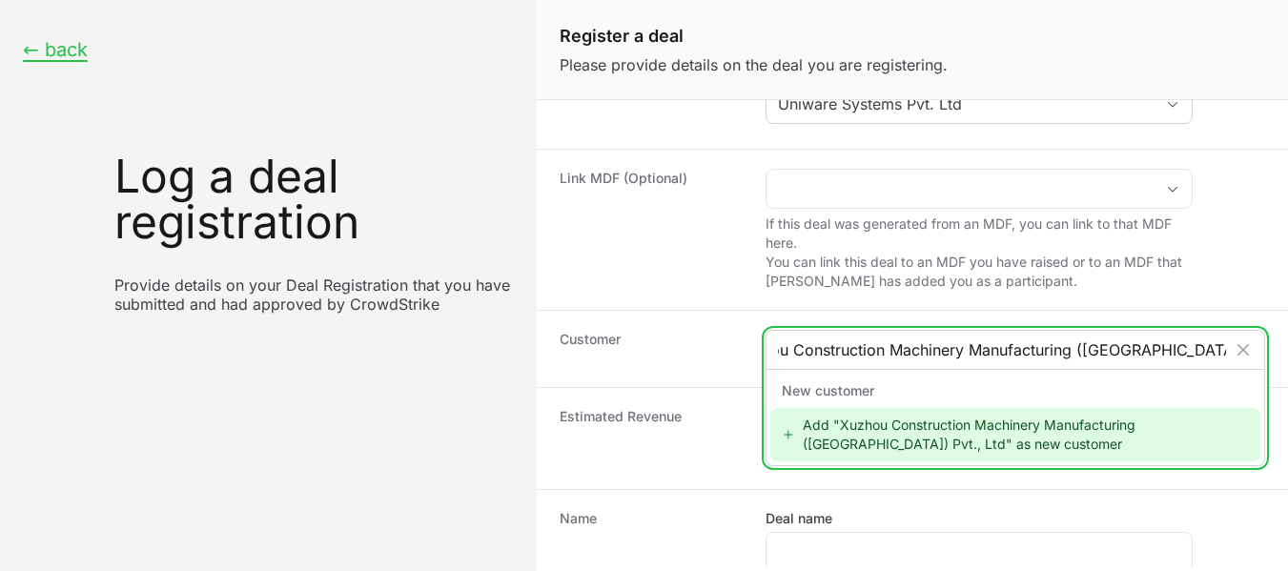
scroll to position [0, 22]
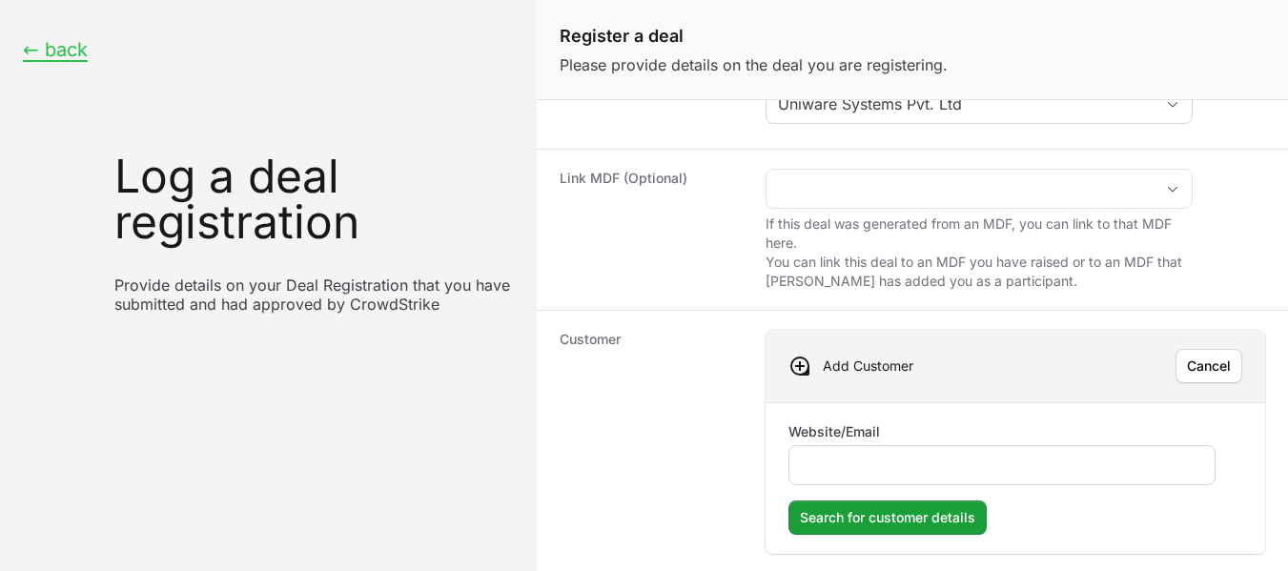
click at [898, 452] on div "Create activity form" at bounding box center [1002, 465] width 427 height 40
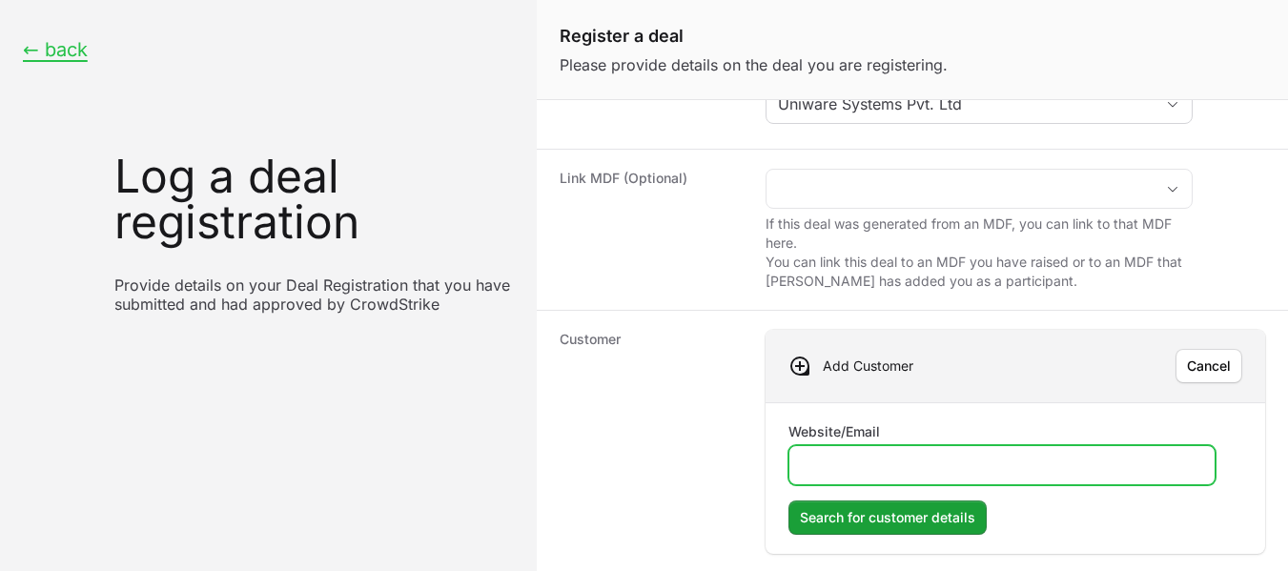
click at [891, 469] on input "Website/Email" at bounding box center [1002, 465] width 402 height 23
paste input "[URL][DOMAIN_NAME]"
type input "[URL][DOMAIN_NAME]"
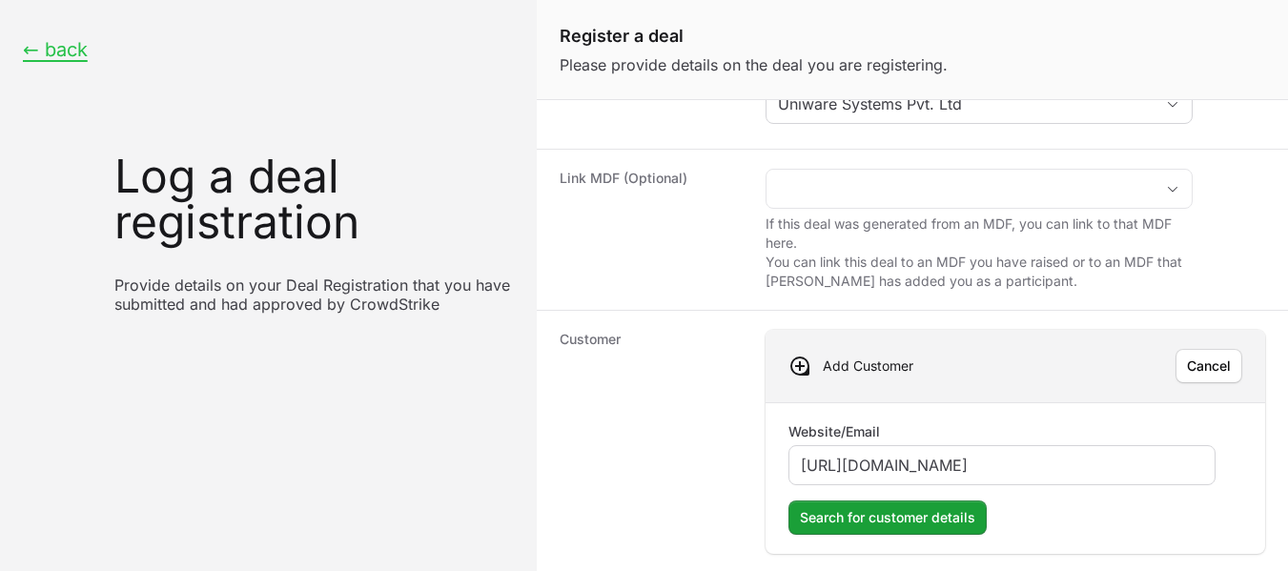
drag, startPoint x: 1172, startPoint y: 430, endPoint x: 1174, endPoint y: 483, distance: 52.5
click at [1174, 483] on div "Website/Email [URL][DOMAIN_NAME]" at bounding box center [1002, 453] width 427 height 63
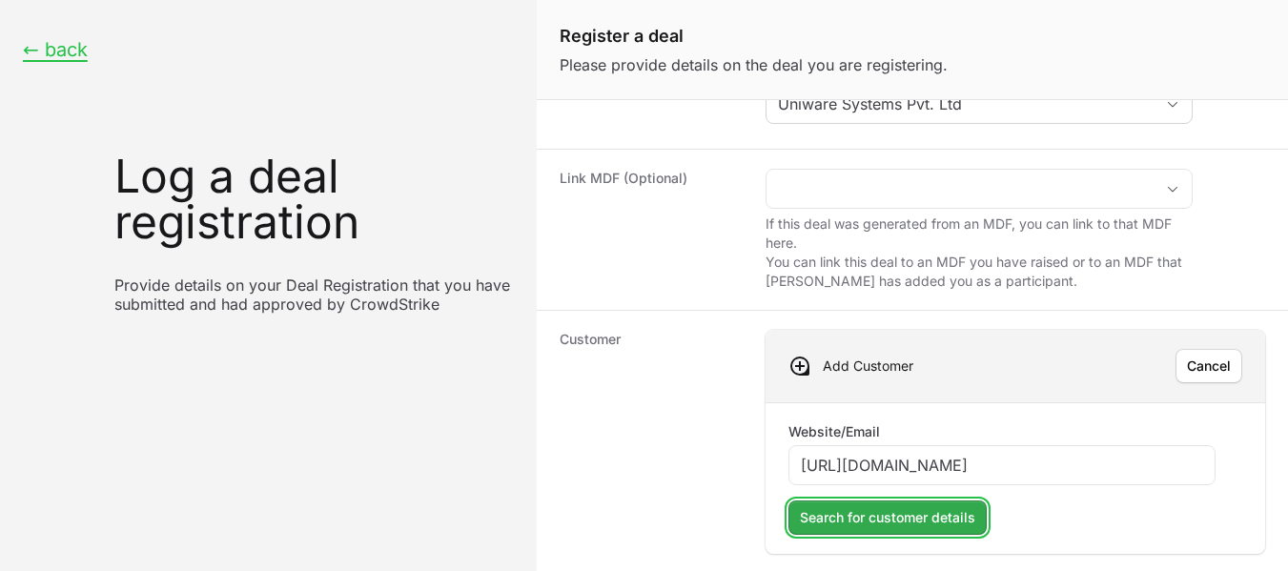
click at [878, 520] on span "Search for customer details" at bounding box center [887, 517] width 175 height 23
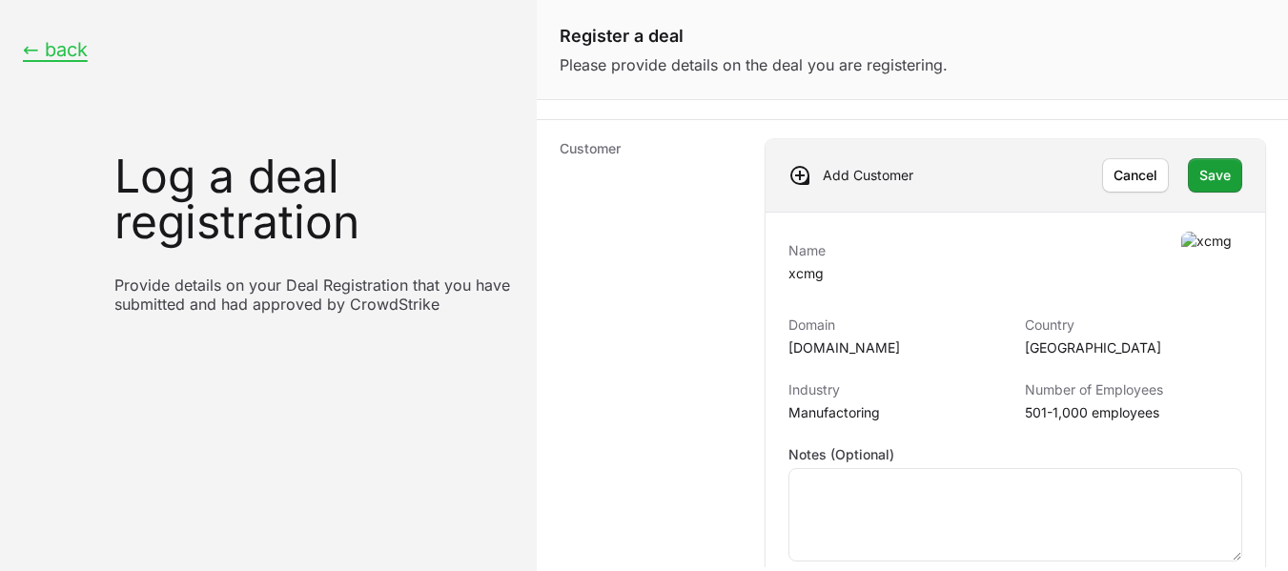
scroll to position [337, 0]
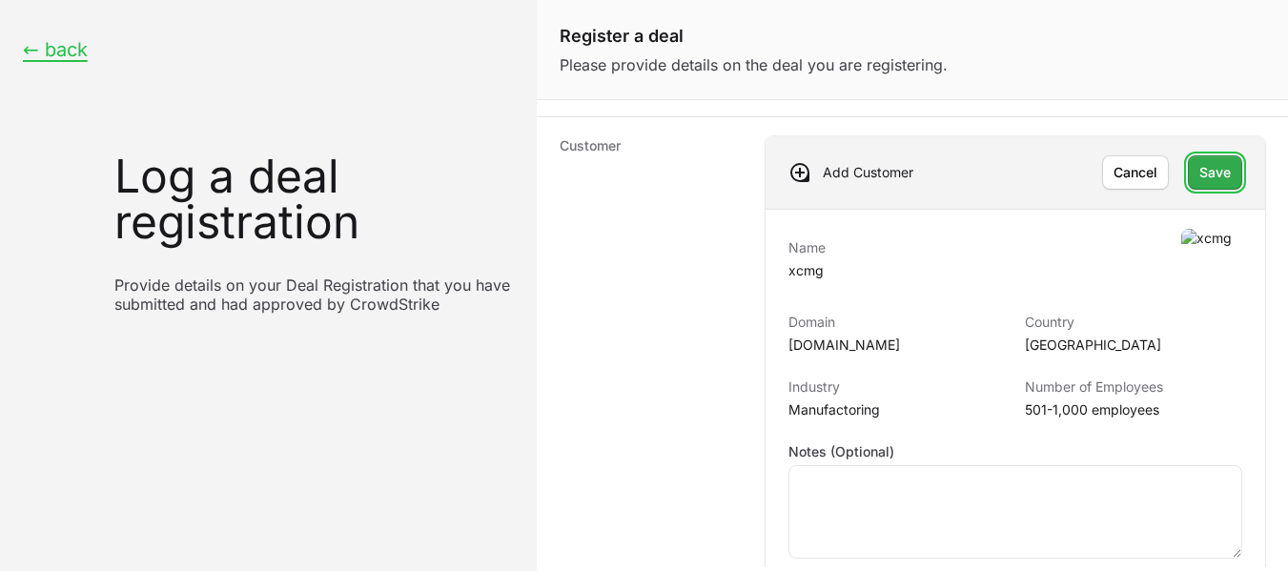
click at [1207, 181] on span "Save" at bounding box center [1215, 172] width 31 height 23
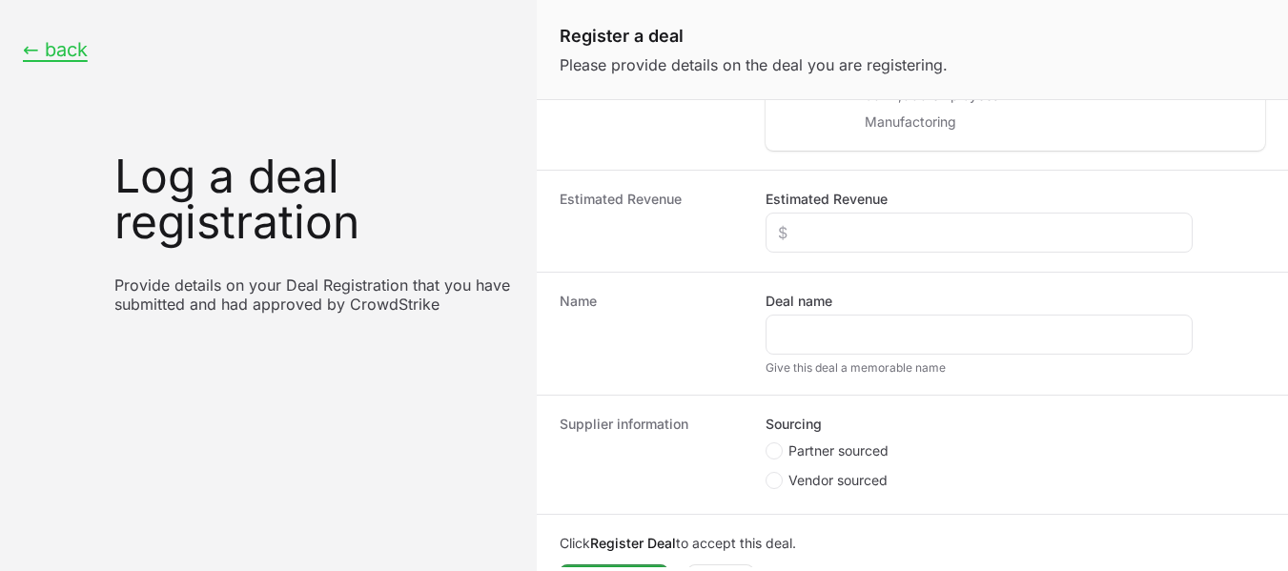
scroll to position [498, 0]
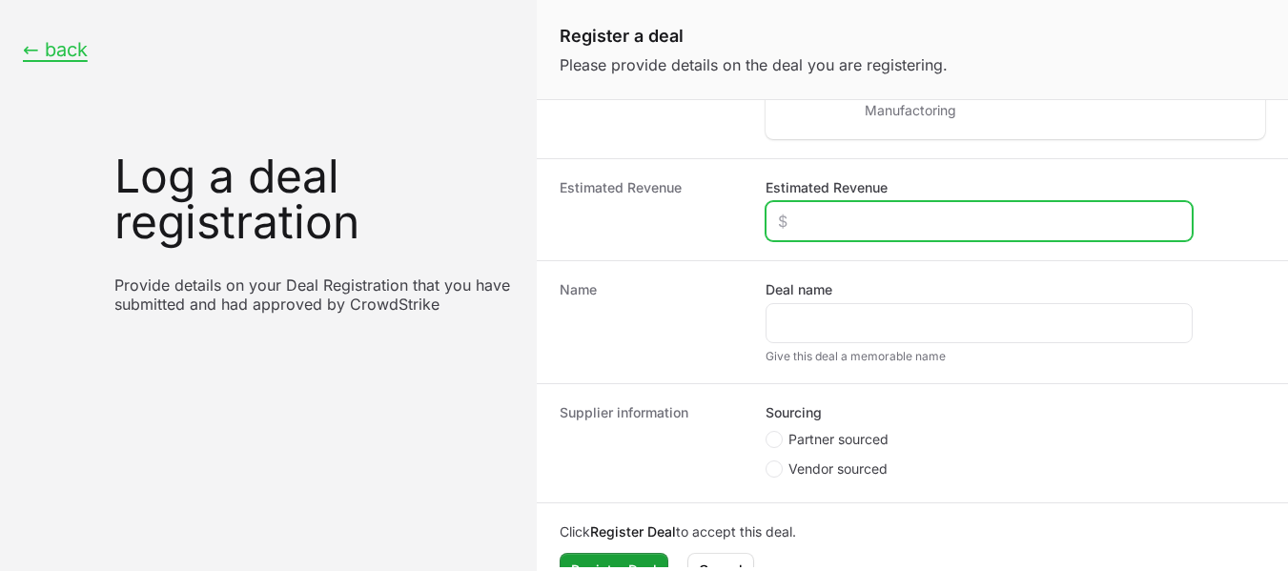
click at [819, 214] on input "Estimated Revenue" at bounding box center [979, 221] width 402 height 23
type input "$0"
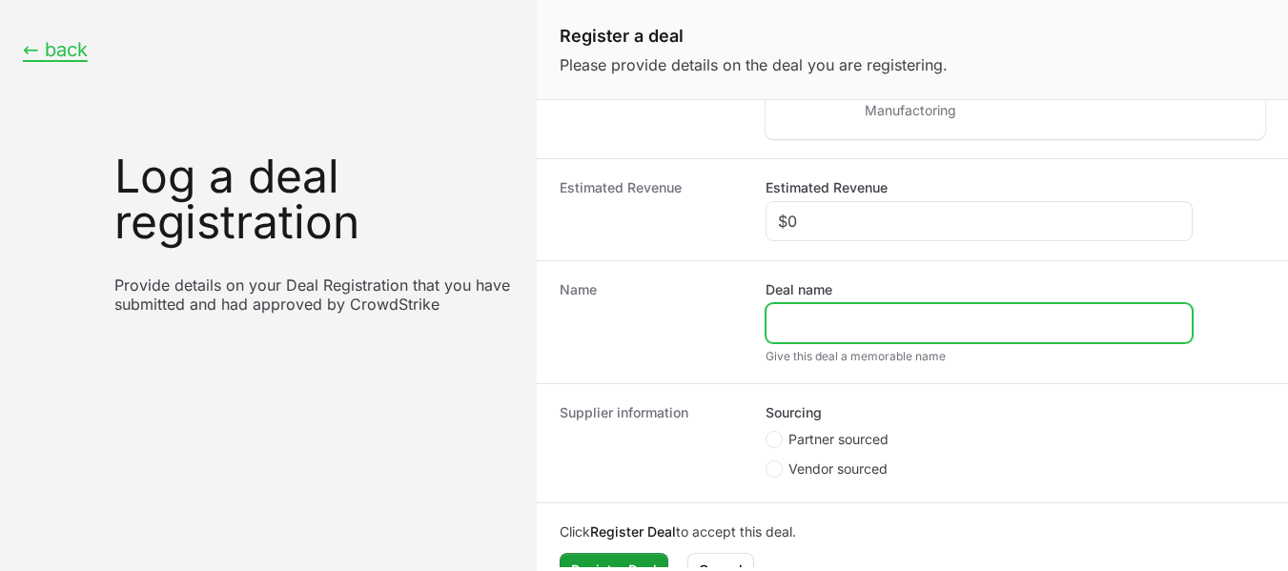
click at [798, 319] on input "Deal name" at bounding box center [979, 323] width 402 height 23
paste input "[URL][DOMAIN_NAME]"
drag, startPoint x: 854, startPoint y: 328, endPoint x: 650, endPoint y: 324, distance: 204.1
click at [650, 324] on div "Name Deal name [URL][DOMAIN_NAME] Give this deal a memorable name" at bounding box center [912, 321] width 751 height 123
type input "/"
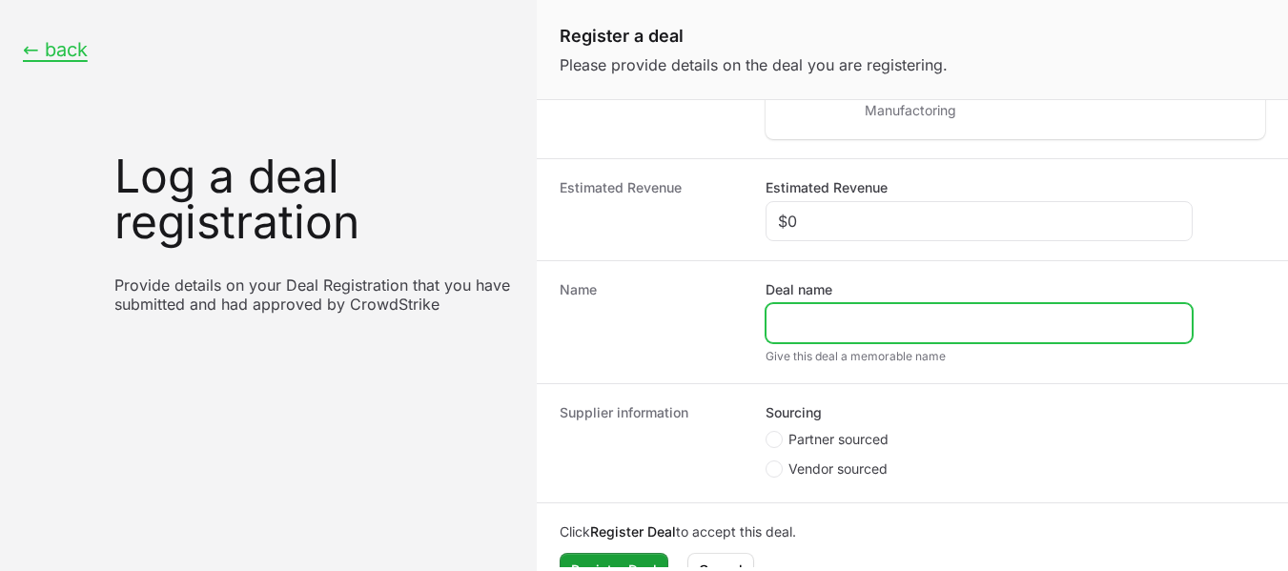
paste input "Xuzhou Construction Machinery Manufacturing ([GEOGRAPHIC_DATA]) Pvt., Ltd"
type input "Xuzhou Construction Machinery Manufacturing ([GEOGRAPHIC_DATA]) Pvt., Ltd"
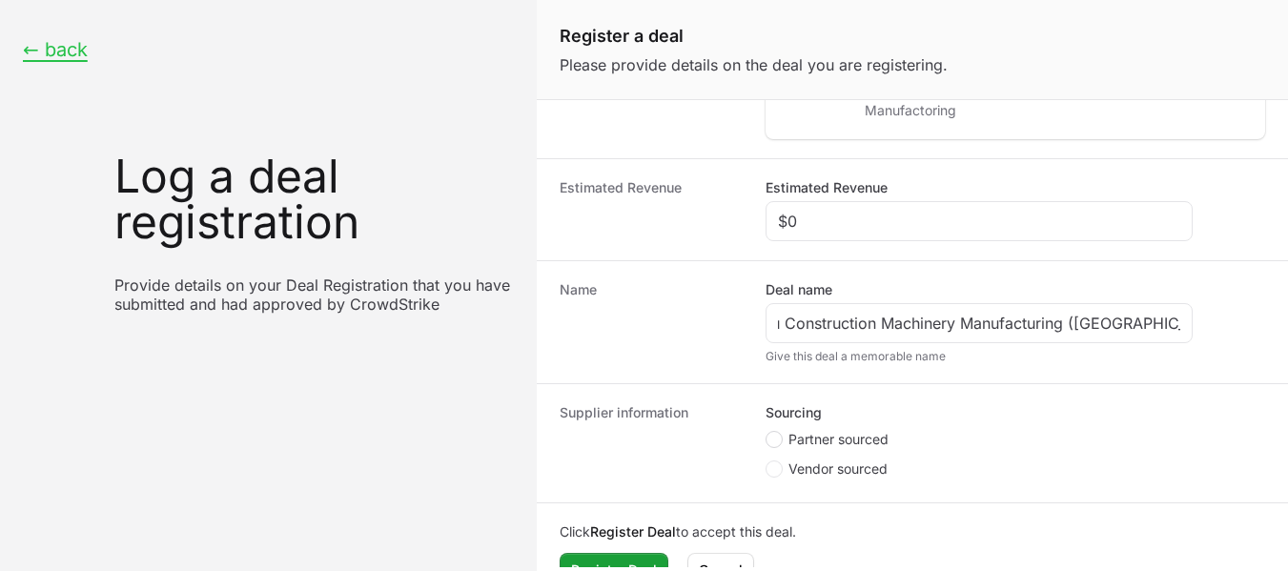
scroll to position [0, 0]
click at [776, 433] on icon "Create activity form" at bounding box center [774, 439] width 8 height 15
radio input "true"
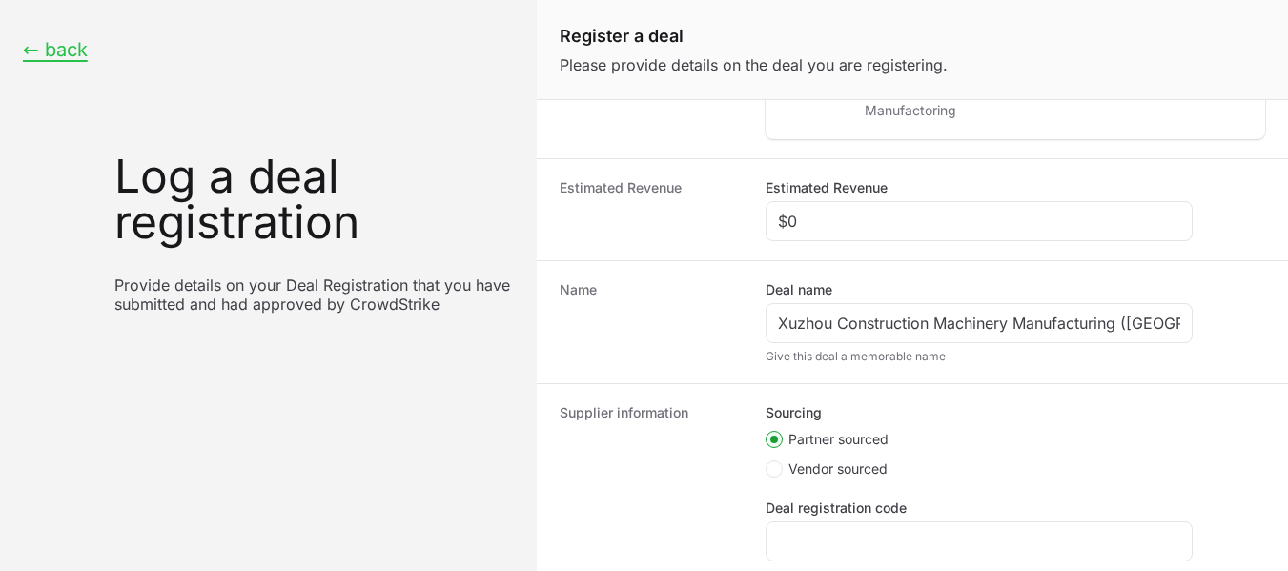
scroll to position [389, 0]
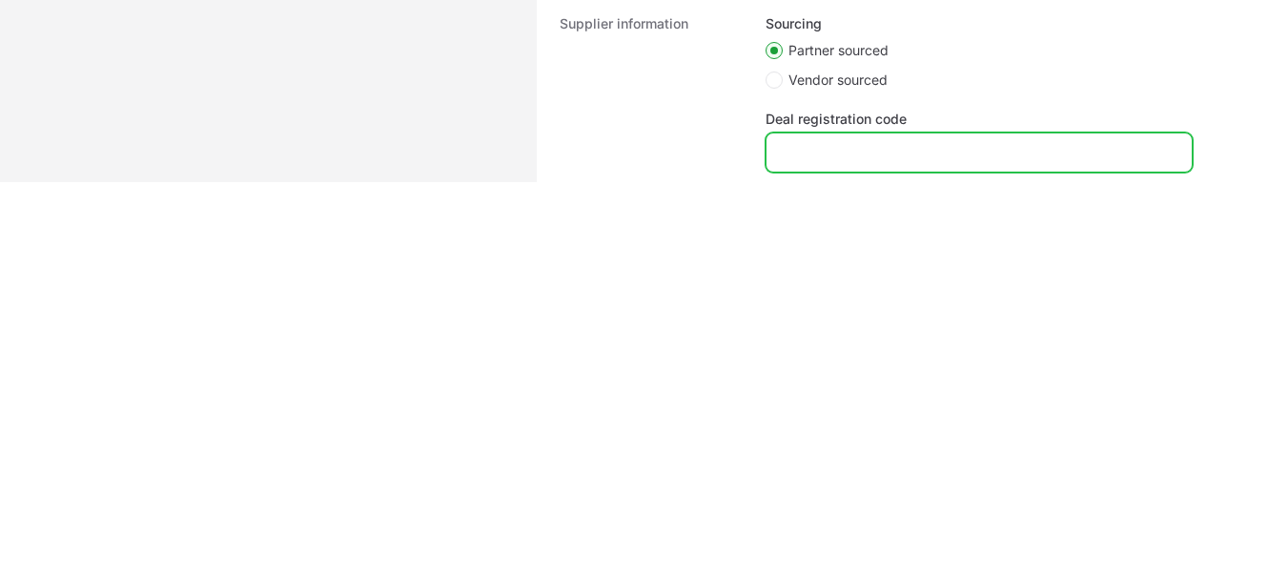
click at [1085, 157] on input "Deal registration code" at bounding box center [979, 152] width 402 height 23
paste input "DR-20d26ede"
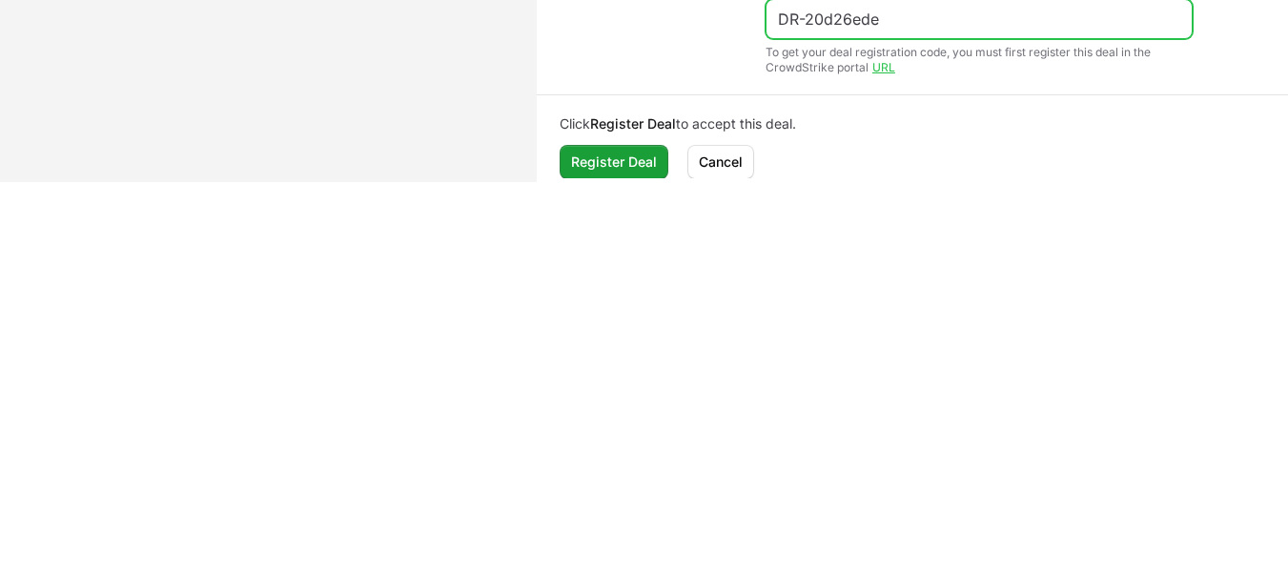
scroll to position [651, 0]
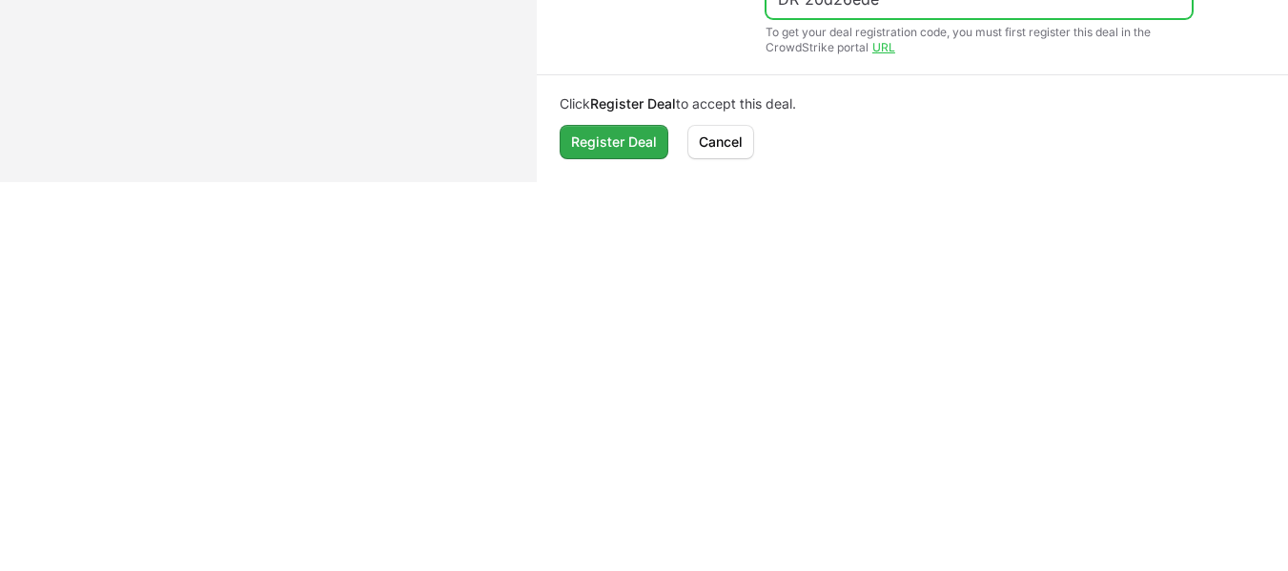
type input "DR-20d26ede"
click at [639, 133] on span "Register Deal" at bounding box center [614, 142] width 86 height 23
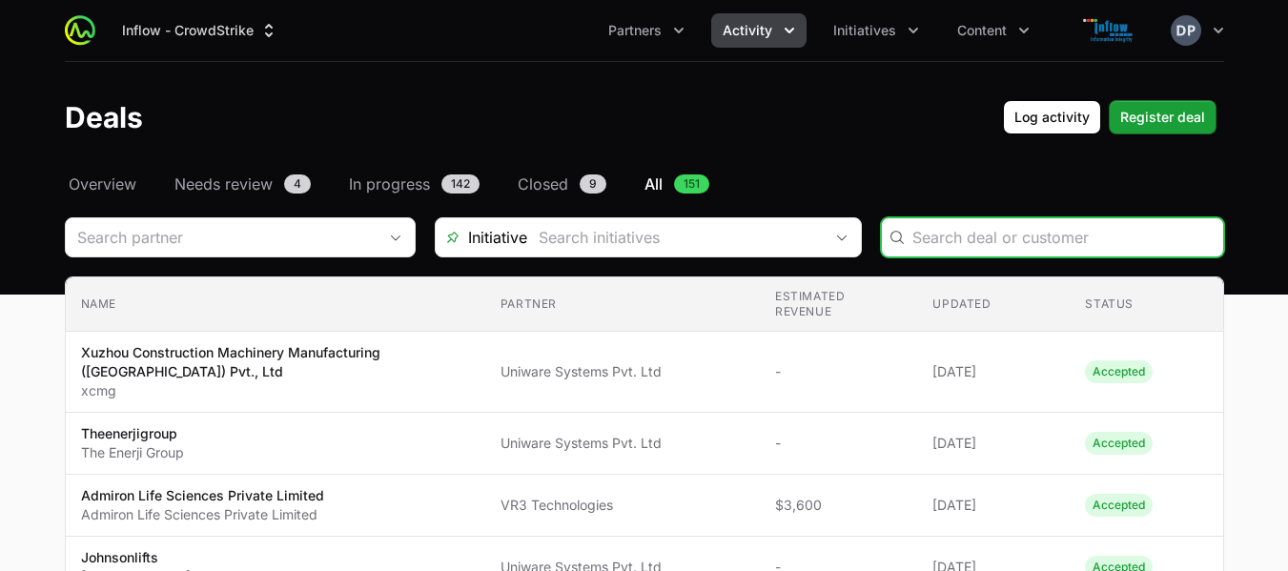
click at [1038, 229] on input "Deals Filters" at bounding box center [1062, 237] width 299 height 23
paste input "Fives [PERSON_NAME] - KCP Limited"
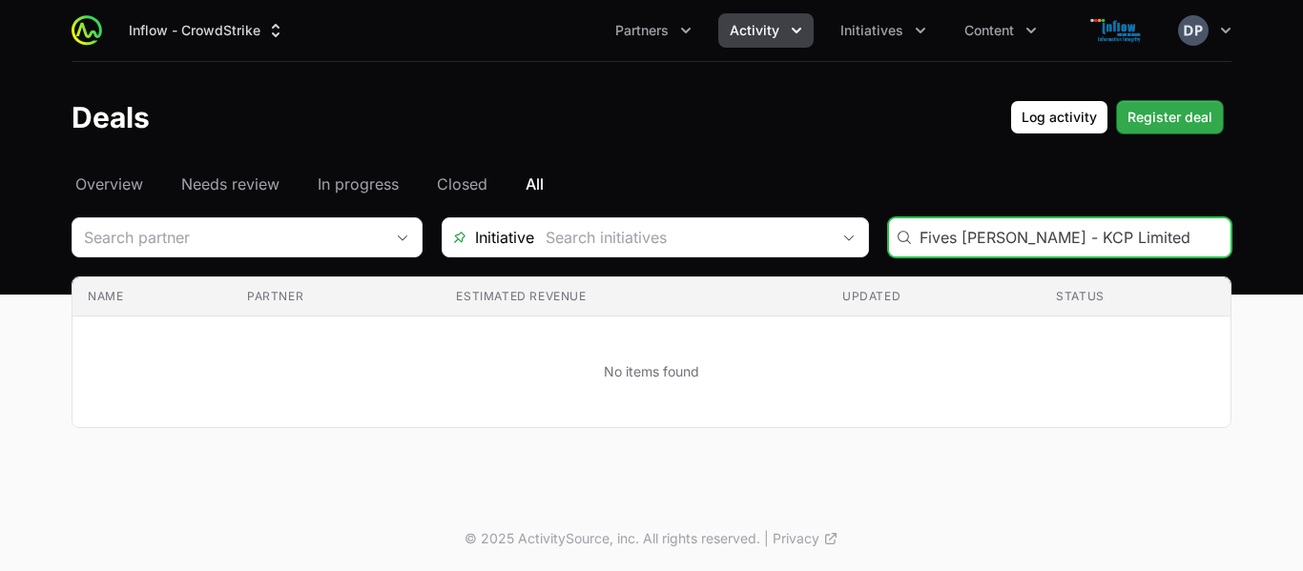
type input "Fives [PERSON_NAME] - KCP Limited"
click at [1174, 113] on span "Register deal" at bounding box center [1169, 117] width 85 height 23
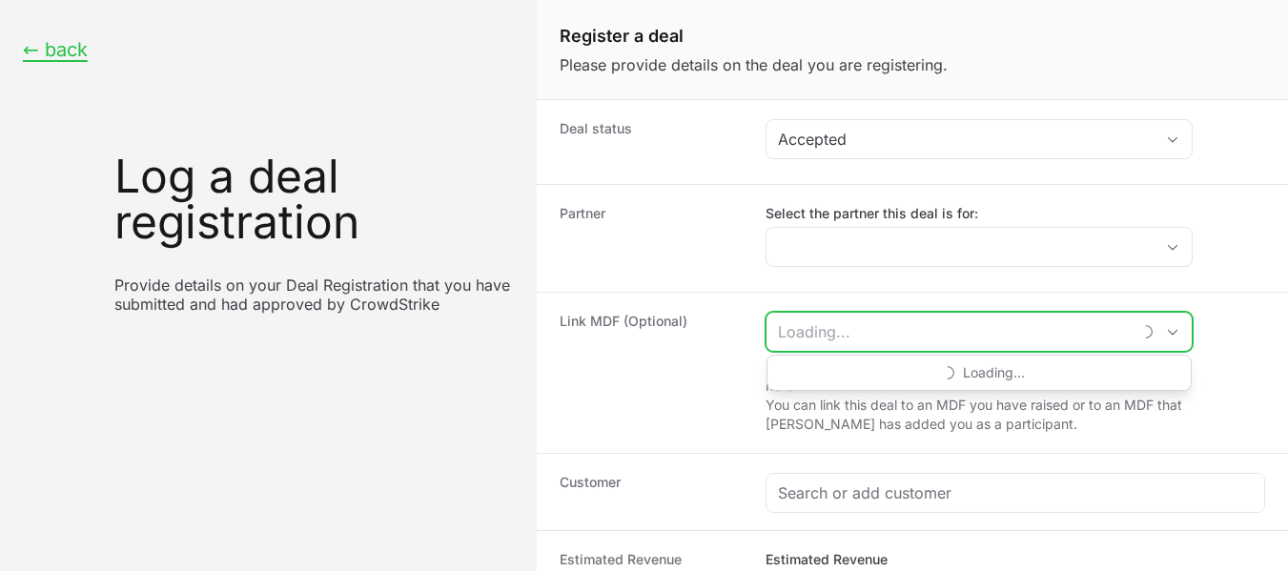
click at [859, 318] on input "Create activity form" at bounding box center [949, 332] width 364 height 38
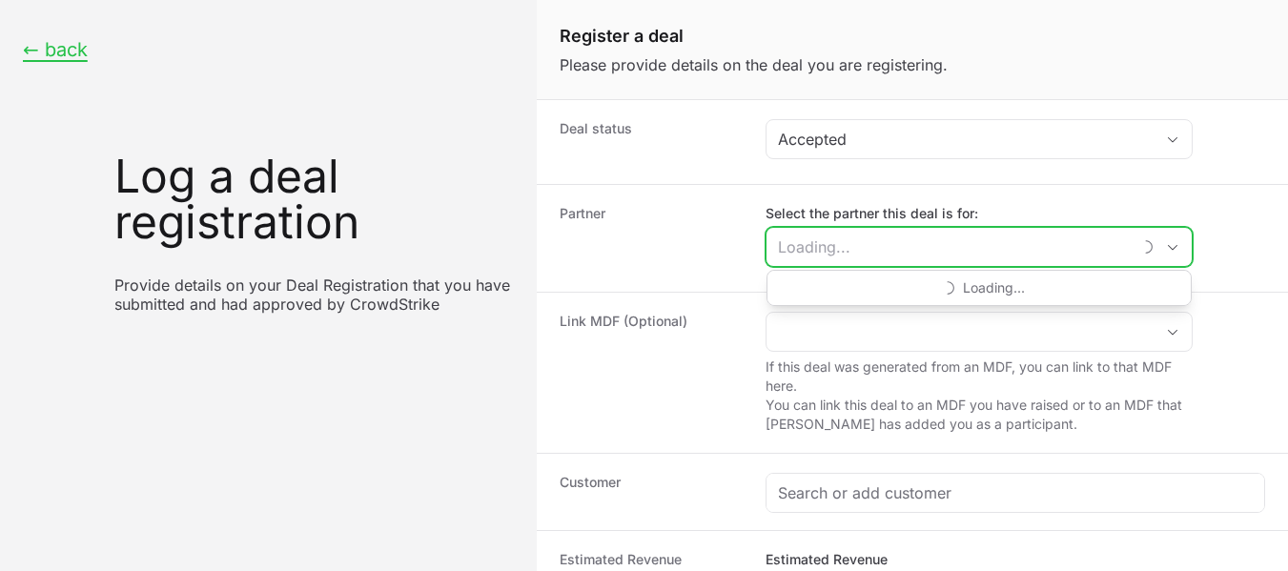
click at [852, 235] on input "Select the partner this deal is for:" at bounding box center [949, 247] width 364 height 38
paste input "Fives [PERSON_NAME] - KCP Limited"
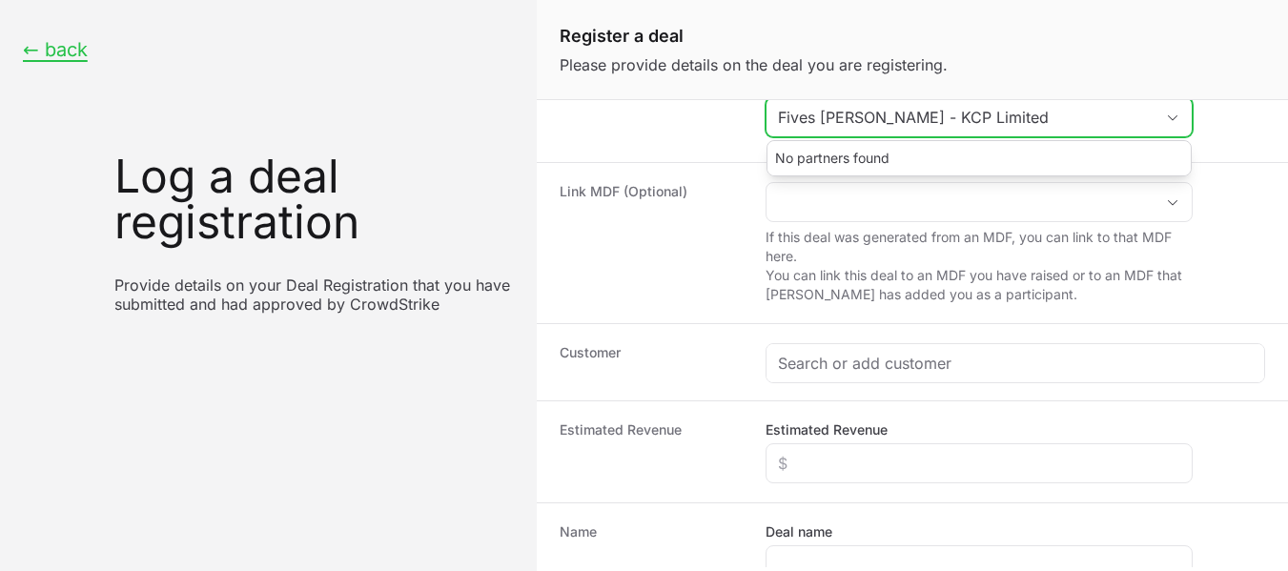
type input "Fives [PERSON_NAME] - KCP Limited"
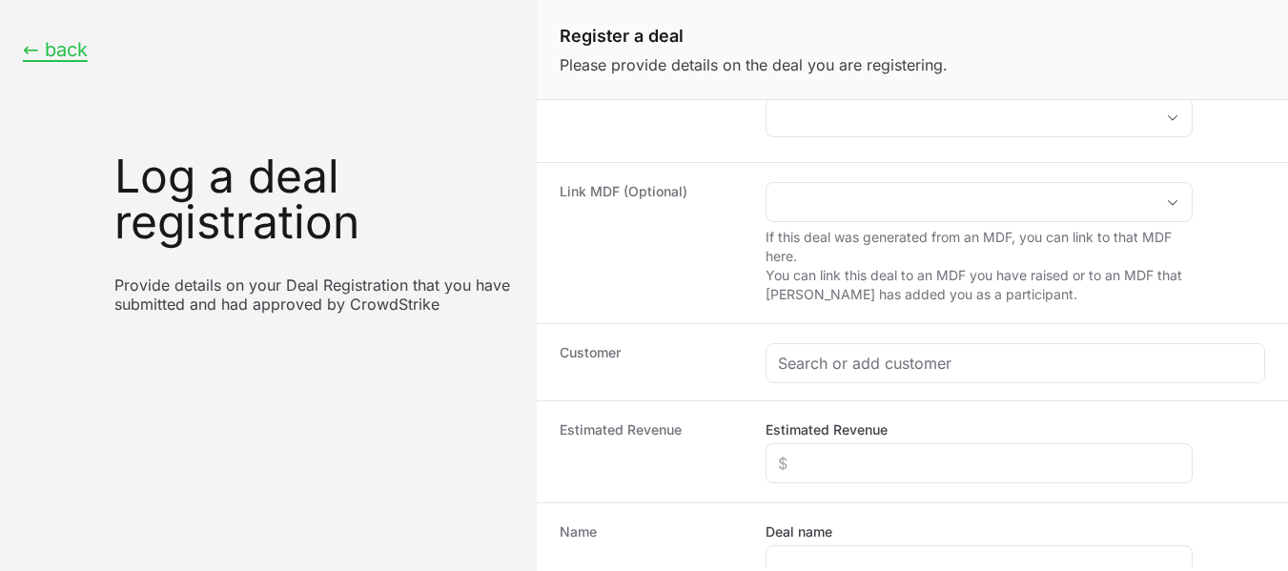
click at [659, 146] on div "Partner Select the partner this deal is for:" at bounding box center [912, 108] width 751 height 108
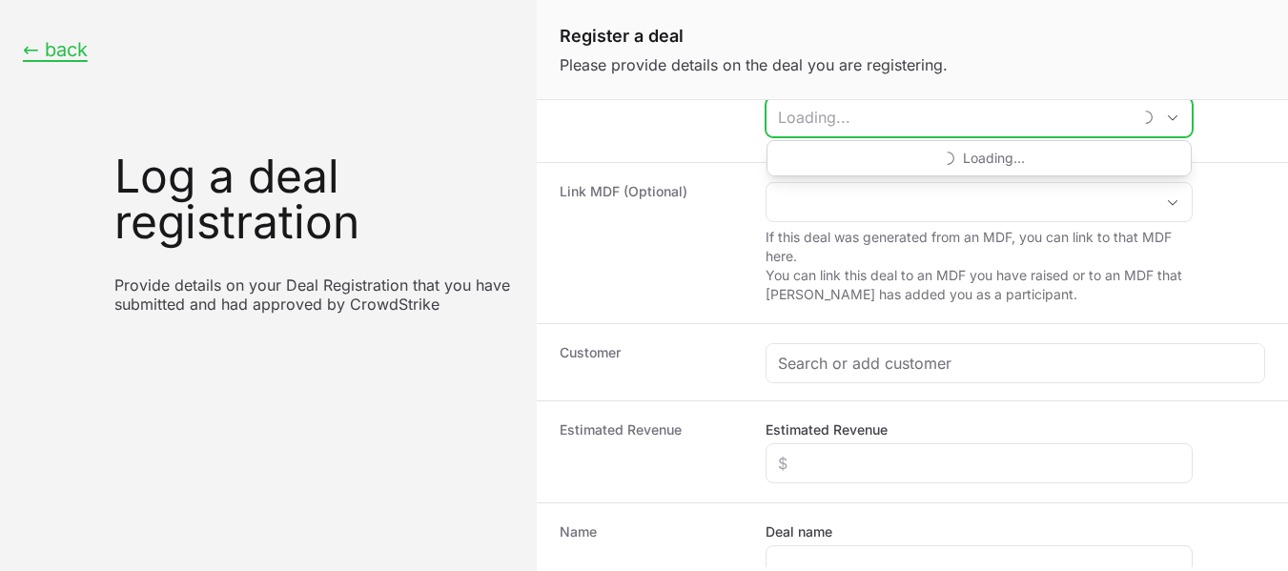
click at [917, 123] on input "Select the partner this deal is for:" at bounding box center [949, 117] width 364 height 38
paste input "Fives [PERSON_NAME] - KCP Limited"
type input "Fives [PERSON_NAME] - KCP Limited"
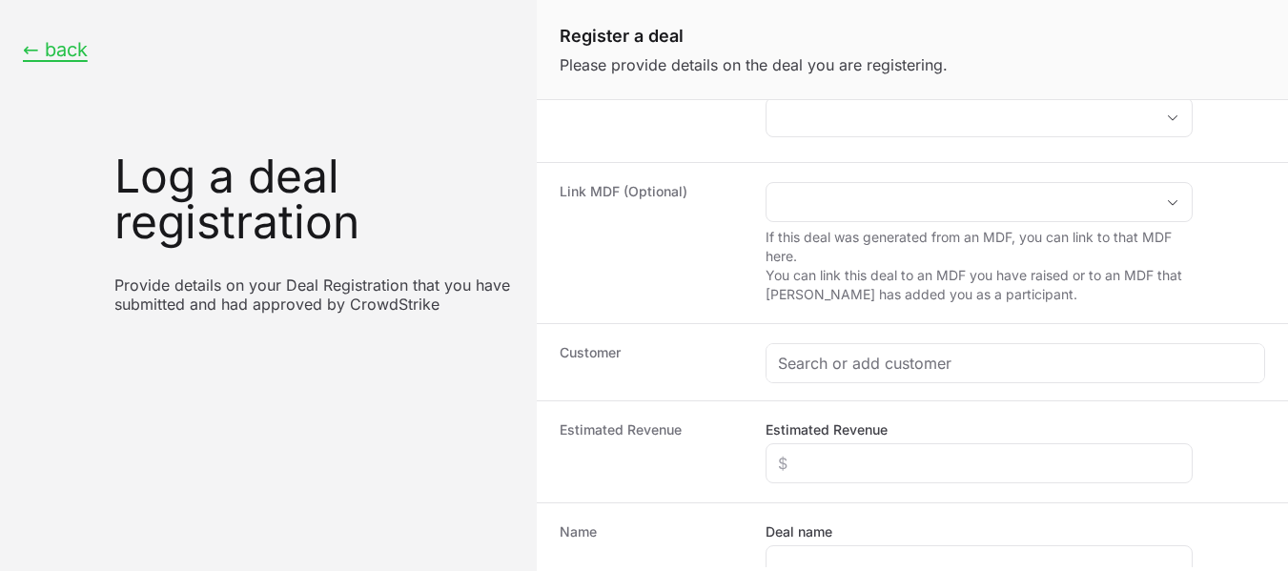
click at [636, 123] on dt "Partner" at bounding box center [651, 108] width 183 height 69
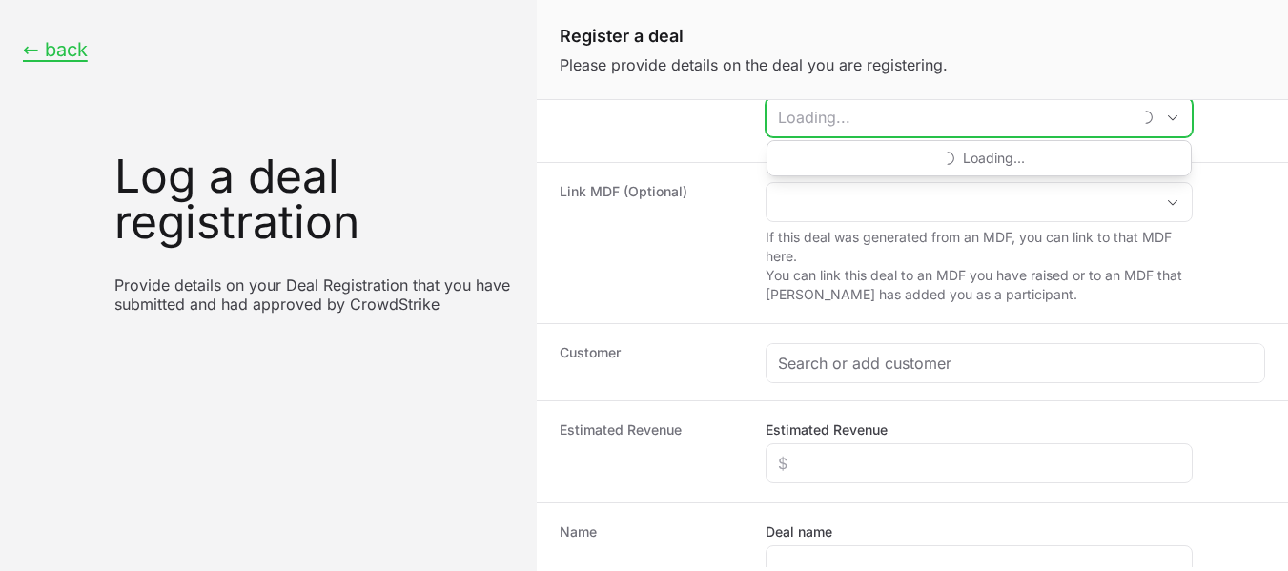
click at [862, 115] on input "Select the partner this deal is for:" at bounding box center [949, 117] width 364 height 38
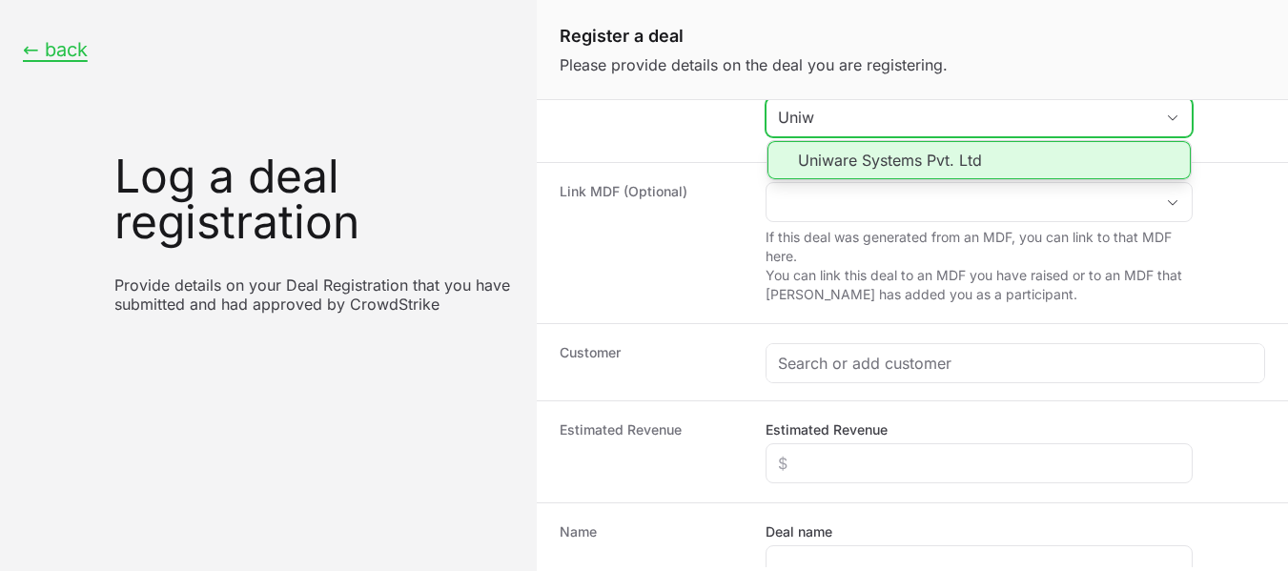
click at [887, 158] on li "Uniware Systems Pvt. Ltd" at bounding box center [979, 160] width 423 height 38
type input "Uniware Systems Pvt. Ltd"
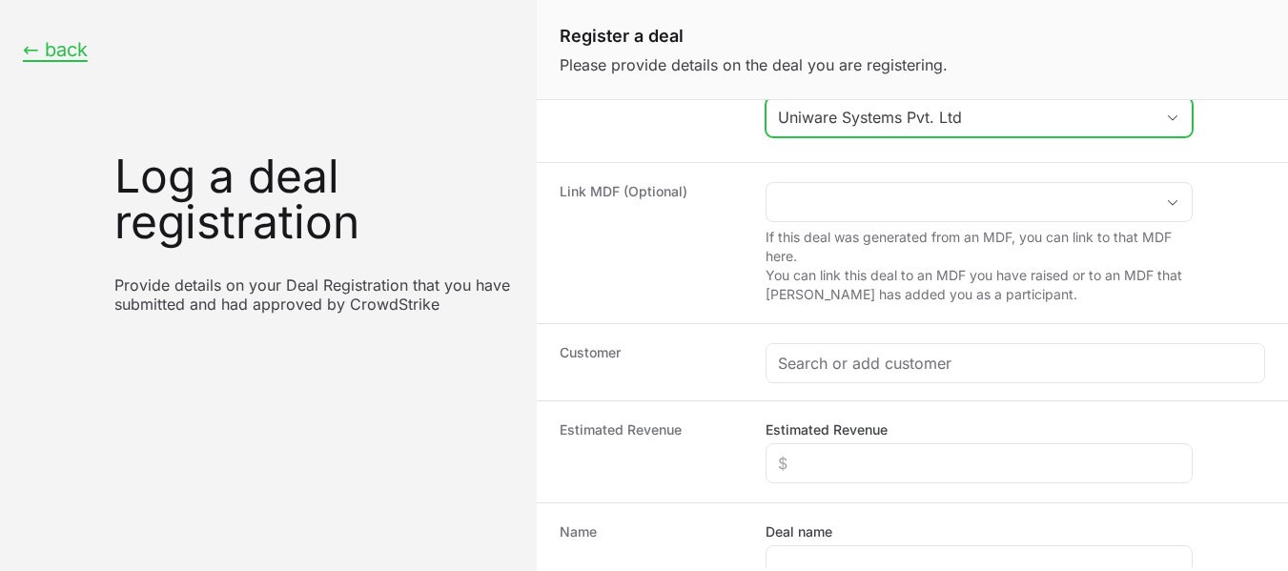
scroll to position [128, 0]
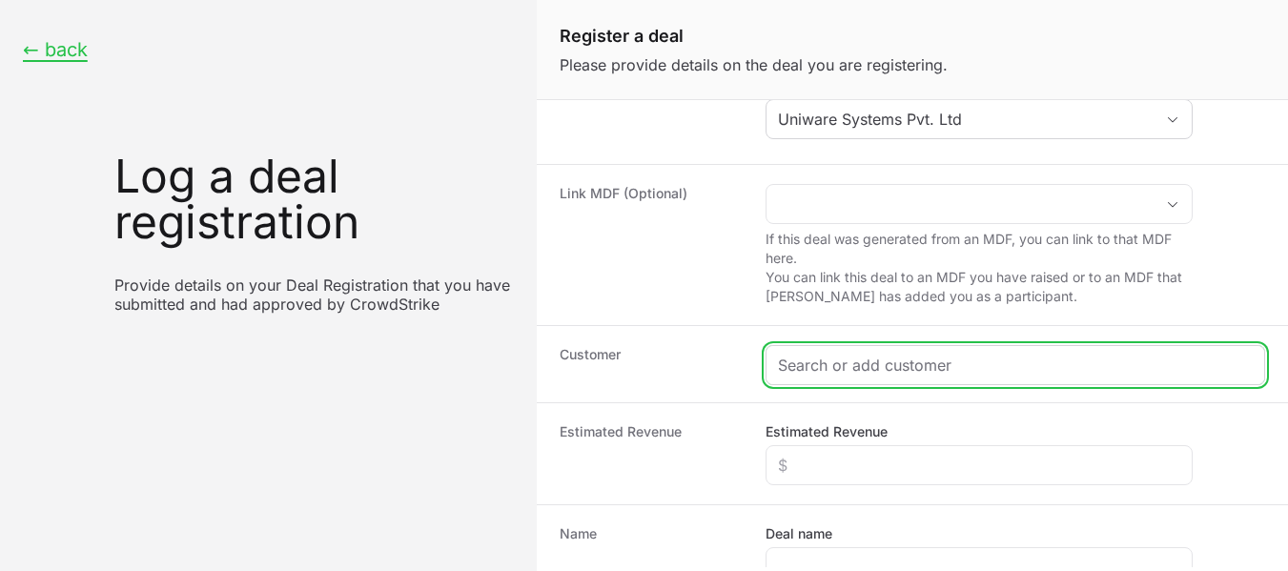
click at [830, 367] on input "Create activity form" at bounding box center [1015, 365] width 475 height 23
paste input "Fives [PERSON_NAME] - KCP Limited"
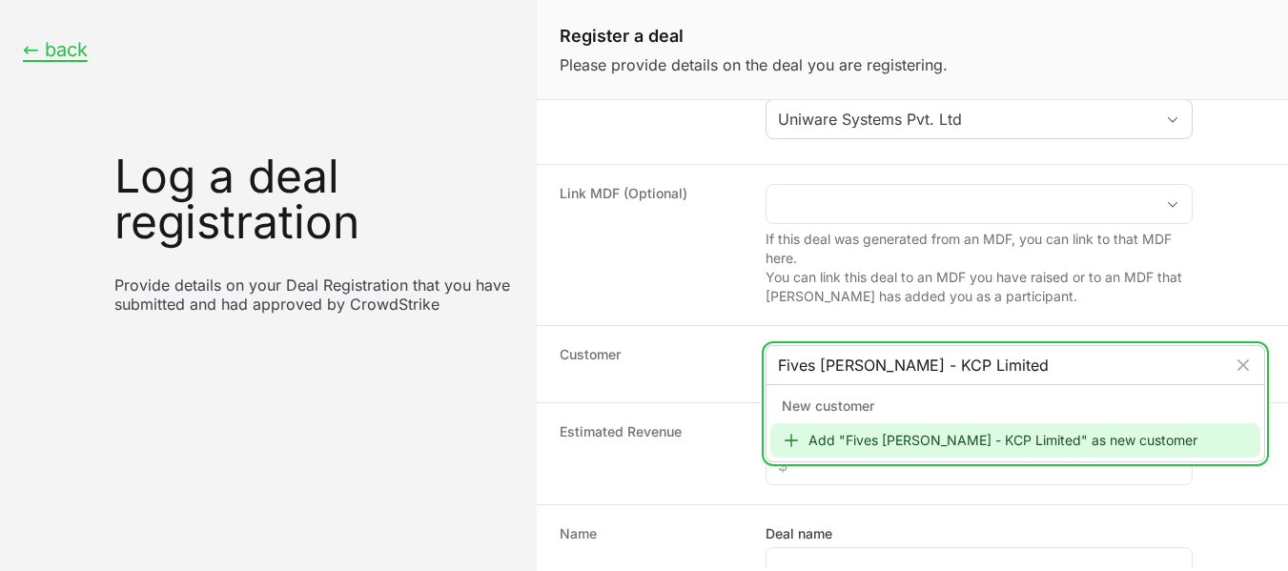
type input "Fives [PERSON_NAME] - KCP Limited"
click at [886, 437] on div "Add "Fives [PERSON_NAME] - KCP Limited" as new customer" at bounding box center [1015, 440] width 490 height 34
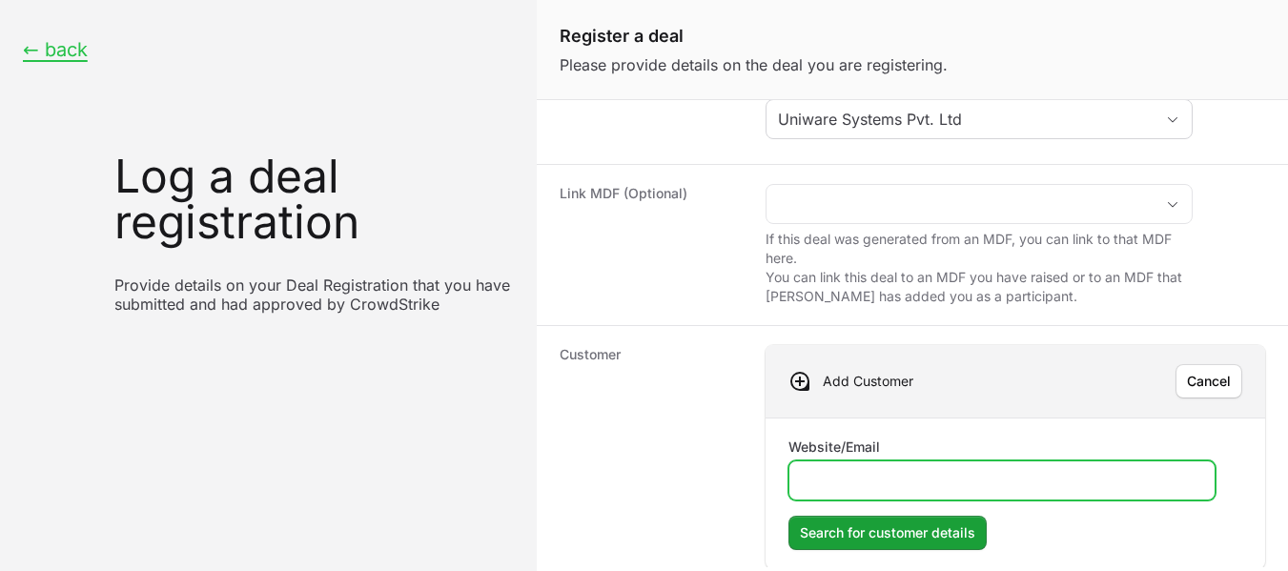
click at [976, 469] on input "Website/Email" at bounding box center [1002, 480] width 402 height 23
paste input "[URL][DOMAIN_NAME]"
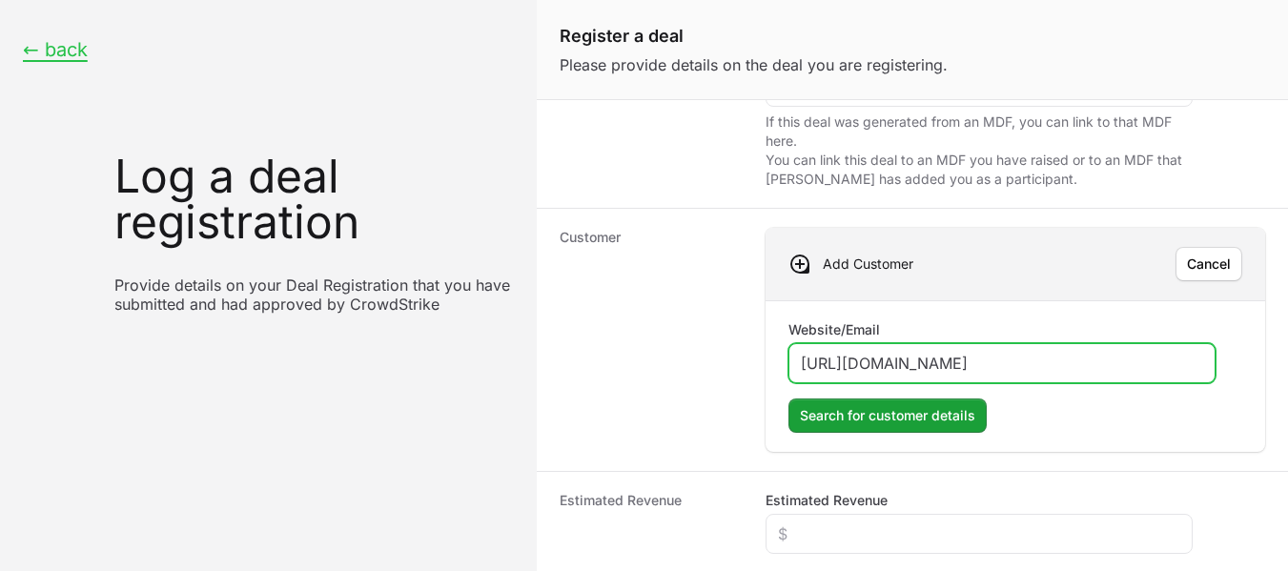
scroll to position [470, 0]
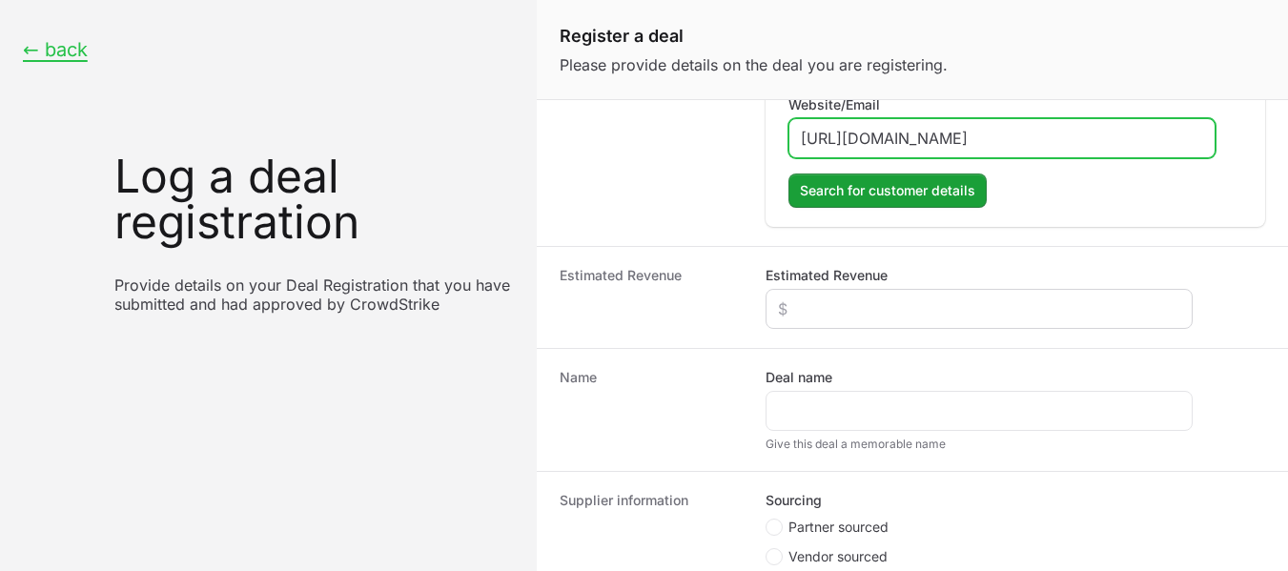
type input "[URL][DOMAIN_NAME]"
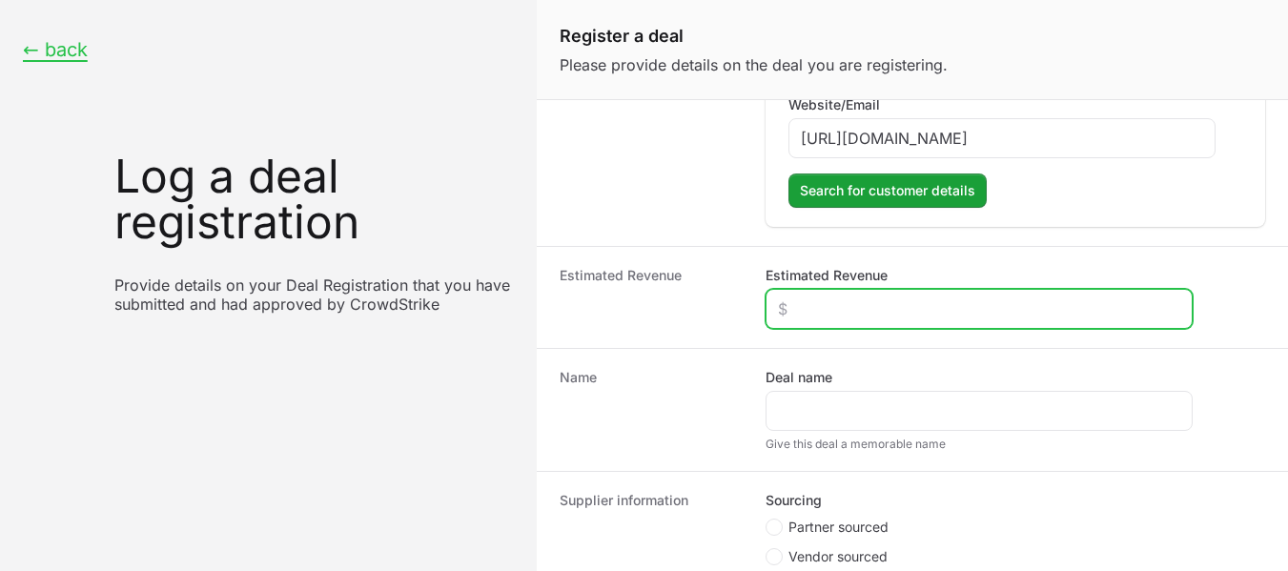
click at [852, 308] on input "Estimated Revenue" at bounding box center [979, 309] width 402 height 23
type input "$0"
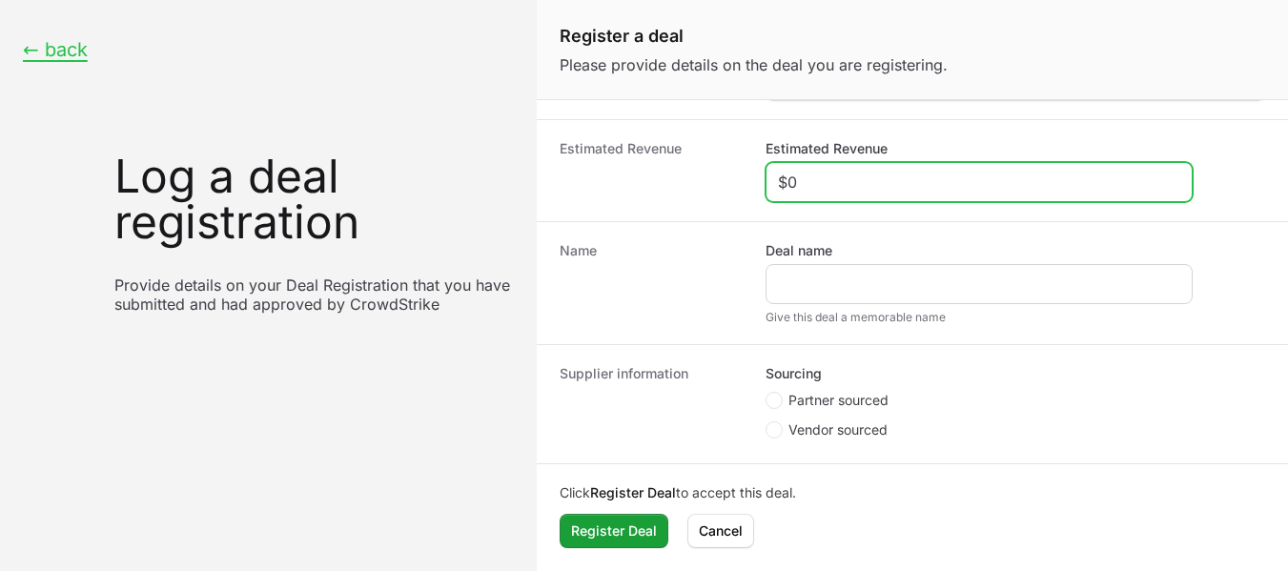
type input "$0"
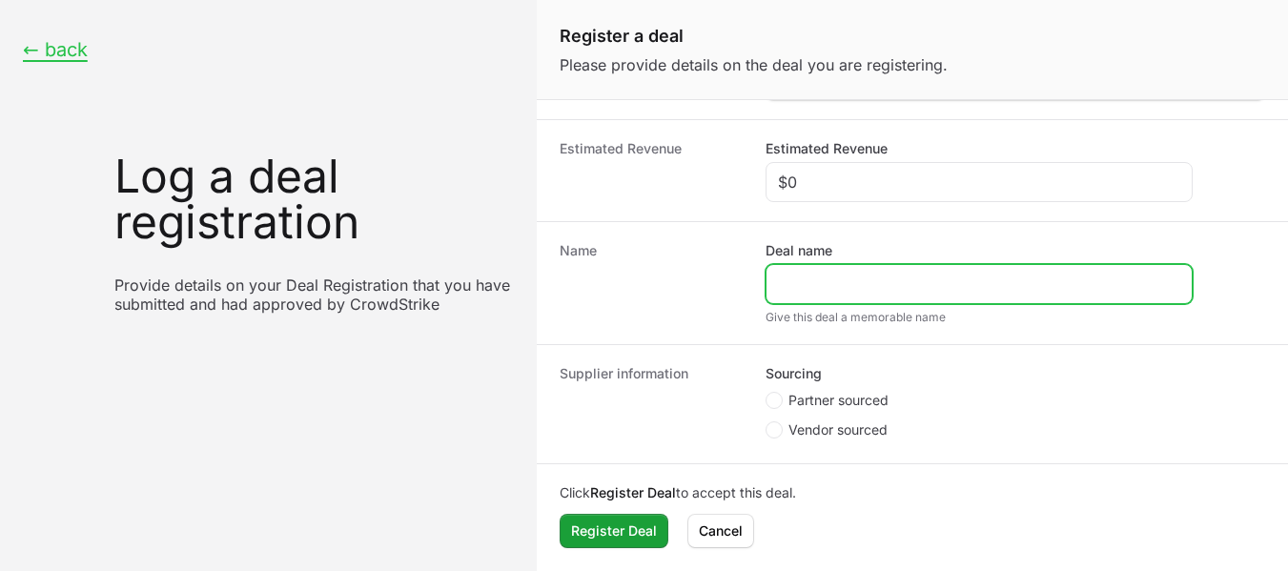
click at [881, 278] on input "Deal name" at bounding box center [979, 284] width 402 height 23
paste input "[URL][DOMAIN_NAME]"
click at [838, 281] on input "[URL][DOMAIN_NAME]" at bounding box center [979, 284] width 402 height 23
click at [843, 281] on input "[DOMAIN_NAME][URL]" at bounding box center [979, 284] width 402 height 23
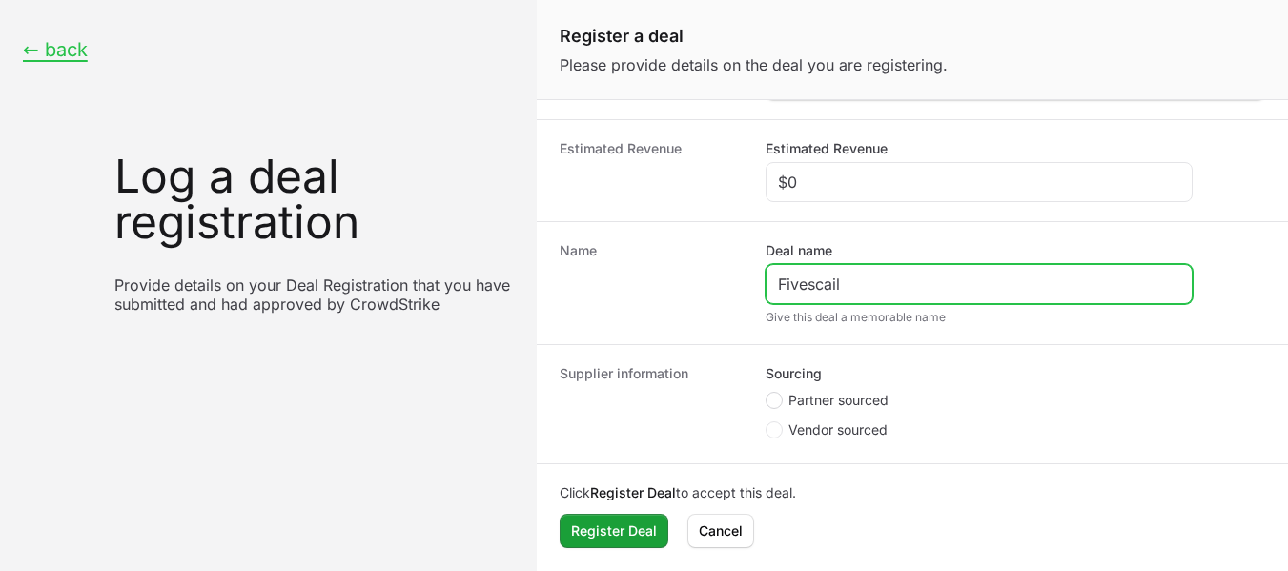
type input "Fivescail"
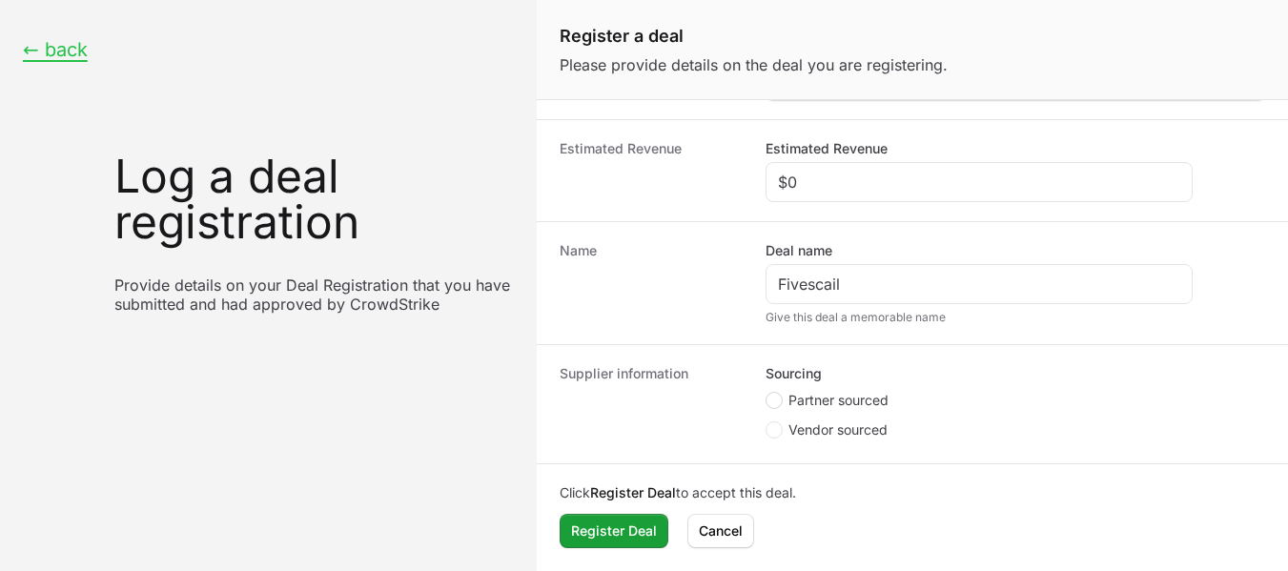
click at [775, 405] on icon "Create activity form" at bounding box center [774, 400] width 8 height 15
radio input "true"
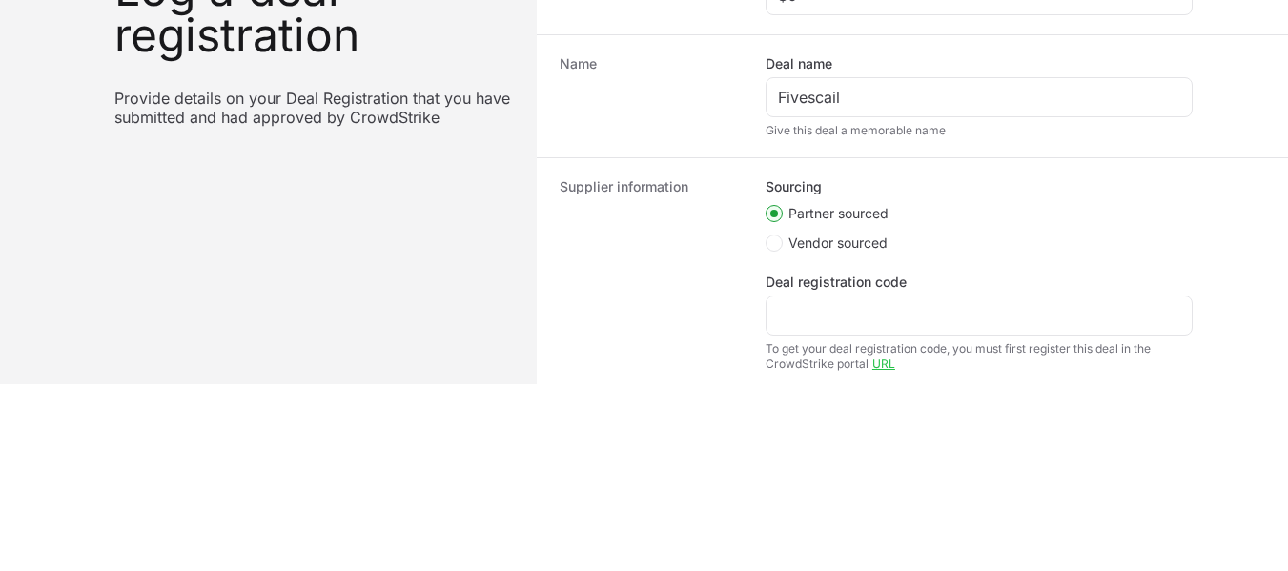
scroll to position [711, 0]
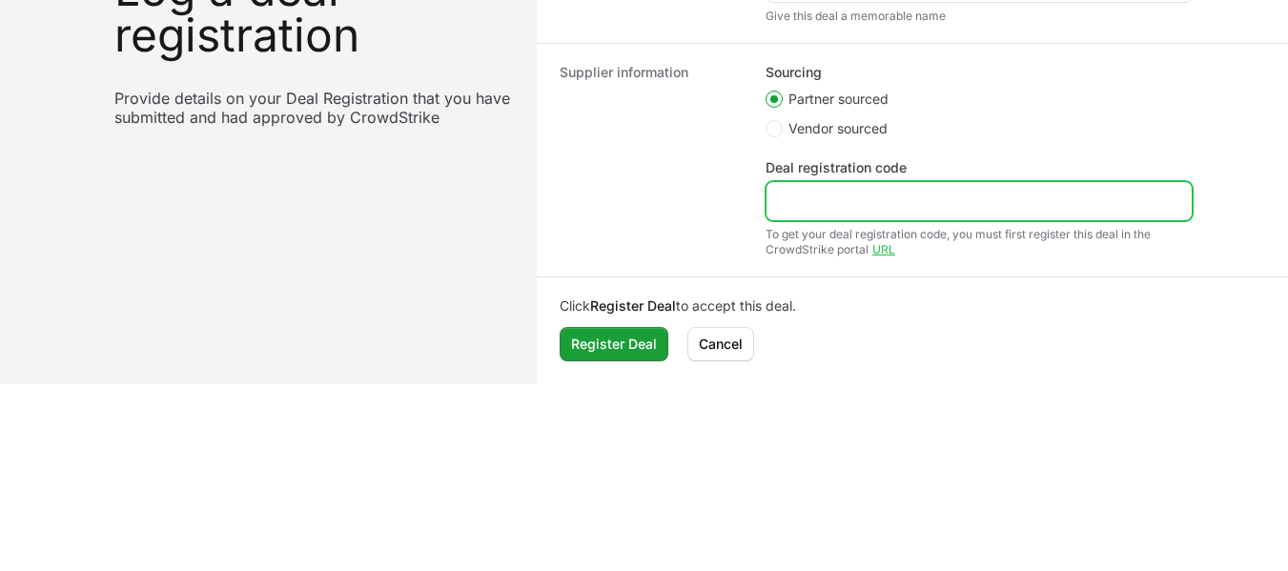
click at [838, 204] on input "Deal registration code" at bounding box center [979, 201] width 402 height 23
paste input "DR-22ec1eb8"
type input "DR-22ec1eb8"
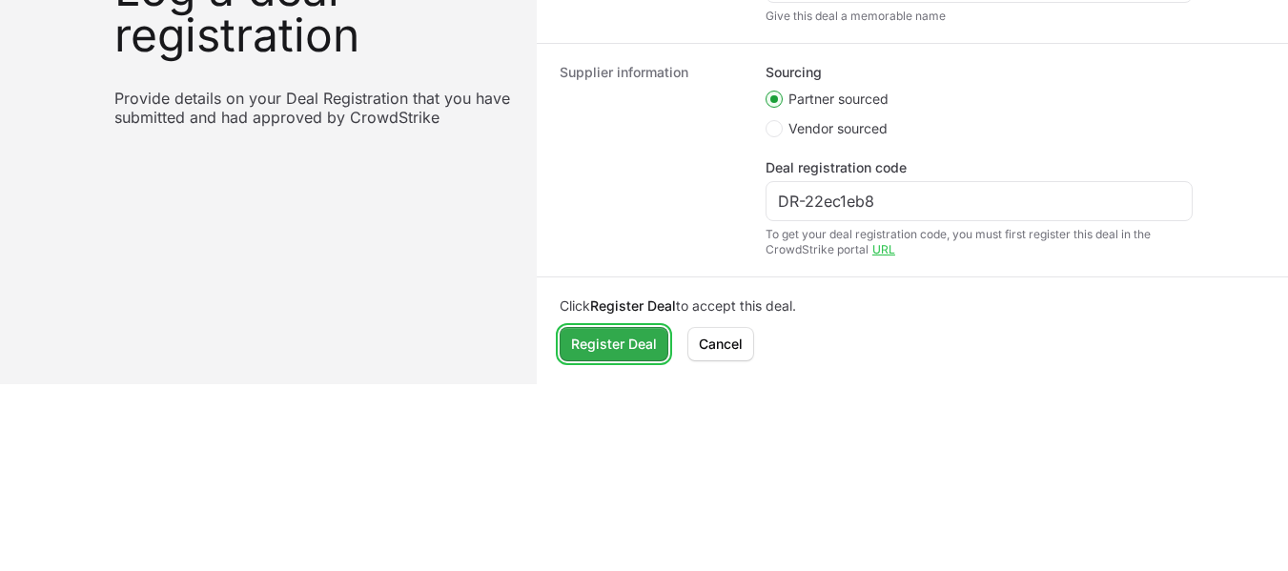
click at [647, 338] on span "Register Deal" at bounding box center [614, 344] width 86 height 23
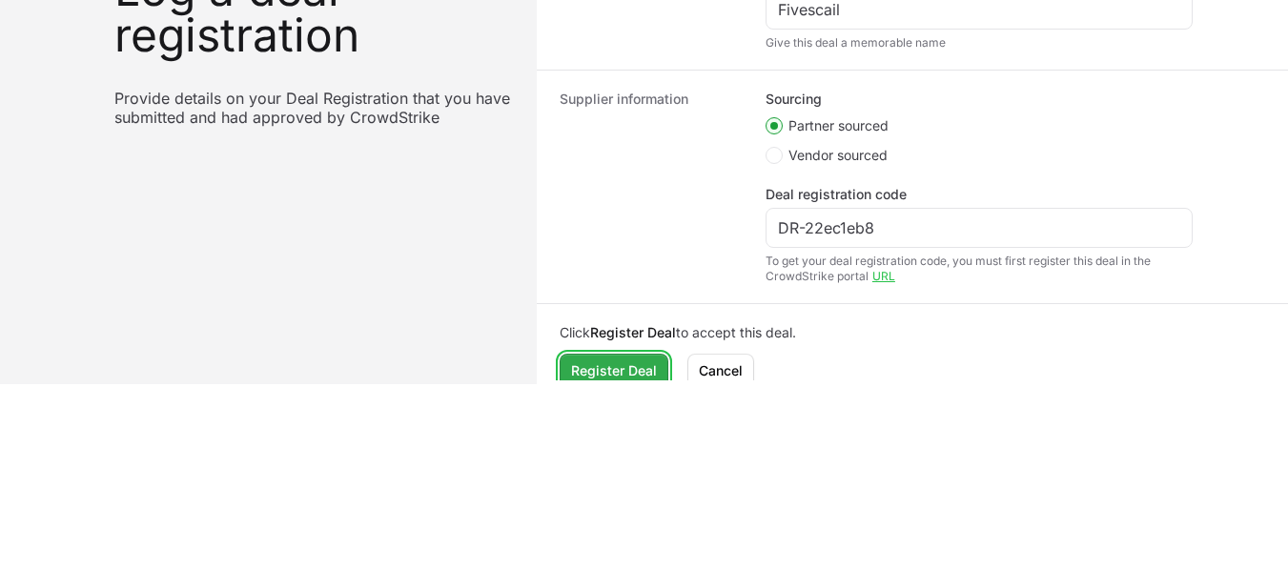
scroll to position [738, 0]
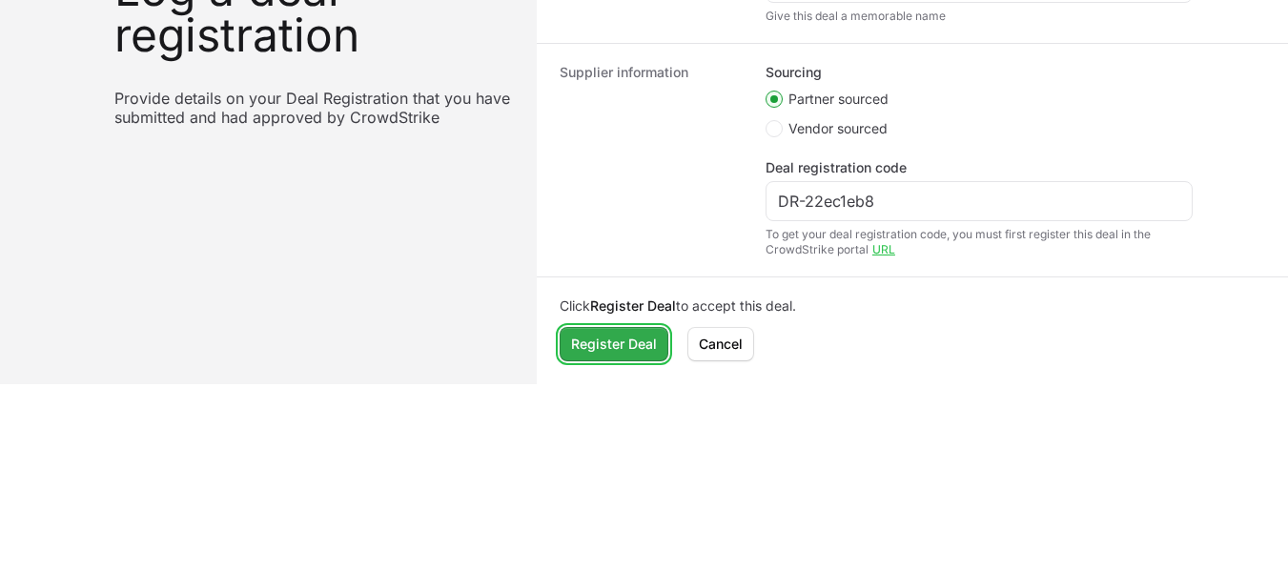
click at [647, 338] on span "Register Deal" at bounding box center [614, 344] width 86 height 23
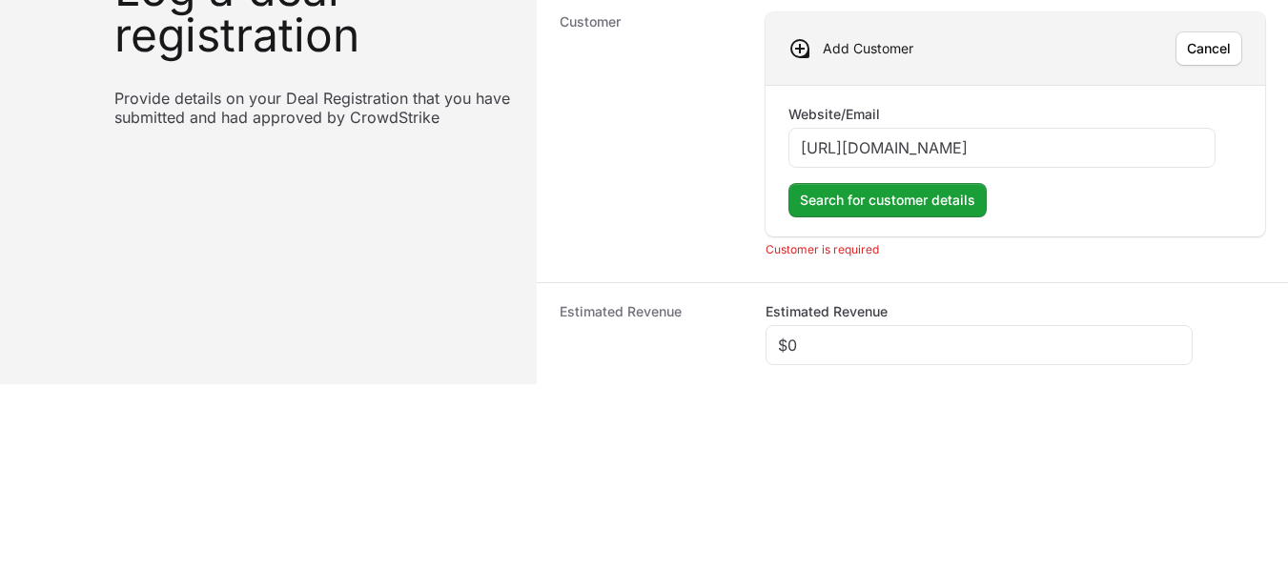
scroll to position [271, 0]
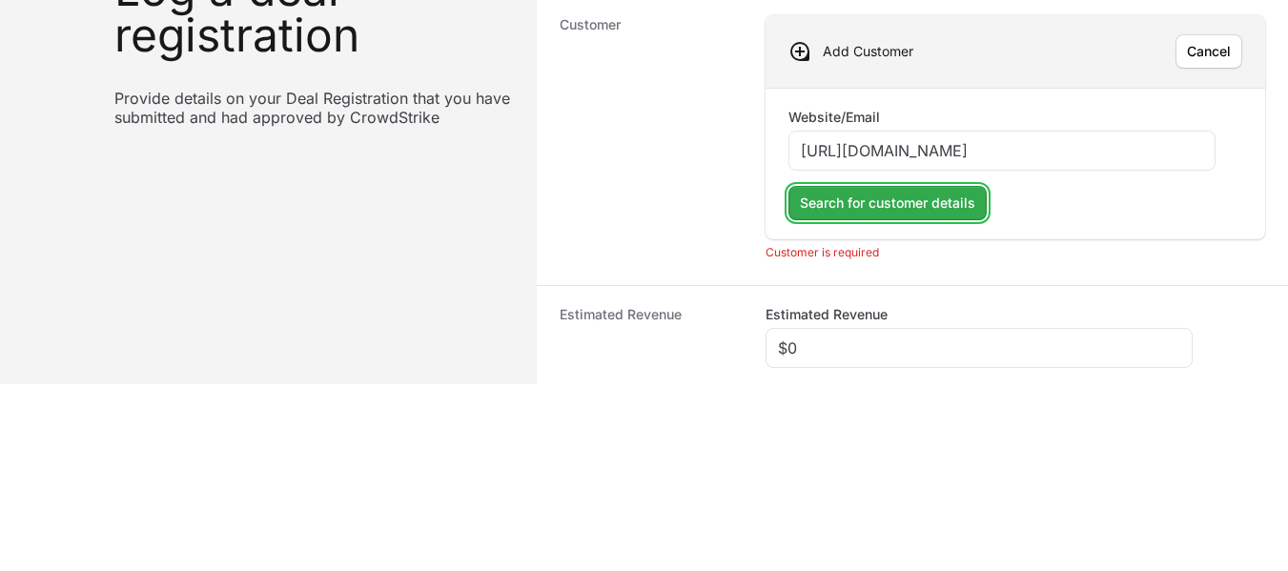
click at [855, 215] on button "Search for customer details" at bounding box center [888, 203] width 198 height 34
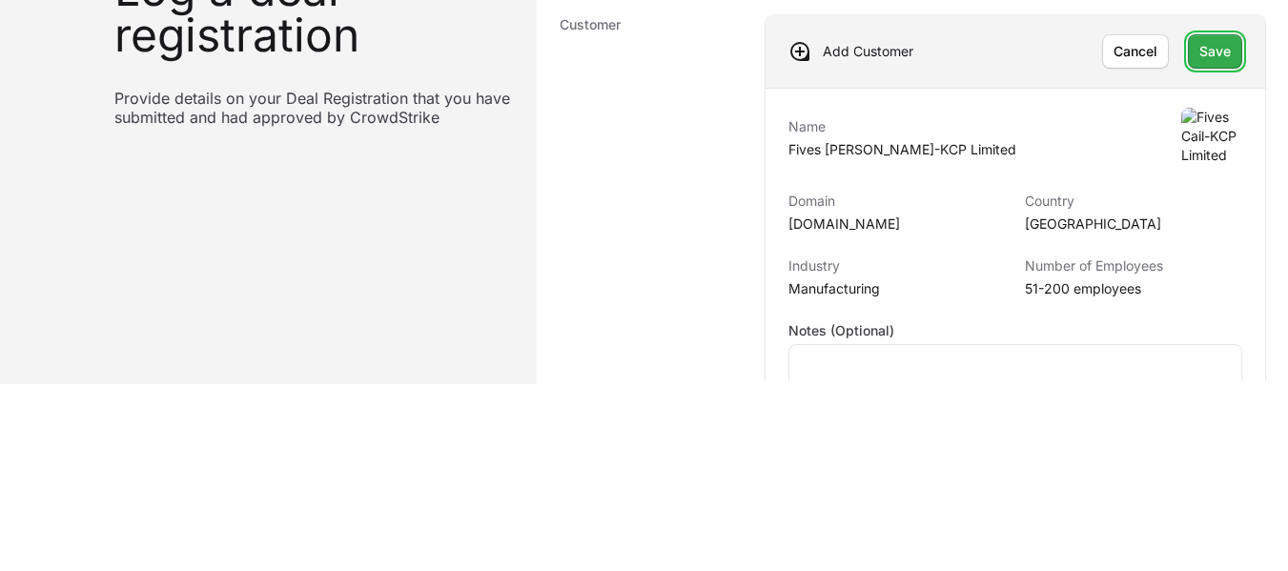
click at [1200, 45] on span "Save" at bounding box center [1215, 51] width 31 height 23
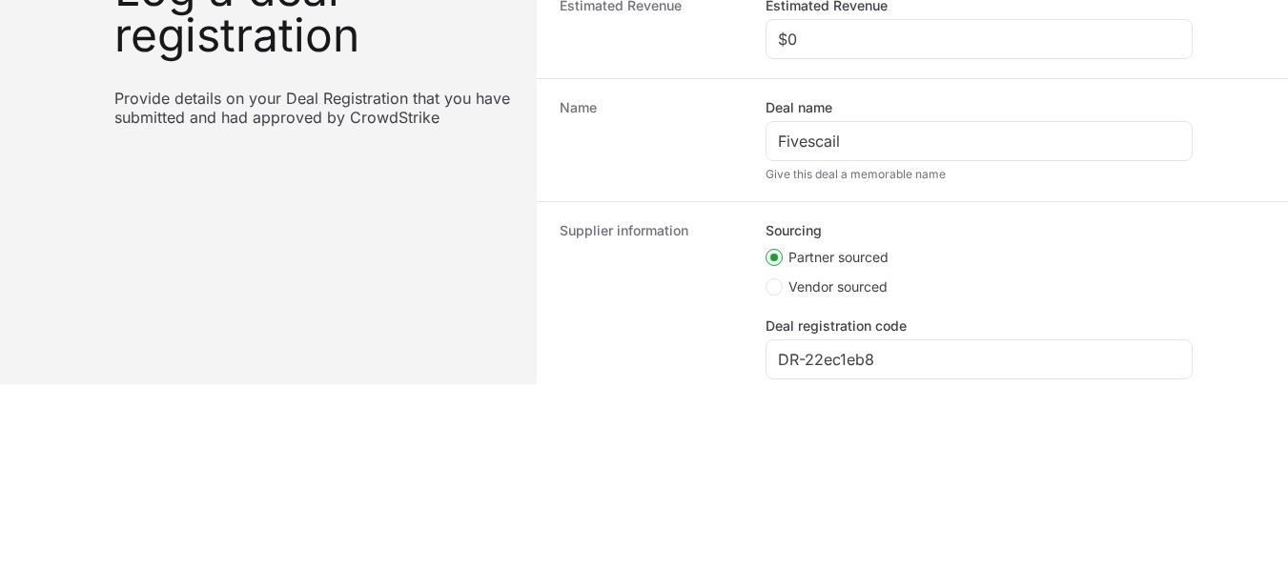
scroll to position [651, 0]
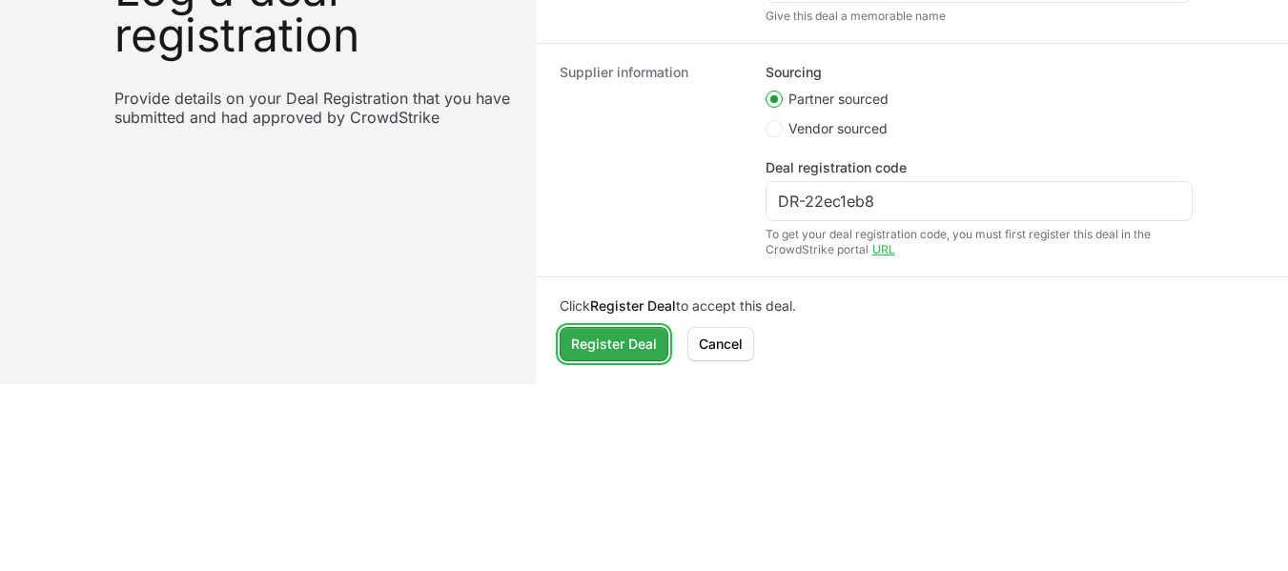
click at [591, 346] on span "Register Deal" at bounding box center [614, 344] width 86 height 23
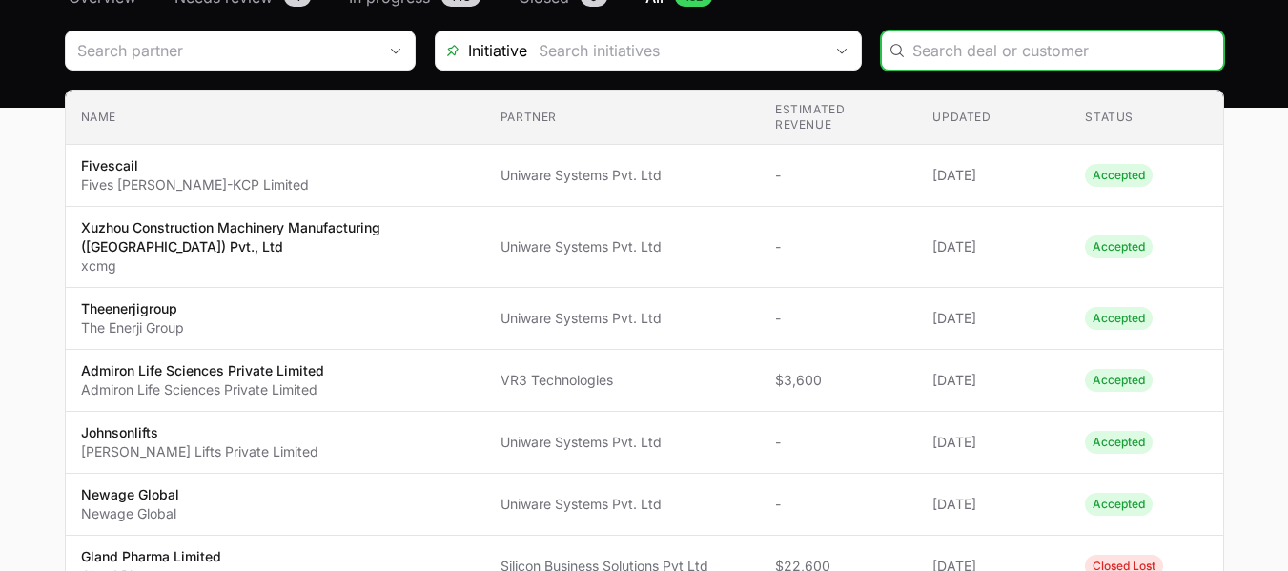
click at [992, 50] on input "Deals Filters" at bounding box center [1062, 50] width 299 height 23
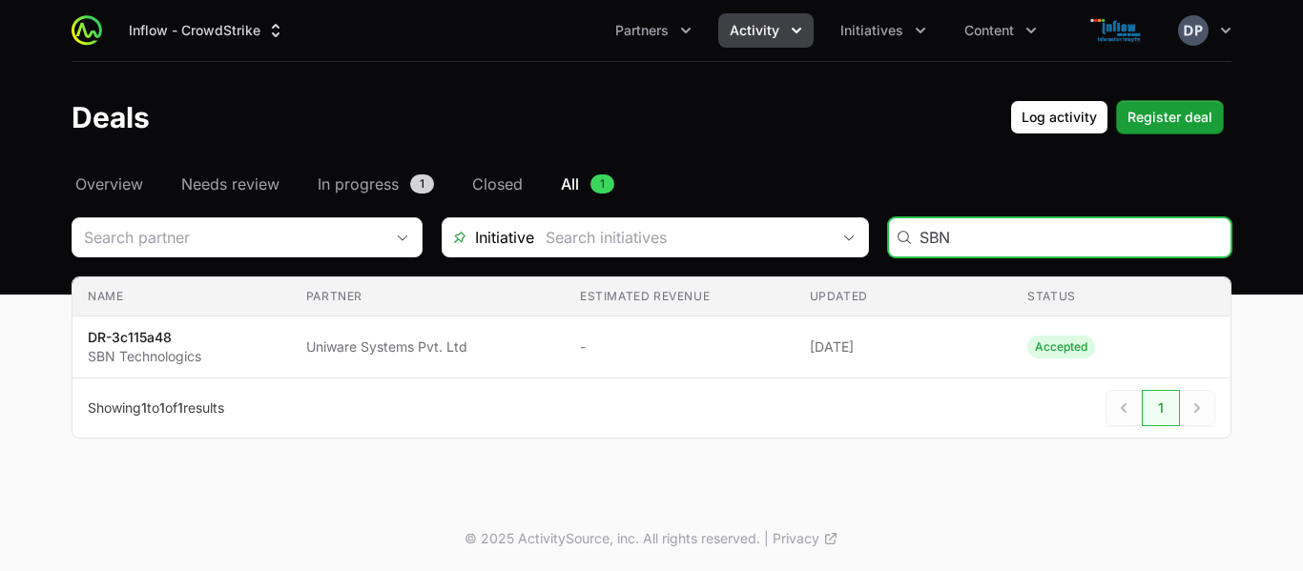
drag, startPoint x: 969, startPoint y: 233, endPoint x: 896, endPoint y: 246, distance: 73.7
click at [896, 246] on div "SBN" at bounding box center [1059, 237] width 343 height 40
paste input "ud-Chemie India Pvt. Ltd."
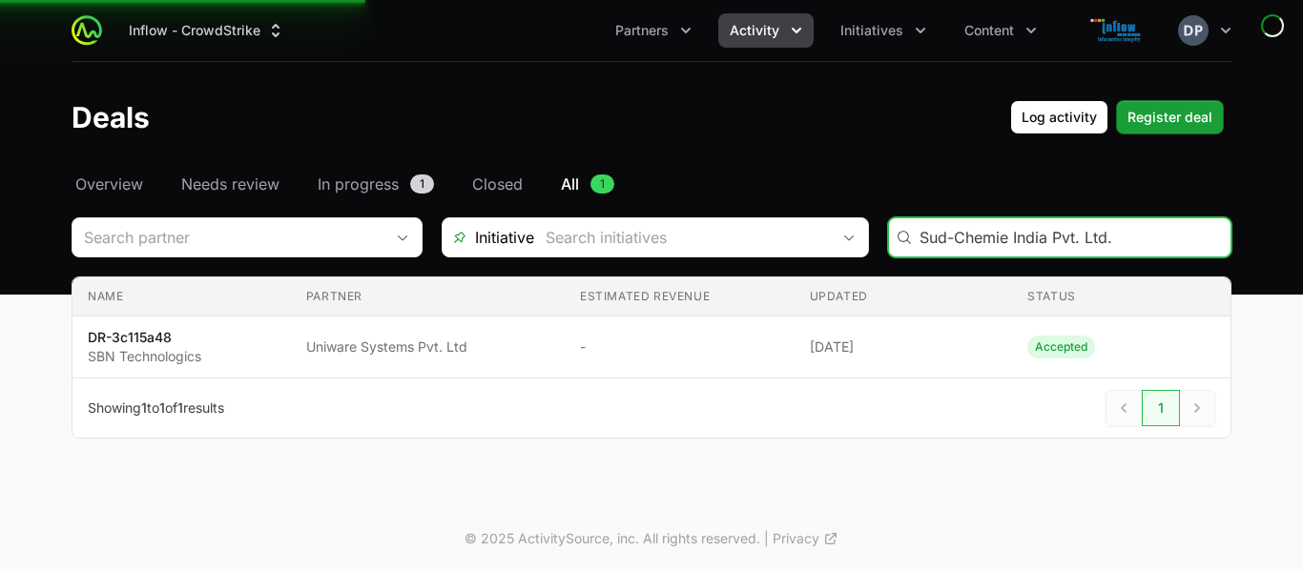
type input "Sud-Chemie India Pvt. Ltd."
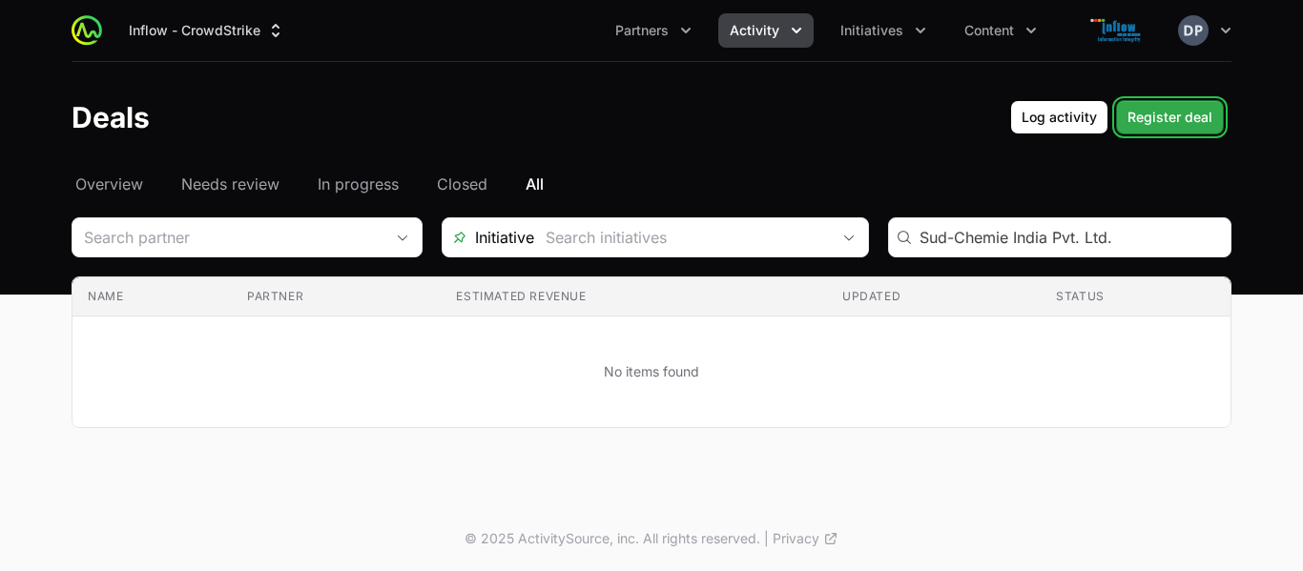
click at [1149, 117] on span "Register deal" at bounding box center [1169, 117] width 85 height 23
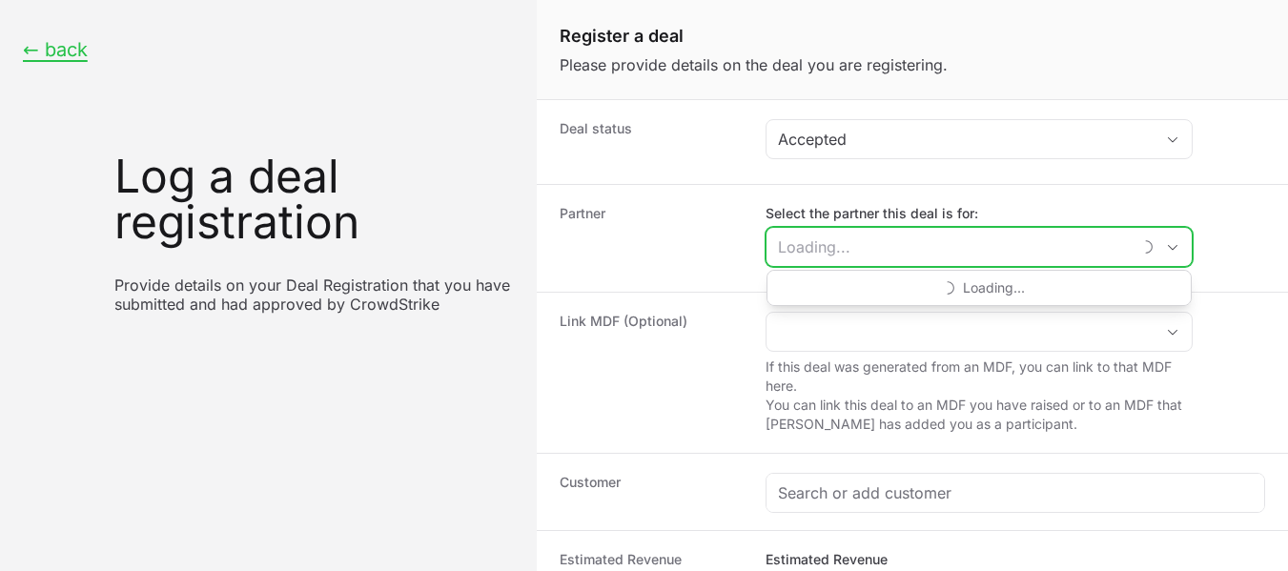
click at [849, 245] on input "Select the partner this deal is for:" at bounding box center [949, 247] width 364 height 38
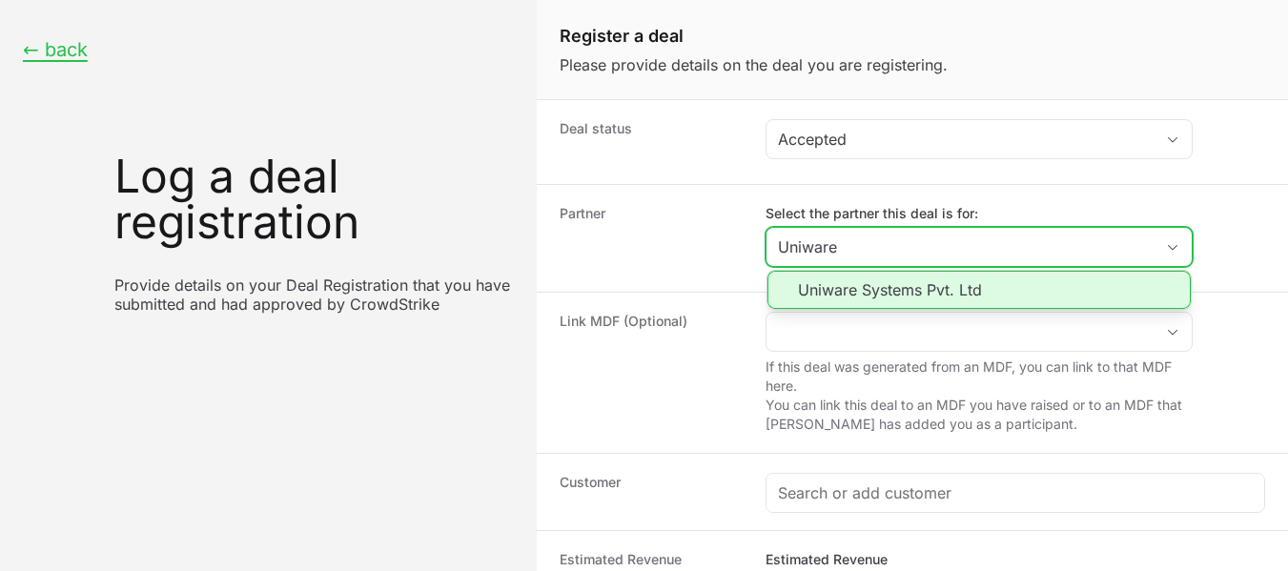
click at [882, 295] on li "Uniware Systems Pvt. Ltd" at bounding box center [979, 290] width 423 height 38
type input "Uniware Systems Pvt. Ltd"
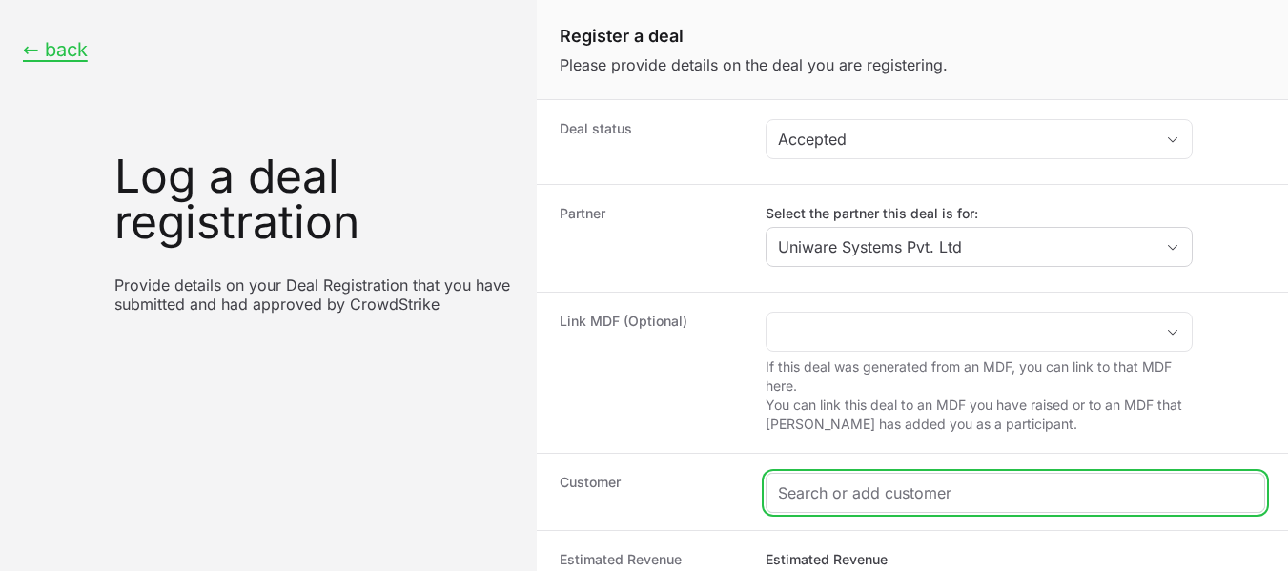
click at [885, 482] on input "Create activity form" at bounding box center [1015, 493] width 475 height 23
paste input "Sud-Chemie India Pvt. Ltd."
type input "Sud-Chemie India Pvt. Ltd."
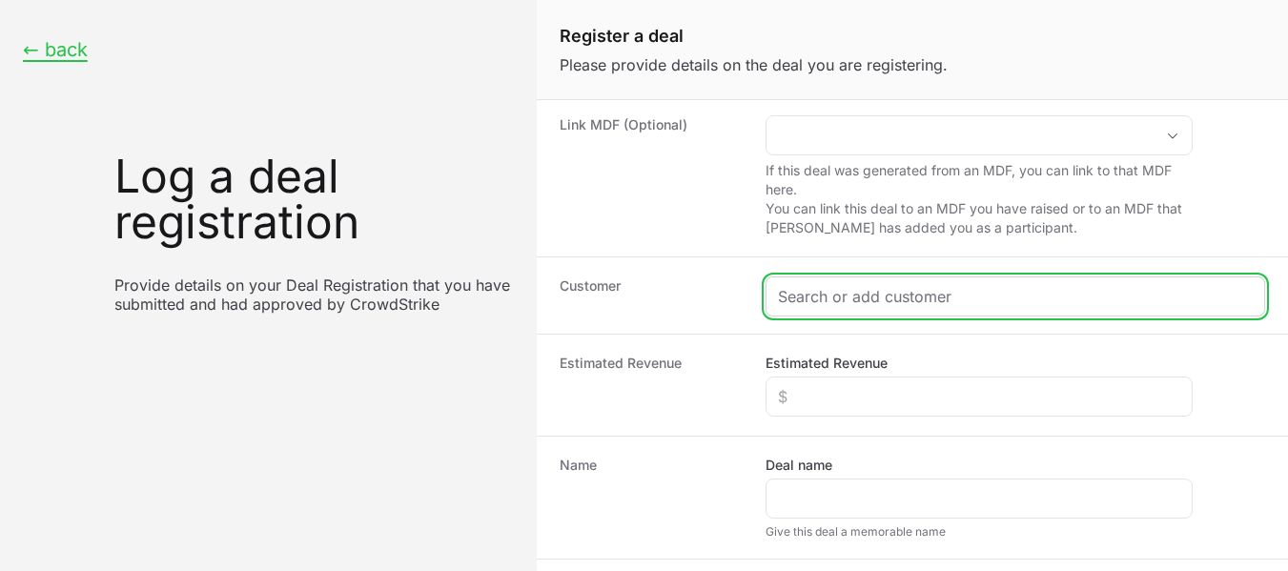
scroll to position [217, 0]
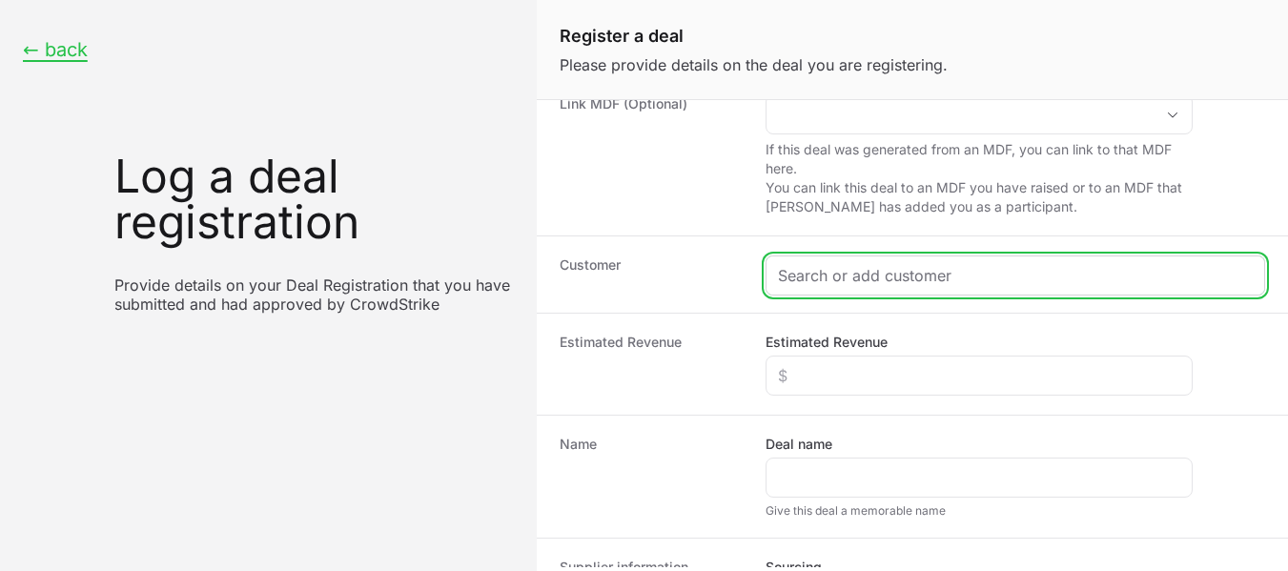
paste input "Sud-Chemie India Pvt. Ltd."
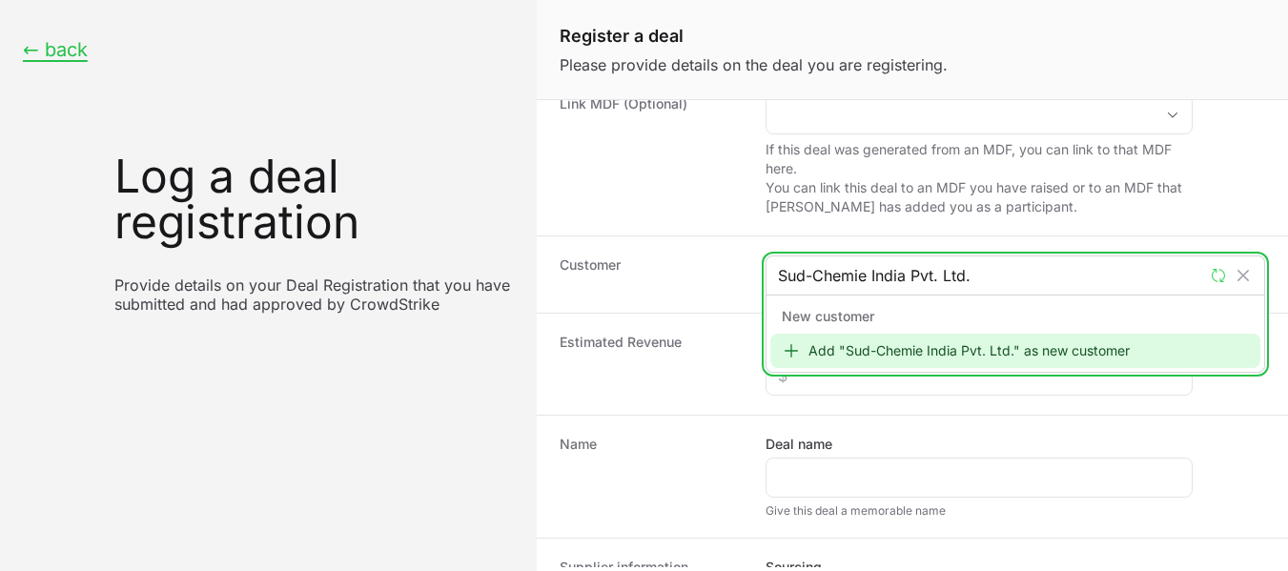
type input "Sud-Chemie India Pvt. Ltd."
click at [851, 350] on div "Add "Sud-Chemie India Pvt. Ltd." as new customer" at bounding box center [1015, 351] width 490 height 34
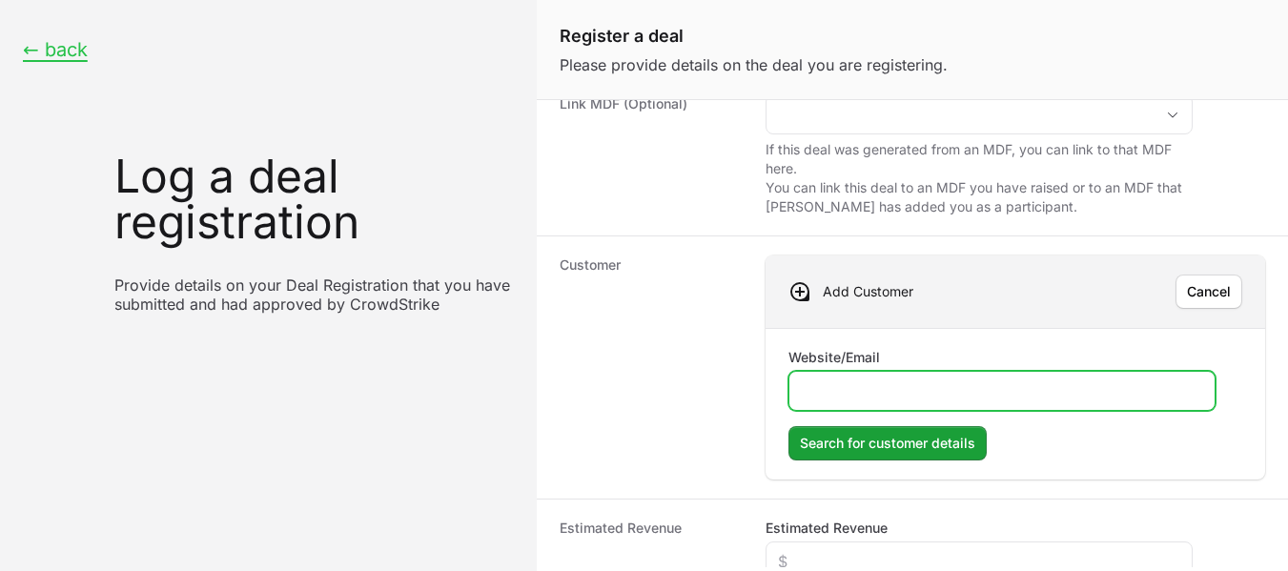
click at [826, 381] on input "Website/Email" at bounding box center [1002, 391] width 402 height 23
paste input "[URL][DOMAIN_NAME]"
type input "[URL][DOMAIN_NAME]"
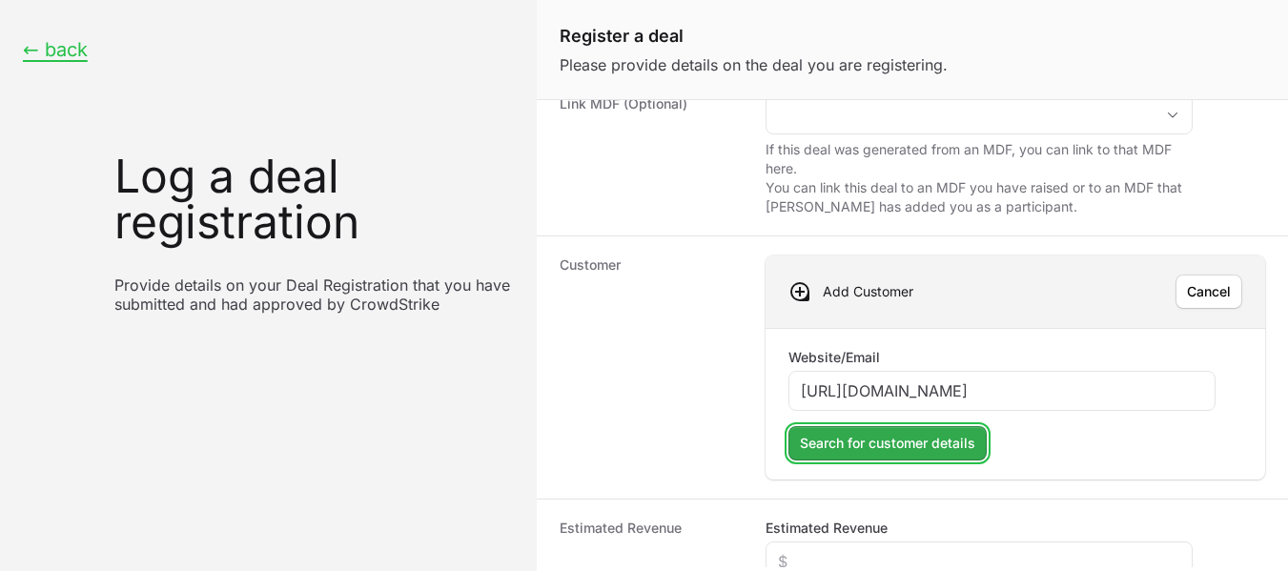
click at [859, 440] on span "Search for customer details" at bounding box center [887, 443] width 175 height 23
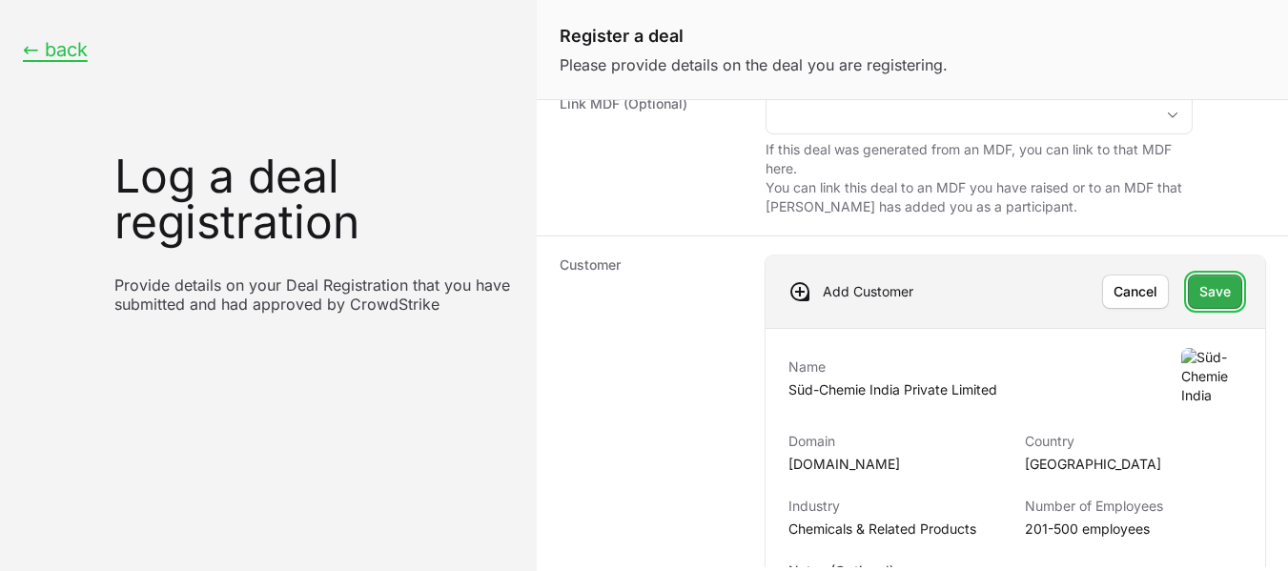
click at [1189, 303] on button "Save" at bounding box center [1215, 292] width 54 height 34
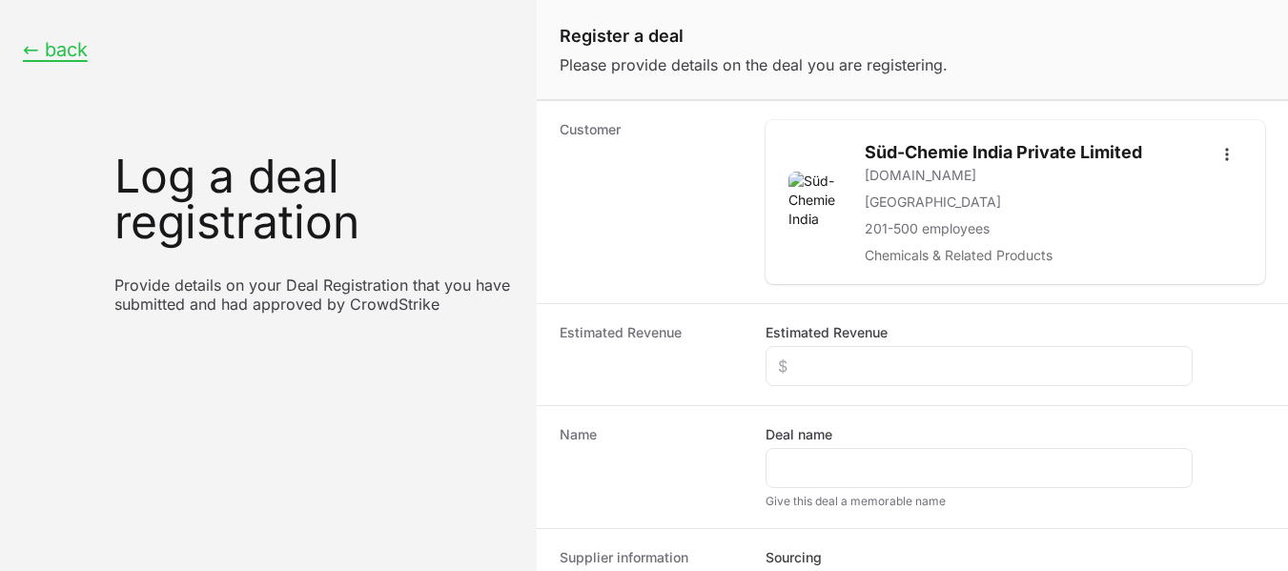
scroll to position [359, 0]
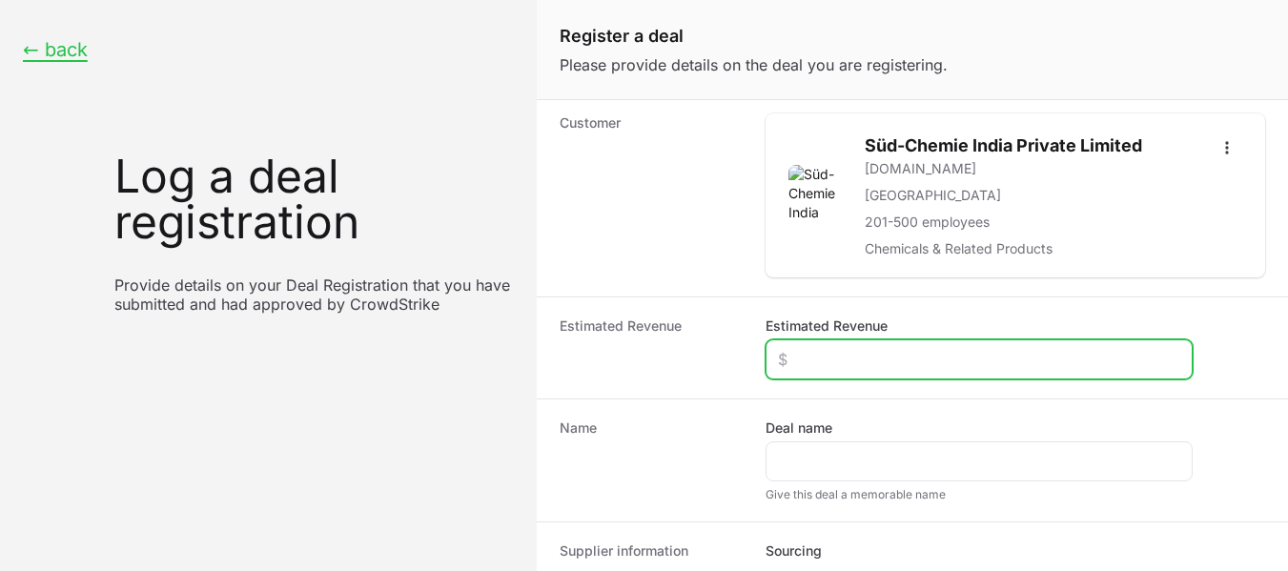
click at [795, 354] on input "Estimated Revenue" at bounding box center [979, 359] width 402 height 23
type input "$0"
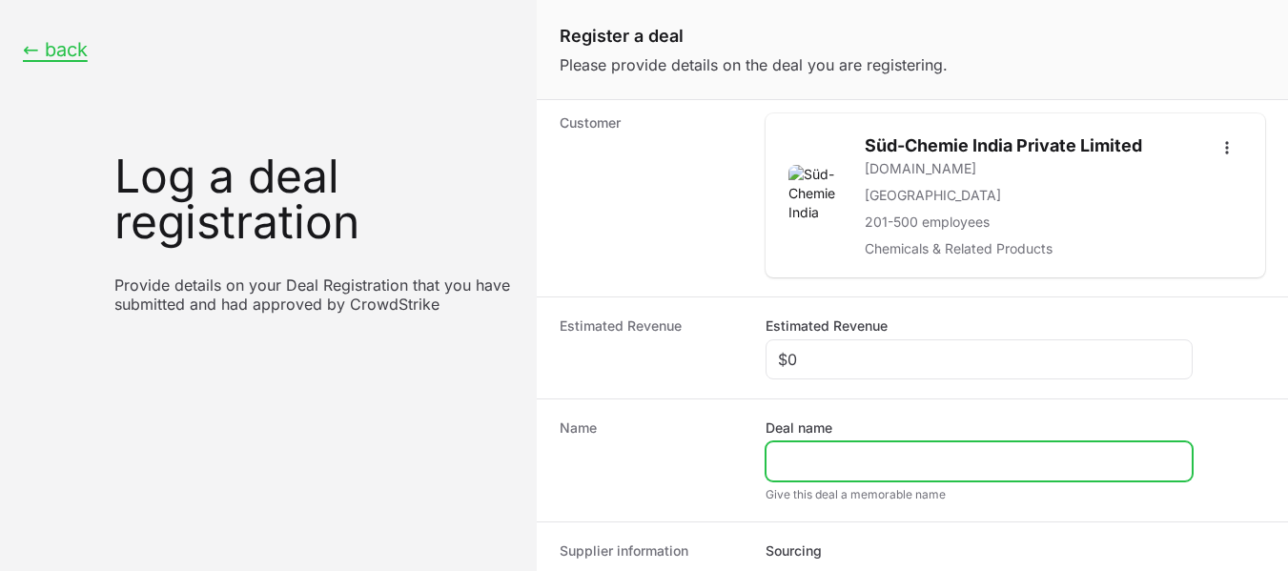
click at [911, 460] on input "Deal name" at bounding box center [979, 461] width 402 height 23
paste input "[URL][DOMAIN_NAME]"
drag, startPoint x: 873, startPoint y: 459, endPoint x: 664, endPoint y: 454, distance: 208.9
click at [664, 454] on div "Name Deal name [URL][DOMAIN_NAME] Give this deal a memorable name" at bounding box center [912, 460] width 751 height 123
click at [961, 463] on input "[DOMAIN_NAME][URL]" at bounding box center [979, 461] width 402 height 23
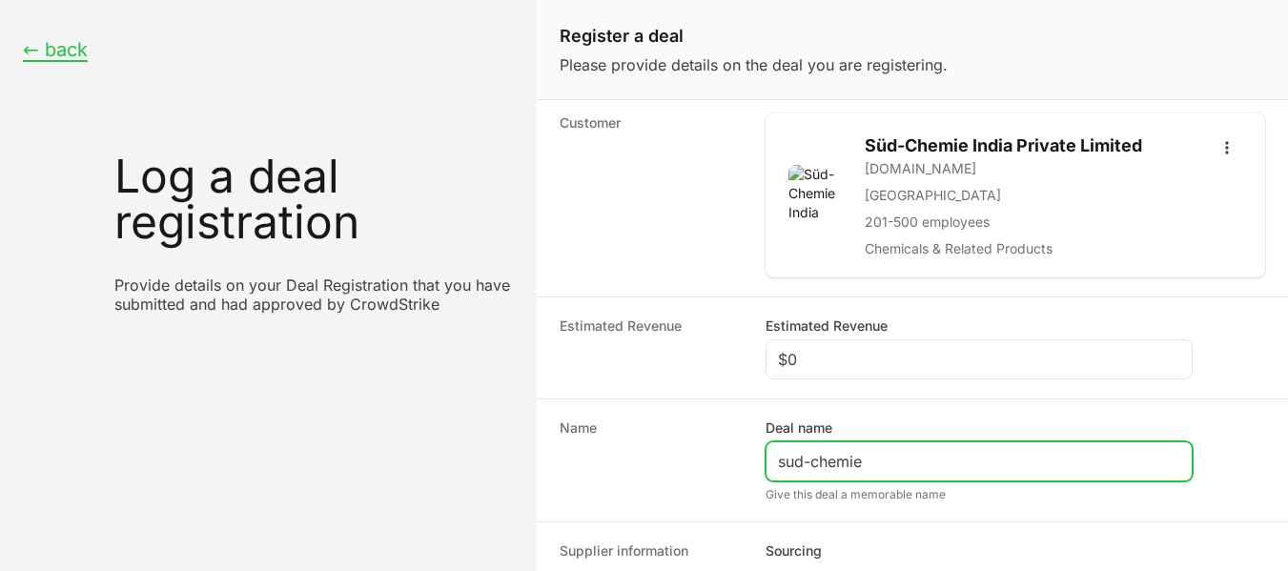
scroll to position [537, 0]
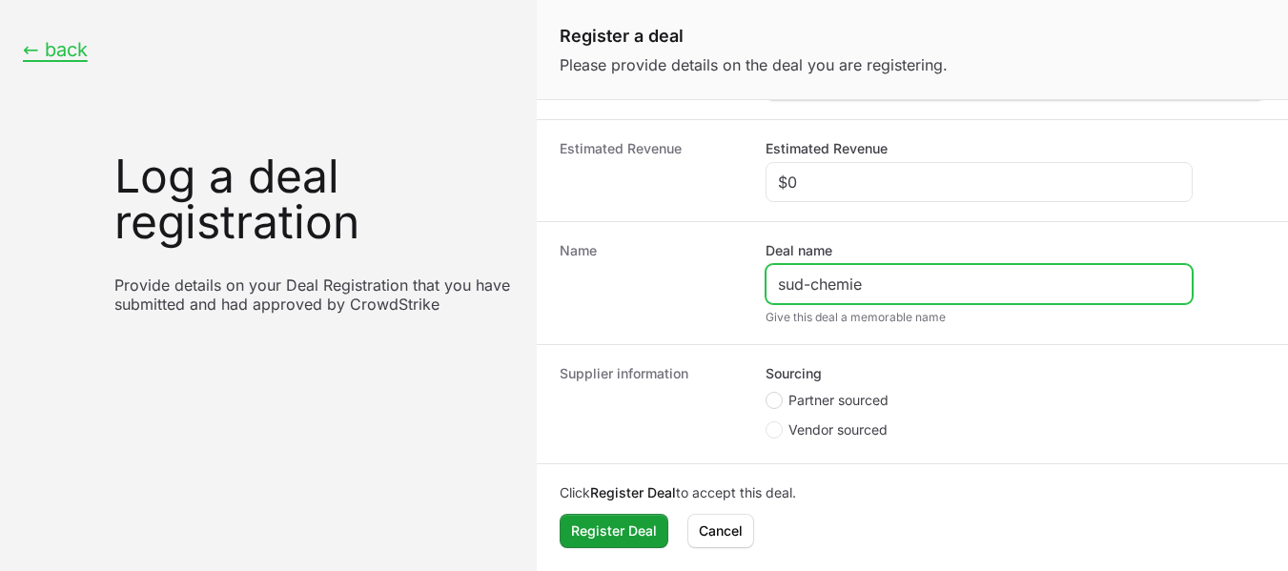
type input "sud-chemie"
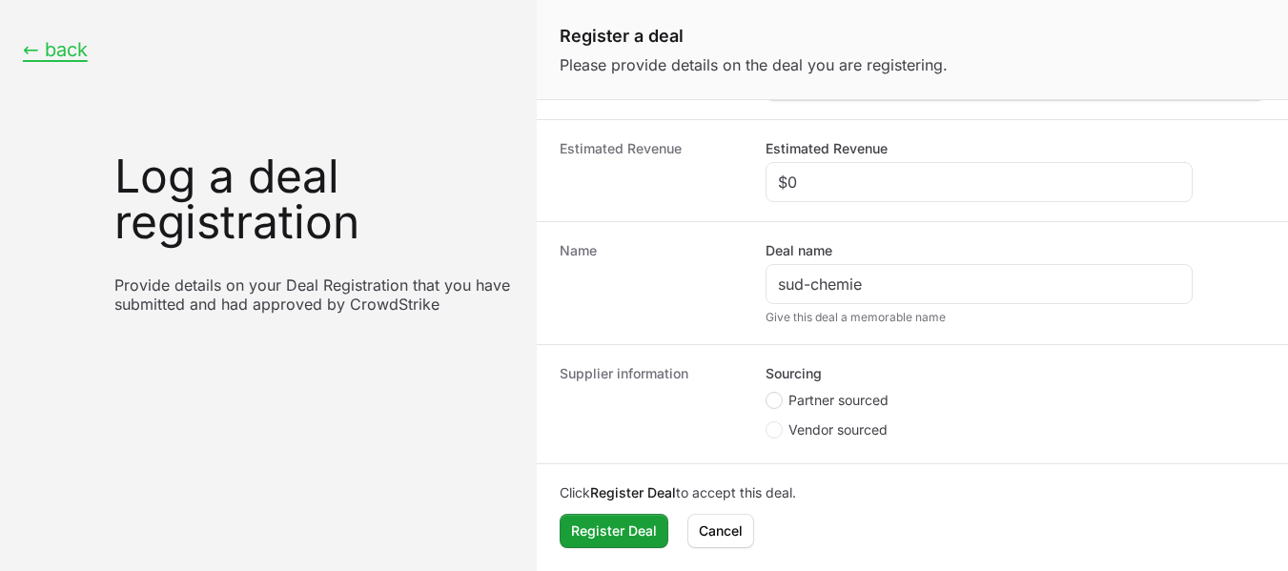
click at [772, 403] on circle "Create activity form" at bounding box center [774, 401] width 8 height 8
radio input "true"
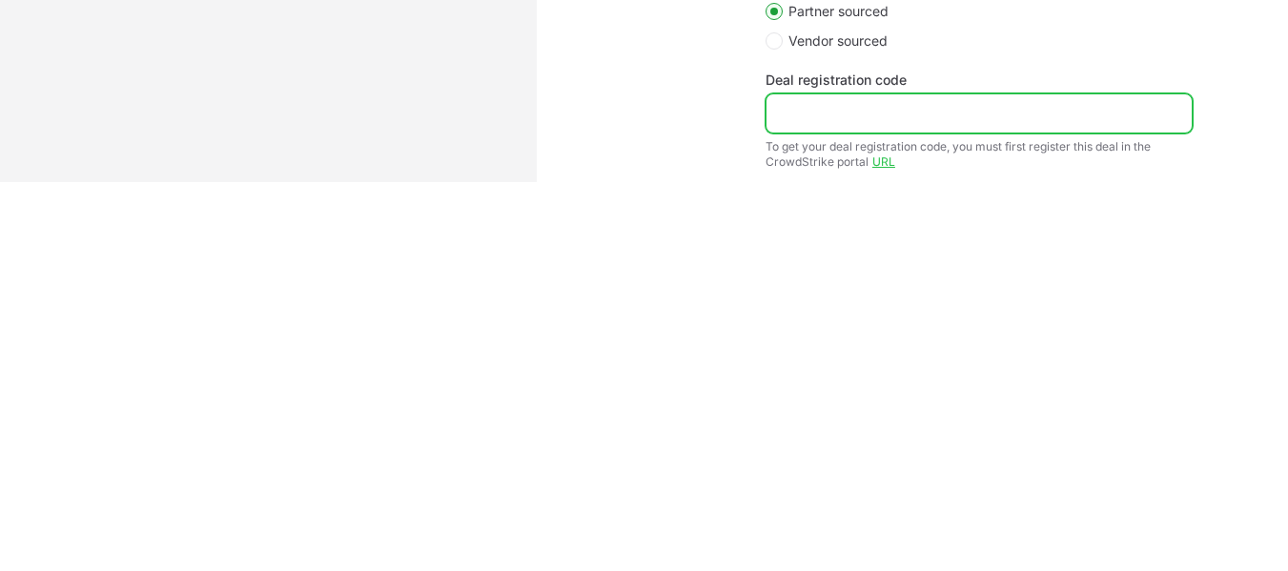
click at [822, 116] on input "Deal registration code" at bounding box center [979, 113] width 402 height 23
paste input "DR-966e2aa5"
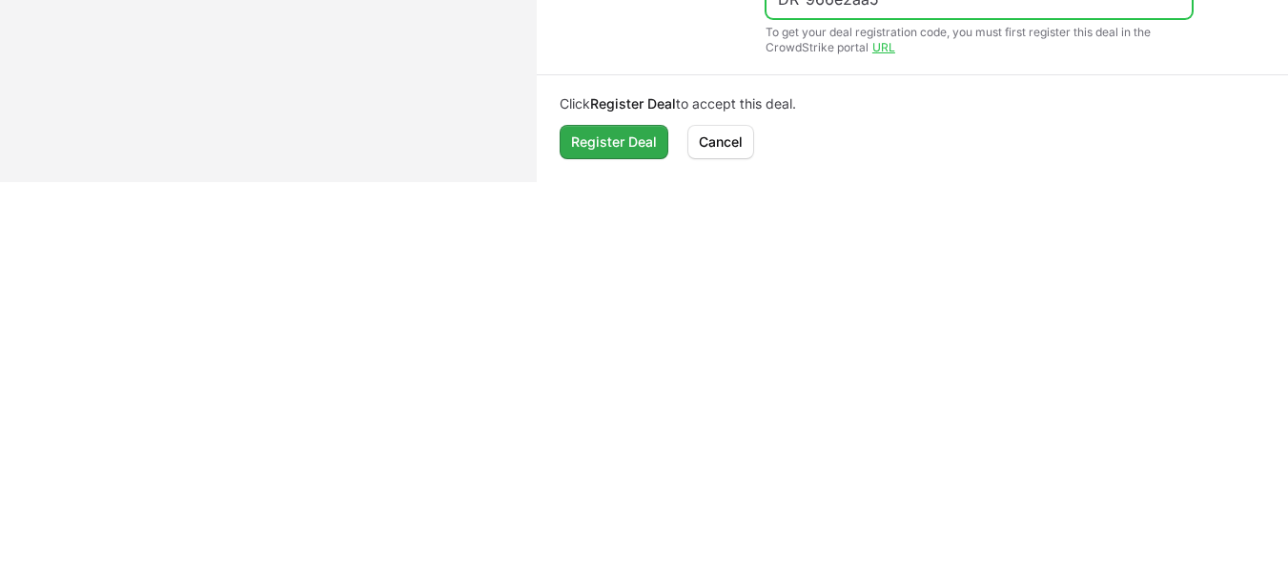
type input "DR-966e2aa5"
click at [638, 148] on span "Register Deal" at bounding box center [614, 142] width 86 height 23
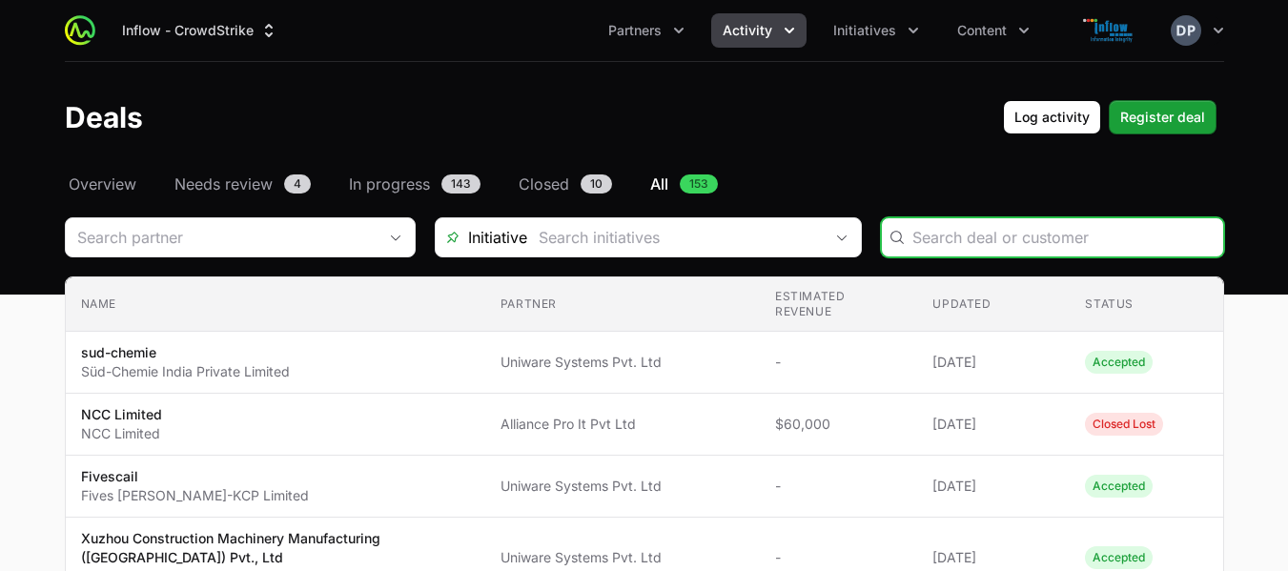
click at [1074, 242] on input "Deals Filters" at bounding box center [1062, 237] width 299 height 23
paste input "[PERSON_NAME] Engine Components India Pvt ltd"
type input "[PERSON_NAME] Engine Components India Pvt ltd"
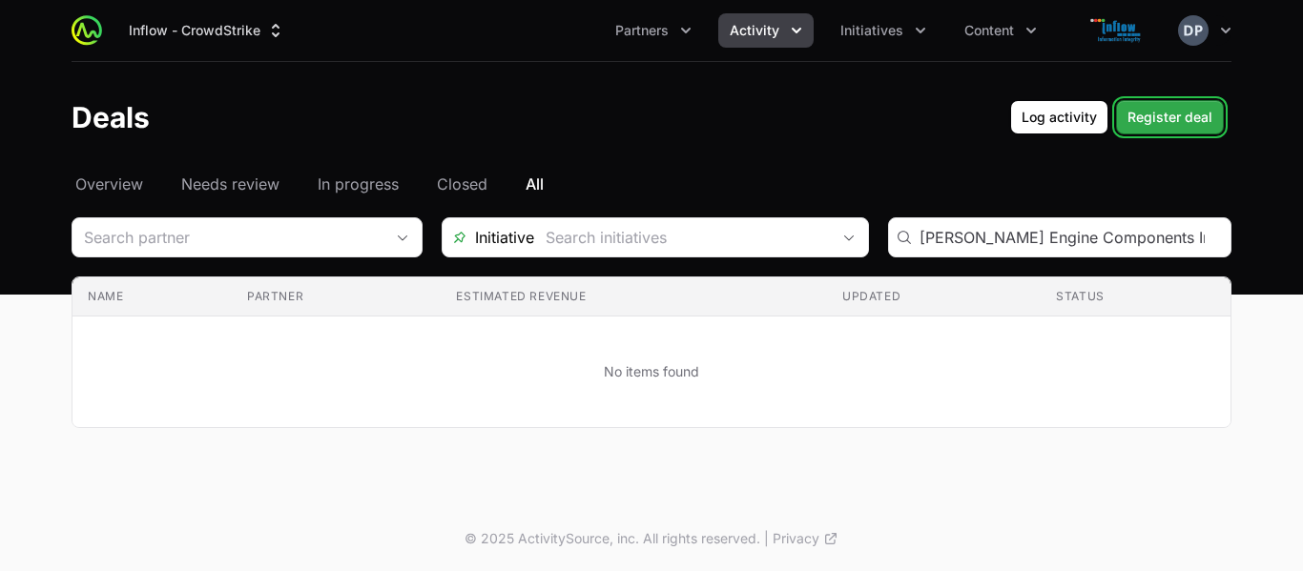
click at [1197, 116] on span "Register deal" at bounding box center [1169, 117] width 85 height 23
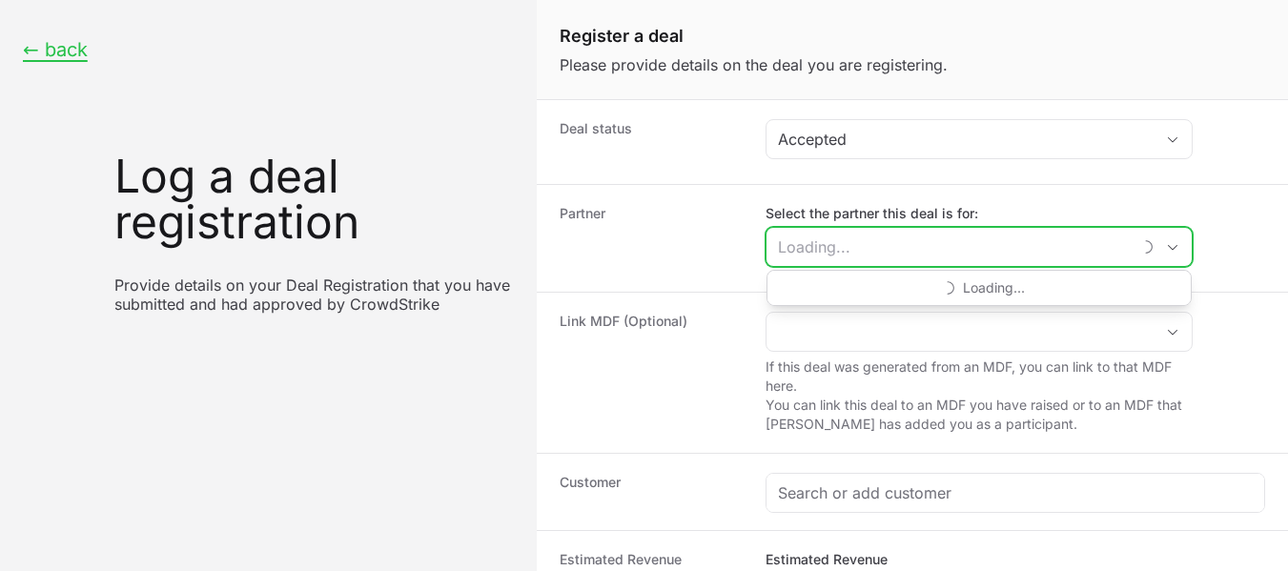
click at [857, 246] on input "Select the partner this deal is for:" at bounding box center [949, 247] width 364 height 38
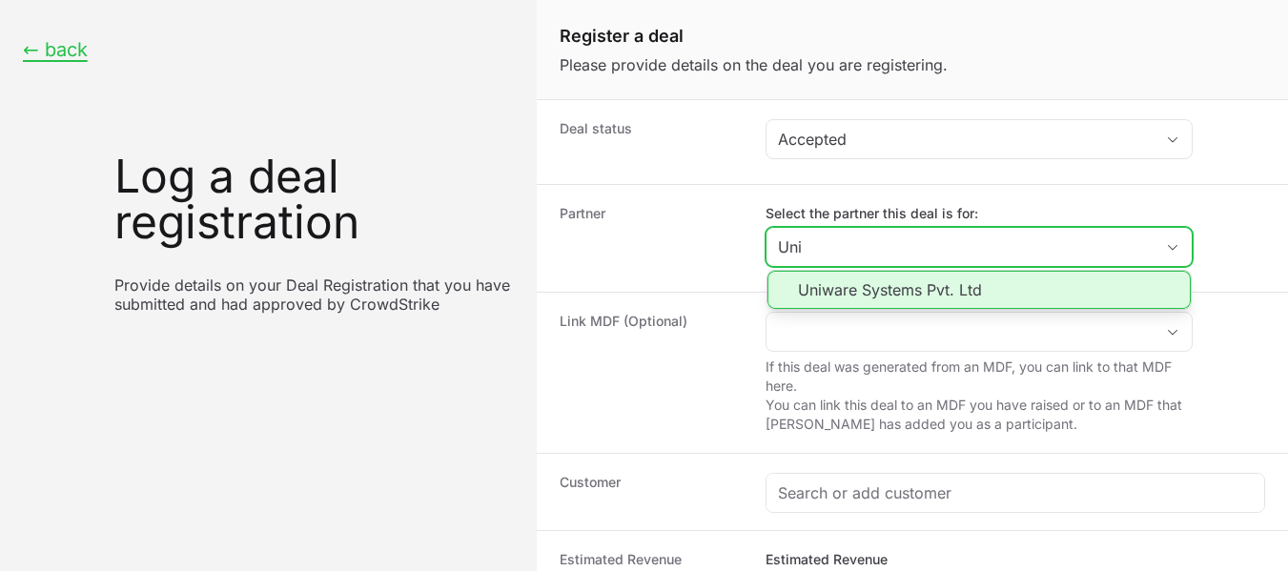
click at [903, 289] on li "Uniware Systems Pvt. Ltd" at bounding box center [979, 290] width 423 height 38
type input "Uniware Systems Pvt. Ltd"
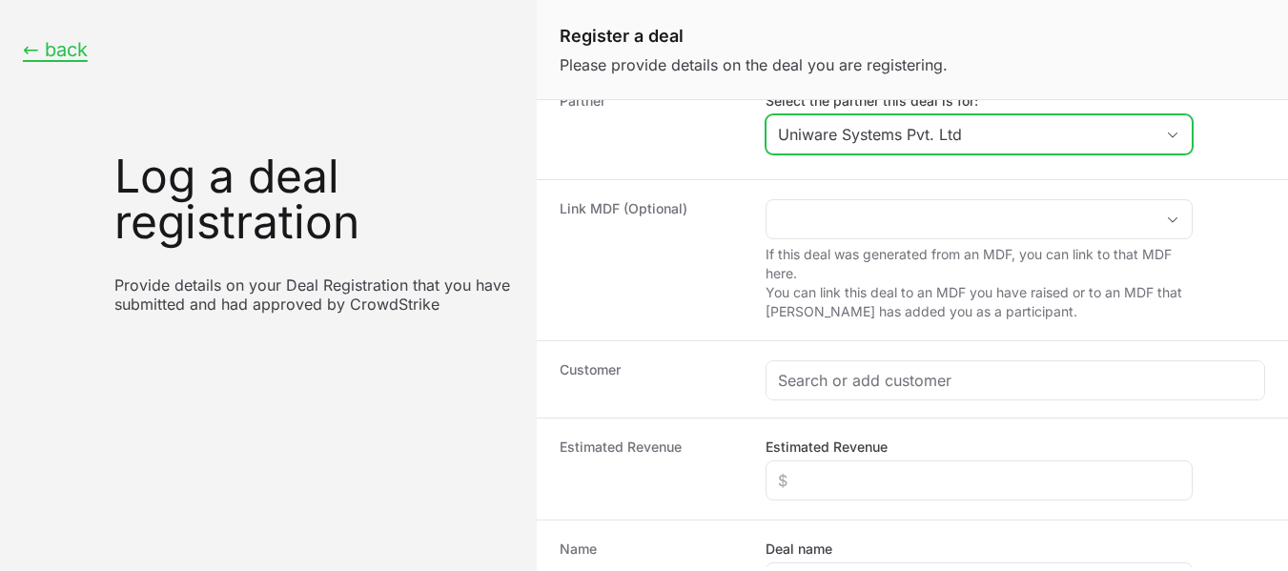
scroll to position [126, 0]
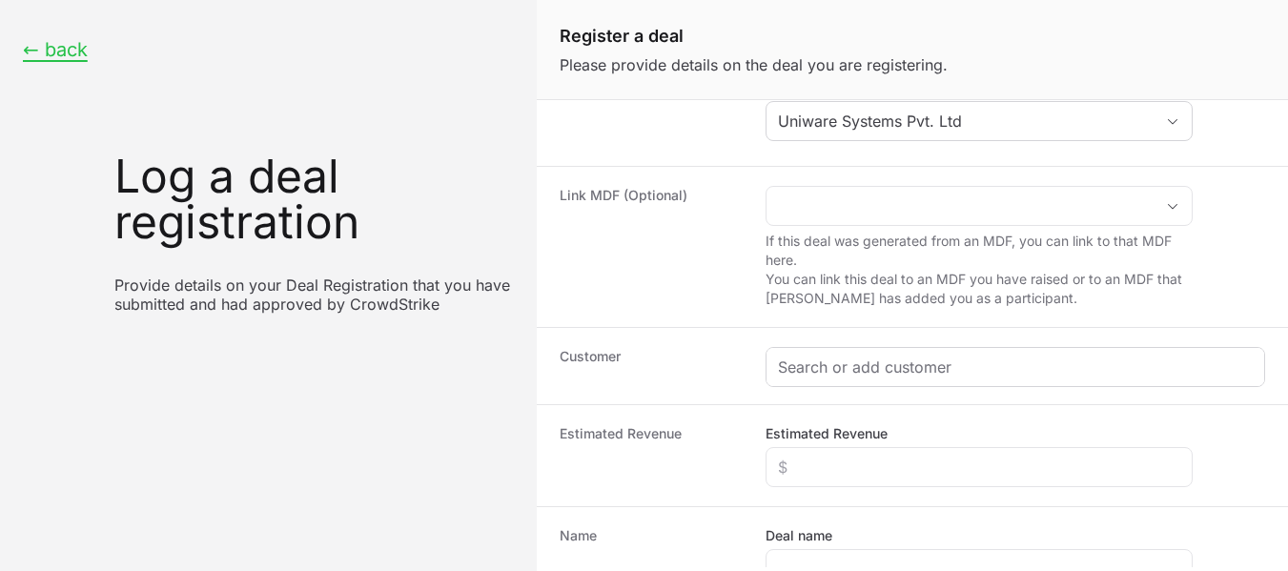
click at [925, 355] on div "Create activity form" at bounding box center [1016, 367] width 498 height 38
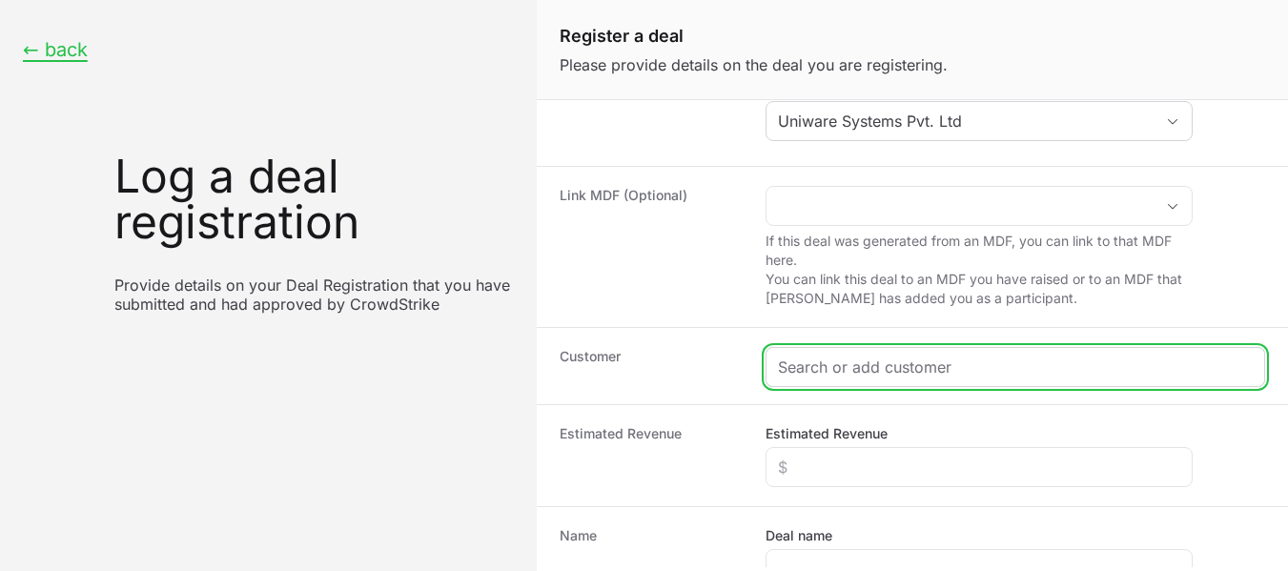
click at [884, 356] on input "Create activity form" at bounding box center [1015, 367] width 475 height 23
paste input "[PERSON_NAME] Engine Components India Pvt ltd"
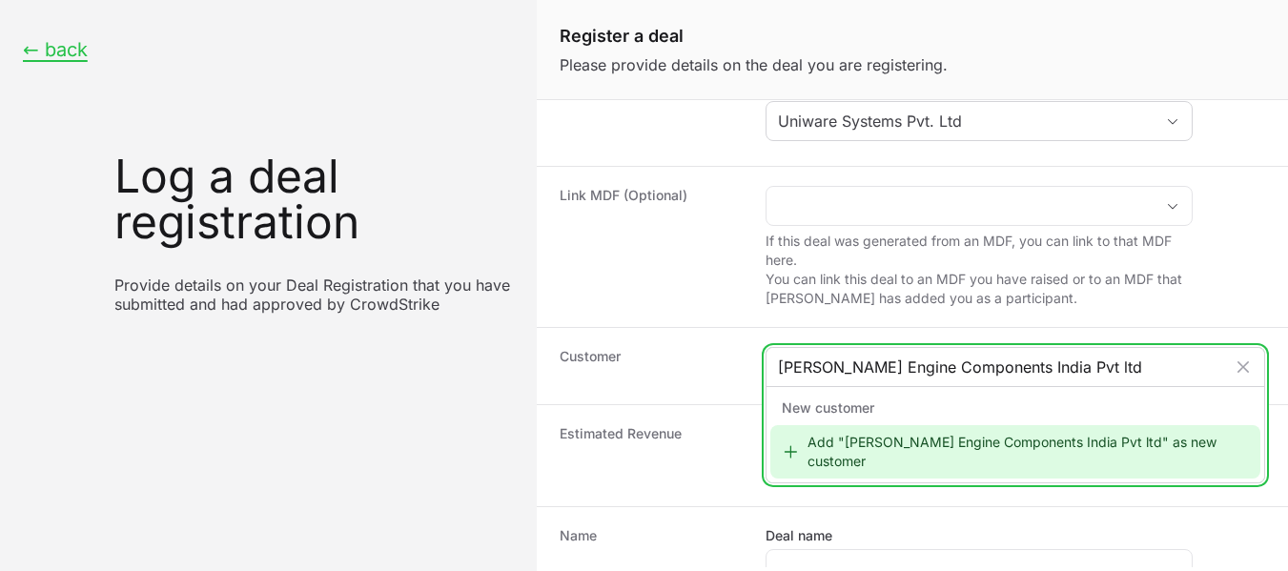
type input "[PERSON_NAME] Engine Components India Pvt ltd"
click at [887, 443] on div "Add "[PERSON_NAME] Engine Components India Pvt ltd" as new customer" at bounding box center [1015, 451] width 490 height 53
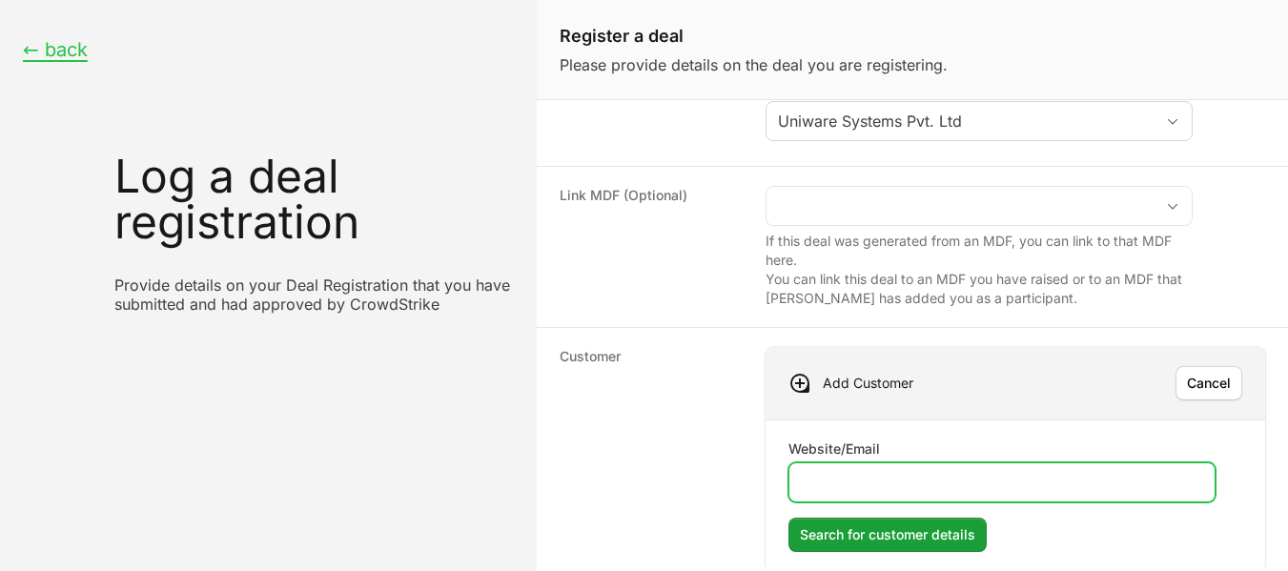
click at [816, 476] on input "Website/Email" at bounding box center [1002, 482] width 402 height 23
paste input "[URL][DOMAIN_NAME][PERSON_NAME]"
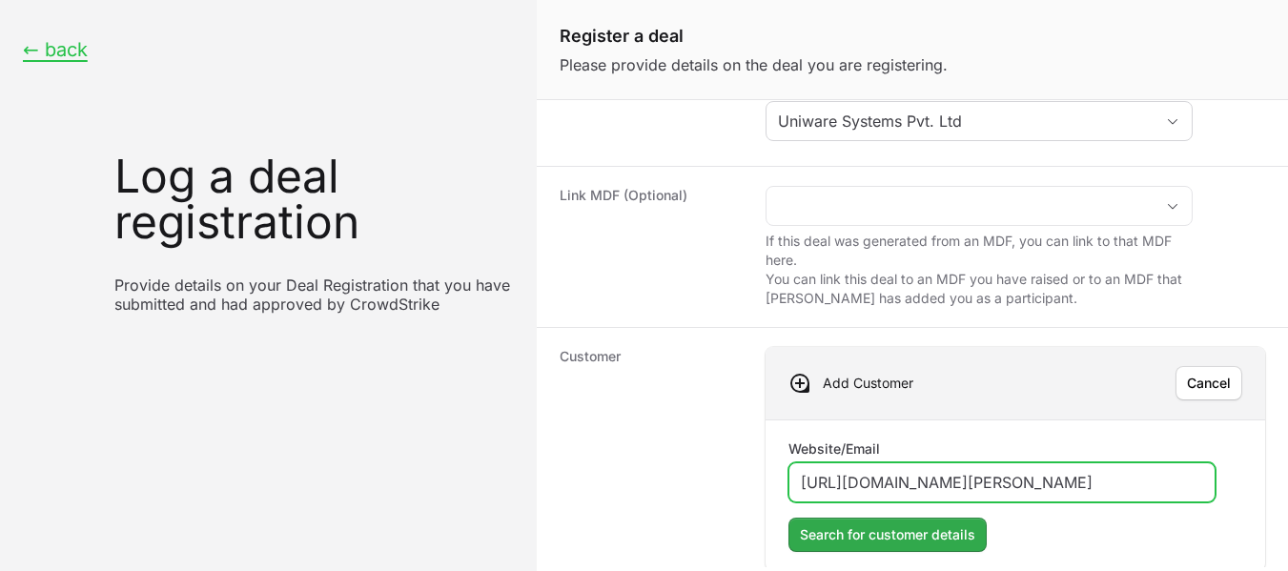
type input "[URL][DOMAIN_NAME][PERSON_NAME]"
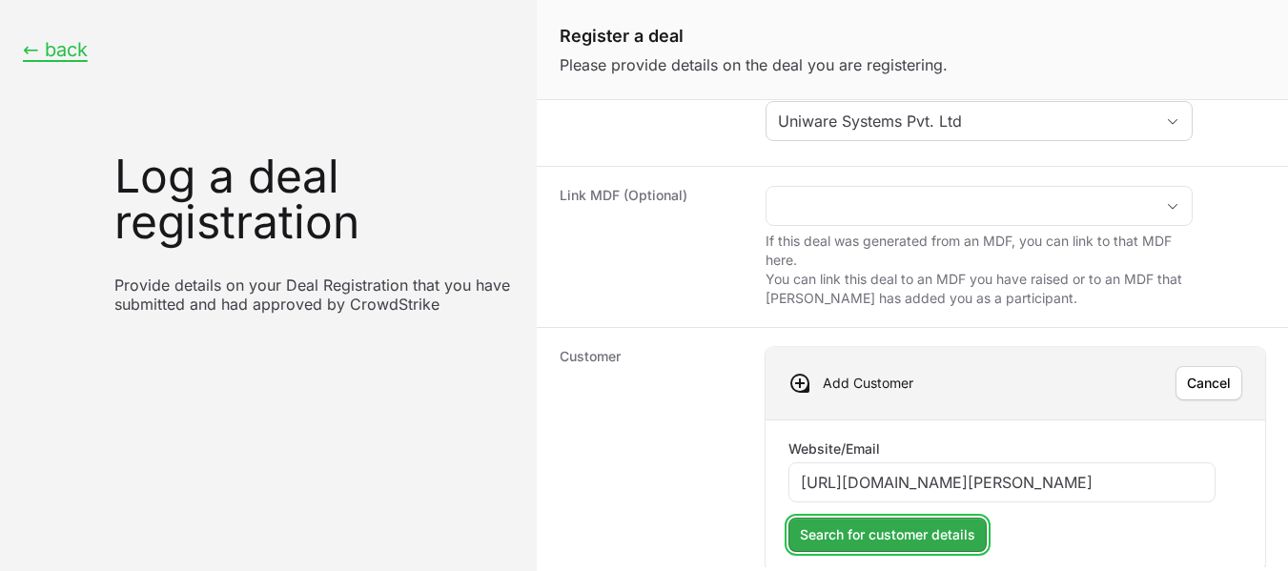
click at [889, 540] on span "Search for customer details" at bounding box center [887, 535] width 175 height 23
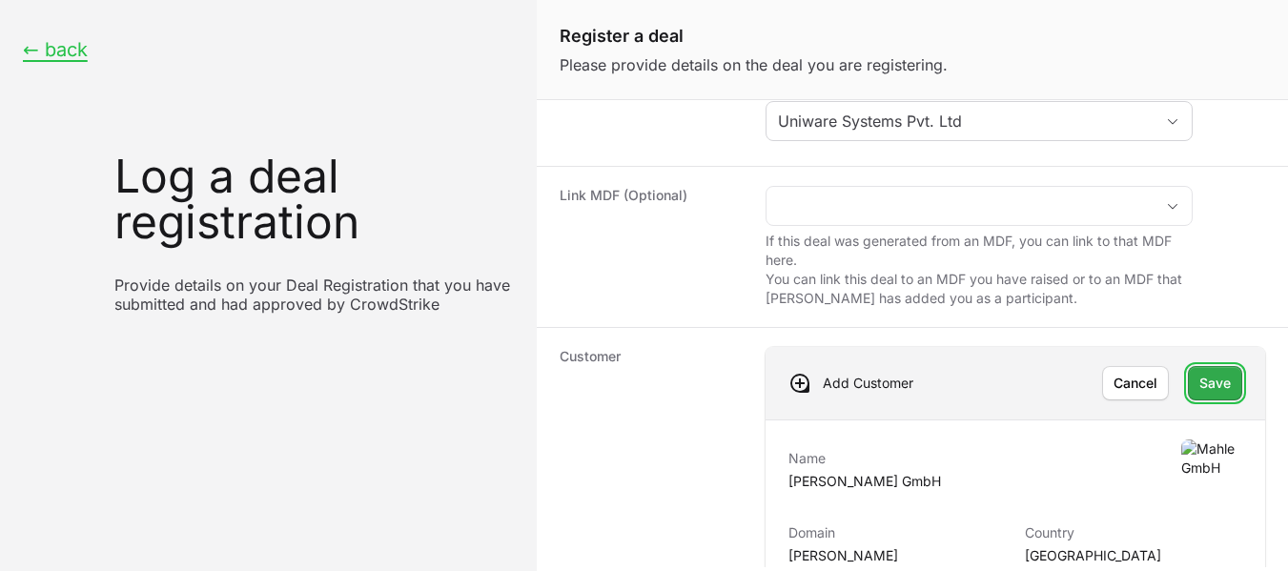
click at [1207, 391] on span "Save" at bounding box center [1215, 383] width 31 height 23
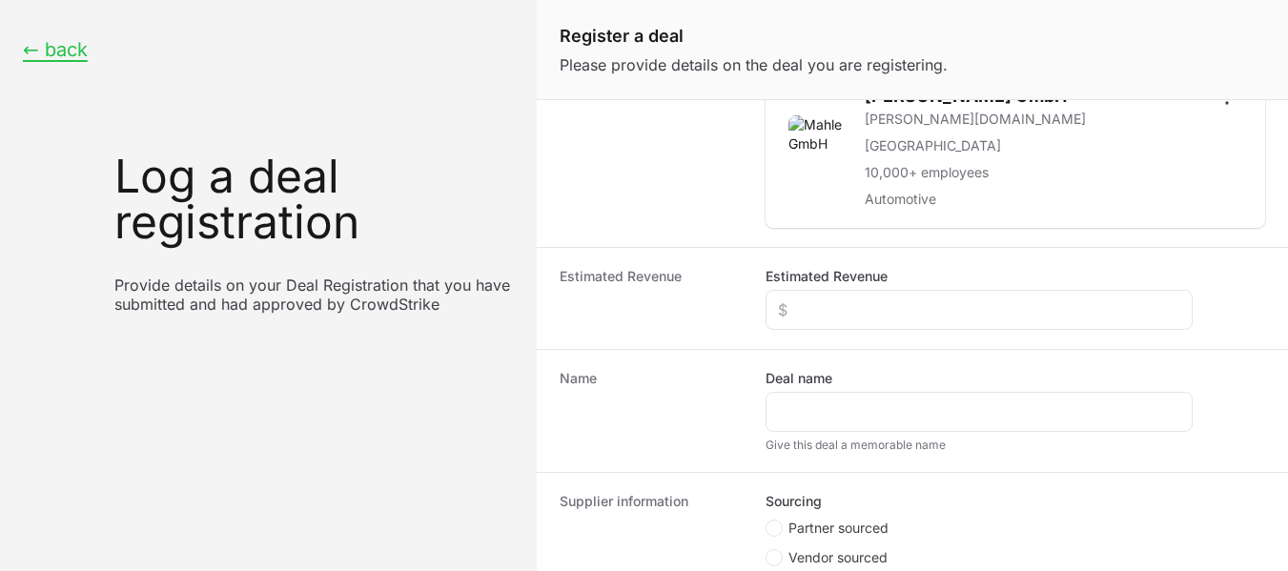
scroll to position [426, 0]
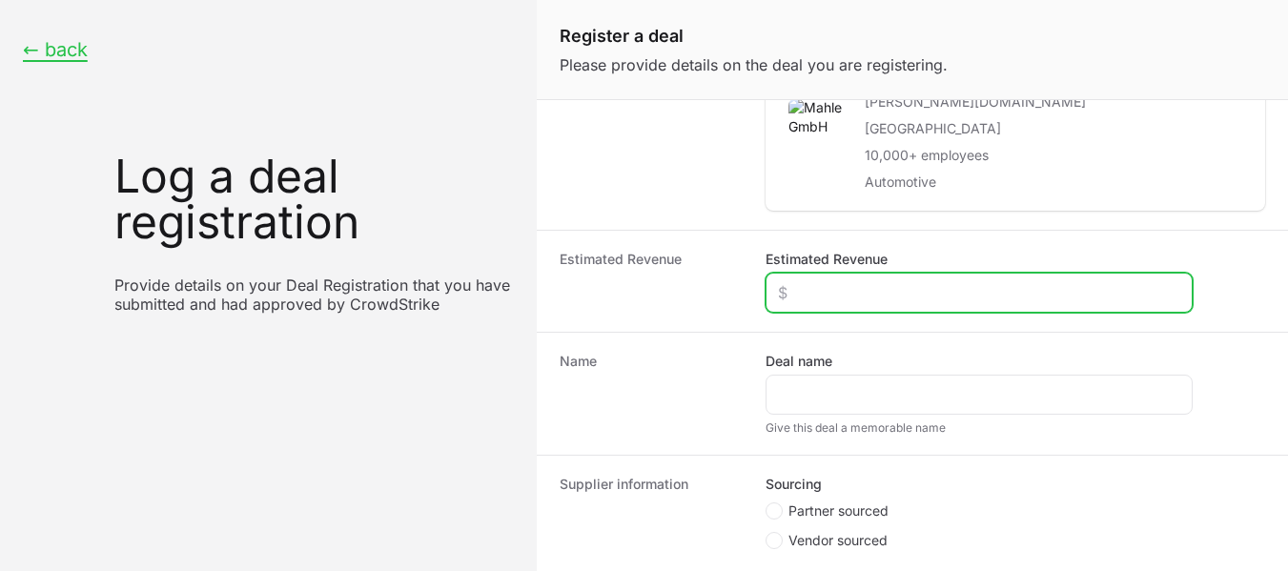
click at [873, 292] on input "Estimated Revenue" at bounding box center [979, 292] width 402 height 23
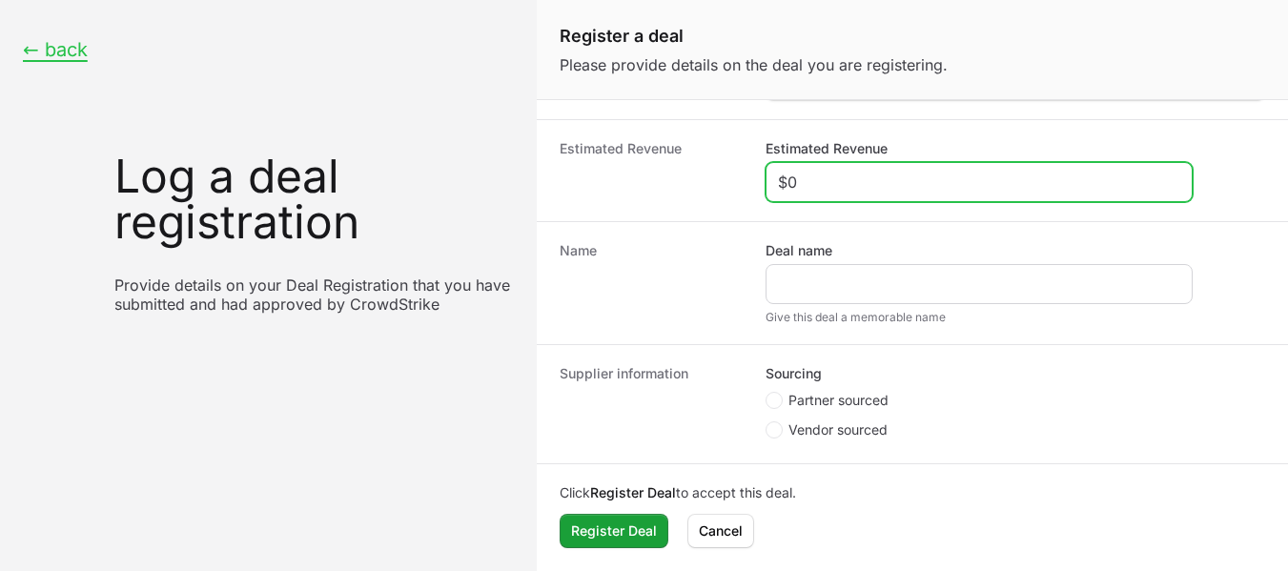
type input "$0"
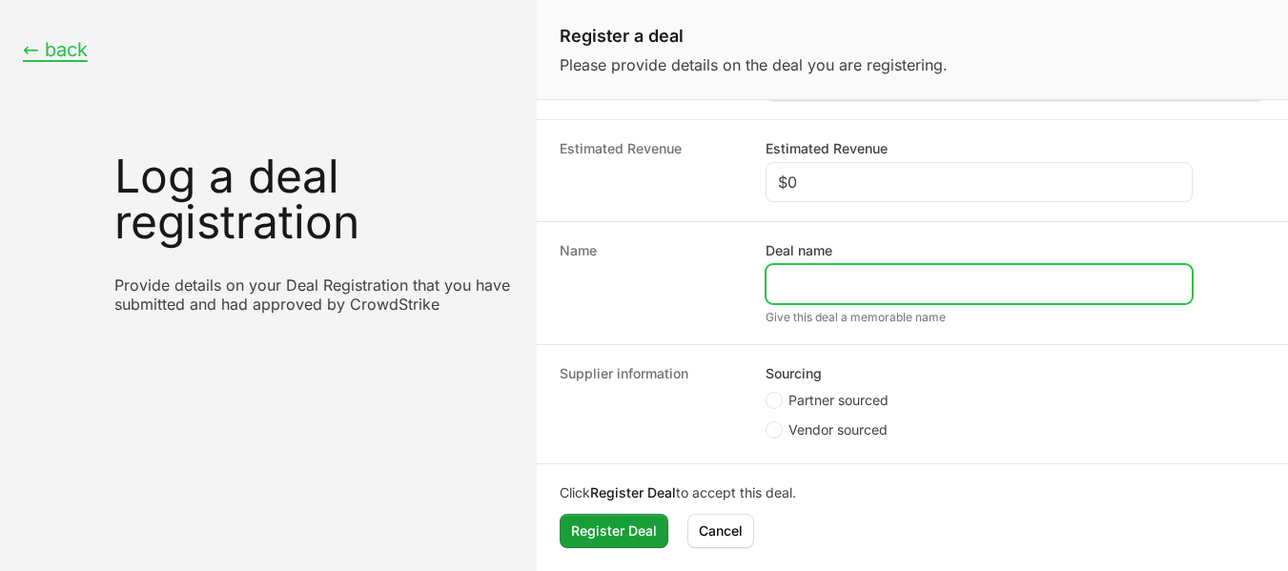
click at [838, 286] on input "Deal name" at bounding box center [979, 284] width 402 height 23
type input "[PERSON_NAME]"
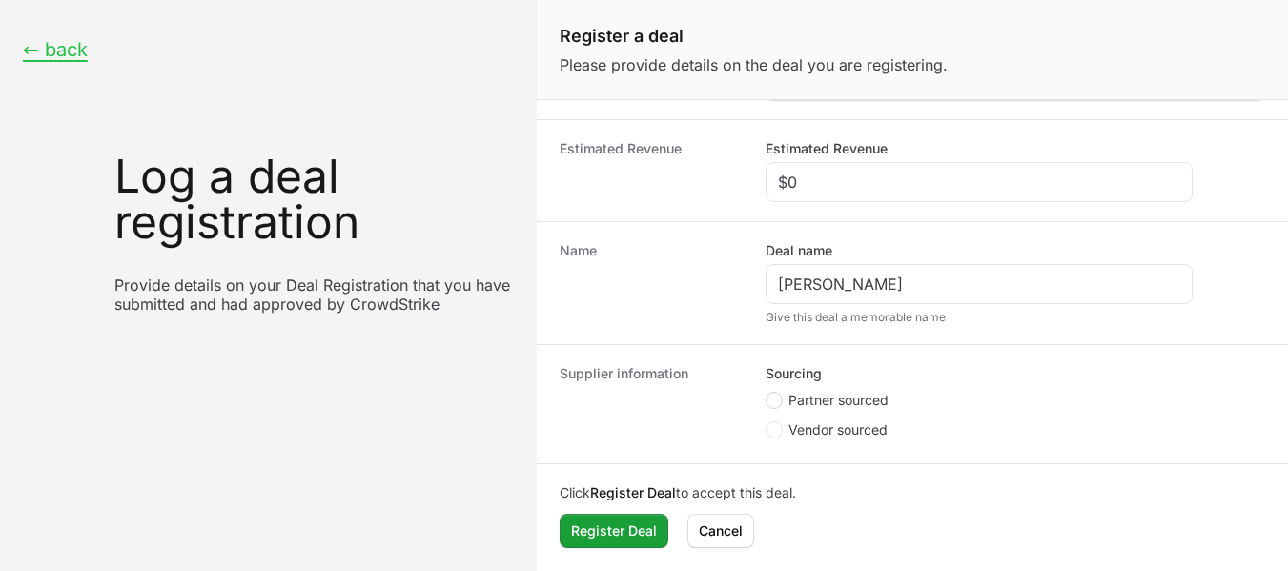
click at [774, 400] on circle "Create activity form" at bounding box center [774, 401] width 8 height 8
radio input "true"
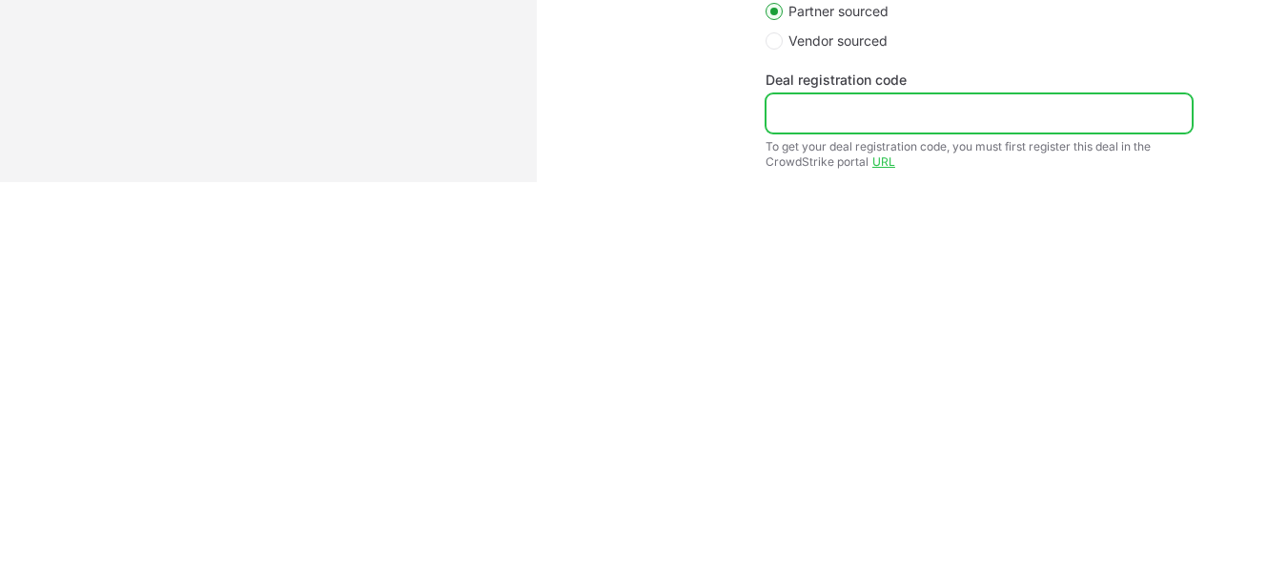
click at [922, 120] on input "Deal registration code" at bounding box center [979, 113] width 402 height 23
paste input "DR-2472f37e"
type input "DR-2472f37e"
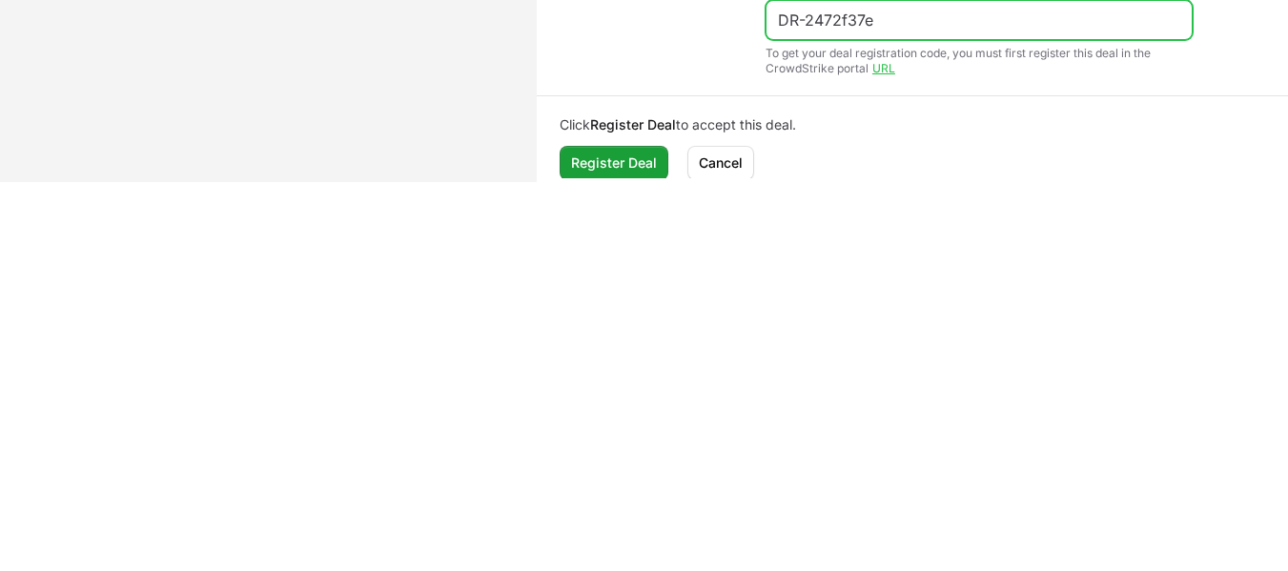
scroll to position [633, 0]
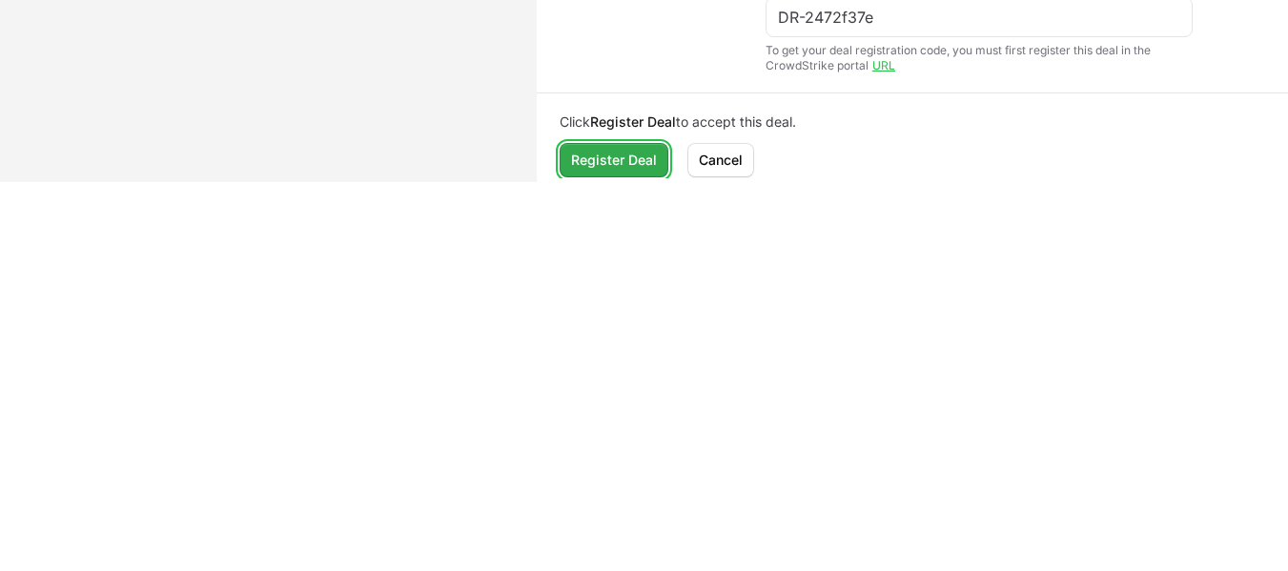
click at [650, 155] on span "Register Deal" at bounding box center [614, 160] width 86 height 23
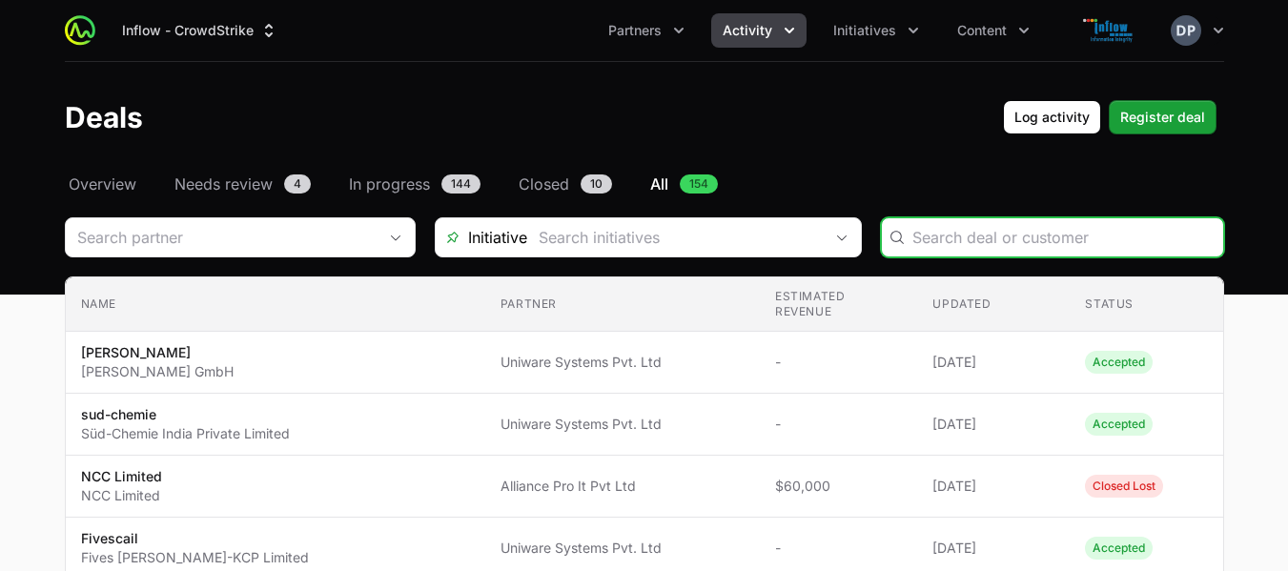
click at [997, 236] on input "Deals Filters" at bounding box center [1062, 237] width 299 height 23
paste input "Xuzhou Construction Machinery Manufacturing ([GEOGRAPHIC_DATA]) Pvt., Ltd"
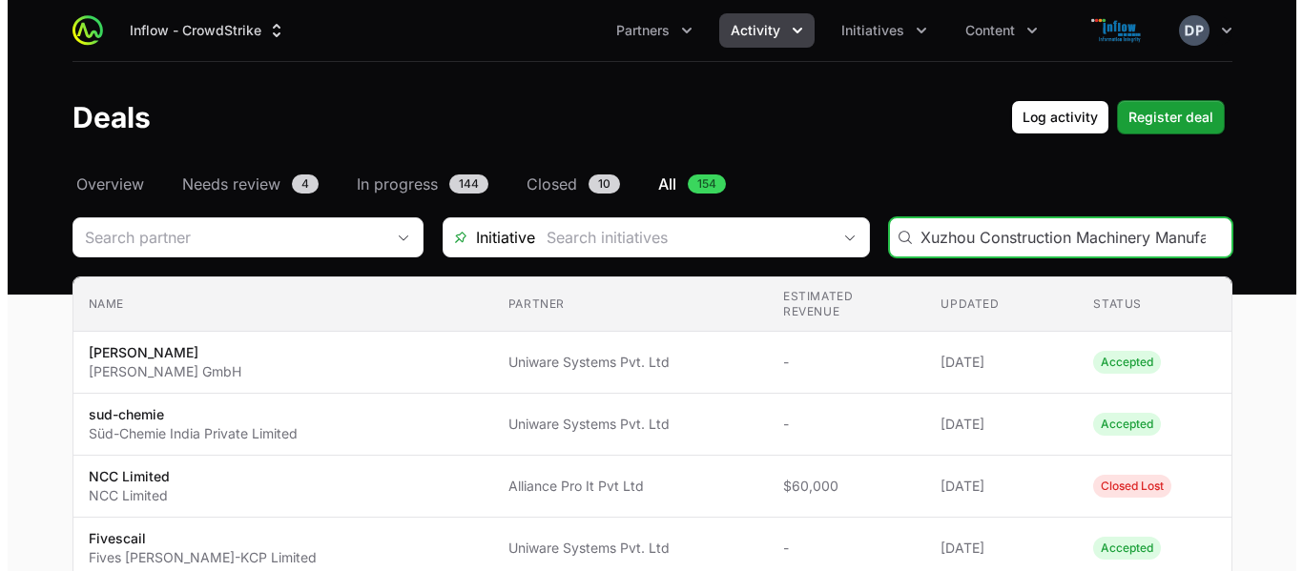
scroll to position [0, 171]
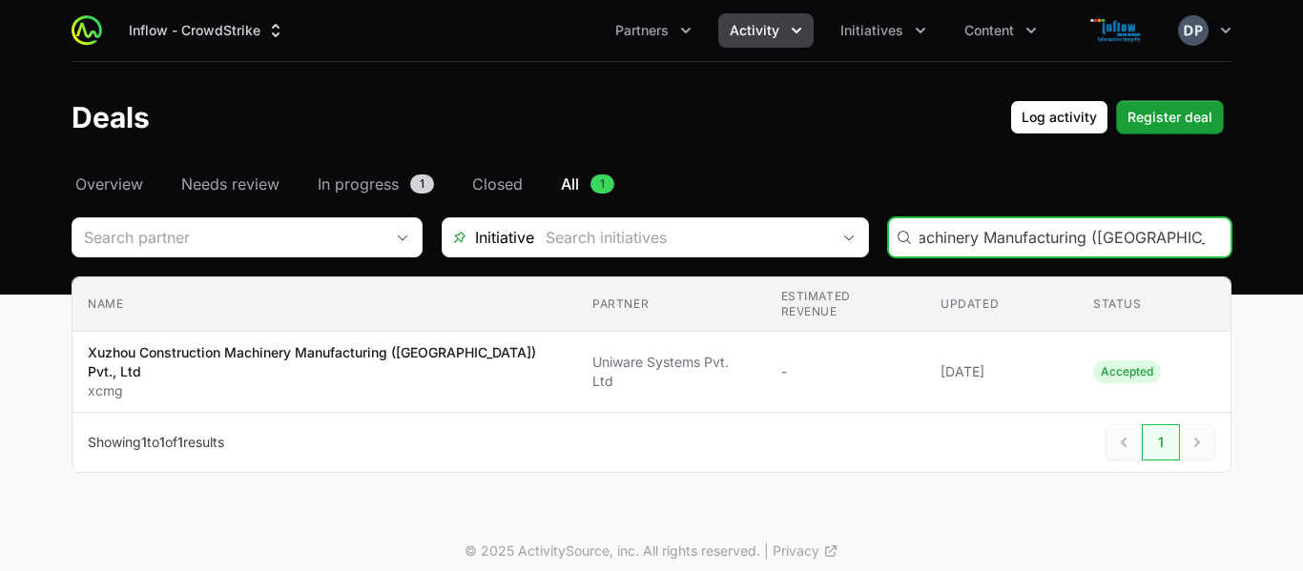
type input "Xuzhou Construction Machinery Manufacturing ([GEOGRAPHIC_DATA]) Pvt., Ltd"
click at [917, 239] on div "Xuzhou Construction Machinery Manufacturing ([GEOGRAPHIC_DATA]) Pvt., Ltd" at bounding box center [1059, 237] width 343 height 40
click at [921, 237] on input "Xuzhou Construction Machinery Manufacturing ([GEOGRAPHIC_DATA]) Pvt., Ltd" at bounding box center [1068, 237] width 299 height 23
click at [1209, 237] on input "Xuzhou Construction Machinery Manufacturing ([GEOGRAPHIC_DATA]) Pvt., Ltd" at bounding box center [1068, 237] width 299 height 23
click at [1035, 238] on input "Deals Filters" at bounding box center [1068, 237] width 299 height 23
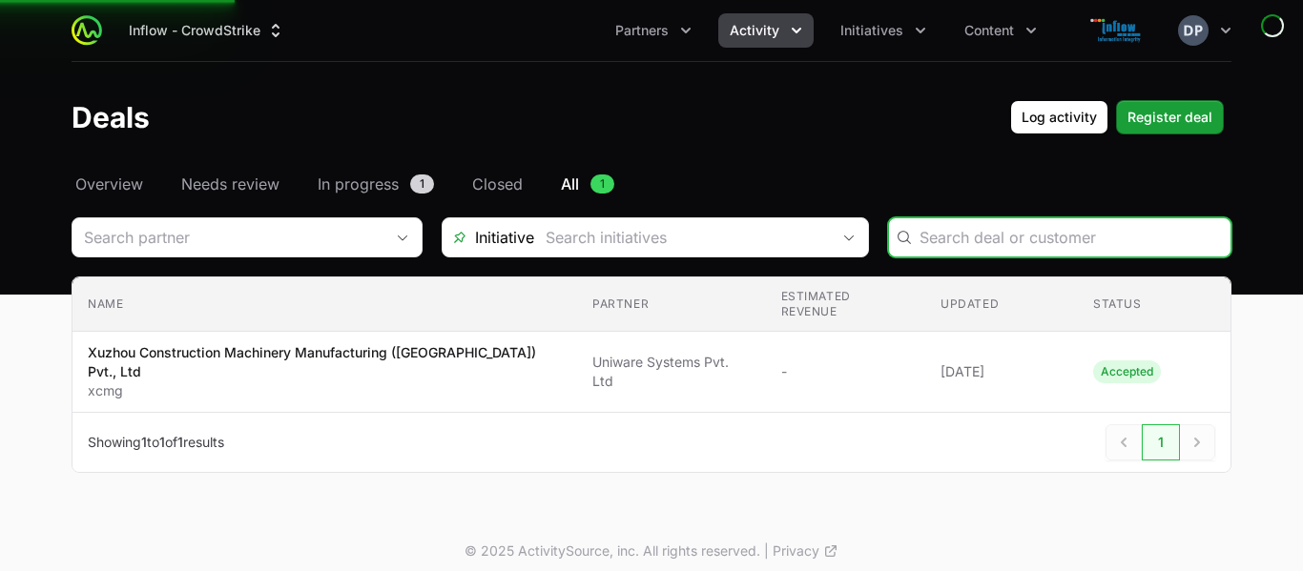
paste input "Geo Exploration Services & Analysis (P) Ltd."
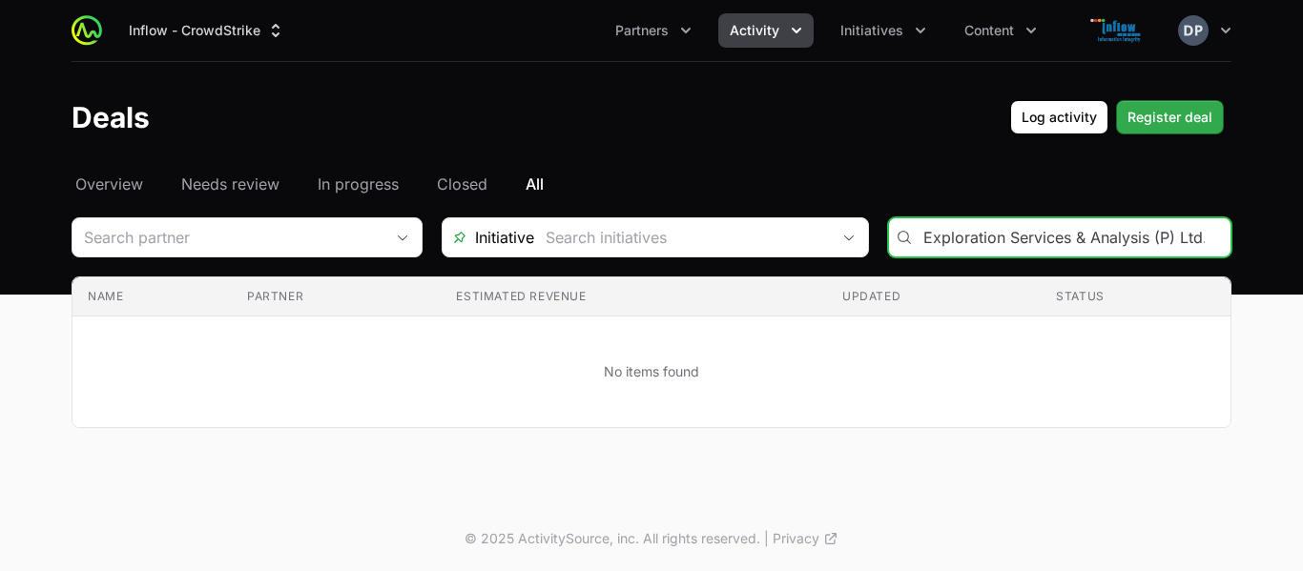
type input "Geo Exploration Services & Analysis (P) Ltd."
click at [1131, 120] on span "Register deal" at bounding box center [1169, 117] width 85 height 23
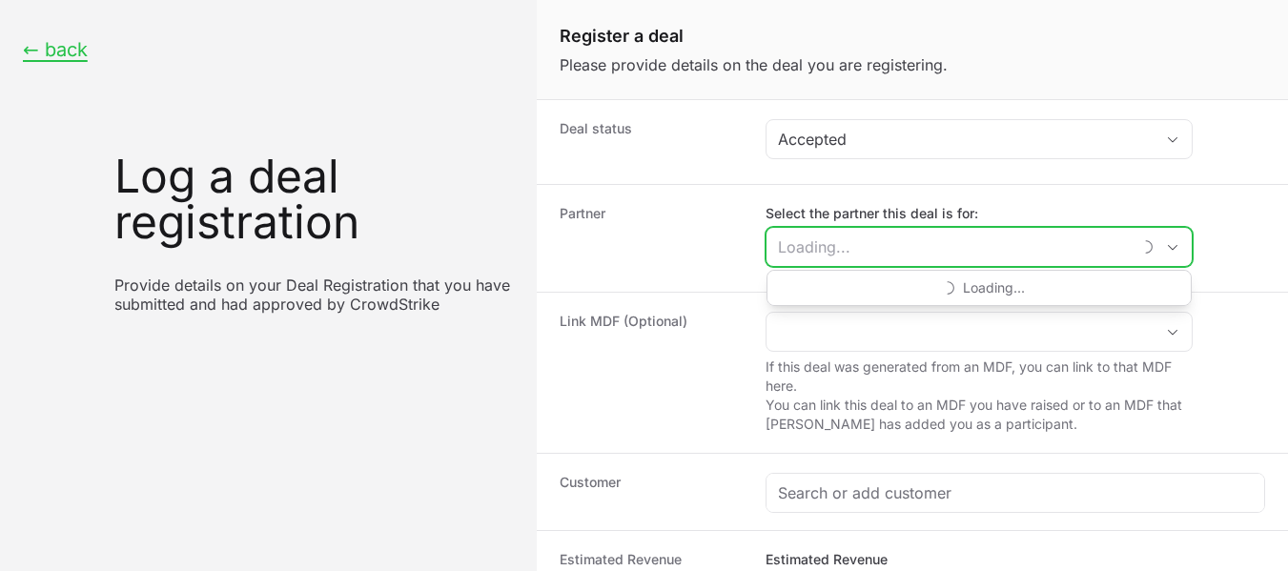
click at [809, 243] on input "Select the partner this deal is for:" at bounding box center [949, 247] width 364 height 38
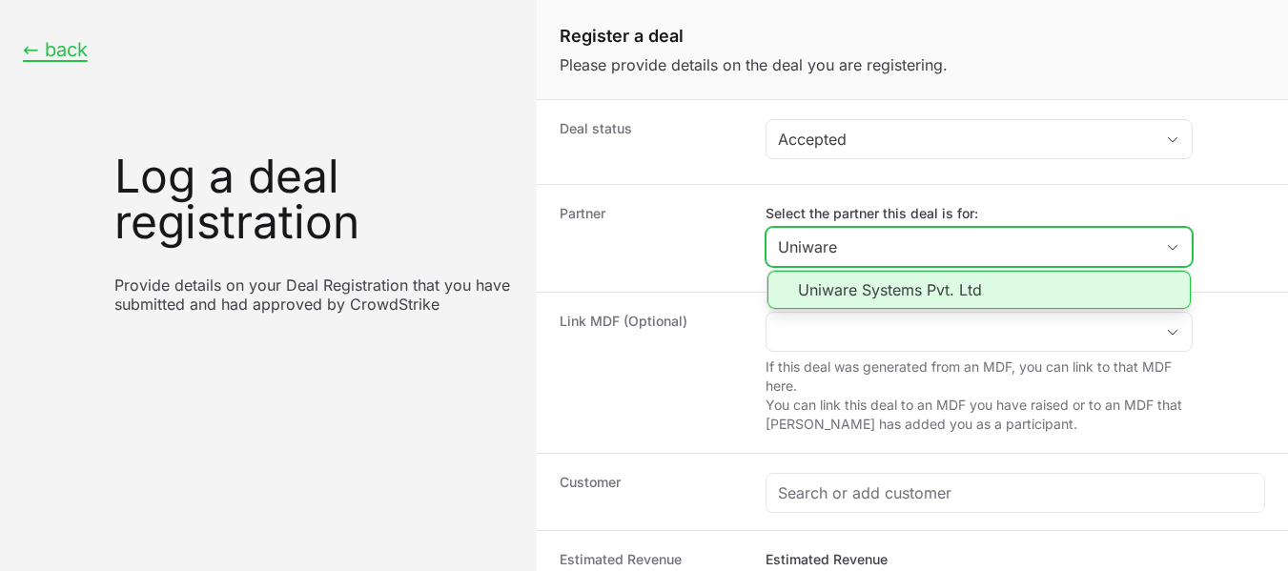
click at [848, 286] on li "Uniware Systems Pvt. Ltd" at bounding box center [979, 290] width 423 height 38
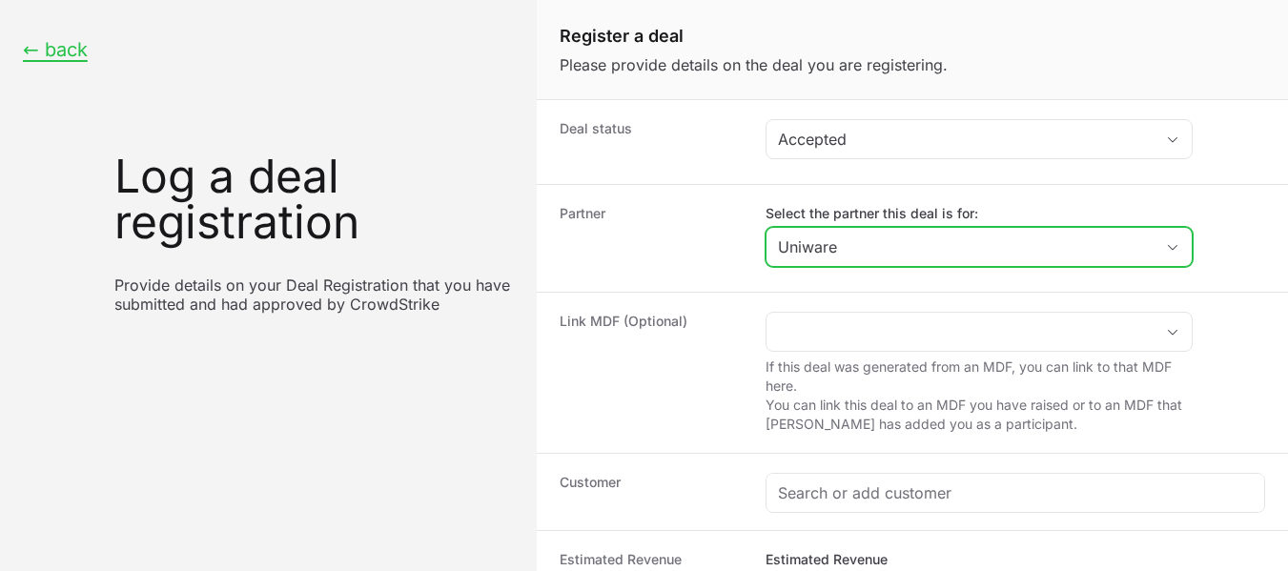
type input "Uniware Systems Pvt. Ltd"
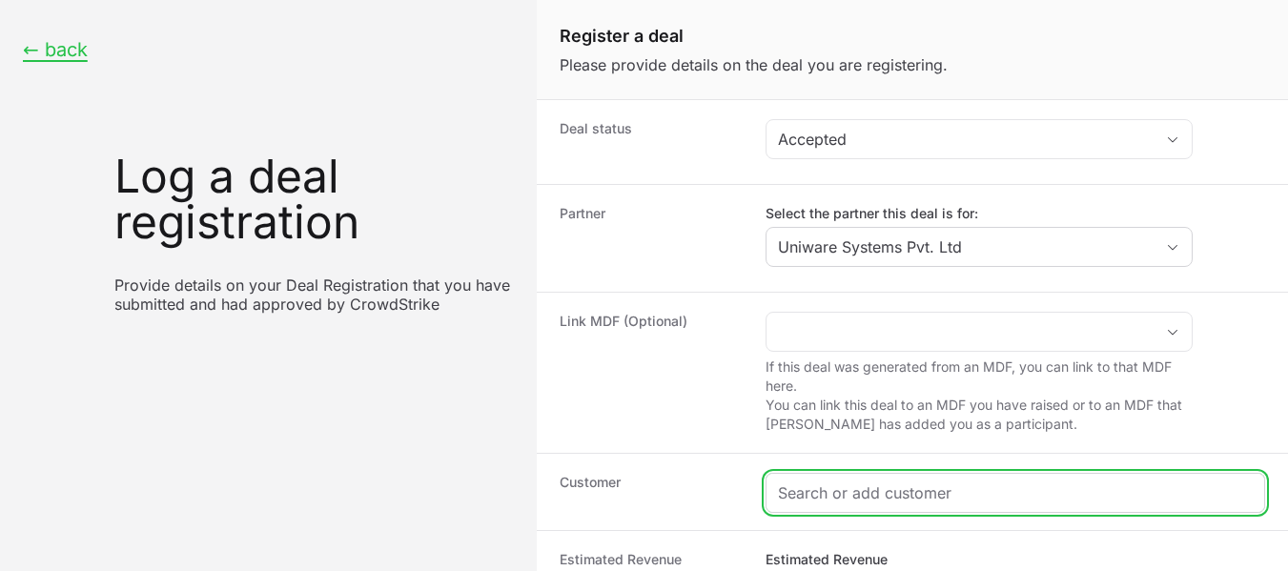
click at [908, 492] on input "Create activity form" at bounding box center [1015, 493] width 475 height 23
paste input "Geo Exploration Services & Analysis (P) Ltd."
type input "Geo Exploration Services & Analysis (P) Ltd."
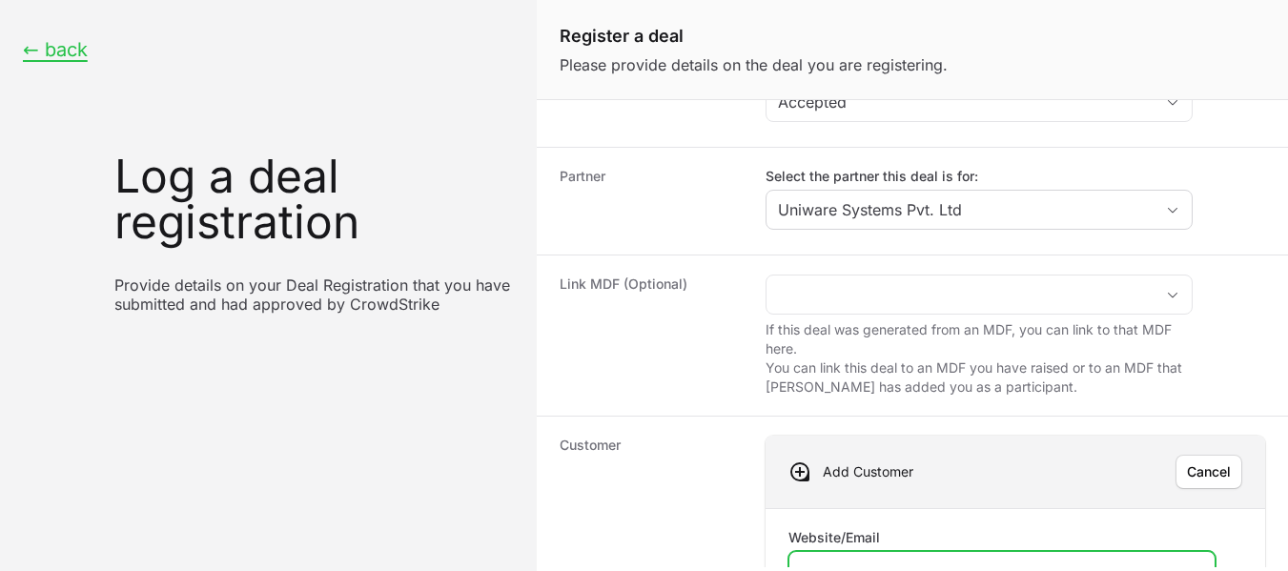
click at [867, 560] on input "Website/Email" at bounding box center [1002, 571] width 402 height 23
paste input "[URL][DOMAIN_NAME]"
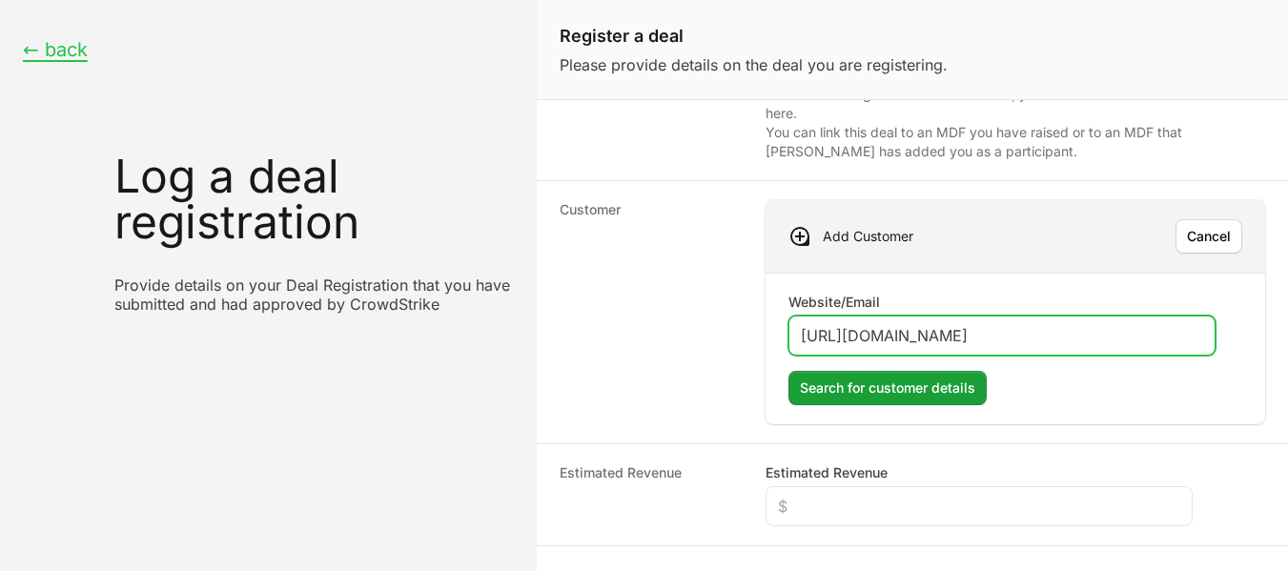
scroll to position [276, 0]
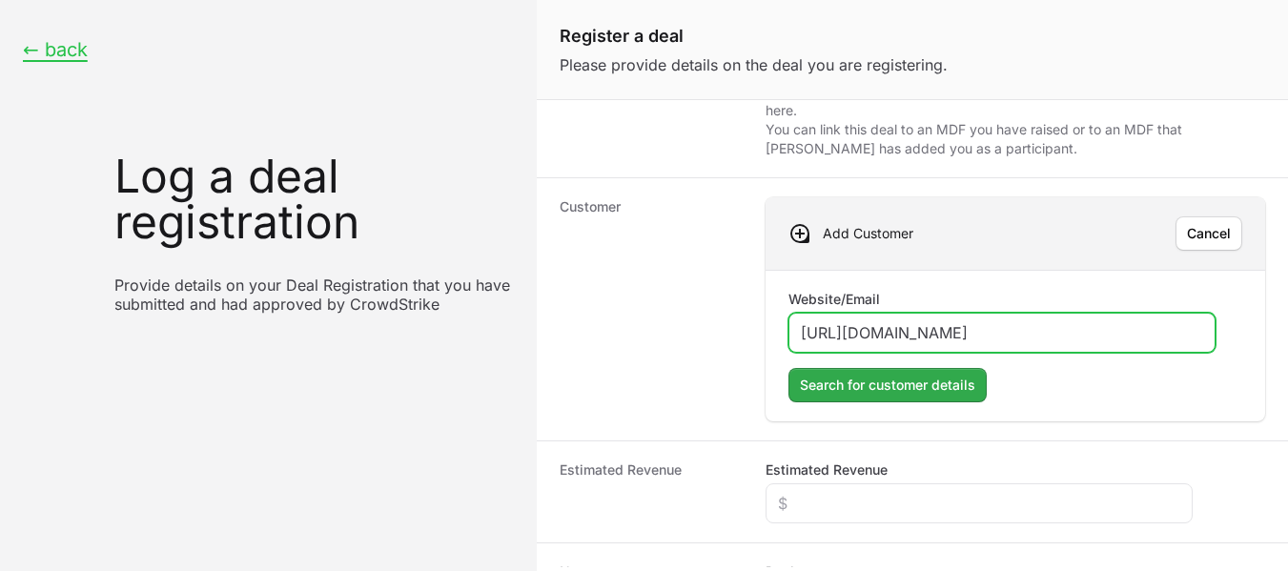
type input "[URL][DOMAIN_NAME]"
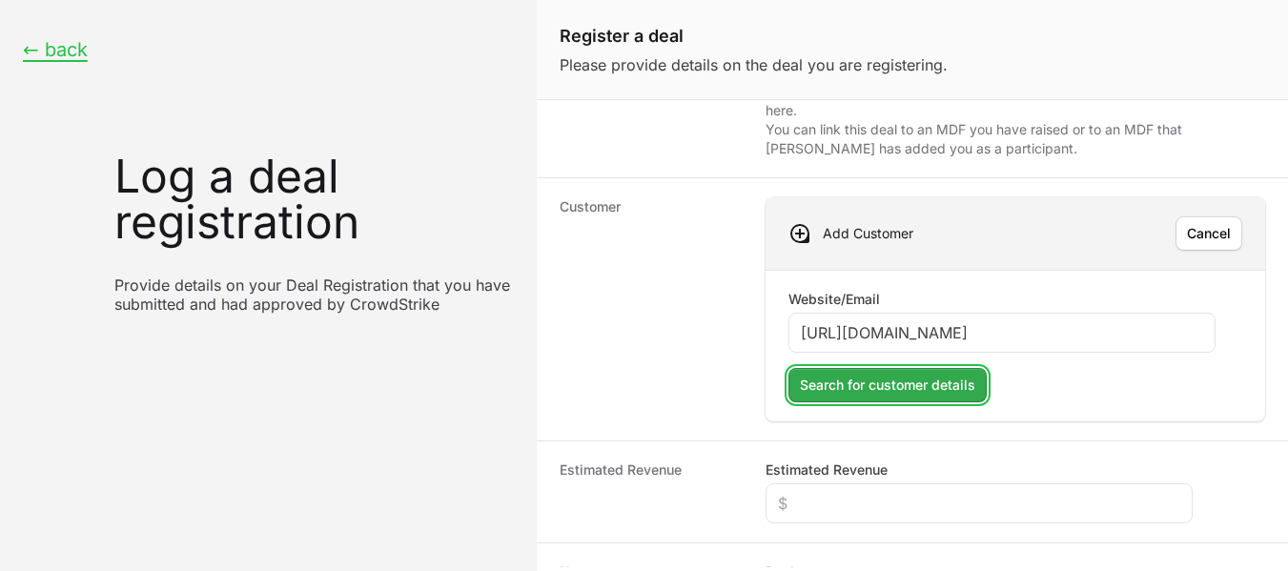
click at [846, 390] on span "Search for customer details" at bounding box center [887, 385] width 175 height 23
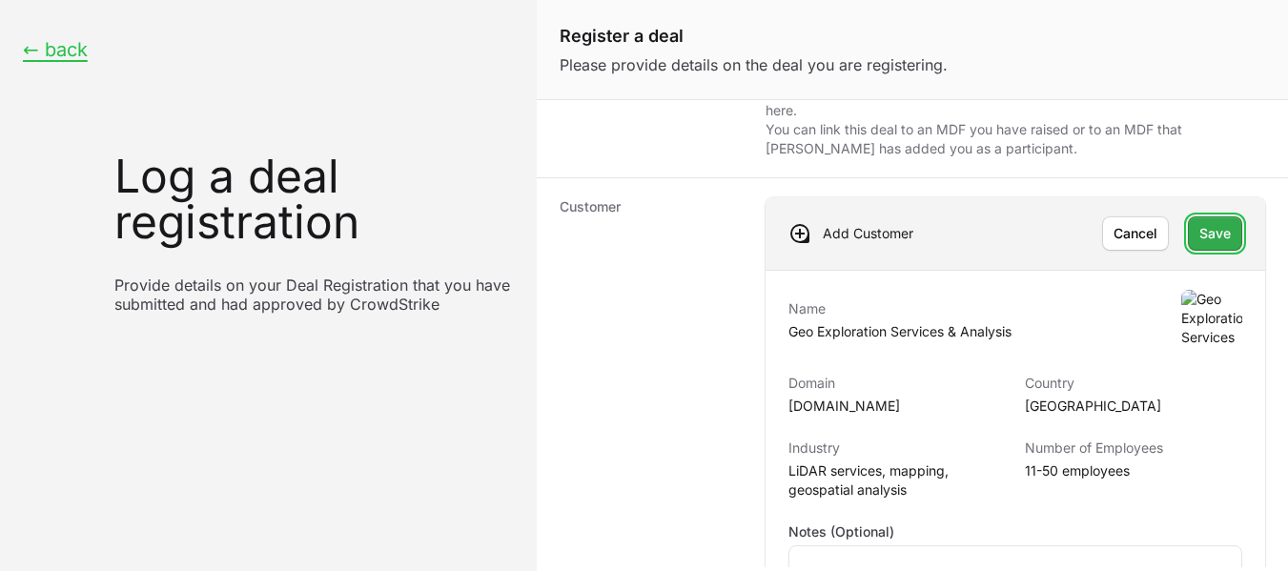
click at [1200, 237] on span "Save" at bounding box center [1215, 233] width 31 height 23
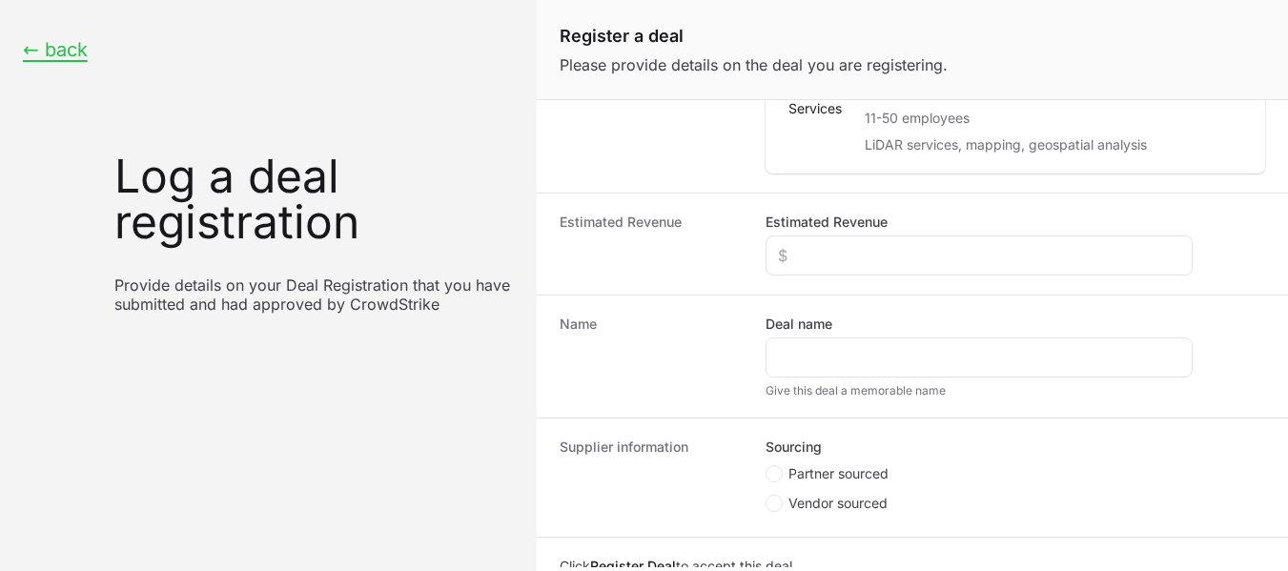
scroll to position [481, 0]
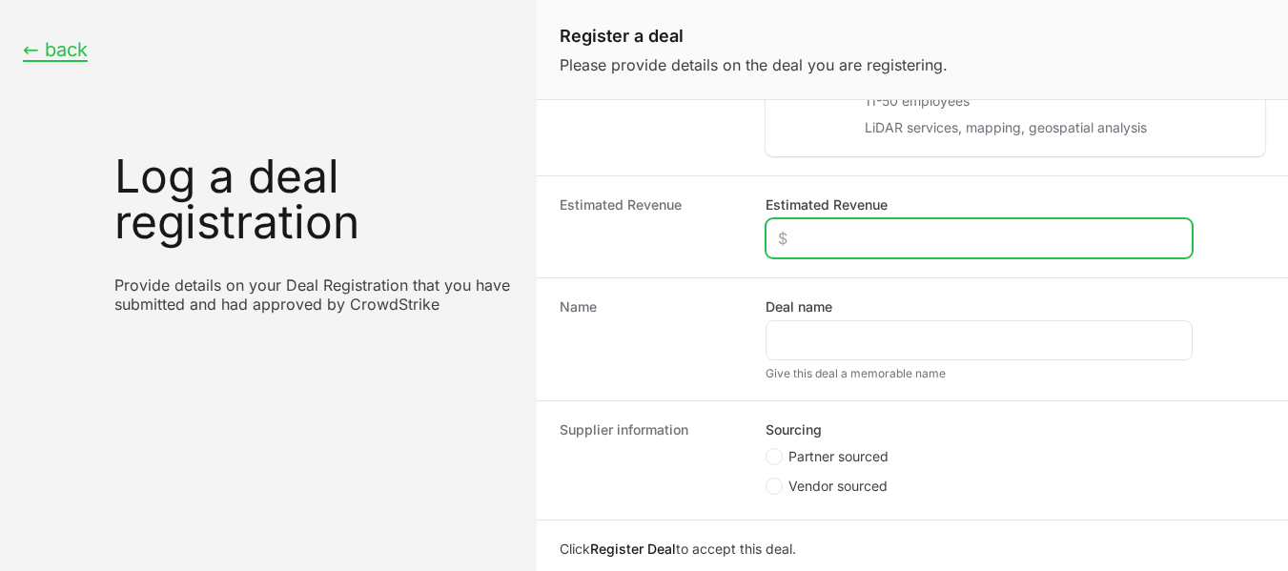
click at [818, 243] on input "Estimated Revenue" at bounding box center [979, 238] width 402 height 23
type input "$0"
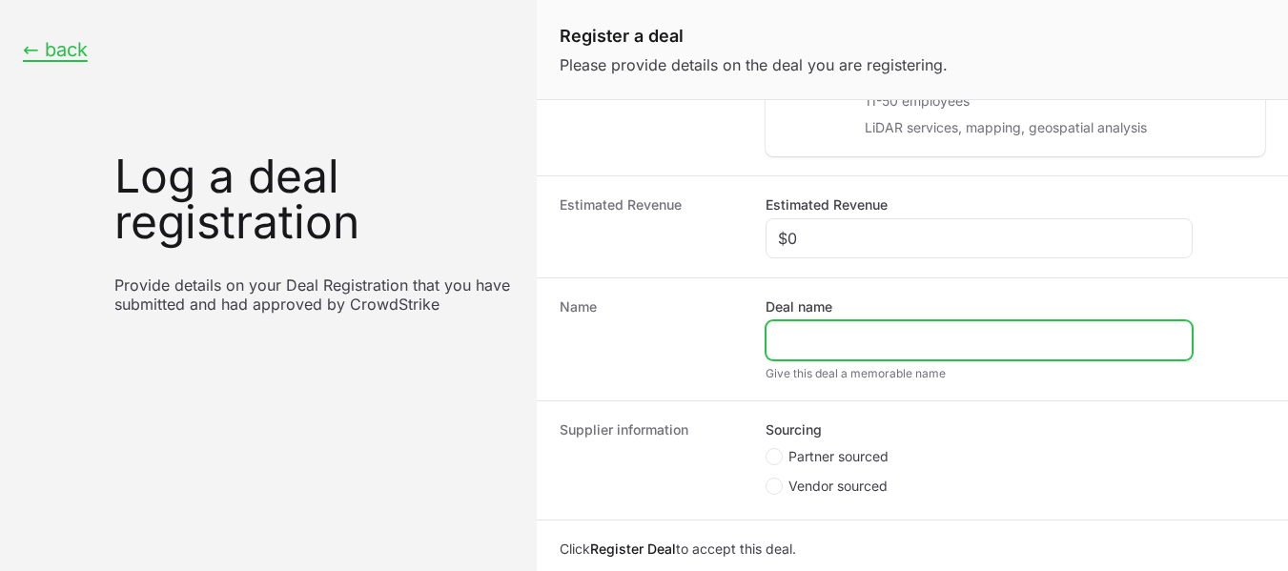
click at [809, 333] on input "Deal name" at bounding box center [979, 340] width 402 height 23
paste input "Geo Exploration Services & Analysis (P) Ltd."
type input "Geo Exploration Services & Analysis (P) Ltd."
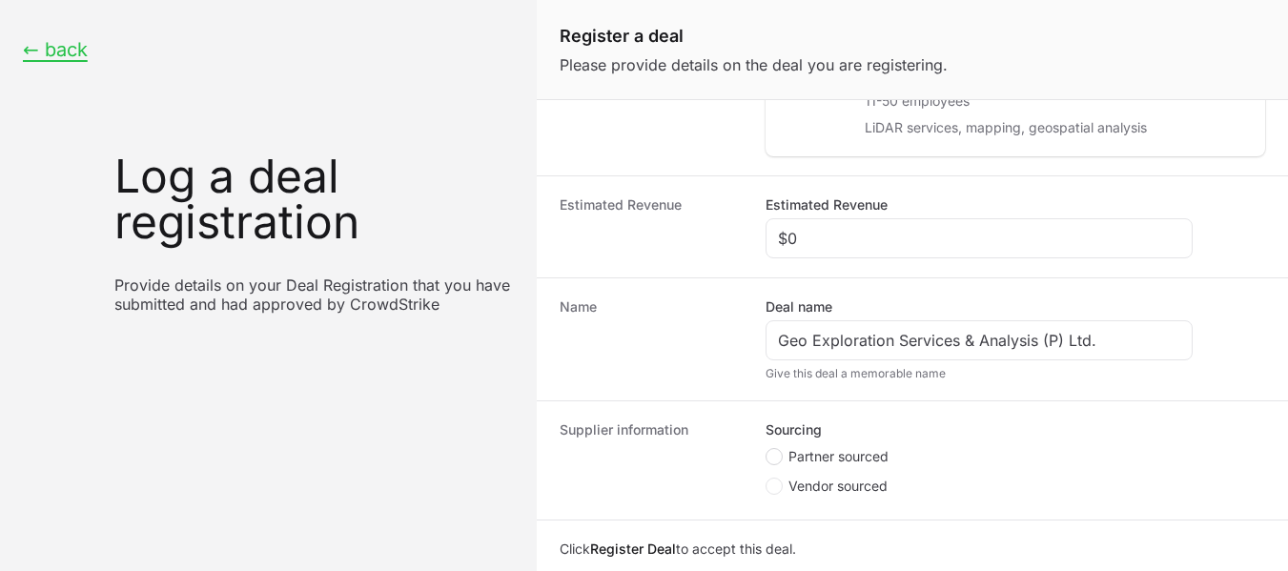
click at [770, 459] on icon "Create activity form" at bounding box center [774, 456] width 8 height 15
radio input "true"
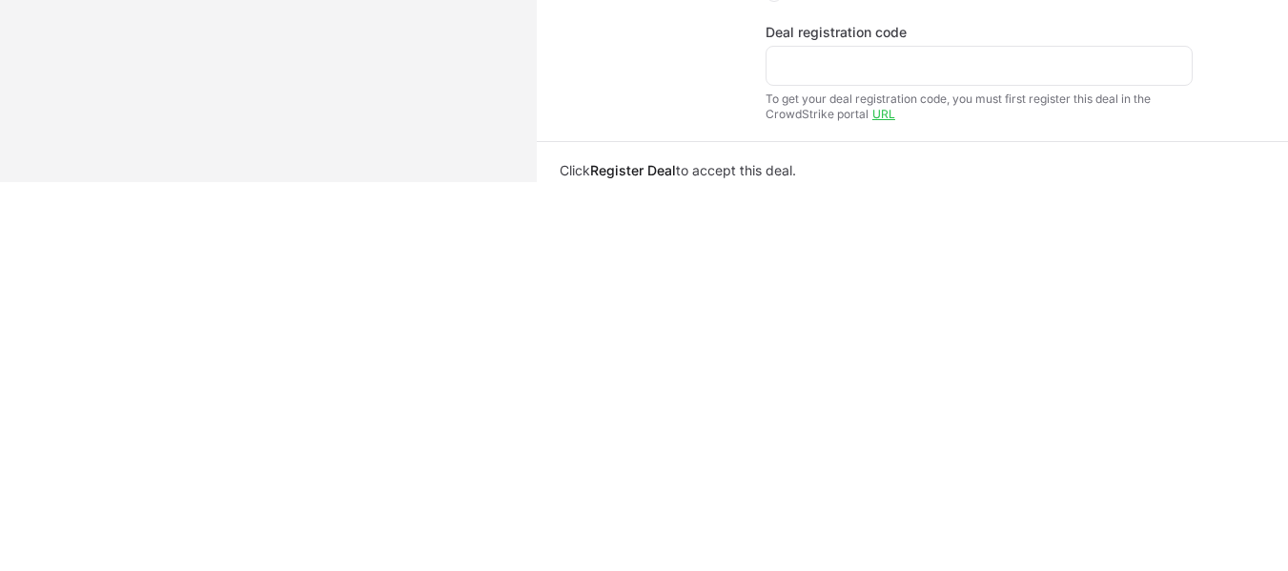
scroll to position [586, 0]
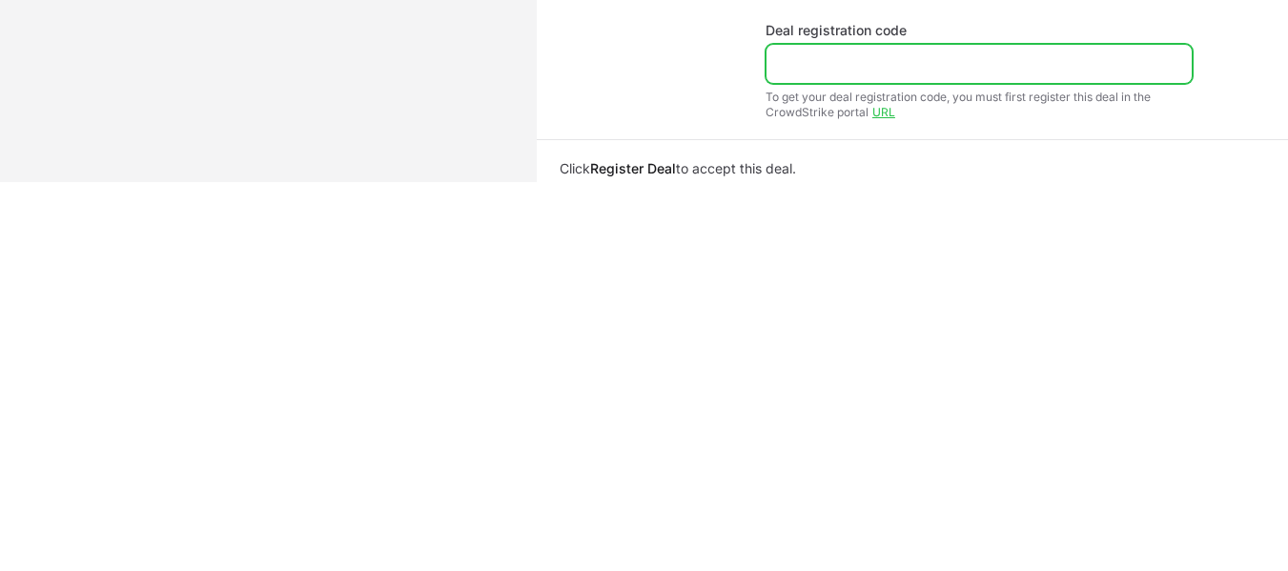
click at [884, 70] on input "Deal registration code" at bounding box center [979, 63] width 402 height 23
paste input "DR-9845bef5"
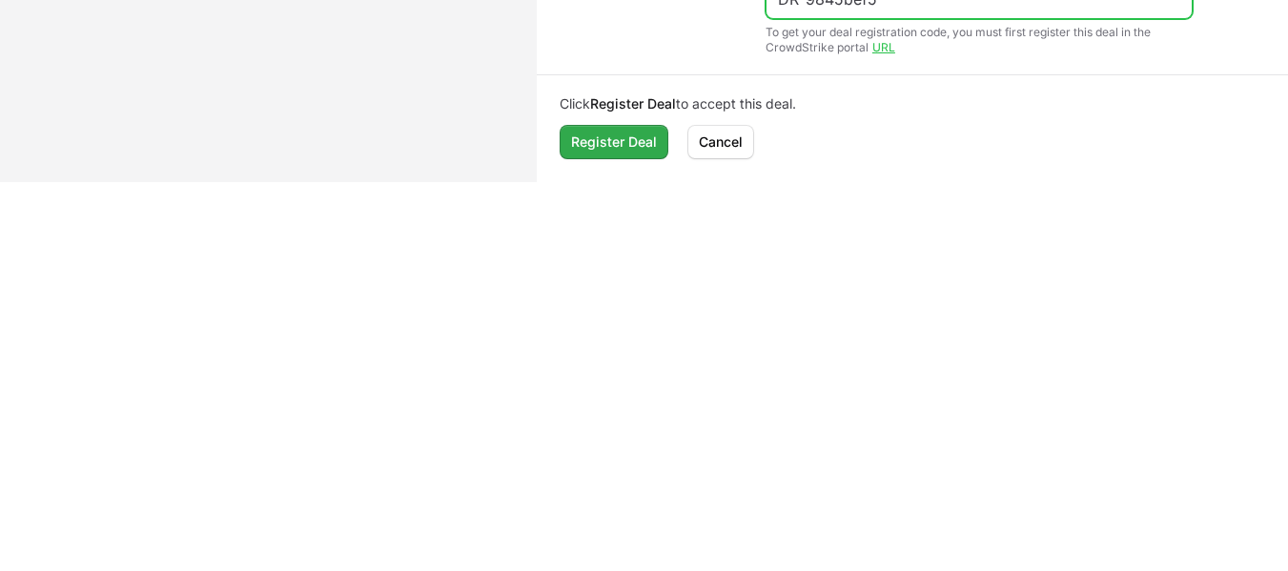
type input "DR-9845bef5"
click at [647, 136] on span "Register Deal" at bounding box center [614, 142] width 86 height 23
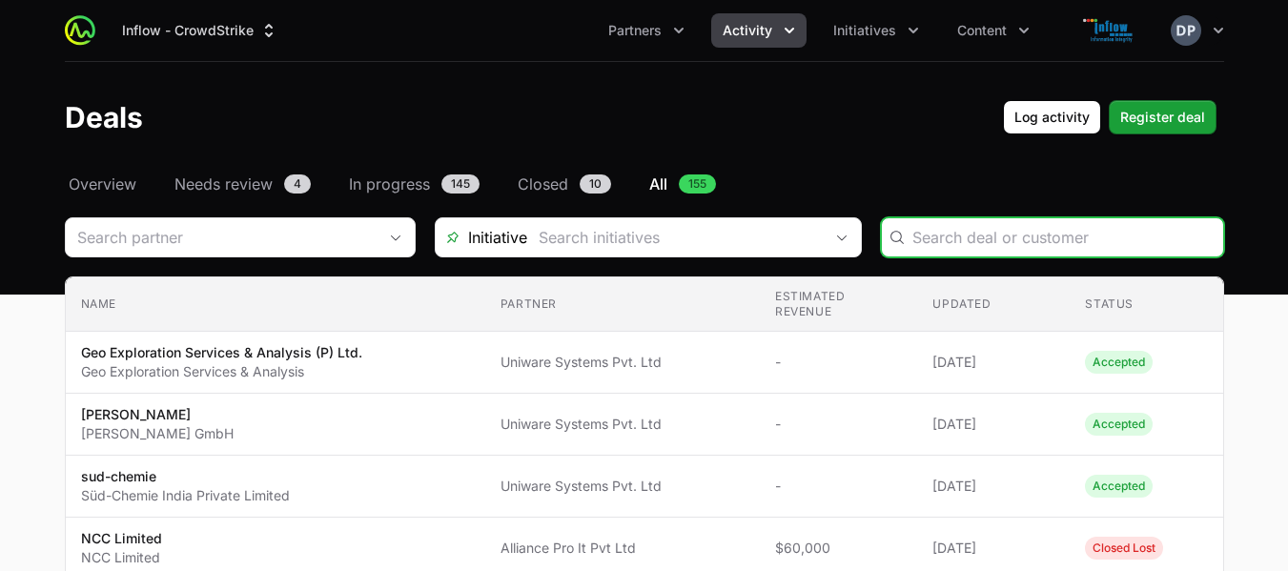
click at [977, 245] on input "Deals Filters" at bounding box center [1062, 237] width 299 height 23
paste input "Newage Software & Solutions"
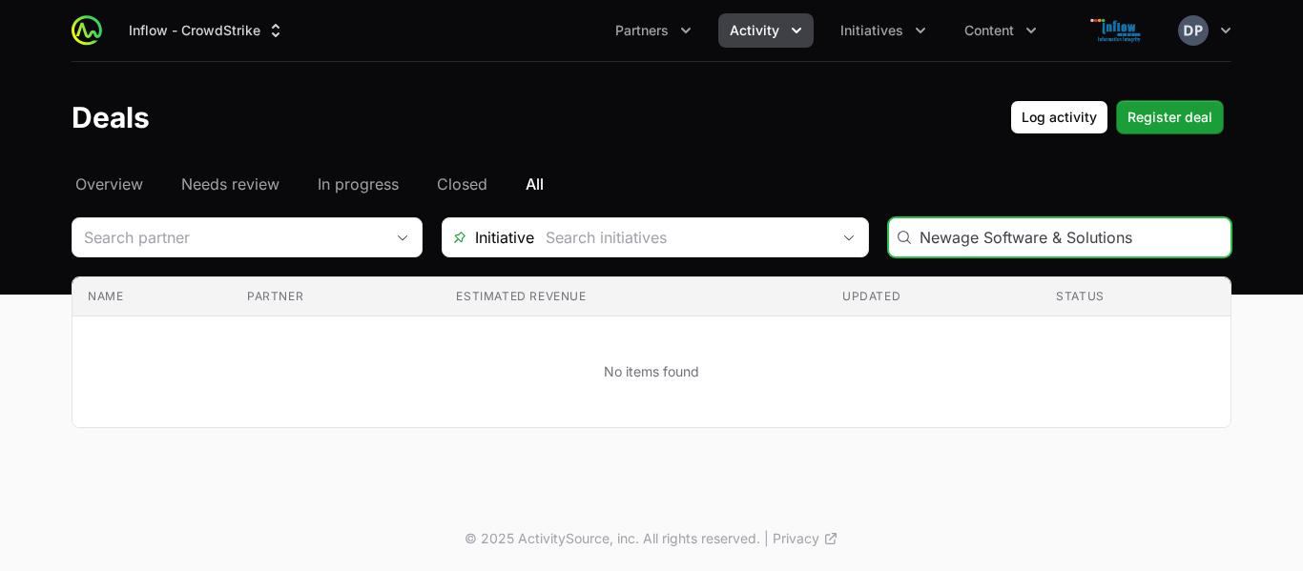
type input "Newage Software & Solutions"
click at [1232, 28] on icon "button" at bounding box center [1225, 30] width 19 height 19
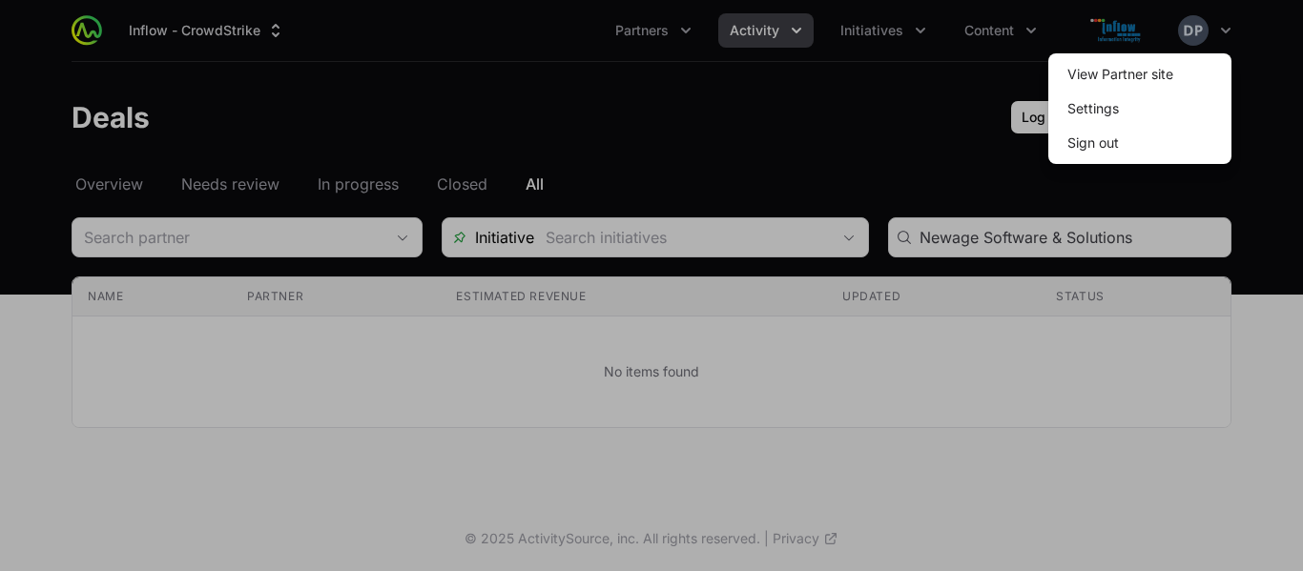
click at [756, 131] on div at bounding box center [651, 285] width 1303 height 571
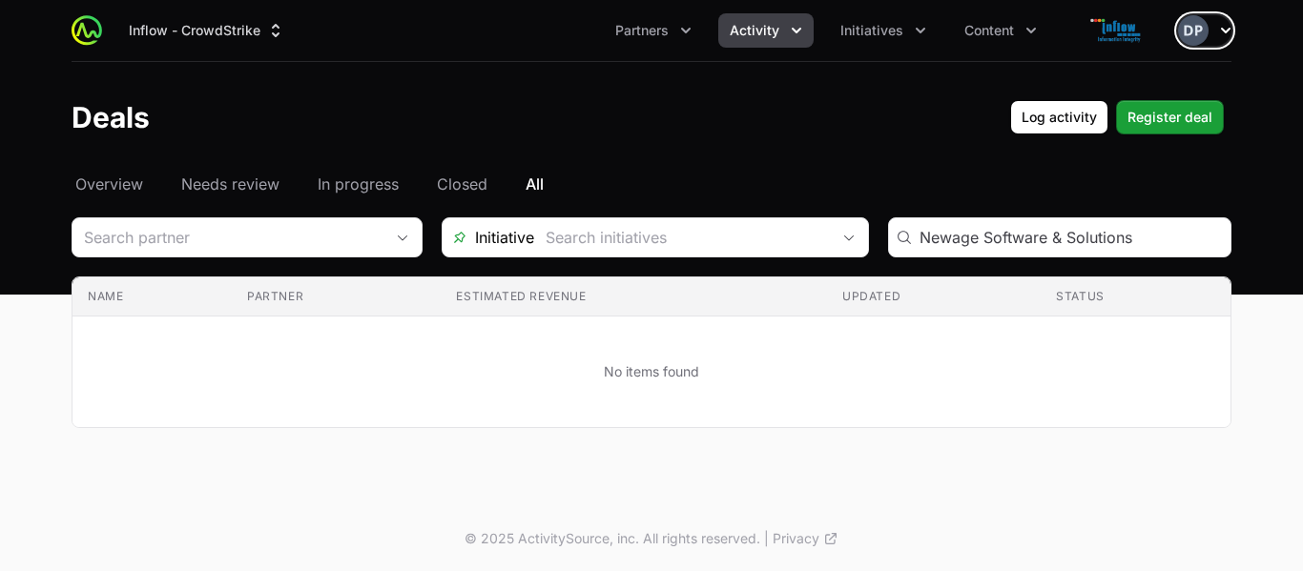
click at [1225, 26] on icon "button" at bounding box center [1225, 30] width 19 height 19
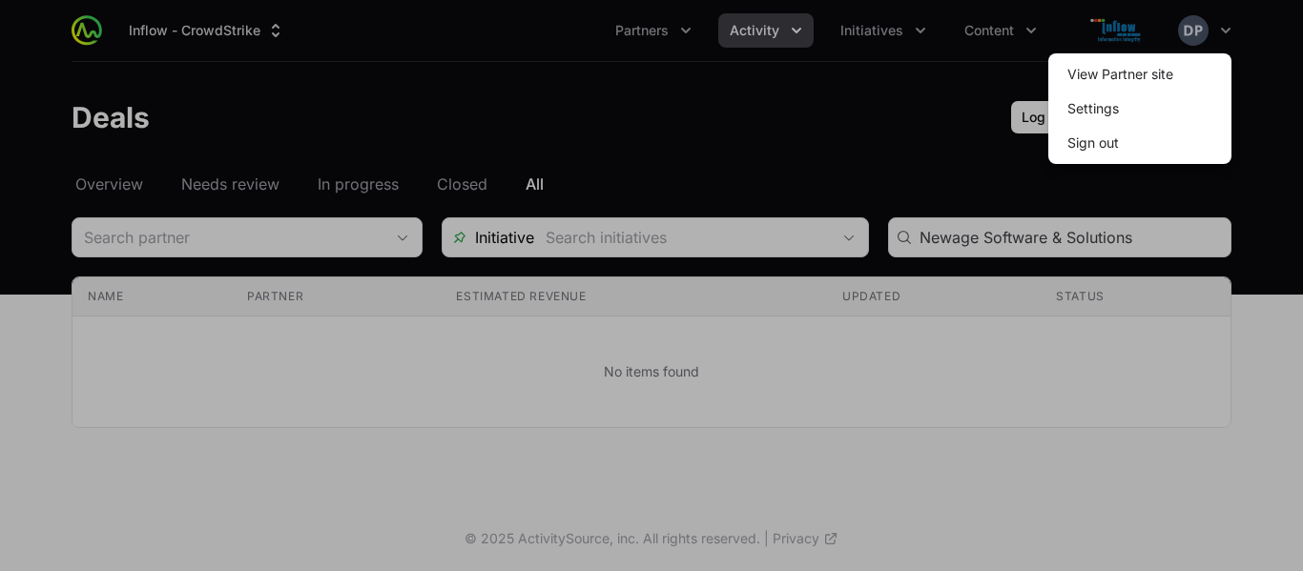
click at [805, 137] on div at bounding box center [651, 285] width 1303 height 571
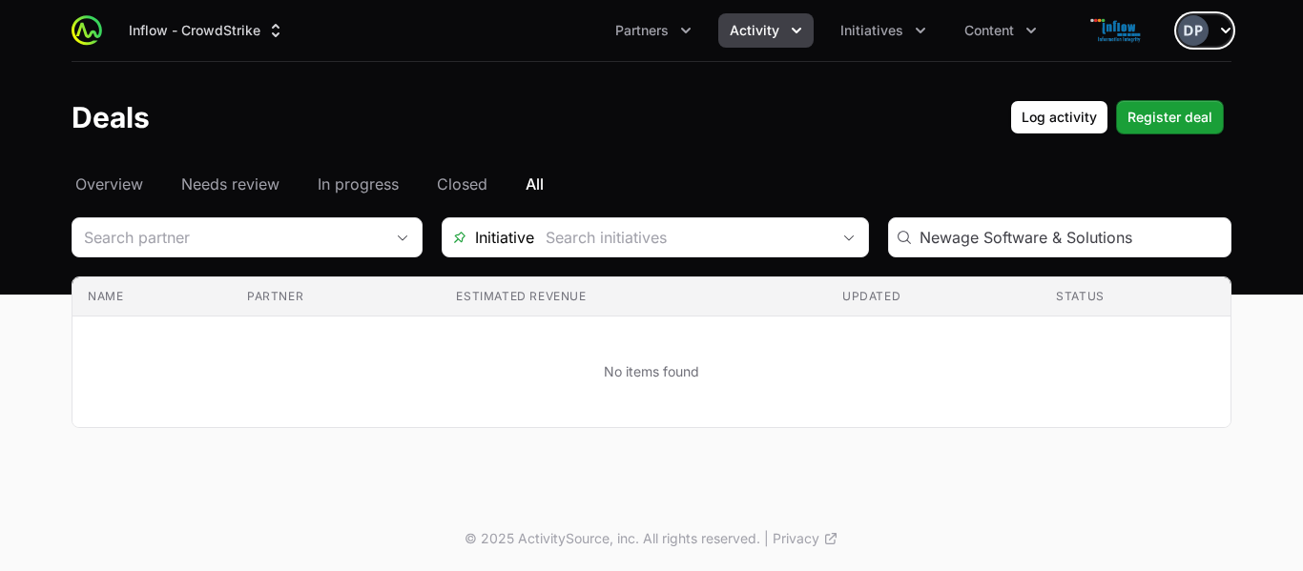
click at [1227, 31] on icon "button" at bounding box center [1226, 31] width 10 height 6
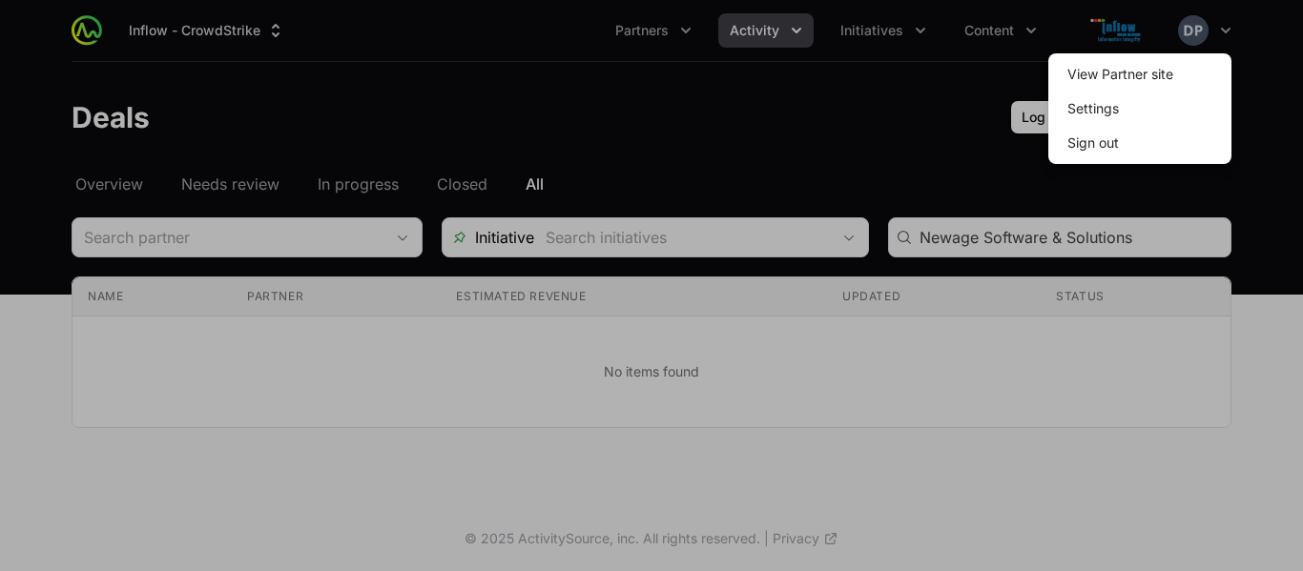
click at [882, 113] on div at bounding box center [651, 285] width 1303 height 571
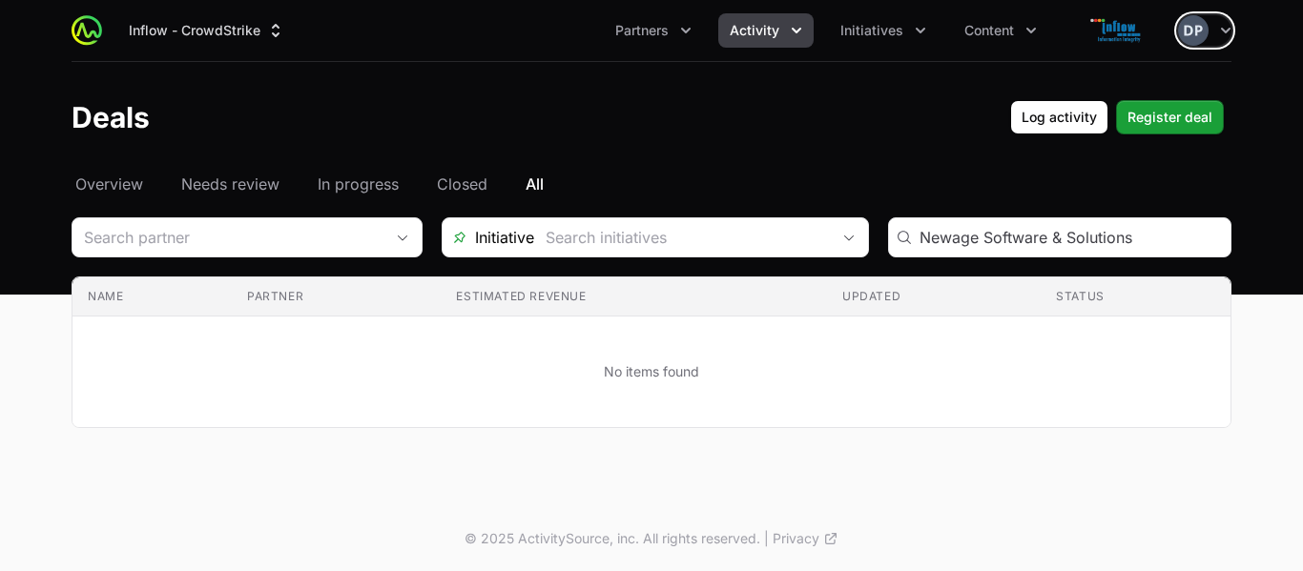
click at [804, 32] on icon "Activity menu" at bounding box center [796, 30] width 19 height 19
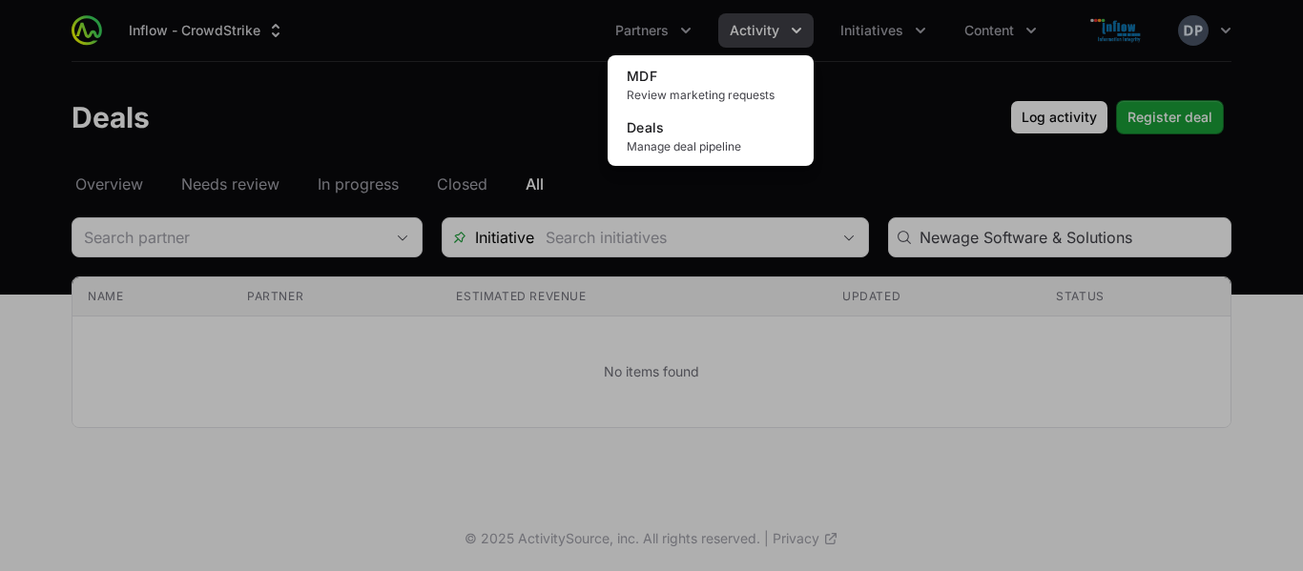
click at [672, 37] on div "Activity menu" at bounding box center [651, 285] width 1303 height 571
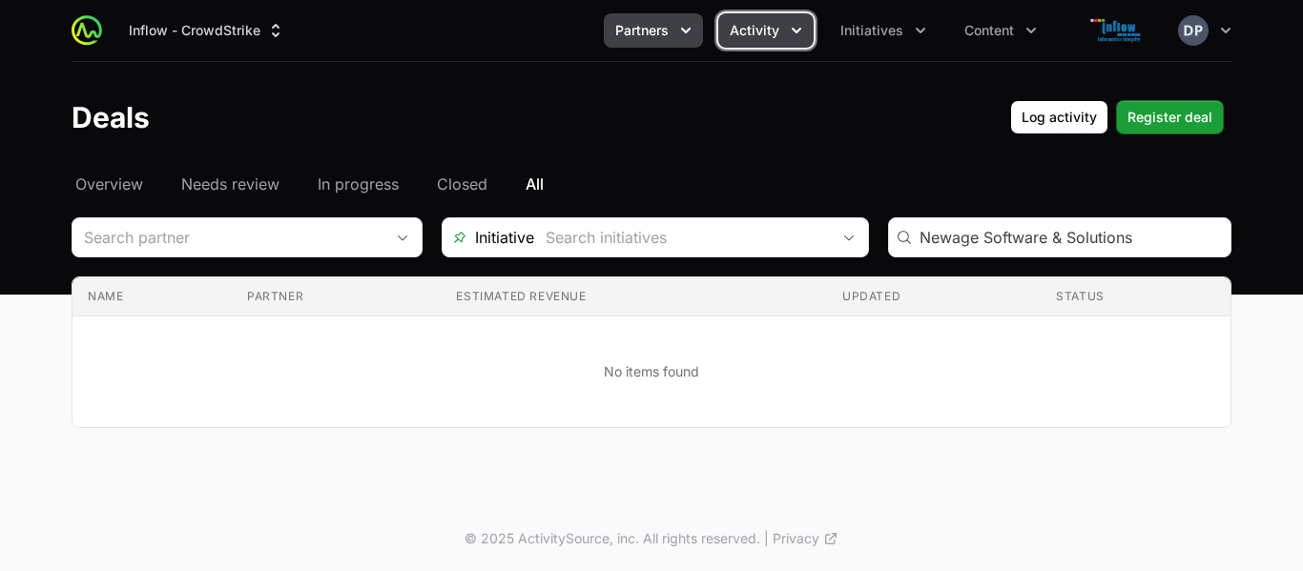
click at [681, 27] on icon "Partners menu" at bounding box center [685, 30] width 19 height 19
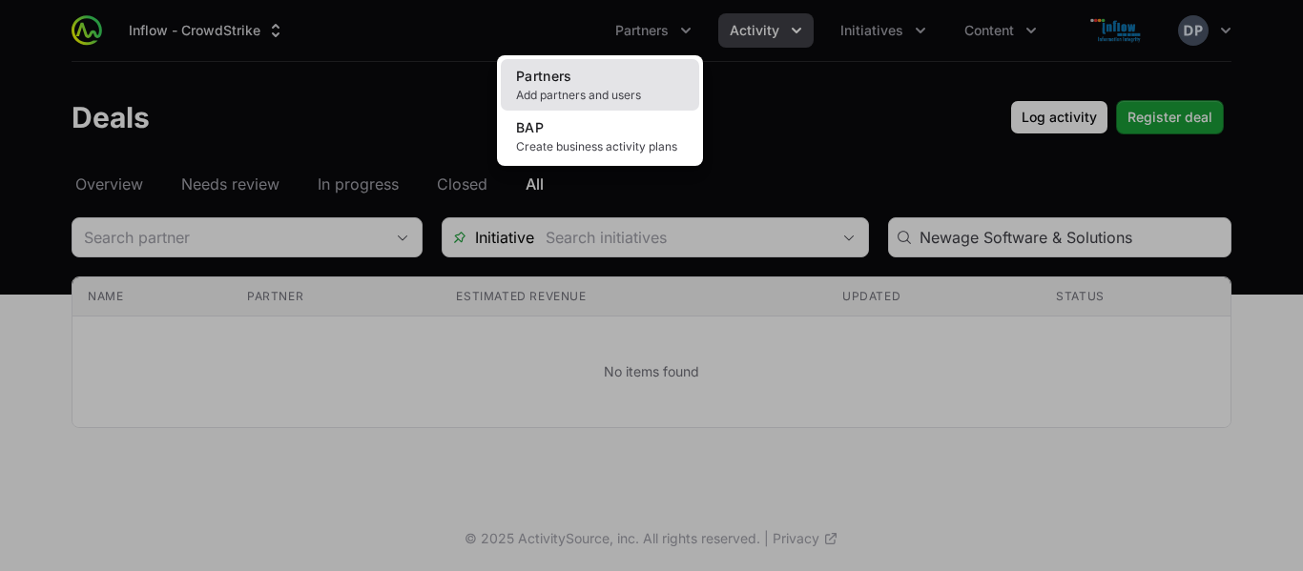
click at [627, 86] on link "Partners Add partners and users" at bounding box center [600, 84] width 198 height 51
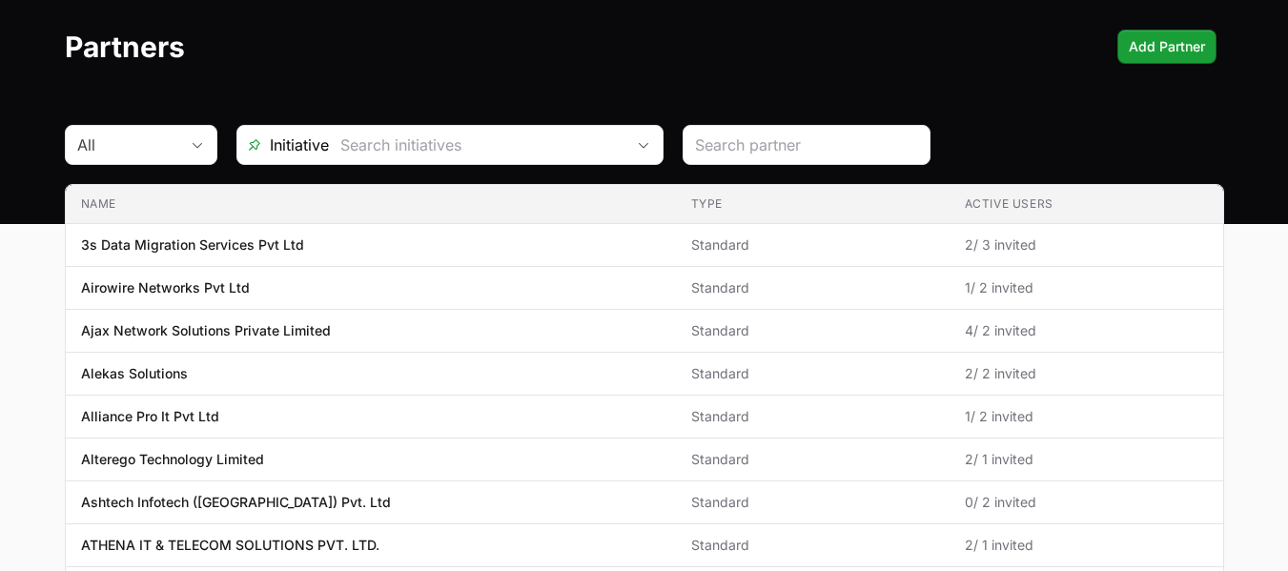
scroll to position [61, 0]
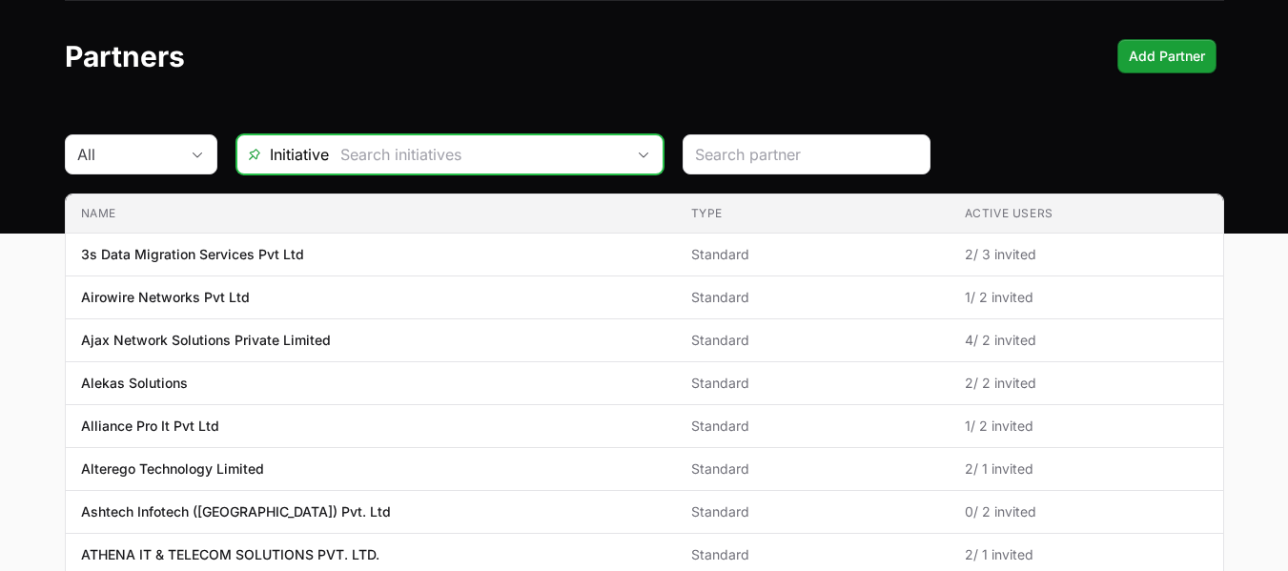
click at [647, 155] on icon "Open" at bounding box center [643, 155] width 15 height 7
click at [539, 66] on div "Partners Add Partner" at bounding box center [645, 56] width 1160 height 34
click at [644, 156] on icon "Open" at bounding box center [644, 155] width 10 height 6
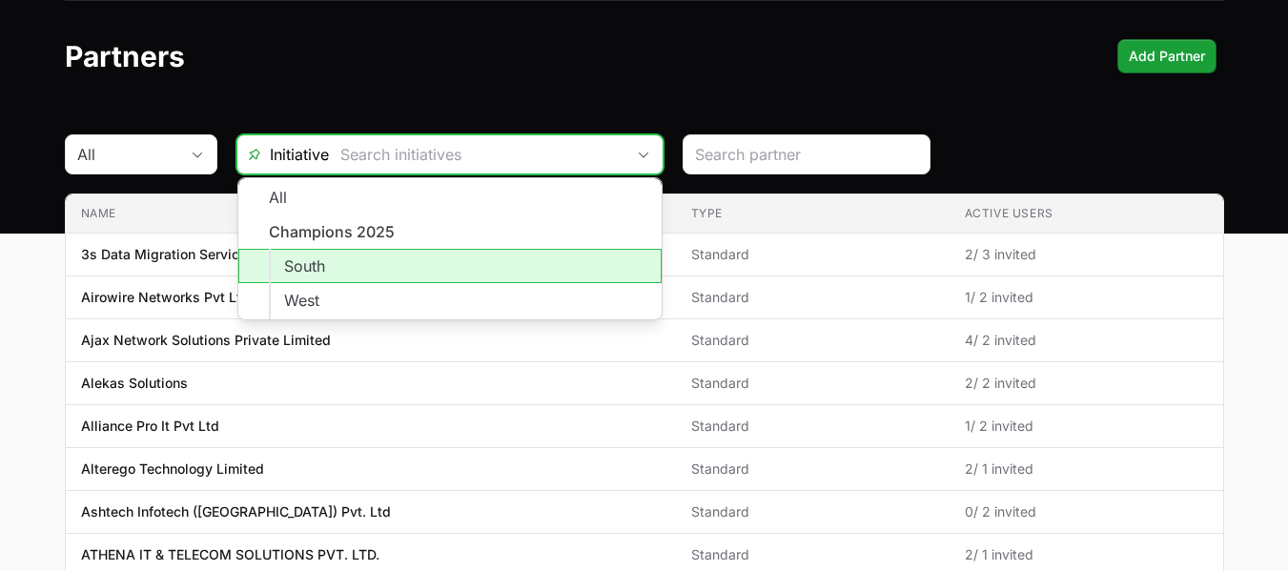
click at [370, 277] on li "South" at bounding box center [449, 266] width 423 height 34
type input "South"
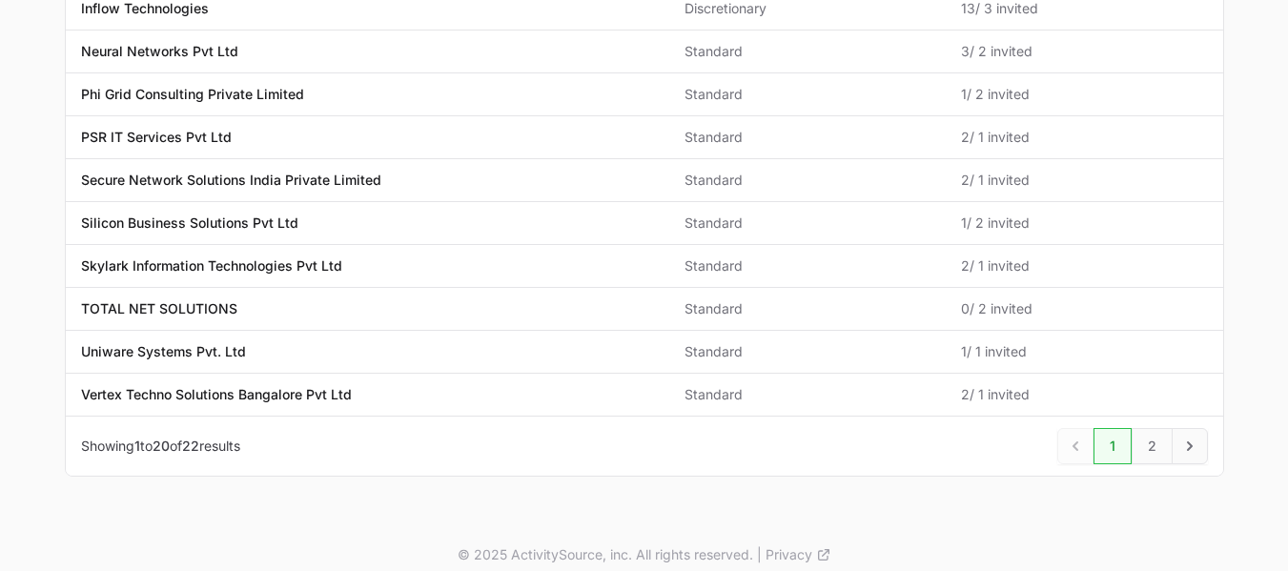
scroll to position [752, 0]
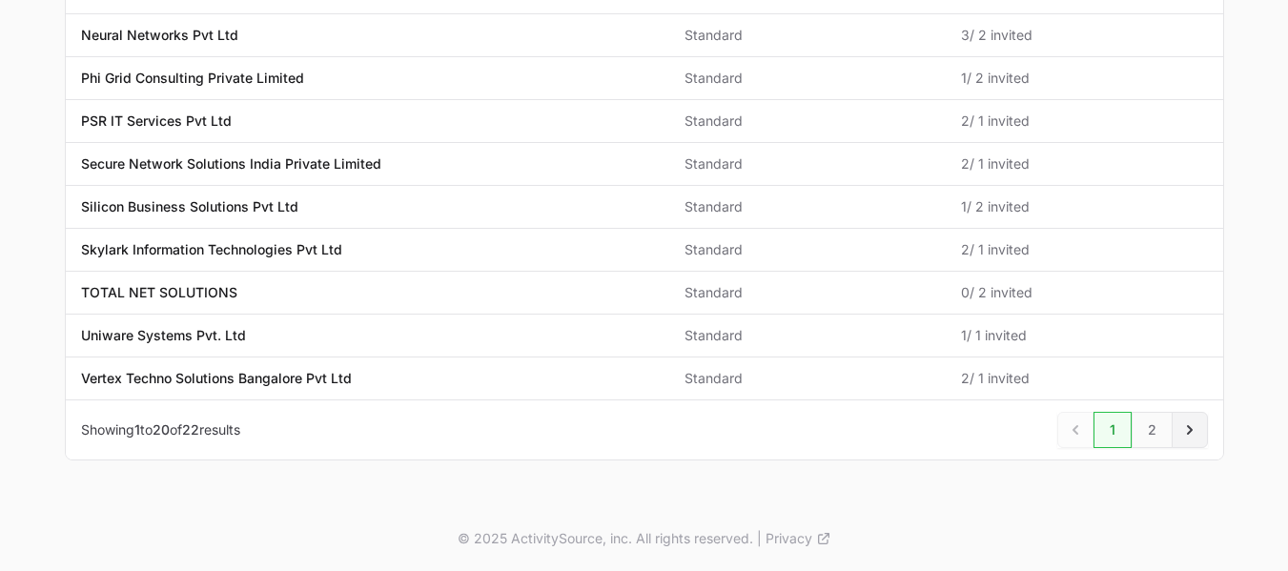
click at [1187, 431] on icon "Next" at bounding box center [1190, 430] width 19 height 19
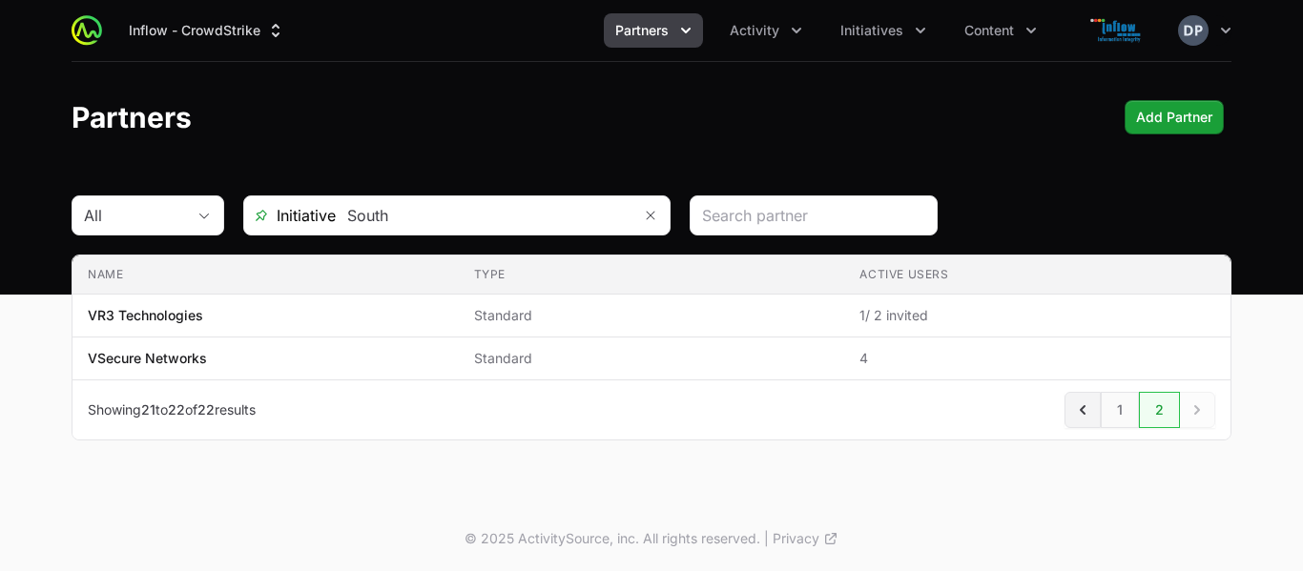
click at [1086, 400] on link "Previous" at bounding box center [1082, 410] width 36 height 36
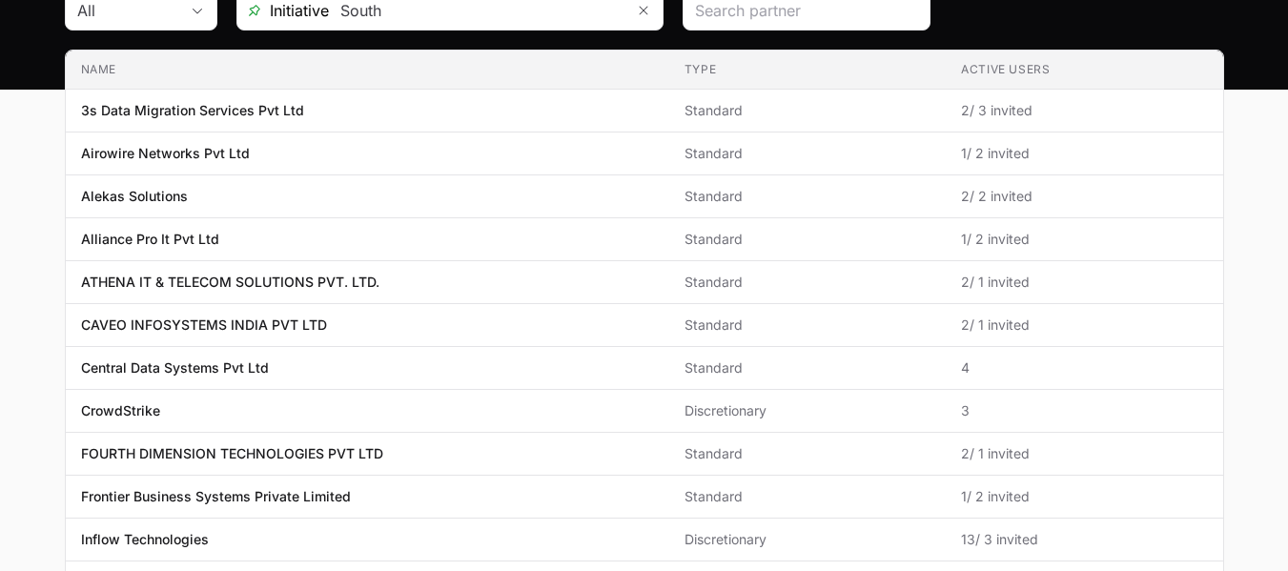
scroll to position [301, 0]
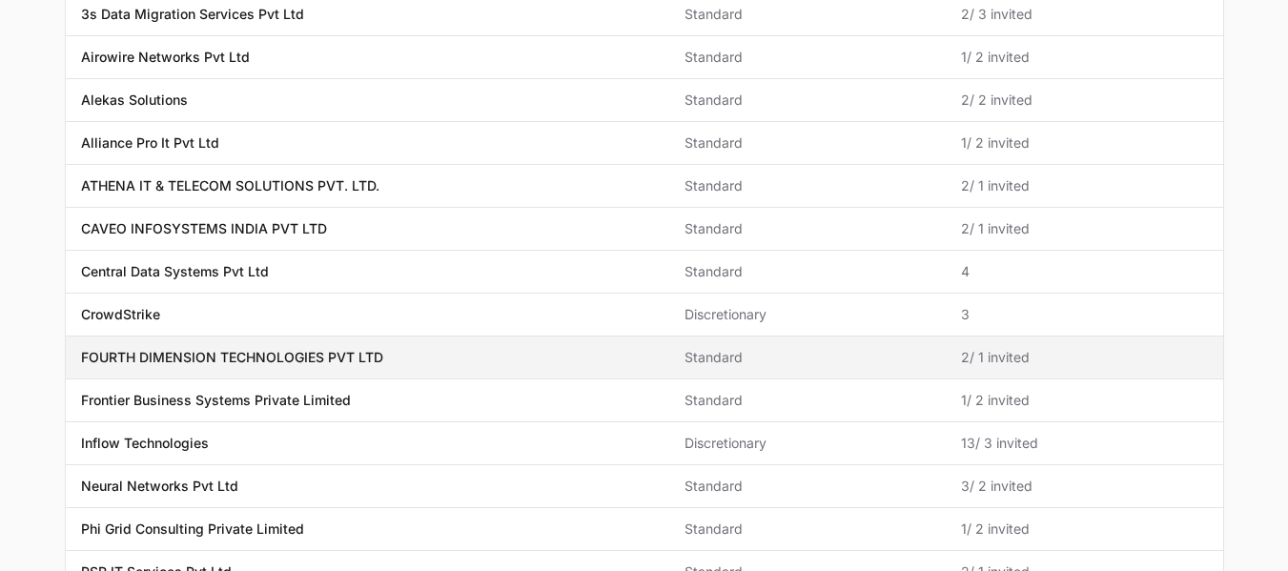
click at [229, 348] on p "FOURTH DIMENSION TECHNOLOGIES PVT LTD" at bounding box center [232, 357] width 302 height 19
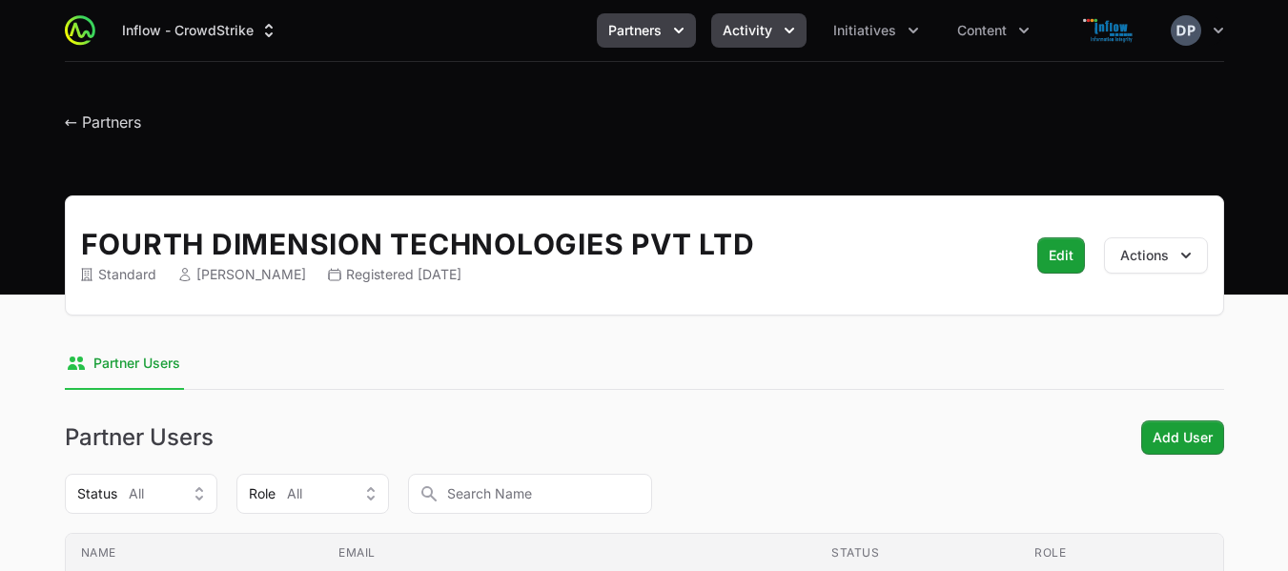
click at [776, 34] on button "Activity" at bounding box center [758, 30] width 95 height 34
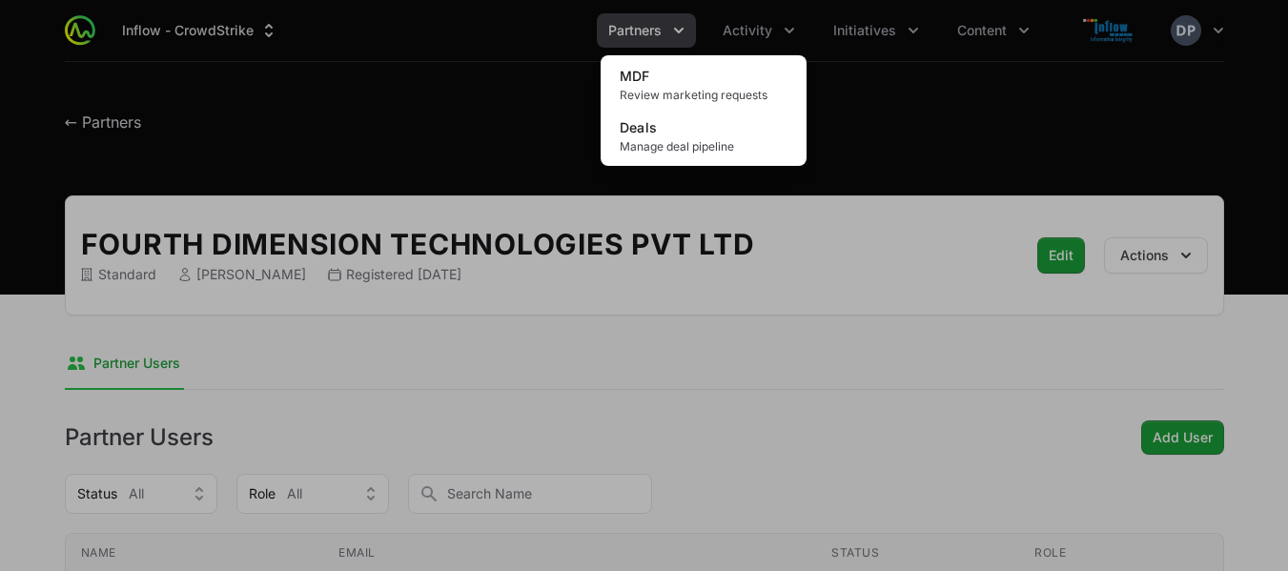
click at [684, 23] on div "Activity menu" at bounding box center [644, 285] width 1288 height 571
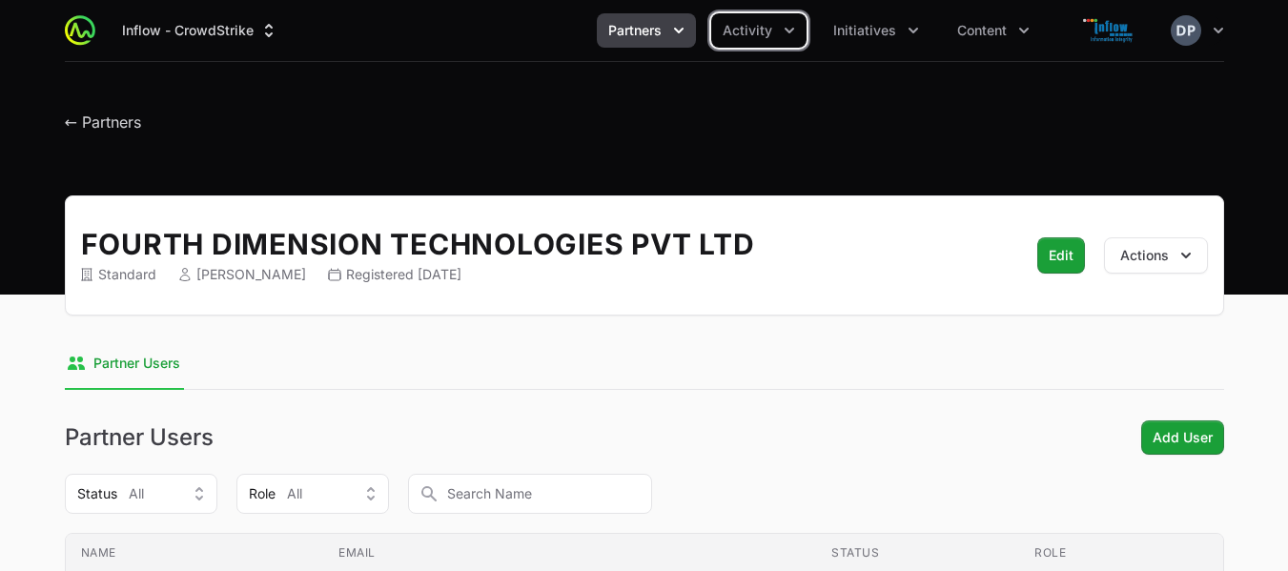
click at [684, 23] on icon "Partners menu" at bounding box center [678, 30] width 19 height 19
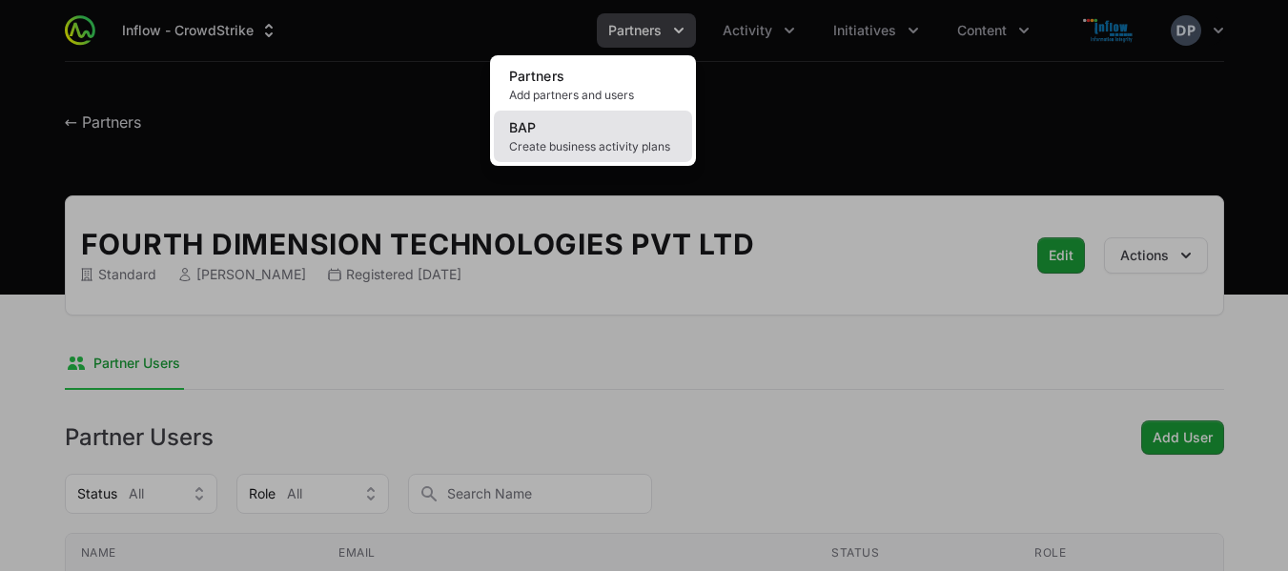
click at [619, 131] on link "BAP Create business activity plans" at bounding box center [593, 136] width 198 height 51
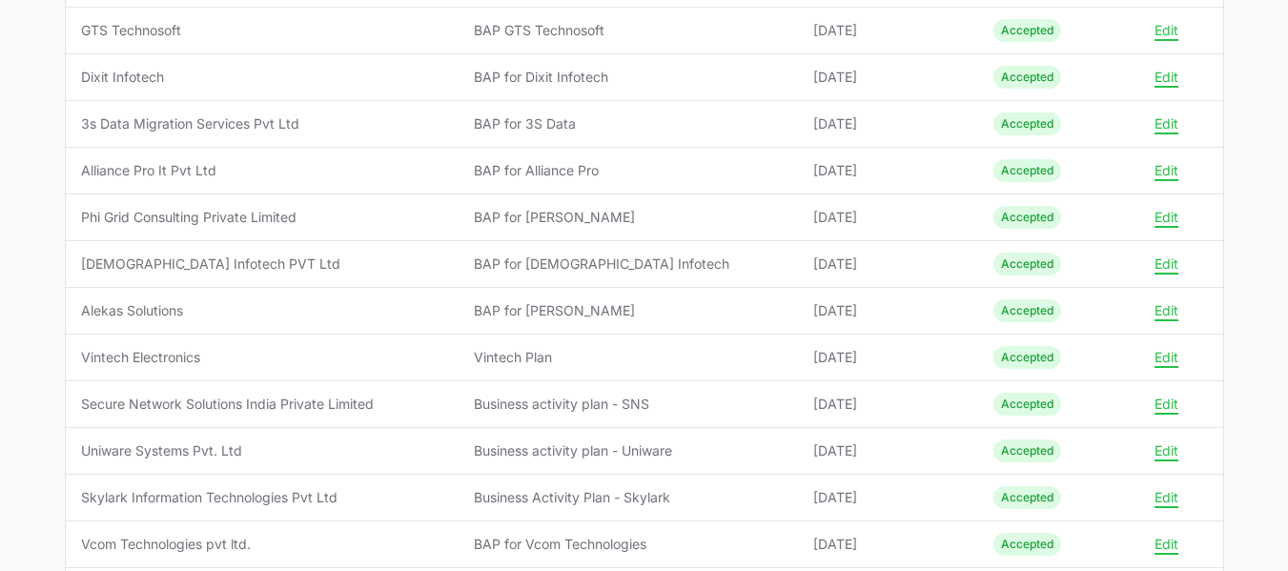
scroll to position [362, 0]
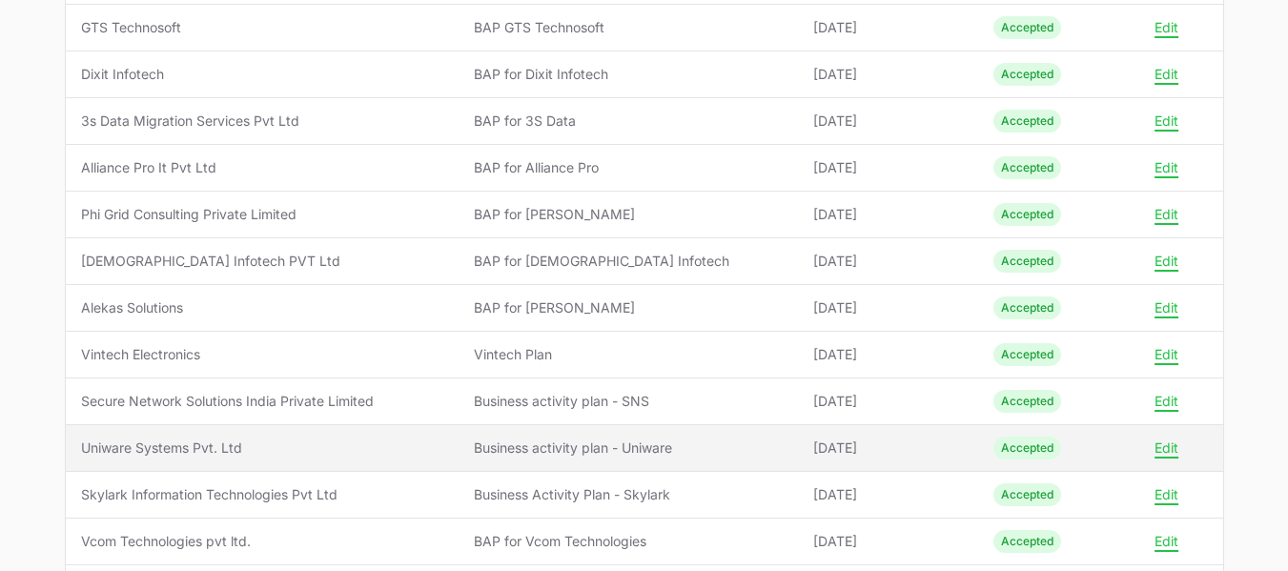
click at [171, 452] on span "Uniware Systems Pvt. Ltd" at bounding box center [262, 448] width 363 height 19
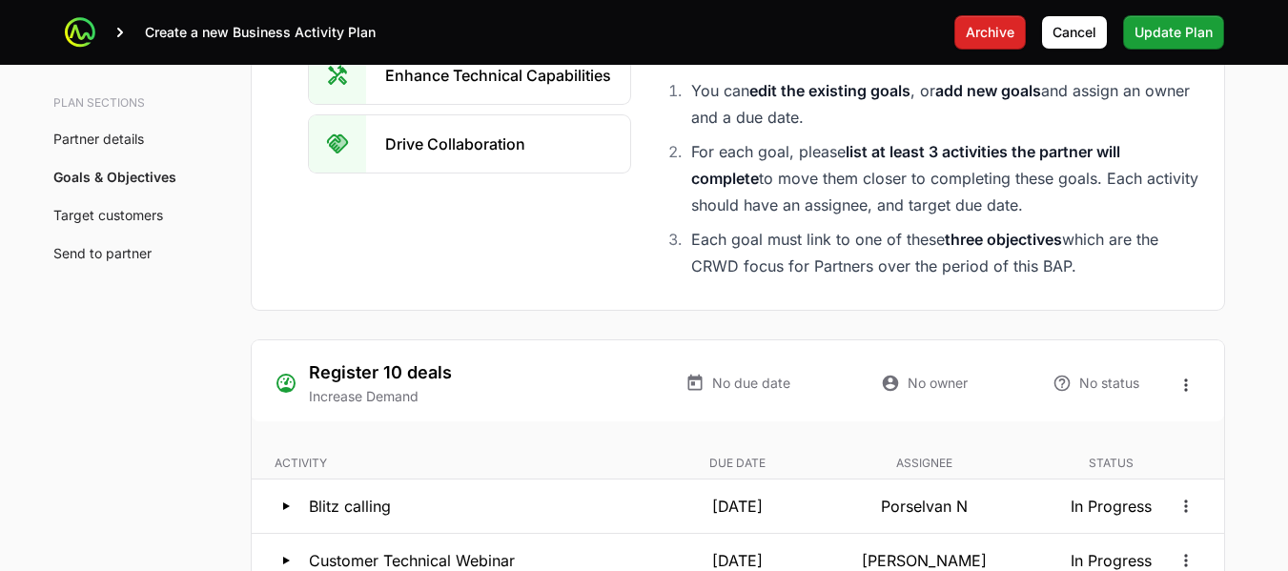
scroll to position [1386, 0]
